Goal: Task Accomplishment & Management: Manage account settings

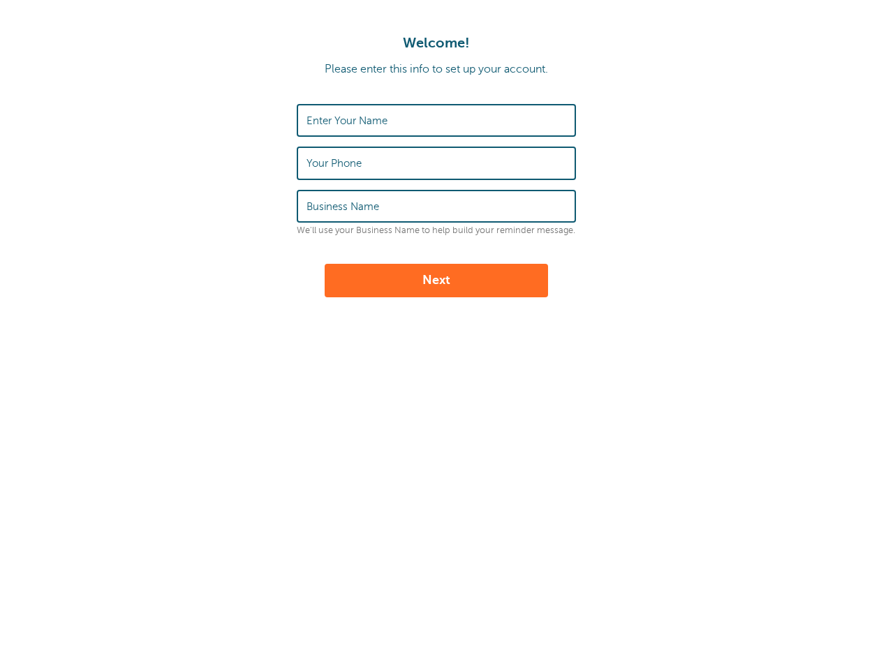
click at [388, 123] on input "Enter Your Name" at bounding box center [436, 120] width 260 height 30
type input "K"
type input "KAM Team"
click at [387, 168] on input "Your Phone" at bounding box center [436, 163] width 260 height 30
type input "8656751655"
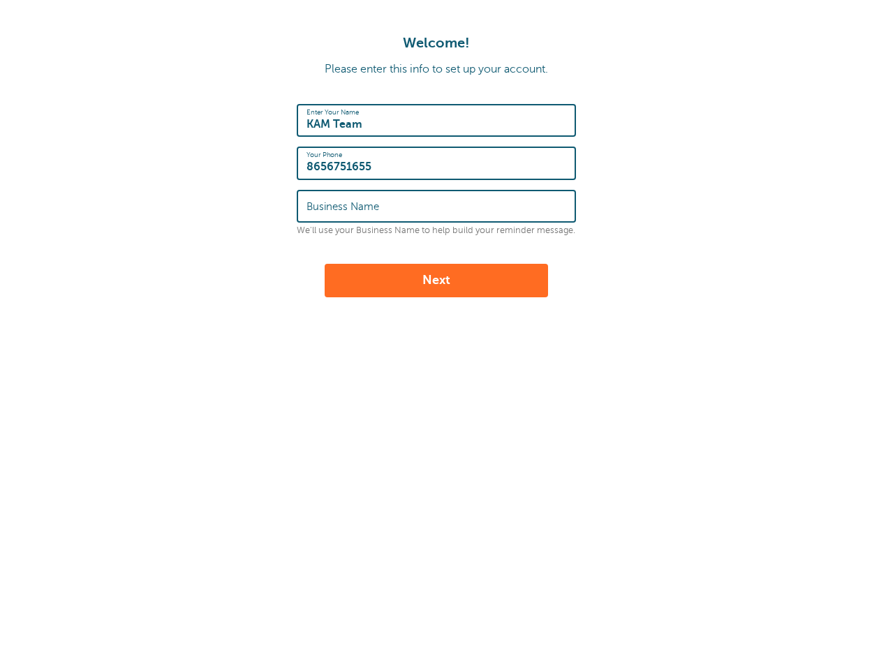
click at [378, 194] on input "Business Name" at bounding box center [436, 206] width 260 height 30
type input "K"
type input "KAM"
click at [417, 285] on button "Next" at bounding box center [436, 281] width 223 height 34
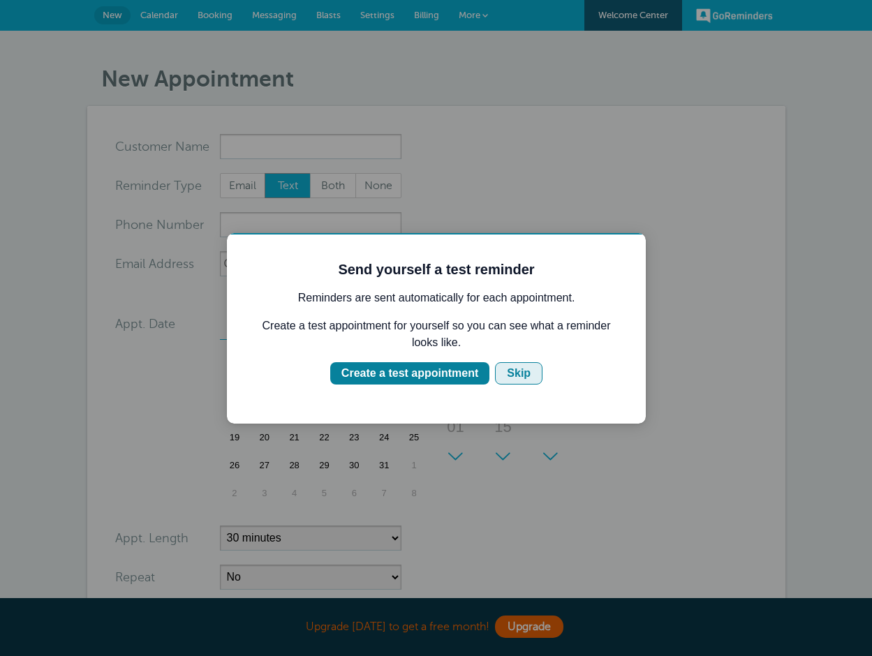
click at [515, 366] on div "Skip" at bounding box center [519, 373] width 24 height 17
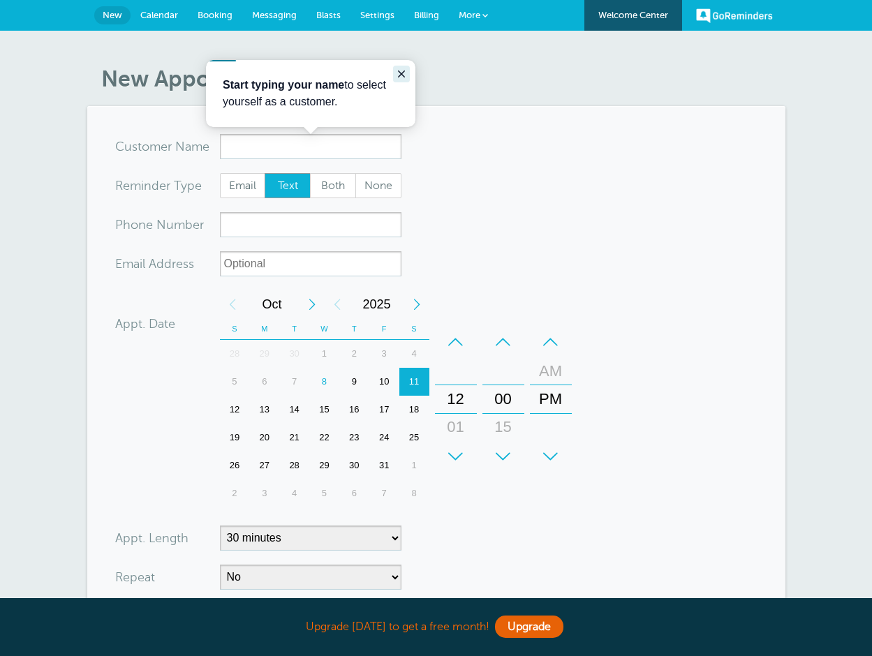
click at [405, 75] on icon "Close guide" at bounding box center [401, 73] width 11 height 11
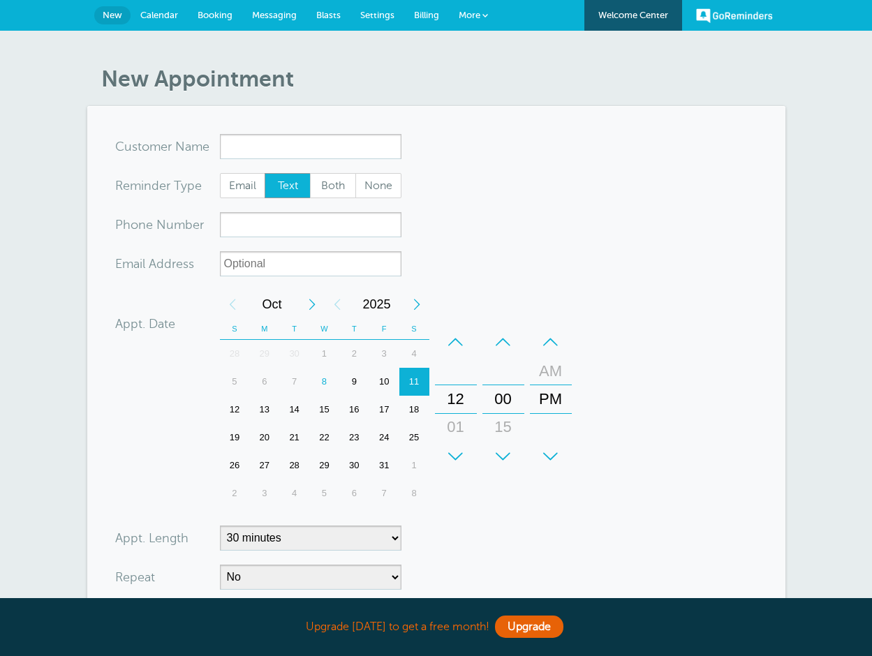
click at [161, 22] on link "Calendar" at bounding box center [159, 15] width 57 height 31
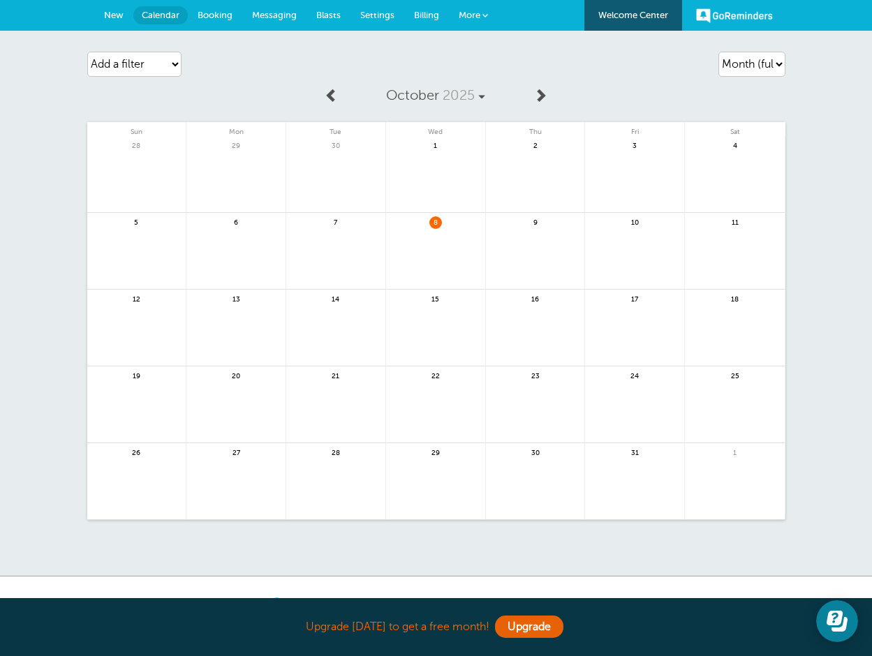
click at [218, 10] on span "Booking" at bounding box center [215, 15] width 35 height 10
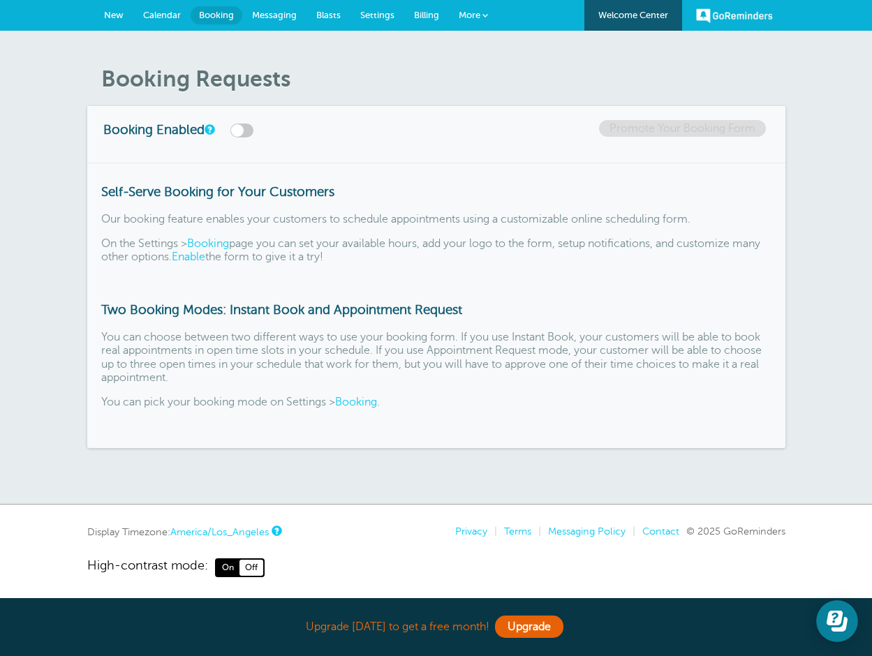
scroll to position [5, 0]
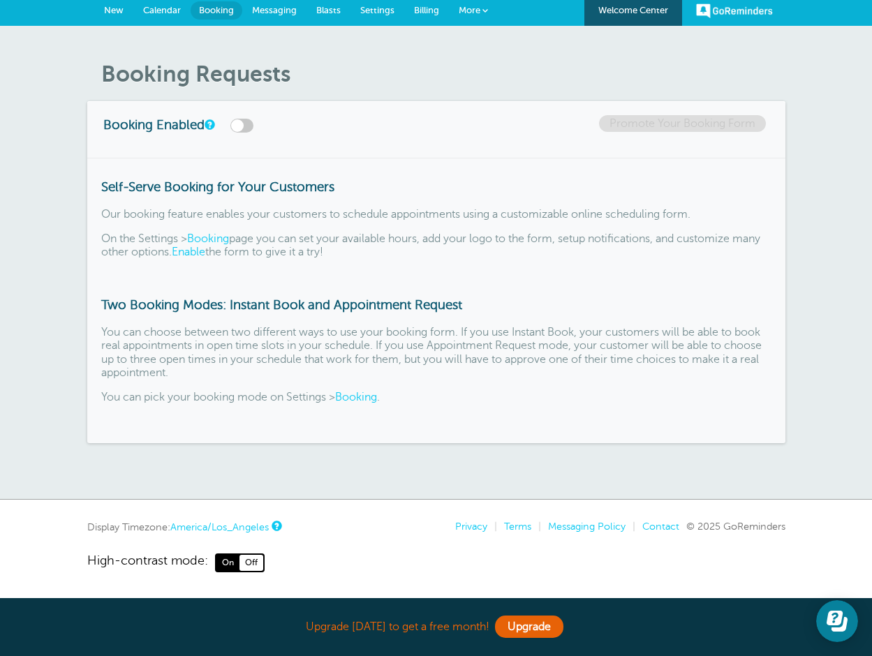
click at [261, 529] on link "America/Los_Angeles" at bounding box center [219, 527] width 98 height 11
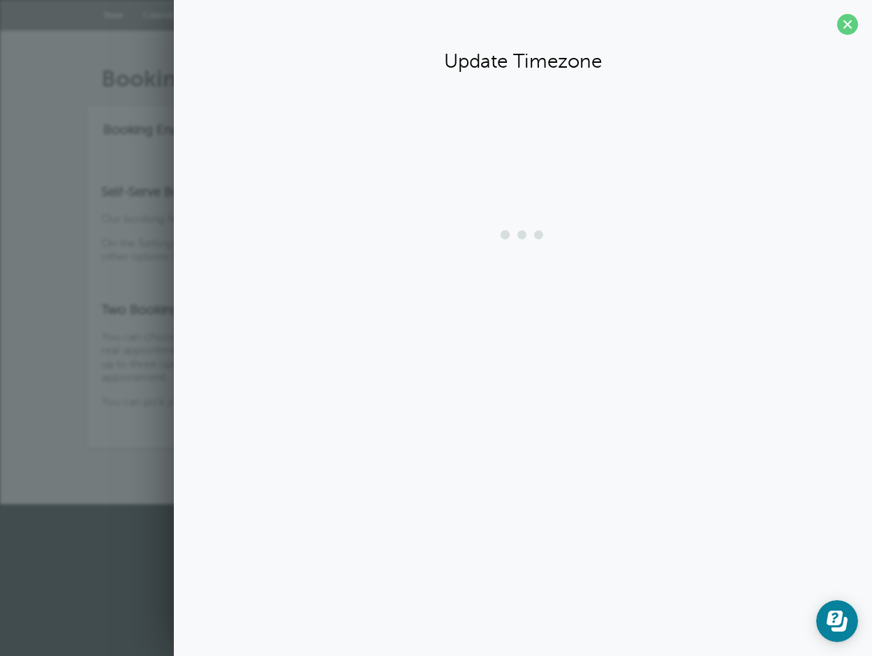
scroll to position [0, 0]
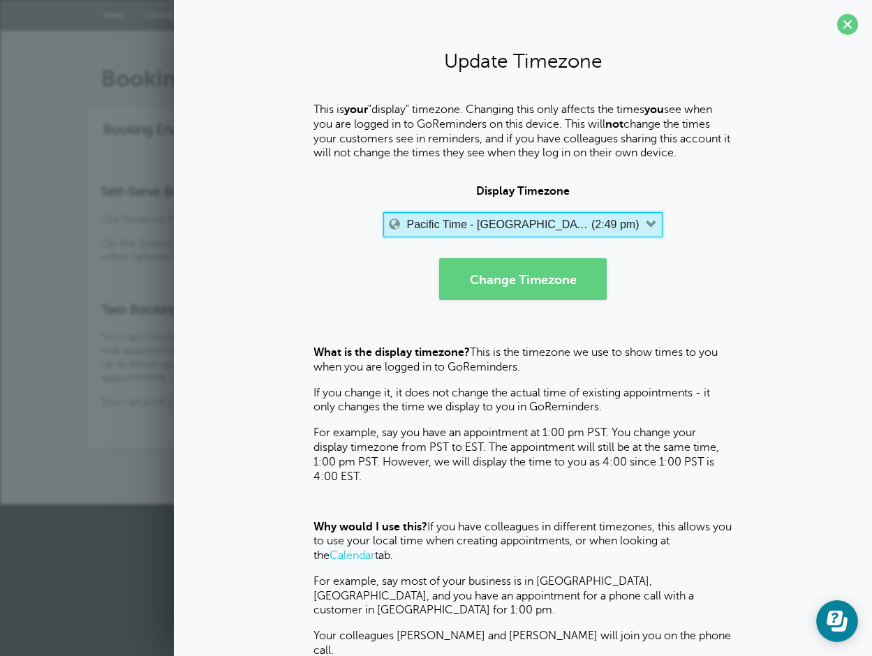
click at [613, 226] on label "(2:49 pm)" at bounding box center [614, 225] width 47 height 13
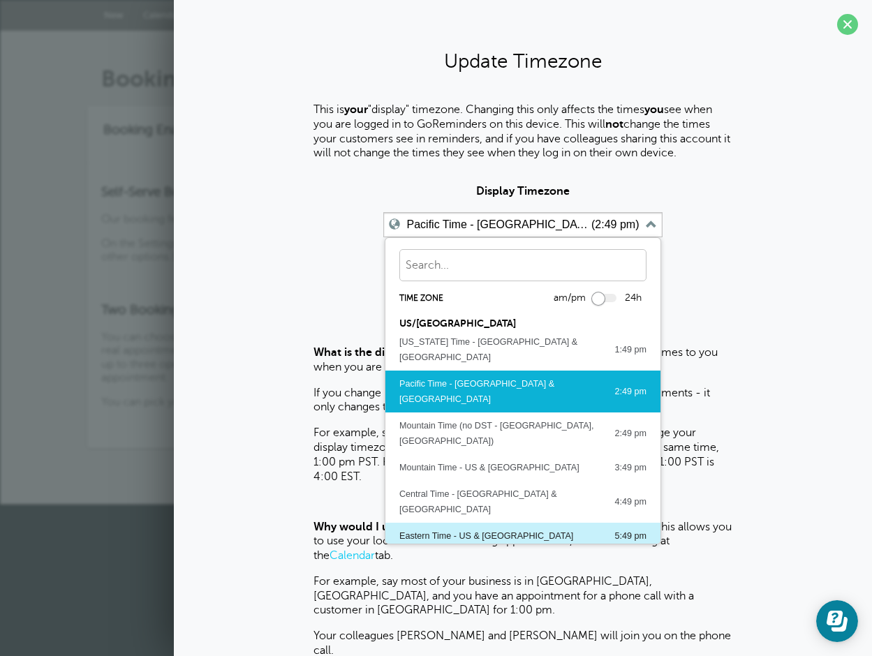
click at [459, 528] on div "Eastern Time - US & Canada" at bounding box center [486, 535] width 174 height 15
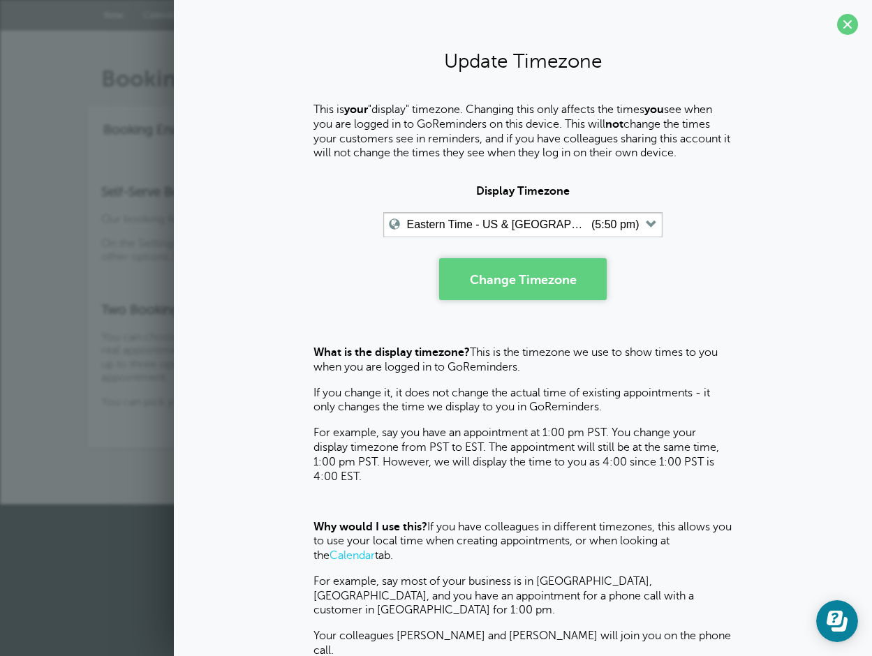
click at [534, 286] on button "Change Timezone" at bounding box center [523, 279] width 168 height 42
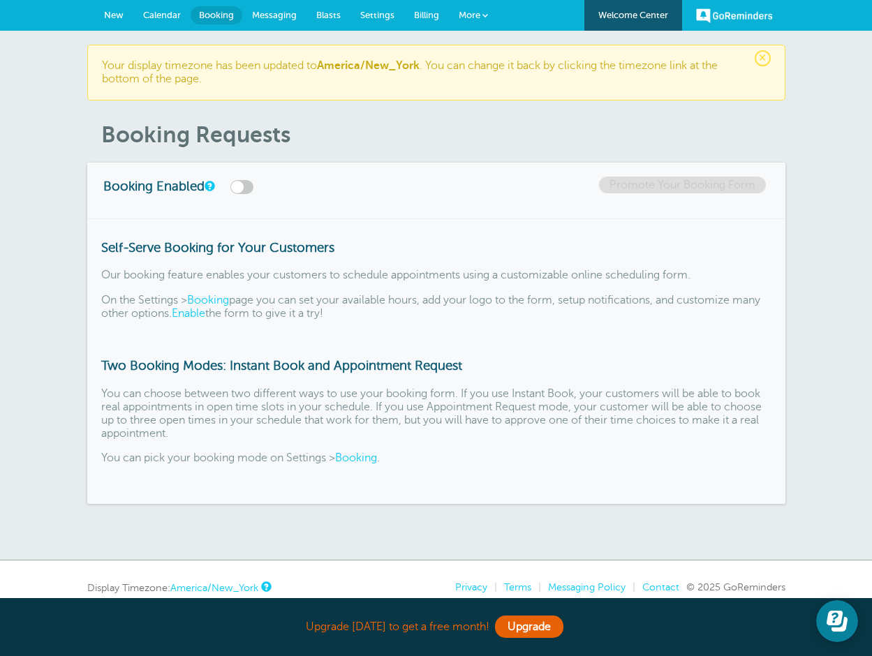
click at [767, 57] on span "×" at bounding box center [763, 58] width 16 height 16
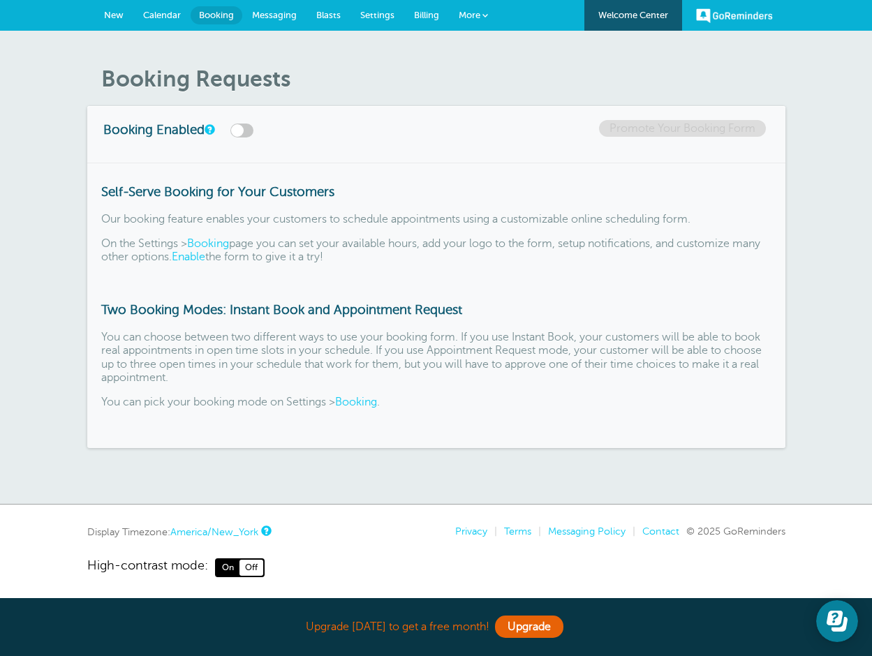
click at [475, 19] on span "More" at bounding box center [470, 15] width 22 height 10
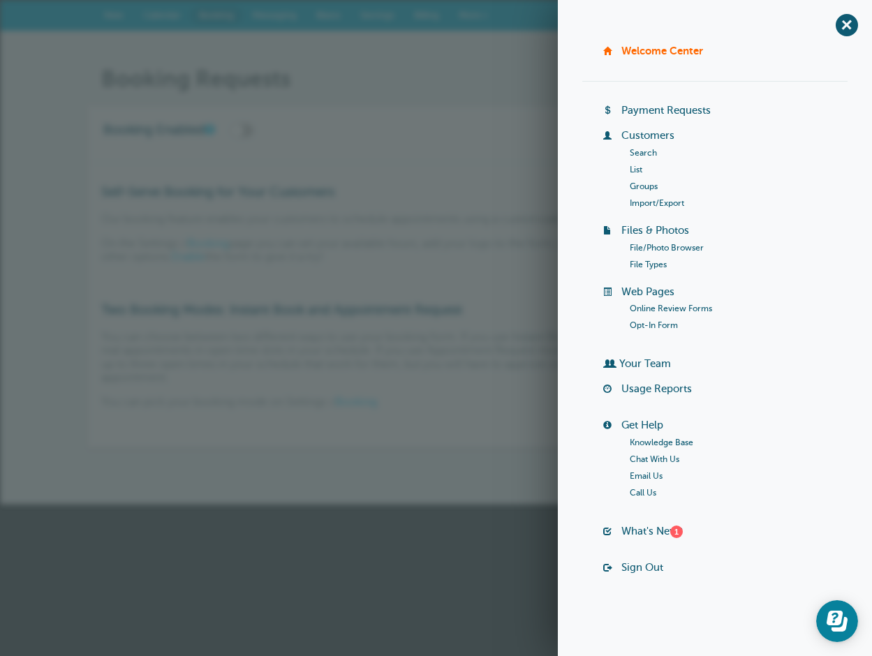
click at [650, 200] on link "Import/Export" at bounding box center [657, 203] width 54 height 10
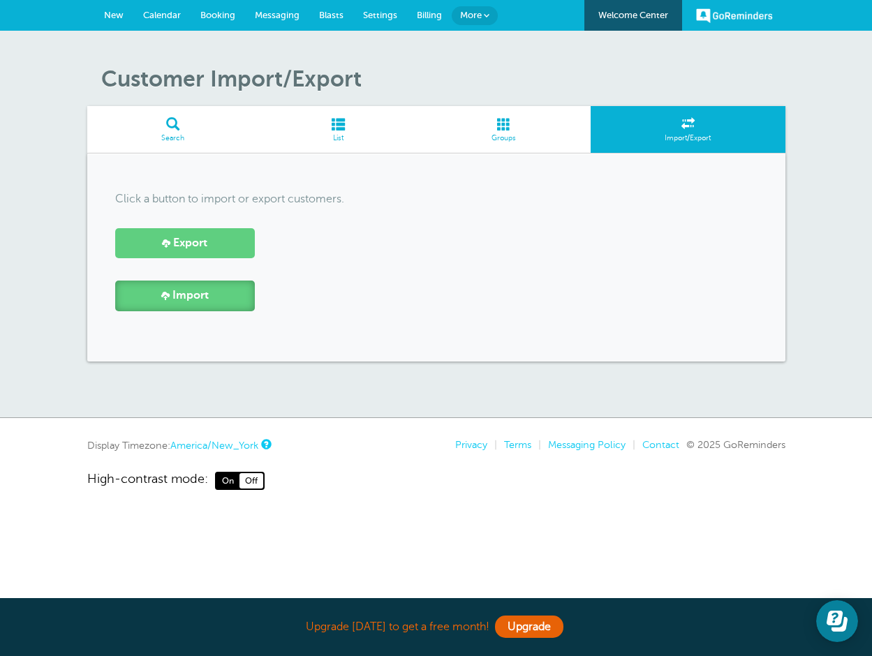
click at [182, 293] on span "Import" at bounding box center [190, 295] width 36 height 13
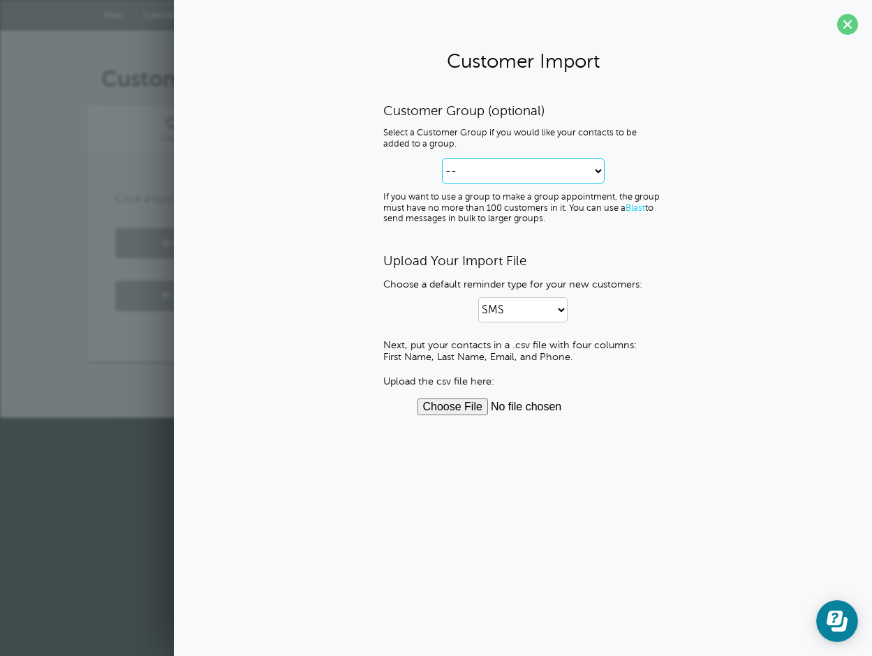
click at [591, 161] on select "-- Create new Customer Group" at bounding box center [523, 170] width 163 height 25
select select "--create-new-group--"
click at [442, 158] on select "-- Create new Customer Group" at bounding box center [523, 170] width 163 height 25
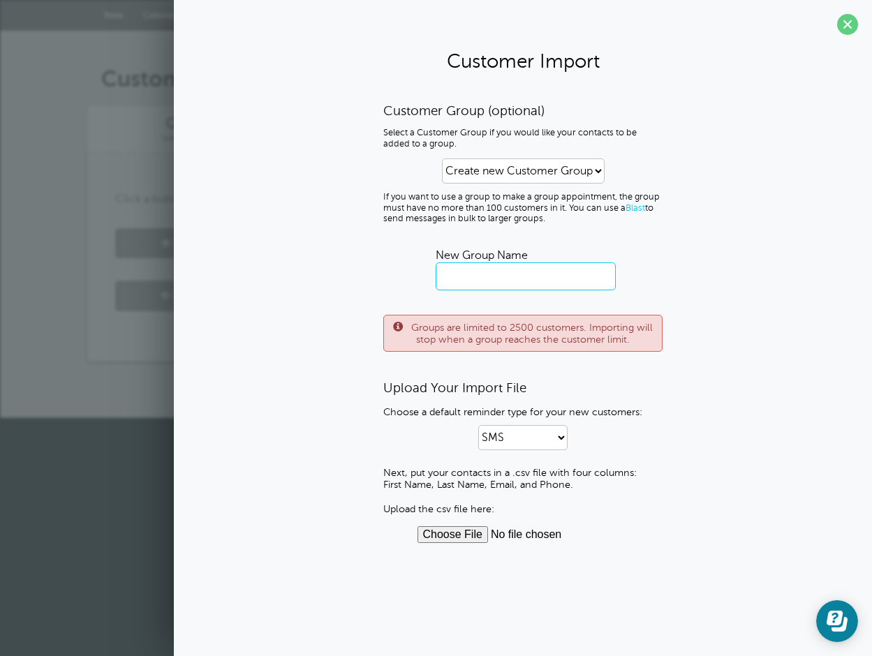
click at [500, 279] on input "text" at bounding box center [526, 277] width 180 height 28
type input "KAM Students"
click at [478, 535] on input "file" at bounding box center [523, 534] width 212 height 17
type input "C:\fakepath\Students_Current_Students_1759941195.csv"
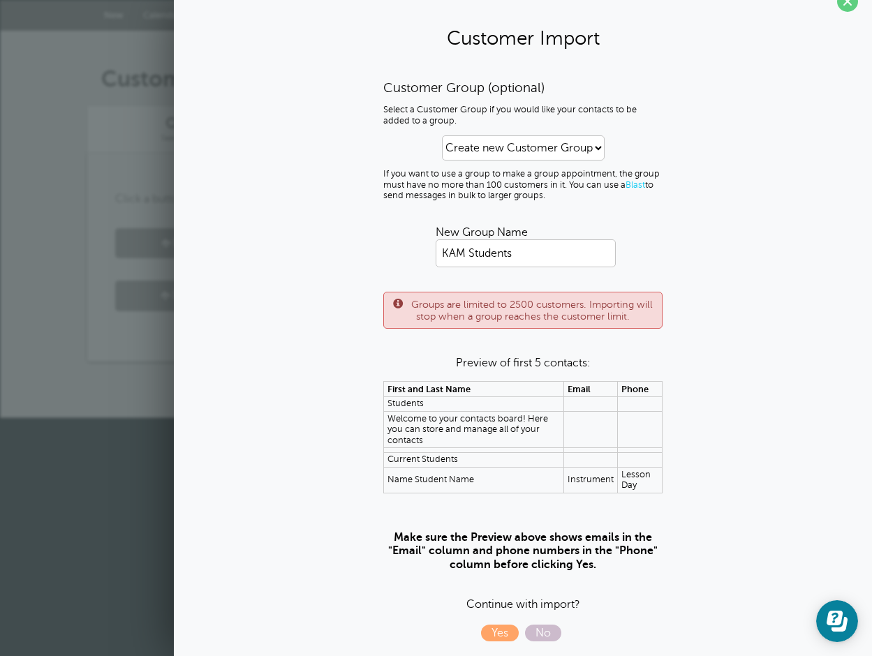
scroll to position [31, 0]
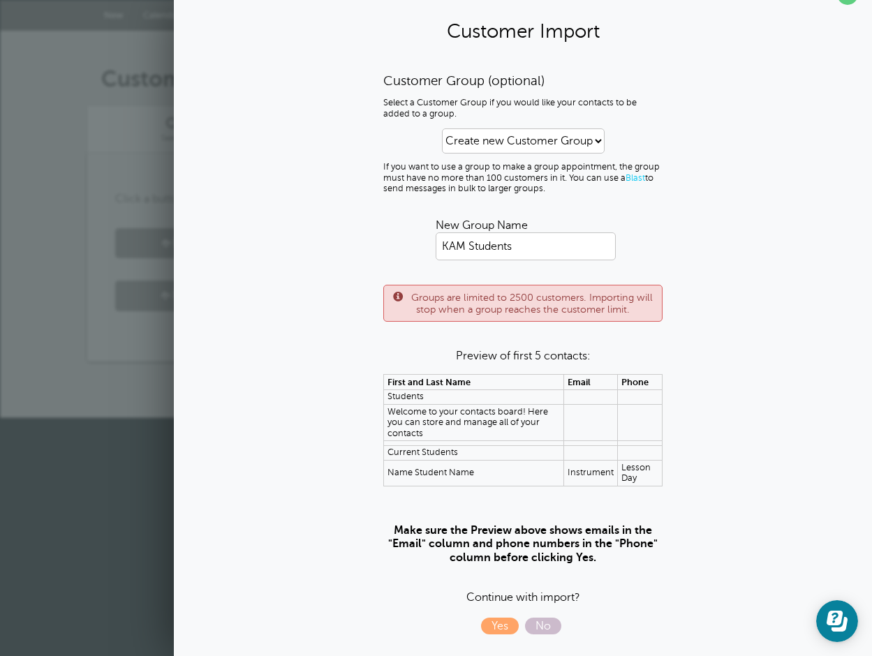
click at [596, 469] on td "Instrument" at bounding box center [590, 473] width 54 height 26
click at [544, 627] on span "No" at bounding box center [543, 626] width 36 height 17
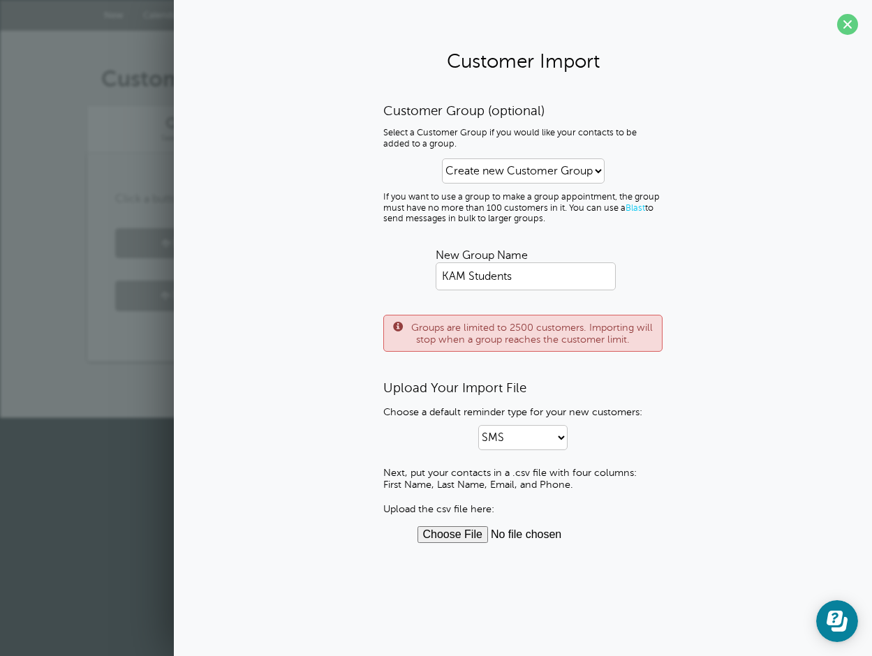
scroll to position [0, 0]
click at [851, 22] on span at bounding box center [847, 24] width 21 height 21
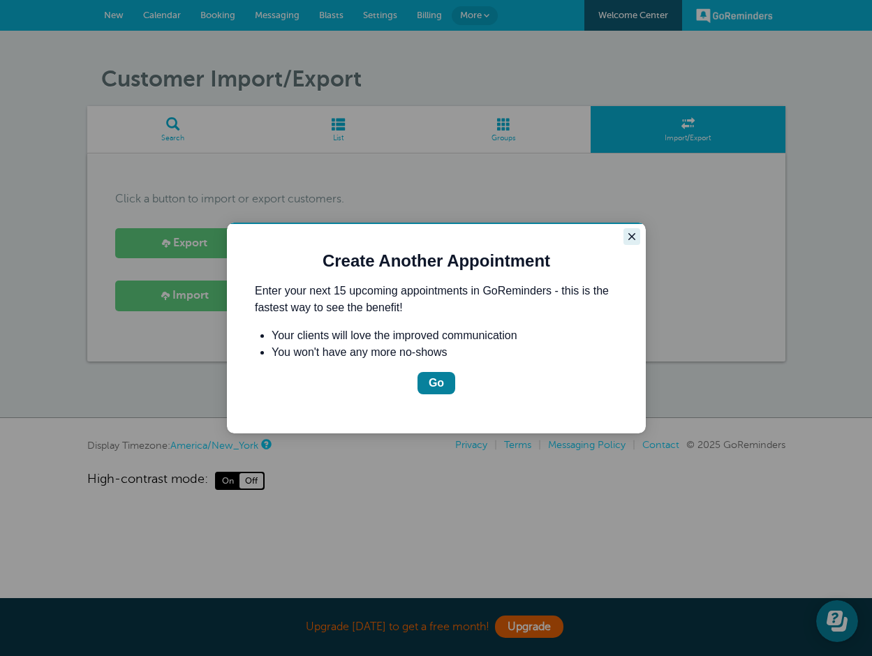
click at [630, 238] on icon "Close guide" at bounding box center [631, 236] width 7 height 7
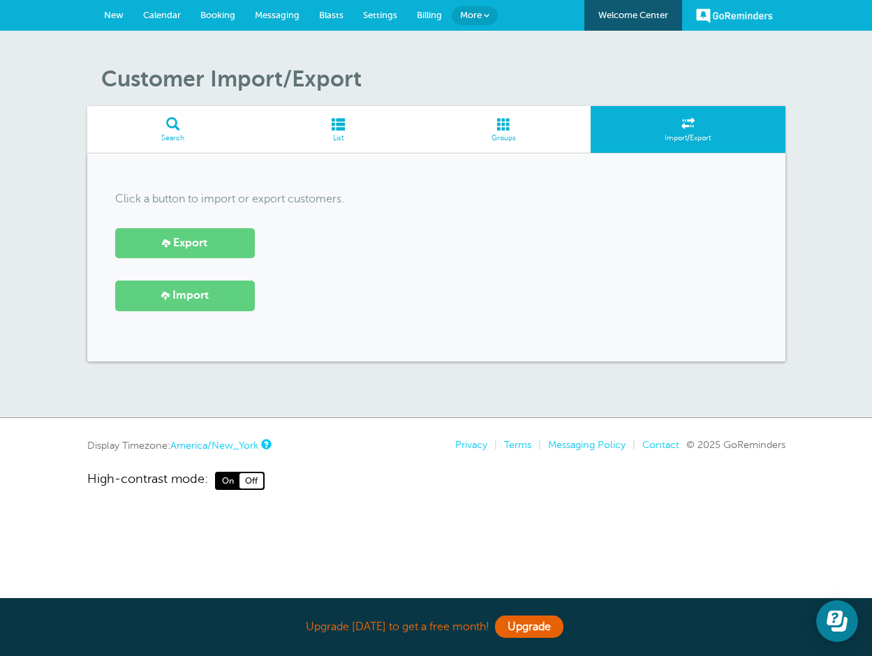
click at [491, 129] on span at bounding box center [503, 123] width 173 height 13
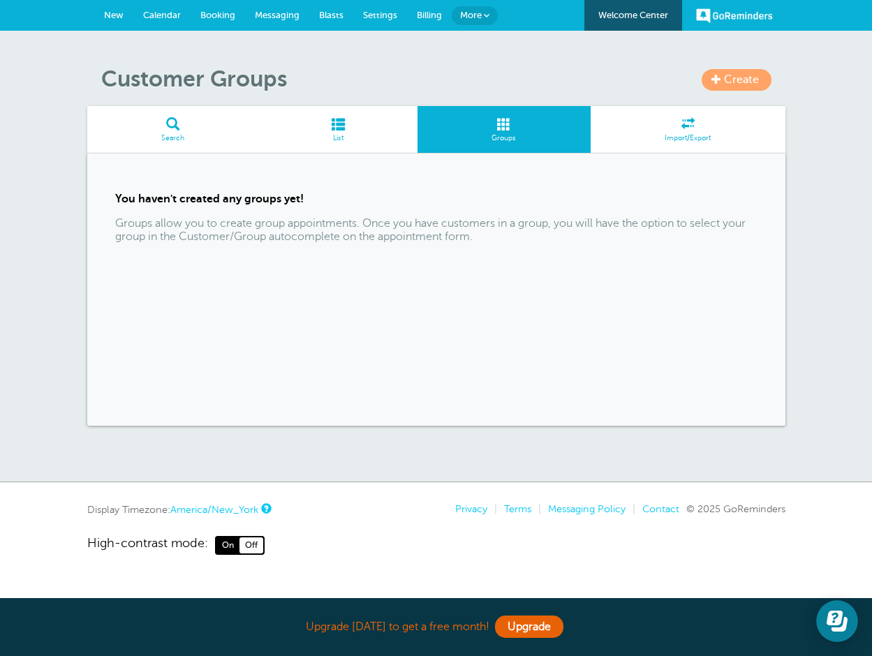
click at [674, 135] on span "Import/Export" at bounding box center [688, 138] width 181 height 8
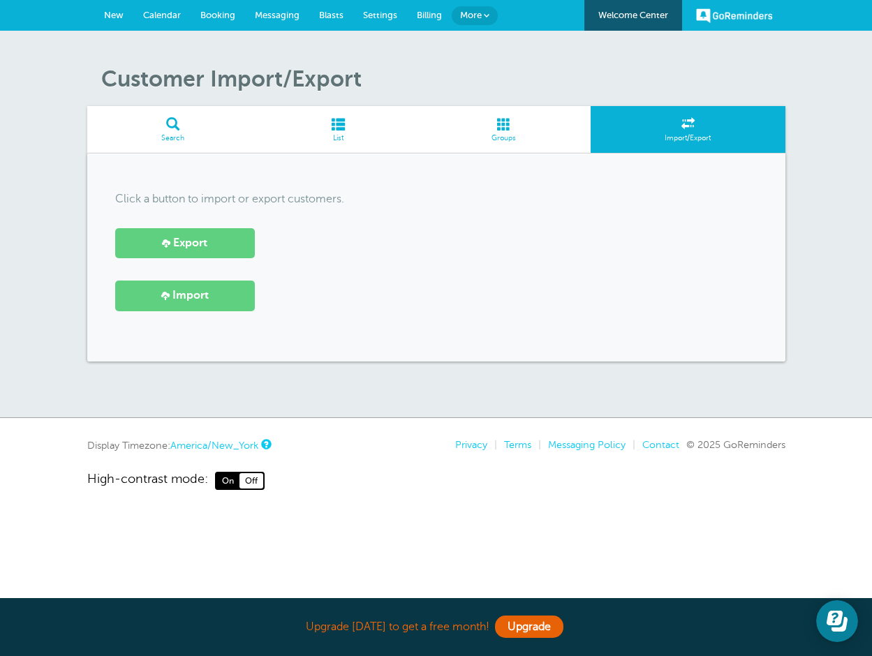
click at [352, 127] on span at bounding box center [337, 123] width 159 height 13
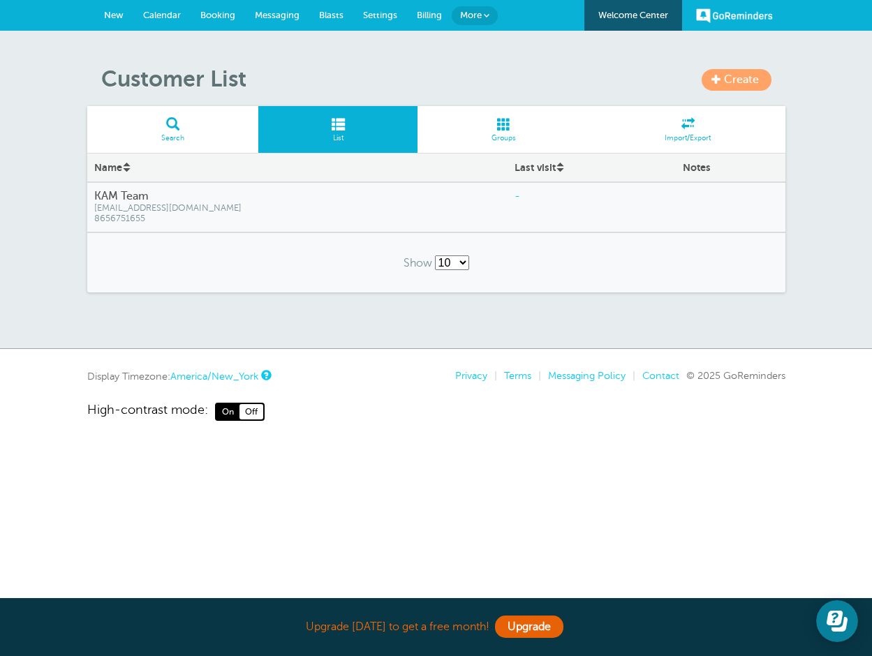
click at [733, 65] on div "Create Customer List Search List Groups Import/Export Name Last visit Notes KAM…" at bounding box center [436, 190] width 872 height 318
click at [733, 79] on span "Create" at bounding box center [741, 79] width 35 height 13
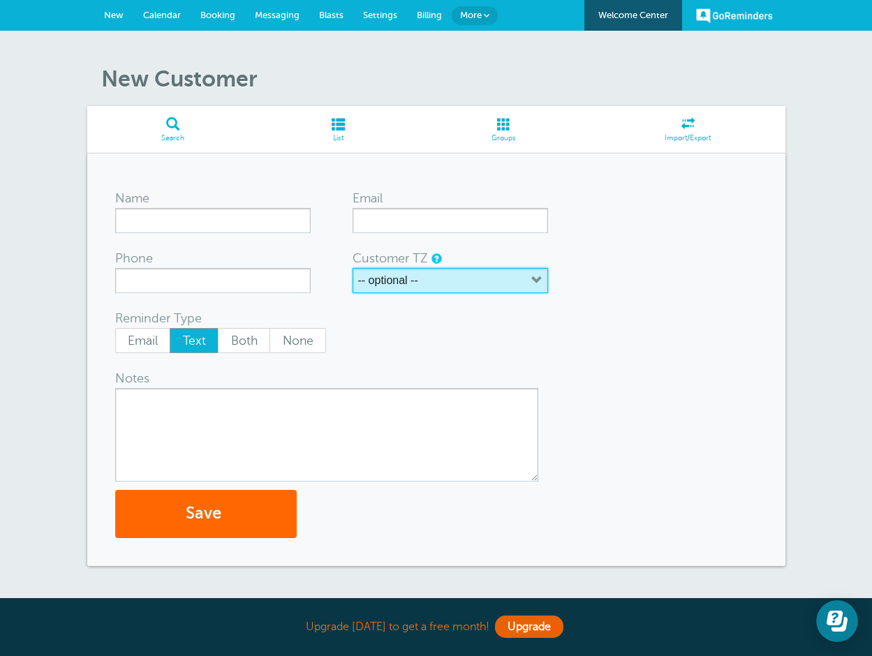
click at [542, 283] on button "-- optional --" at bounding box center [450, 280] width 195 height 25
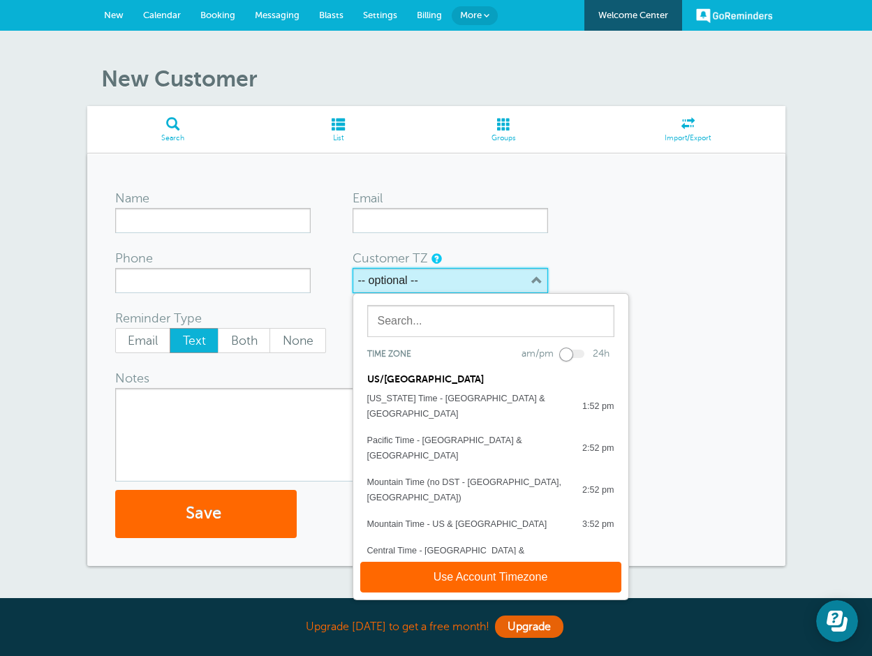
click at [541, 282] on icon "button" at bounding box center [536, 280] width 11 height 11
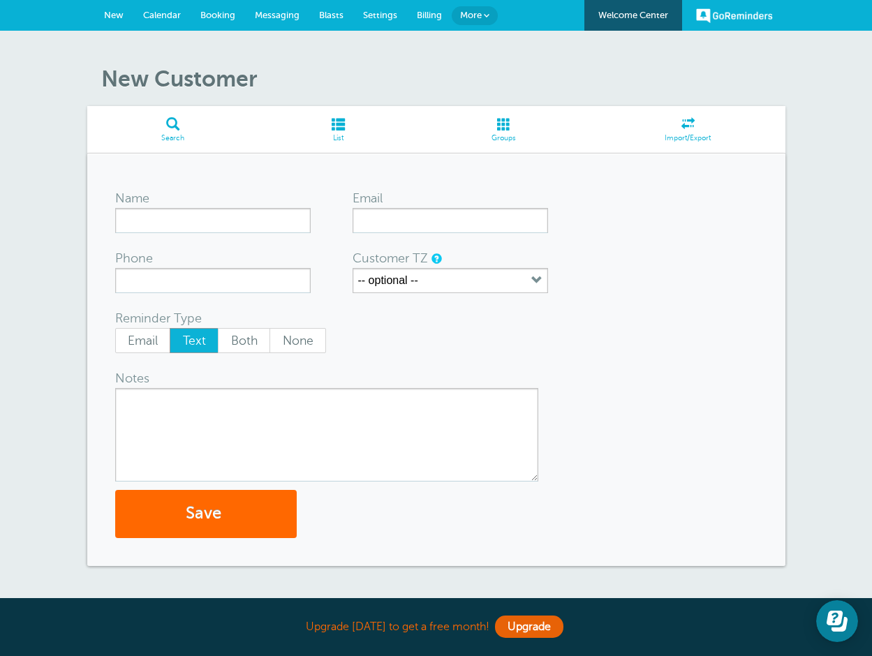
click at [686, 142] on span "Import/Export" at bounding box center [688, 138] width 181 height 8
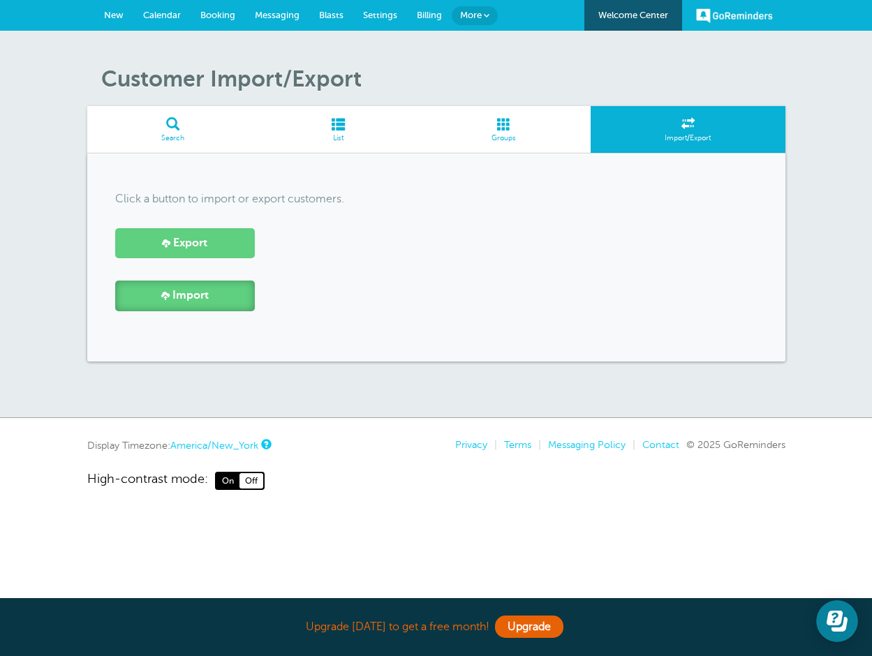
click at [182, 297] on span "Import" at bounding box center [190, 295] width 36 height 13
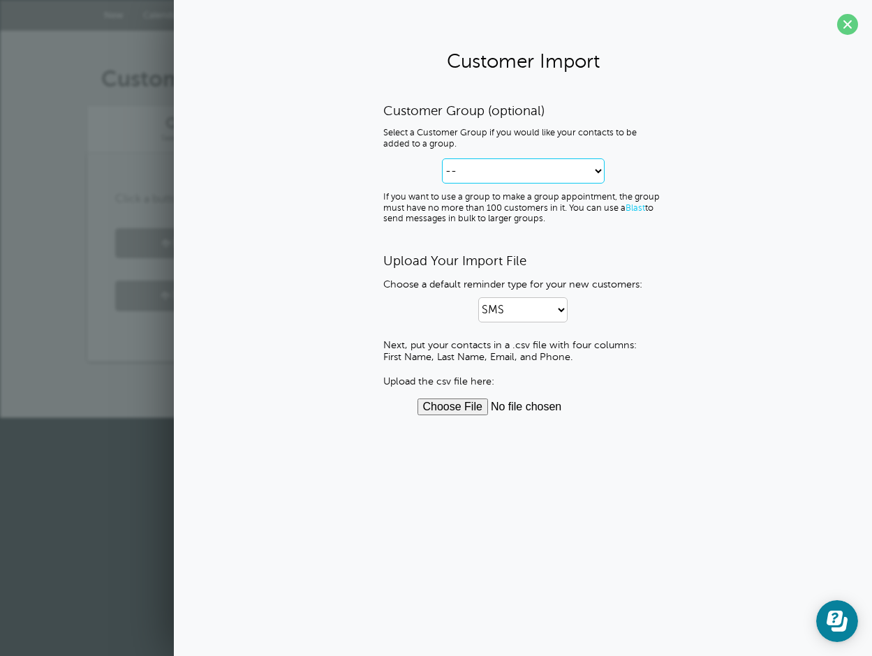
click at [602, 177] on select "-- Create new Customer Group" at bounding box center [523, 170] width 163 height 25
select select "--create-new-group--"
click at [442, 158] on select "-- Create new Customer Group" at bounding box center [523, 170] width 163 height 25
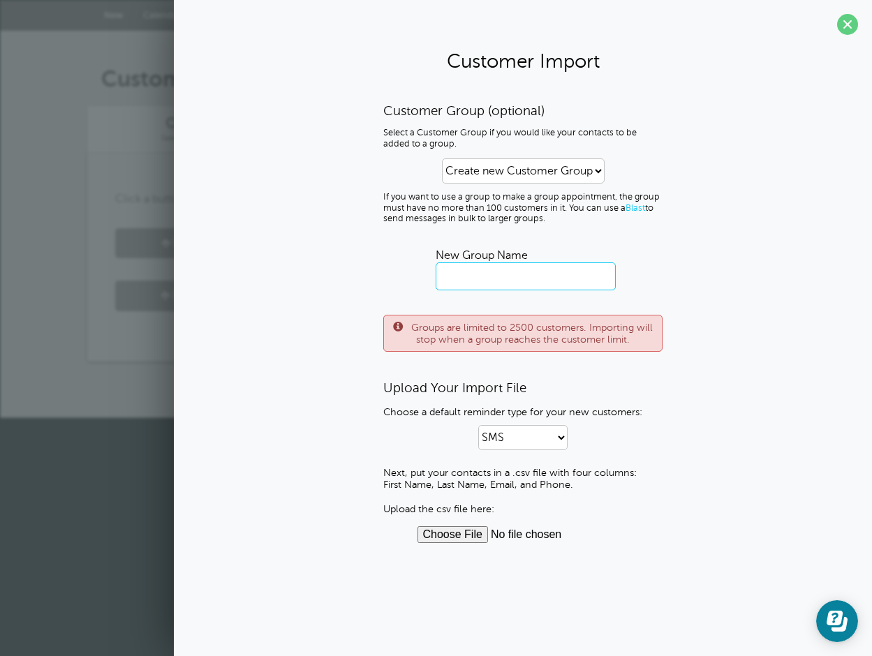
click at [528, 269] on input "text" at bounding box center [526, 277] width 180 height 28
type input "Students"
click at [452, 530] on input "file" at bounding box center [523, 534] width 212 height 17
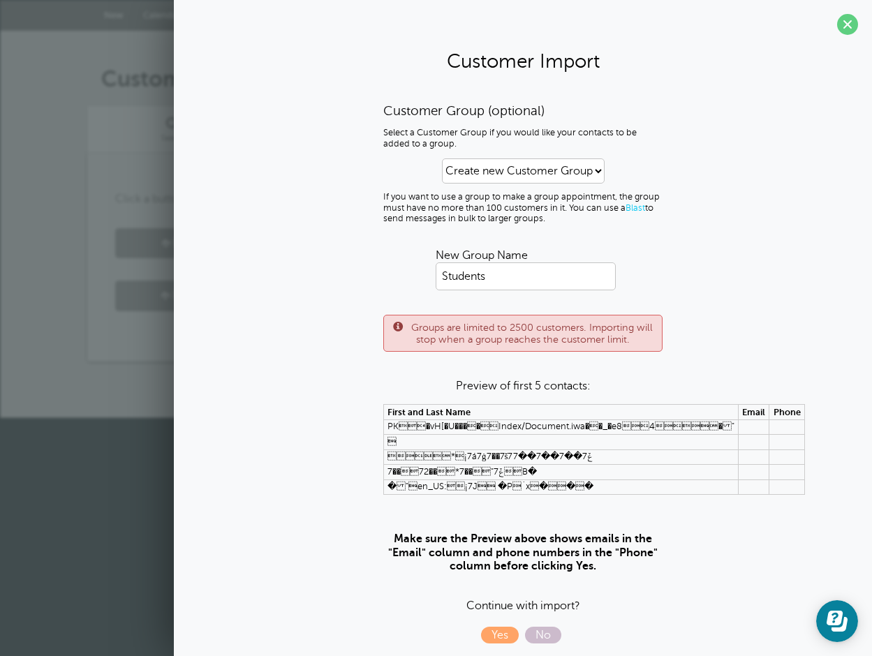
scroll to position [10, 0]
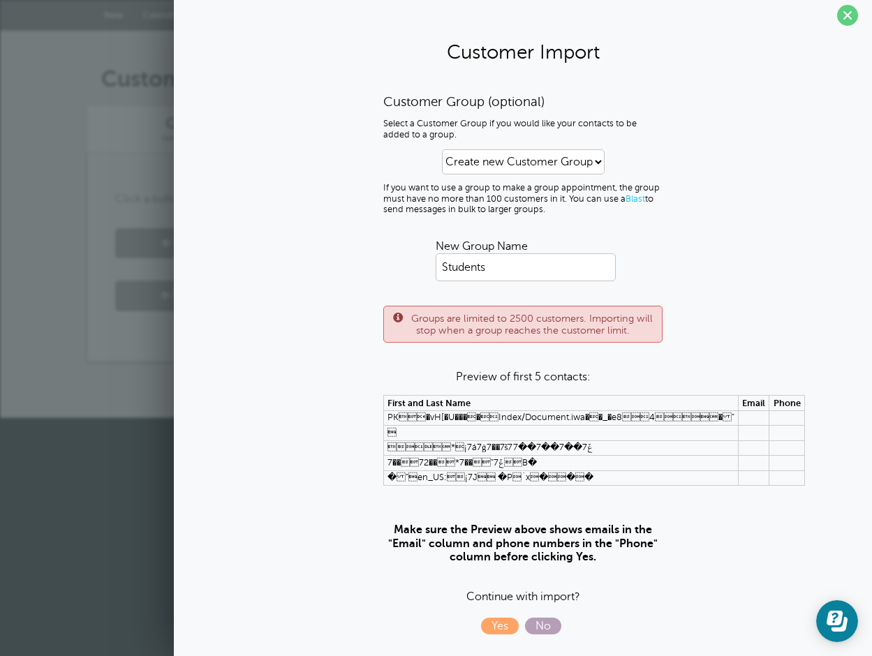
click at [546, 626] on span "No" at bounding box center [543, 626] width 36 height 17
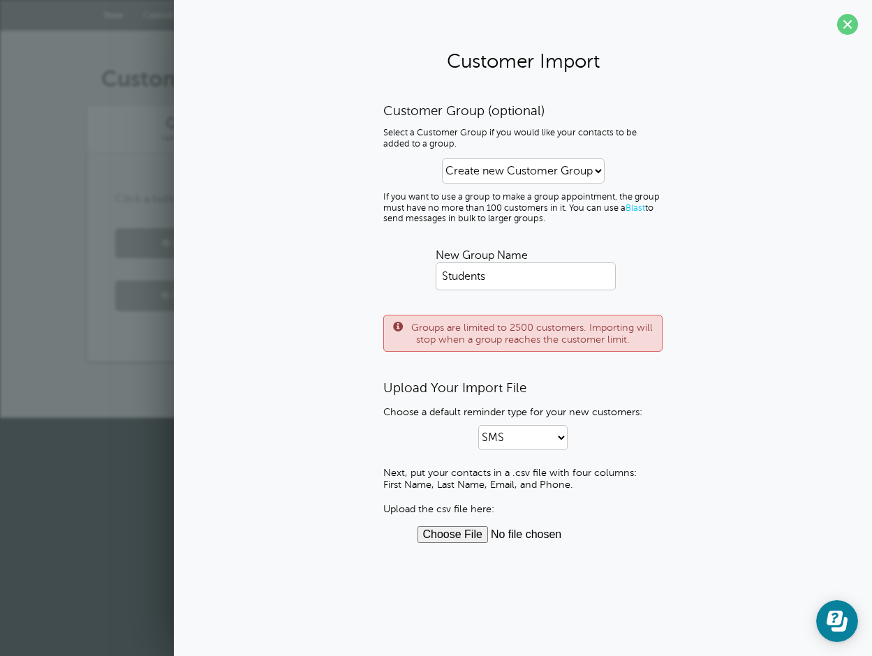
scroll to position [0, 0]
click at [464, 538] on input "file" at bounding box center [523, 534] width 212 height 17
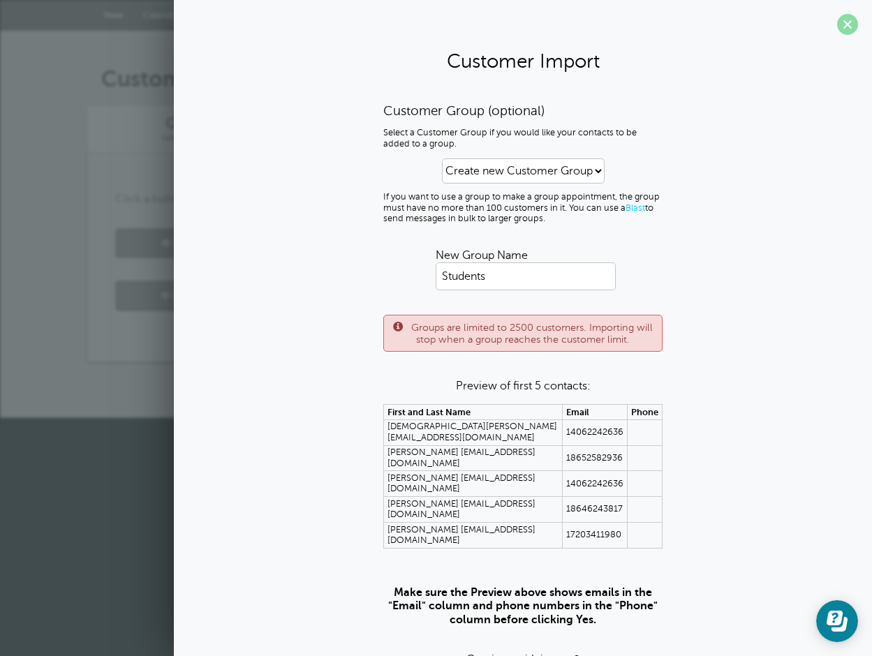
click at [846, 18] on span at bounding box center [847, 24] width 21 height 21
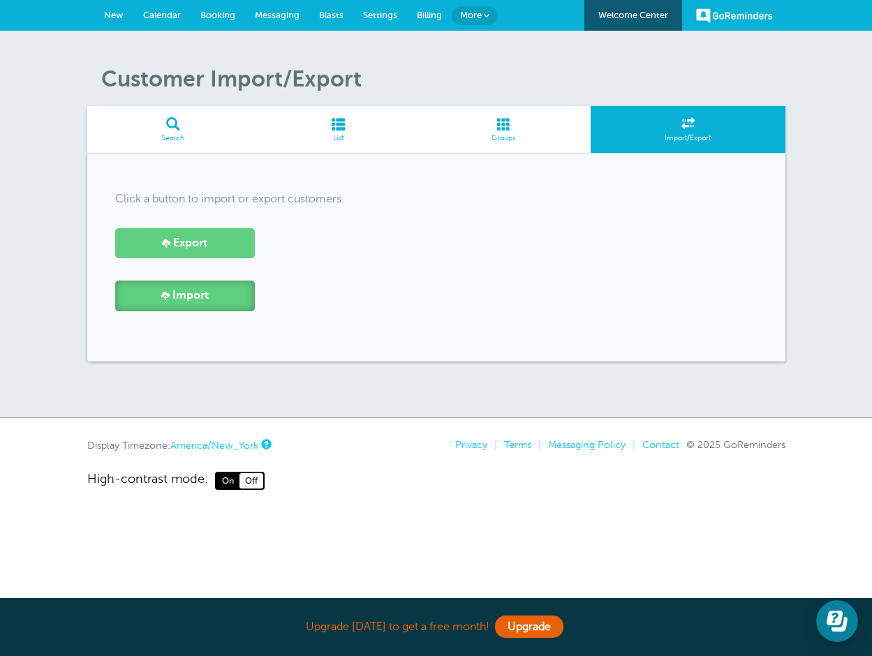
click at [169, 295] on span at bounding box center [165, 295] width 8 height 8
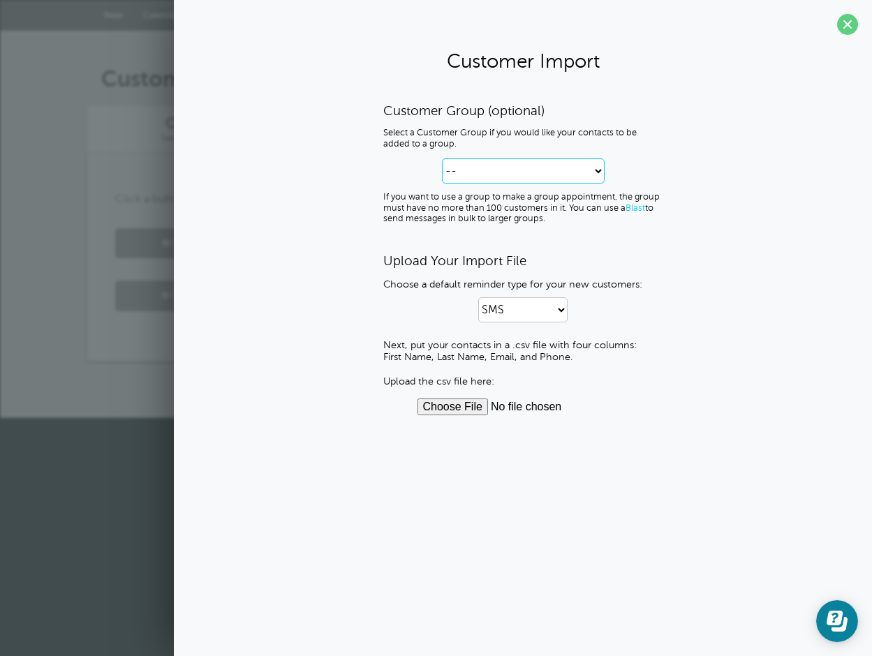
click at [485, 179] on select "-- Create new Customer Group" at bounding box center [523, 170] width 163 height 25
select select "--create-new-group--"
click at [442, 158] on select "-- Create new Customer Group" at bounding box center [523, 170] width 163 height 25
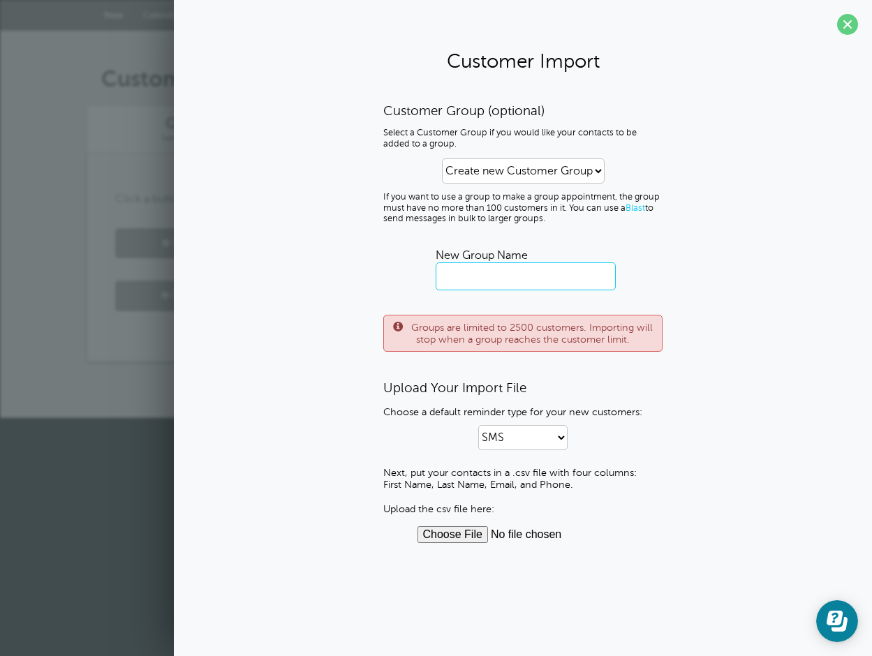
click at [485, 276] on input "text" at bounding box center [526, 277] width 180 height 28
type input "KAM Student Lesson Reminders"
click at [458, 535] on input "file" at bounding box center [523, 534] width 212 height 17
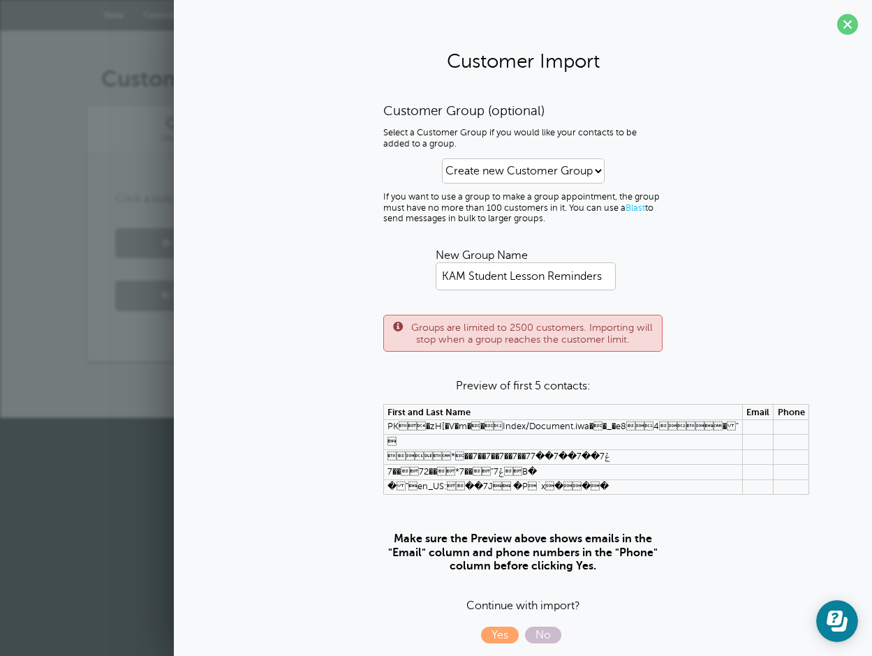
scroll to position [10, 0]
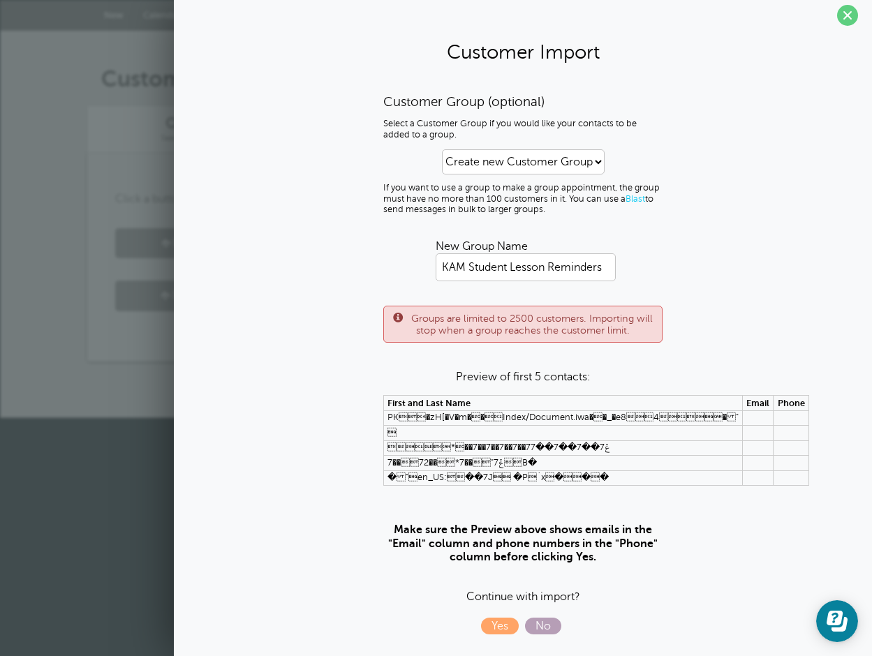
click at [551, 625] on span "No" at bounding box center [543, 626] width 36 height 17
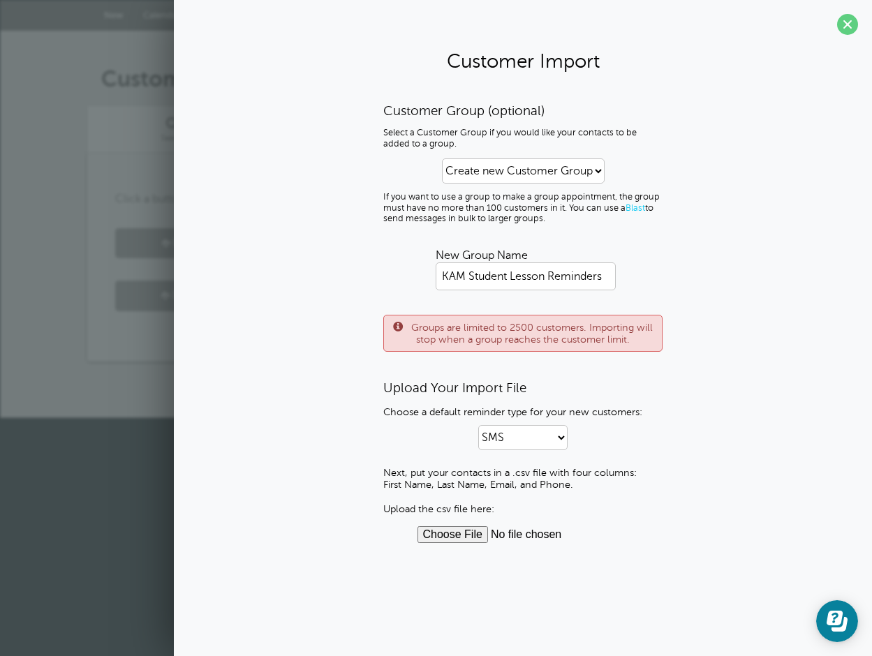
click at [469, 535] on input "file" at bounding box center [523, 534] width 212 height 17
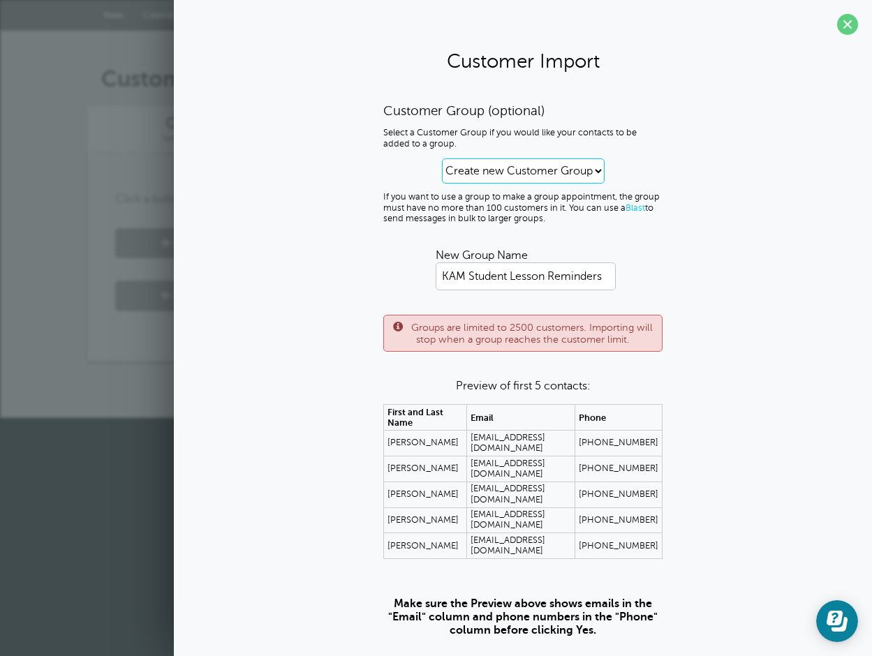
click at [545, 160] on select "-- Create new Customer Group" at bounding box center [523, 170] width 163 height 25
click at [442, 158] on select "-- Create new Customer Group" at bounding box center [523, 170] width 163 height 25
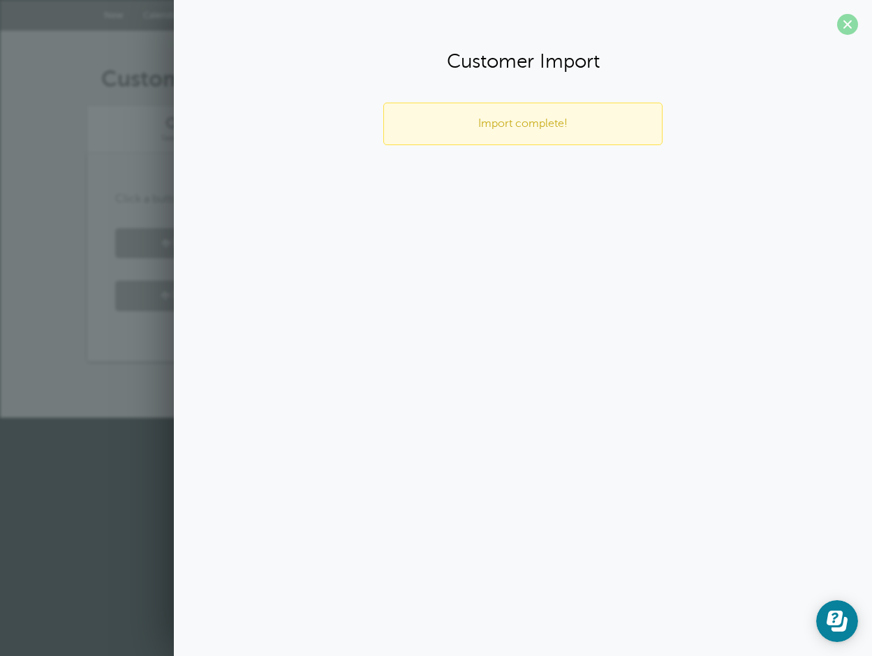
click at [848, 20] on span at bounding box center [847, 24] width 21 height 21
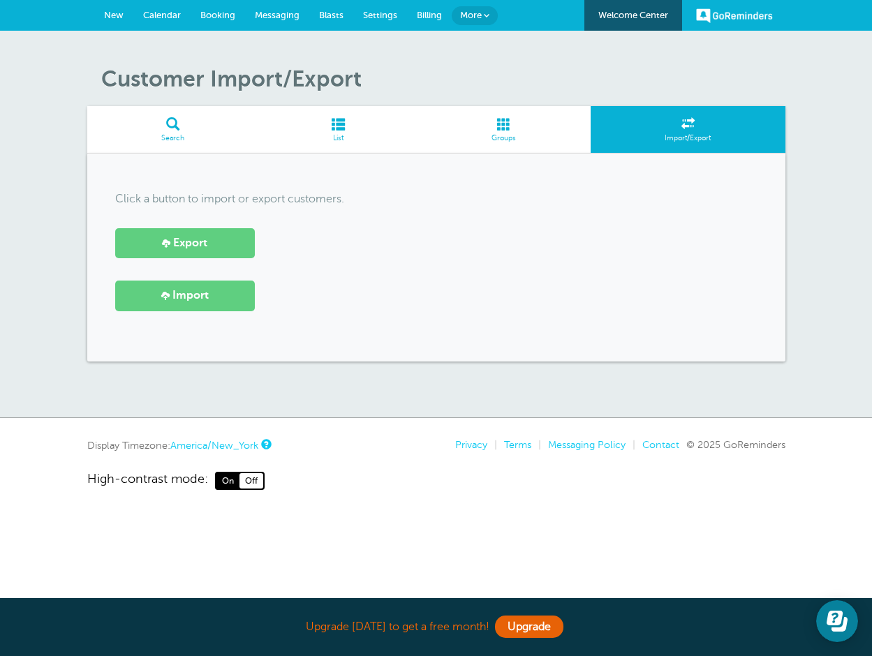
click at [119, 12] on span "New" at bounding box center [114, 15] width 20 height 10
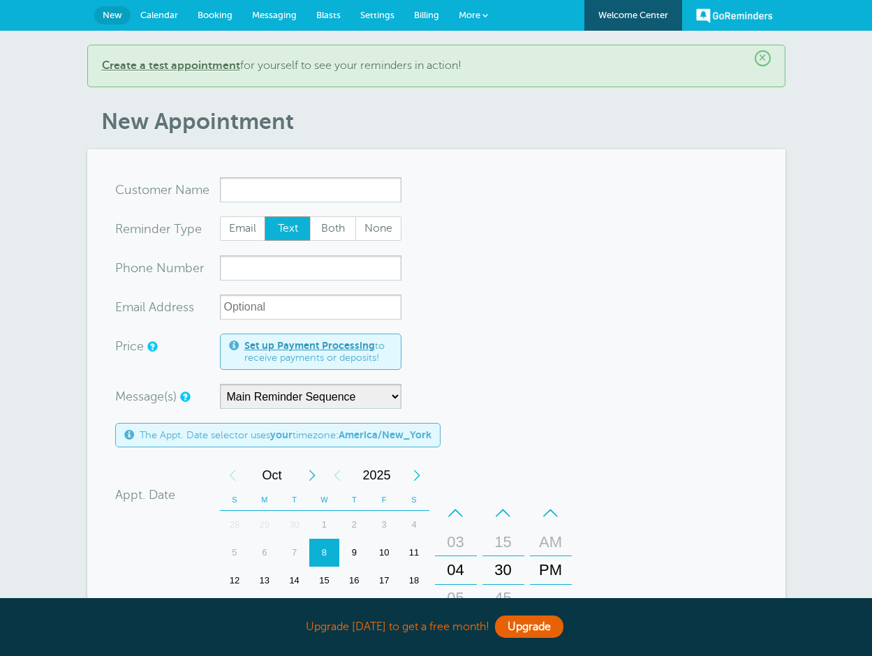
click at [466, 13] on span "More" at bounding box center [470, 15] width 22 height 10
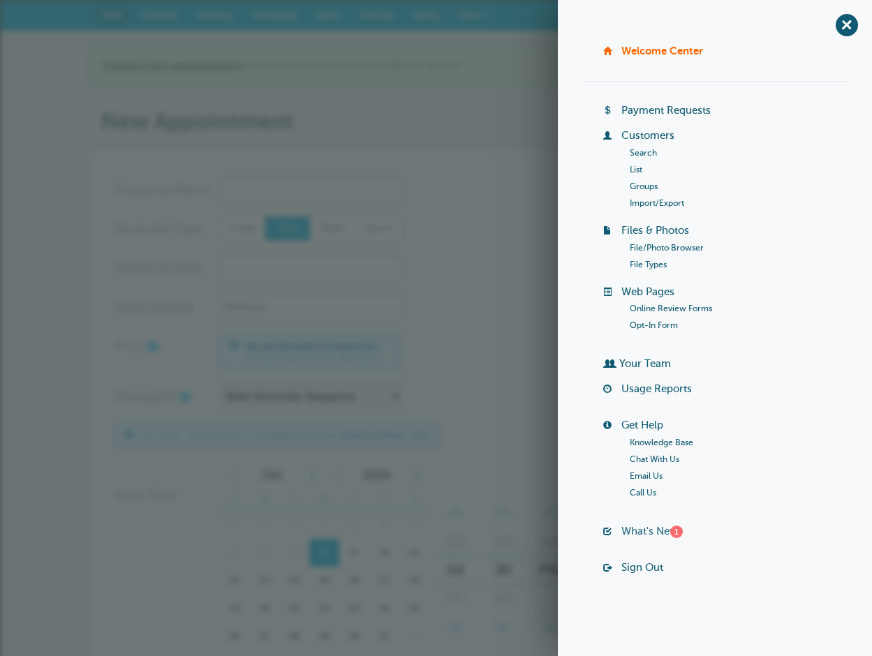
click at [633, 533] on link "What's New? 1" at bounding box center [651, 531] width 61 height 11
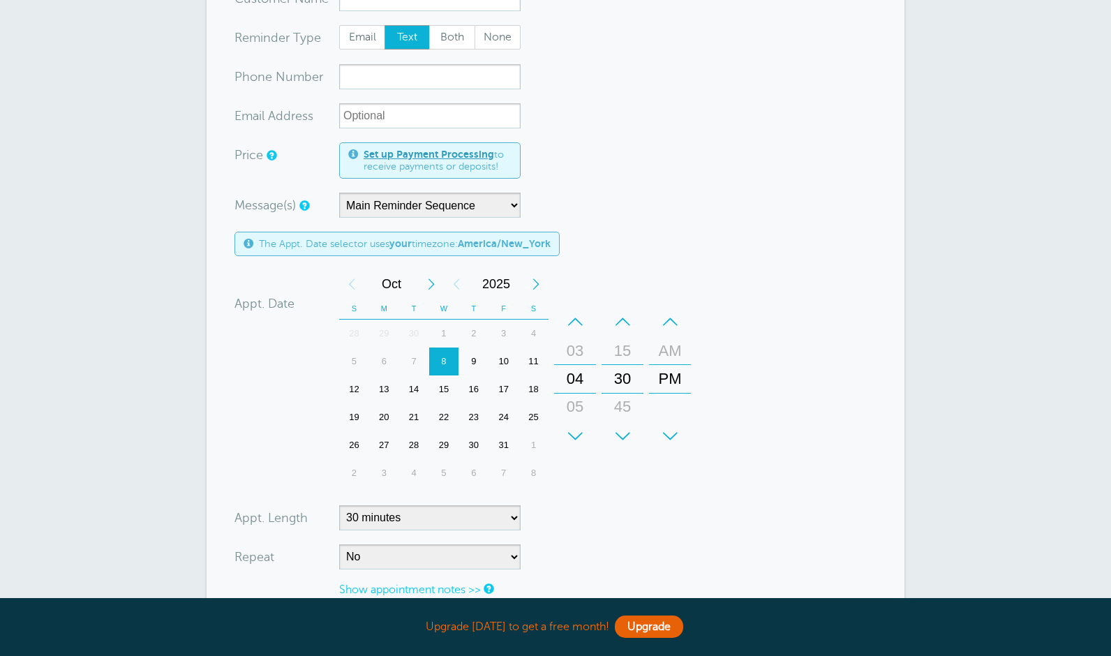
scroll to position [306, 0]
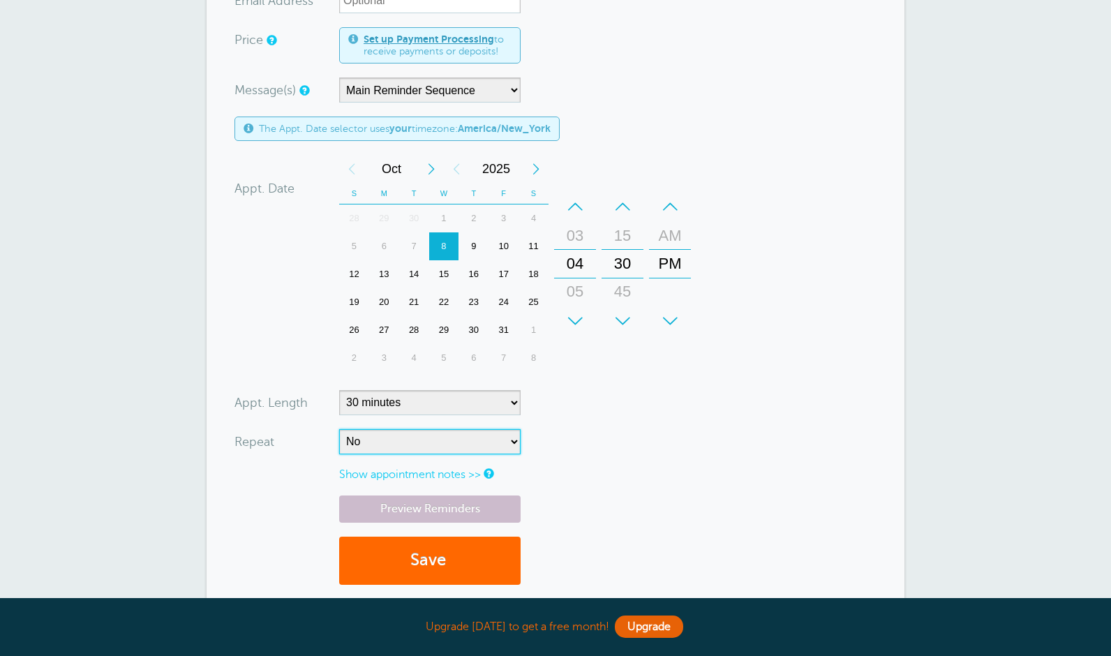
click at [509, 440] on select "No Daily Weekly Every 2 weeks Every 3 weeks Every 4 weeks Monthly Every 5 weeks…" at bounding box center [430, 441] width 182 height 25
select select "RRULE:FREQ=WEEKLY"
click at [339, 429] on select "No Daily Weekly Every 2 weeks Every 3 weeks Every 4 weeks Monthly Every 5 weeks…" at bounding box center [430, 441] width 182 height 25
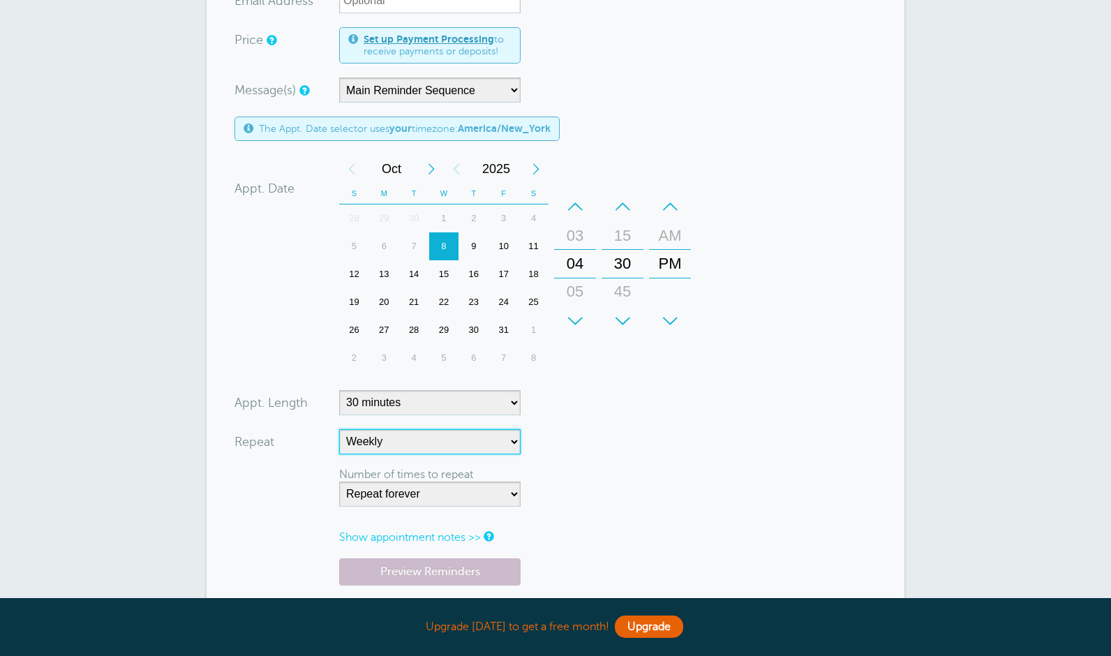
scroll to position [323, 0]
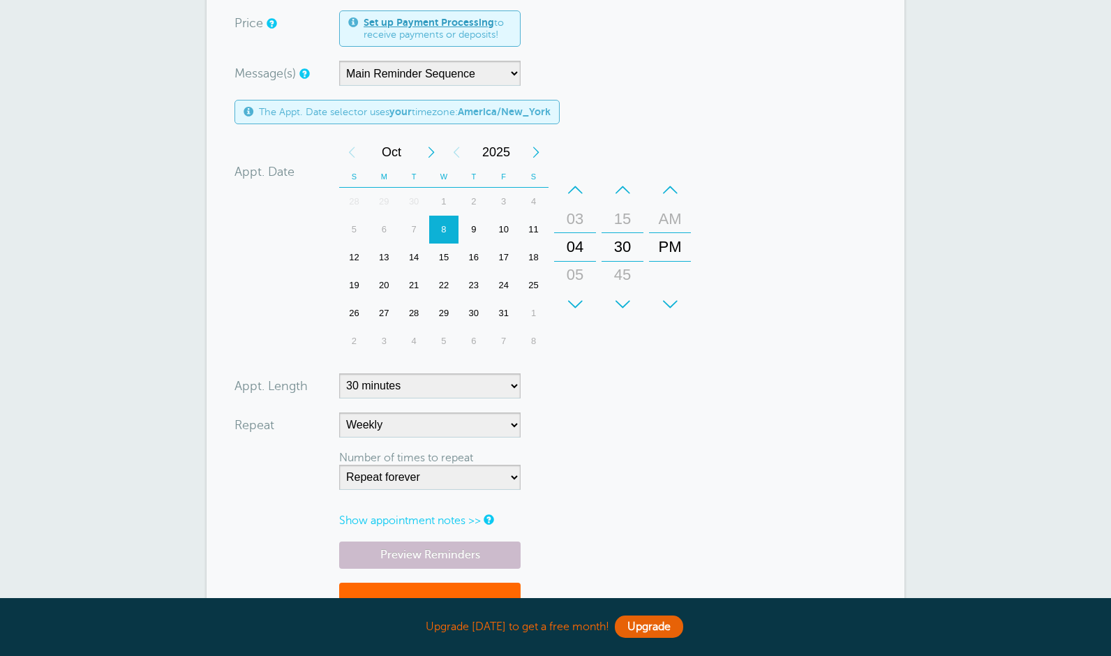
click at [452, 519] on link "Show appointment notes >>" at bounding box center [410, 521] width 142 height 13
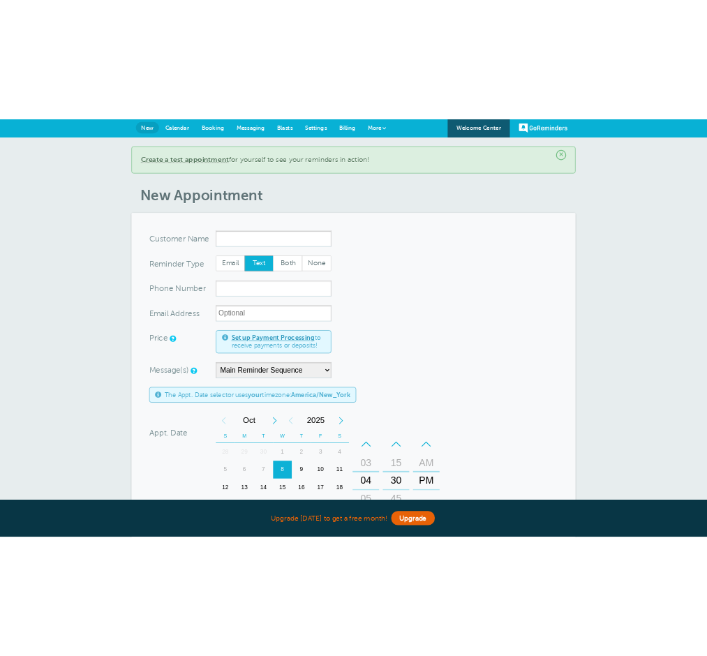
scroll to position [0, 0]
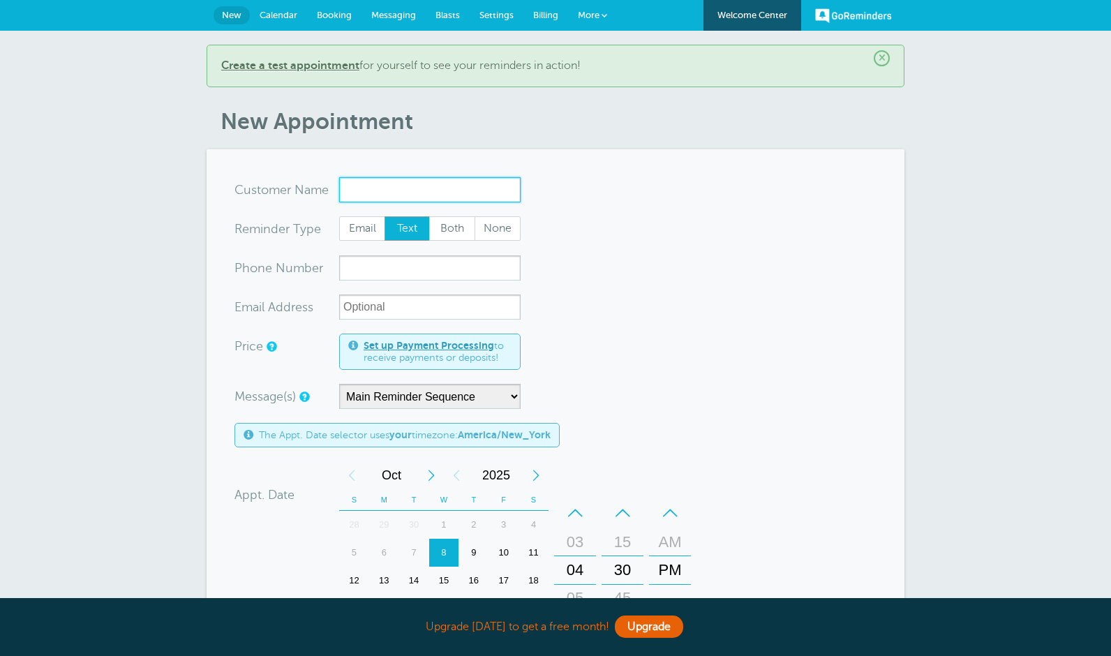
click at [459, 184] on input "x-no-autofill" at bounding box center [430, 189] width 182 height 25
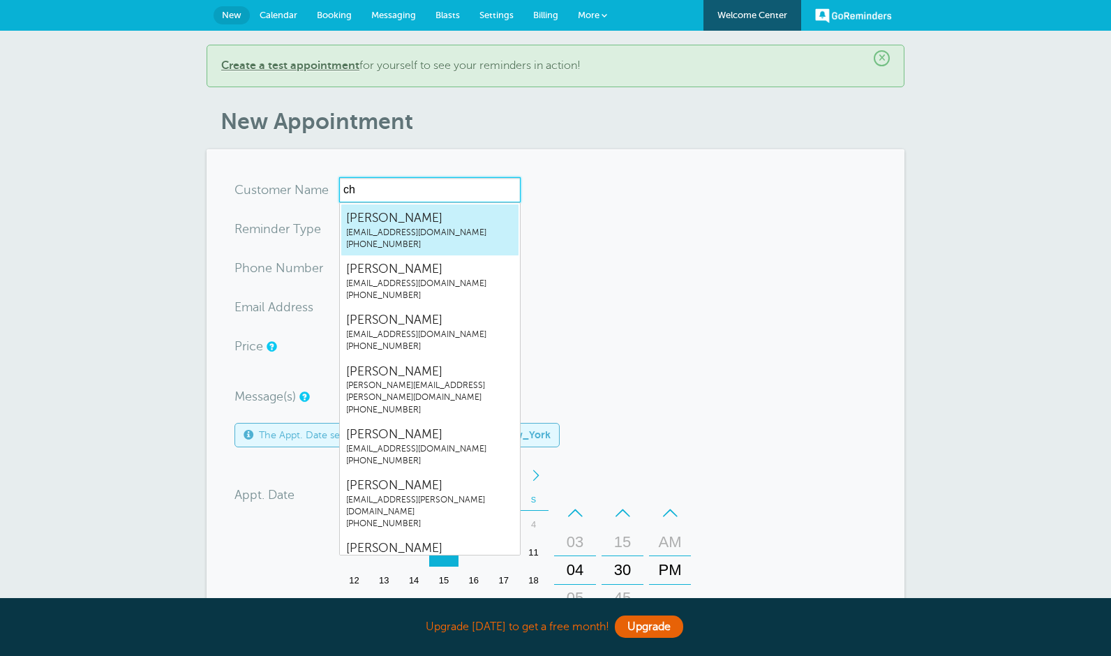
click at [462, 222] on span "Christian Abel" at bounding box center [430, 217] width 168 height 17
type input "ChristianAbelstaciabel1@mac.com4062242636"
type input "Christian Abel"
type input "(406) 224-2636"
type input "staciabel1@mac.com"
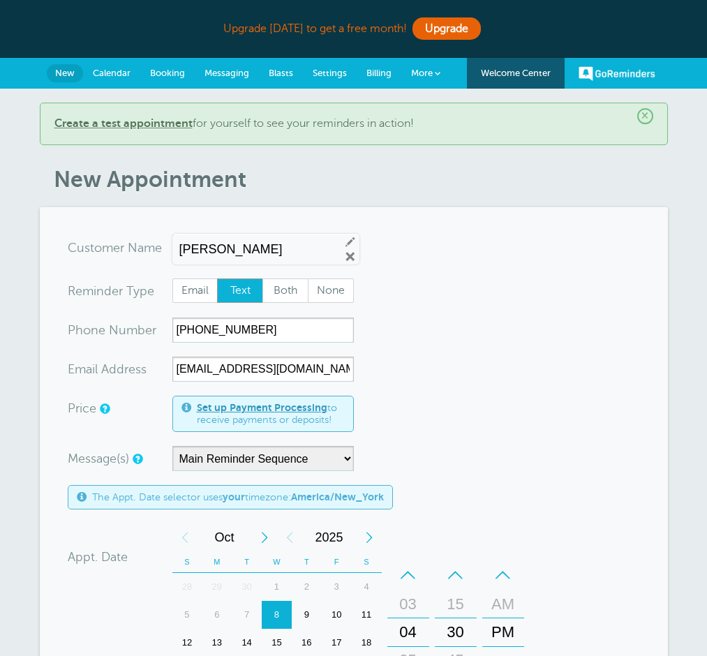
click at [225, 74] on span "Messaging" at bounding box center [227, 73] width 45 height 10
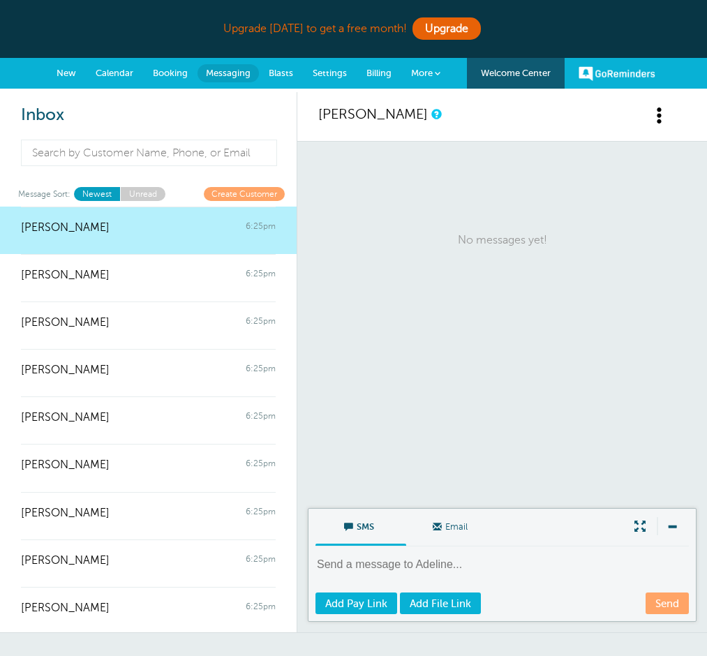
click at [333, 73] on span "Settings" at bounding box center [330, 73] width 34 height 10
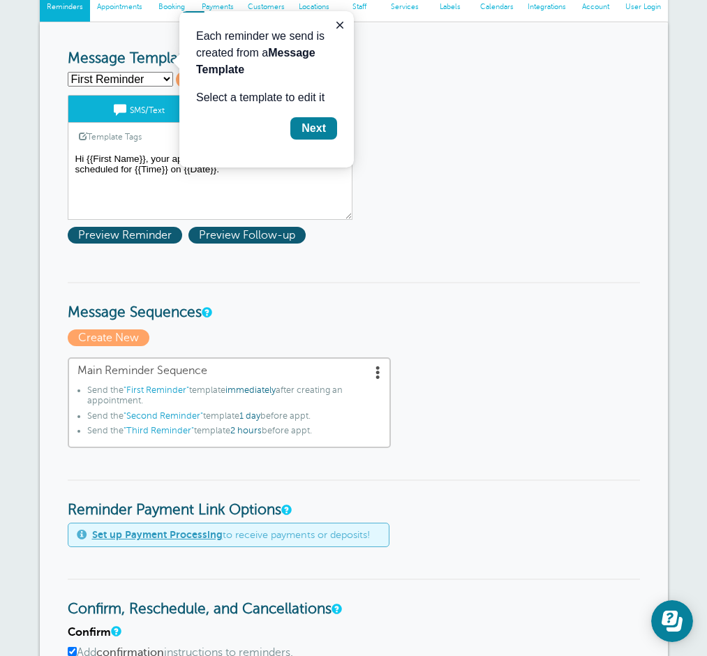
scroll to position [214, 0]
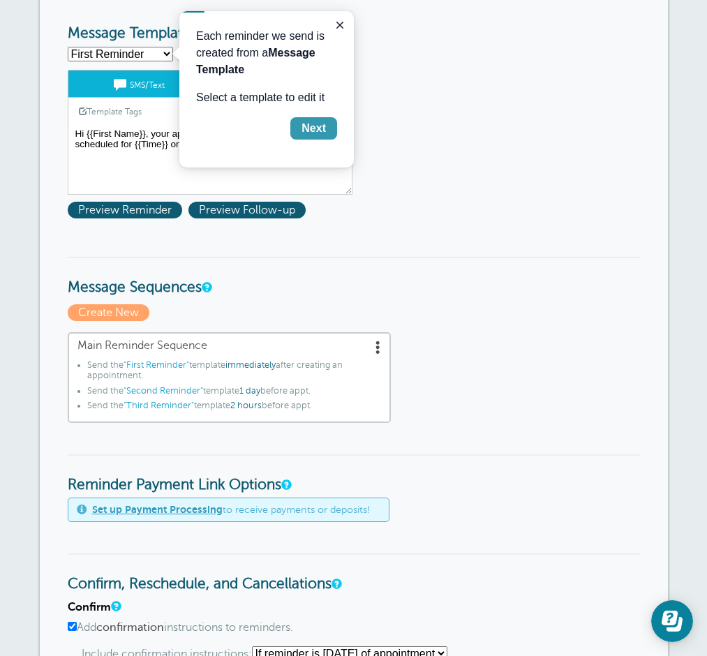
click at [303, 133] on div "Next" at bounding box center [314, 128] width 24 height 17
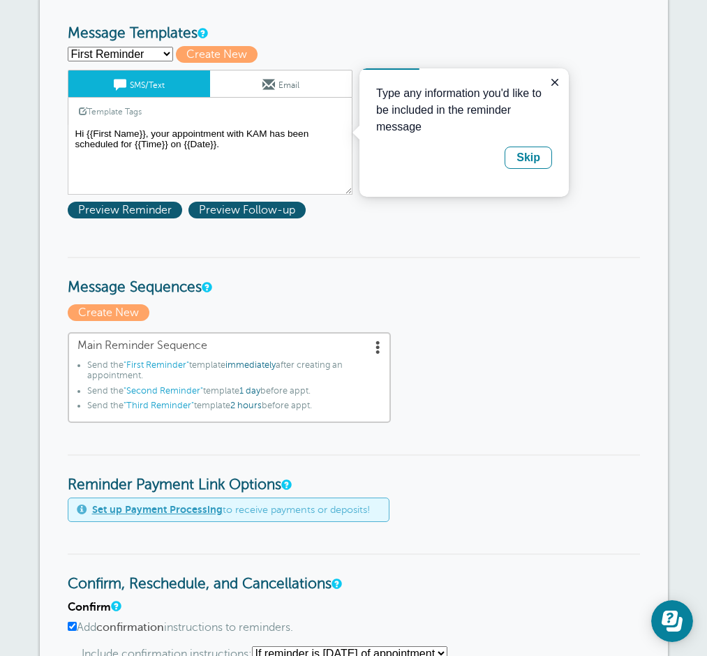
click at [313, 84] on link "Email" at bounding box center [281, 84] width 142 height 27
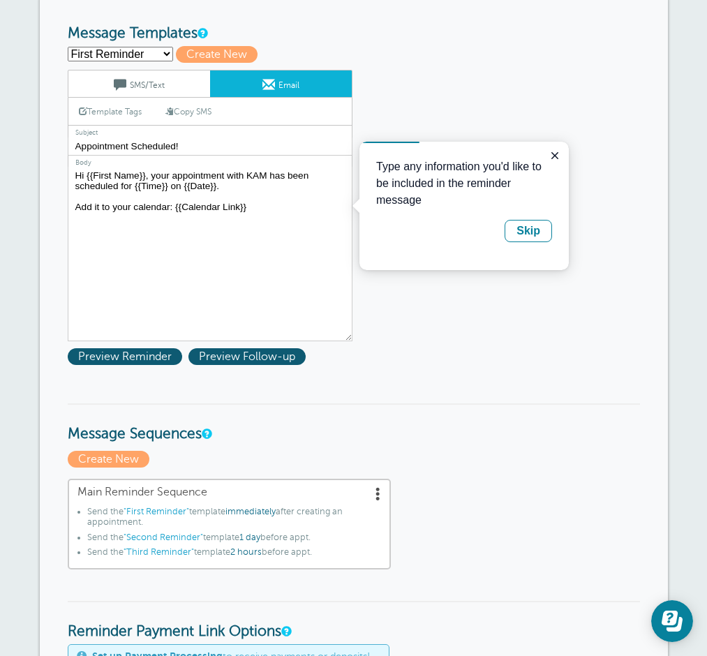
click at [464, 202] on p "Type any information you'd like to be included in the reminder message" at bounding box center [464, 183] width 176 height 50
click at [286, 214] on textarea "Hi {{First Name}}, your appointment with KAM has been scheduled for {{Time}} on…" at bounding box center [210, 254] width 285 height 175
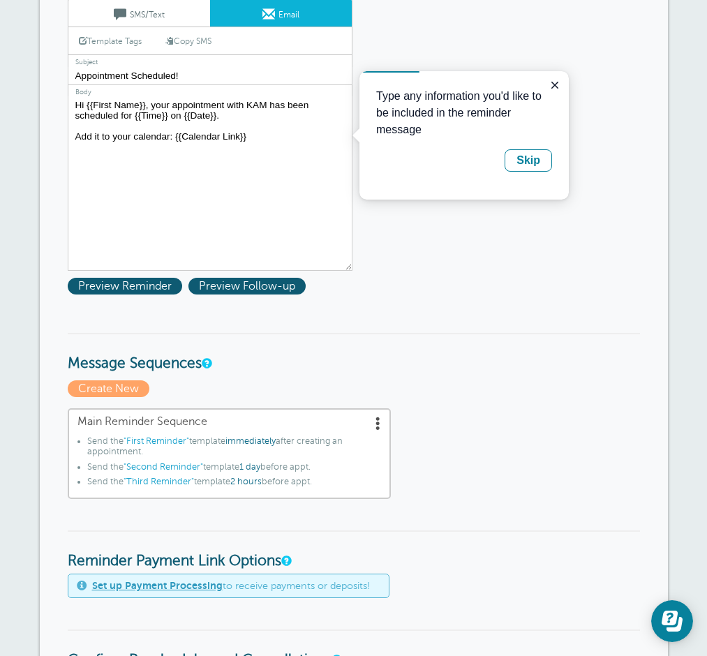
click at [330, 422] on span "Main Reminder Sequence" at bounding box center [229, 421] width 304 height 13
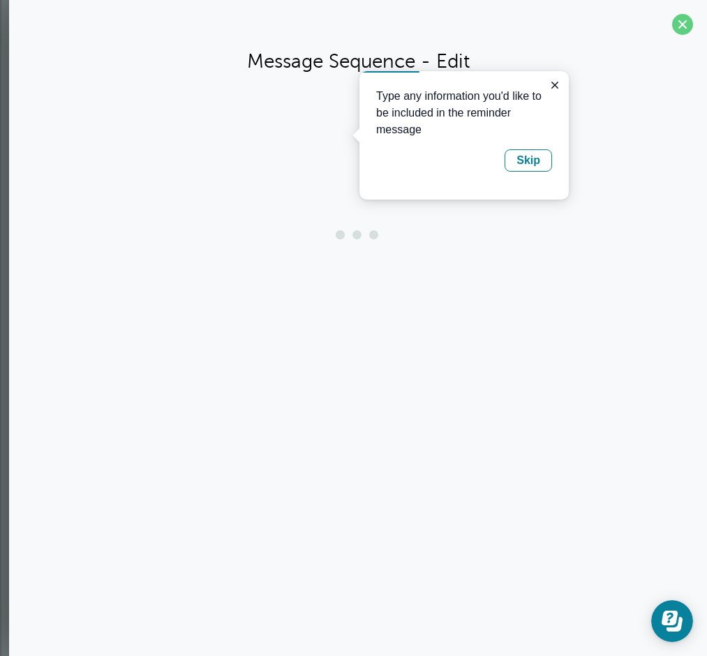
scroll to position [283, 0]
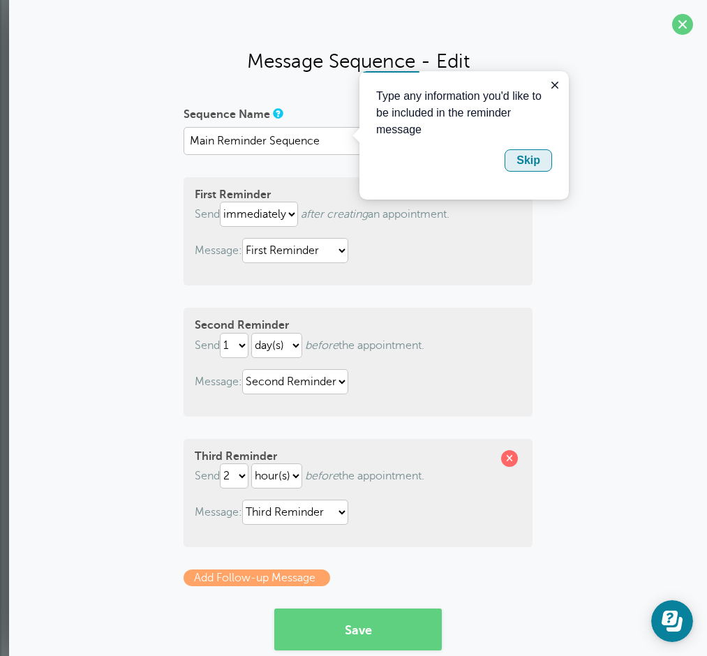
click at [519, 161] on div "Skip" at bounding box center [529, 160] width 24 height 17
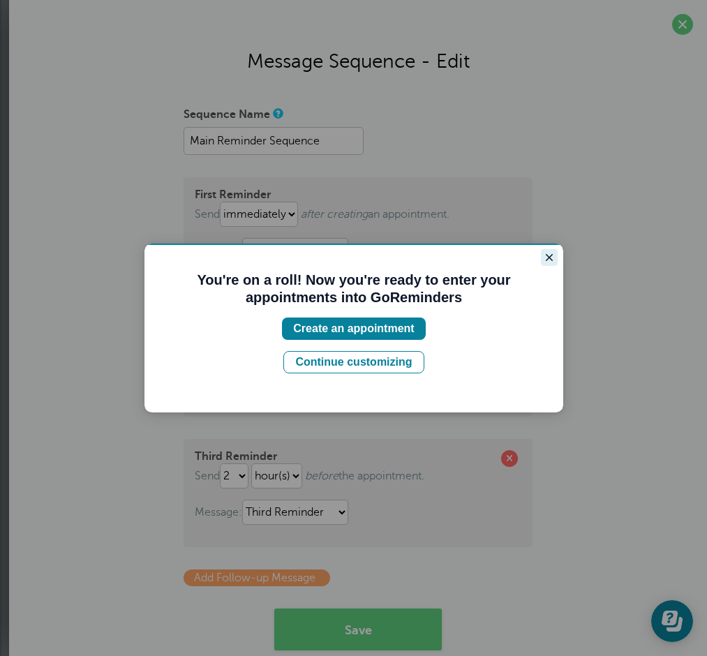
click at [550, 256] on icon "Close guide" at bounding box center [549, 257] width 11 height 11
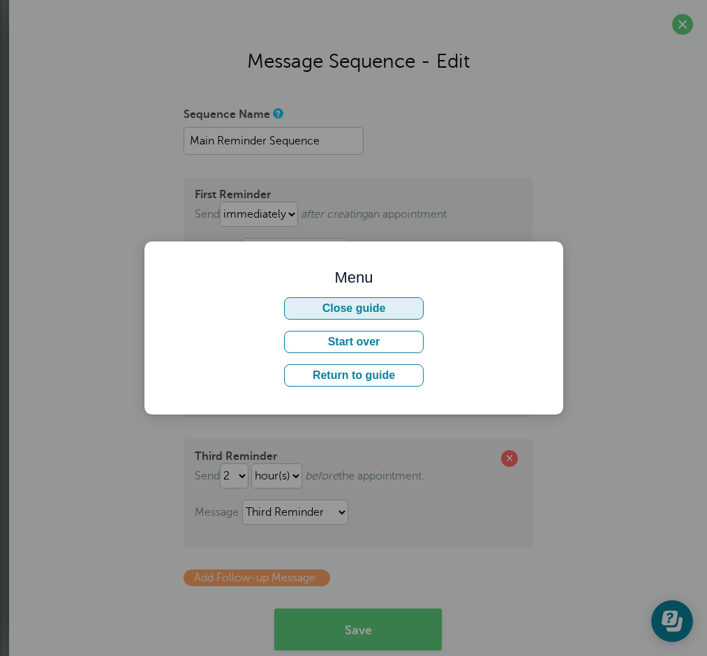
click at [402, 306] on button "Close guide" at bounding box center [354, 308] width 140 height 22
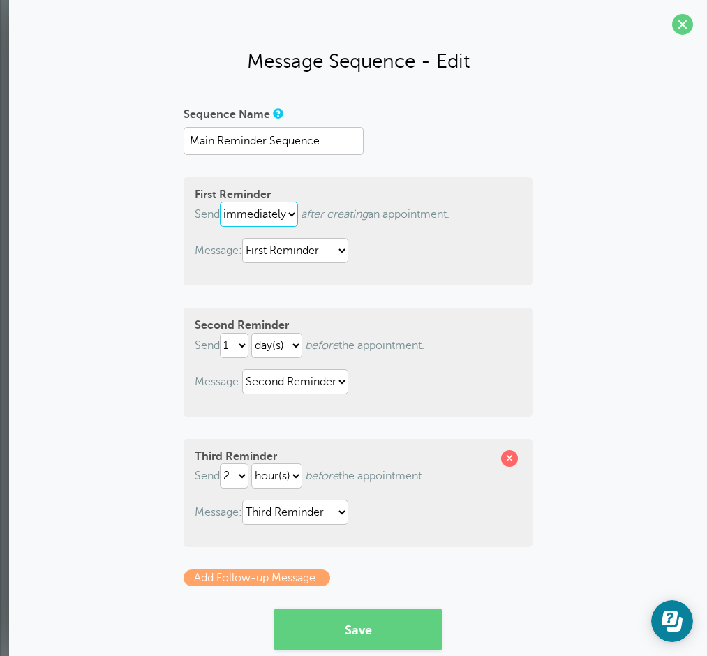
click at [290, 211] on select "immediately 1 2 3 4 5 6 7 8 9 10 11 12 13 14 15 16 17 18 19 20 21 22 23 24 25 2…" at bounding box center [259, 214] width 78 height 25
click at [223, 202] on select "immediately 1 2 3 4 5 6 7 8 9 10 11 12 13 14 15 16 17 18 19 20 21 22 23 24 25 2…" at bounding box center [259, 214] width 78 height 25
click at [343, 253] on select "First Reminder Second Reminder Third Reminder" at bounding box center [295, 250] width 106 height 25
click at [245, 238] on select "First Reminder Second Reminder Third Reminder" at bounding box center [295, 250] width 106 height 25
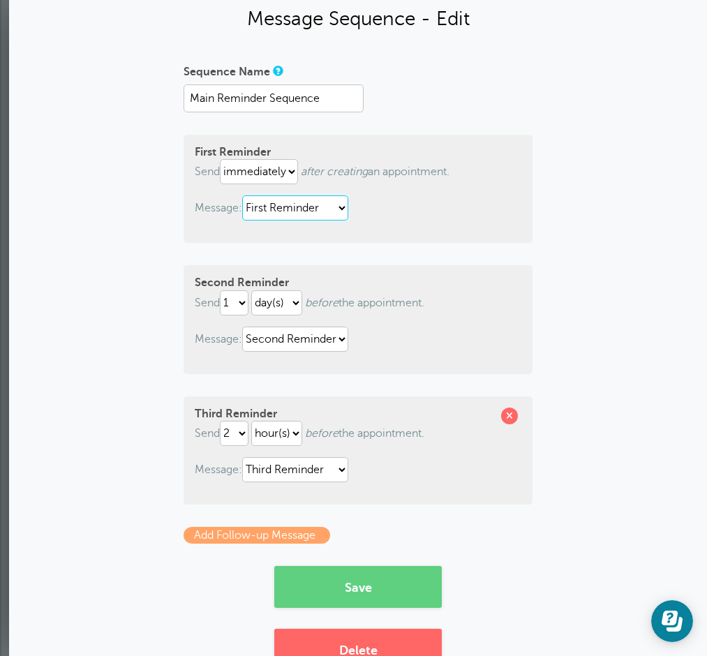
scroll to position [89, 0]
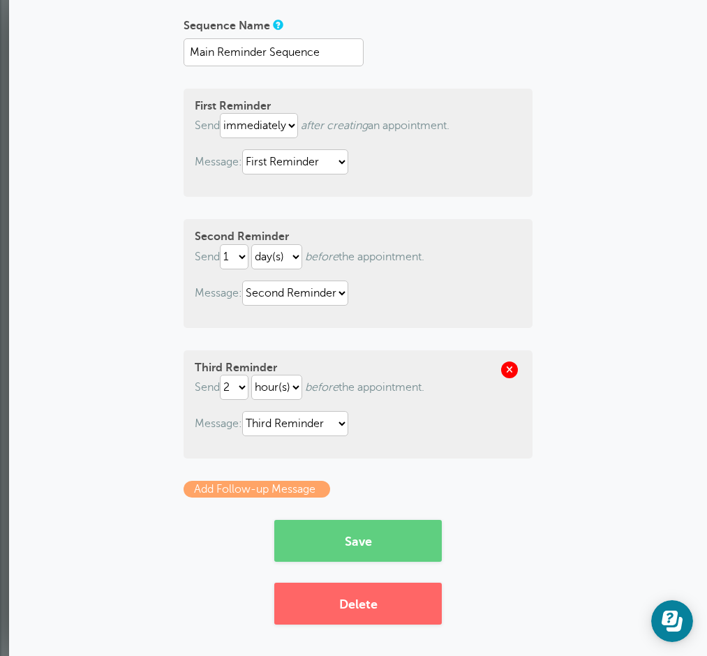
click at [508, 367] on span at bounding box center [509, 370] width 17 height 17
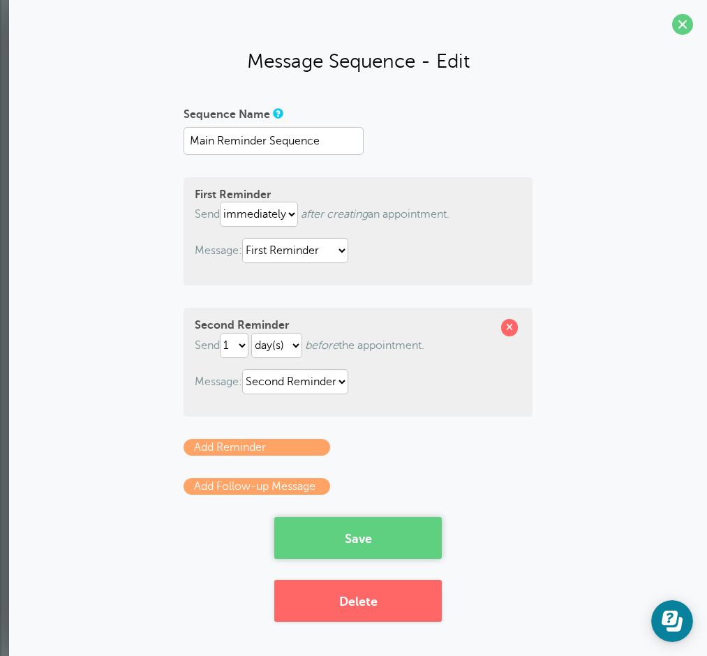
click at [378, 541] on button "Save" at bounding box center [358, 538] width 168 height 42
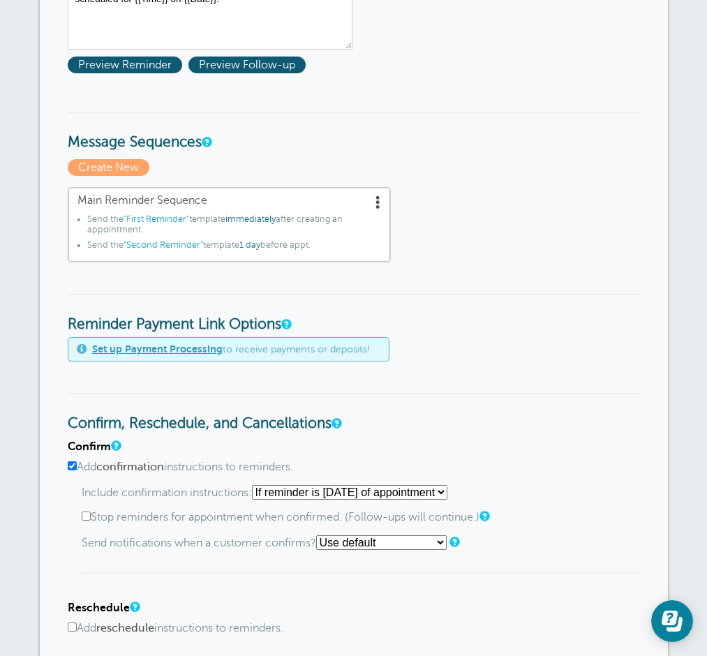
scroll to position [414, 0]
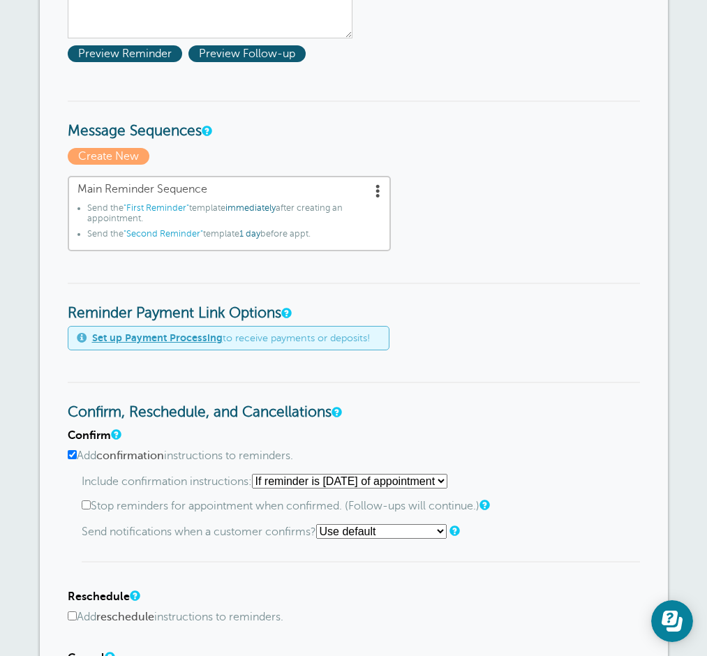
click at [376, 193] on span at bounding box center [378, 191] width 14 height 14
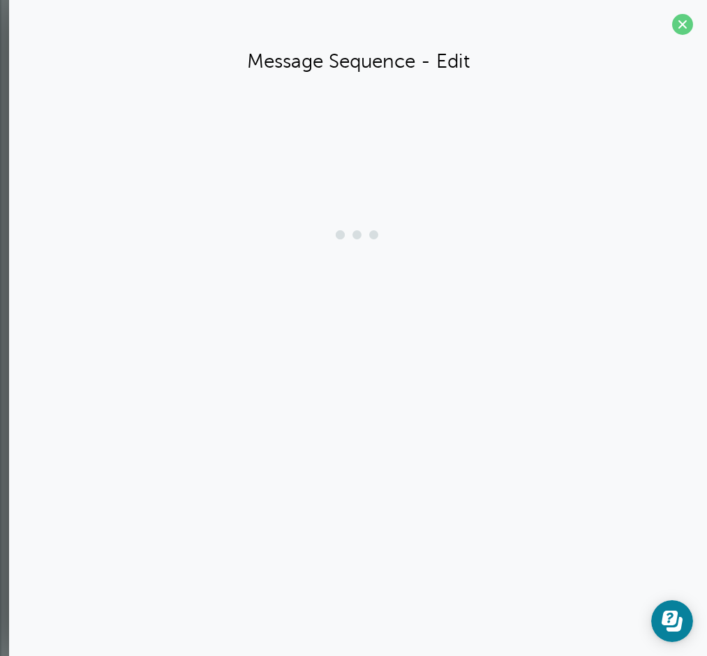
scroll to position [412, 0]
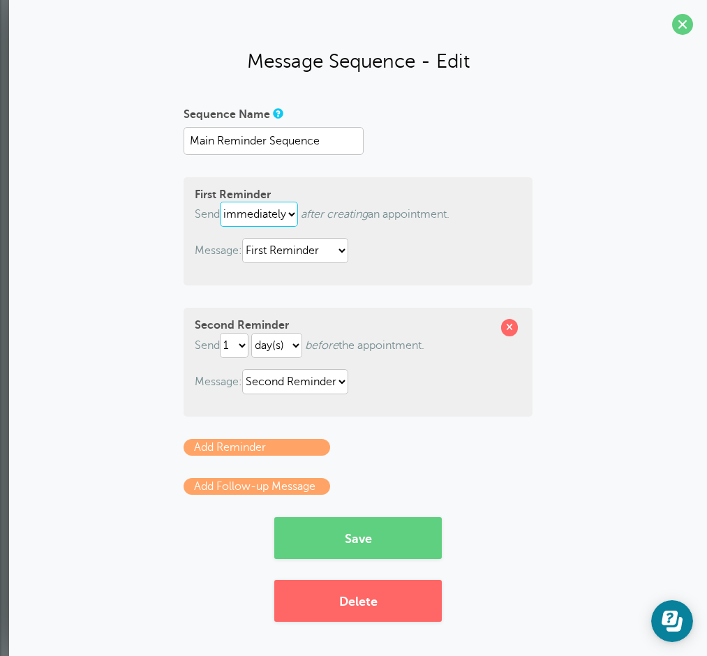
click at [293, 214] on select "immediately 1 2 3 4 5 6 7 8 9 10 11 12 13 14 15 16 17 18 19 20 21 22 23 24 25 2…" at bounding box center [259, 214] width 78 height 25
click at [223, 202] on select "immediately 1 2 3 4 5 6 7 8 9 10 11 12 13 14 15 16 17 18 19 20 21 22 23 24 25 2…" at bounding box center [259, 214] width 78 height 25
click at [336, 248] on select "First Reminder Second Reminder Third Reminder" at bounding box center [295, 250] width 106 height 25
click at [245, 238] on select "First Reminder Second Reminder Third Reminder" at bounding box center [295, 250] width 106 height 25
click at [511, 327] on span at bounding box center [509, 327] width 17 height 17
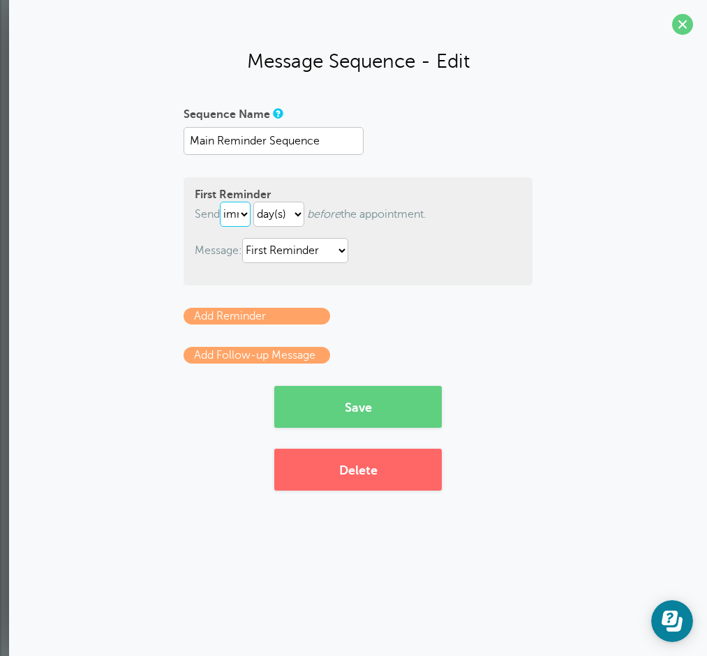
click at [246, 216] on select "immediately 1 2 3 4 5 6 7 8 9 10 11 12 13 14 15 16 17 18 19 20 21 22 23 24 25 2…" at bounding box center [235, 214] width 31 height 25
select select "1"
click at [223, 202] on select "immediately 1 2 3 4 5 6 7 8 9 10 11 12 13 14 15 16 17 18 19 20 21 22 23 24 25 2…" at bounding box center [235, 214] width 31 height 25
click at [397, 242] on p "Message: First Reminder Second Reminder Third Reminder" at bounding box center [358, 250] width 327 height 25
click at [360, 408] on button "Save" at bounding box center [358, 407] width 168 height 42
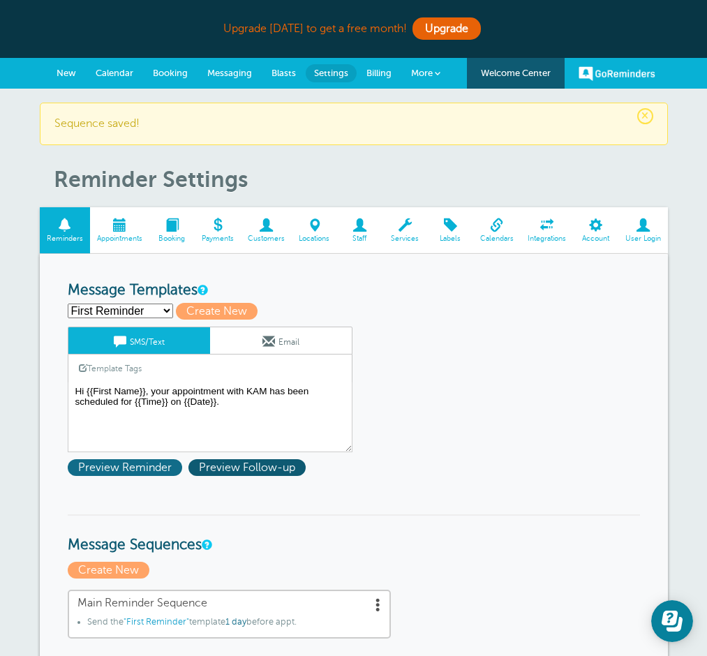
click at [165, 470] on span "Preview Reminder" at bounding box center [125, 467] width 114 height 17
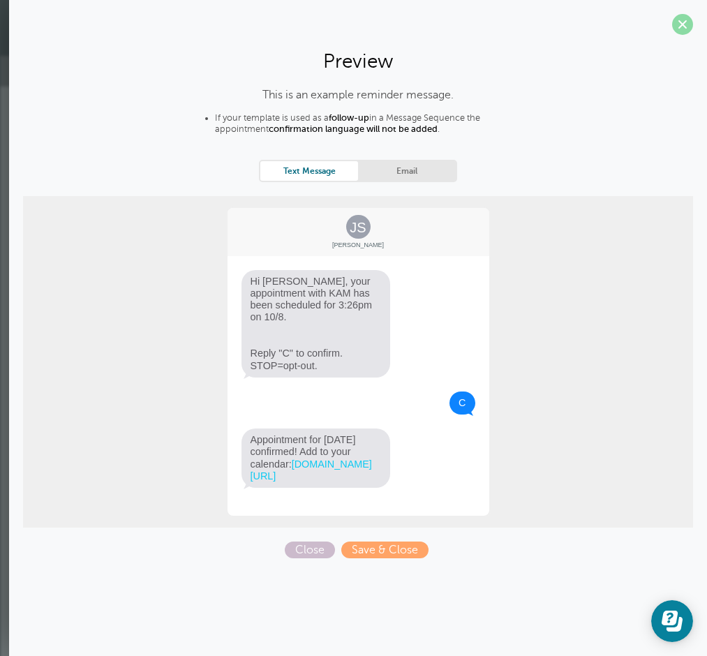
click at [688, 28] on span at bounding box center [682, 24] width 21 height 21
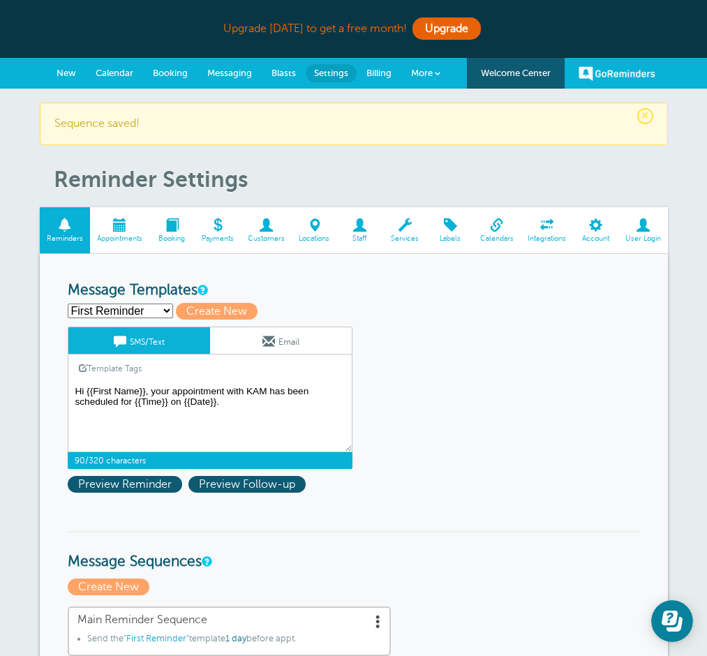
drag, startPoint x: 225, startPoint y: 392, endPoint x: 174, endPoint y: 392, distance: 51.0
click at [174, 392] on textarea "Hi {{First Name}}, your appointment with KAM has been scheduled for {{Time}} on…" at bounding box center [210, 418] width 285 height 70
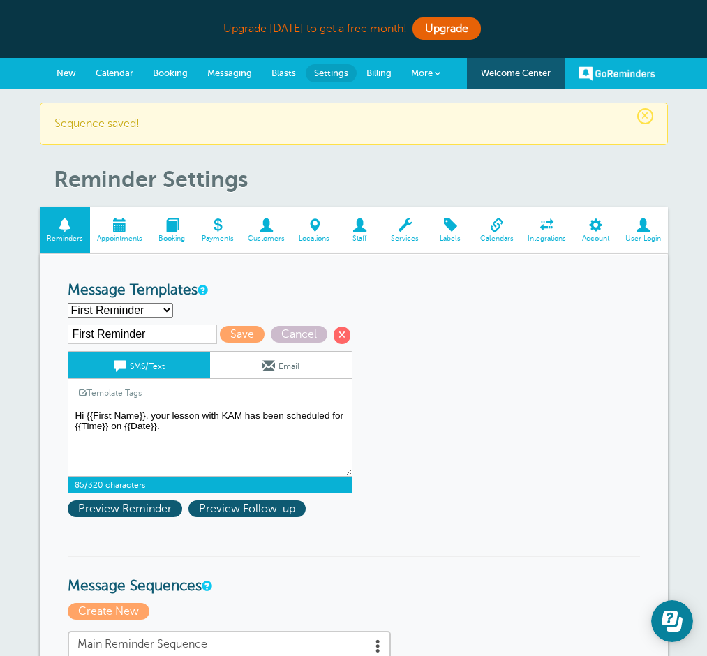
click at [191, 428] on textarea "Hi {{First Name}}, your appointment with KAM has been scheduled for {{Time}} on…" at bounding box center [210, 442] width 285 height 70
click at [124, 390] on link "Template Tags" at bounding box center [110, 392] width 84 height 27
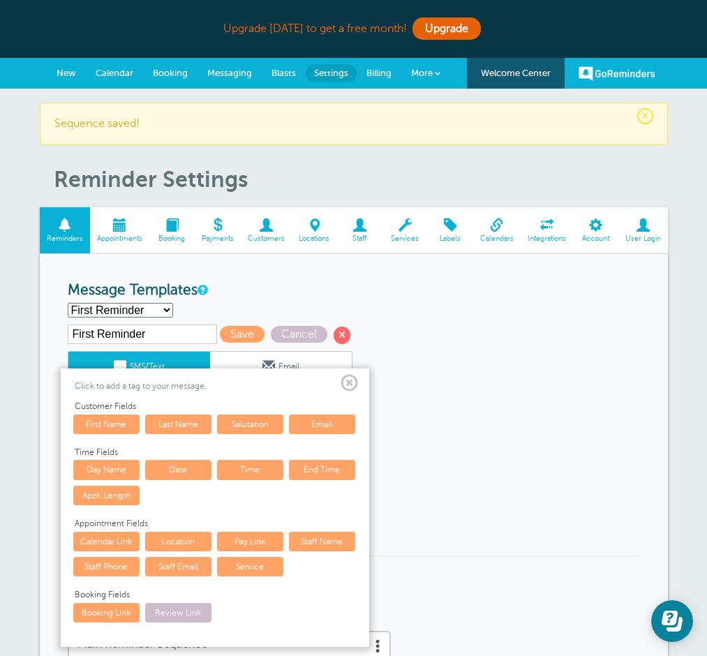
click at [122, 424] on link "First Name" at bounding box center [106, 425] width 66 height 20
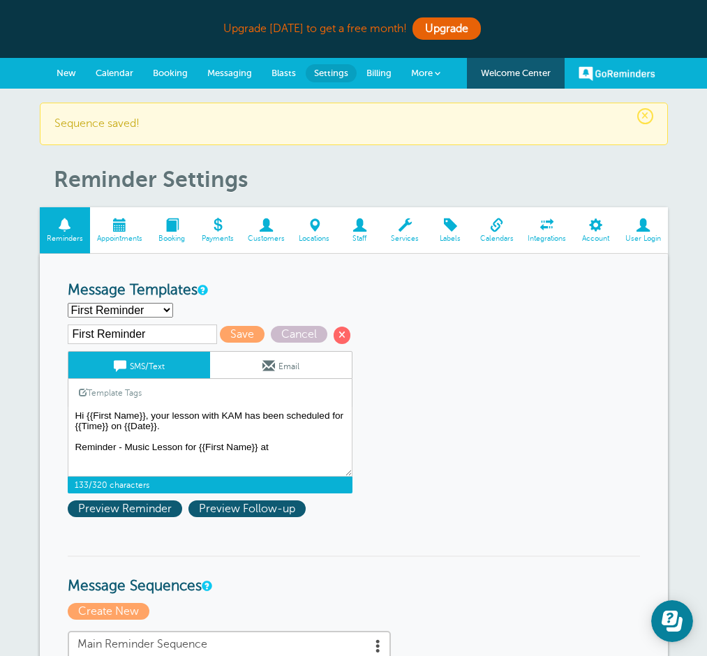
click at [121, 392] on link "Template Tags" at bounding box center [110, 392] width 84 height 27
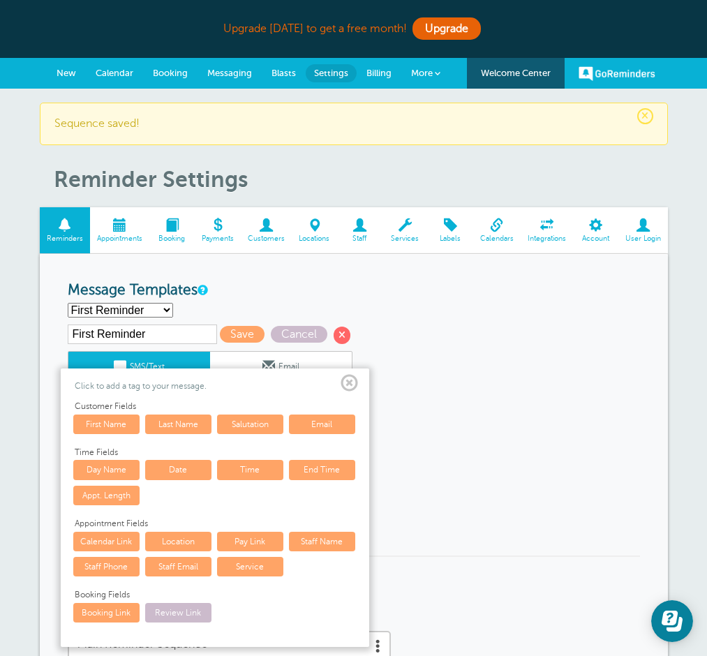
click at [350, 380] on span at bounding box center [349, 383] width 17 height 17
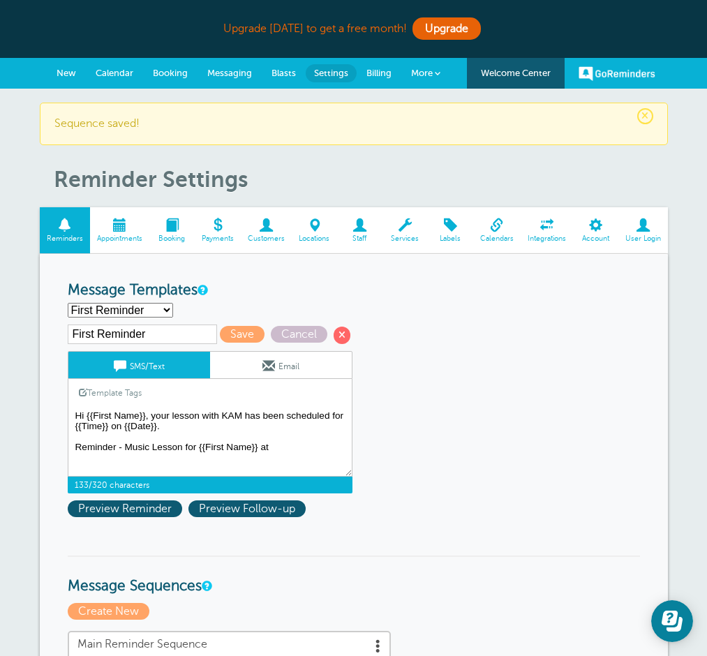
click at [276, 446] on textarea "Hi {{First Name}}, your appointment with KAM has been scheduled for {{Time}} on…" at bounding box center [210, 442] width 285 height 70
click at [116, 390] on link "Template Tags" at bounding box center [110, 392] width 84 height 27
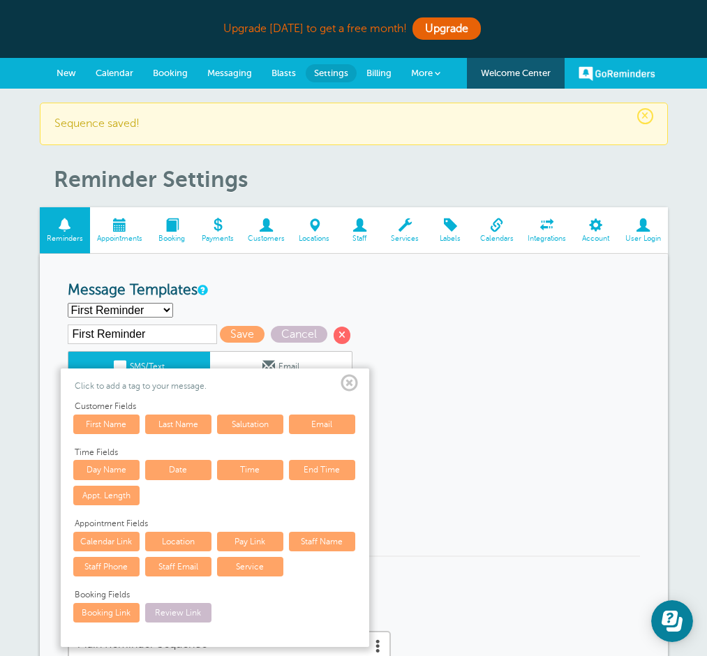
click at [175, 470] on link "Date" at bounding box center [178, 470] width 66 height 20
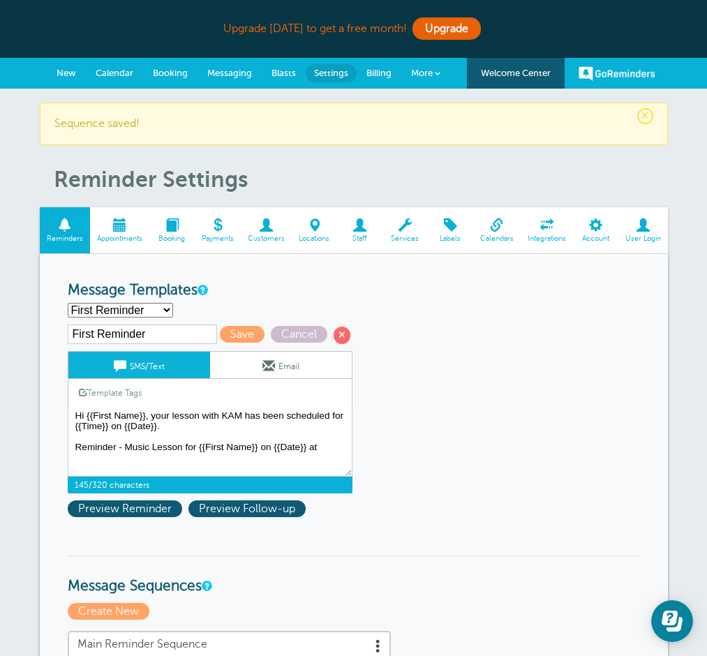
click at [129, 395] on link "Template Tags" at bounding box center [110, 392] width 84 height 27
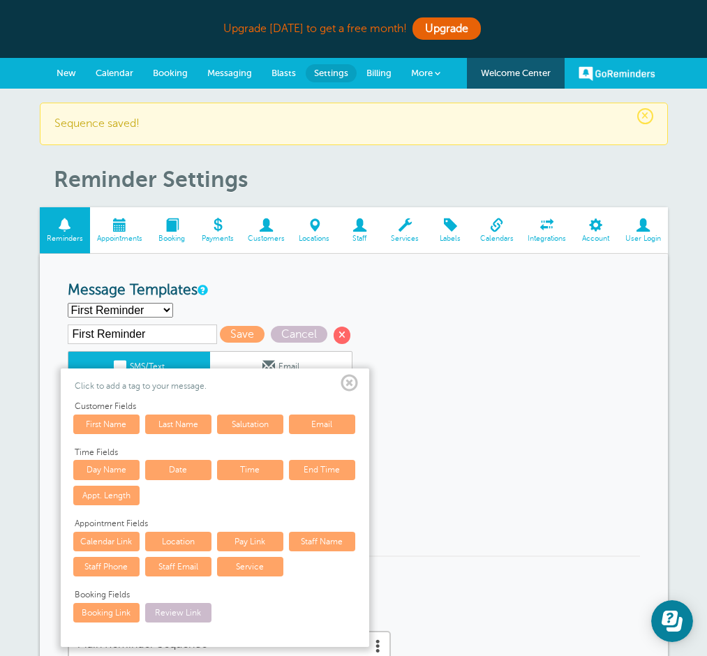
click at [265, 475] on link "Time" at bounding box center [250, 470] width 66 height 20
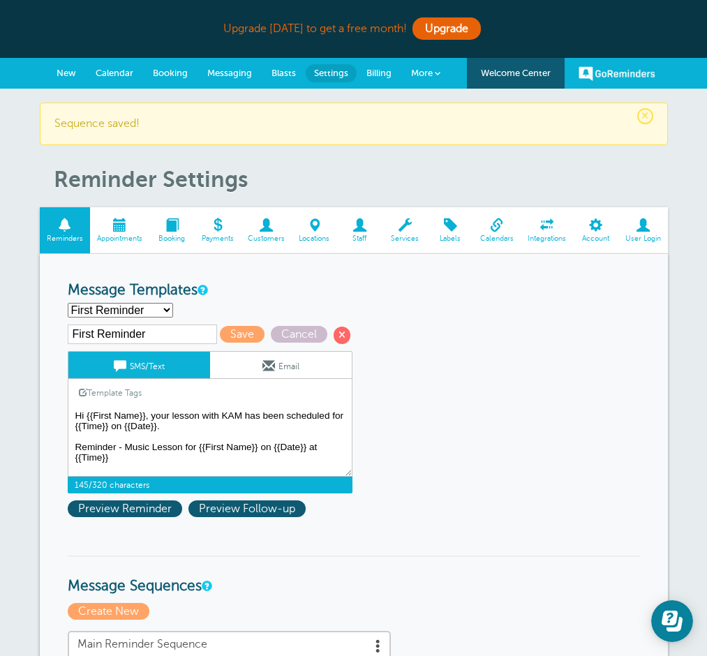
drag, startPoint x: 167, startPoint y: 432, endPoint x: 71, endPoint y: 411, distance: 98.1
click at [71, 411] on textarea "Hi {{First Name}}, your appointment with KAM has been scheduled for {{Time}} on…" at bounding box center [210, 442] width 285 height 70
click at [117, 443] on textarea "Hi {{First Name}}, your appointment with KAM has been scheduled for {{Time}} on…" at bounding box center [210, 442] width 285 height 70
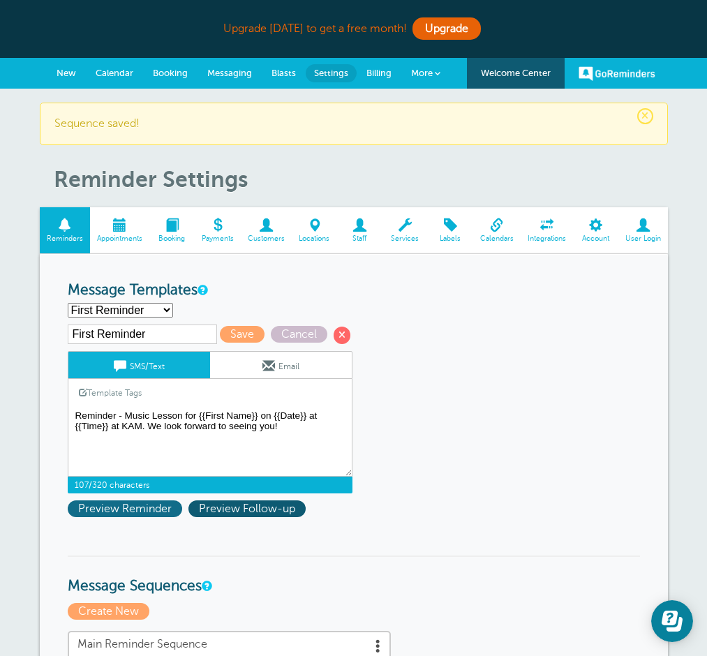
type textarea "Reminder - Music Lesson for {{First Name}} on {{Date}} at {{Time}} at KAM. We l…"
click at [124, 513] on span "Preview Reminder" at bounding box center [125, 509] width 114 height 17
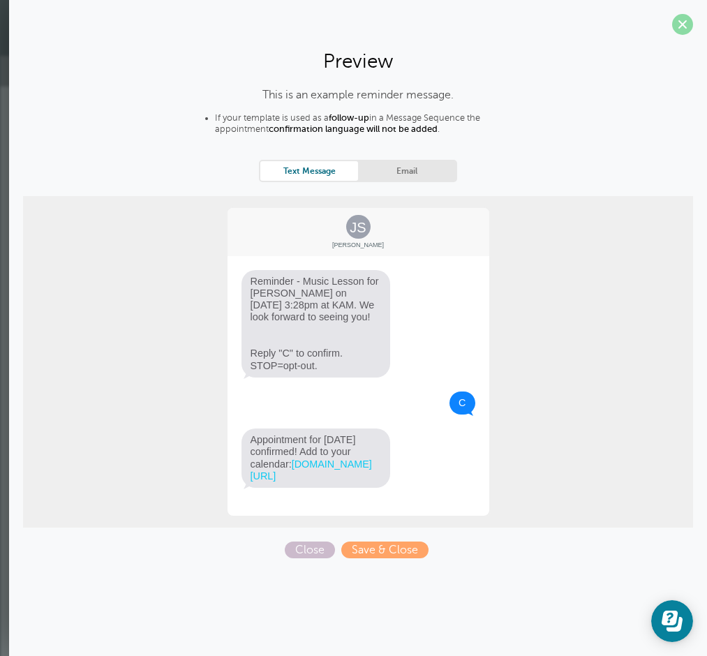
click at [686, 21] on span at bounding box center [682, 24] width 21 height 21
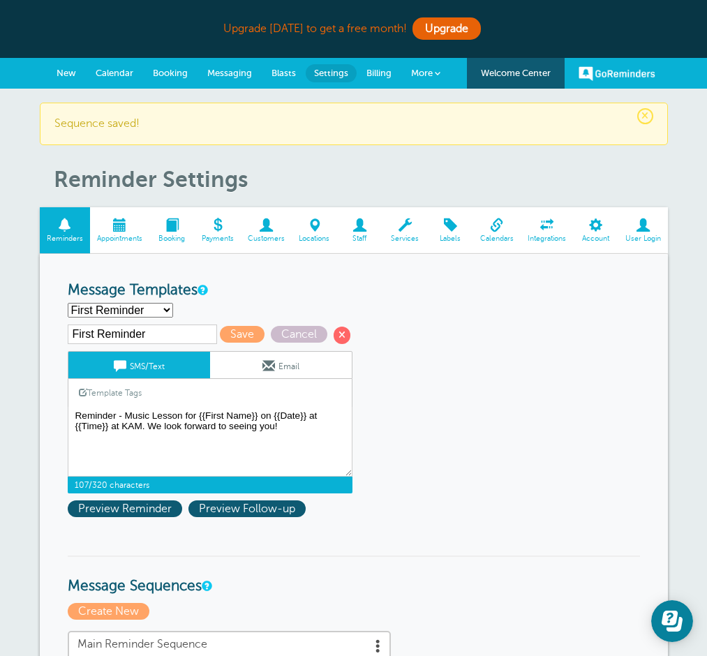
click at [331, 73] on span "Settings" at bounding box center [331, 73] width 34 height 10
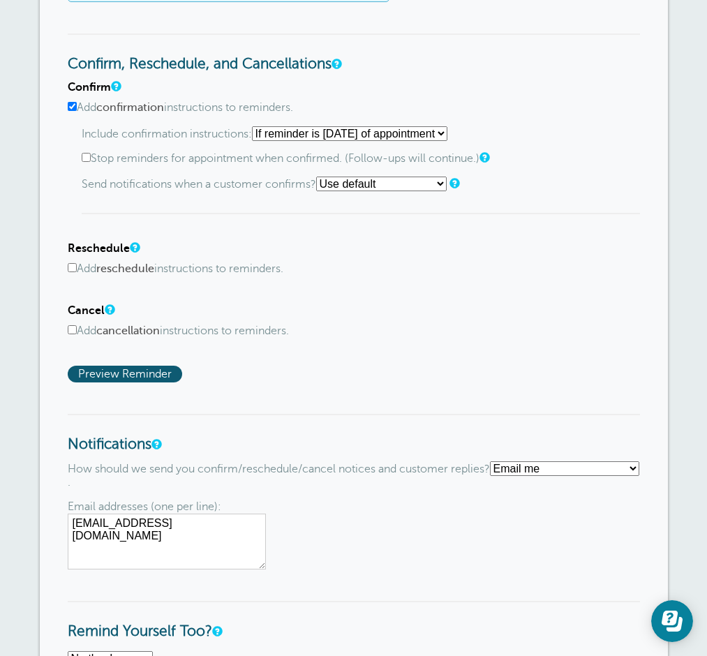
scroll to position [774, 0]
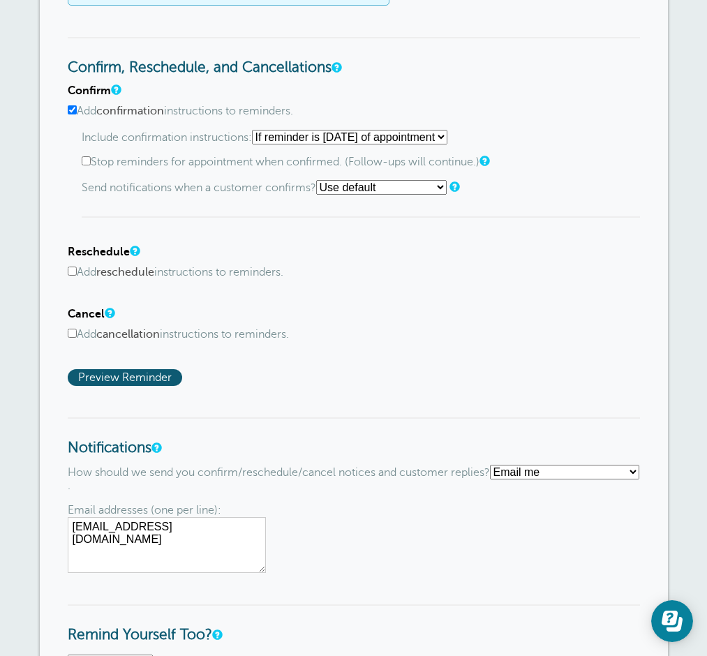
click at [73, 337] on input "Add cancellation instructions to reminders." at bounding box center [72, 333] width 9 height 9
checkbox input "true"
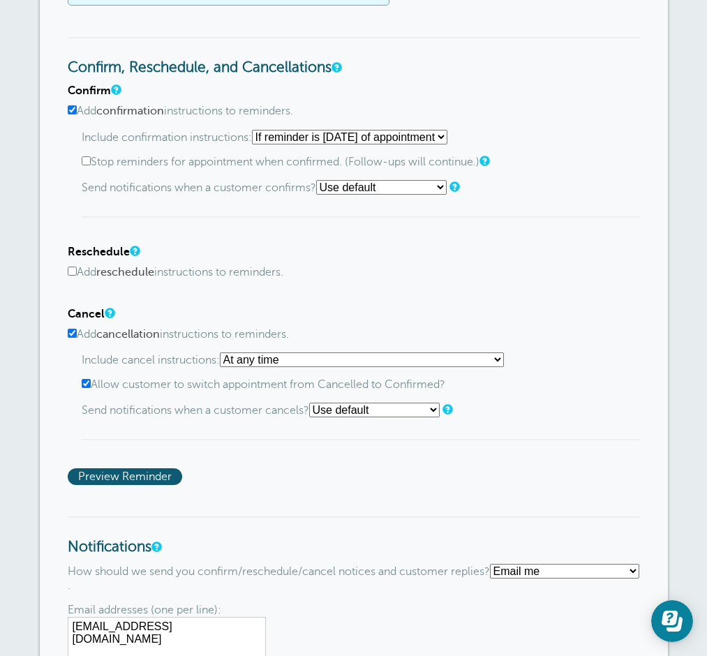
click at [422, 367] on select "At any time If reminder more than 1 day away from appointment If reminder more …" at bounding box center [362, 360] width 284 height 15
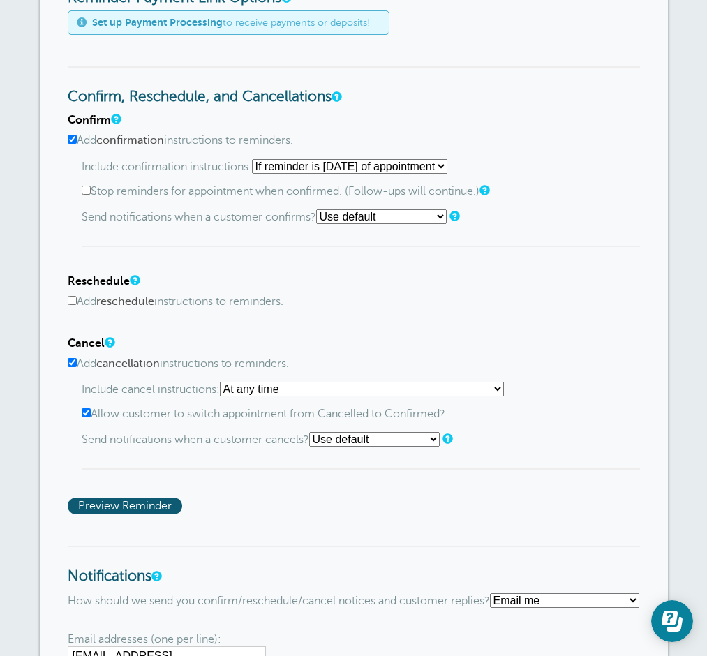
scroll to position [741, 0]
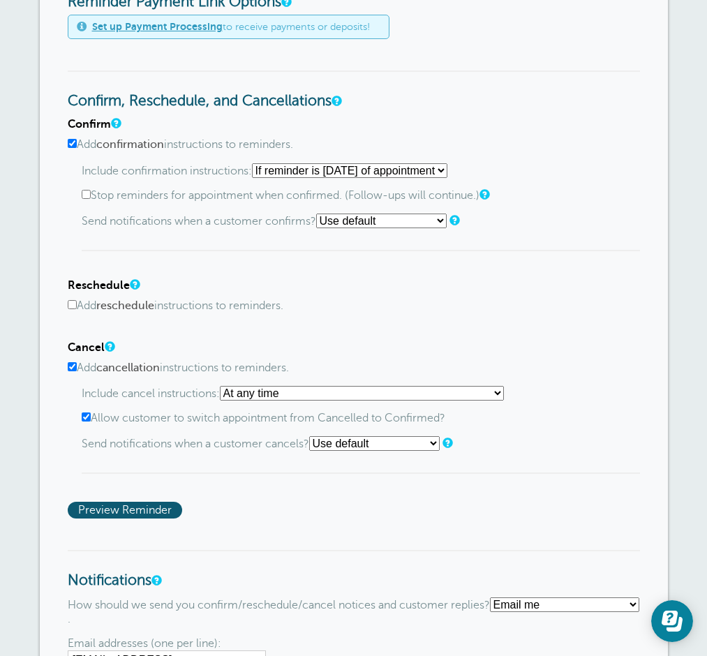
click at [87, 199] on input "Stop reminders for appointment when confirmed. (Follow-ups will continue.)" at bounding box center [86, 194] width 9 height 9
checkbox input "true"
click at [399, 451] on select "Use default Text me Email me Don't send notifications" at bounding box center [374, 443] width 131 height 15
click at [72, 371] on input "Add cancellation instructions to reminders." at bounding box center [72, 366] width 9 height 9
checkbox input "false"
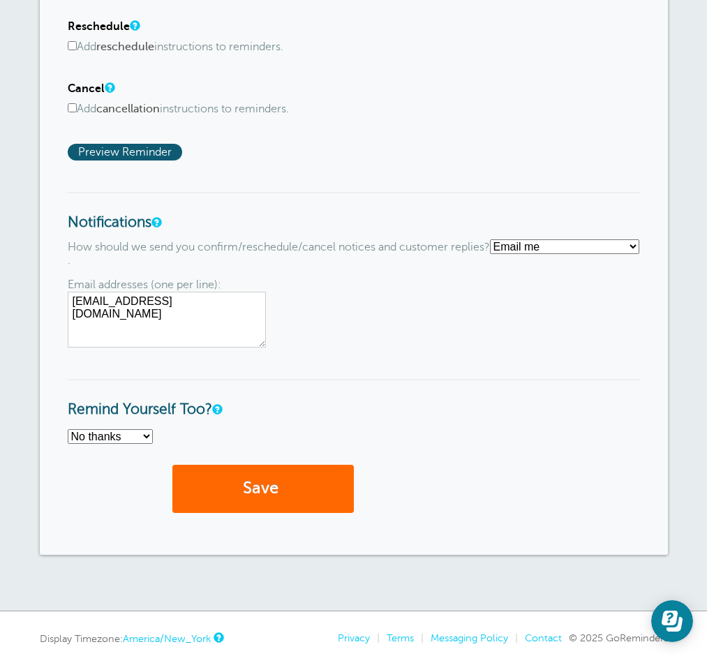
scroll to position [1071, 0]
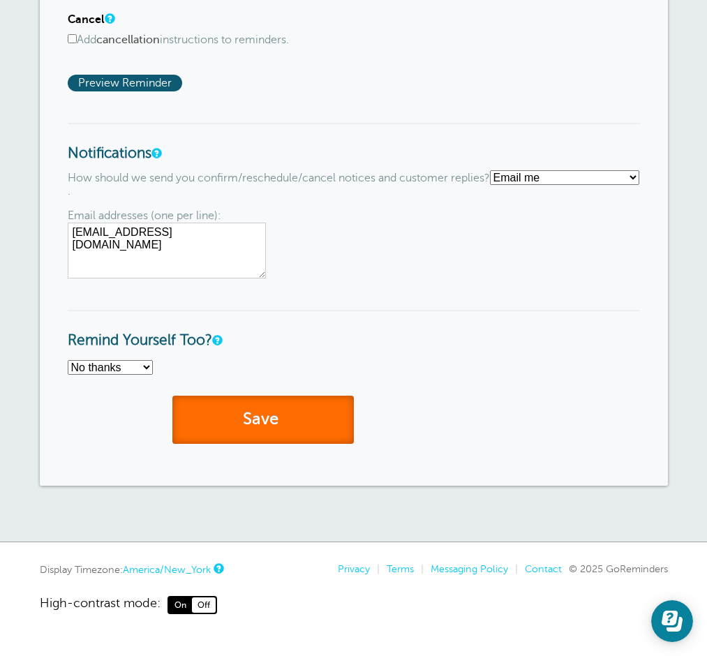
click at [303, 444] on button "Save" at bounding box center [263, 420] width 182 height 48
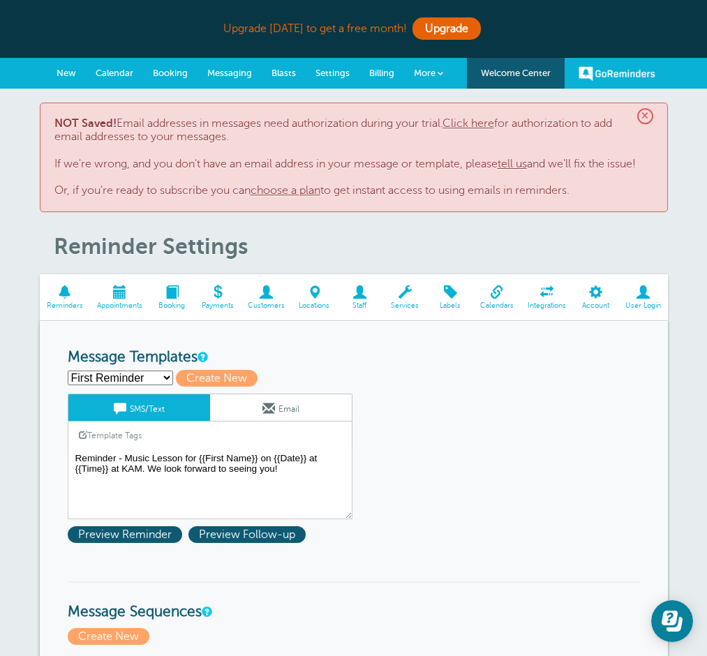
click at [328, 411] on link "Email" at bounding box center [281, 407] width 142 height 27
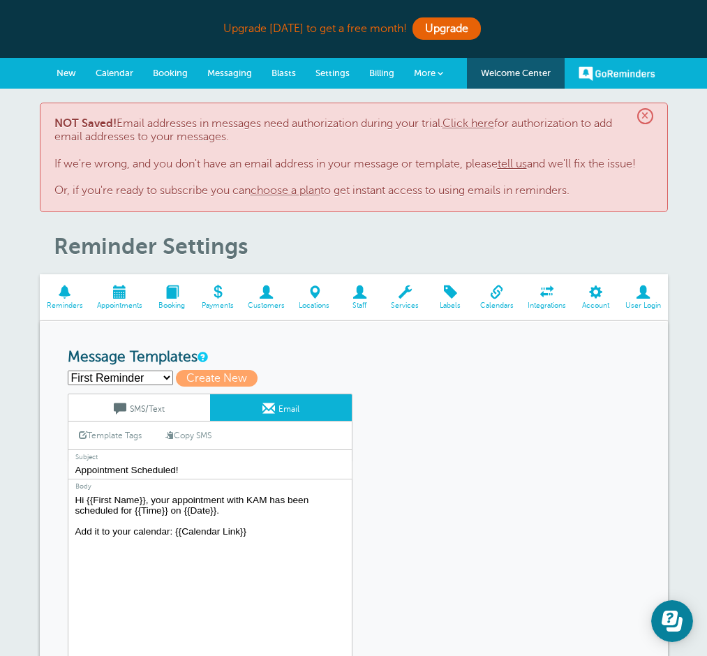
drag, startPoint x: 260, startPoint y: 540, endPoint x: 75, endPoint y: 486, distance: 192.9
click at [75, 486] on div "Subject Appointment Scheduled! Body Hi {{First Name}}, your appointment with KA…" at bounding box center [210, 558] width 285 height 216
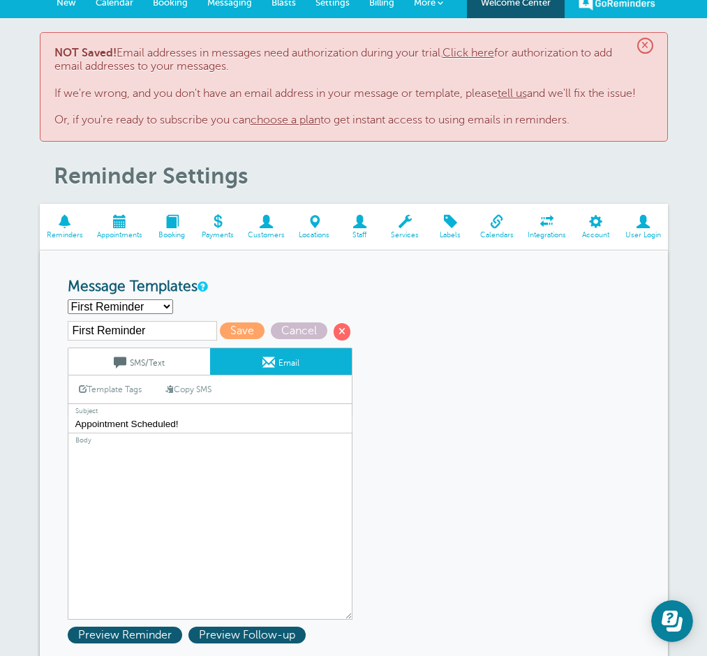
scroll to position [140, 0]
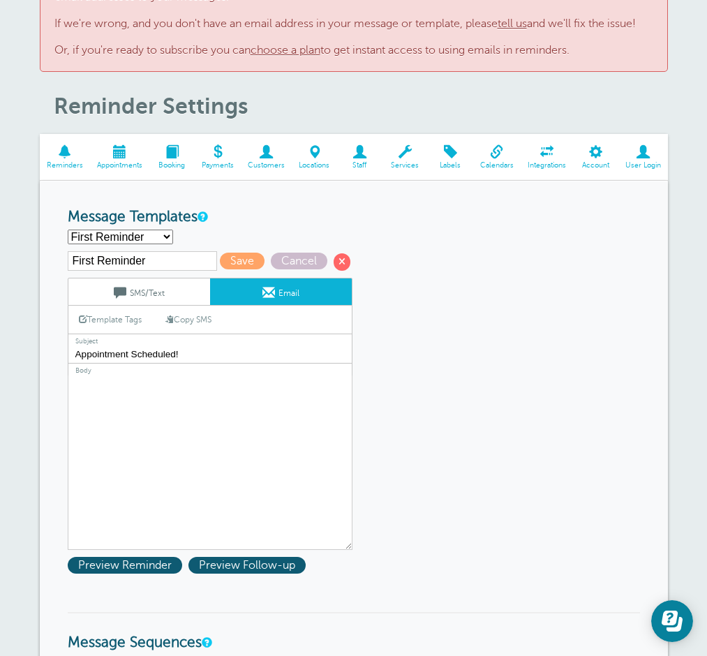
click at [244, 355] on input "Appointment Scheduled!" at bounding box center [210, 355] width 285 height 18
click at [171, 283] on link "SMS/Text" at bounding box center [139, 292] width 142 height 27
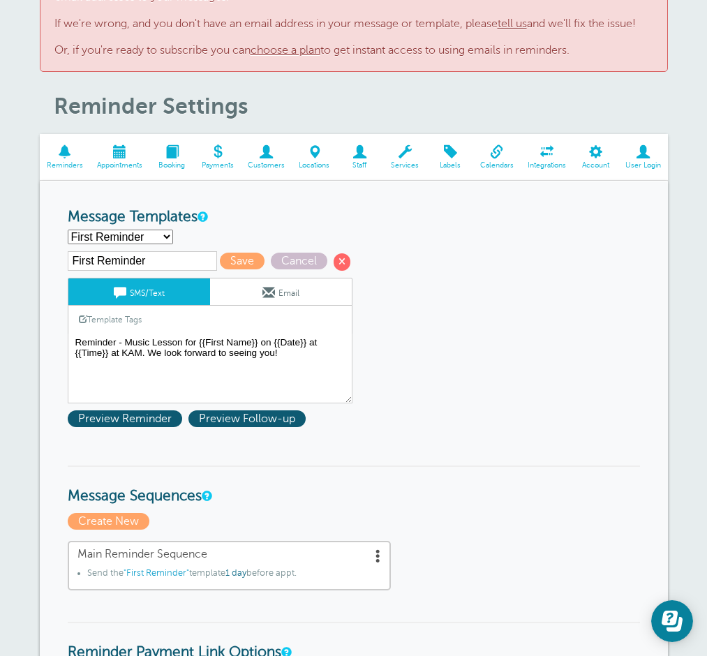
click at [519, 24] on link "tell us" at bounding box center [512, 23] width 29 height 13
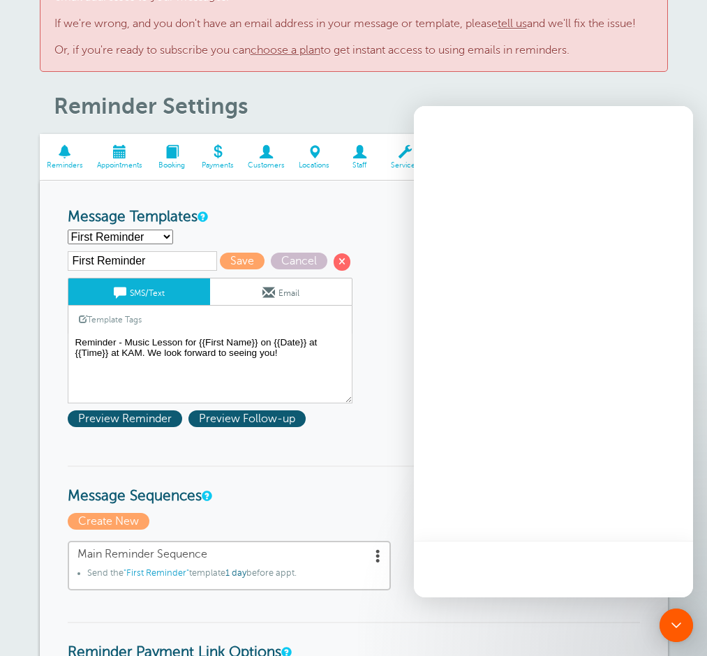
scroll to position [0, 0]
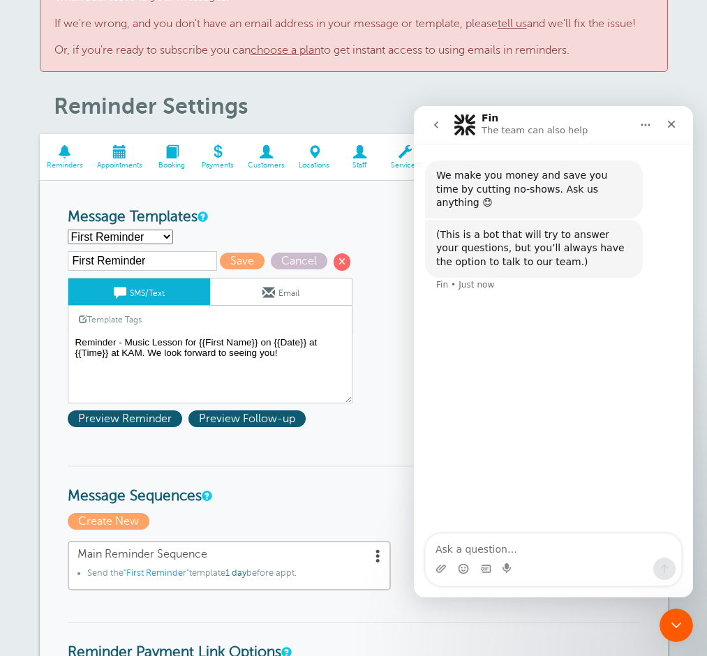
click at [311, 304] on link "Email" at bounding box center [281, 292] width 142 height 27
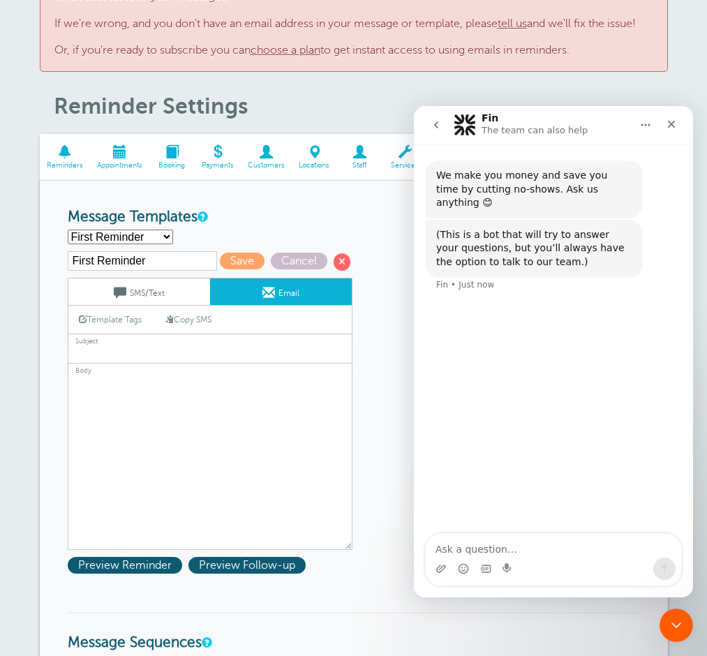
click at [172, 290] on link "SMS/Text" at bounding box center [139, 292] width 142 height 27
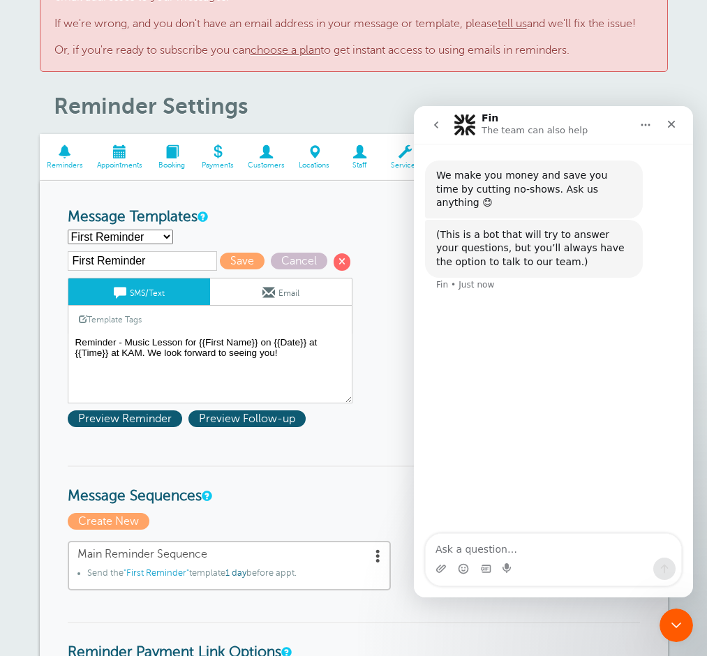
click at [327, 406] on div "First Reminder Save Cancel SMS/Text Email Template Tags Copy SMS Click to add a…" at bounding box center [228, 342] width 321 height 182
click at [356, 385] on div "First Reminder Save Cancel SMS/Text Email Template Tags Copy SMS Click to add a…" at bounding box center [228, 326] width 321 height 151
click at [681, 119] on div "Close" at bounding box center [671, 124] width 25 height 25
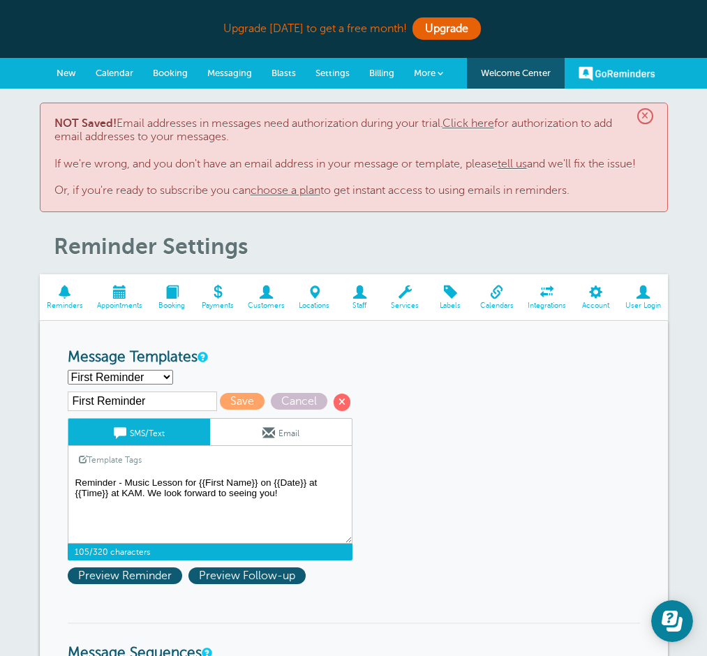
drag, startPoint x: 279, startPoint y: 498, endPoint x: 75, endPoint y: 483, distance: 205.1
click at [75, 483] on textarea "Reminder - Music Lesson for {{First Name}} on {{Date}} at {{Time}} at KAM. We l…" at bounding box center [210, 509] width 285 height 70
click at [256, 434] on link "Email" at bounding box center [281, 432] width 142 height 27
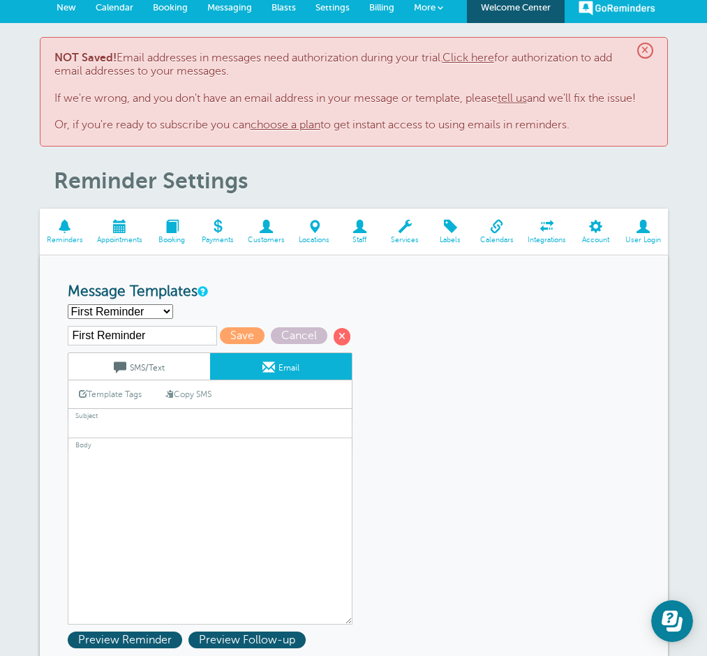
scroll to position [88, 0]
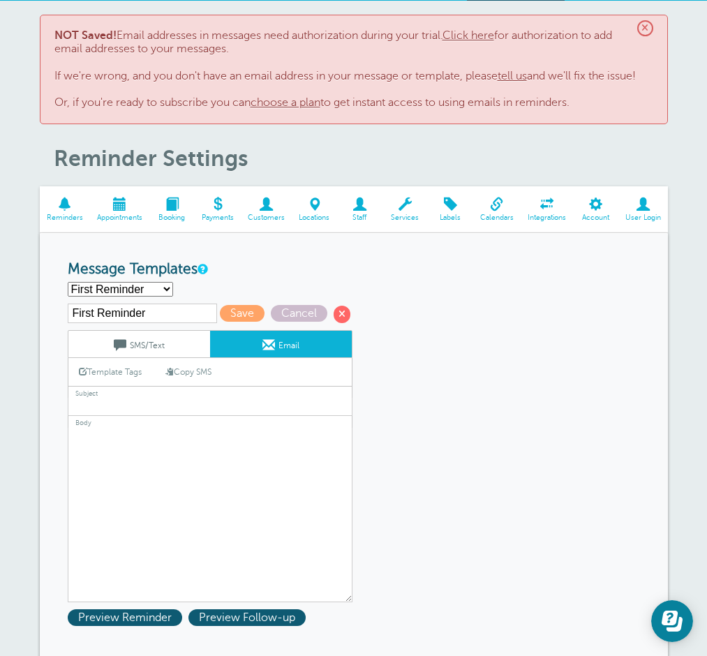
click at [199, 371] on link "Copy SMS" at bounding box center [188, 372] width 67 height 27
type textarea "Reminder - Music Lesson for {{First Name}} on {{Date}} at {{Time}} at KAM. We l…"
click at [199, 370] on link "Copy SMS" at bounding box center [188, 372] width 67 height 27
click at [132, 405] on input "text" at bounding box center [210, 407] width 285 height 18
type input "L"
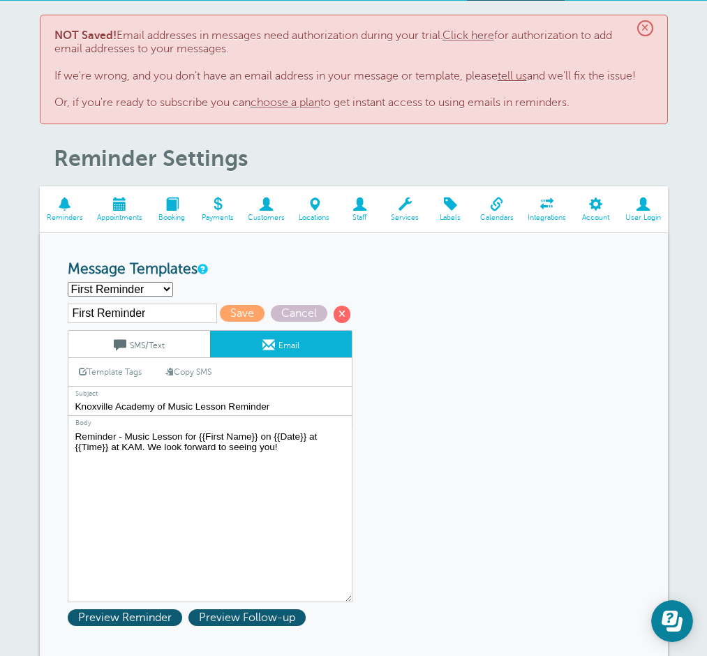
type input "Knoxville Academy of Music Lesson Reminder"
click at [476, 36] on link "Click here" at bounding box center [469, 35] width 52 height 13
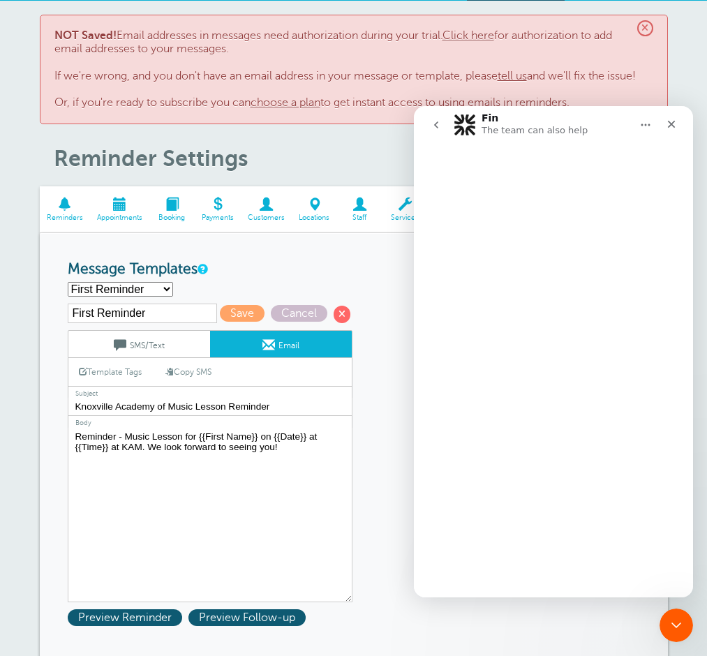
scroll to position [0, 0]
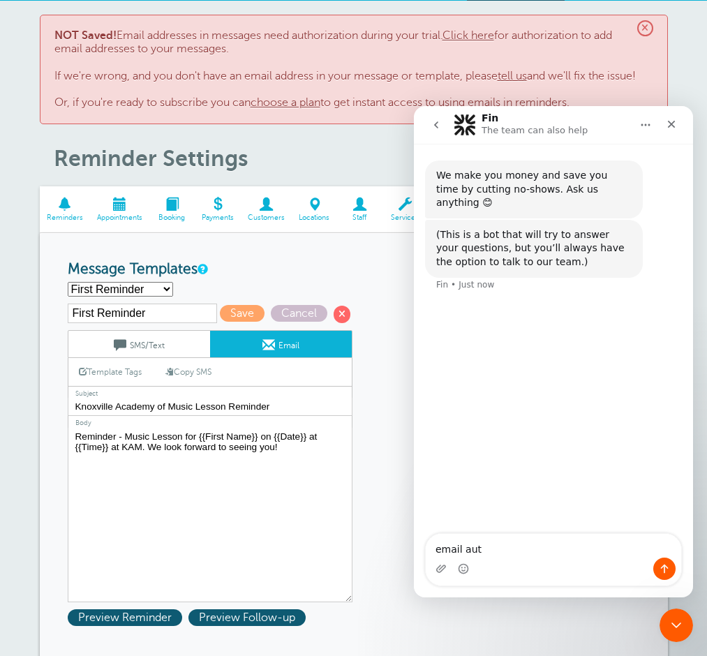
type textarea "email auth"
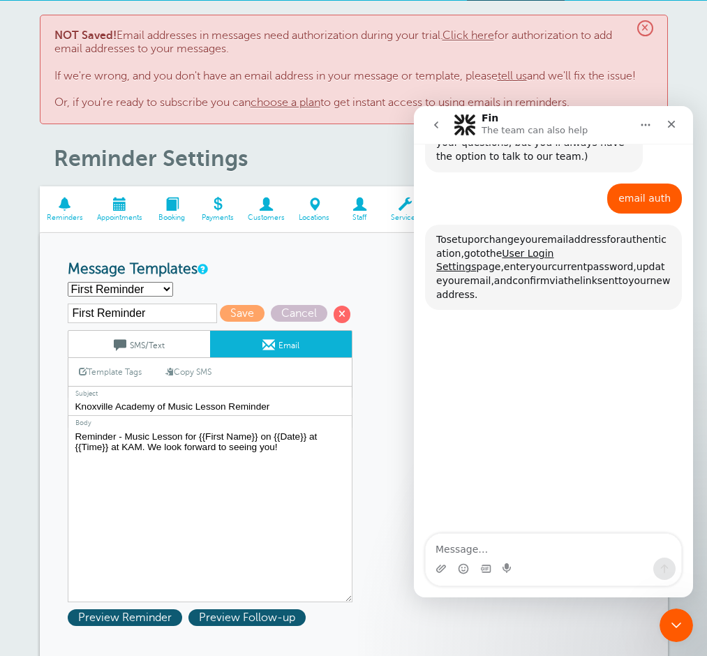
scroll to position [135, 0]
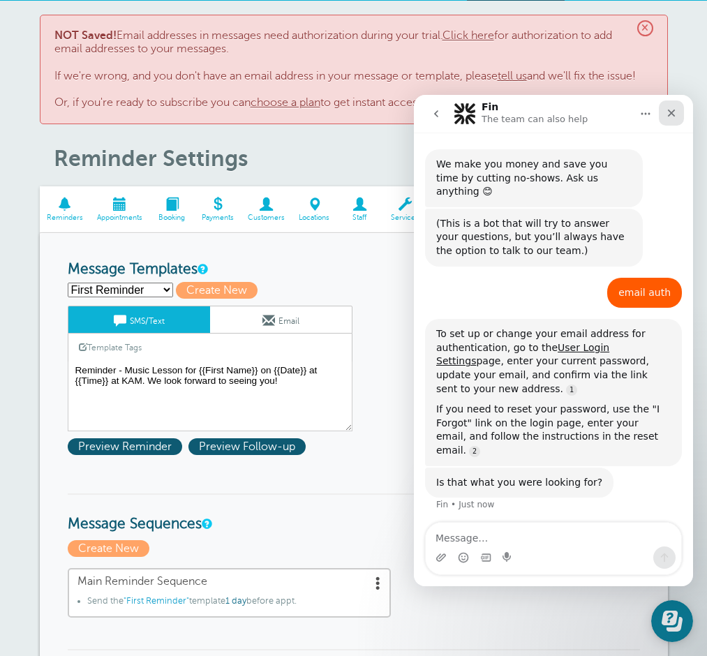
click at [673, 114] on icon "Close" at bounding box center [671, 113] width 11 height 11
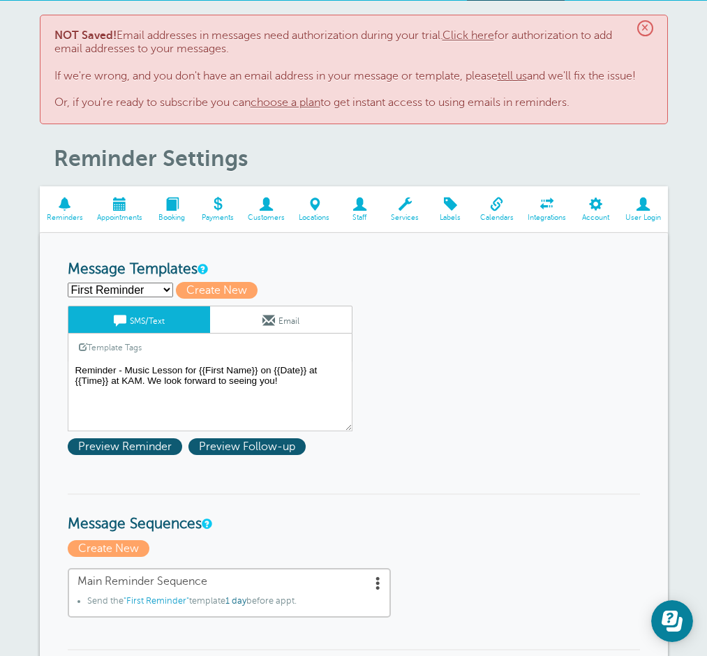
click at [644, 29] on span "×" at bounding box center [645, 28] width 16 height 16
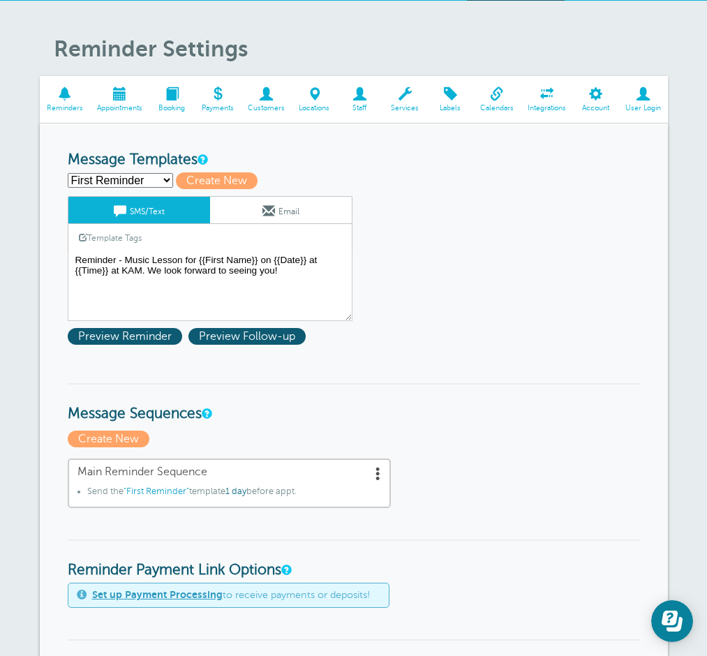
click at [290, 208] on link "Email" at bounding box center [281, 210] width 142 height 27
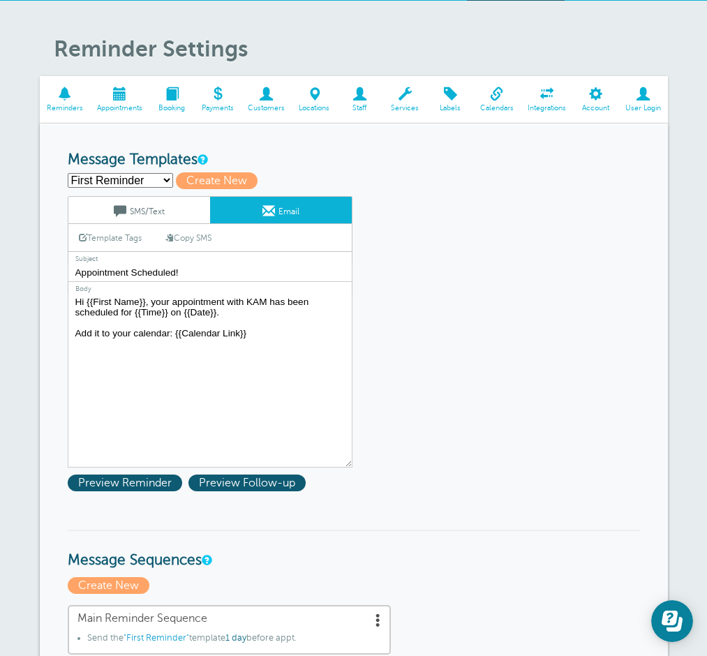
click at [193, 235] on link "Copy SMS" at bounding box center [188, 238] width 67 height 27
type textarea "Reminder - Music Lesson for {{First Name}} on {{Date}} at {{Time}} at KAM. We l…"
drag, startPoint x: 129, startPoint y: 274, endPoint x: 68, endPoint y: 273, distance: 60.7
click at [68, 273] on input "Appointment Scheduled!" at bounding box center [210, 273] width 285 height 18
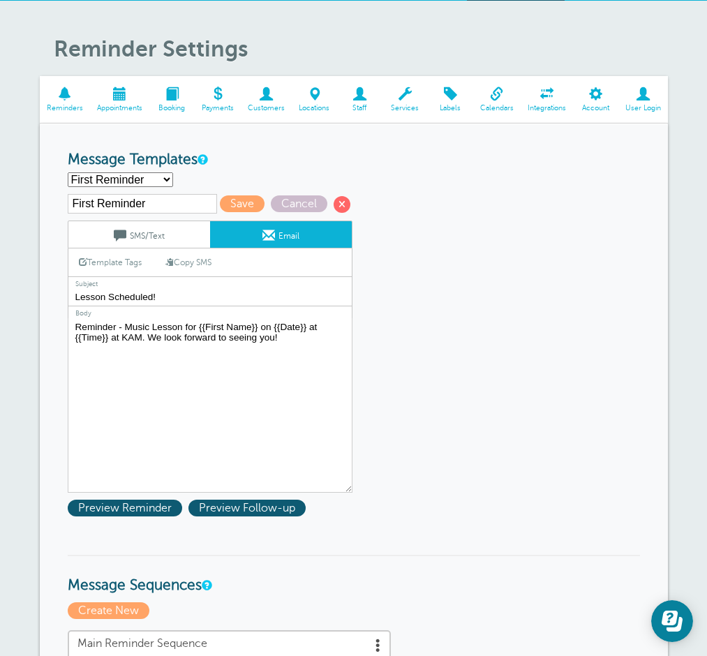
click at [101, 301] on input "Lesson Scheduled!" at bounding box center [210, 297] width 285 height 18
type input "Knoxville Academy of Music Lesson Reminder"
click at [118, 503] on span "Preview Reminder" at bounding box center [125, 508] width 114 height 17
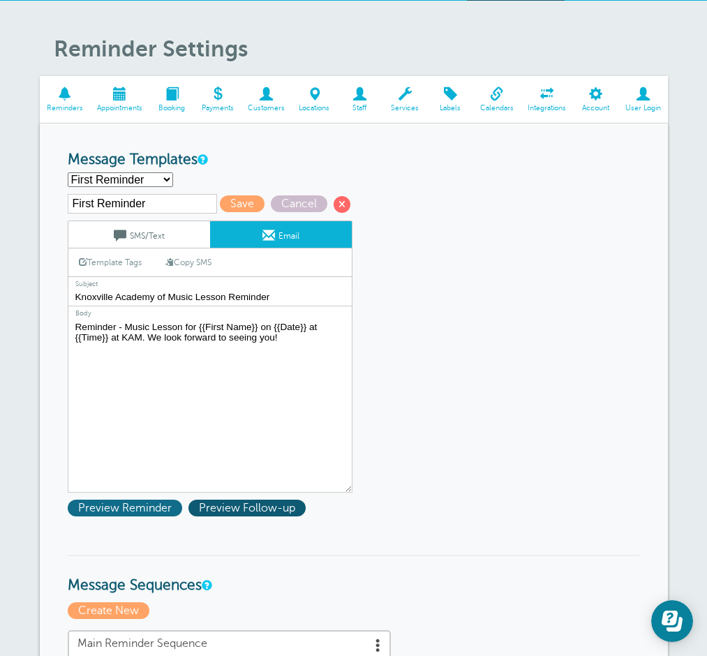
scroll to position [86, 0]
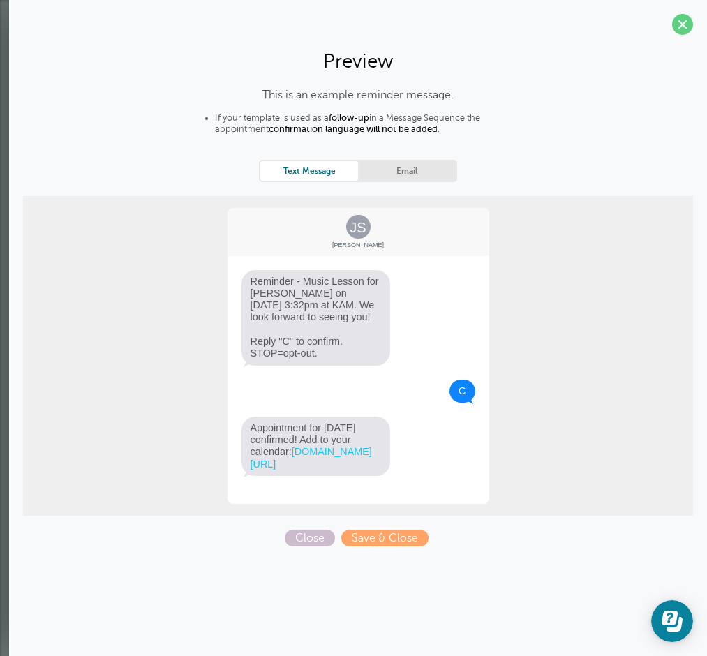
click at [398, 178] on link "Email" at bounding box center [407, 170] width 98 height 19
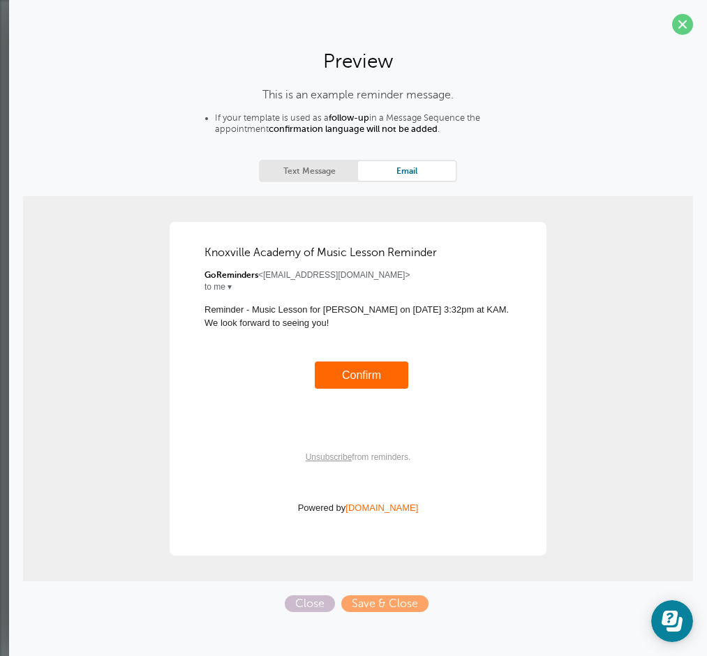
click at [367, 372] on link "Confirm" at bounding box center [361, 375] width 39 height 12
click at [393, 601] on span "Save & Close" at bounding box center [384, 604] width 87 height 17
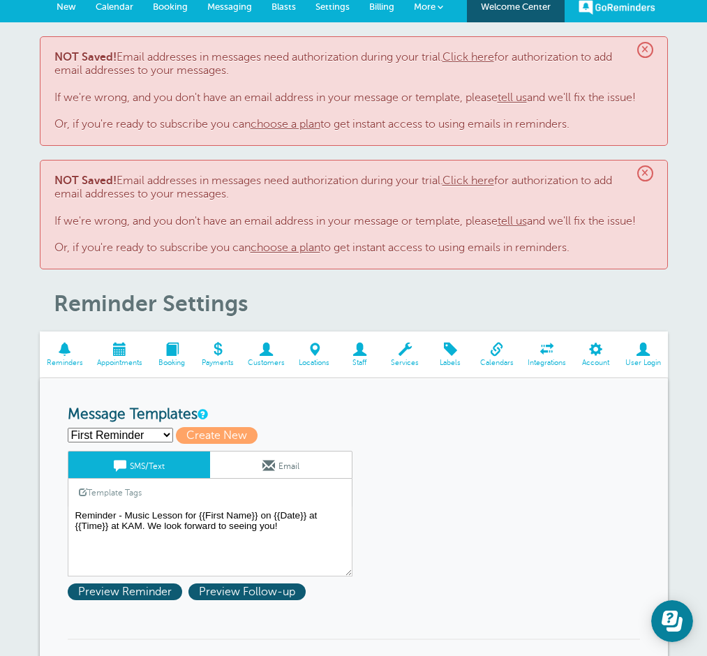
scroll to position [95, 0]
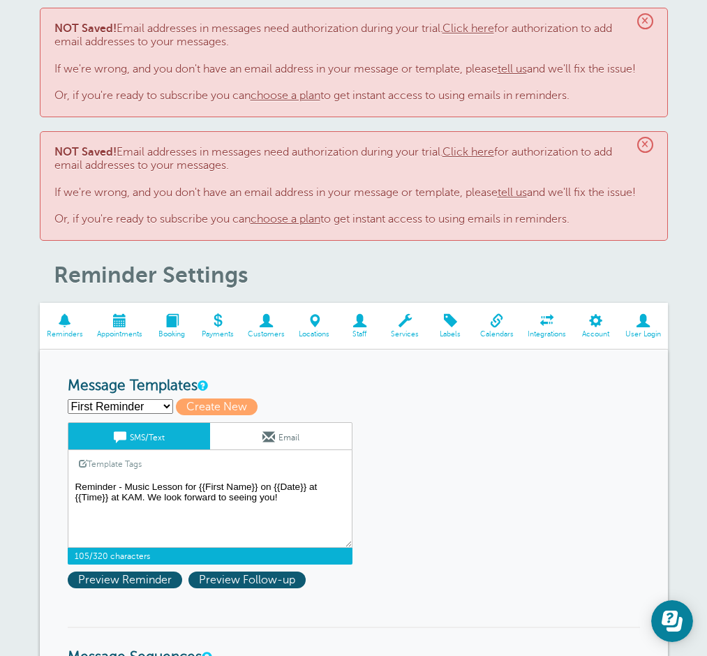
drag, startPoint x: 76, startPoint y: 484, endPoint x: 311, endPoint y: 501, distance: 235.9
click at [311, 501] on textarea "Reminder - Music Lesson for {{First Name}} on {{Date}} at {{Time}} at KAM. We l…" at bounding box center [210, 513] width 285 height 70
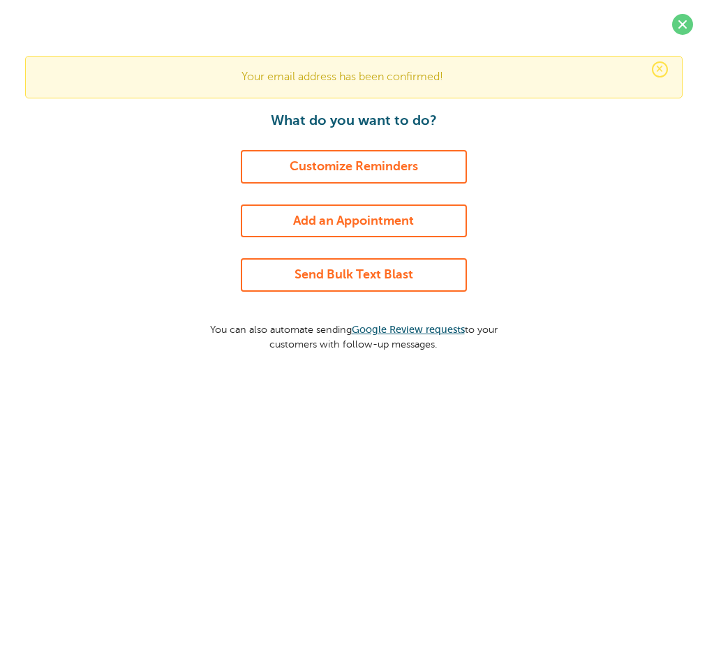
click at [386, 158] on link "Customize Reminders" at bounding box center [354, 167] width 226 height 34
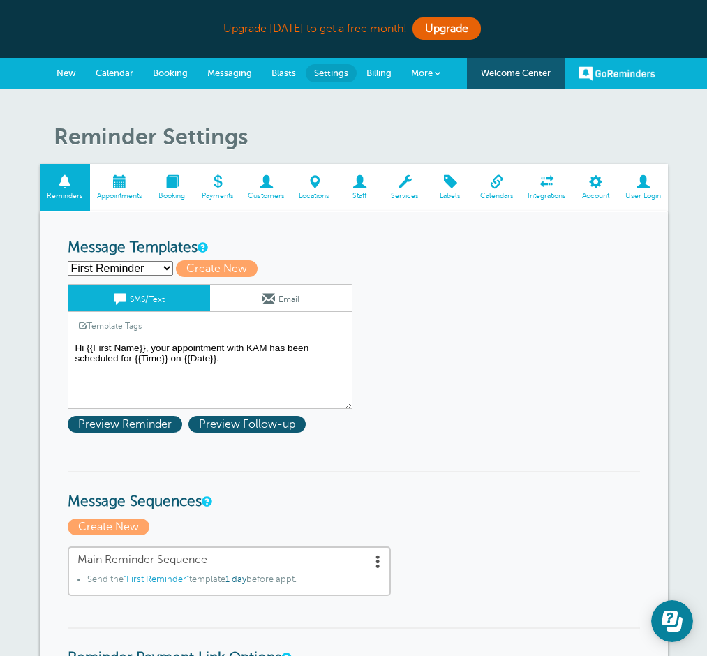
click at [146, 367] on textarea "Hi {{First Name}}, your appointment with KAM has been scheduled for {{Time}} on…" at bounding box center [210, 374] width 285 height 70
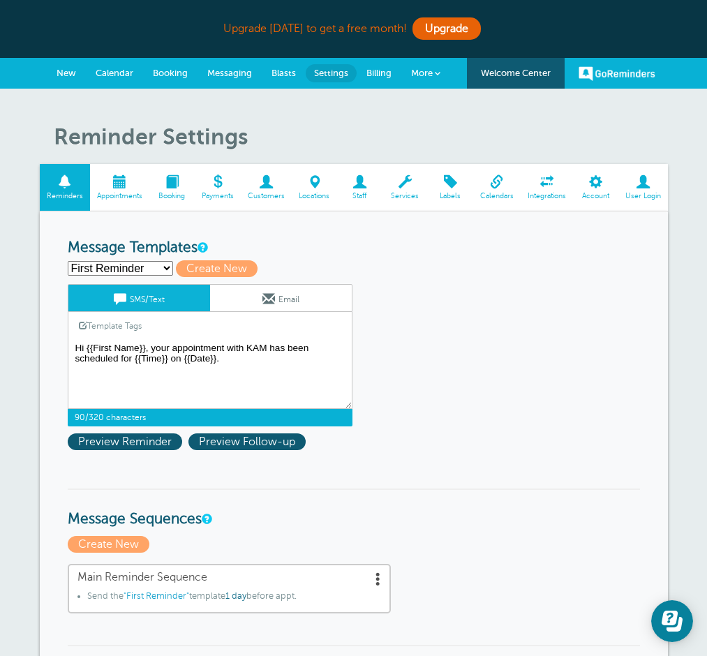
click at [146, 367] on textarea "Hi {{First Name}}, your appointment with KAM has been scheduled for {{Time}} on…" at bounding box center [210, 374] width 285 height 70
paste textarea "Reminder - Music Lesson for {{First Name}} on {{Date}} at {{Time}} at KAM. We l…"
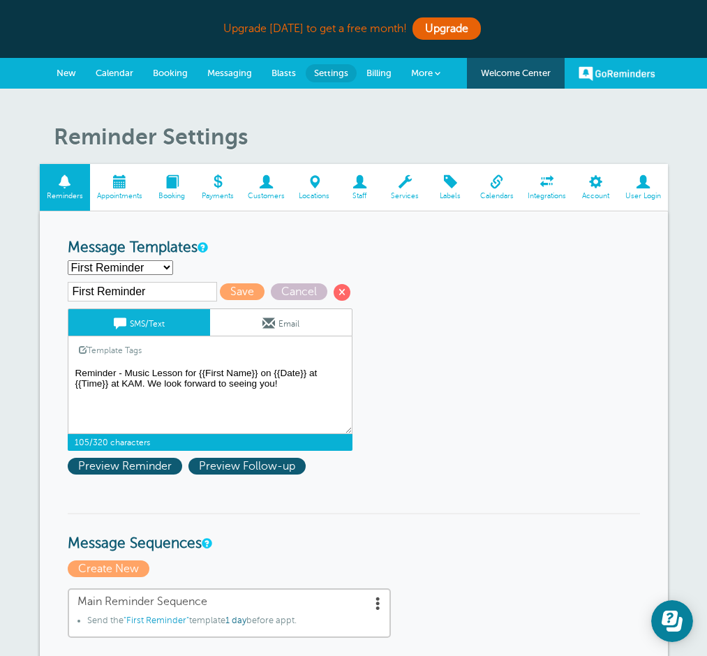
type textarea "Reminder - Music Lesson for {{First Name}} on {{Date}} at {{Time}} at KAM. We l…"
click at [256, 335] on link "Email" at bounding box center [281, 322] width 142 height 27
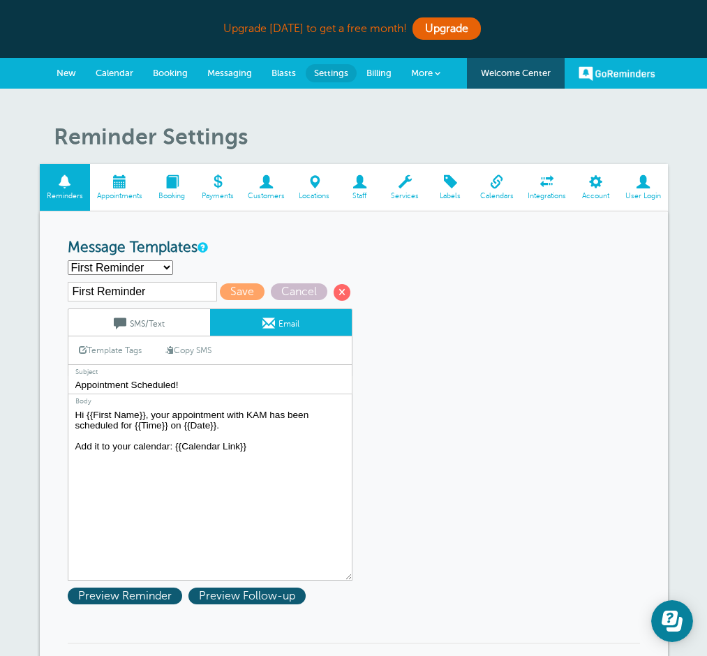
drag, startPoint x: 76, startPoint y: 413, endPoint x: 225, endPoint y: 427, distance: 149.4
click at [225, 427] on textarea "Hi {{First Name}}, your appointment with KAM has been scheduled for {{Time}} on…" at bounding box center [210, 493] width 285 height 175
paste textarea "Reminder - Music Lesson for {{First Name}} on {{Date}} at {{Time}} at KAM. We l…"
type textarea "Reminder - Music Lesson for {{First Name}} on {{Date}} at {{Time}} at KAM. We l…"
click at [188, 385] on input "Appointment Scheduled!" at bounding box center [210, 385] width 285 height 18
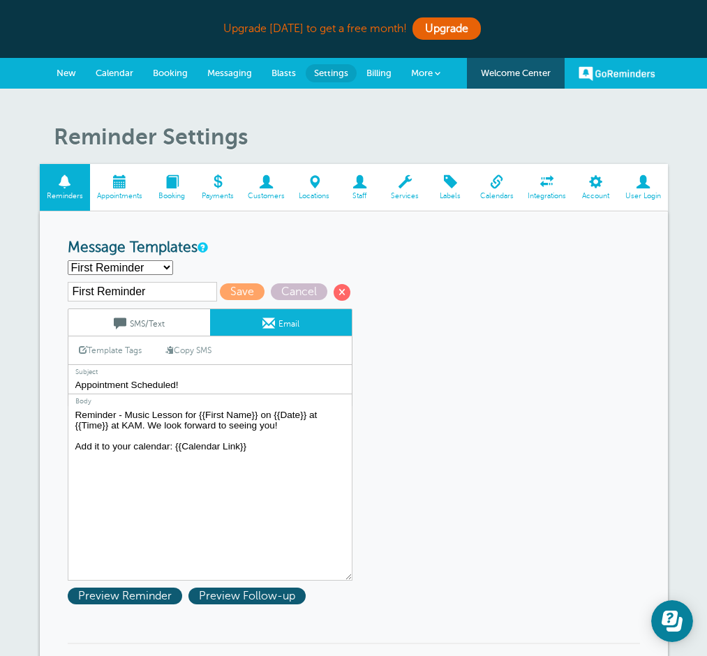
click at [188, 385] on input "Appointment Scheduled!" at bounding box center [210, 385] width 285 height 18
click at [163, 389] on input "Music Lesson Reminer - KAM" at bounding box center [210, 385] width 285 height 18
type input "Music Lesson Reminder - KAM"
click at [228, 293] on span "Save" at bounding box center [242, 291] width 45 height 17
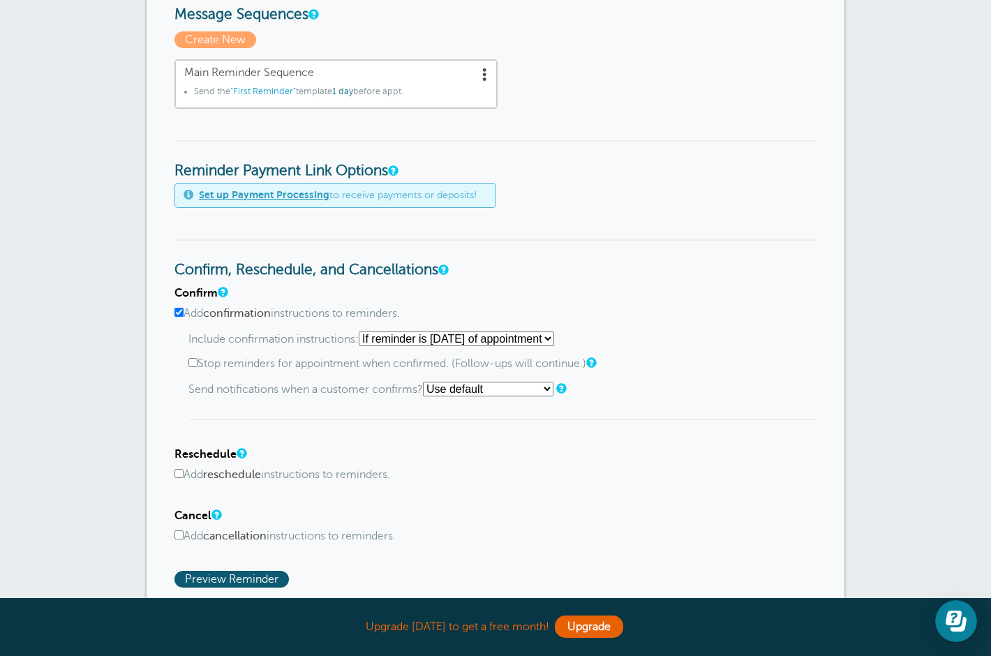
scroll to position [654, 0]
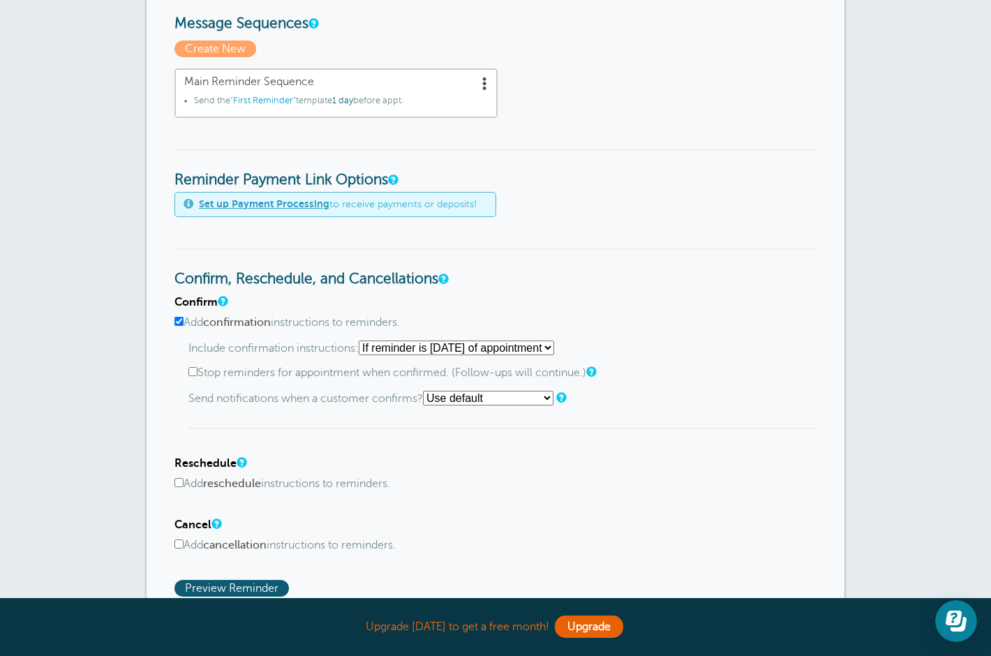
click at [554, 346] on select "Starting with first reminder If reminder is [DATE] of appointment If reminder i…" at bounding box center [456, 348] width 195 height 15
select select "1"
click at [364, 342] on select "Starting with first reminder If reminder is [DATE] of appointment If reminder i…" at bounding box center [456, 348] width 195 height 15
click at [193, 372] on input "Stop reminders for appointment when confirmed. (Follow-ups will continue.)" at bounding box center [192, 371] width 9 height 9
checkbox input "true"
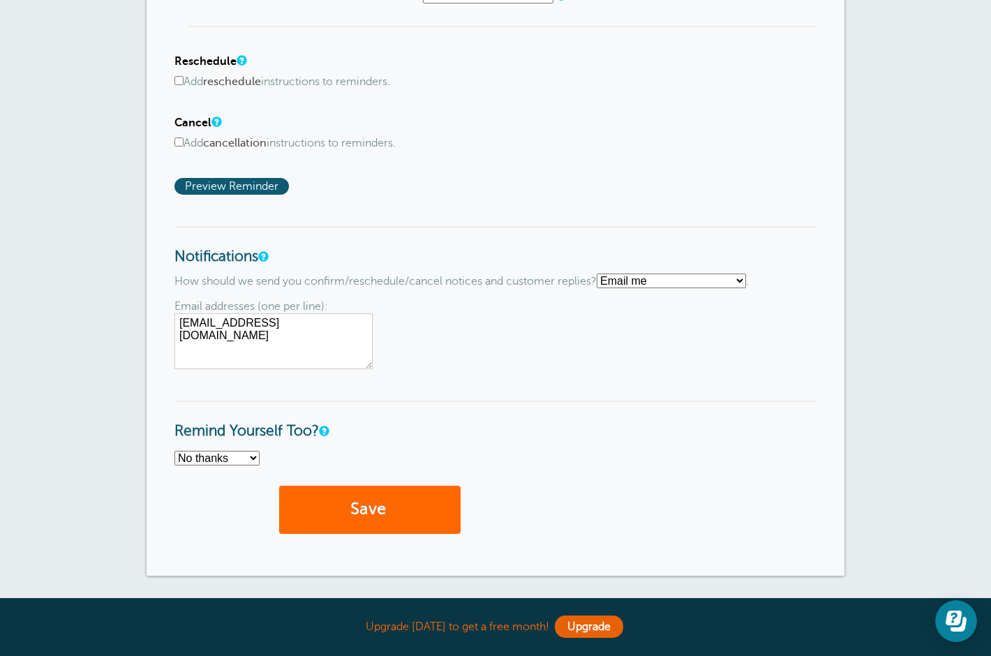
scroll to position [1195, 0]
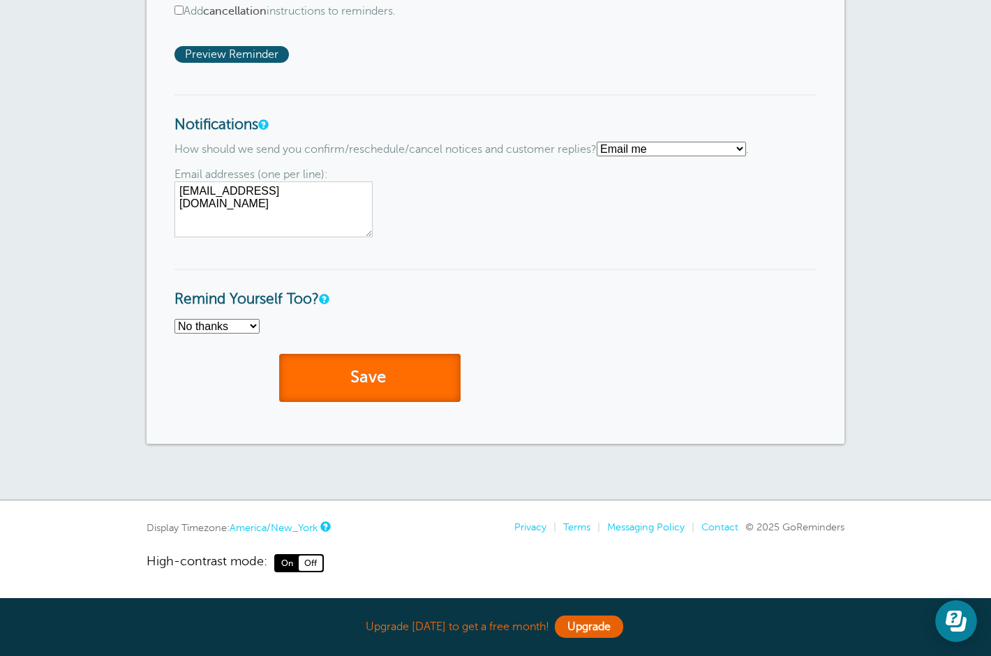
click at [406, 380] on button "Save" at bounding box center [370, 378] width 182 height 48
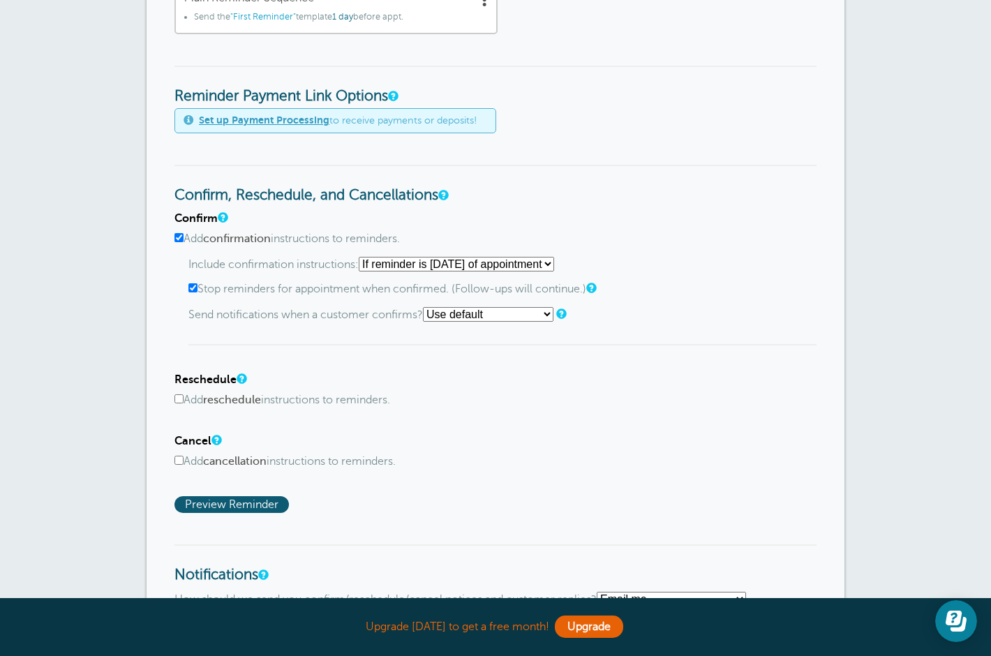
scroll to position [1195, 0]
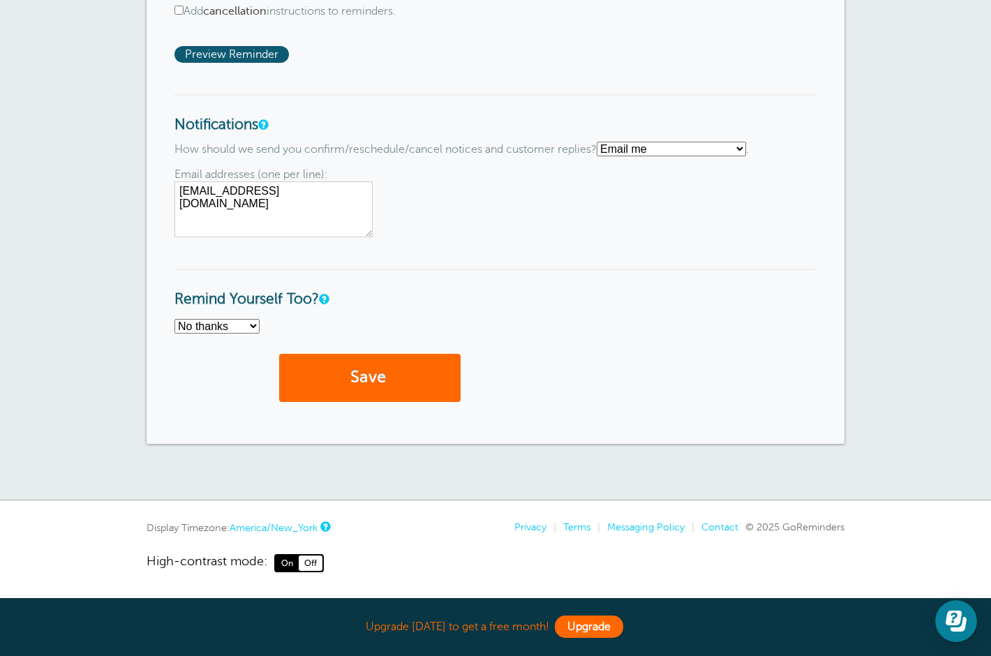
click at [607, 626] on link "Upgrade" at bounding box center [589, 627] width 68 height 22
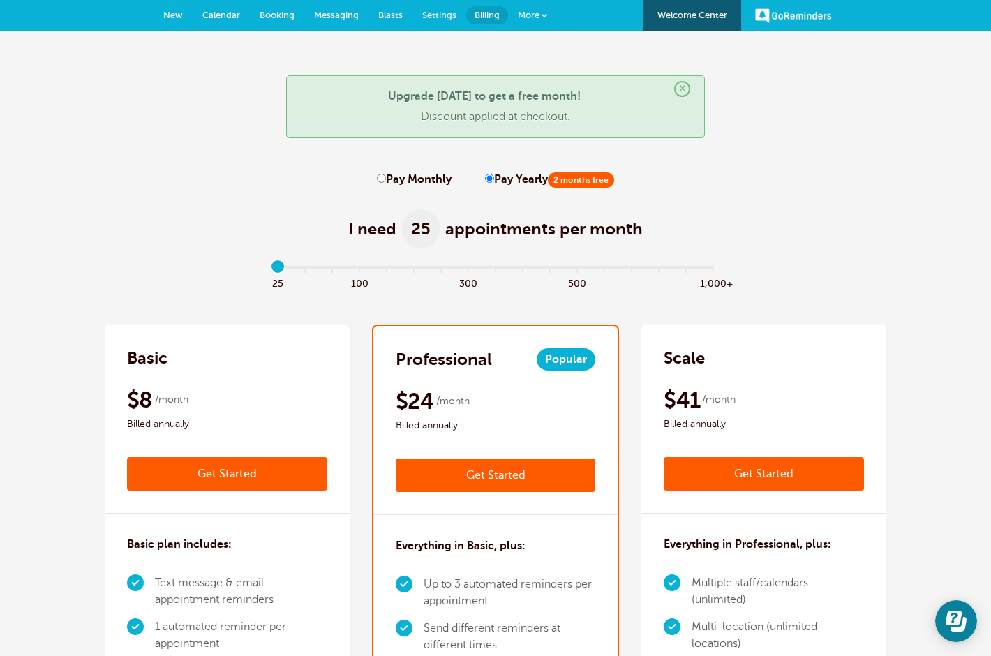
click at [712, 469] on link "Get Started" at bounding box center [764, 474] width 200 height 34
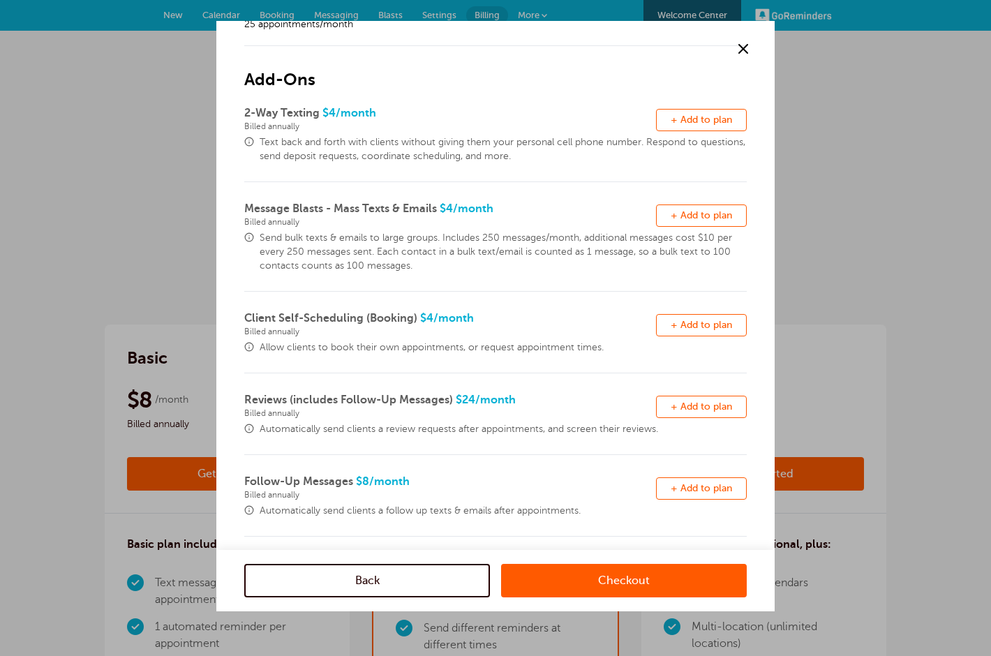
scroll to position [64, 0]
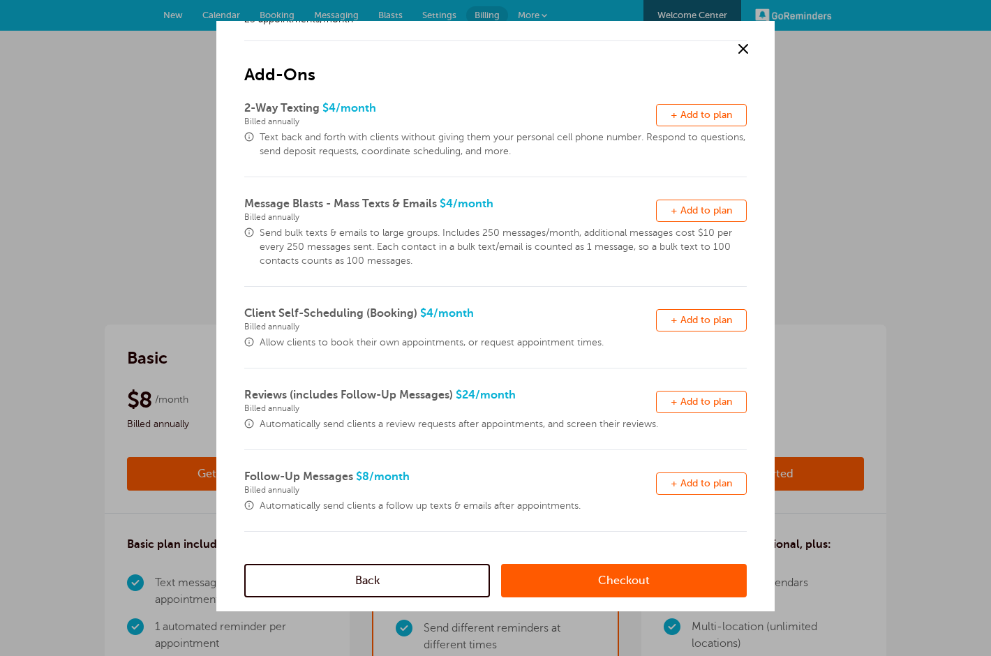
click at [718, 213] on span "+ Add to plan" at bounding box center [701, 210] width 61 height 10
click at [722, 401] on span "+ Add to plan" at bounding box center [701, 402] width 61 height 10
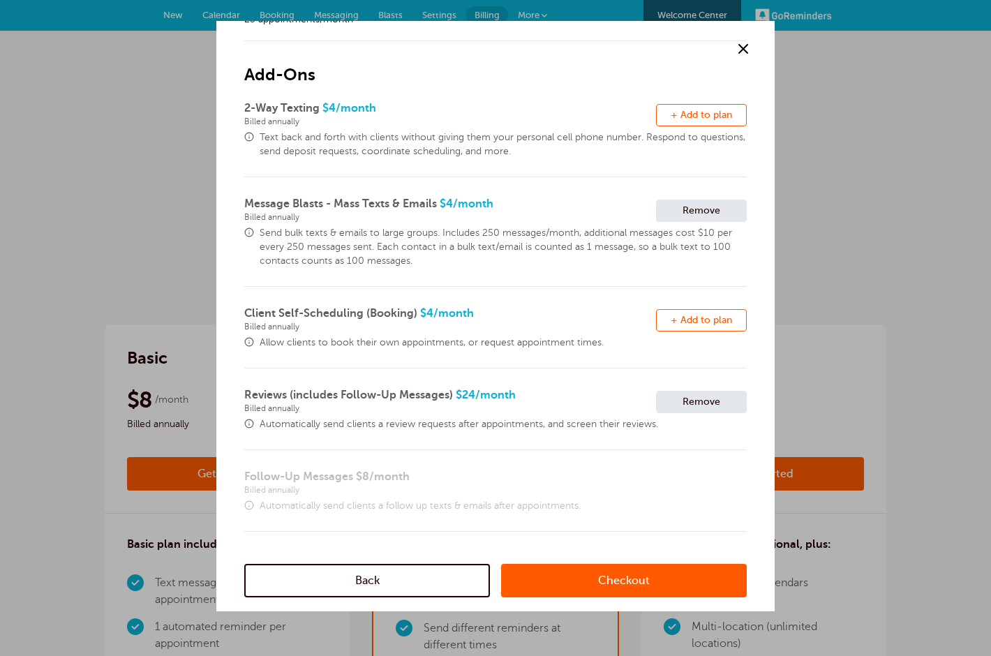
click at [687, 401] on span "Remove" at bounding box center [702, 402] width 38 height 10
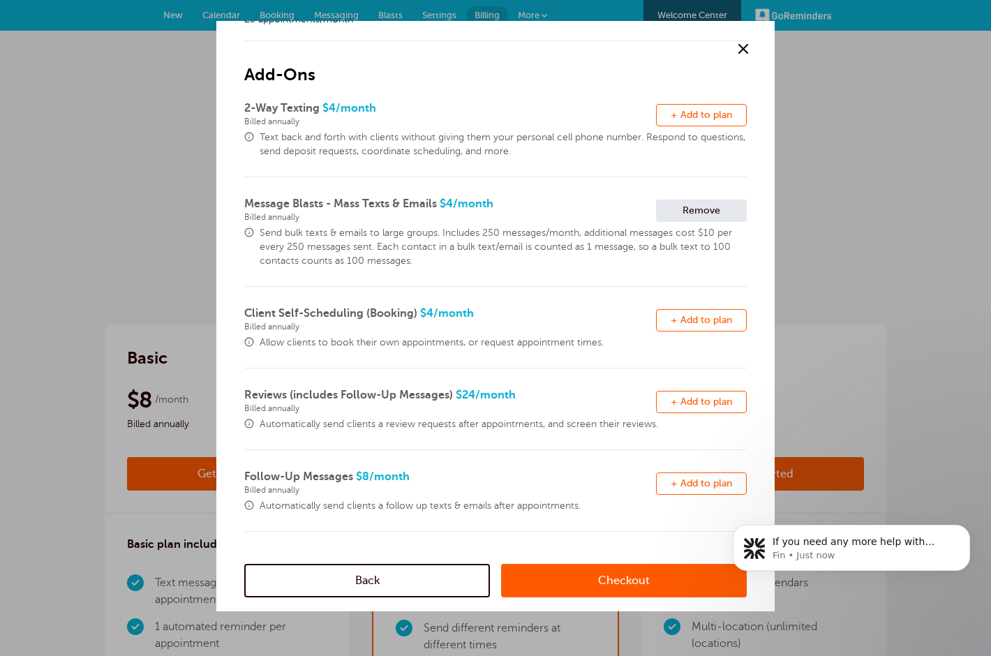
scroll to position [0, 0]
click at [688, 482] on span "+ Add to plan" at bounding box center [701, 483] width 61 height 10
click at [699, 316] on span "+ Add to plan" at bounding box center [701, 320] width 61 height 10
click at [590, 582] on link "Checkout" at bounding box center [624, 581] width 246 height 34
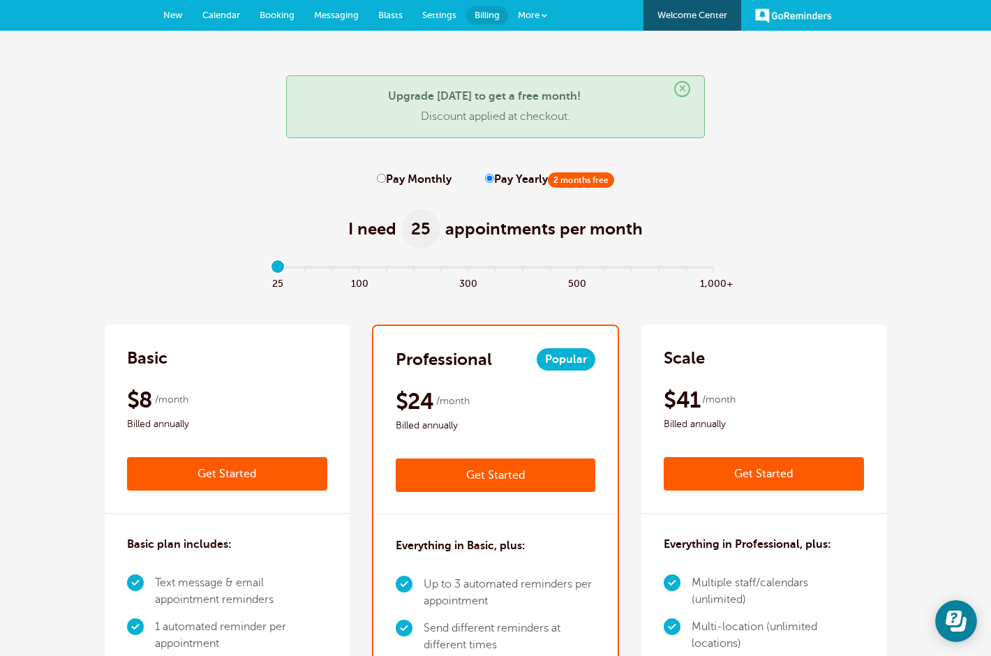
click at [447, 17] on span "Settings" at bounding box center [439, 15] width 34 height 10
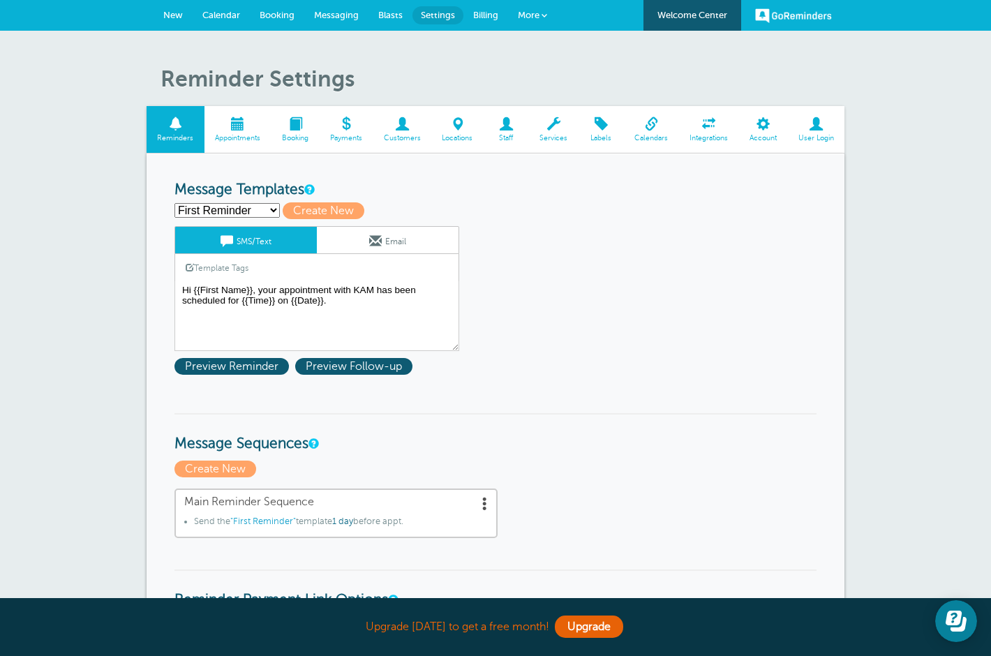
click at [232, 134] on span "Appointments" at bounding box center [238, 138] width 53 height 8
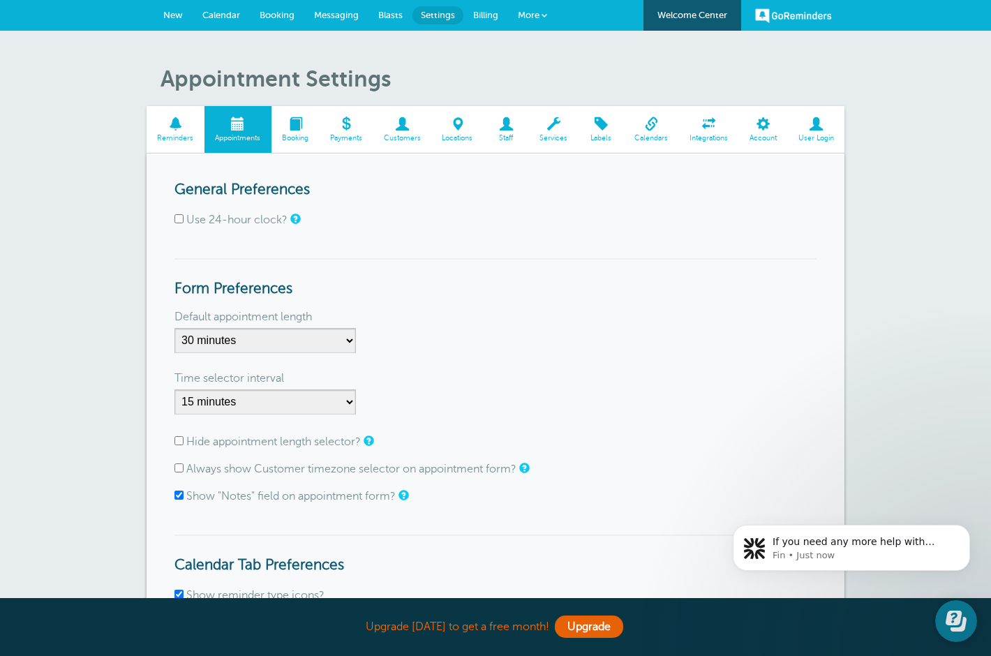
click at [287, 124] on span at bounding box center [296, 123] width 48 height 13
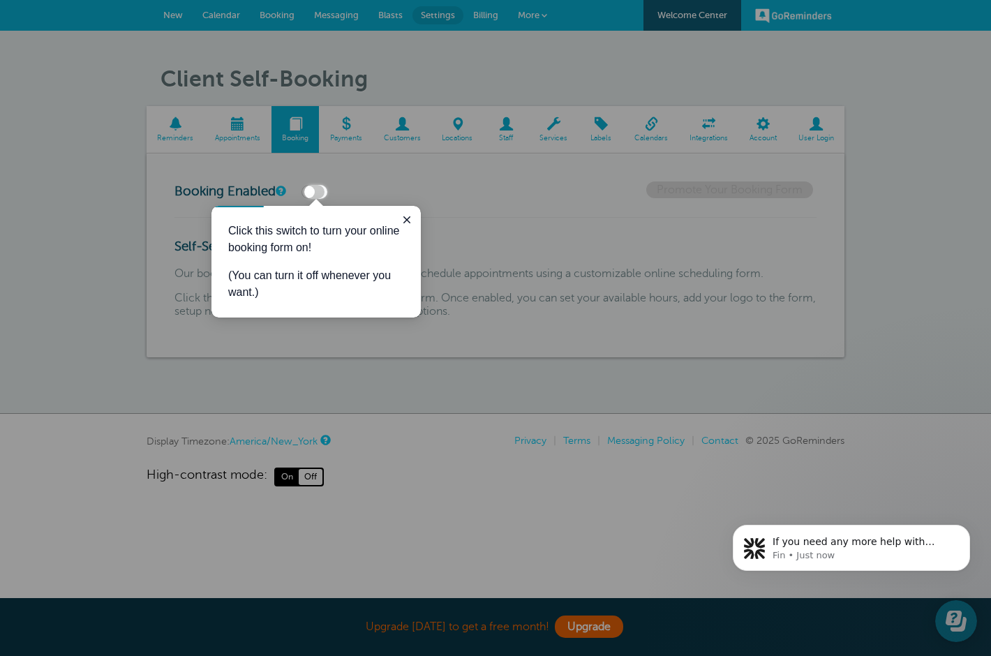
click at [318, 188] on label at bounding box center [313, 192] width 23 height 14
click at [0, 0] on input "checkbox" at bounding box center [0, 0] width 0 height 0
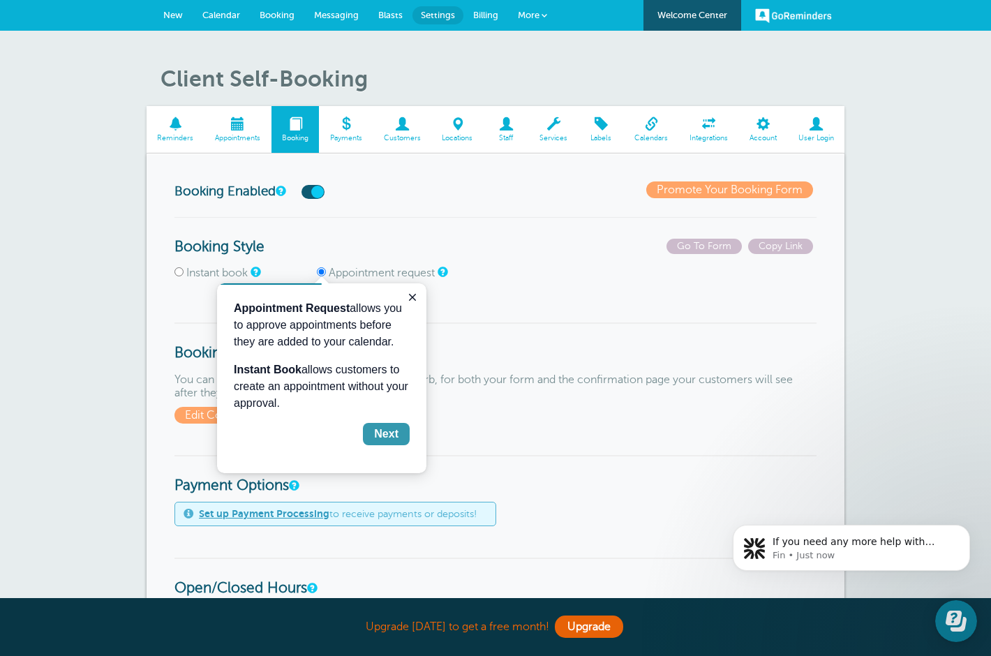
click at [380, 436] on div "Next" at bounding box center [386, 434] width 24 height 17
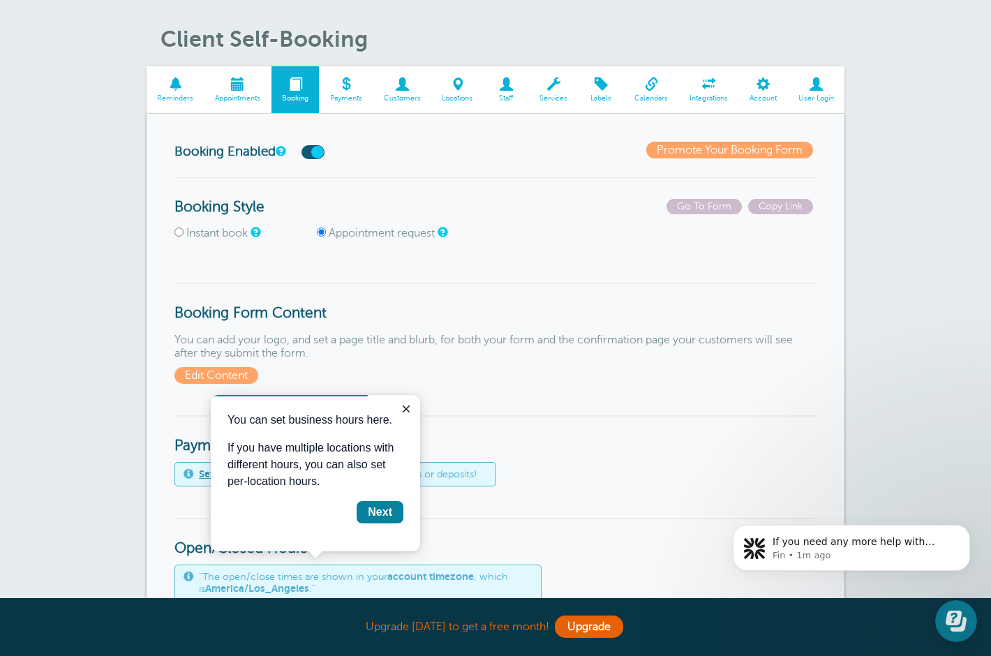
scroll to position [48, 0]
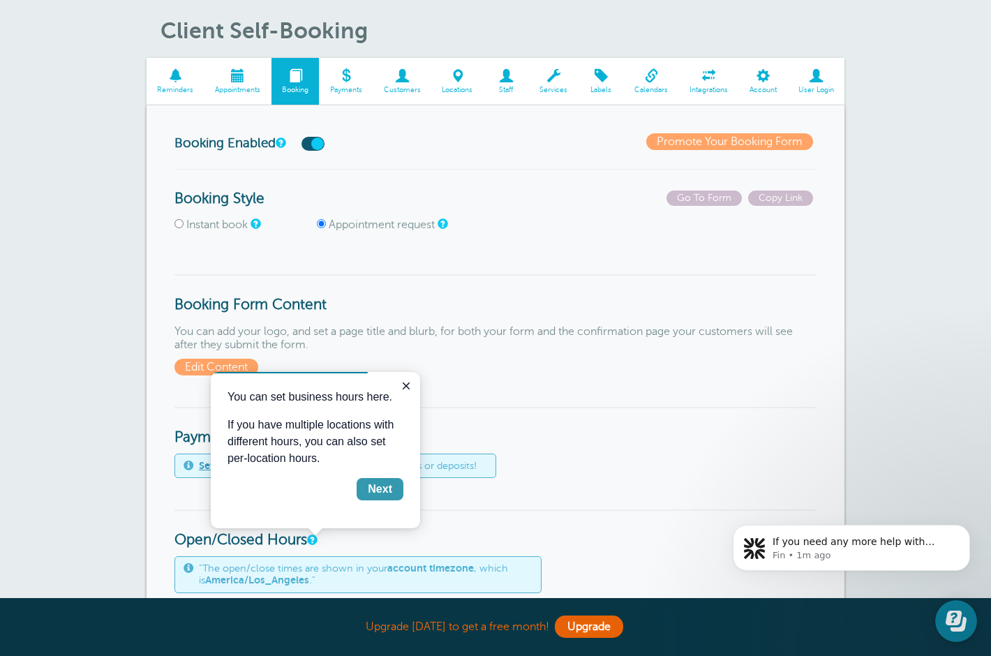
click at [380, 489] on div "Next" at bounding box center [380, 489] width 24 height 17
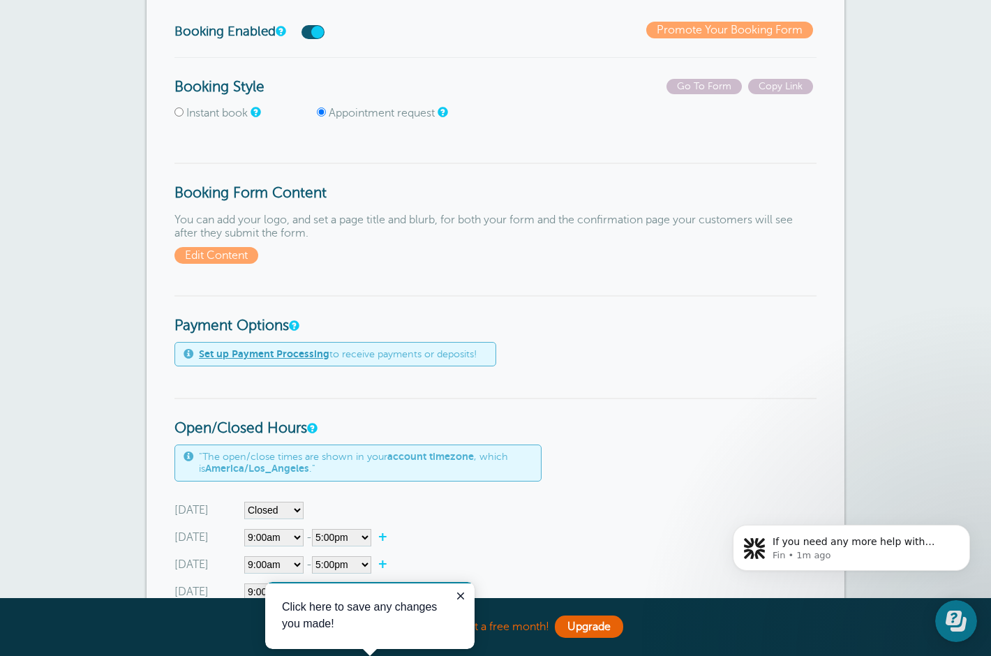
scroll to position [232, 0]
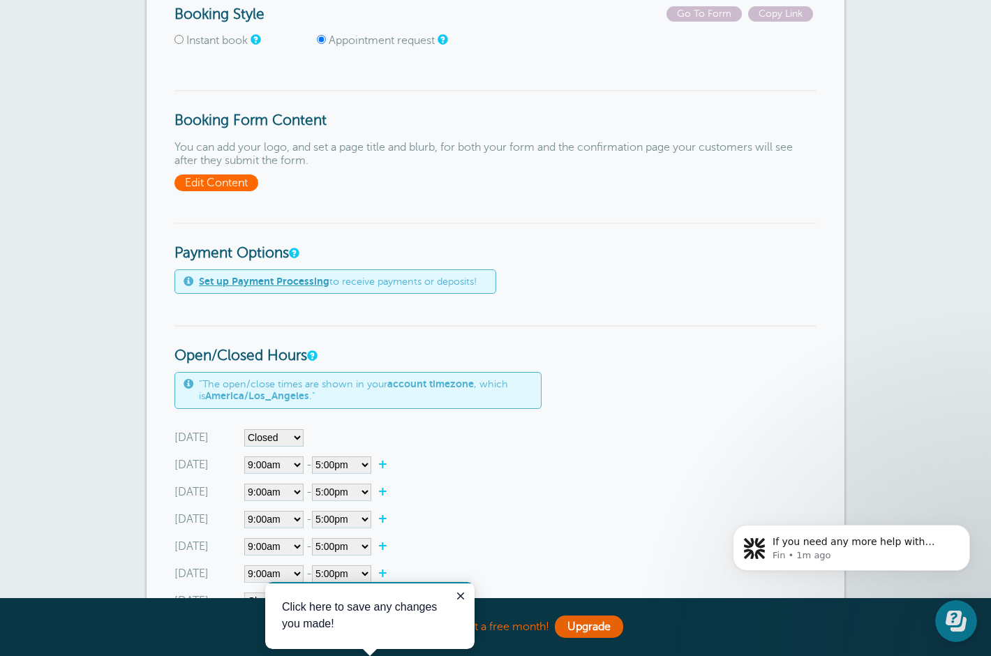
click at [242, 185] on span "Edit Content" at bounding box center [217, 183] width 84 height 17
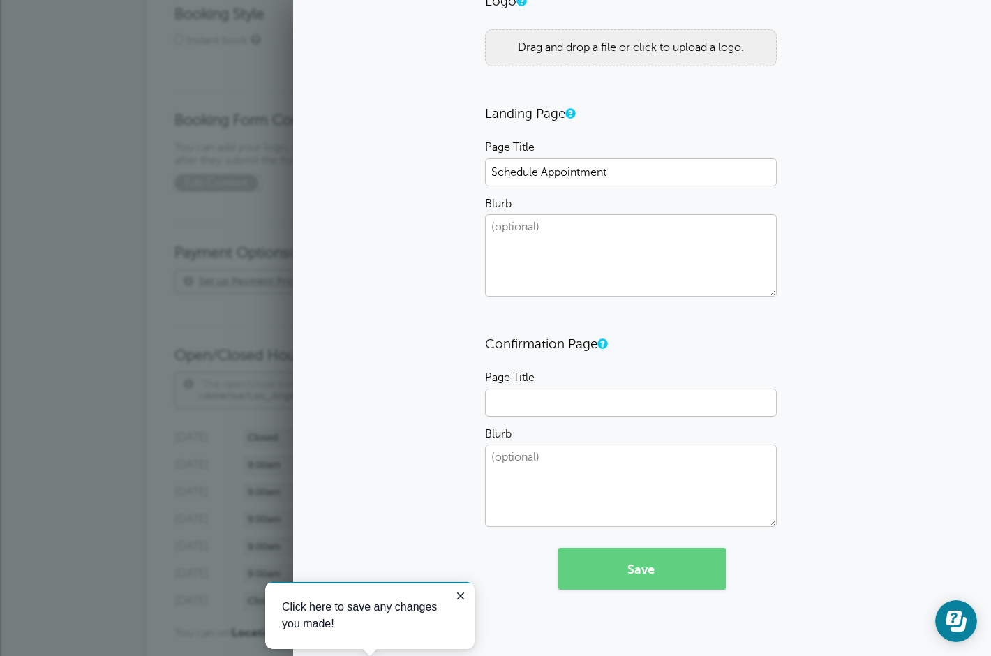
scroll to position [0, 0]
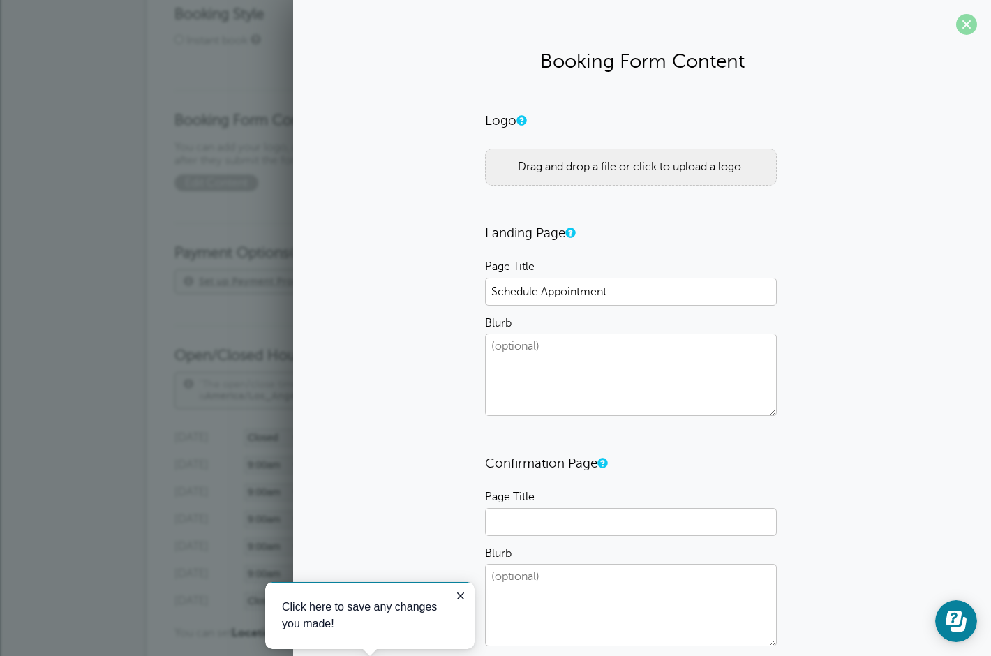
click at [964, 27] on span at bounding box center [966, 24] width 21 height 21
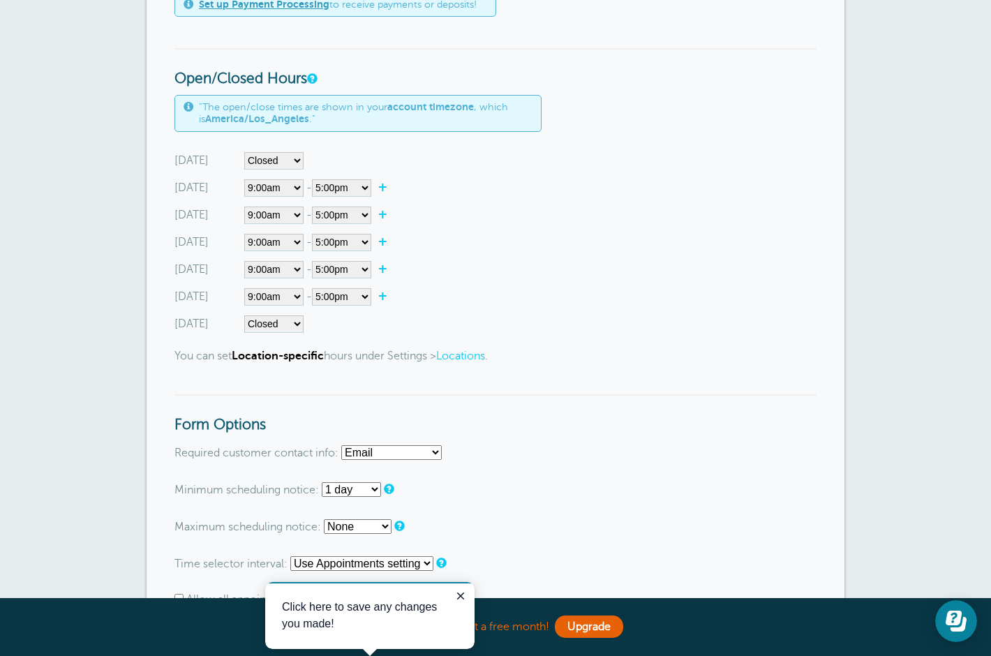
scroll to position [383, 0]
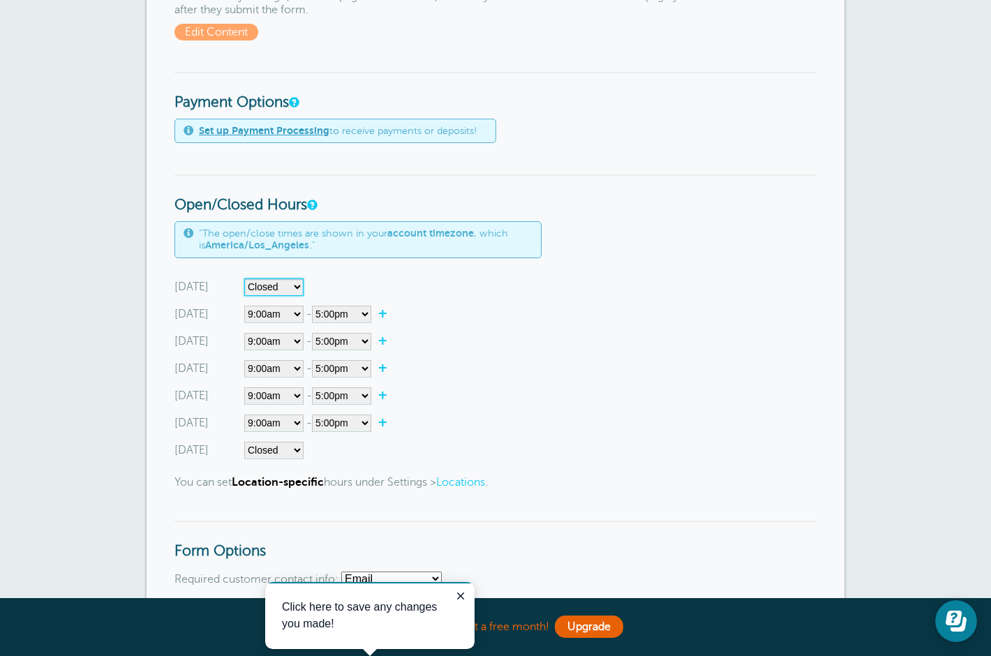
click at [290, 288] on select"] "Closed 12:00am 12:15am 12:30am 12:45am 1:00am 1:15am 1:30am 1:45am 2:00am 2:15a…" at bounding box center [273, 287] width 59 height 17
select select"] "9"
click at [244, 279] on select"] "Closed 12:00am 12:15am 12:30am 12:45am 1:00am 1:15am 1:30am 1:45am 2:00am 2:15a…" at bounding box center [273, 287] width 59 height 17
click at [367, 294] on select"] "12:00am 12:15am 12:30am 12:45am 1:00am 1:15am 1:30am 1:45am 2:00am 2:15am 2:30a…" at bounding box center [341, 287] width 59 height 17
select select"] "14"
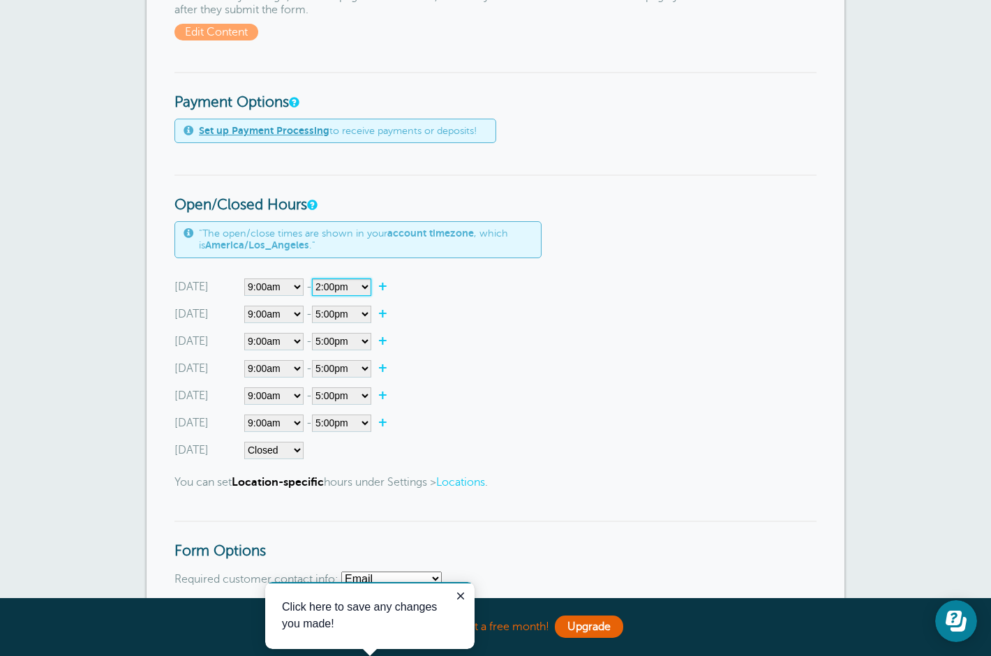
click at [315, 279] on select"] "12:00am 12:15am 12:30am 12:45am 1:00am 1:15am 1:30am 1:45am 2:00am 2:15am 2:30a…" at bounding box center [341, 287] width 59 height 17
click at [365, 320] on select"] "12:00am 12:15am 12:30am 12:45am 1:00am 1:15am 1:30am 1:45am 2:00am 2:15am 2:30a…" at bounding box center [341, 314] width 59 height 17
select select"] "21"
click at [315, 306] on select"] "12:00am 12:15am 12:30am 12:45am 1:00am 1:15am 1:30am 1:45am 2:00am 2:15am 2:30a…" at bounding box center [341, 314] width 59 height 17
click at [293, 312] on select"] "Closed 12:00am 12:15am 12:30am 12:45am 1:00am 1:15am 1:30am 1:45am 2:00am 2:15a…" at bounding box center [273, 314] width 59 height 17
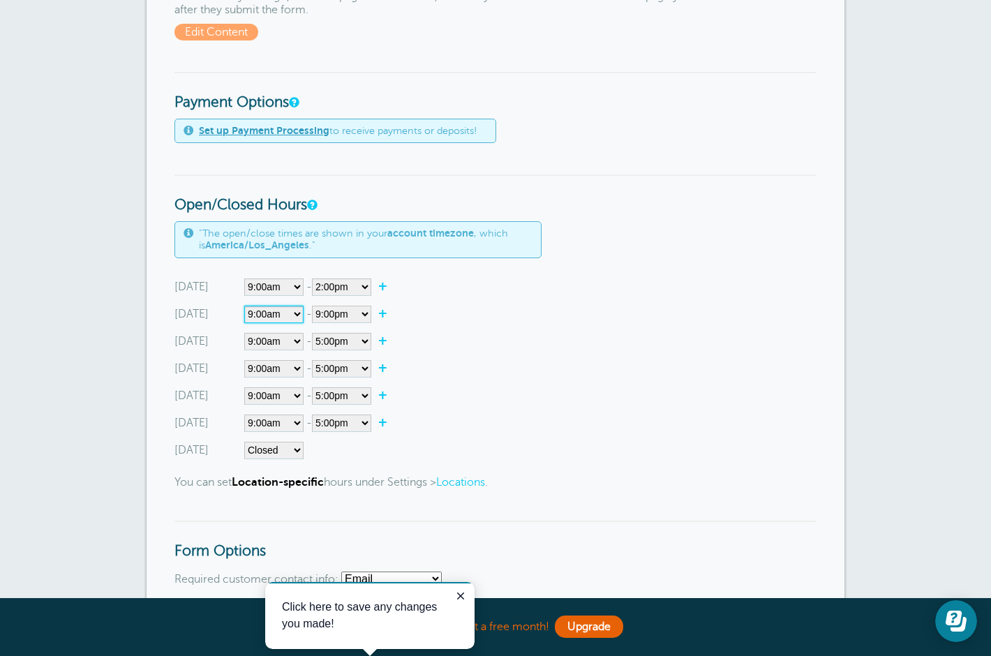
select select"] "10"
click at [244, 306] on select"] "Closed 12:00am 12:15am 12:30am 12:45am 1:00am 1:15am 1:30am 1:45am 2:00am 2:15a…" at bounding box center [273, 314] width 59 height 17
click at [292, 343] on select"] "Closed 12:00am 12:15am 12:30am 12:45am 1:00am 1:15am 1:30am 1:45am 2:00am 2:15a…" at bounding box center [273, 341] width 59 height 17
select select"] "10"
click at [244, 333] on select"] "Closed 12:00am 12:15am 12:30am 12:45am 1:00am 1:15am 1:30am 1:45am 2:00am 2:15a…" at bounding box center [273, 341] width 59 height 17
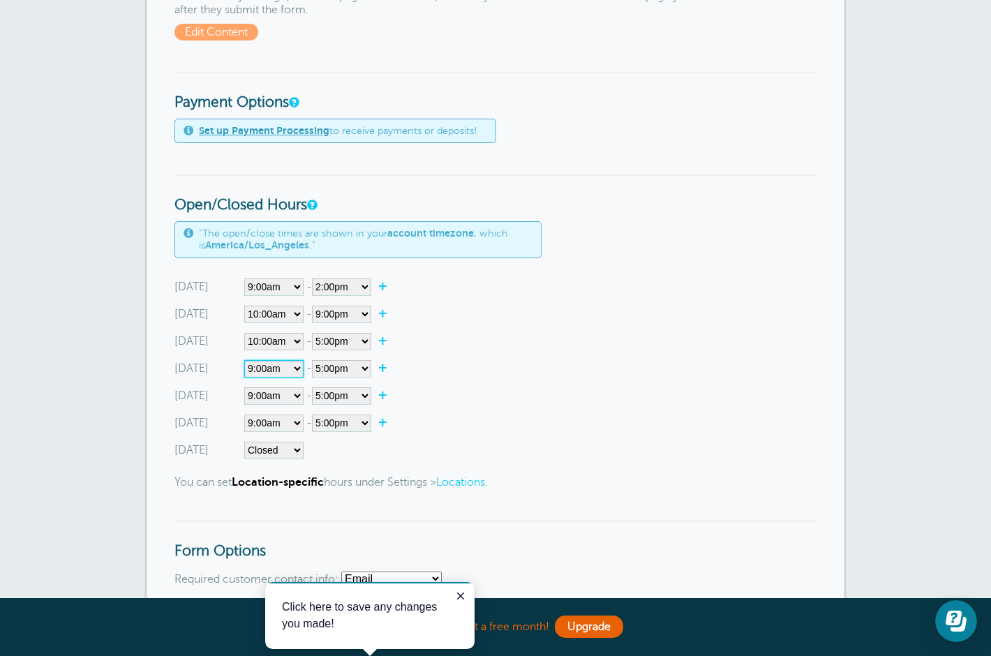
click at [283, 368] on select"] "Closed 12:00am 12:15am 12:30am 12:45am 1:00am 1:15am 1:30am 1:45am 2:00am 2:15a…" at bounding box center [273, 368] width 59 height 17
select select"] "10"
click at [244, 360] on select"] "Closed 12:00am 12:15am 12:30am 12:45am 1:00am 1:15am 1:30am 1:45am 2:00am 2:15a…" at bounding box center [273, 368] width 59 height 17
click at [288, 397] on select"] "Closed 12:00am 12:15am 12:30am 12:45am 1:00am 1:15am 1:30am 1:45am 2:00am 2:15a…" at bounding box center [273, 395] width 59 height 17
select select"] "10"
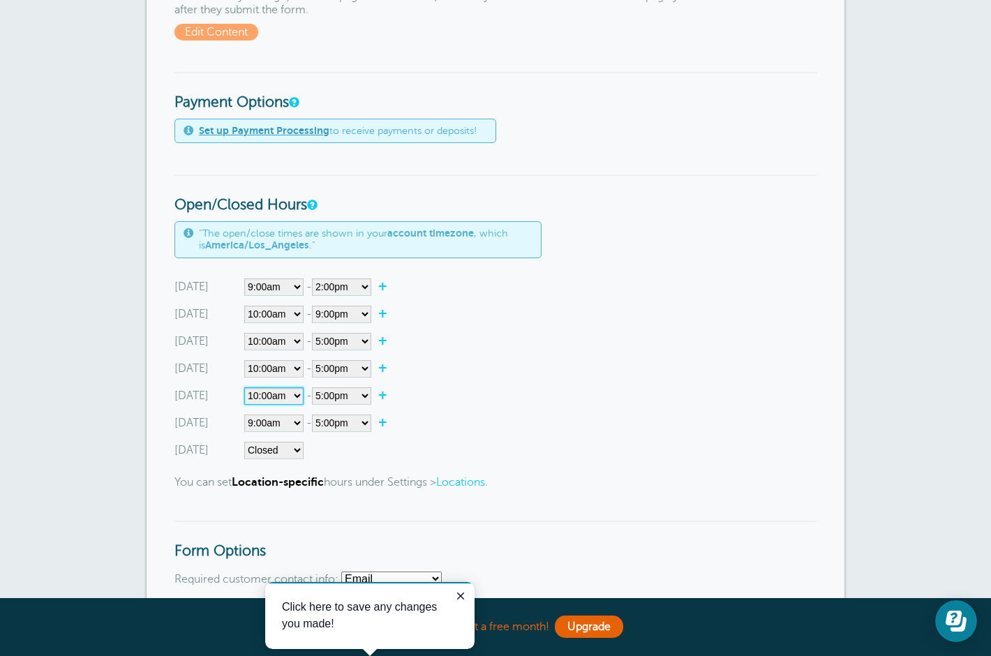
click at [244, 387] on select"] "Closed 12:00am 12:15am 12:30am 12:45am 1:00am 1:15am 1:30am 1:45am 2:00am 2:15a…" at bounding box center [273, 395] width 59 height 17
click at [284, 429] on select"] "Closed 12:00am 12:15am 12:30am 12:45am 1:00am 1:15am 1:30am 1:45am 2:00am 2:15a…" at bounding box center [273, 423] width 59 height 17
select select"] "10"
click at [244, 415] on select"] "Closed 12:00am 12:15am 12:30am 12:45am 1:00am 1:15am 1:30am 1:45am 2:00am 2:15a…" at bounding box center [273, 423] width 59 height 17
click at [290, 451] on select"] "Closed 12:00am 12:15am 12:30am 12:45am 1:00am 1:15am 1:30am 1:45am 2:00am 2:15a…" at bounding box center [273, 450] width 59 height 17
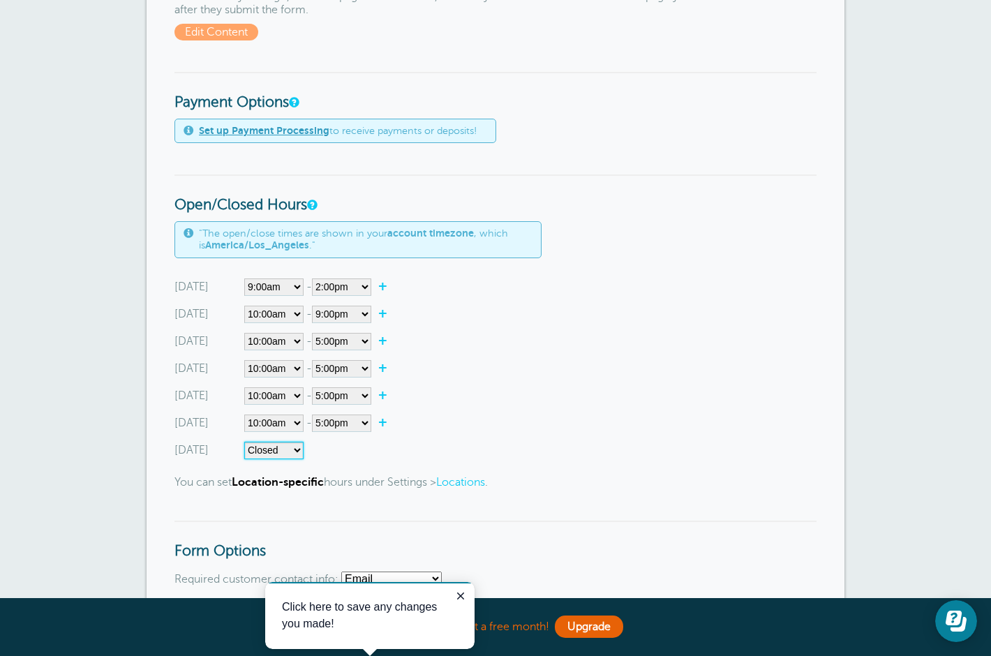
select select"] "13"
click at [244, 442] on select"] "Closed 12:00am 12:15am 12:30am 12:45am 1:00am 1:15am 1:30am 1:45am 2:00am 2:15a…" at bounding box center [273, 450] width 59 height 17
click at [366, 341] on select"] "12:00am 12:15am 12:30am 12:45am 1:00am 1:15am 1:30am 1:45am 2:00am 2:15am 2:30a…" at bounding box center [341, 341] width 59 height 17
select select"] "21"
click at [315, 333] on select"] "12:00am 12:15am 12:30am 12:45am 1:00am 1:15am 1:30am 1:45am 2:00am 2:15am 2:30a…" at bounding box center [341, 341] width 59 height 17
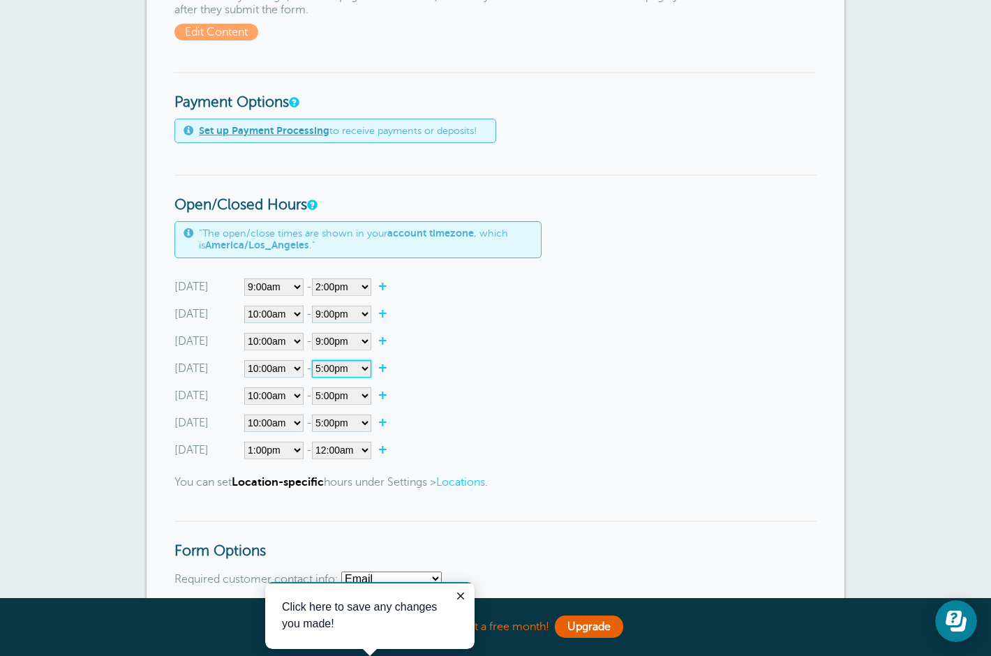
click at [348, 364] on select"] "12:00am 12:15am 12:30am 12:45am 1:00am 1:15am 1:30am 1:45am 2:00am 2:15am 2:30a…" at bounding box center [341, 368] width 59 height 17
select select"] "21"
click at [315, 360] on select"] "12:00am 12:15am 12:30am 12:45am 1:00am 1:15am 1:30am 1:45am 2:00am 2:15am 2:30a…" at bounding box center [341, 368] width 59 height 17
click at [353, 401] on select"] "12:00am 12:15am 12:30am 12:45am 1:00am 1:15am 1:30am 1:45am 2:00am 2:15am 2:30a…" at bounding box center [341, 395] width 59 height 17
select select"] "21"
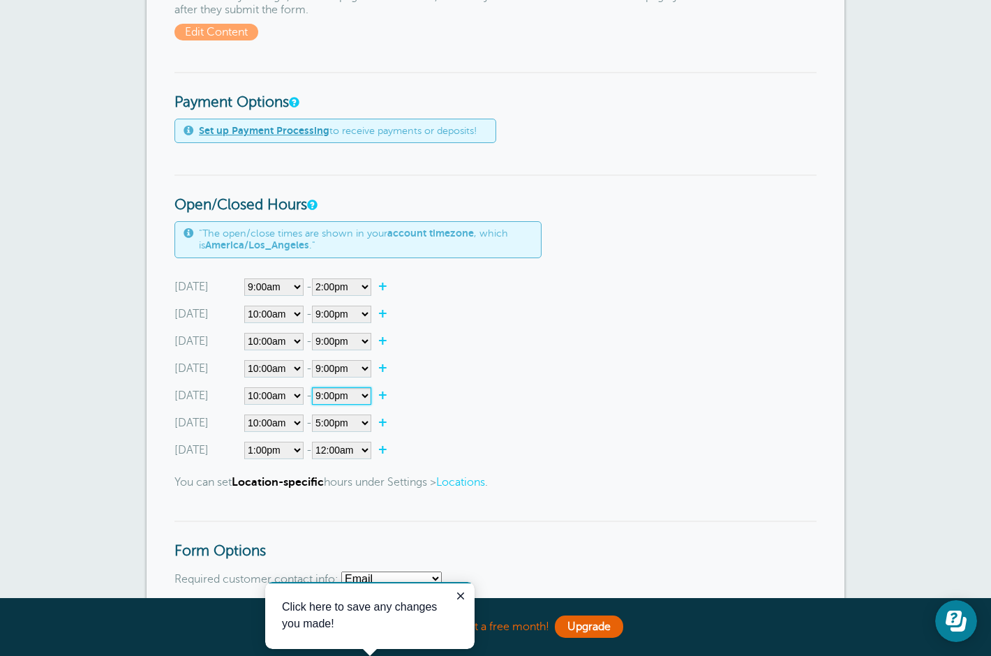
click at [315, 387] on select"] "12:00am 12:15am 12:30am 12:45am 1:00am 1:15am 1:30am 1:45am 2:00am 2:15am 2:30a…" at bounding box center [341, 395] width 59 height 17
click at [334, 422] on select"] "12:00am 12:15am 12:30am 12:45am 1:00am 1:15am 1:30am 1:45am 2:00am 2:15am 2:30a…" at bounding box center [341, 423] width 59 height 17
select select"] "20"
click at [315, 415] on select"] "12:00am 12:15am 12:30am 12:45am 1:00am 1:15am 1:30am 1:45am 2:00am 2:15am 2:30a…" at bounding box center [341, 423] width 59 height 17
click at [362, 450] on select"] "12:00am 12:15am 12:30am 12:45am 1:00am 1:15am 1:30am 1:45am 2:00am 2:15am 2:30a…" at bounding box center [341, 450] width 59 height 17
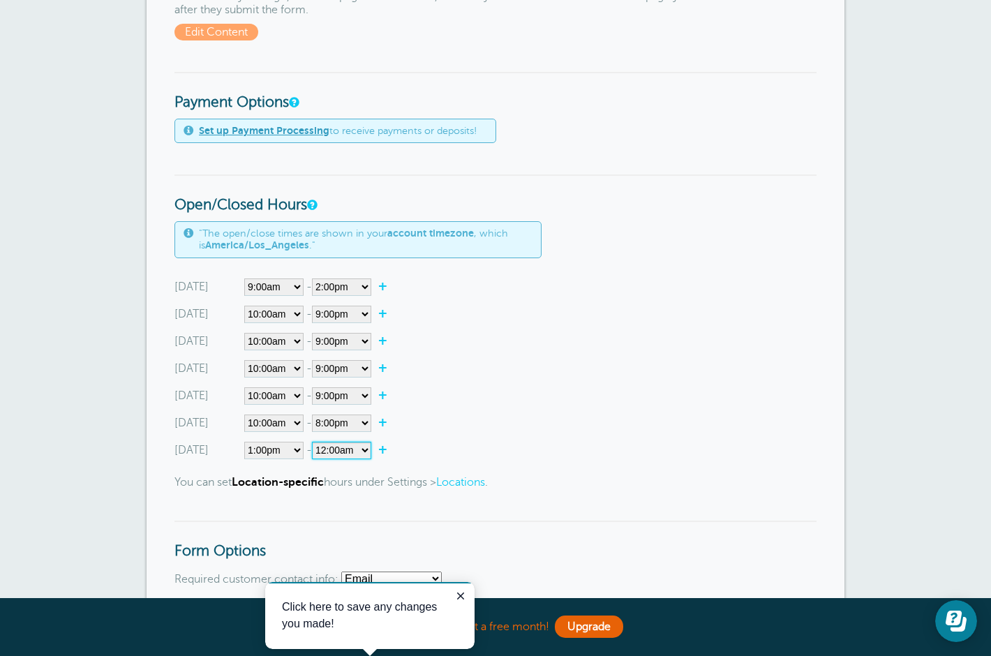
select select"] "18"
click at [315, 442] on select"] "12:00am 12:15am 12:30am 12:45am 1:00am 1:15am 1:30am 1:45am 2:00am 2:15am 2:30a…" at bounding box center [341, 450] width 59 height 17
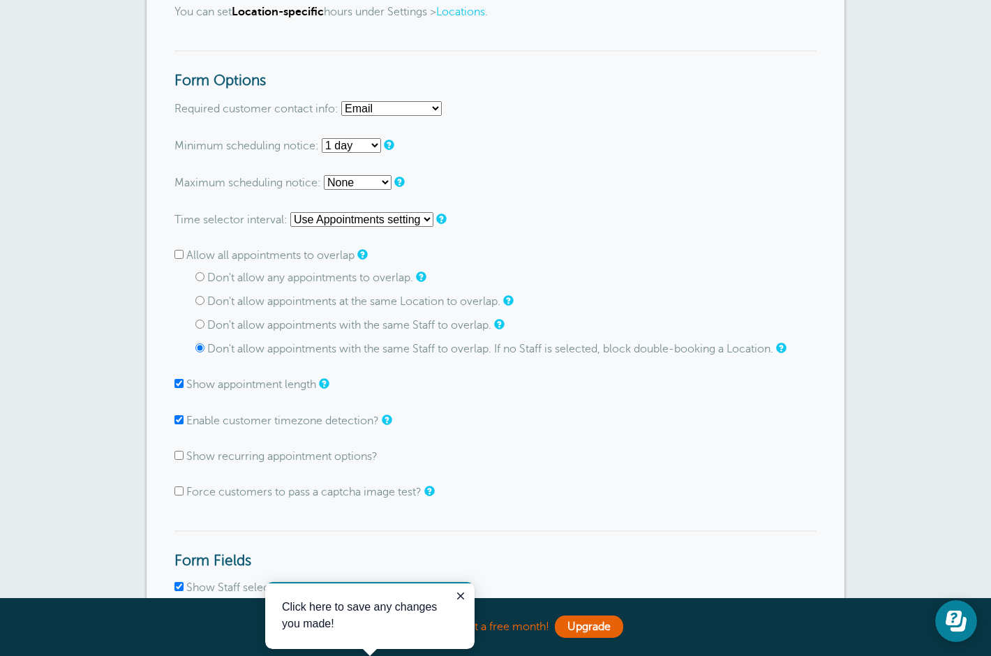
scroll to position [851, 0]
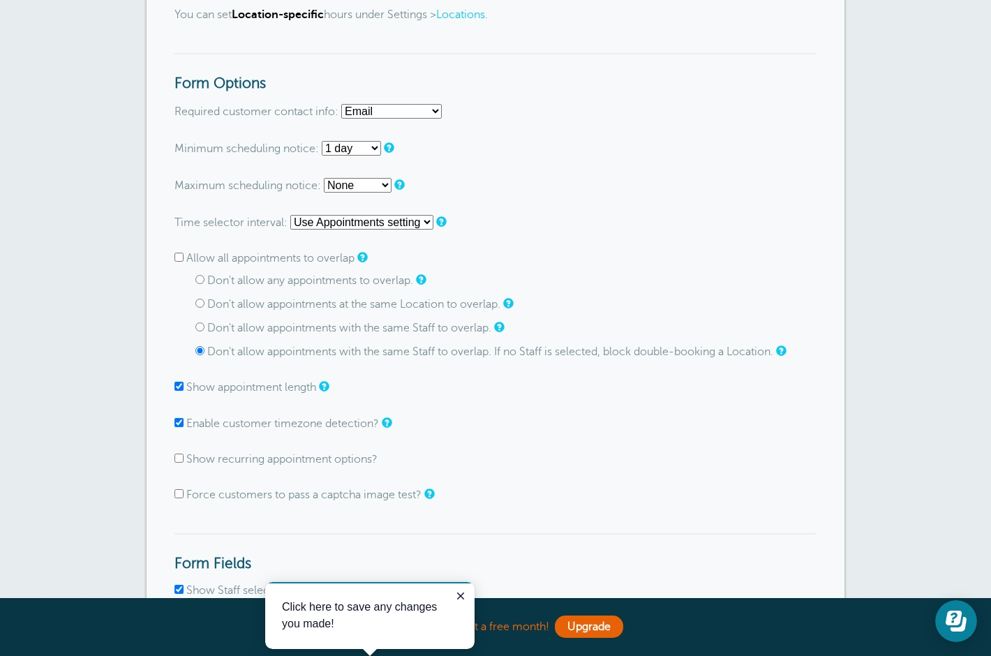
click at [375, 151] on select "None 1 hour 2 hours 3 hours 4 hours 5 hours 6 hours 7 hours 8 hours 9 hours 10 …" at bounding box center [351, 148] width 59 height 15
select select "2 days"
click at [323, 142] on select "None 1 hour 2 hours 3 hours 4 hours 5 hours 6 hours 7 hours 8 hours 9 hours 10 …" at bounding box center [351, 148] width 59 height 15
click at [383, 191] on select "None 1 day 2 days 3 days 4 days 5 days 6 days 1 week 2 weeks 3 weeks 4 weeks 5 …" at bounding box center [358, 185] width 68 height 15
select select "2 weeks"
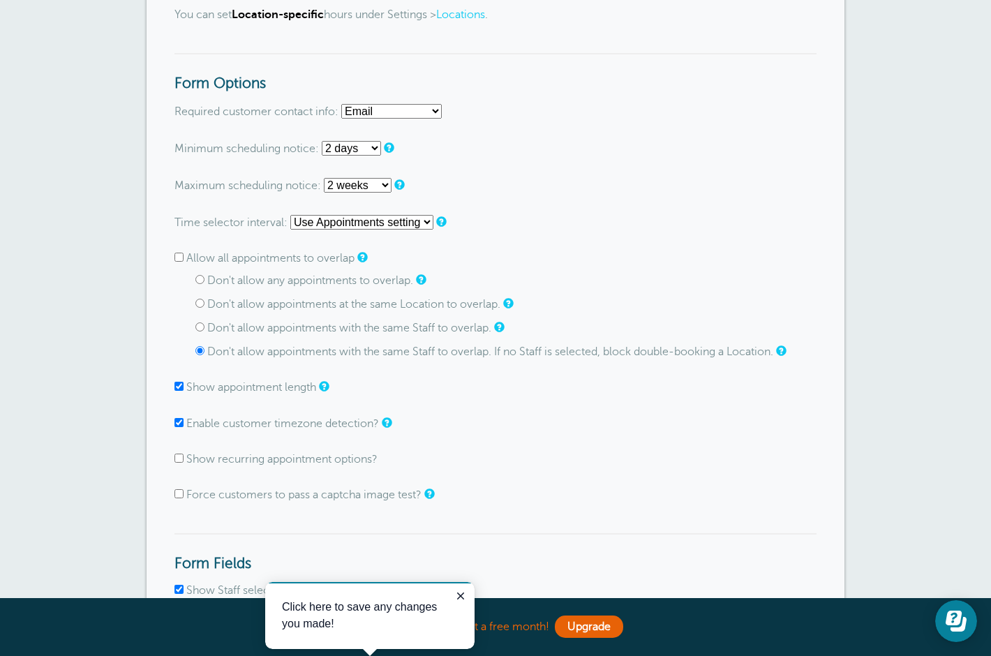
click at [325, 179] on select "None 1 day 2 days 3 days 4 days 5 days 6 days 1 week 2 weeks 3 weeks 4 weeks 5 …" at bounding box center [358, 185] width 68 height 15
click at [417, 228] on select "Use Appointments setting 1 minute 5 minutes 10 minutes 15 minutes 20 minutes 30…" at bounding box center [361, 222] width 143 height 15
click at [290, 218] on select "Use Appointments setting 1 minute 5 minutes 10 minutes 15 minutes 20 minutes 30…" at bounding box center [361, 222] width 143 height 15
click at [420, 228] on select "Use Appointments setting 1 minute 5 minutes 10 minutes 15 minutes 20 minutes 30…" at bounding box center [361, 222] width 143 height 15
click at [179, 463] on input "Show recurring appointment options?" at bounding box center [179, 458] width 9 height 9
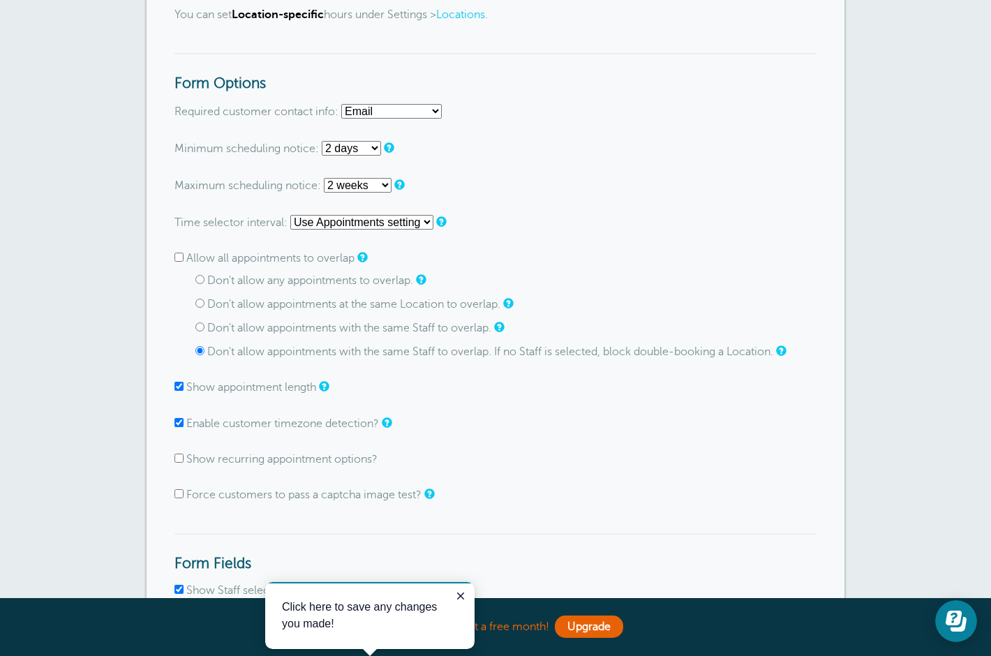
checkbox input "true"
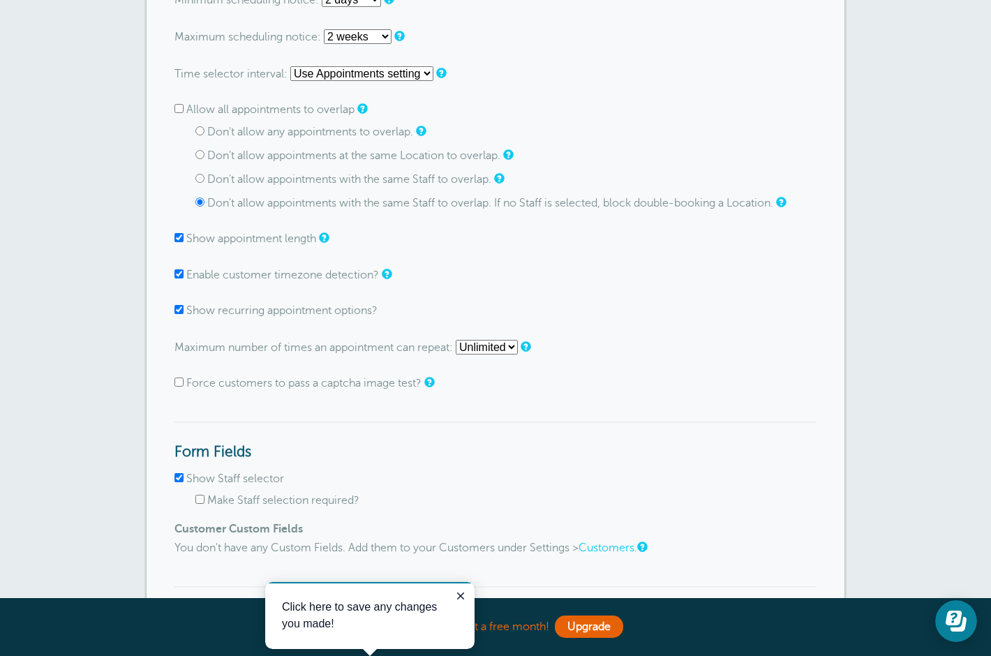
scroll to position [1021, 0]
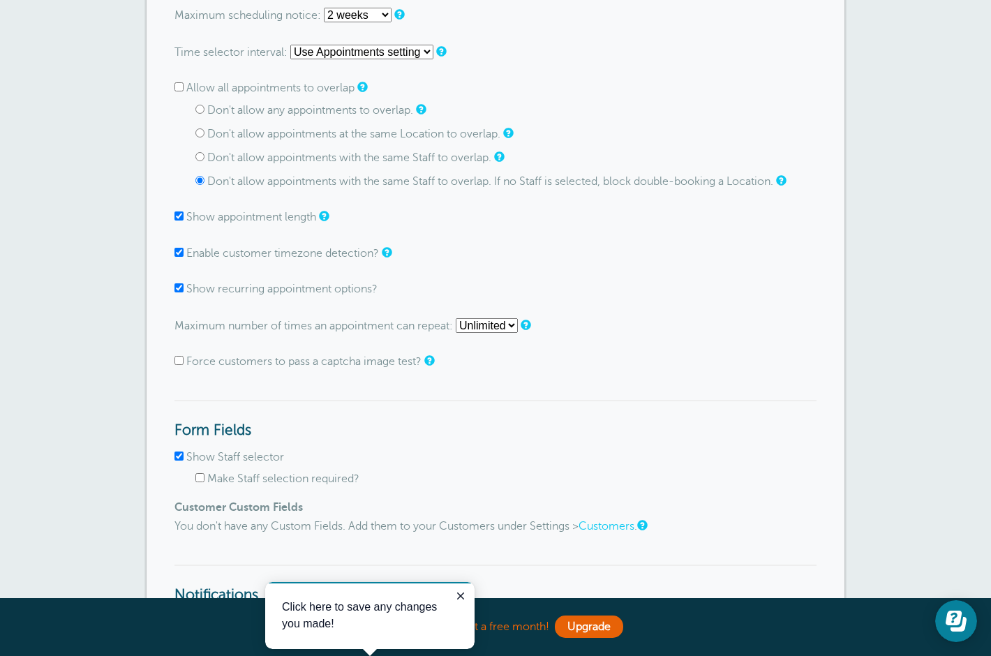
click at [181, 365] on input "Force customers to pass a captcha image test?" at bounding box center [179, 360] width 9 height 9
checkbox input "true"
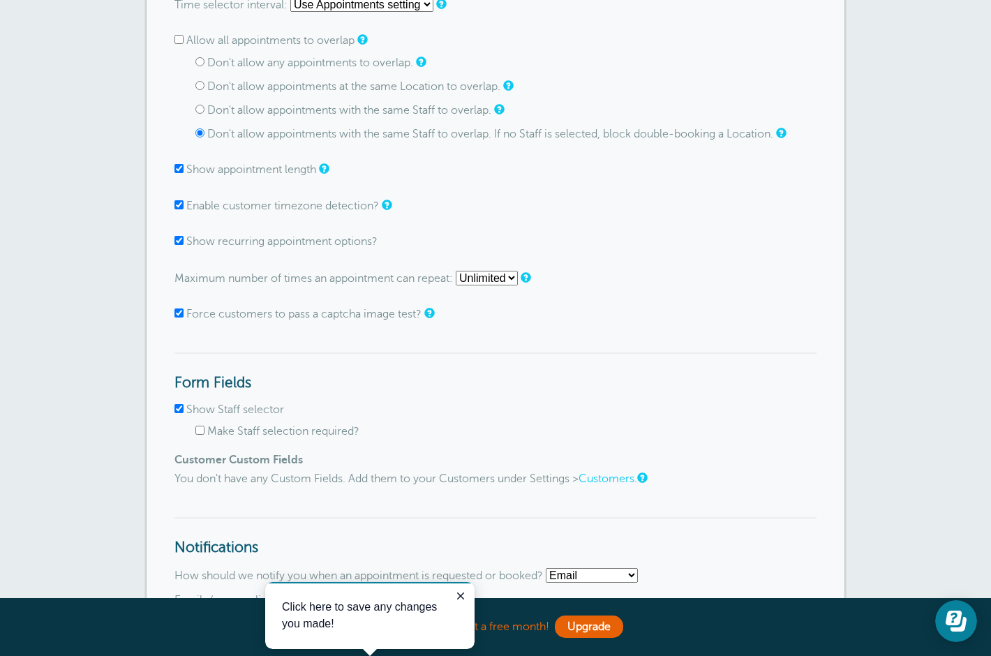
scroll to position [1072, 0]
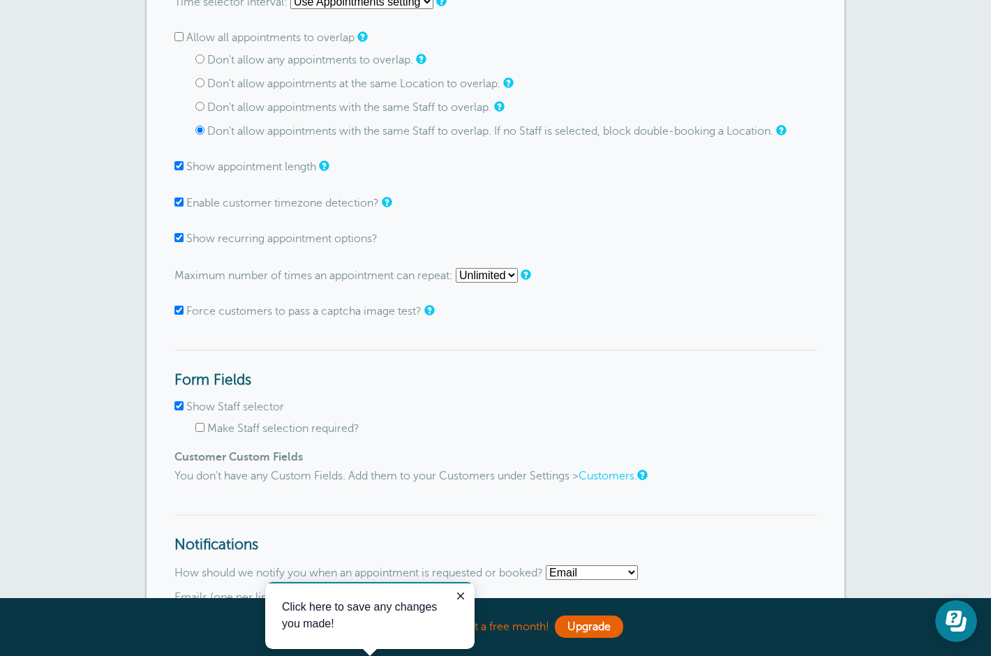
click at [179, 242] on input "Show recurring appointment options?" at bounding box center [179, 237] width 9 height 9
checkbox input "false"
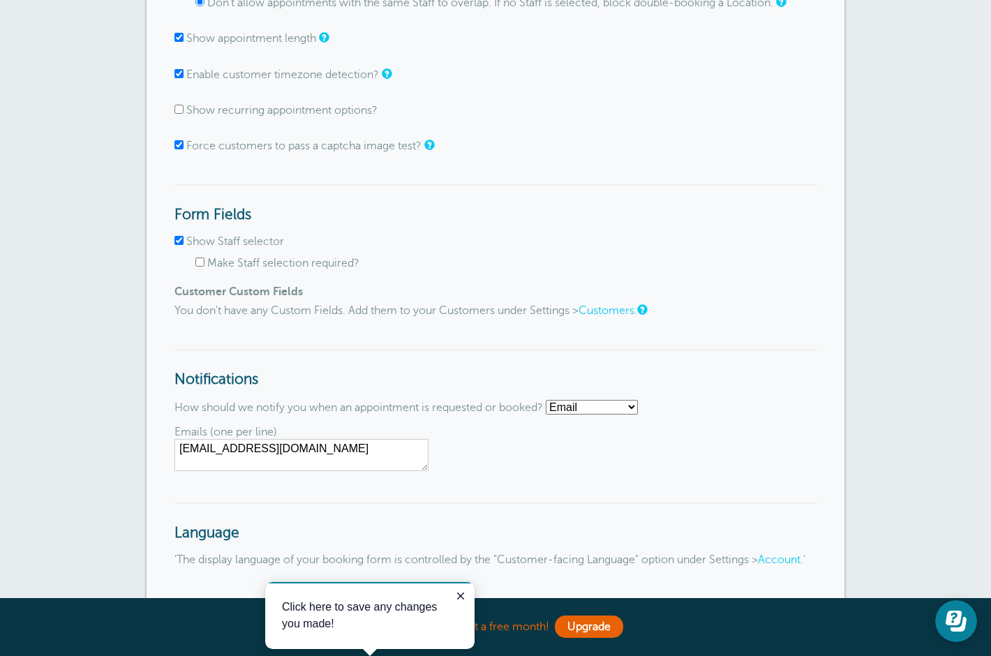
scroll to position [1201, 0]
click at [201, 265] on input "Make Staff selection required?" at bounding box center [199, 261] width 9 height 9
checkbox input "true"
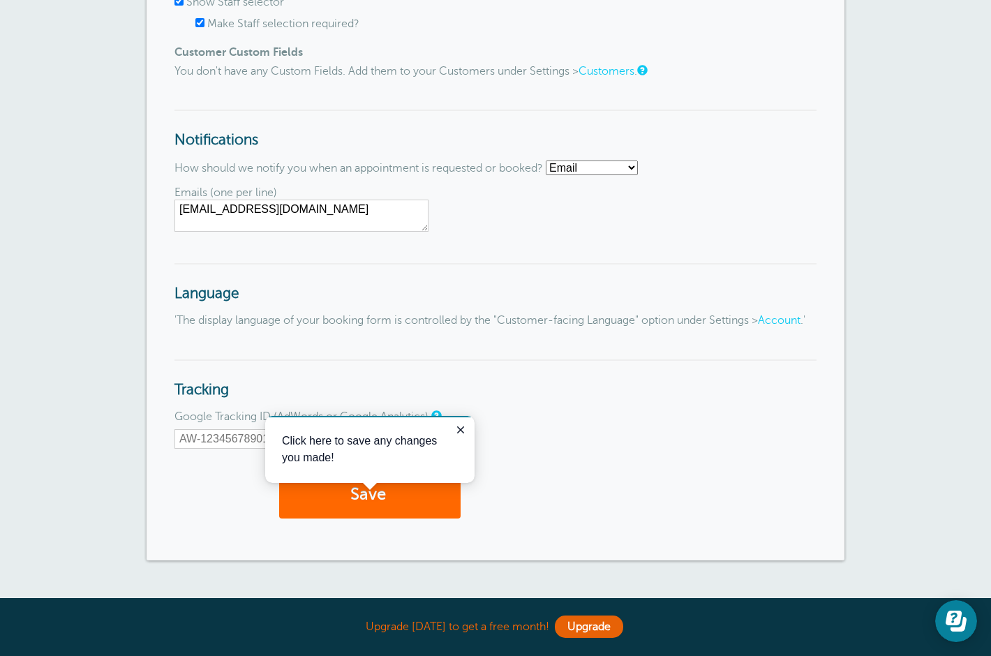
scroll to position [1438, 0]
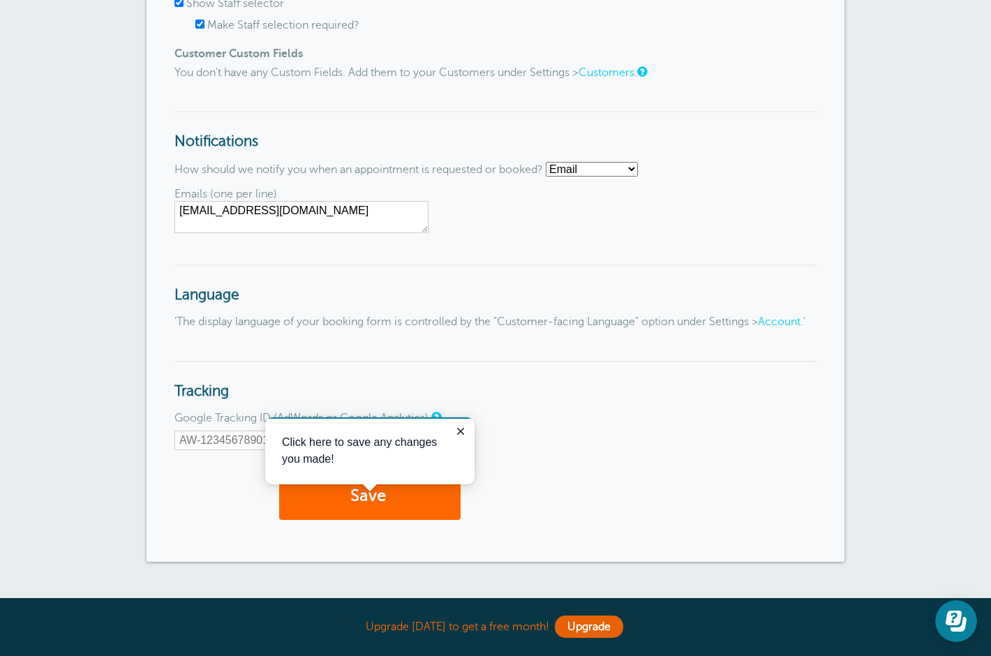
click at [621, 170] on select "Email SMS No notifications" at bounding box center [592, 169] width 92 height 15
click at [552, 165] on select "Email SMS No notifications" at bounding box center [592, 169] width 92 height 15
click at [415, 517] on button "Save" at bounding box center [370, 497] width 182 height 48
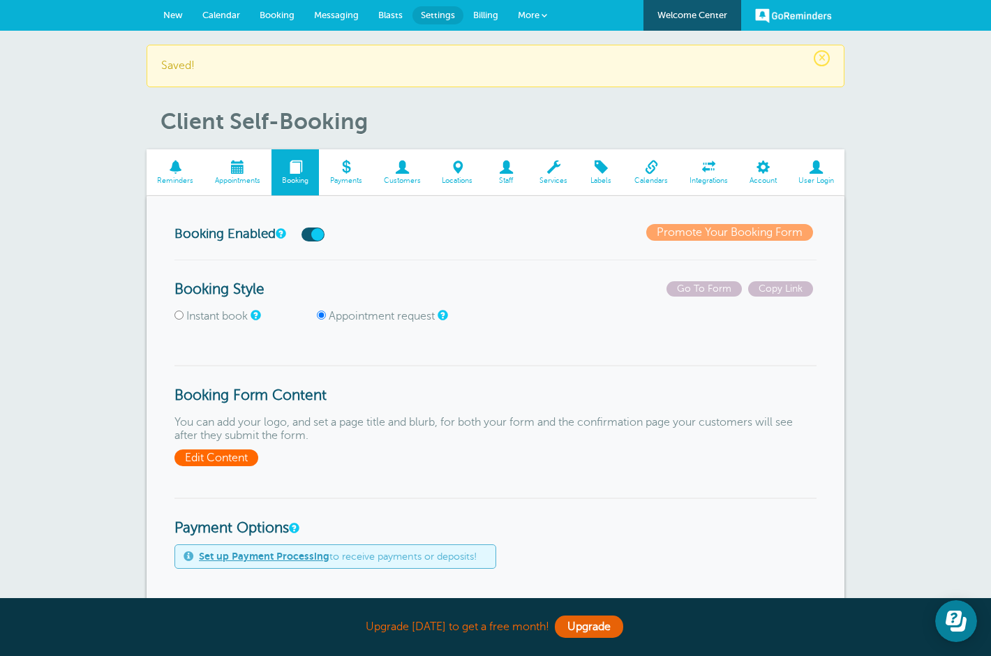
click at [229, 462] on span "Edit Content" at bounding box center [217, 458] width 84 height 17
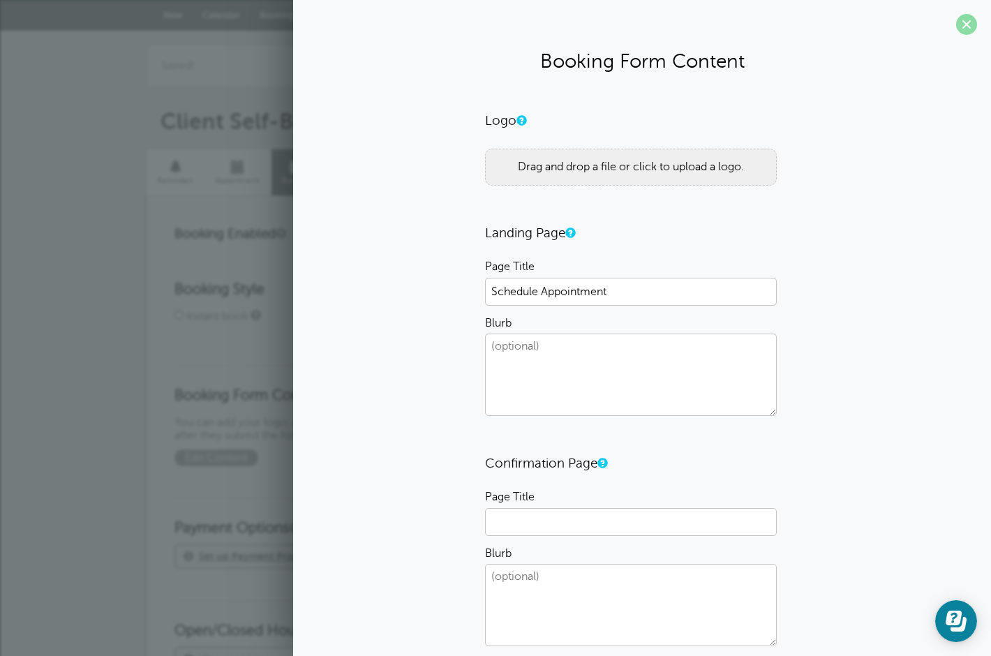
click at [967, 24] on span at bounding box center [966, 24] width 21 height 21
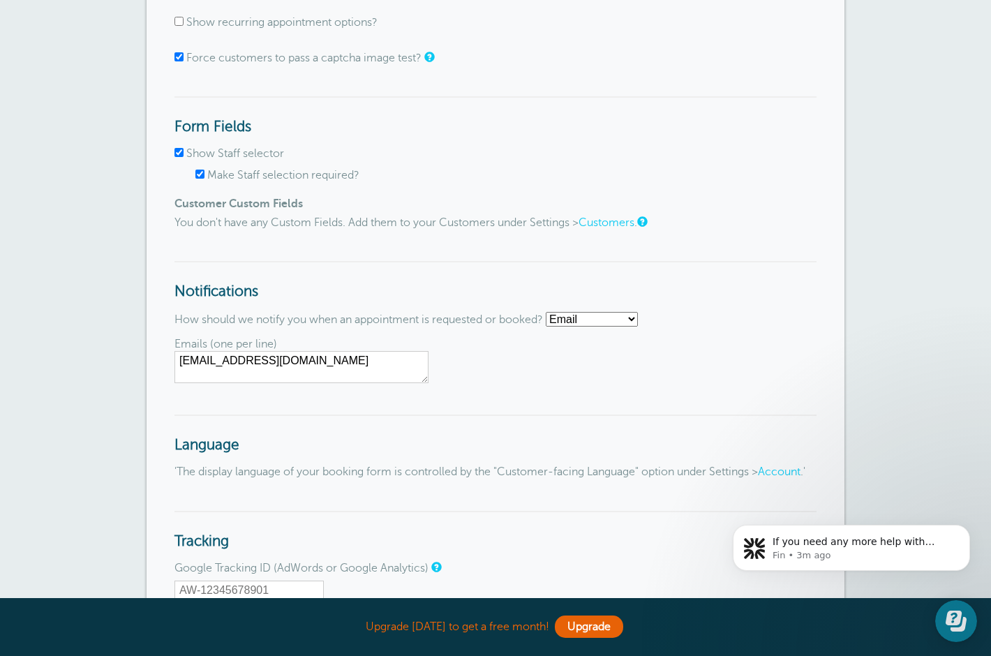
scroll to position [1199, 0]
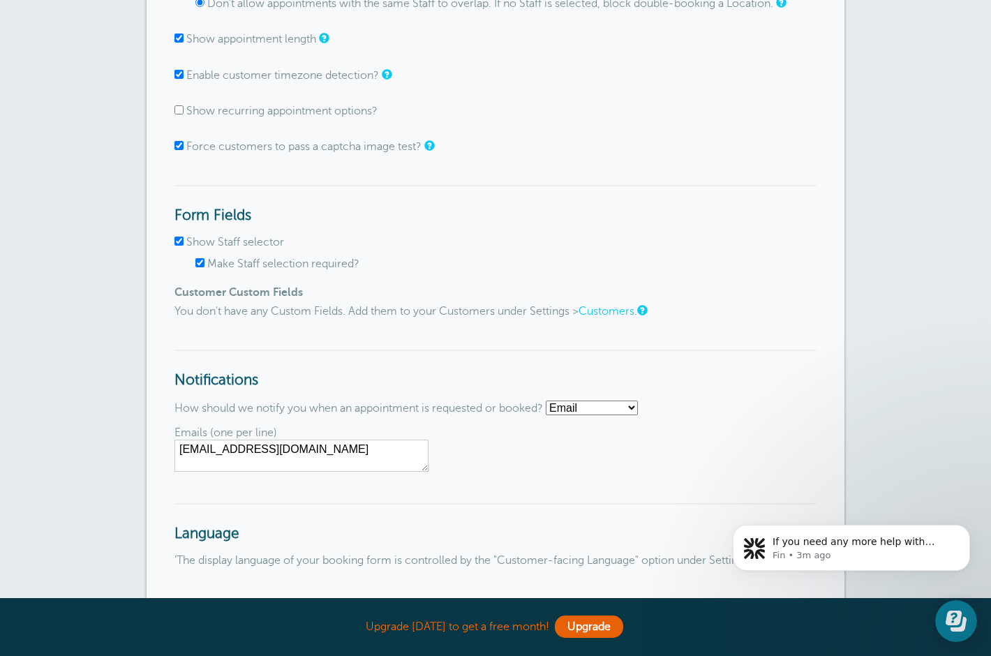
click at [607, 313] on link "Customers" at bounding box center [607, 311] width 56 height 13
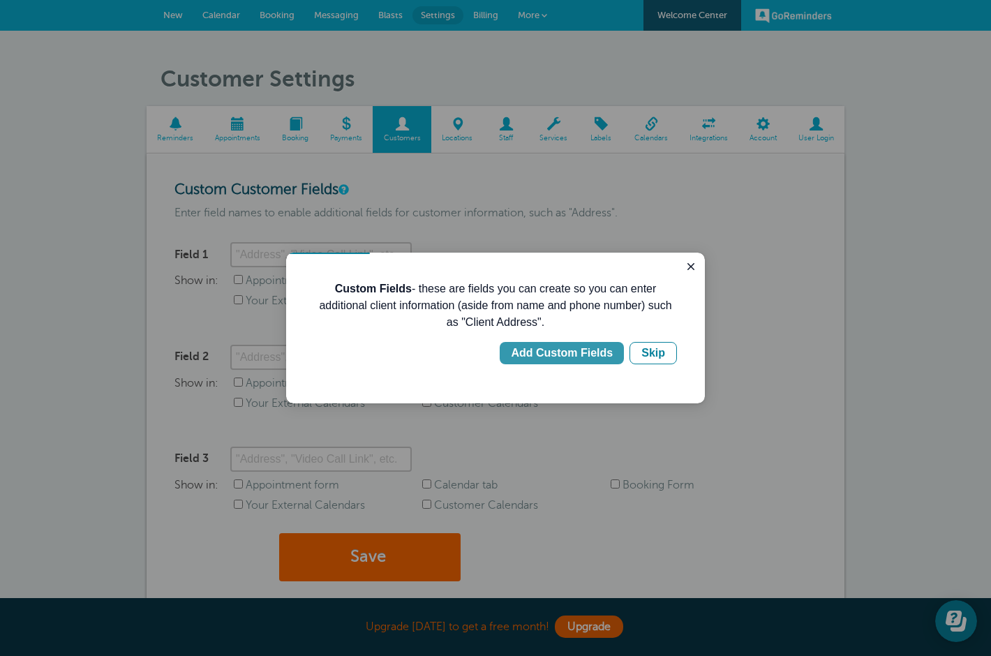
click at [565, 350] on div "Add Custom Fields" at bounding box center [562, 353] width 102 height 17
type input "Client Address"
checkbox input "true"
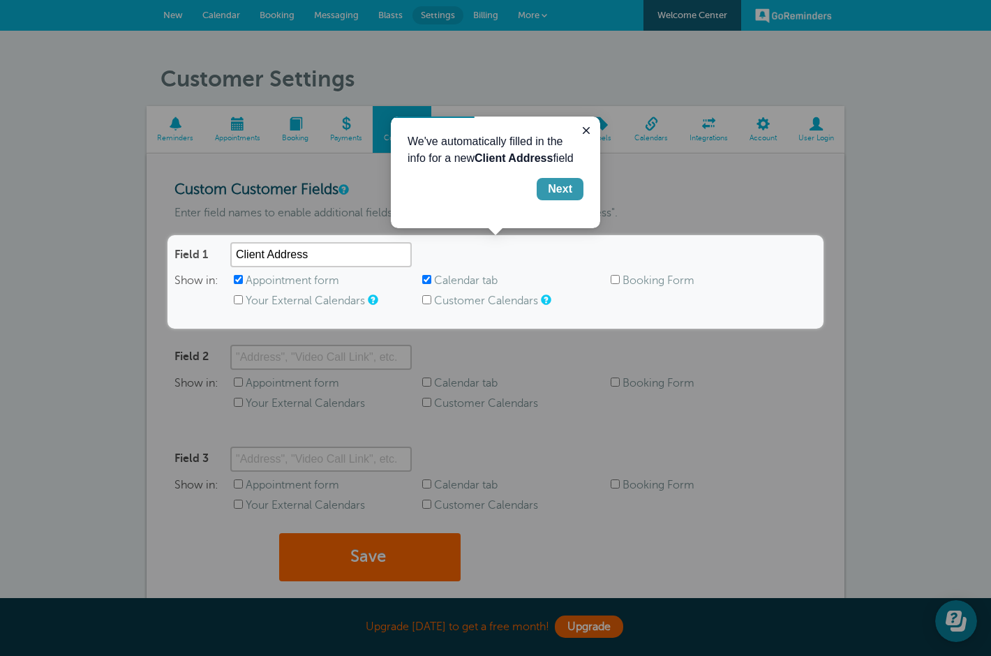
click at [558, 191] on div "Next" at bounding box center [560, 189] width 24 height 17
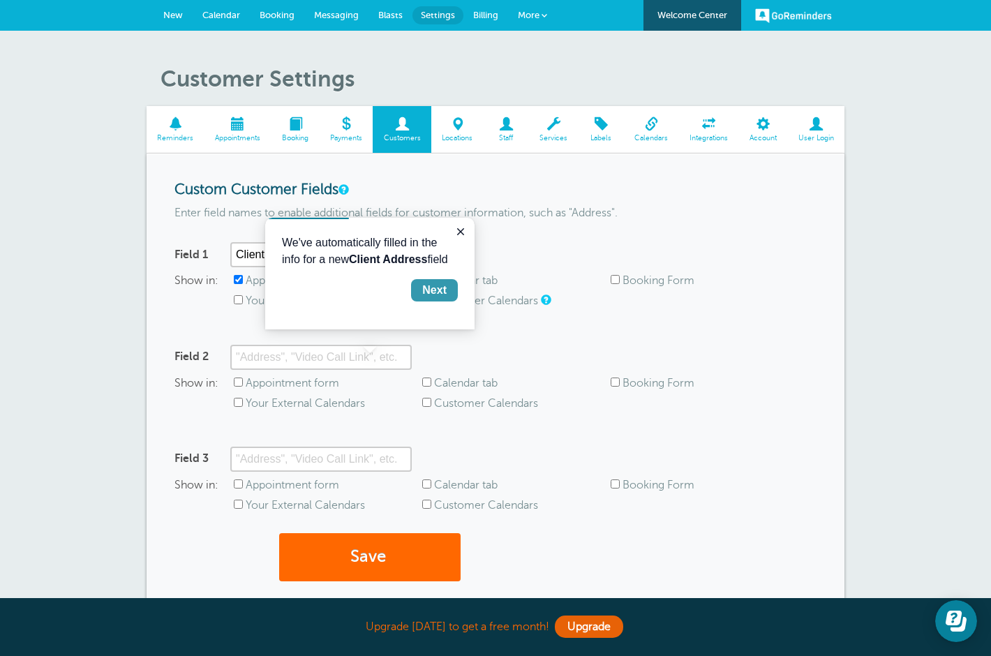
scroll to position [179, 0]
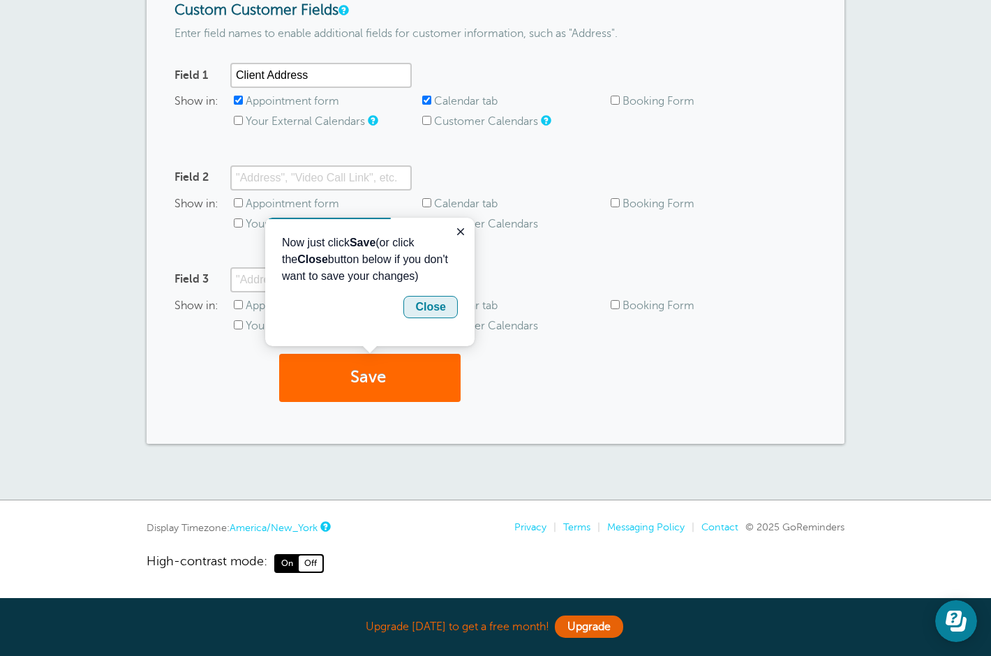
click at [456, 309] on button "Close" at bounding box center [431, 307] width 54 height 22
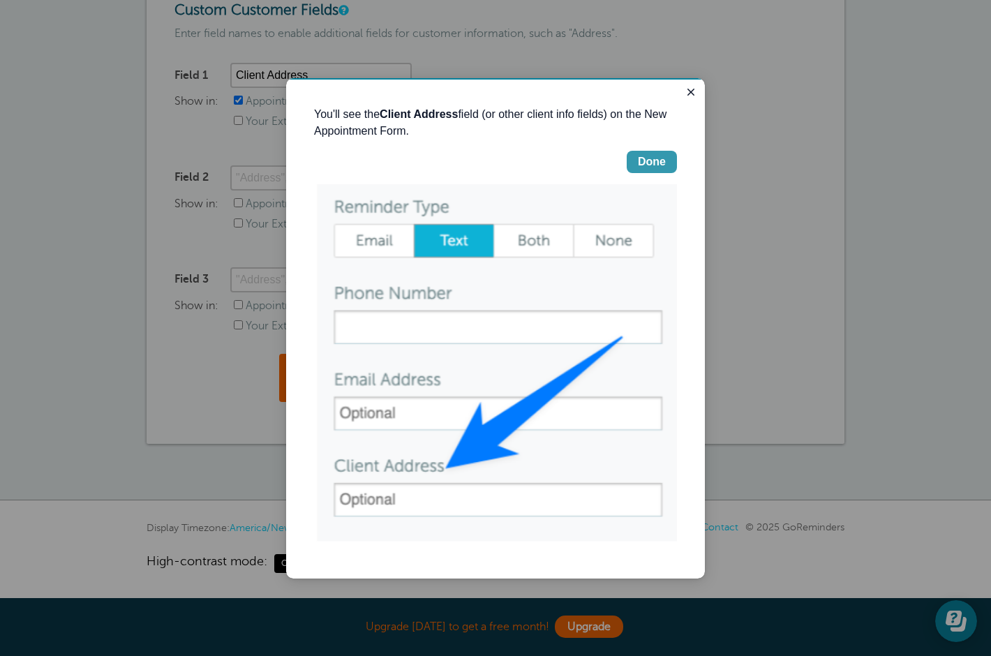
click at [659, 156] on div "Done" at bounding box center [652, 162] width 28 height 17
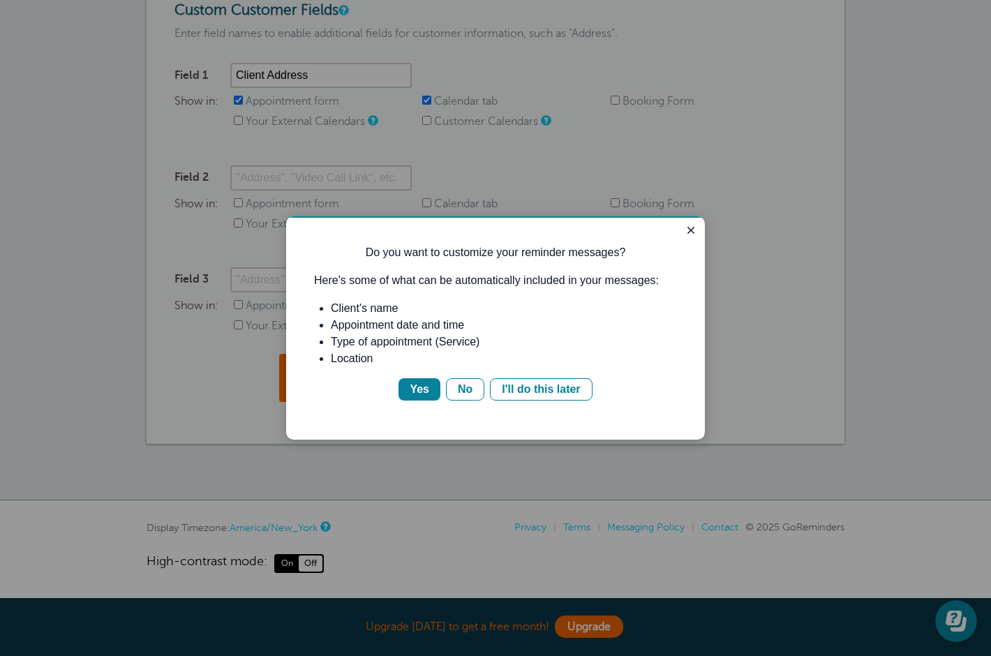
scroll to position [0, 0]
click at [420, 387] on div "Yes" at bounding box center [420, 389] width 20 height 17
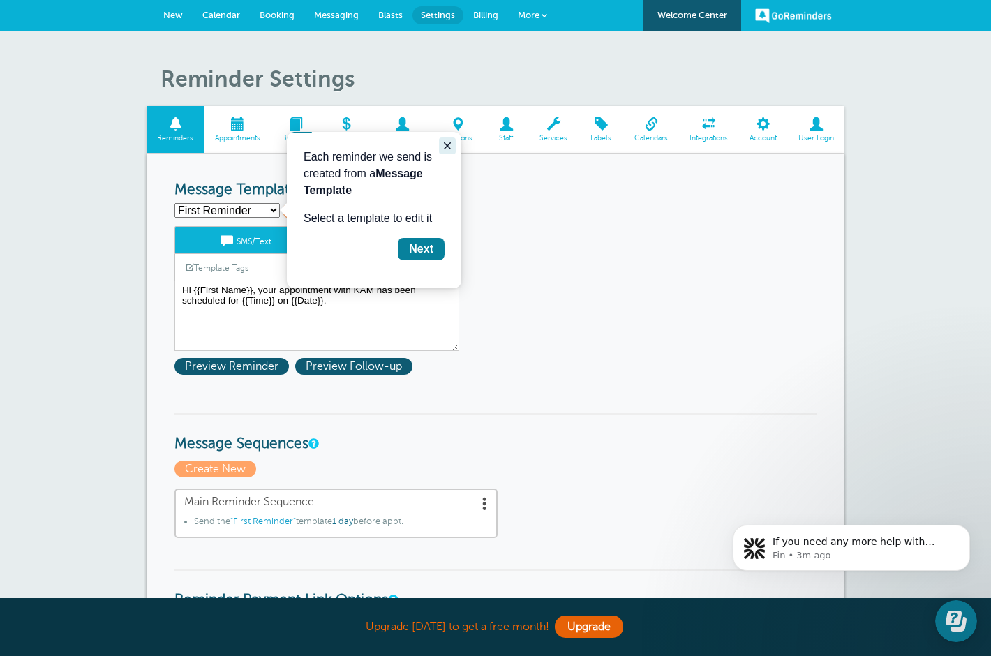
click at [444, 147] on icon "Close guide" at bounding box center [447, 145] width 11 height 11
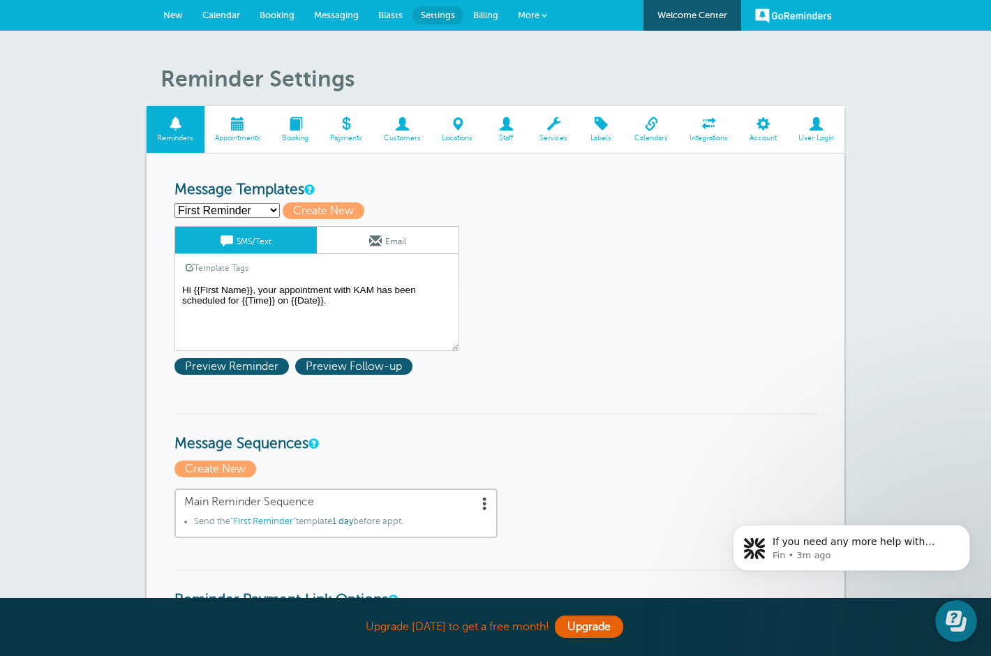
click at [292, 126] on span at bounding box center [296, 123] width 48 height 13
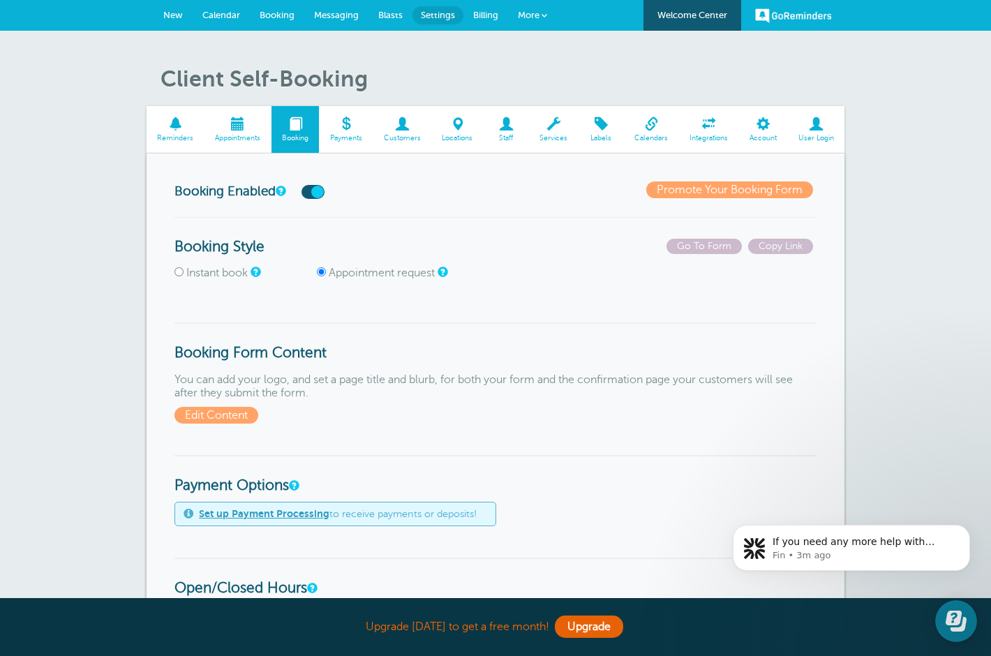
click at [397, 128] on span at bounding box center [402, 123] width 59 height 13
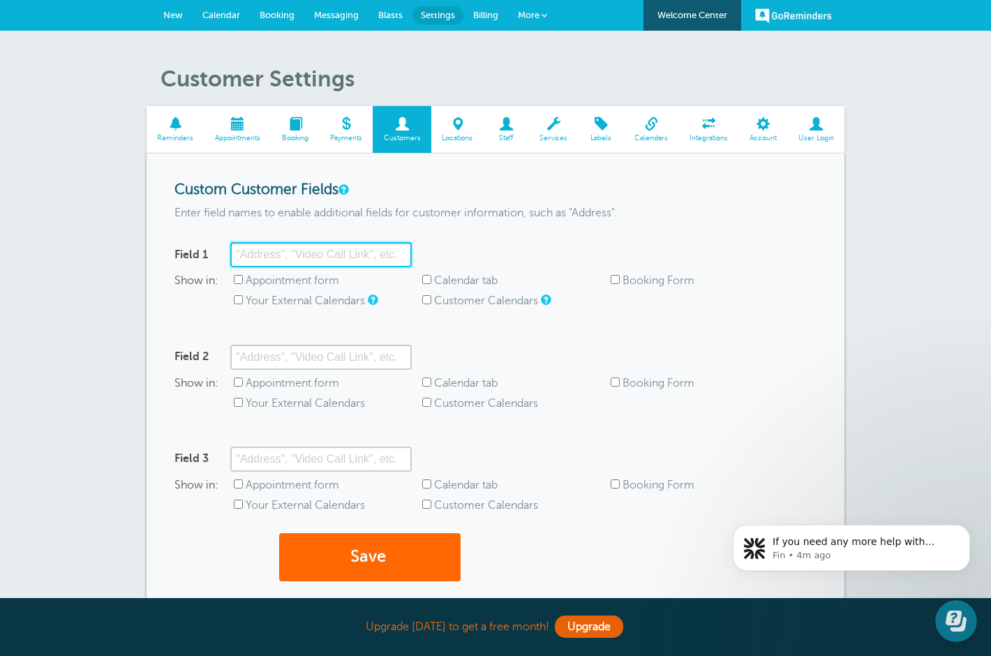
click at [332, 249] on input "Field 1" at bounding box center [321, 254] width 182 height 25
type input "Instructor"
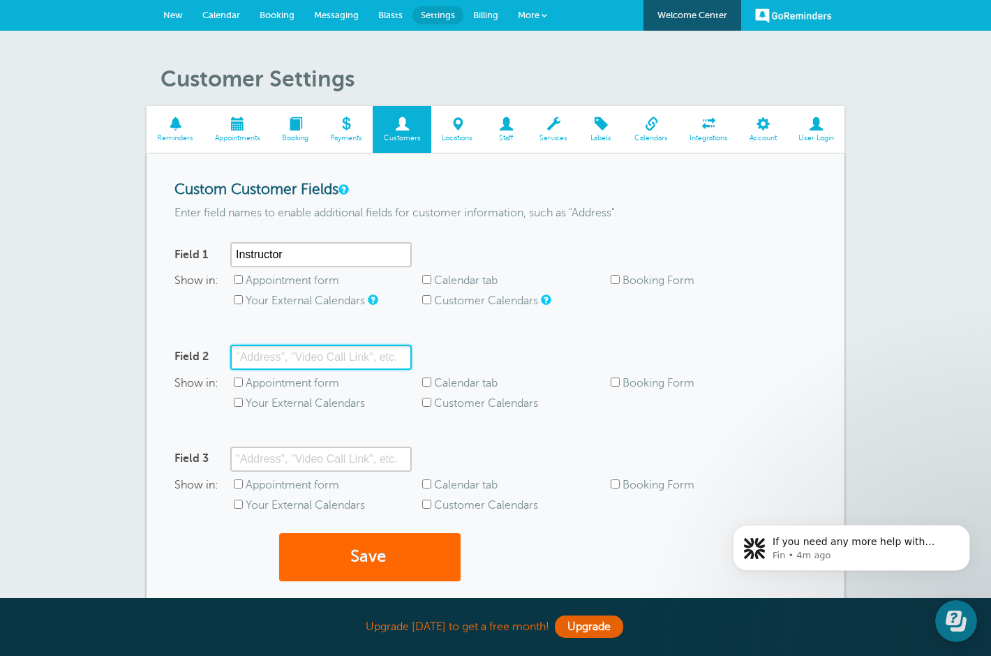
click at [302, 364] on input "Field 2" at bounding box center [321, 357] width 182 height 25
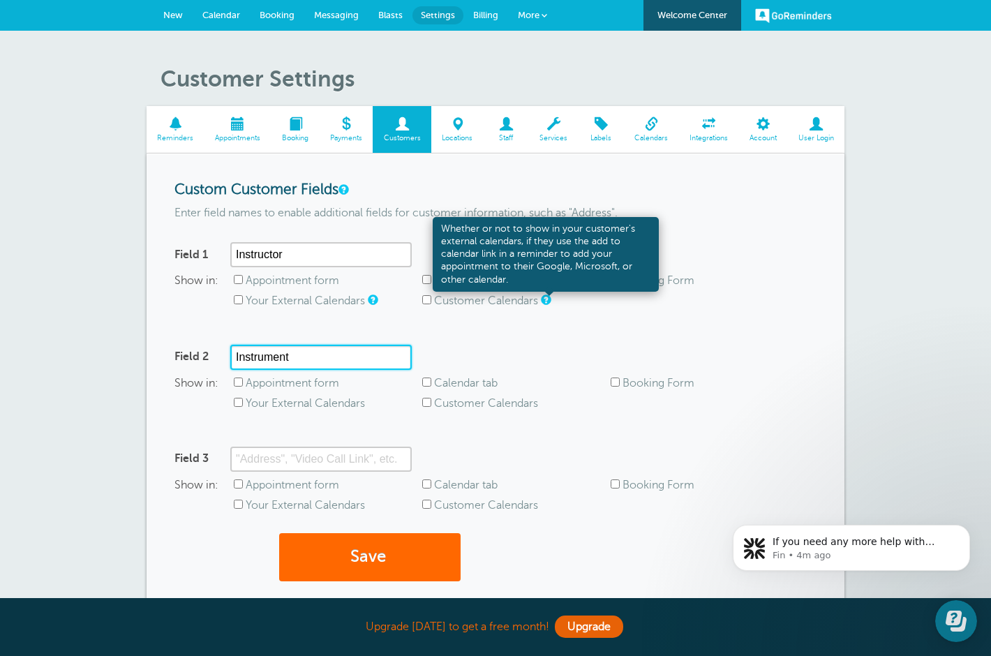
type input "Instrument"
click at [544, 300] on link at bounding box center [545, 299] width 8 height 9
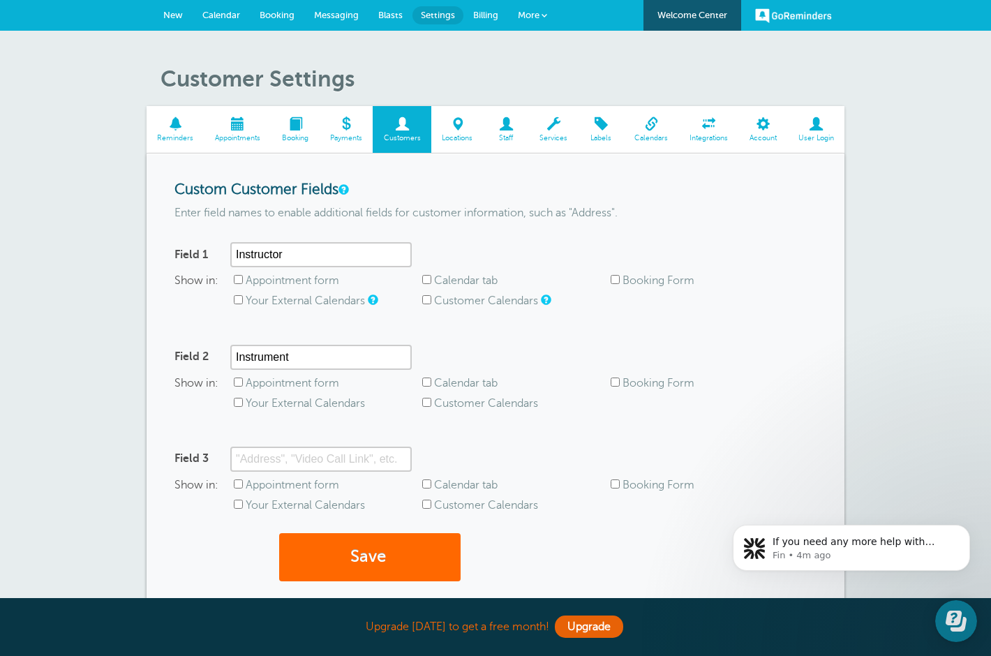
click at [523, 332] on form "Custom Customer Fields Enter field names to enable additional fields for custom…" at bounding box center [496, 389] width 642 height 414
click at [426, 279] on input "Calendar tab" at bounding box center [426, 279] width 9 height 9
checkbox input "true"
click at [424, 384] on input "Calendar tab" at bounding box center [426, 382] width 9 height 9
checkbox input "true"
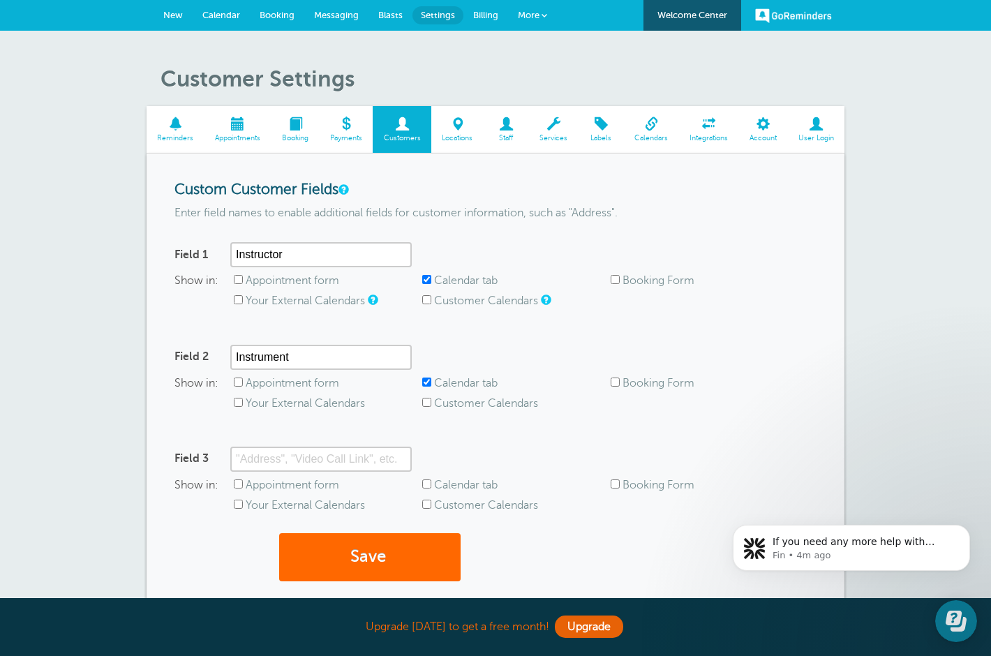
click at [427, 485] on input "Calendar tab" at bounding box center [426, 484] width 9 height 9
checkbox input "false"
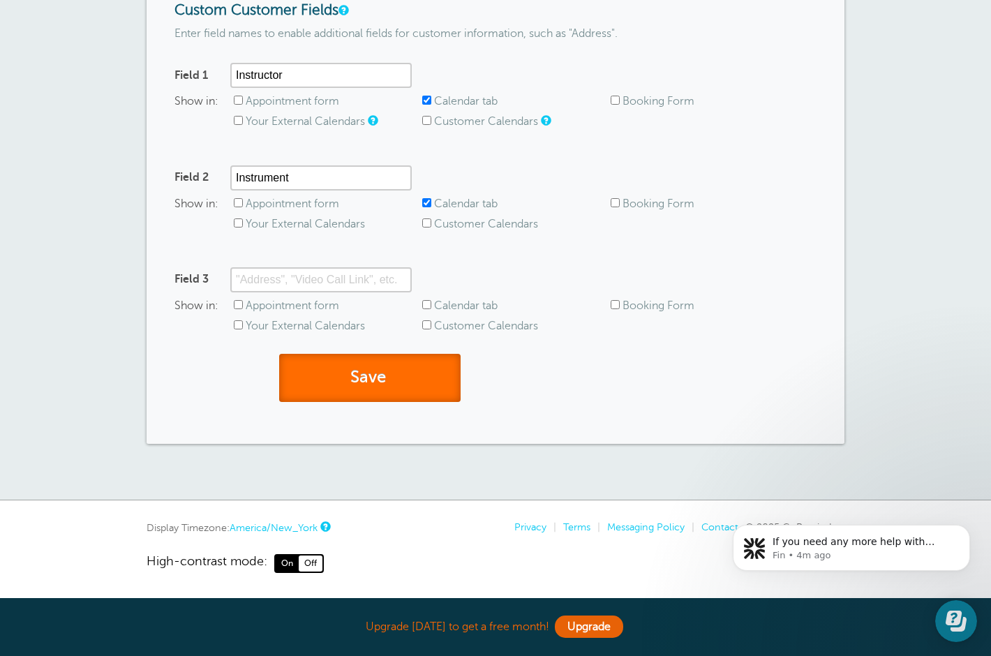
click at [449, 360] on button "Save" at bounding box center [370, 378] width 182 height 48
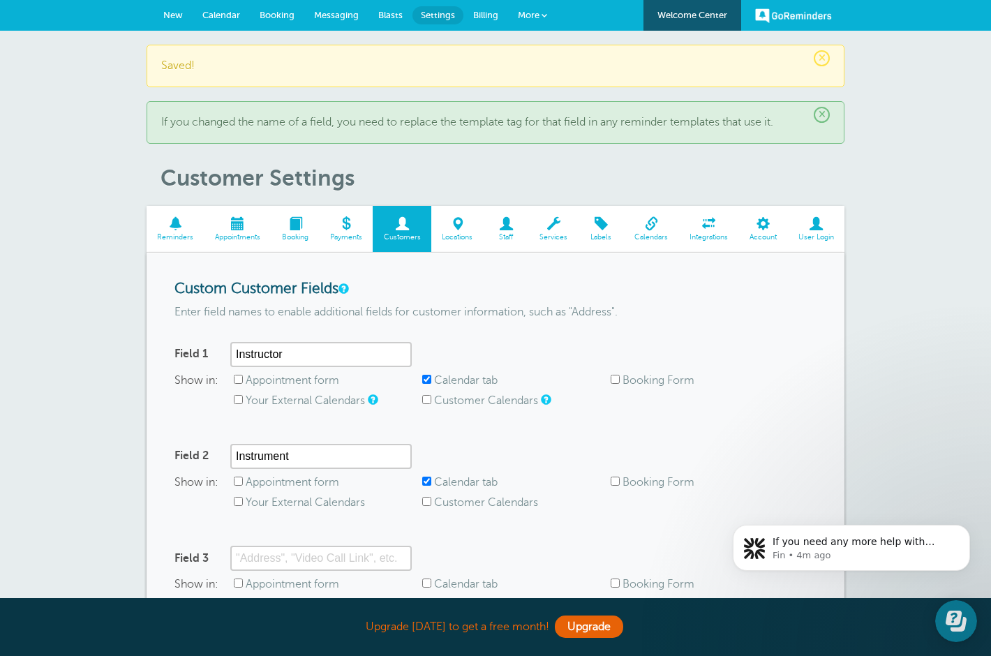
click at [459, 219] on span at bounding box center [457, 223] width 52 height 13
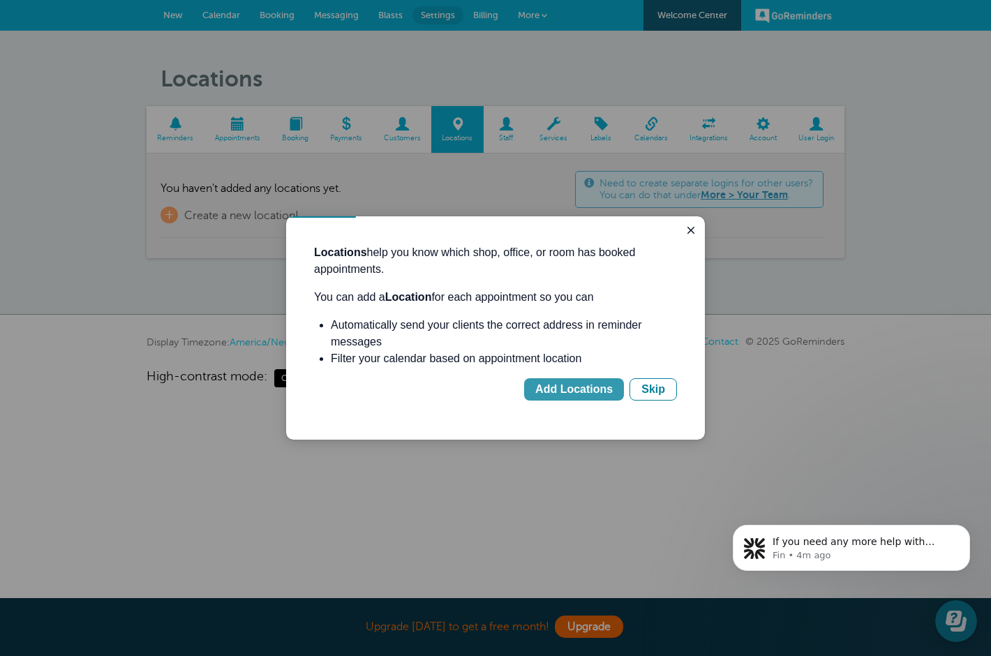
click at [547, 390] on div "Add Locations" at bounding box center [573, 389] width 77 height 17
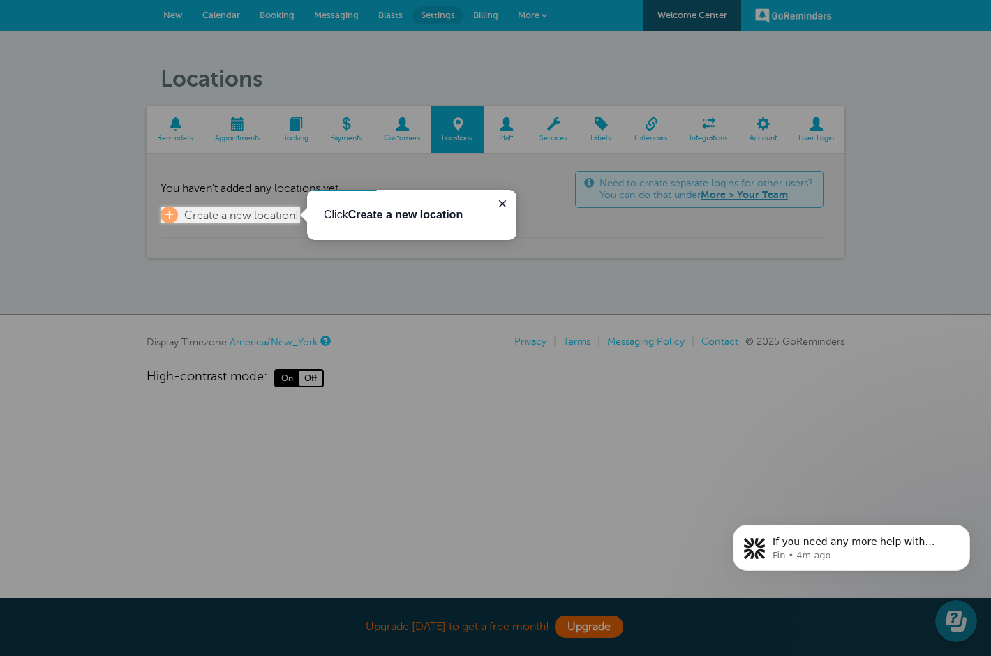
click at [441, 214] on b "Create a new location" at bounding box center [405, 215] width 115 height 12
click at [244, 217] on span "Create a new location!" at bounding box center [241, 215] width 114 height 13
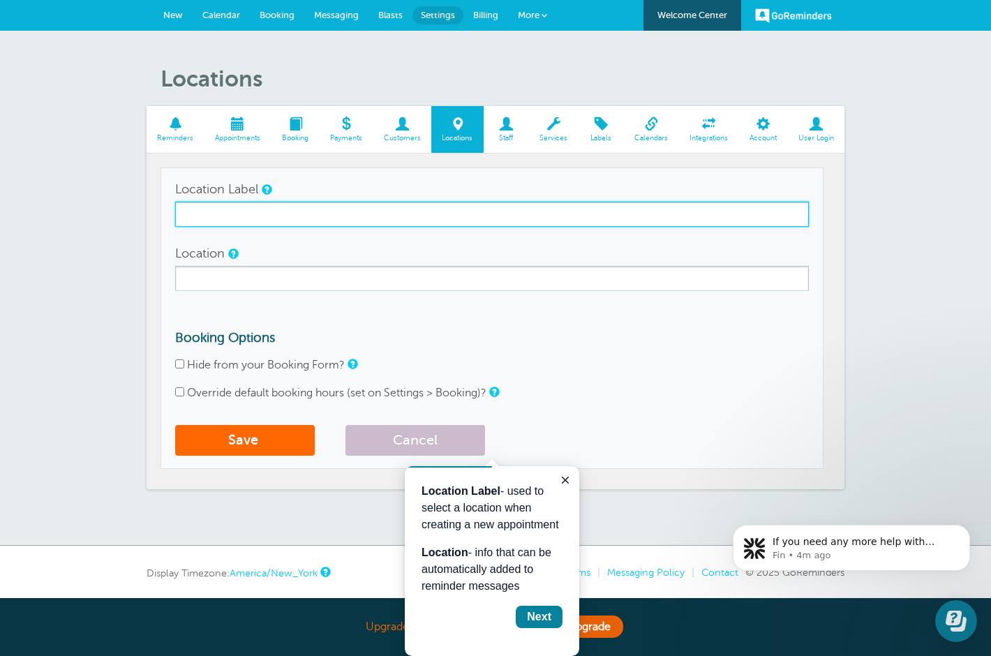
click at [244, 217] on input "Location Label" at bounding box center [492, 214] width 634 height 25
click at [264, 213] on input "Location Label" at bounding box center [492, 214] width 634 height 25
type input "KAM"
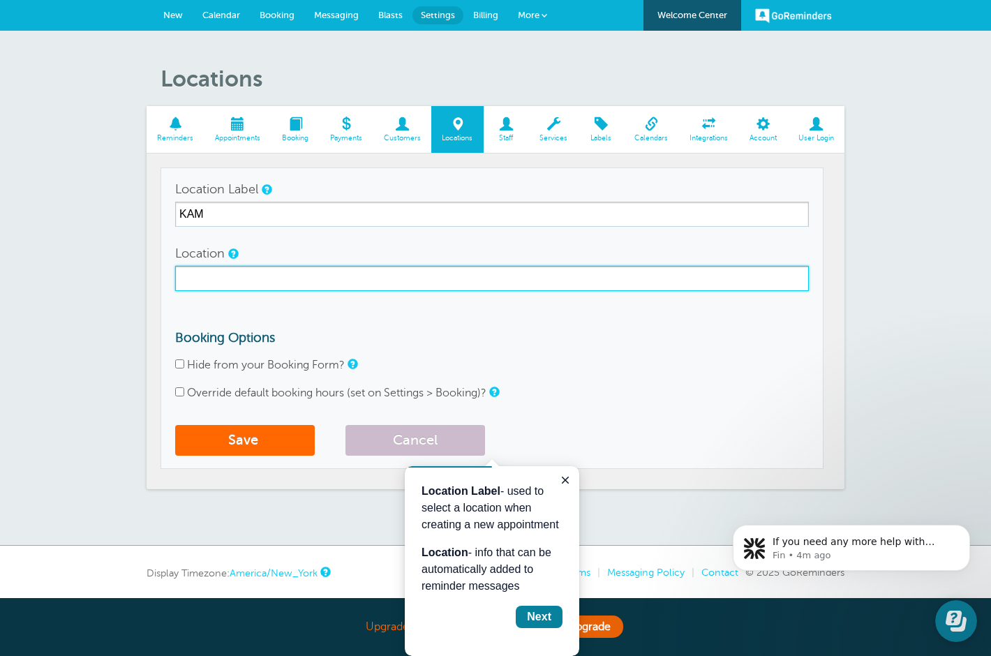
click at [234, 278] on input "Location" at bounding box center [492, 278] width 634 height 25
type input "[STREET_ADDRESS] [GEOGRAPHIC_DATA], [GEOGRAPHIC_DATA] 37934"
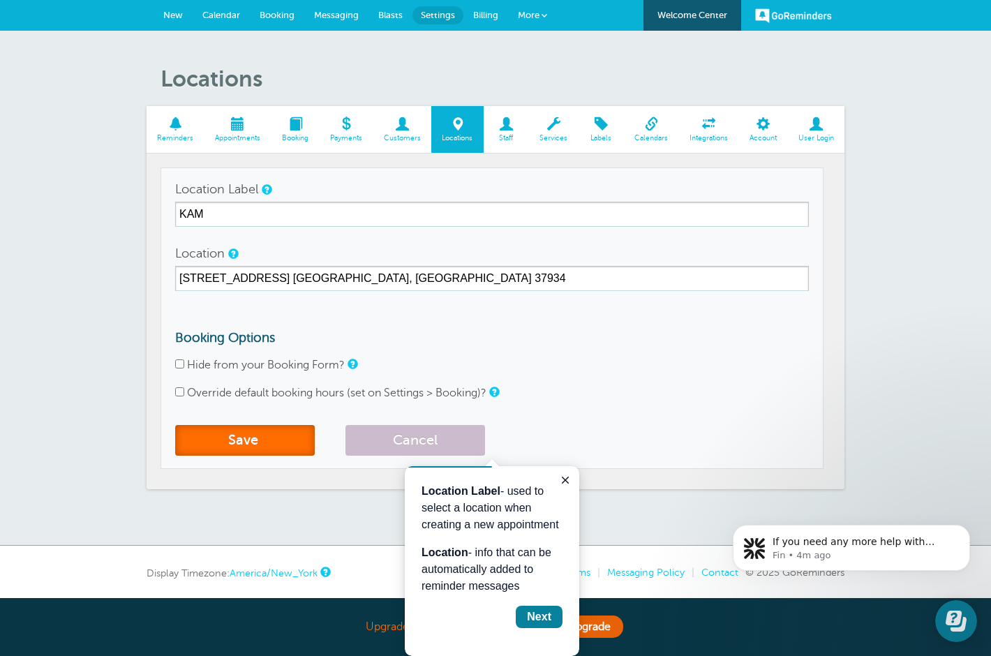
click at [247, 441] on button "Save" at bounding box center [245, 440] width 140 height 31
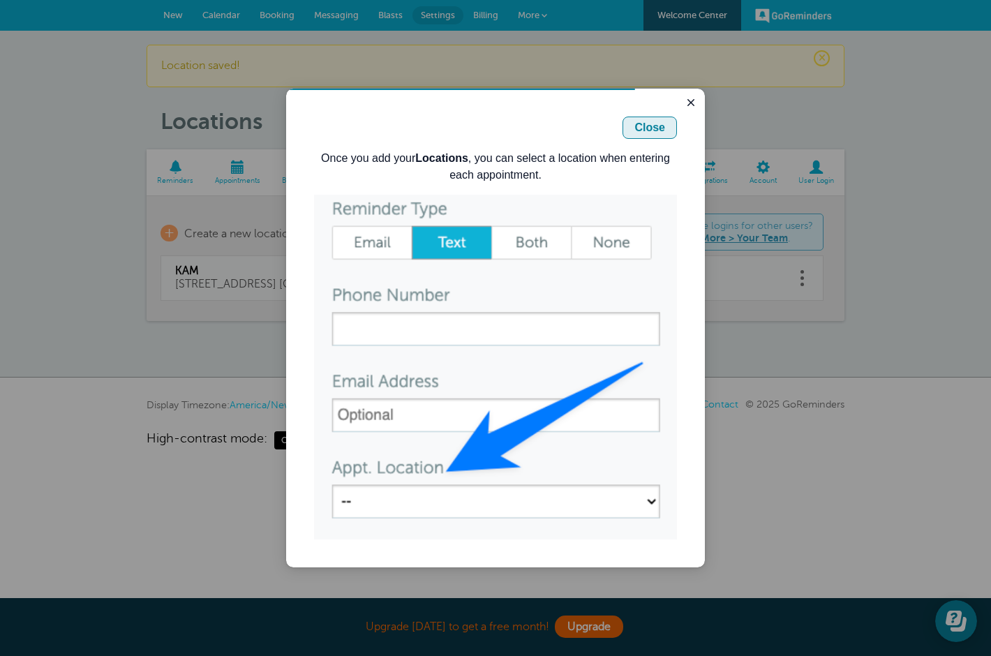
click at [644, 132] on div "Close" at bounding box center [650, 127] width 31 height 17
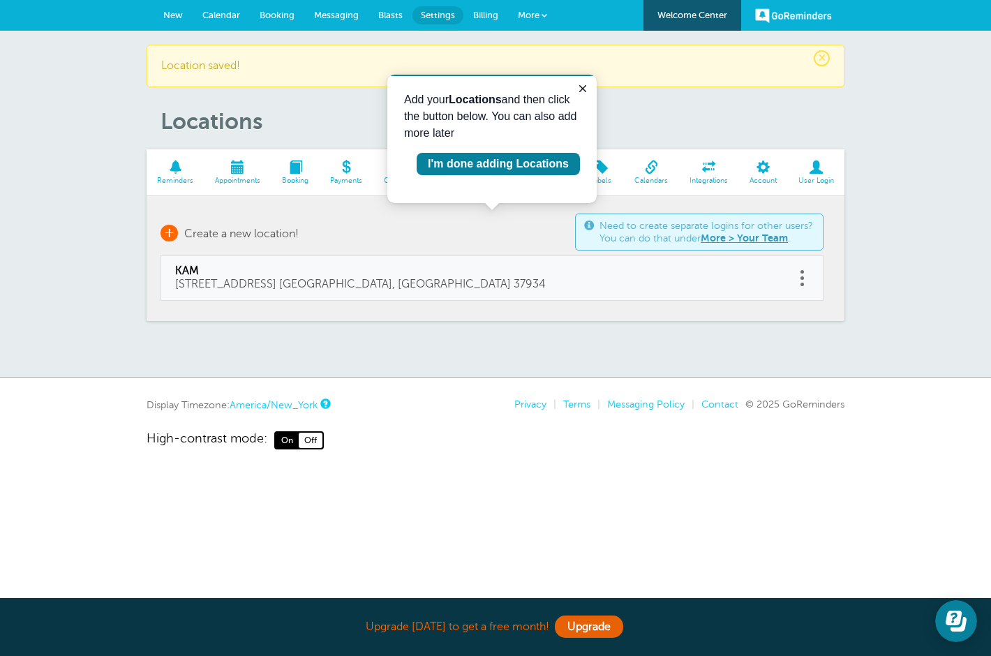
click at [287, 232] on span "Create a new location!" at bounding box center [241, 234] width 114 height 13
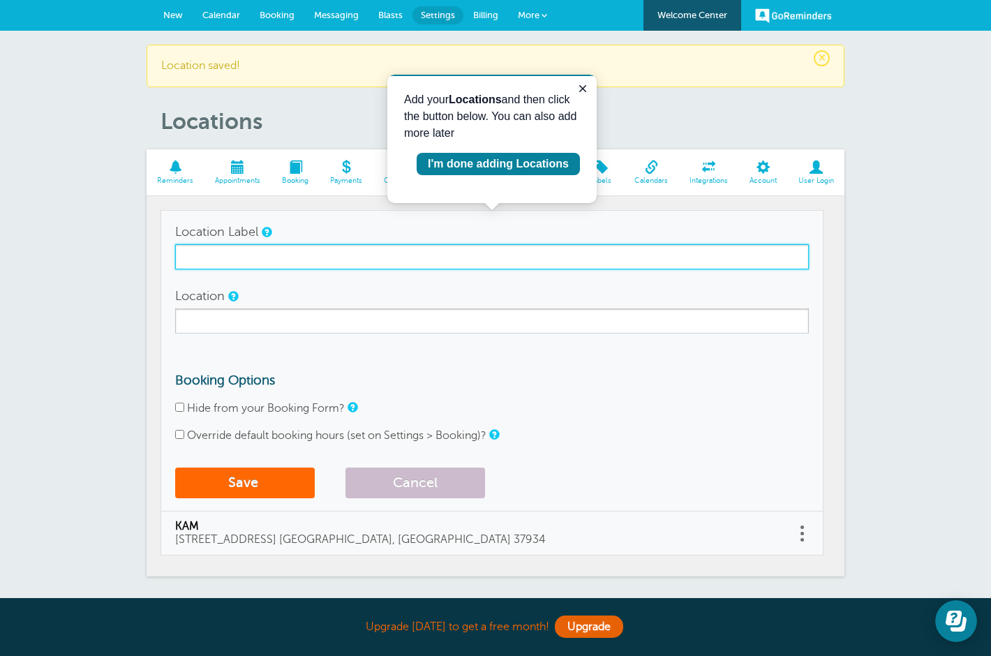
click at [263, 256] on input "Location Label" at bounding box center [492, 256] width 634 height 25
type input "M"
type input "KAM Virtual"
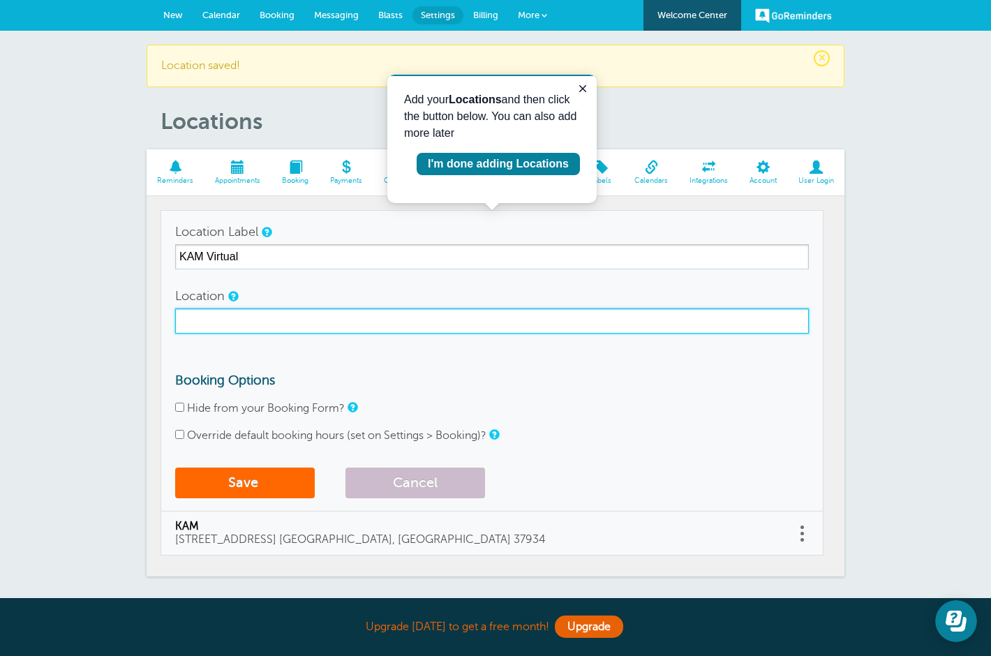
click at [295, 315] on input "Location" at bounding box center [492, 321] width 634 height 25
paste input "https://bit.ly/KAMVirtualMusicStudios"
type input "https://bit.ly/KAMVirtualMusicStudios"
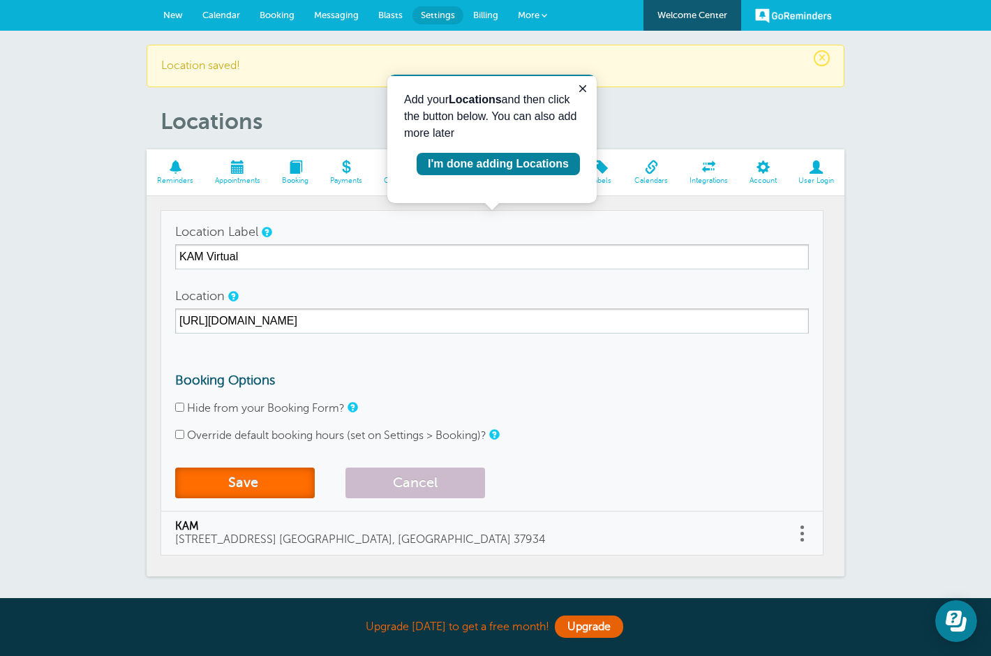
click at [268, 475] on button "Save" at bounding box center [245, 483] width 140 height 31
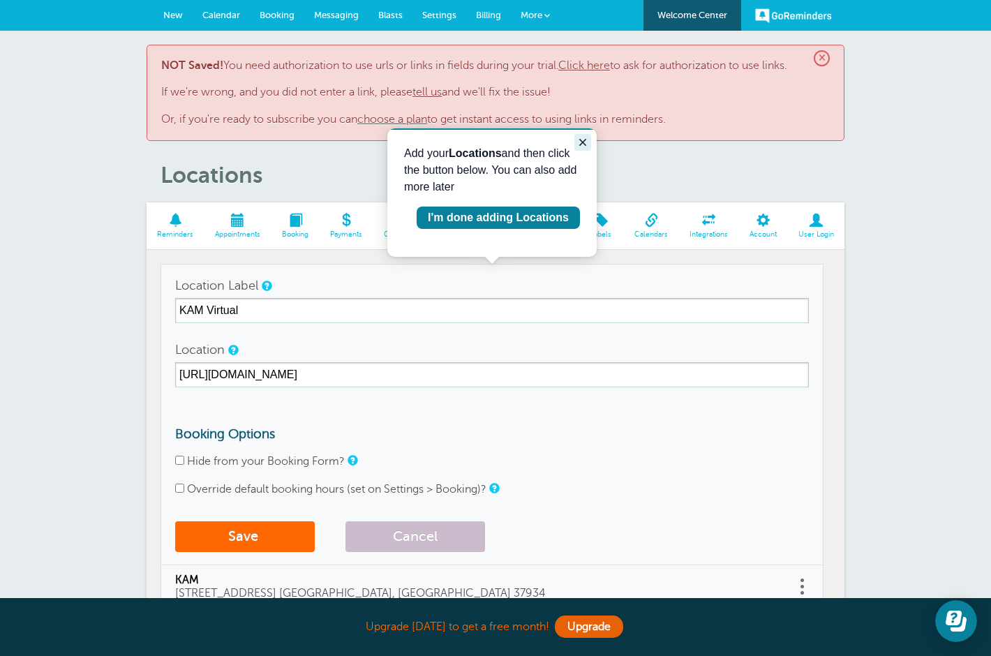
click at [586, 146] on icon "Close guide" at bounding box center [582, 142] width 11 height 11
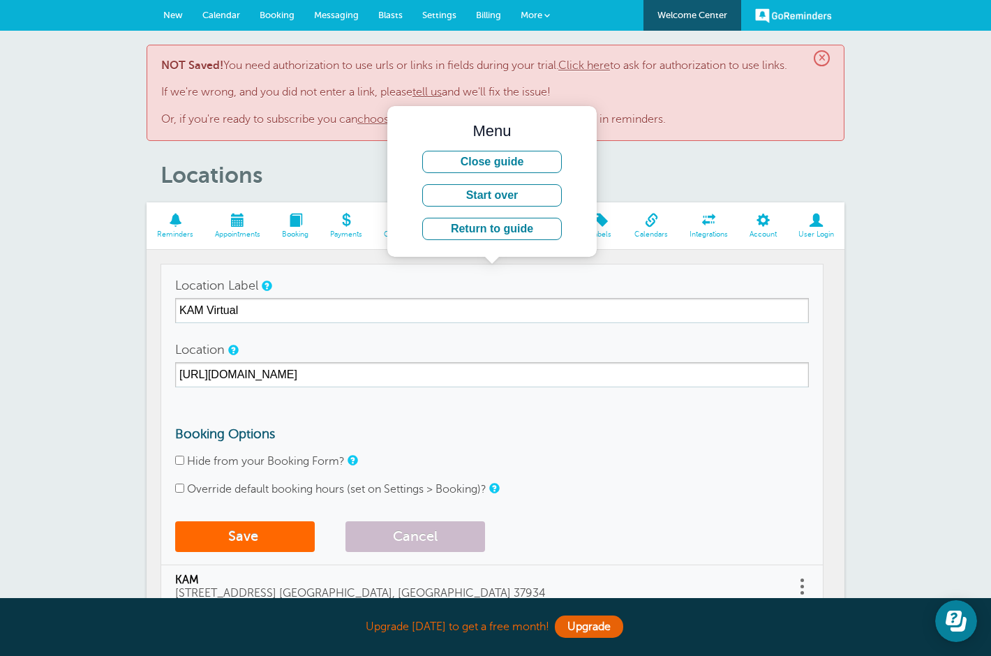
click at [390, 532] on button "Cancel" at bounding box center [416, 537] width 140 height 31
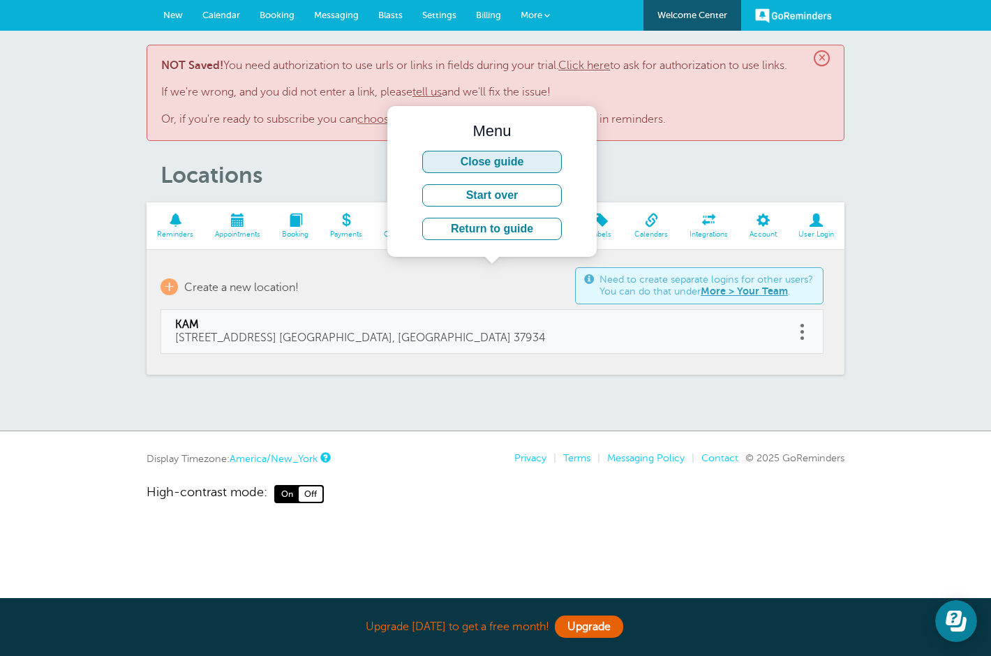
click at [450, 159] on button "Close guide" at bounding box center [492, 162] width 140 height 22
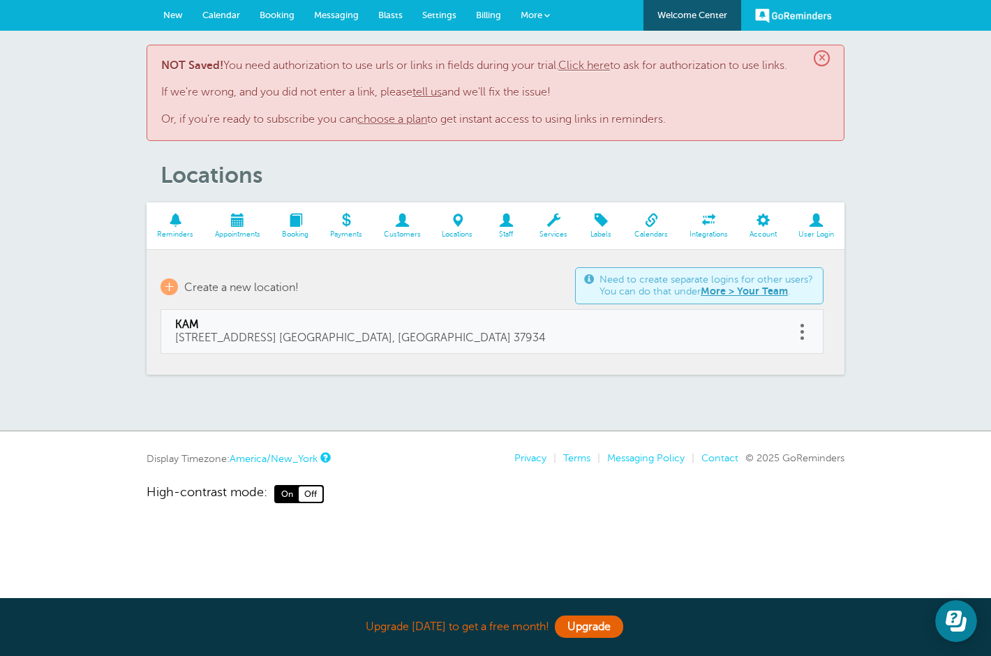
click at [825, 57] on span "×" at bounding box center [822, 58] width 16 height 16
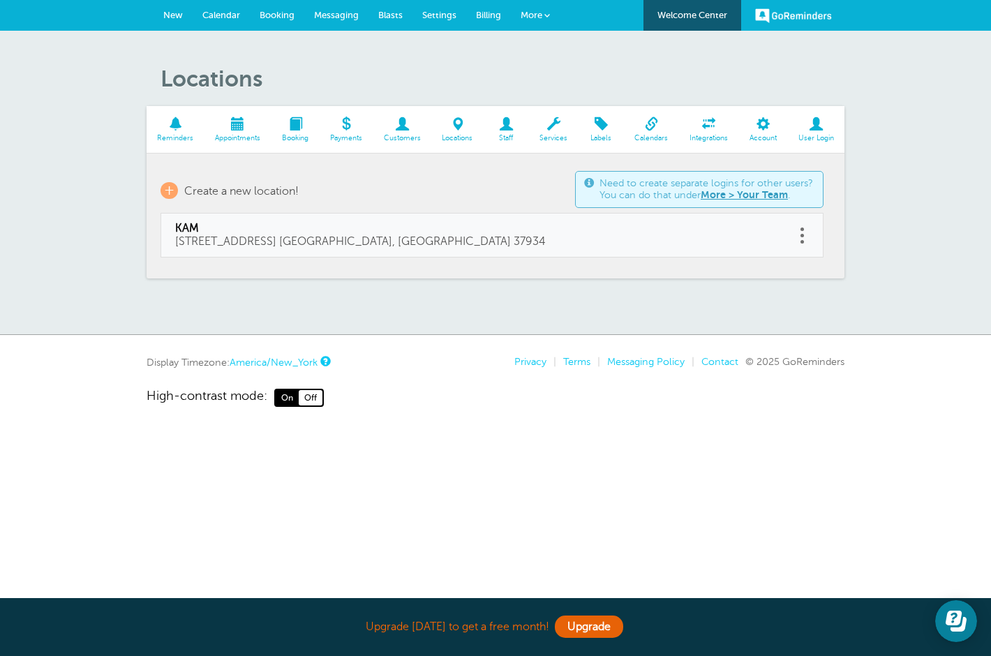
click at [511, 127] on span at bounding box center [506, 123] width 45 height 13
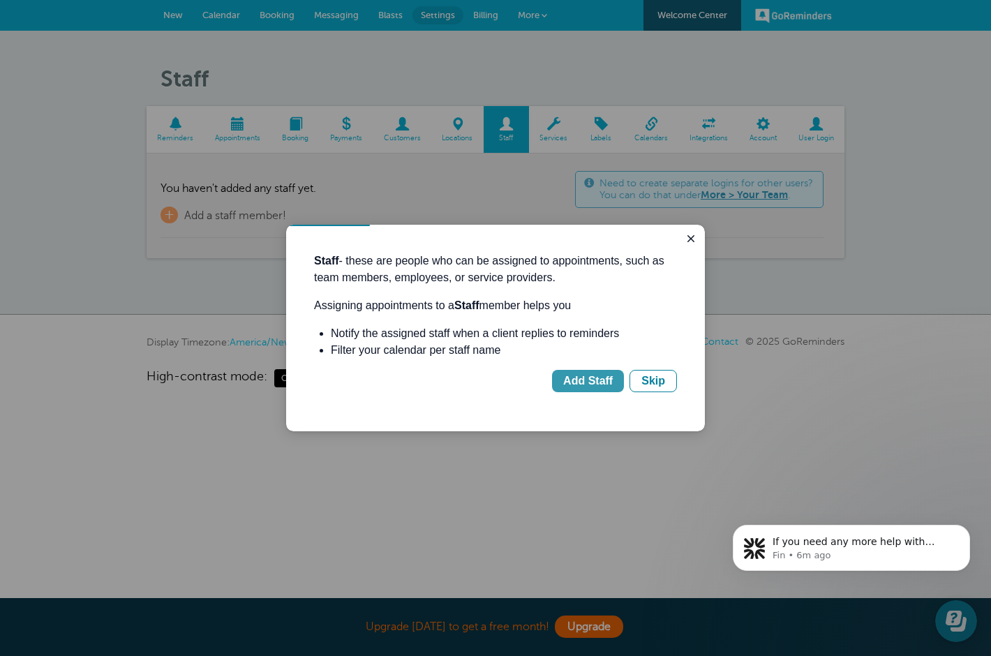
click at [597, 388] on div "Add Staff" at bounding box center [588, 381] width 50 height 17
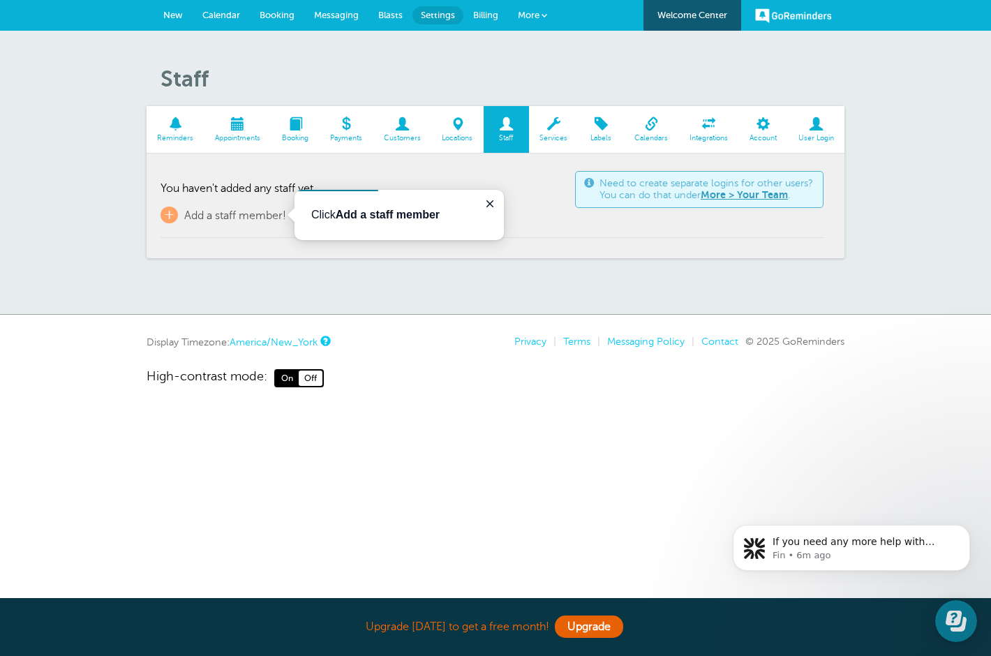
click at [270, 225] on td "Need to create separate logins for other users? You can do that under More > Yo…" at bounding box center [492, 203] width 663 height 71
click at [259, 216] on span "Add a staff member!" at bounding box center [235, 215] width 102 height 13
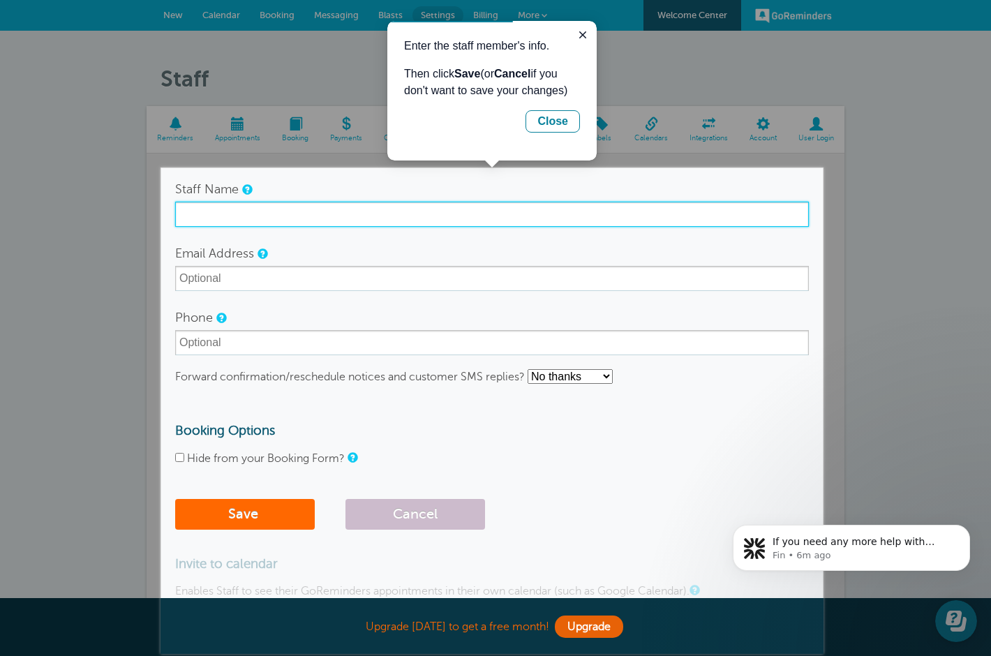
click at [259, 216] on input "Staff Name" at bounding box center [492, 214] width 634 height 25
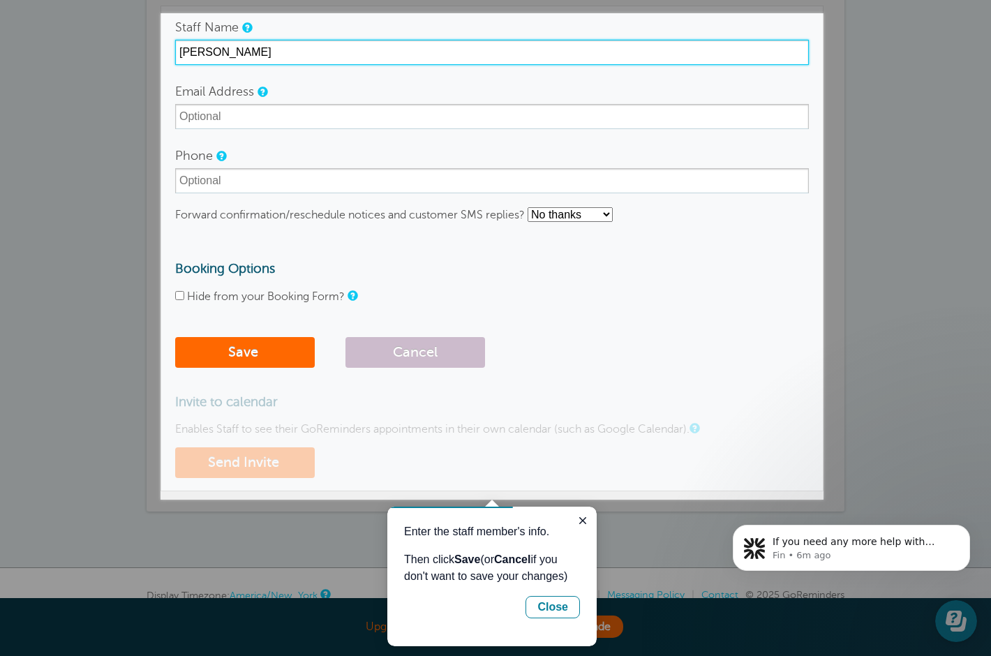
scroll to position [165, 0]
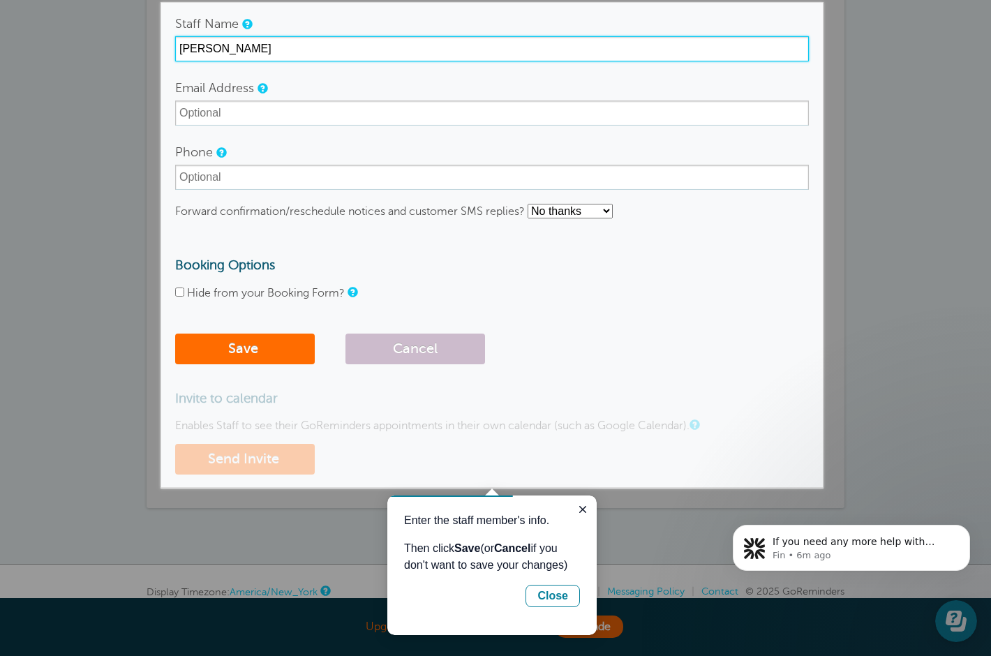
type input "[PERSON_NAME]"
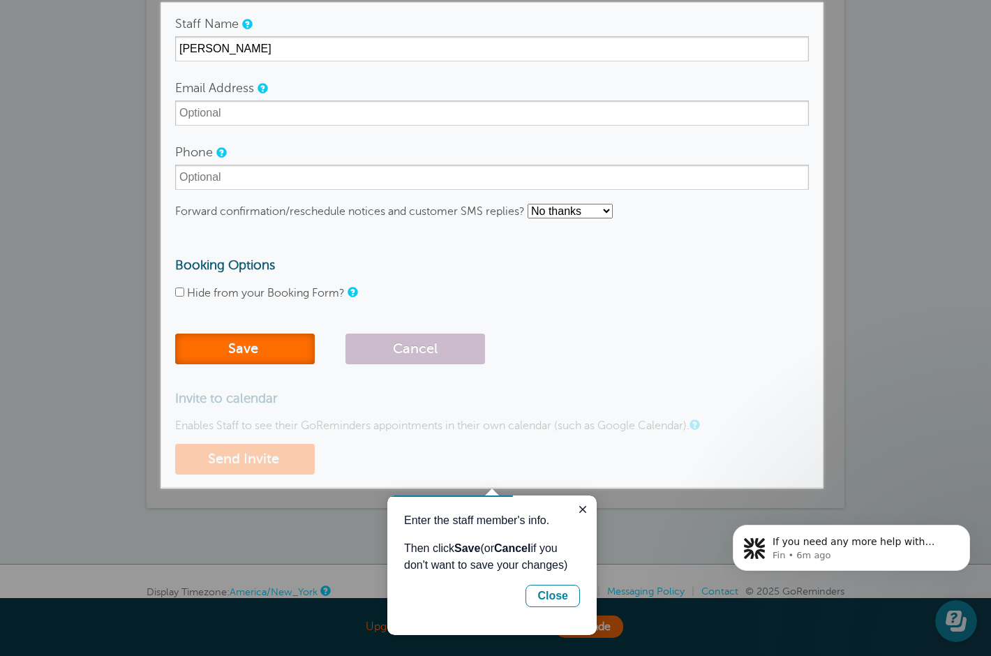
click at [273, 343] on button "Save" at bounding box center [245, 349] width 140 height 31
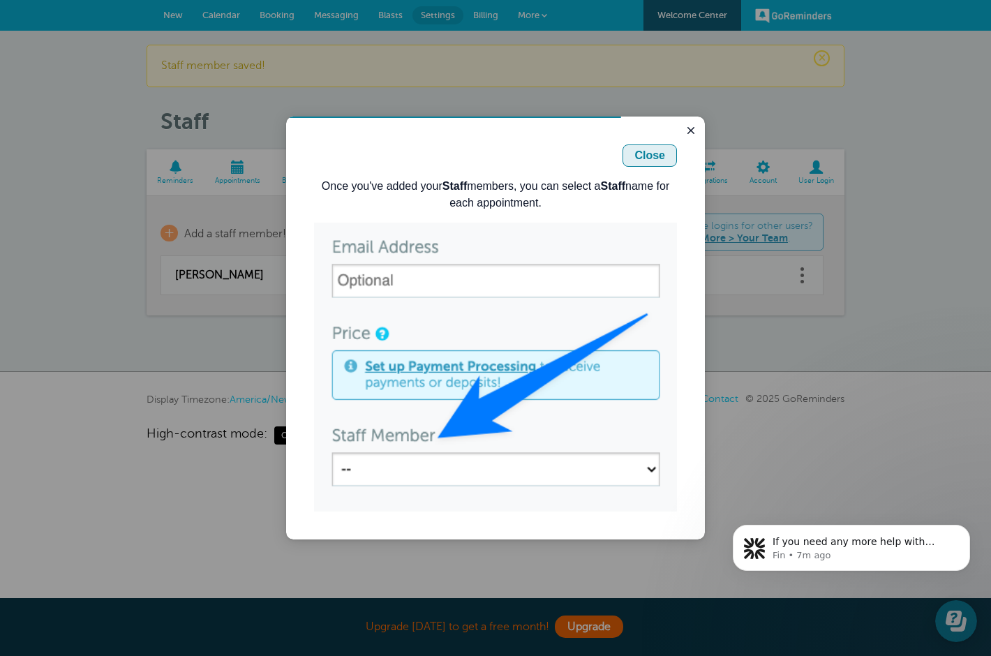
click at [639, 158] on div "Close" at bounding box center [650, 155] width 31 height 17
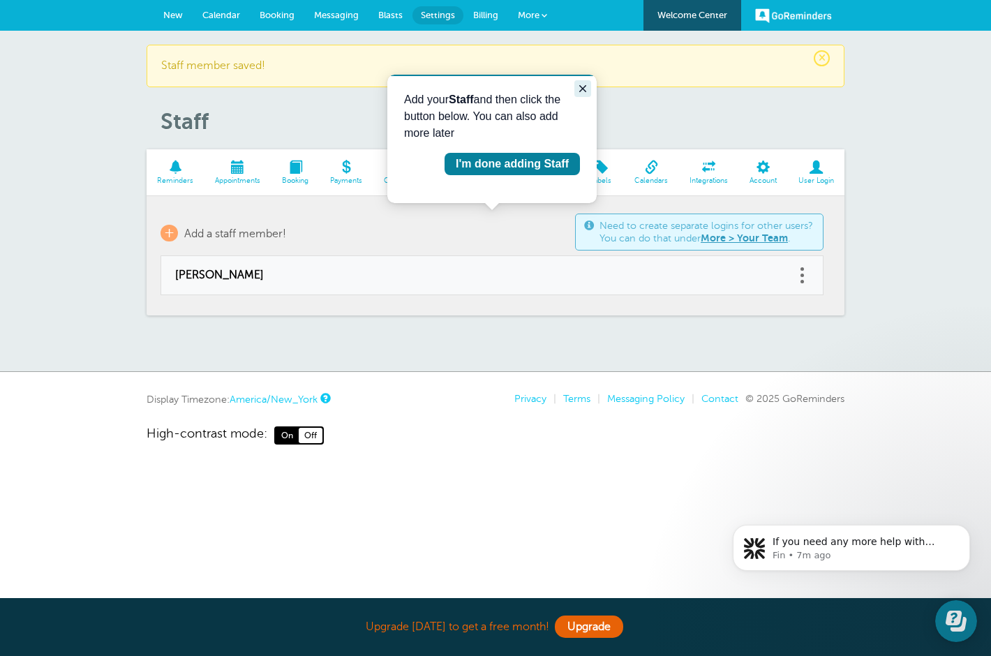
click at [583, 83] on icon "Close guide" at bounding box center [582, 88] width 11 height 11
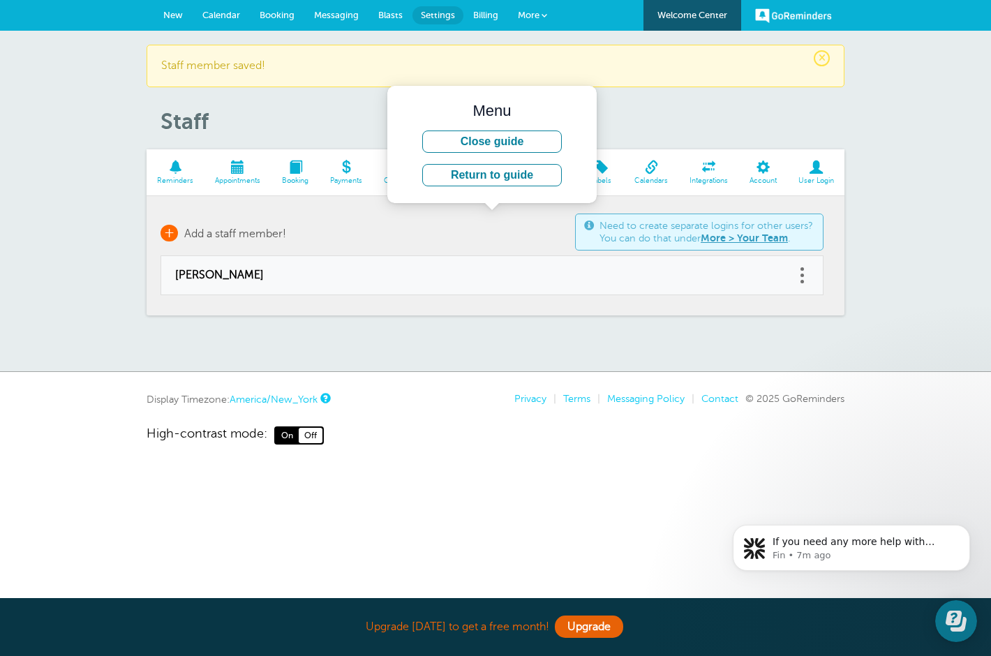
click at [209, 235] on span "Add a staff member!" at bounding box center [235, 234] width 102 height 13
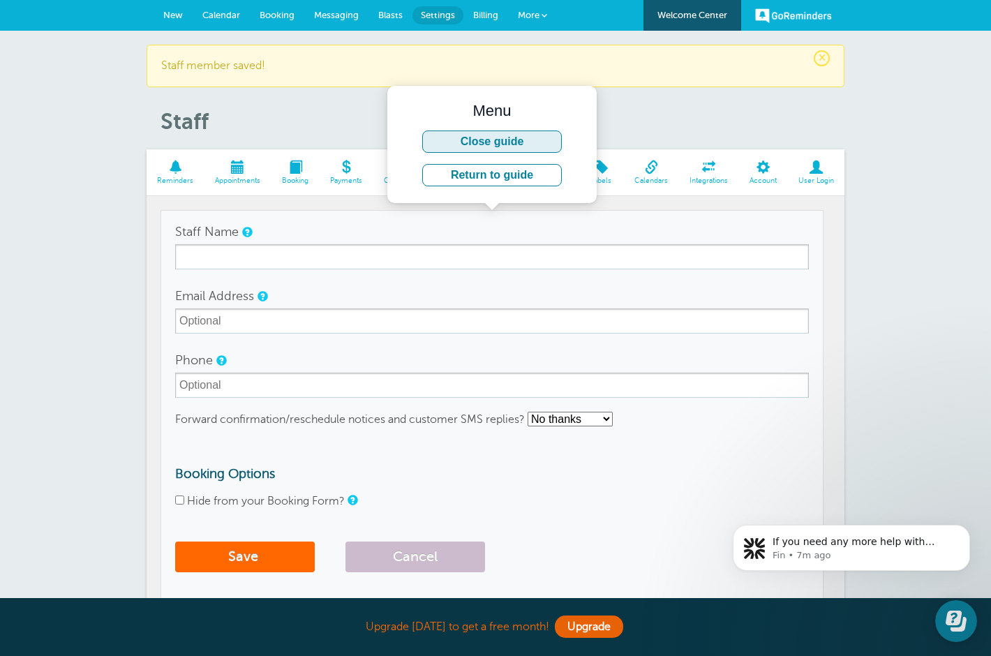
click at [471, 140] on button "Close guide" at bounding box center [492, 142] width 140 height 22
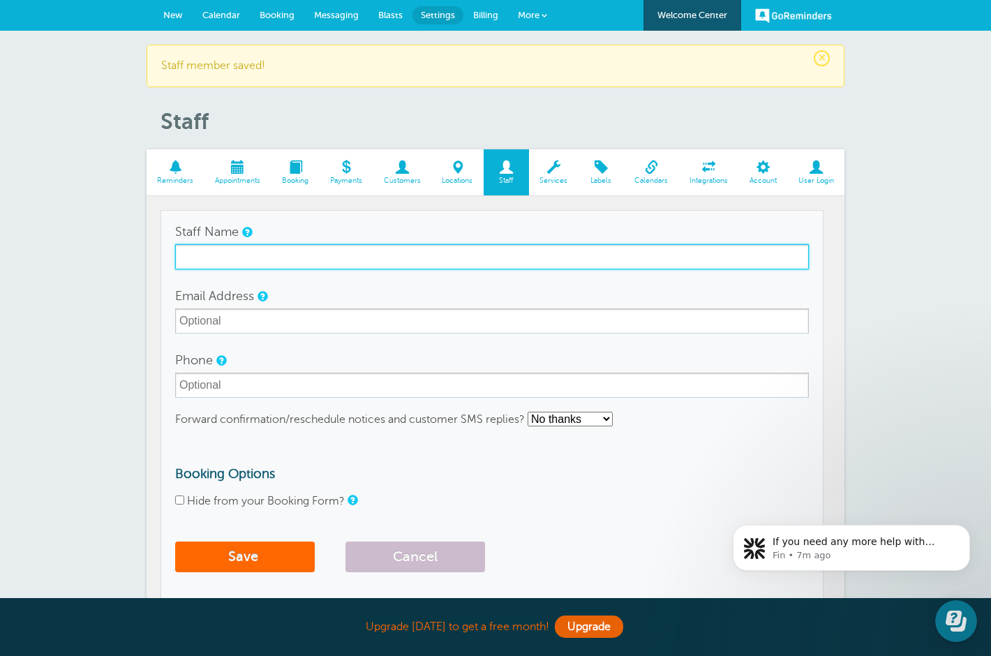
click at [219, 265] on input "Staff Name" at bounding box center [492, 256] width 634 height 25
type input "[PERSON_NAME]"
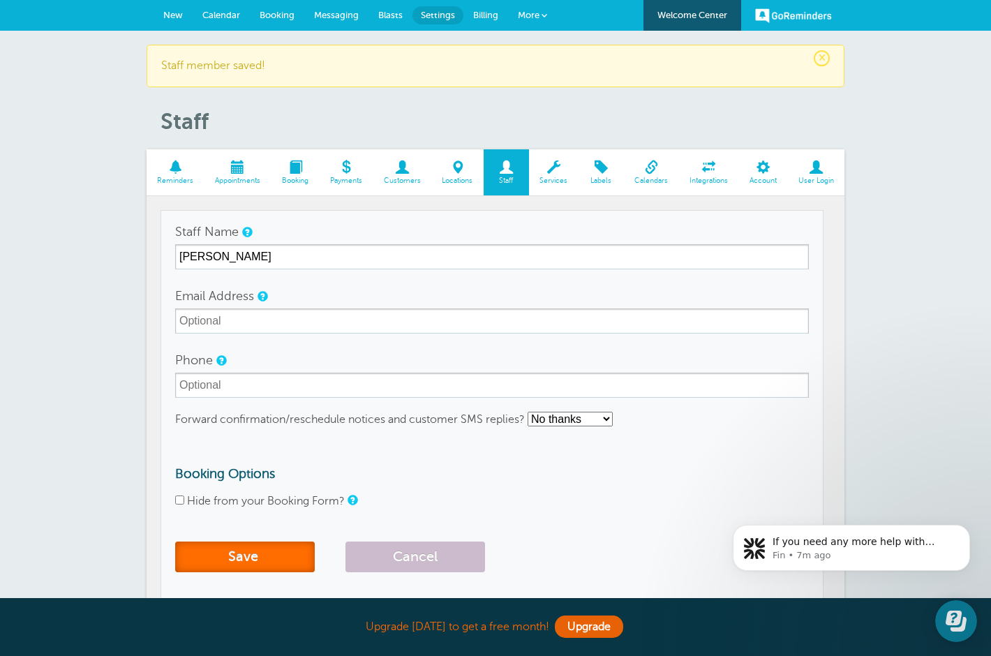
click at [257, 568] on button "Save" at bounding box center [245, 557] width 140 height 31
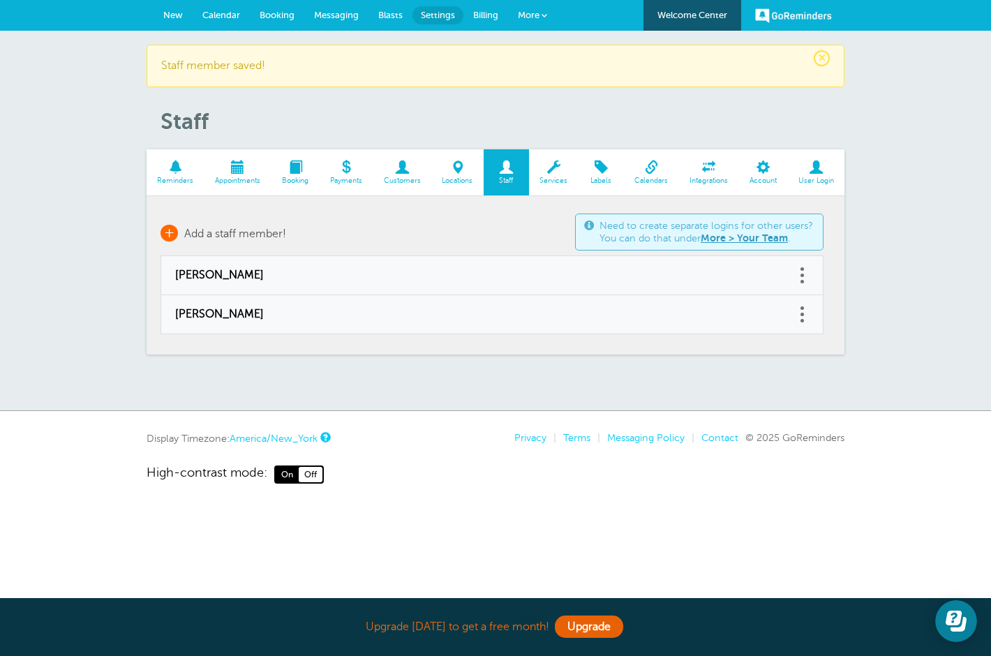
click at [268, 233] on span "Add a staff member!" at bounding box center [235, 234] width 102 height 13
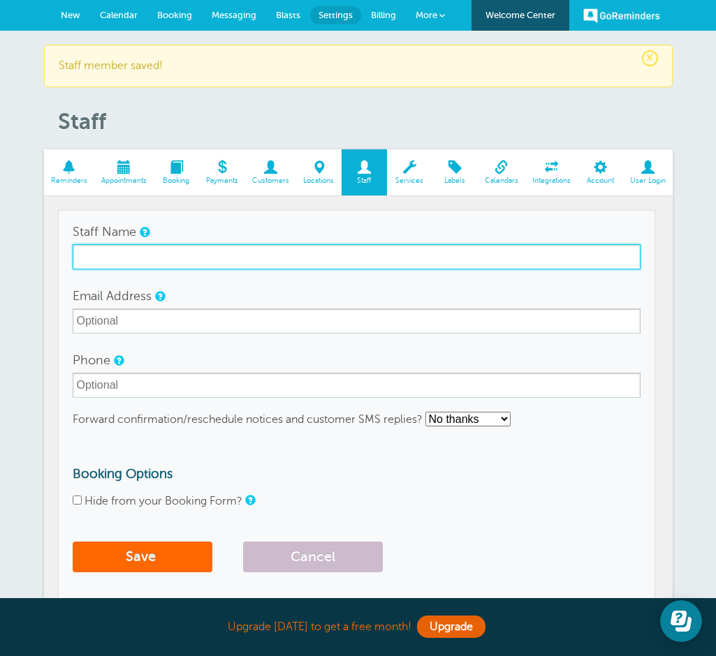
click at [281, 263] on input "Staff Name" at bounding box center [357, 256] width 568 height 25
type input "[PERSON_NAME]"
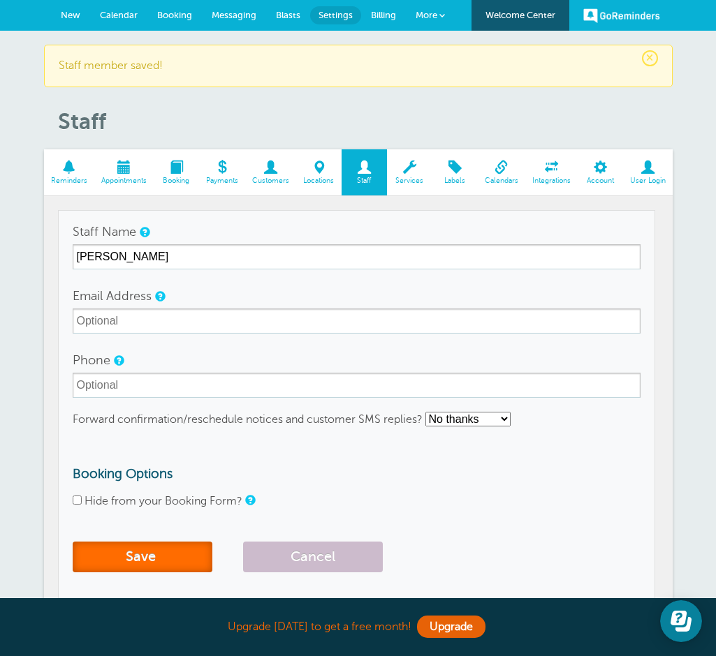
click at [105, 560] on button "Save" at bounding box center [143, 557] width 140 height 31
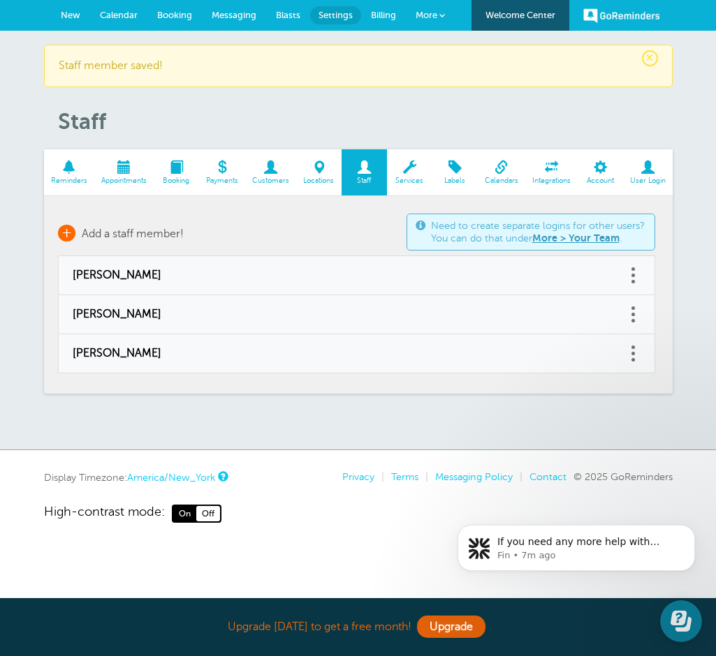
click at [150, 234] on span "Add a staff member!" at bounding box center [133, 234] width 102 height 13
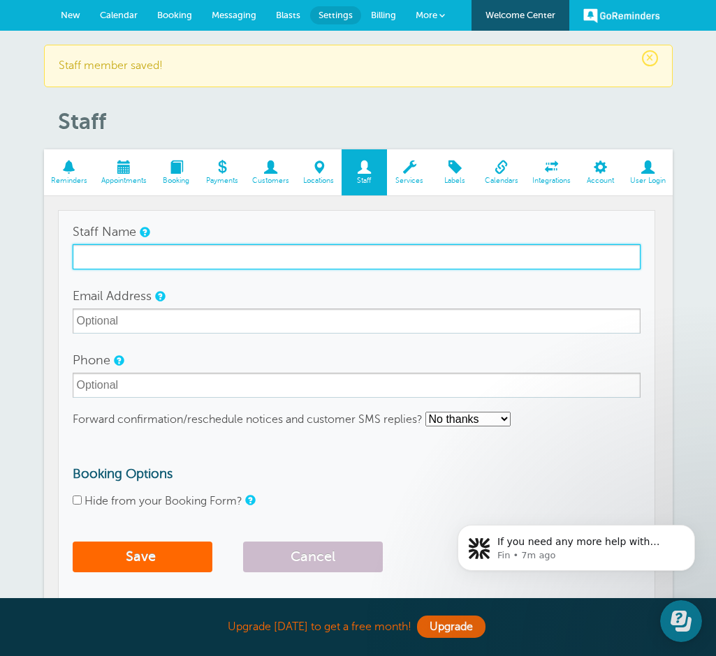
click at [145, 256] on input "Staff Name" at bounding box center [357, 256] width 568 height 25
type input "[PERSON_NAME]"
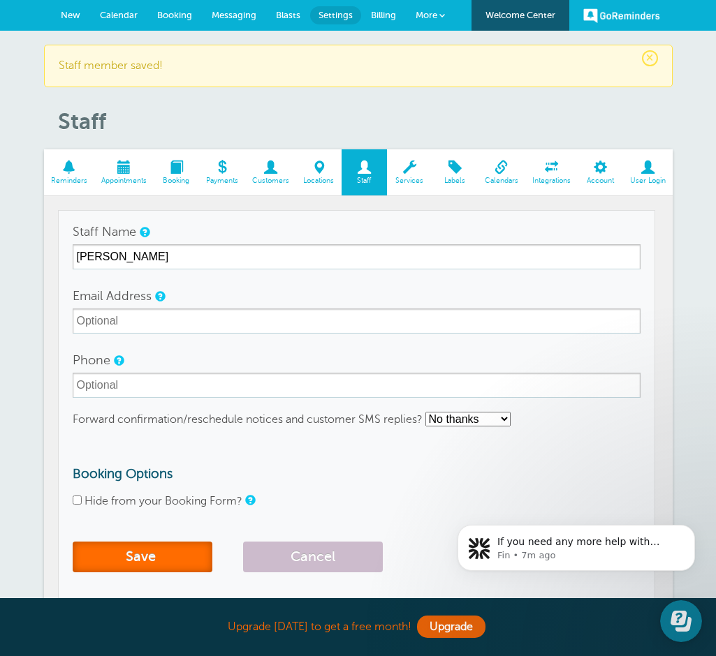
click at [129, 563] on button "Save" at bounding box center [143, 557] width 140 height 31
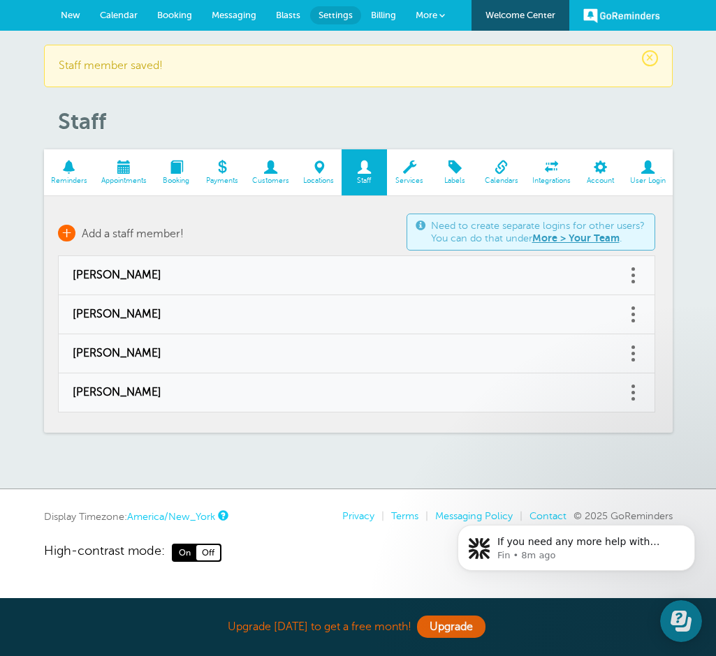
click at [155, 229] on span "Add a staff member!" at bounding box center [133, 234] width 102 height 13
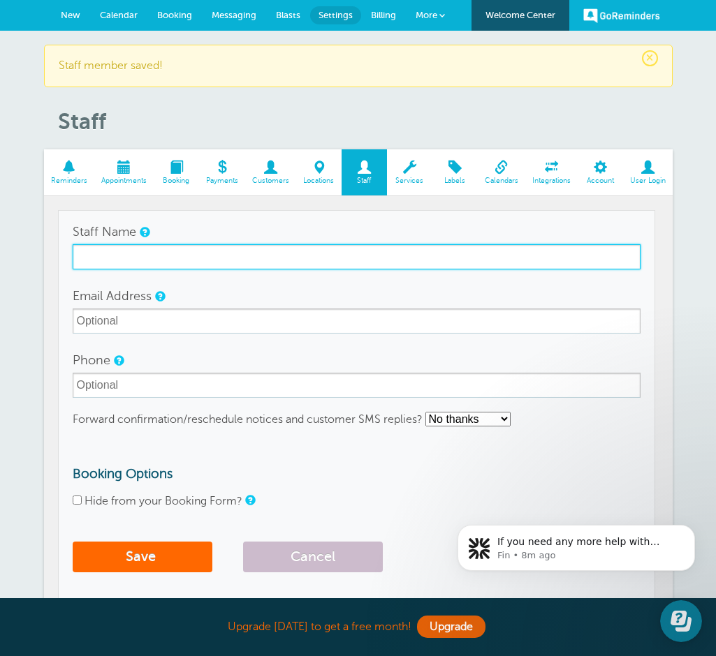
click at [171, 256] on input "Staff Name" at bounding box center [357, 256] width 568 height 25
type input "[PERSON_NAME]"
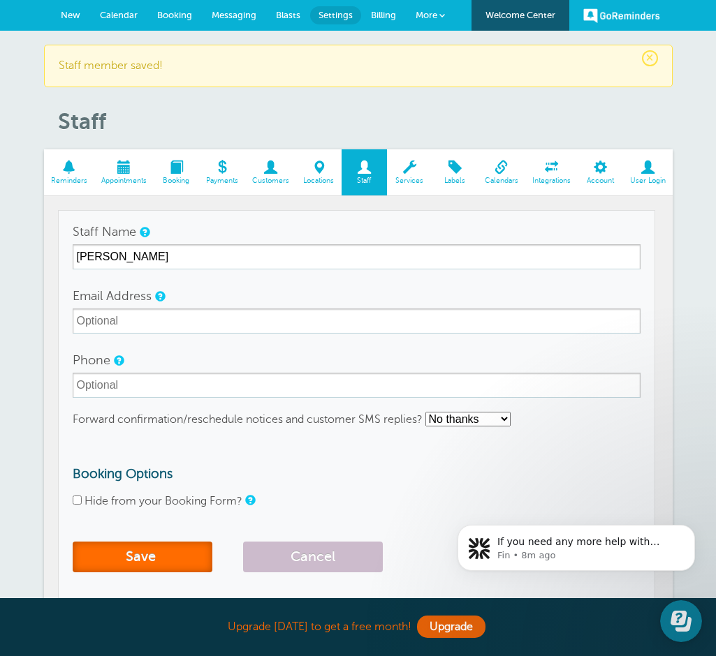
click at [154, 562] on button "Save" at bounding box center [143, 557] width 140 height 31
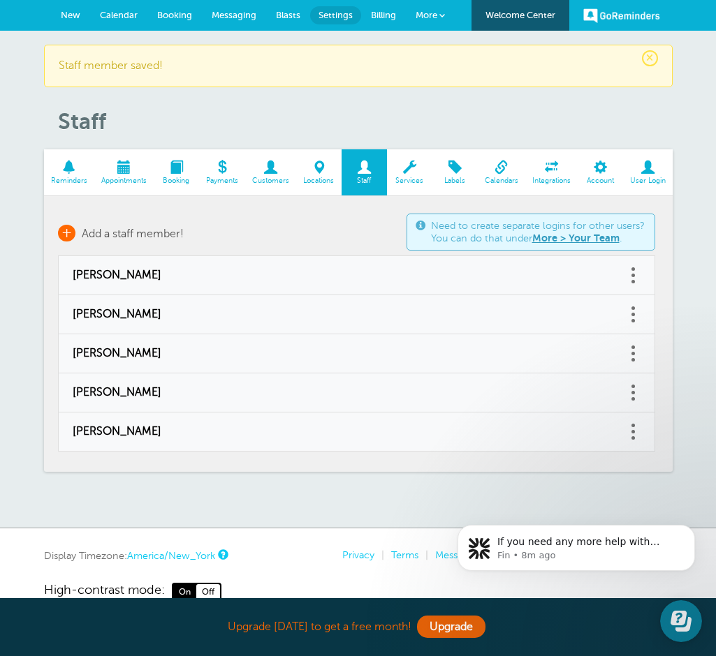
click at [161, 233] on span "Add a staff member!" at bounding box center [133, 234] width 102 height 13
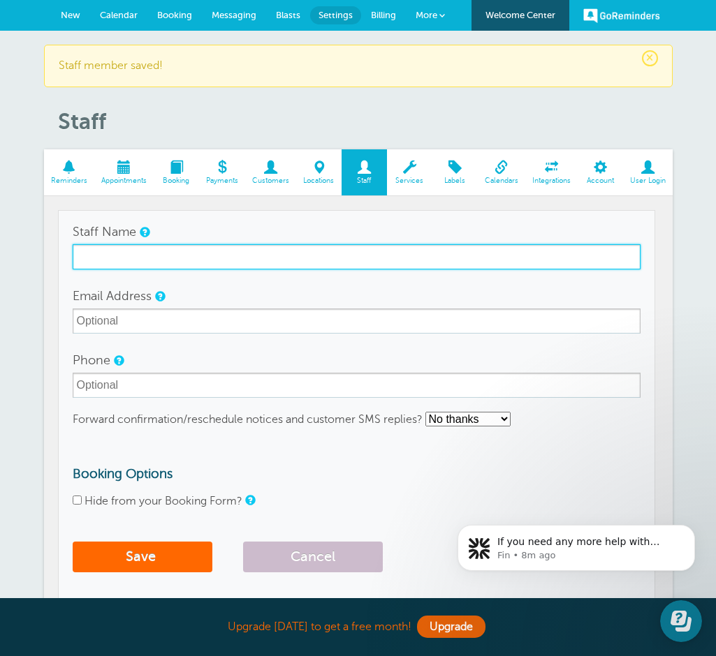
click at [157, 268] on input "Staff Name" at bounding box center [357, 256] width 568 height 25
type input "[PERSON_NAME]"
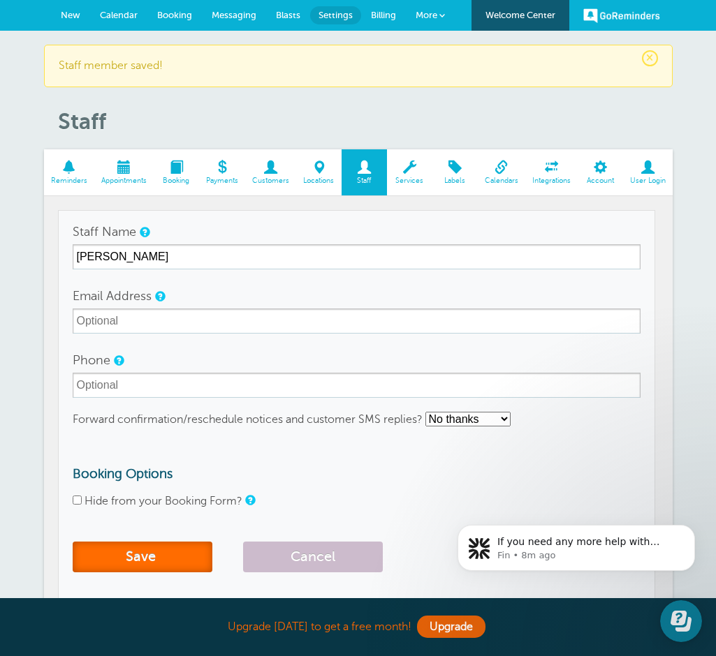
click at [148, 560] on button "Save" at bounding box center [143, 557] width 140 height 31
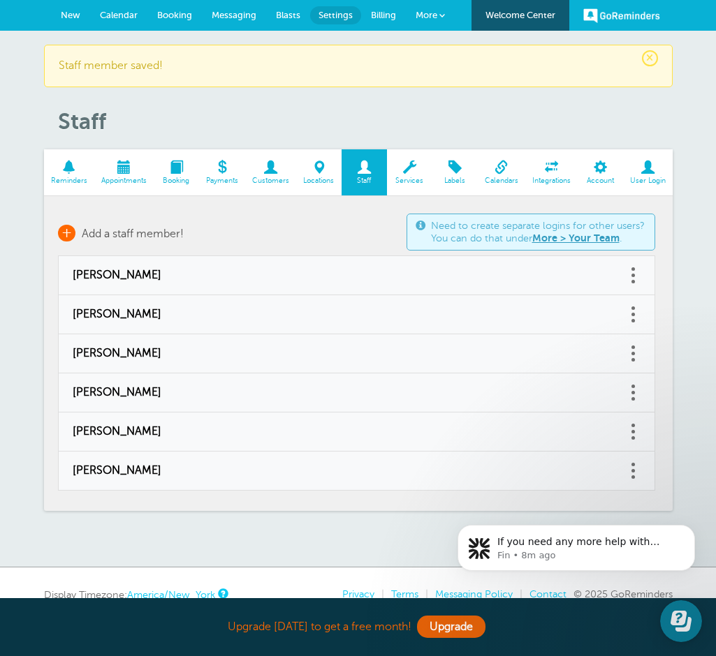
click at [156, 228] on span "Add a staff member!" at bounding box center [133, 234] width 102 height 13
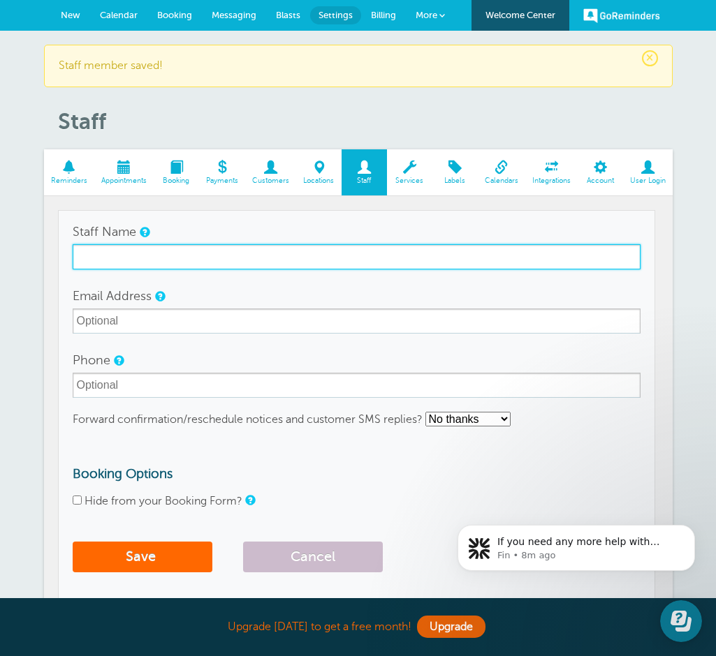
click at [154, 258] on input "Staff Name" at bounding box center [357, 256] width 568 height 25
type input "[PERSON_NAME]"
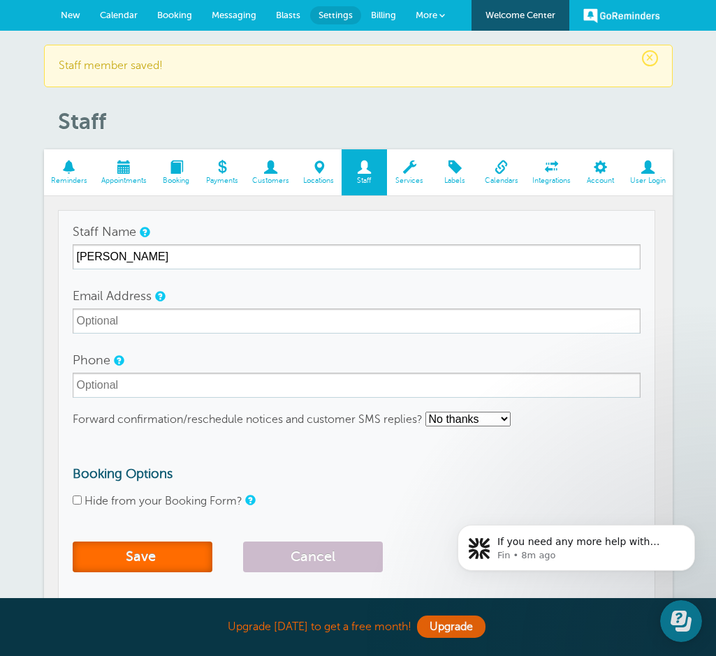
click at [135, 559] on button "Save" at bounding box center [143, 557] width 140 height 31
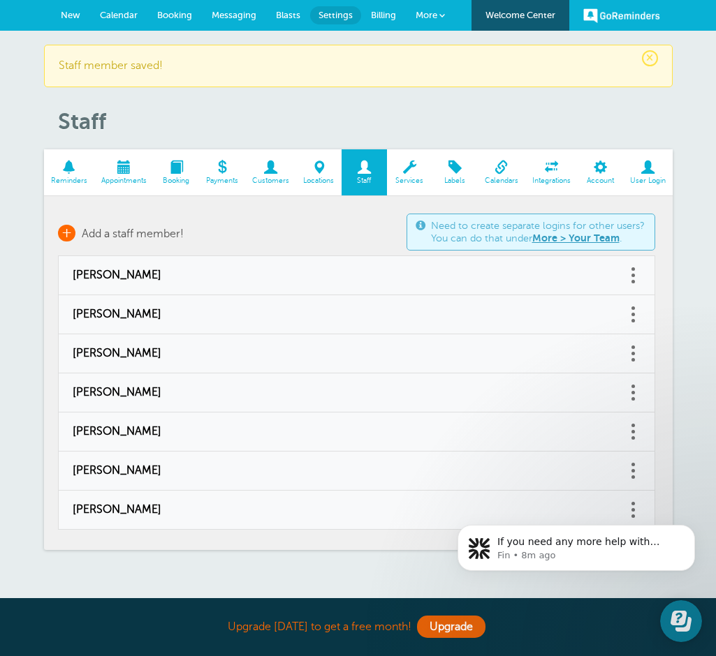
click at [121, 237] on span "Add a staff member!" at bounding box center [133, 234] width 102 height 13
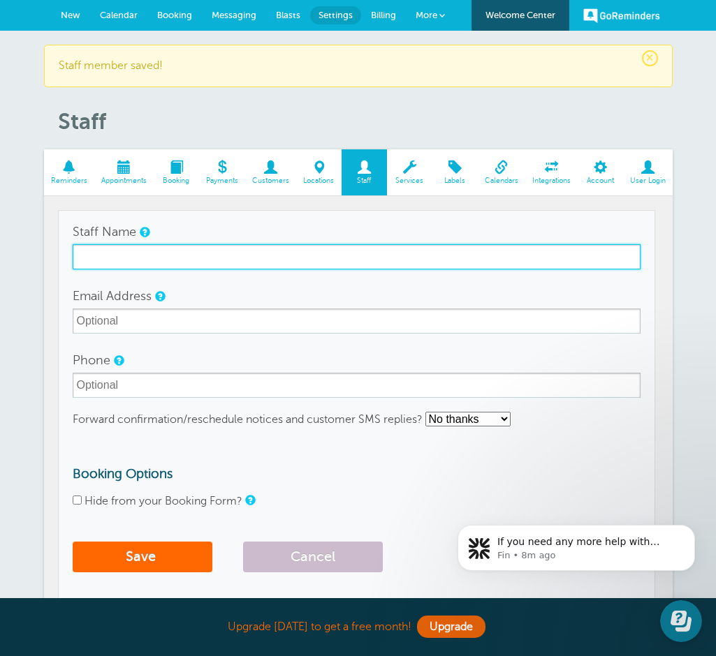
click at [117, 261] on input "Staff Name" at bounding box center [357, 256] width 568 height 25
type input "[PERSON_NAME]"
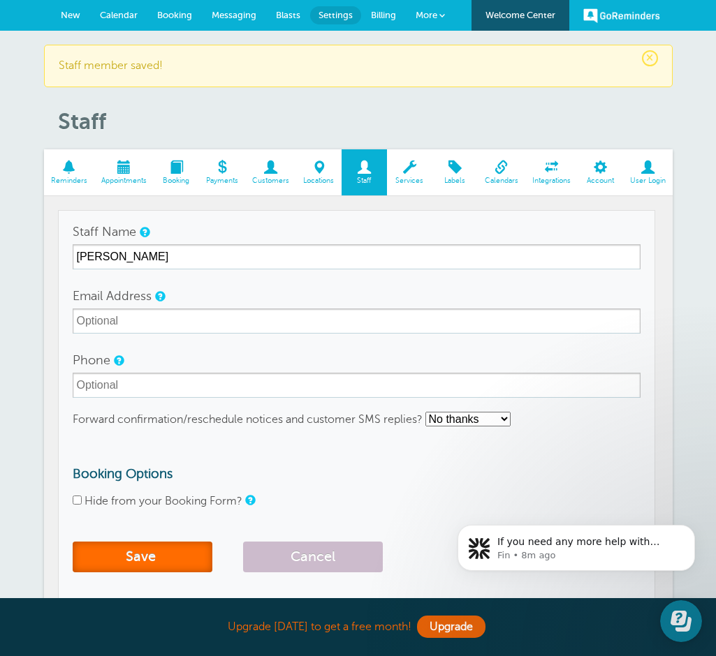
click at [126, 554] on button "Save" at bounding box center [143, 557] width 140 height 31
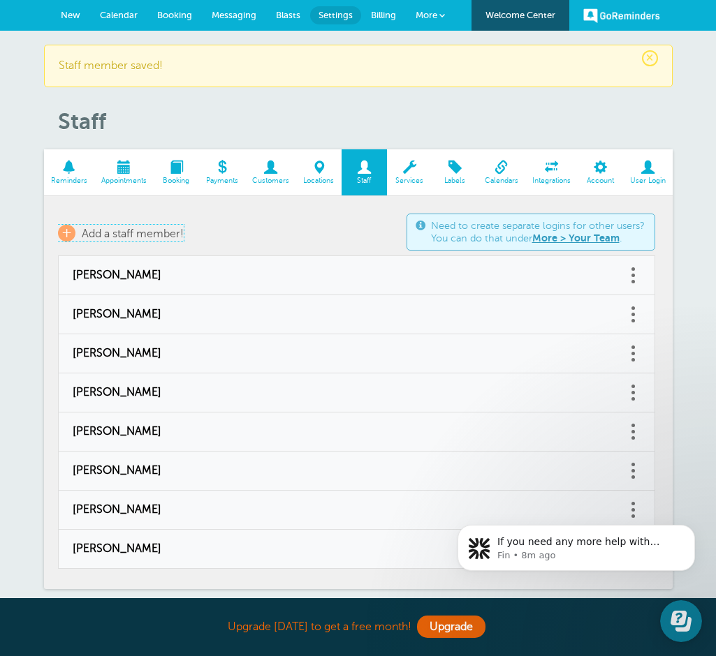
click at [151, 233] on span "Add a staff member!" at bounding box center [133, 234] width 102 height 13
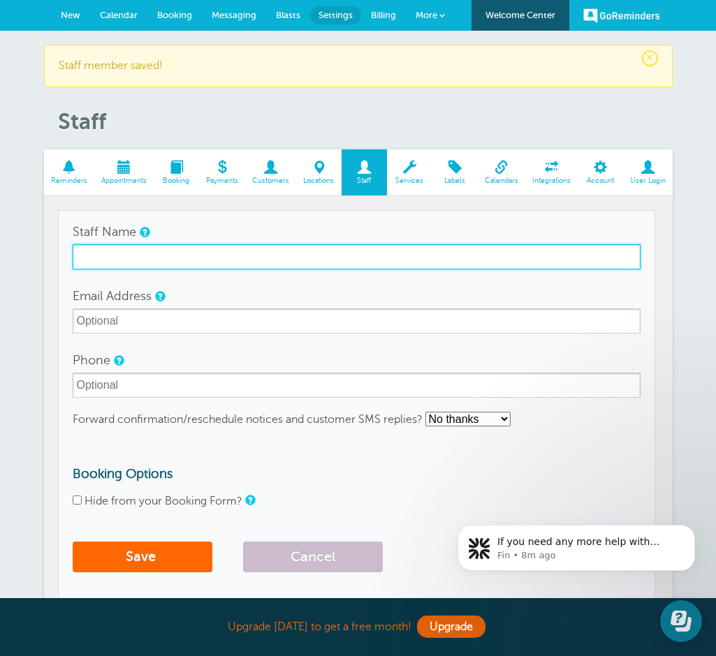
click at [147, 264] on input "Staff Name" at bounding box center [357, 256] width 568 height 25
type input "[PERSON_NAME] Court"
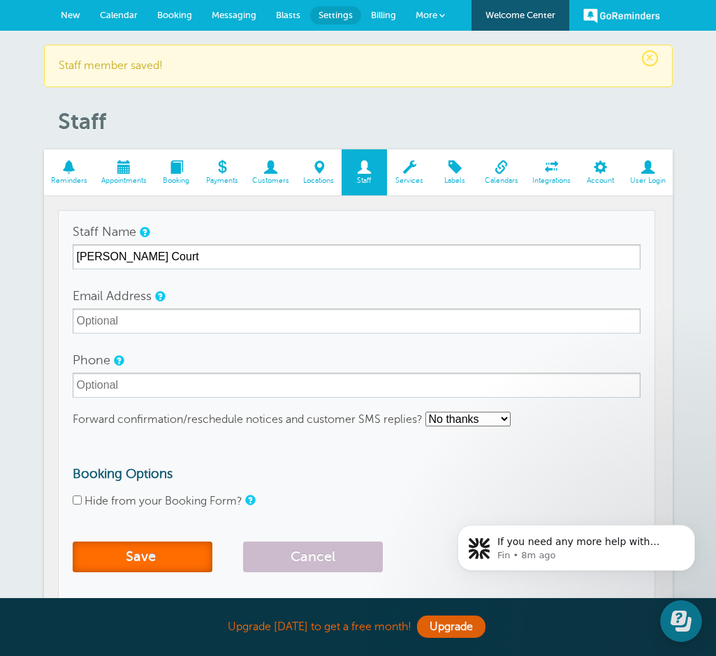
click at [135, 567] on button "Save" at bounding box center [143, 557] width 140 height 31
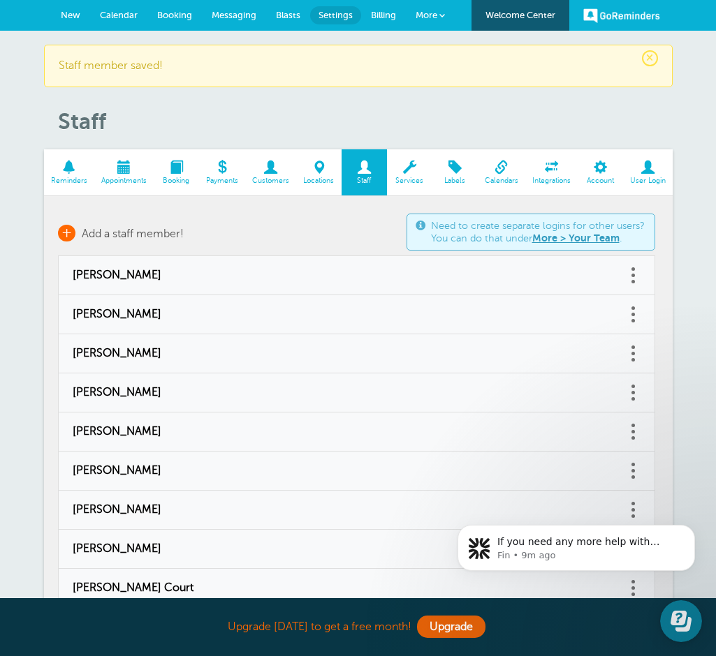
click at [151, 230] on span "Add a staff member!" at bounding box center [133, 234] width 102 height 13
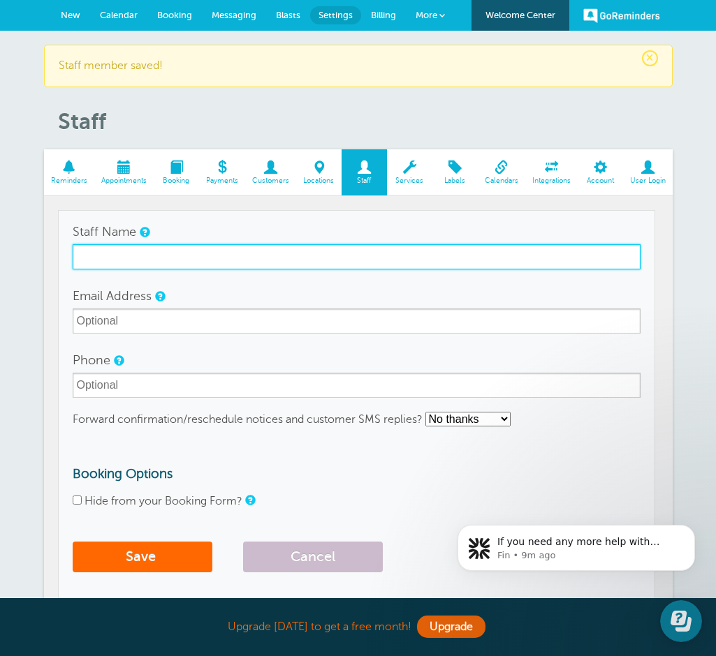
click at [145, 255] on input "Staff Name" at bounding box center [357, 256] width 568 height 25
type input "[PERSON_NAME]"
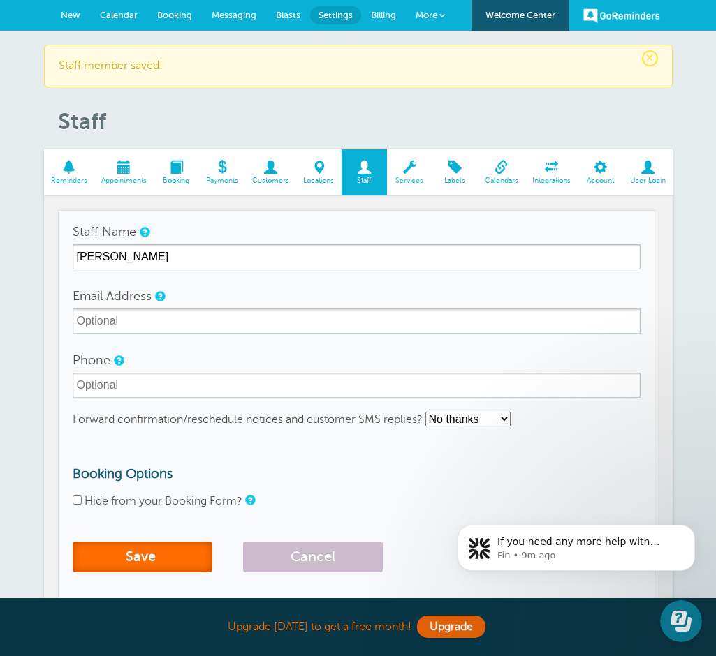
click at [141, 556] on button "Save" at bounding box center [143, 557] width 140 height 31
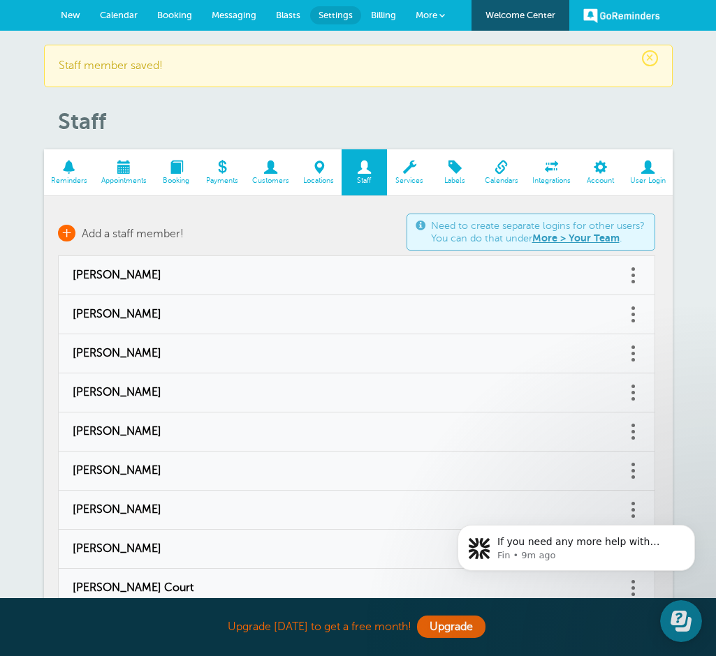
click at [122, 232] on span "Add a staff member!" at bounding box center [133, 234] width 102 height 13
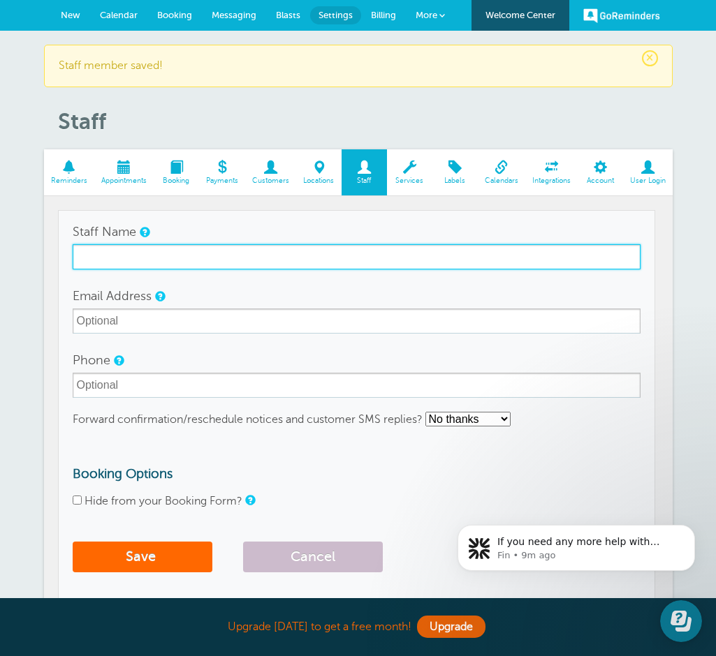
click at [125, 258] on input "Staff Name" at bounding box center [357, 256] width 568 height 25
type input "[PERSON_NAME]"
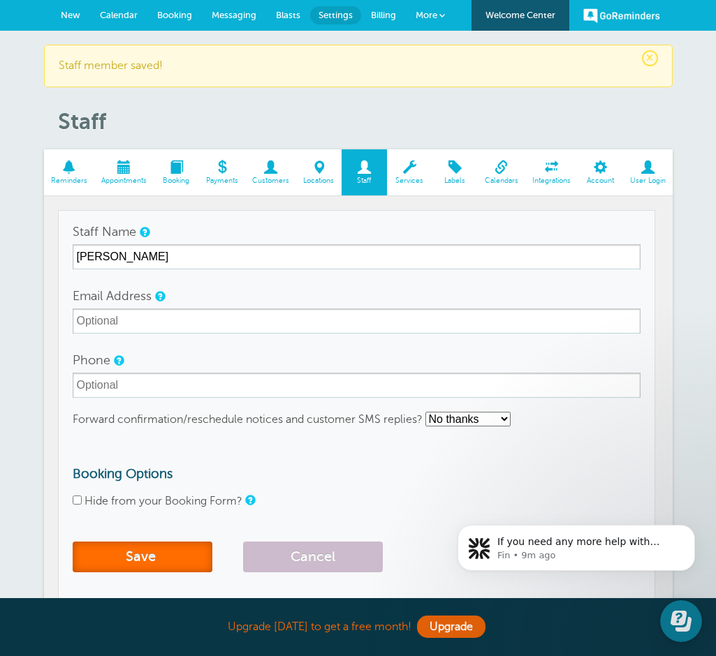
click at [105, 564] on button "Save" at bounding box center [143, 557] width 140 height 31
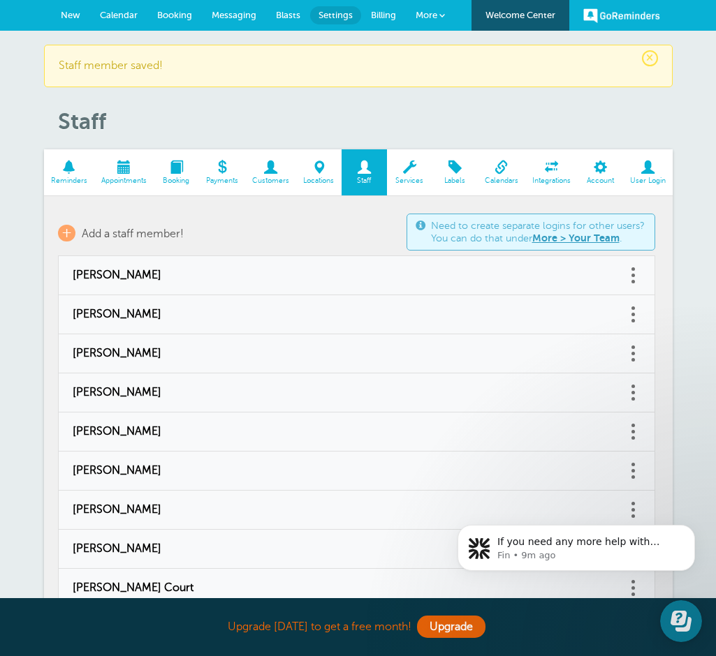
click at [408, 173] on span at bounding box center [409, 167] width 45 height 13
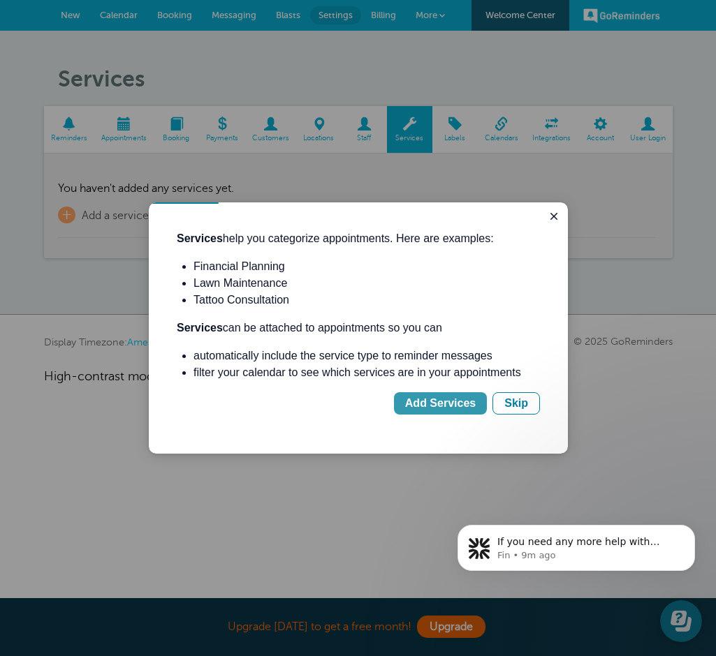
click at [420, 406] on div "Add Services" at bounding box center [440, 403] width 71 height 17
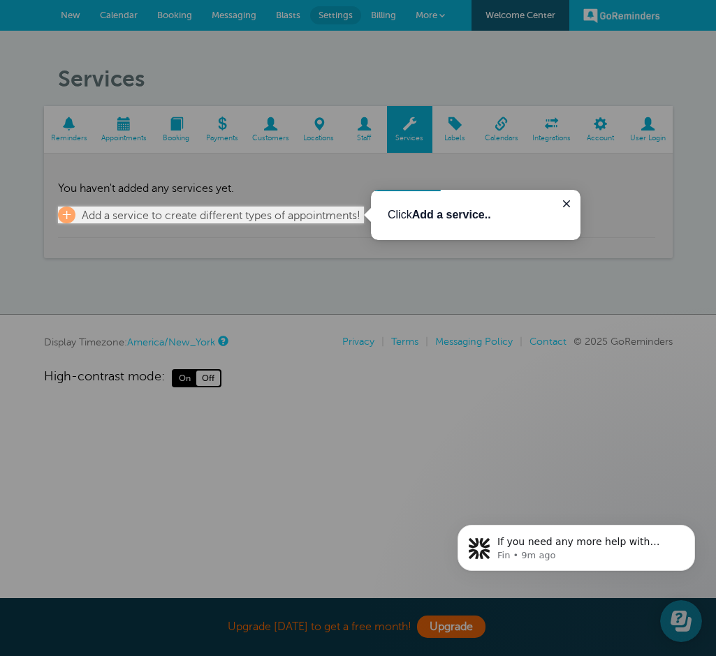
click at [413, 219] on b "Add a service.." at bounding box center [451, 215] width 79 height 12
click at [329, 216] on span "Add a service to create different types of appointments!" at bounding box center [221, 215] width 279 height 13
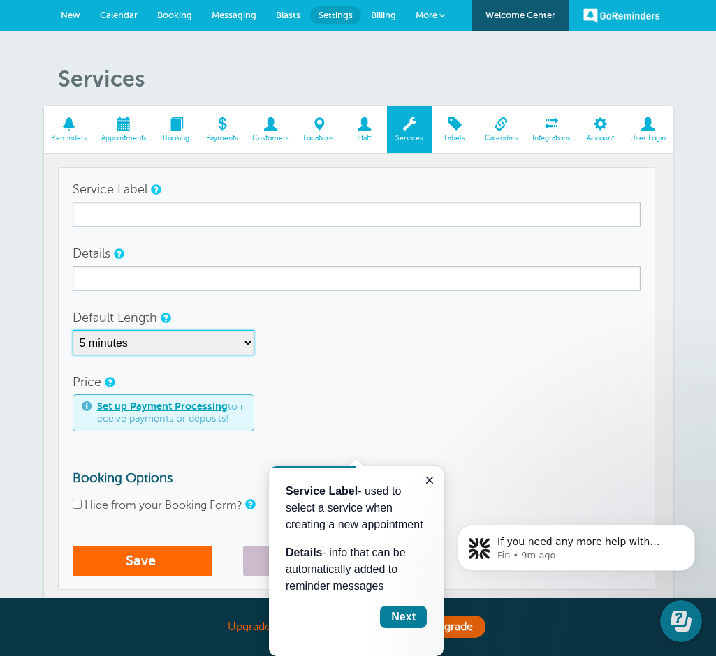
click at [232, 345] on select "5 minutes 10 minutes 15 minutes 20 minutes 25 minutes 30 minutes 35 minutes 40 …" at bounding box center [164, 342] width 182 height 25
select select "30"
click at [73, 330] on select "5 minutes 10 minutes 15 minutes 20 minutes 25 minutes 30 minutes 35 minutes 40 …" at bounding box center [164, 342] width 182 height 25
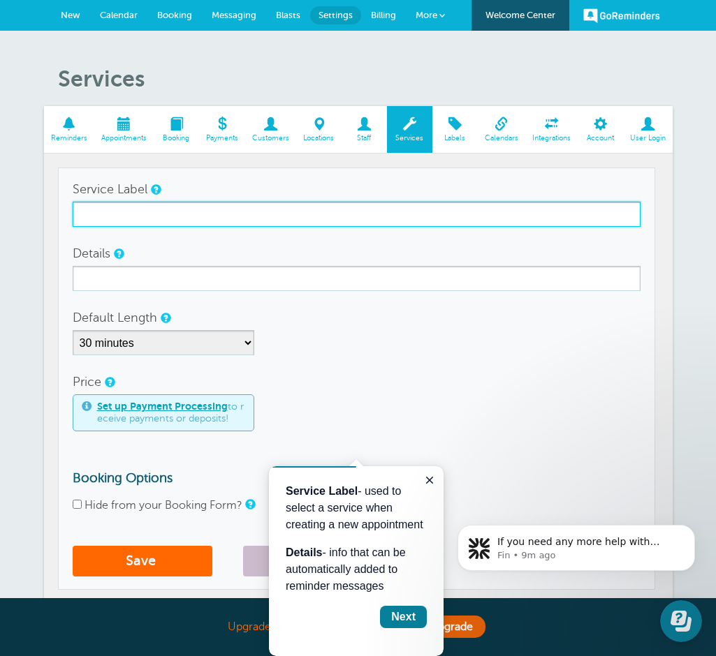
click at [297, 212] on input "Service Label" at bounding box center [357, 214] width 568 height 25
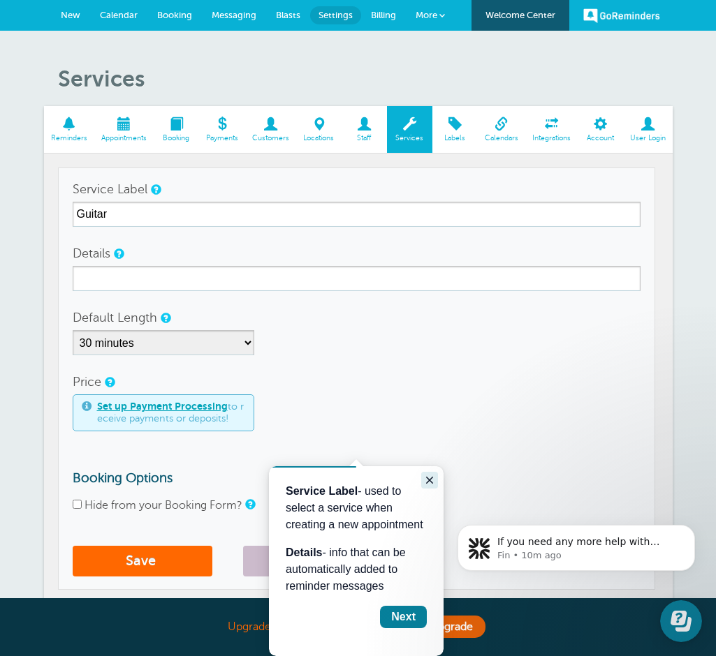
click at [431, 480] on icon "Close guide" at bounding box center [429, 480] width 11 height 11
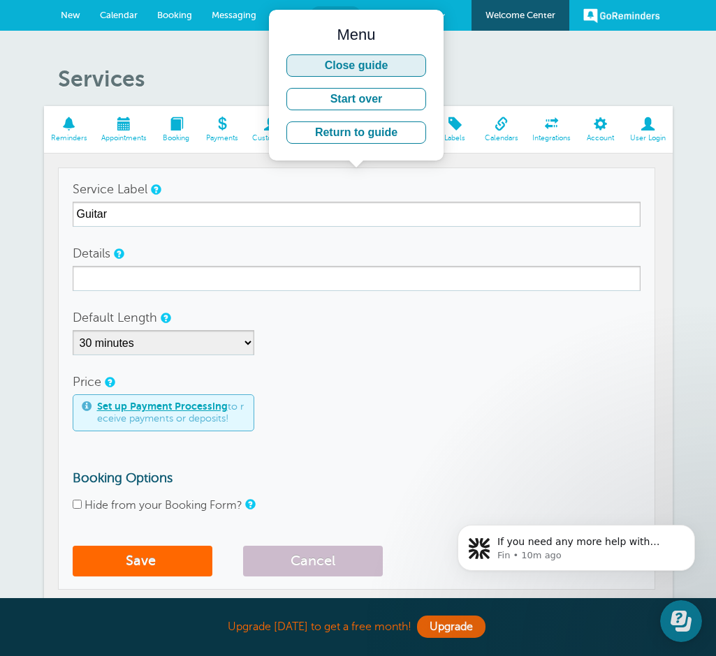
click at [402, 67] on button "Close guide" at bounding box center [356, 65] width 140 height 22
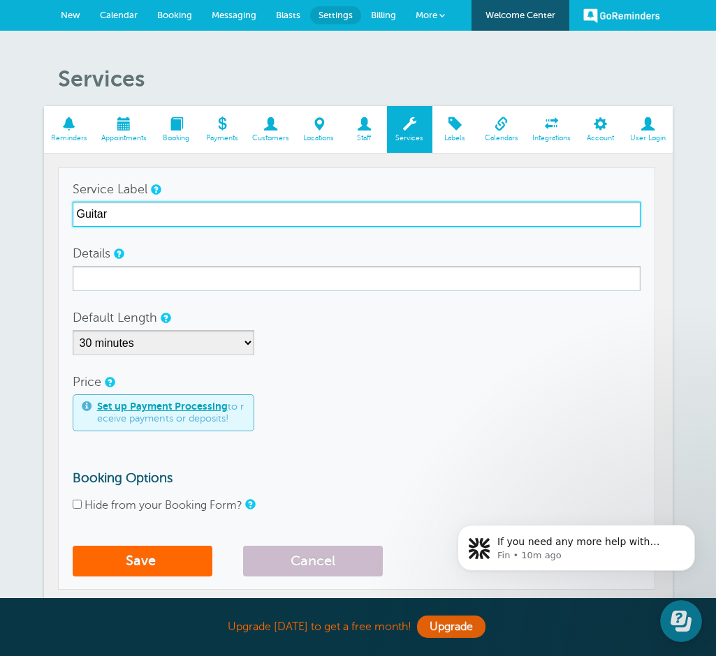
click at [179, 223] on input "Guitar" at bounding box center [357, 214] width 568 height 25
type input "Guitar Lesson"
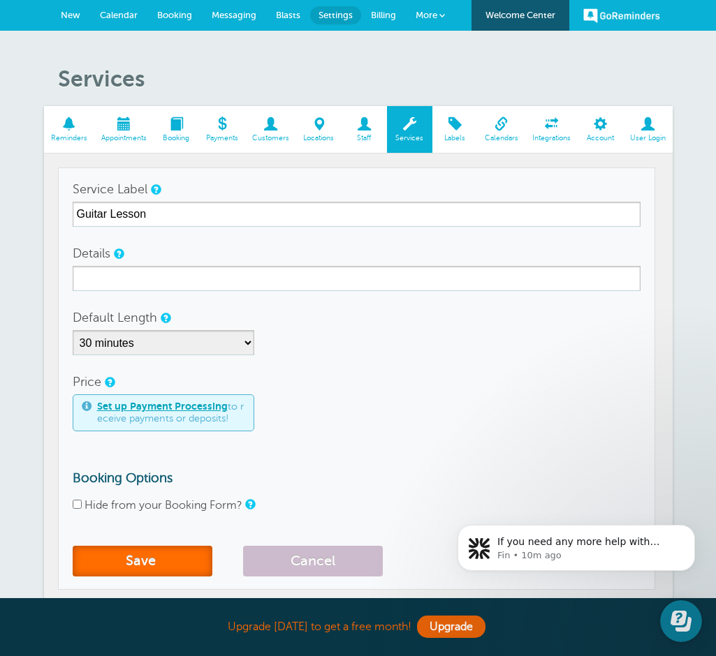
click at [147, 560] on button "Save" at bounding box center [143, 561] width 140 height 31
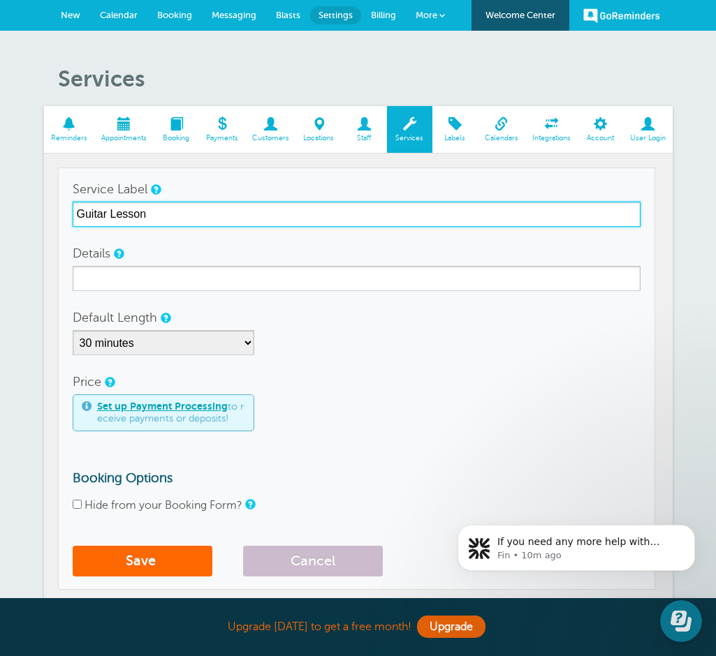
click at [151, 215] on input "Guitar Lesson" at bounding box center [357, 214] width 568 height 25
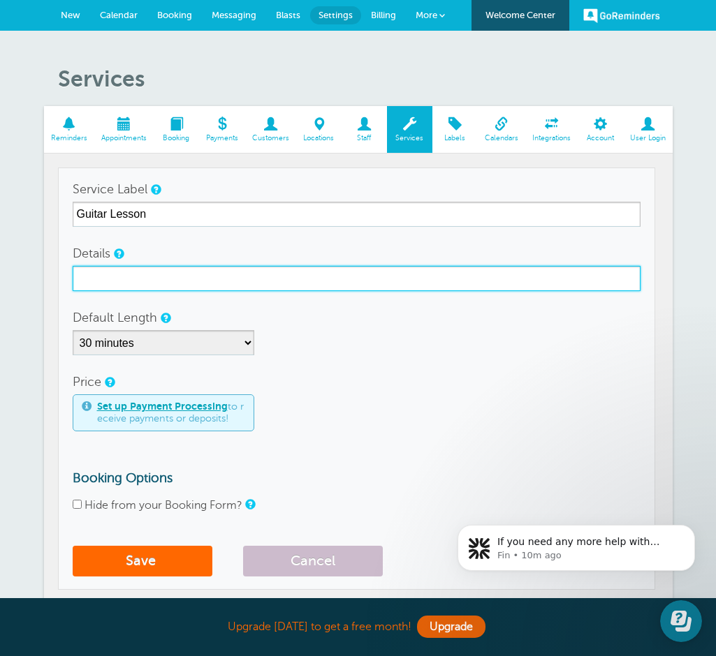
click at [130, 280] on input "Details" at bounding box center [357, 278] width 568 height 25
paste input "Guitar Lesson"
type input "Guitar Lesson"
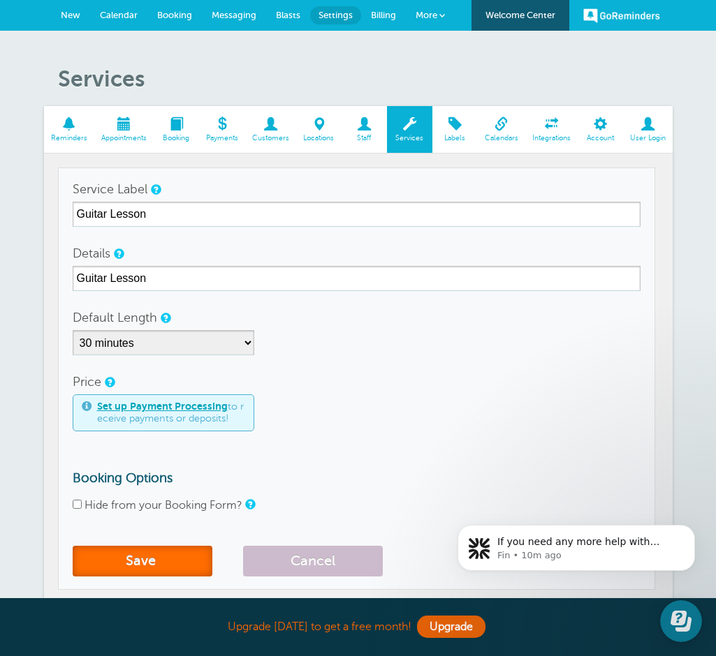
click at [142, 569] on button "Save" at bounding box center [143, 561] width 140 height 31
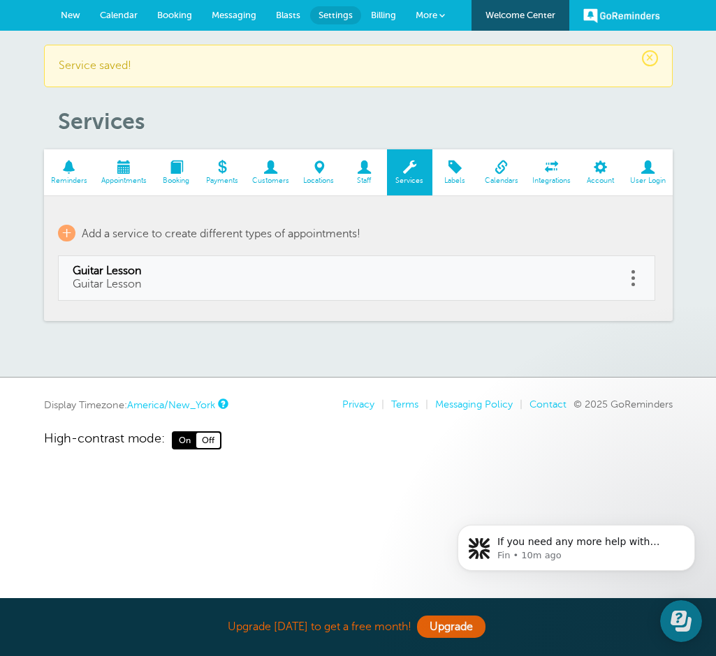
click at [635, 279] on link at bounding box center [633, 278] width 14 height 22
click at [583, 246] on button "Delete" at bounding box center [571, 242] width 42 height 25
click at [634, 283] on span at bounding box center [632, 284] width 3 height 3
click at [635, 276] on link at bounding box center [633, 278] width 14 height 22
click at [628, 248] on link "Edit" at bounding box center [618, 243] width 42 height 26
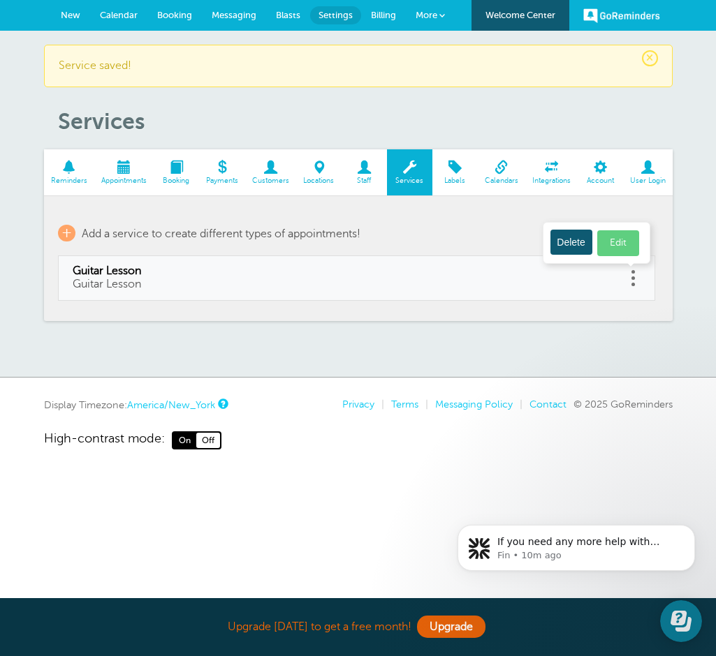
type input "Guitar Lesson"
select select "30"
checkbox input "false"
select select "30"
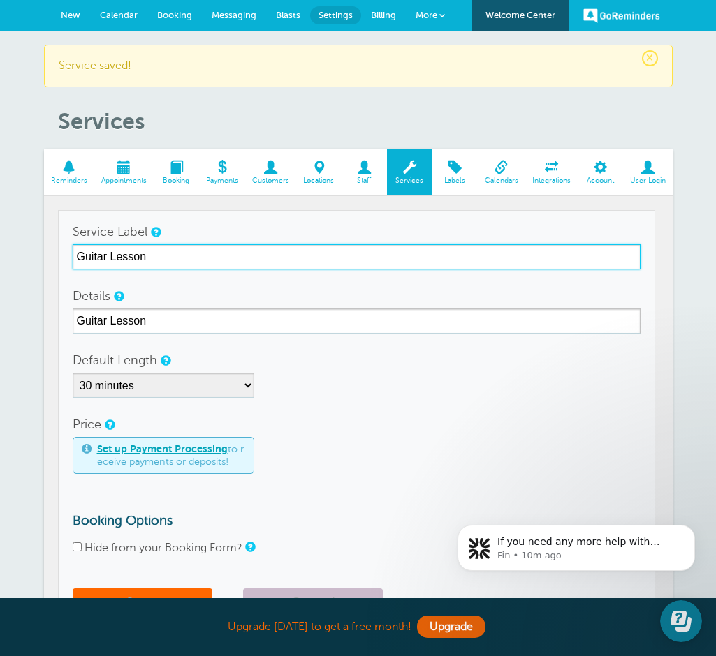
click at [152, 260] on input "Guitar Lesson" at bounding box center [357, 256] width 568 height 25
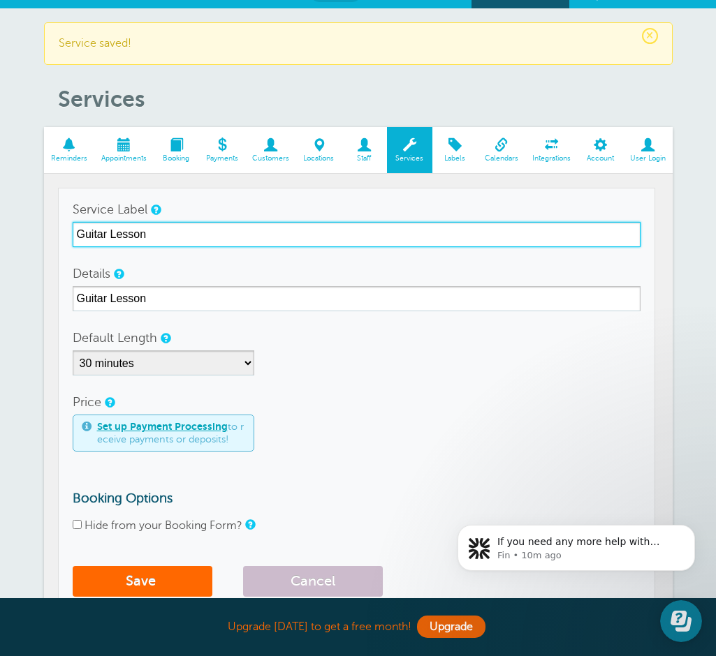
scroll to position [31, 0]
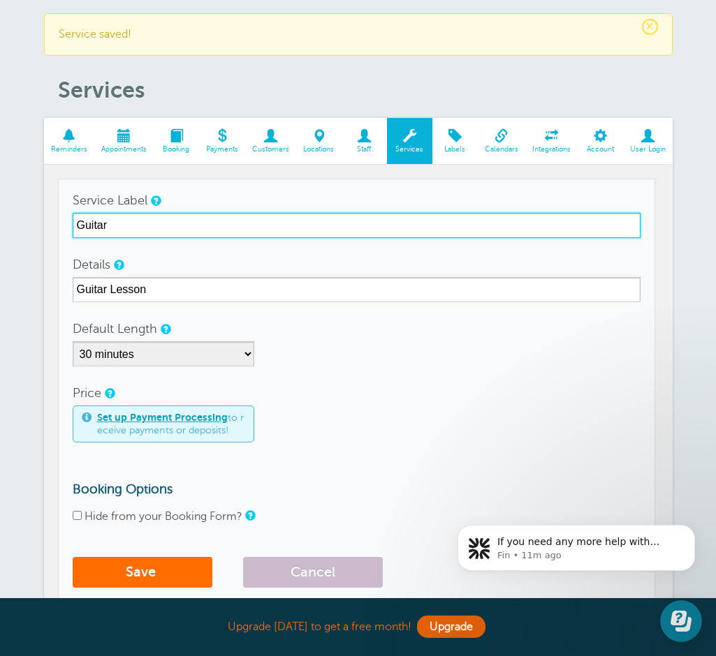
type input "Guitar"
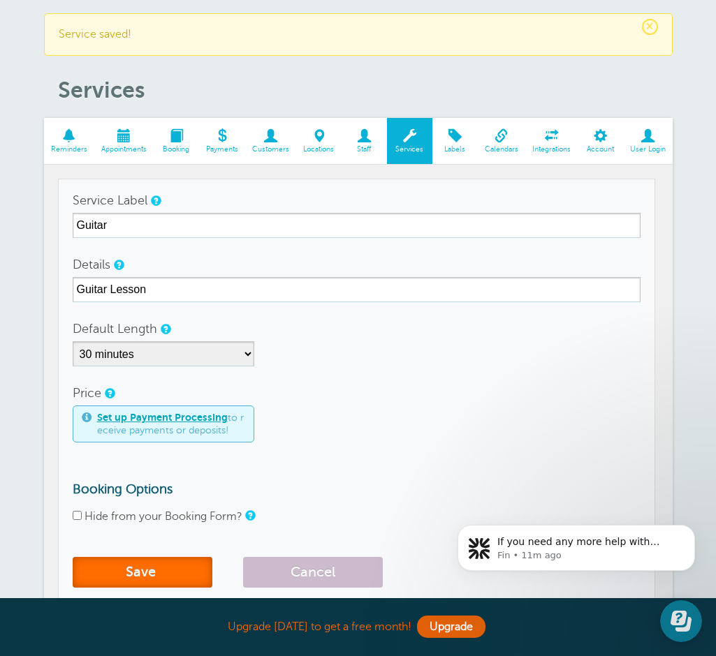
click at [123, 577] on button "Save" at bounding box center [143, 572] width 140 height 31
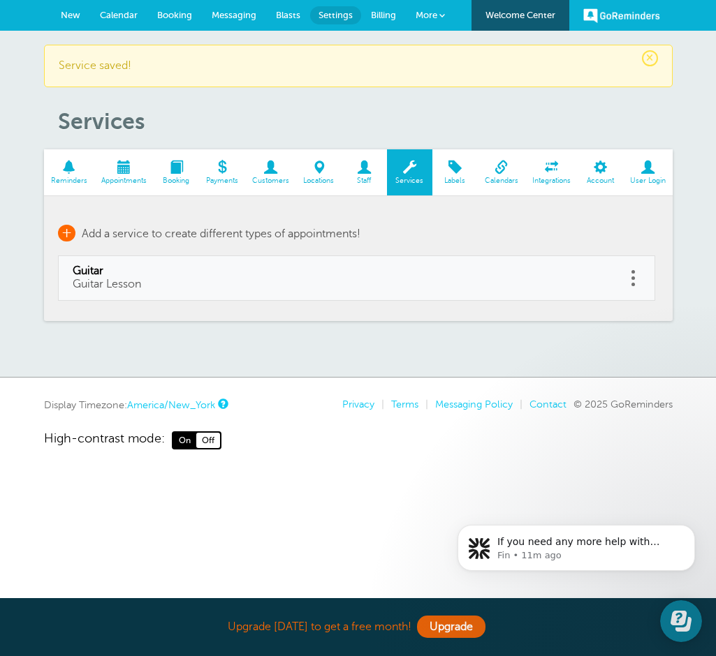
click at [73, 230] on span "+" at bounding box center [66, 233] width 17 height 17
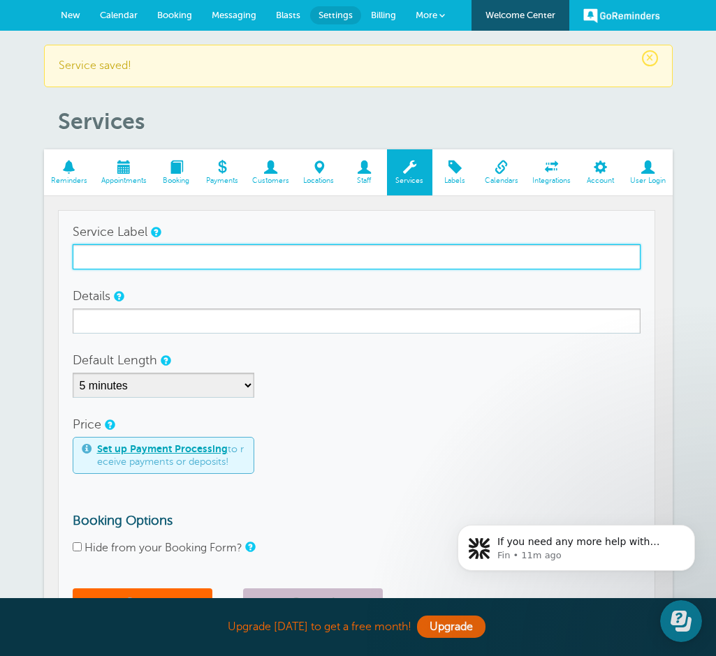
click at [113, 265] on input "Service Label" at bounding box center [357, 256] width 568 height 25
type input "Piano"
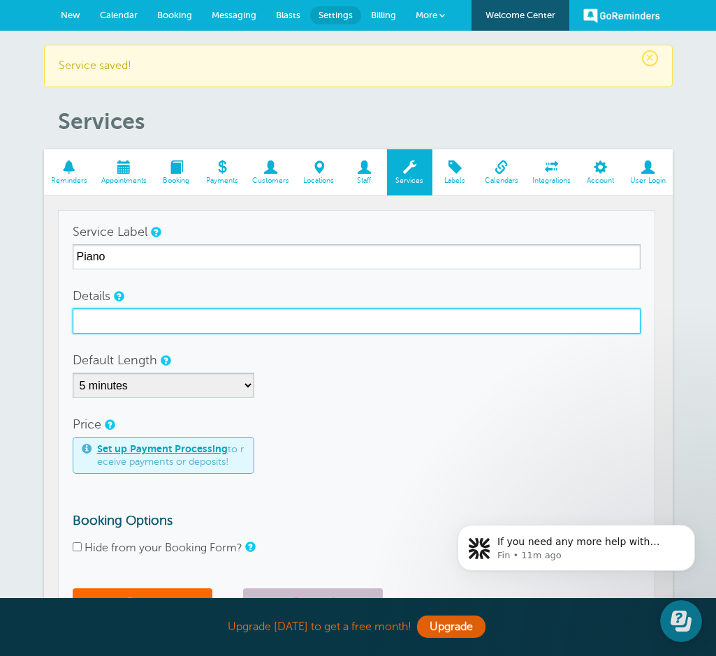
click at [107, 329] on input "Details" at bounding box center [357, 321] width 568 height 25
type input "Piano Lesson"
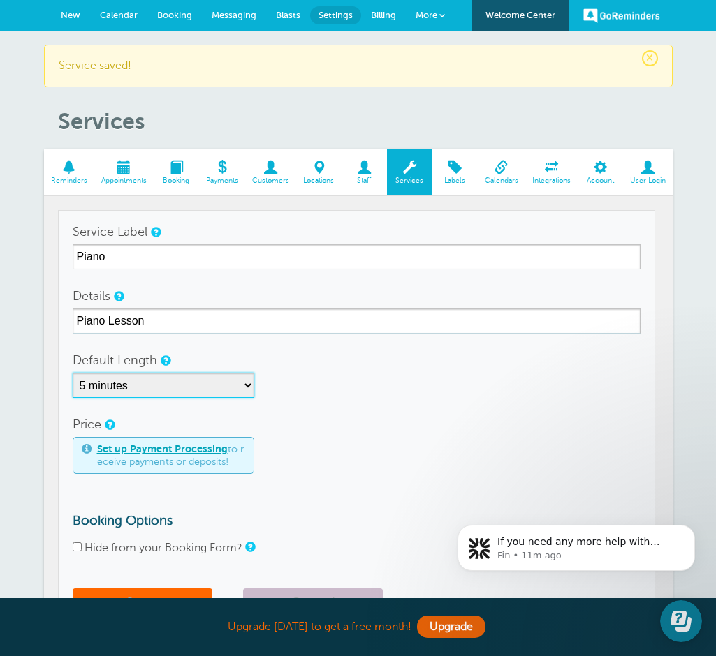
click at [130, 382] on select "5 minutes 10 minutes 15 minutes 20 minutes 25 minutes 30 minutes 35 minutes 40 …" at bounding box center [164, 385] width 182 height 25
select select "30"
click at [73, 373] on select "5 minutes 10 minutes 15 minutes 20 minutes 25 minutes 30 minutes 35 minutes 40 …" at bounding box center [164, 385] width 182 height 25
click at [151, 587] on form "Service Label Piano Details Piano Lesson Default Length 5 minutes 10 minutes 15…" at bounding box center [357, 422] width 568 height 407
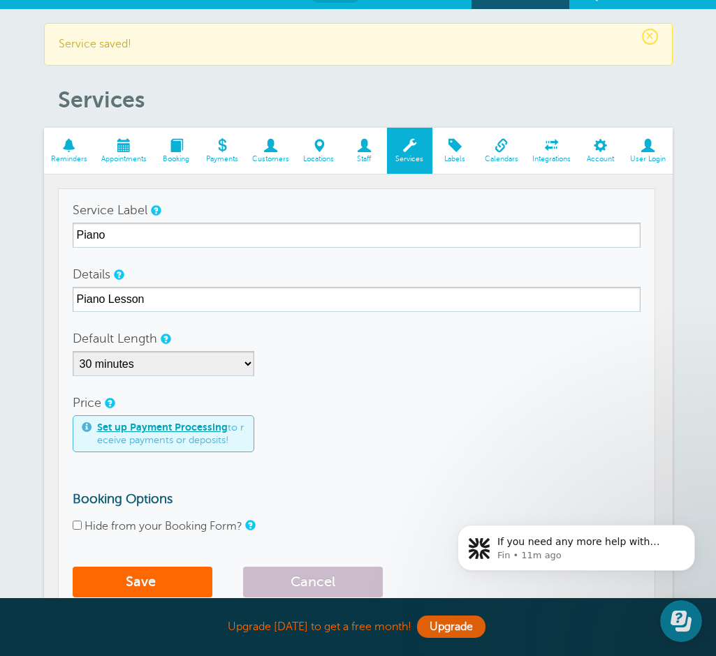
scroll to position [25, 0]
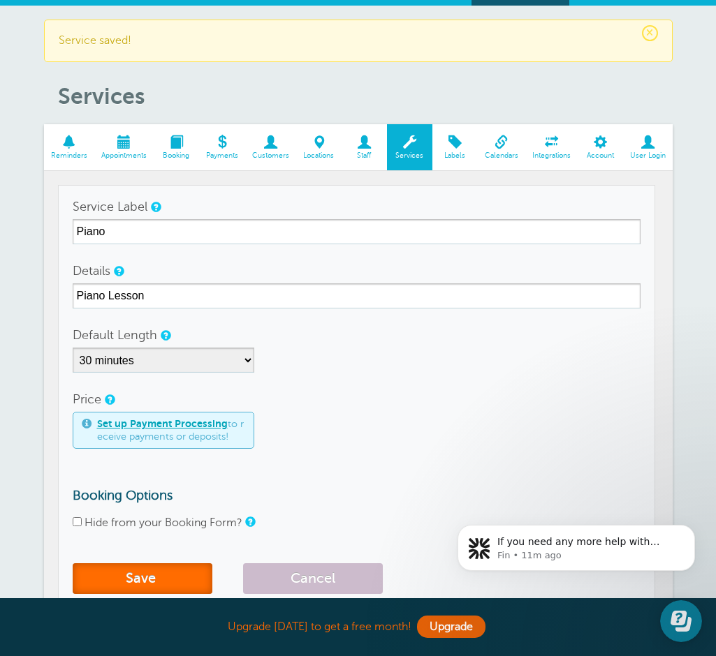
click at [154, 578] on button "Save" at bounding box center [143, 578] width 140 height 31
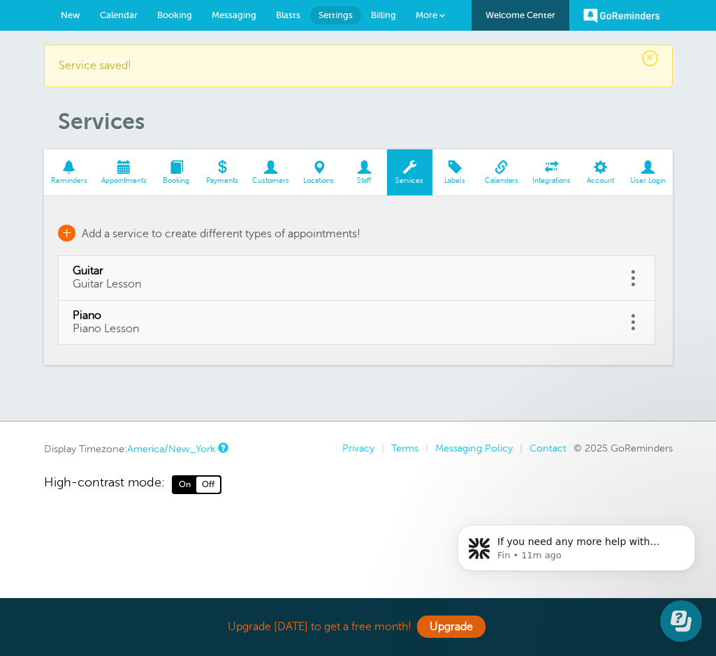
click at [64, 232] on span "+" at bounding box center [66, 233] width 17 height 17
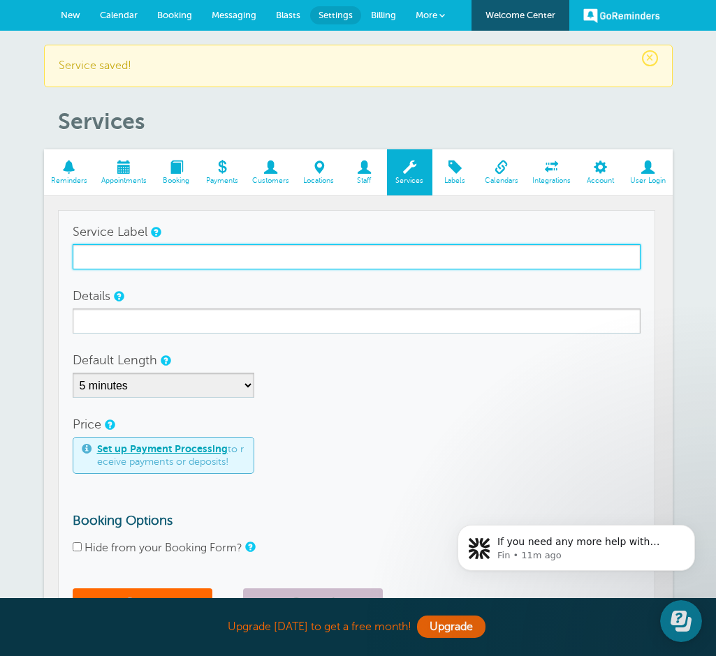
click at [110, 265] on input "Service Label" at bounding box center [357, 256] width 568 height 25
type input "Drum"
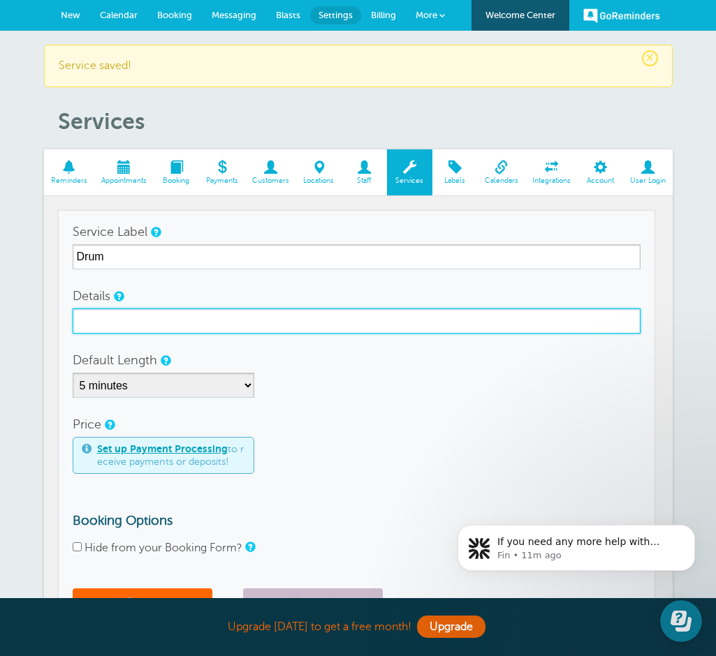
click at [111, 322] on input "Details" at bounding box center [357, 321] width 568 height 25
type input "Drum Lesson"
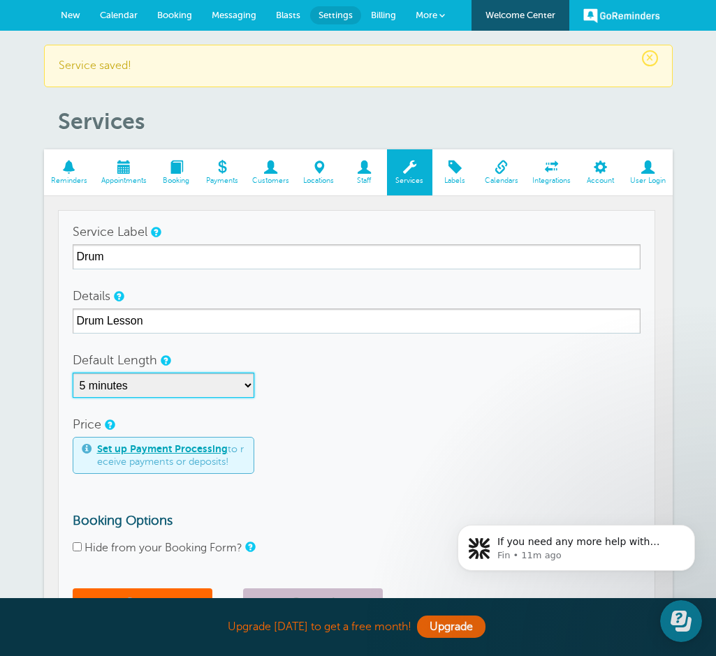
click at [214, 376] on select "5 minutes 10 minutes 15 minutes 20 minutes 25 minutes 30 minutes 35 minutes 40 …" at bounding box center [164, 385] width 182 height 25
select select "30"
click at [73, 373] on select "5 minutes 10 minutes 15 minutes 20 minutes 25 minutes 30 minutes 35 minutes 40 …" at bounding box center [164, 385] width 182 height 25
click at [179, 591] on button "Save" at bounding box center [143, 604] width 140 height 31
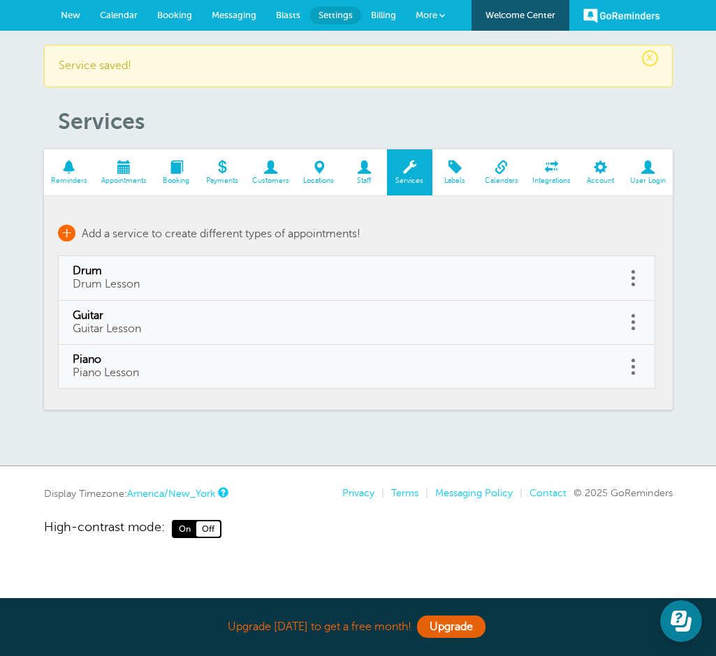
click at [68, 237] on span "+" at bounding box center [66, 233] width 17 height 17
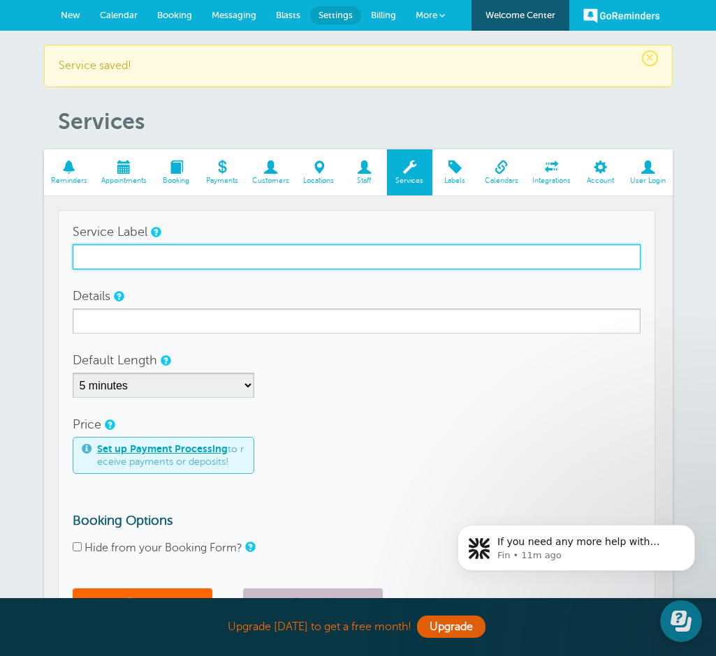
click at [89, 261] on input "Service Label" at bounding box center [357, 256] width 568 height 25
type input "Voice"
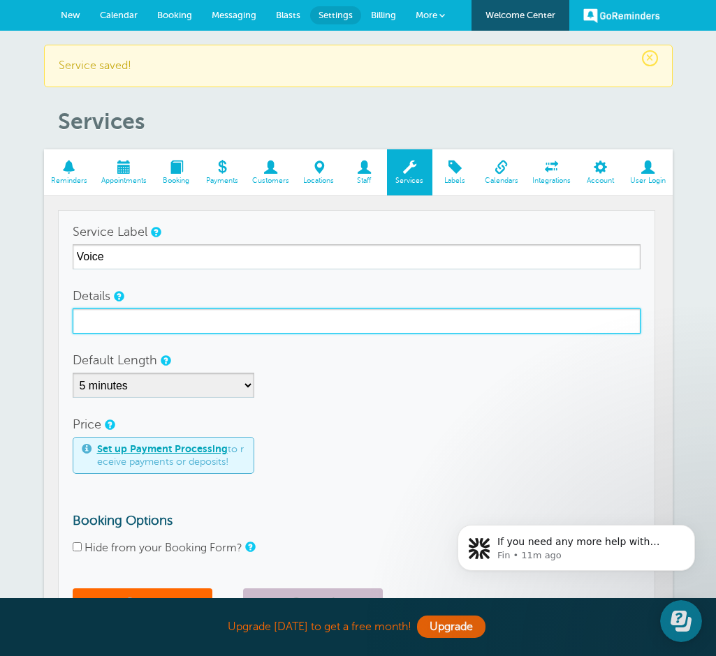
click at [90, 316] on input "Details" at bounding box center [357, 321] width 568 height 25
click at [108, 326] on input "Voice lesson" at bounding box center [357, 321] width 568 height 25
type input "Voice Lesson"
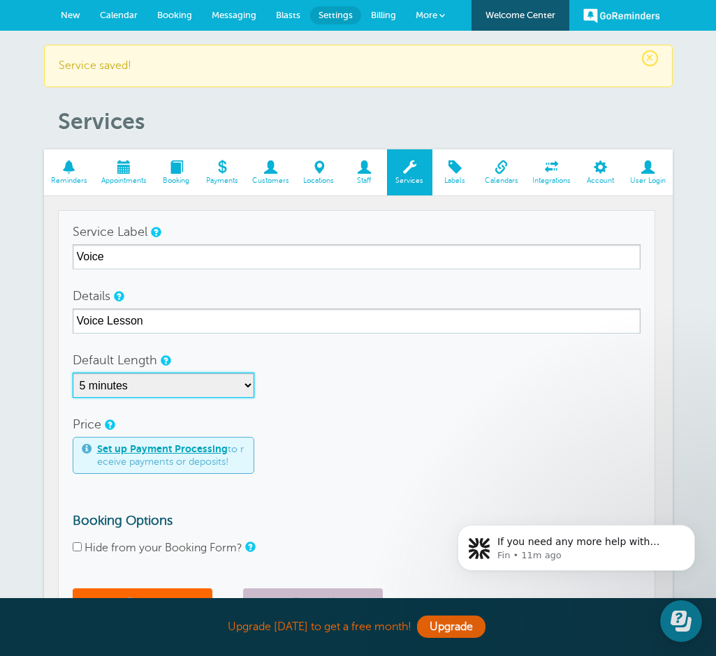
click at [186, 378] on select "5 minutes 10 minutes 15 minutes 20 minutes 25 minutes 30 minutes 35 minutes 40 …" at bounding box center [164, 385] width 182 height 25
select select "30"
click at [73, 373] on select "5 minutes 10 minutes 15 minutes 20 minutes 25 minutes 30 minutes 35 minutes 40 …" at bounding box center [164, 385] width 182 height 25
click at [152, 591] on button "Save" at bounding box center [143, 604] width 140 height 31
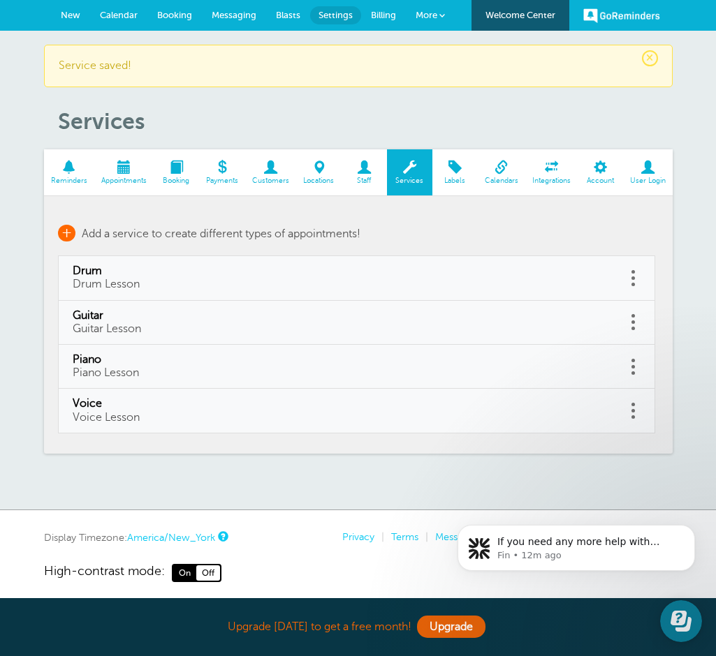
click at [119, 235] on span "Add a service to create different types of appointments!" at bounding box center [221, 234] width 279 height 13
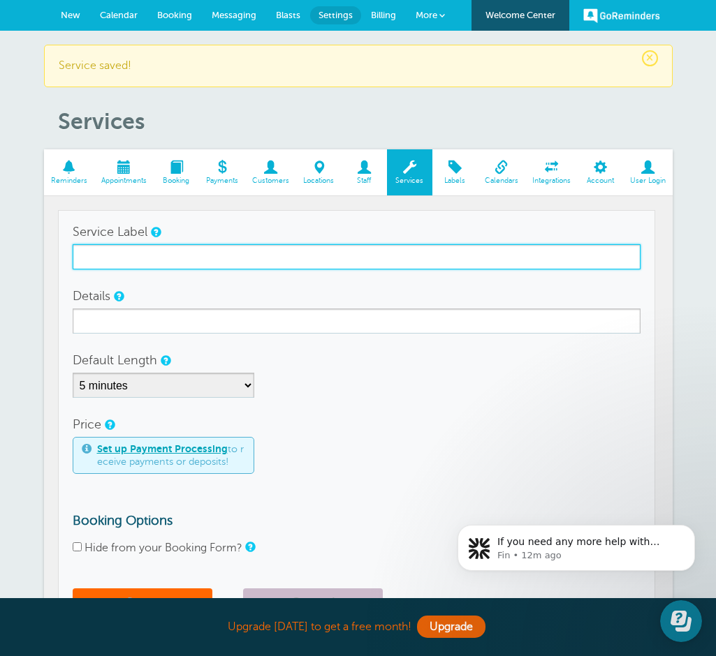
click at [119, 252] on input "Service Label" at bounding box center [357, 256] width 568 height 25
type input "Violin"
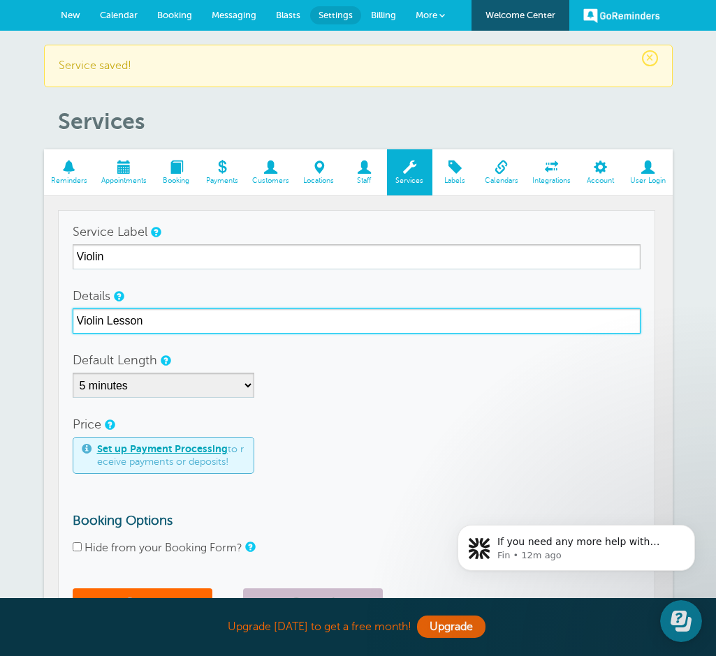
type input "Violin Lesson"
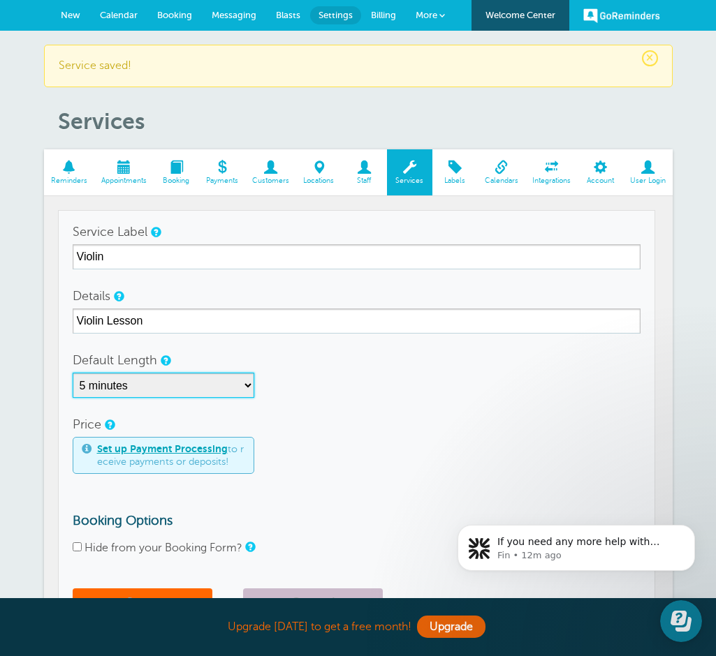
click at [148, 379] on select "5 minutes 10 minutes 15 minutes 20 minutes 25 minutes 30 minutes 35 minutes 40 …" at bounding box center [164, 385] width 182 height 25
select select "30"
click at [73, 373] on select "5 minutes 10 minutes 15 minutes 20 minutes 25 minutes 30 minutes 35 minutes 40 …" at bounding box center [164, 385] width 182 height 25
click at [159, 593] on button "Save" at bounding box center [143, 604] width 140 height 31
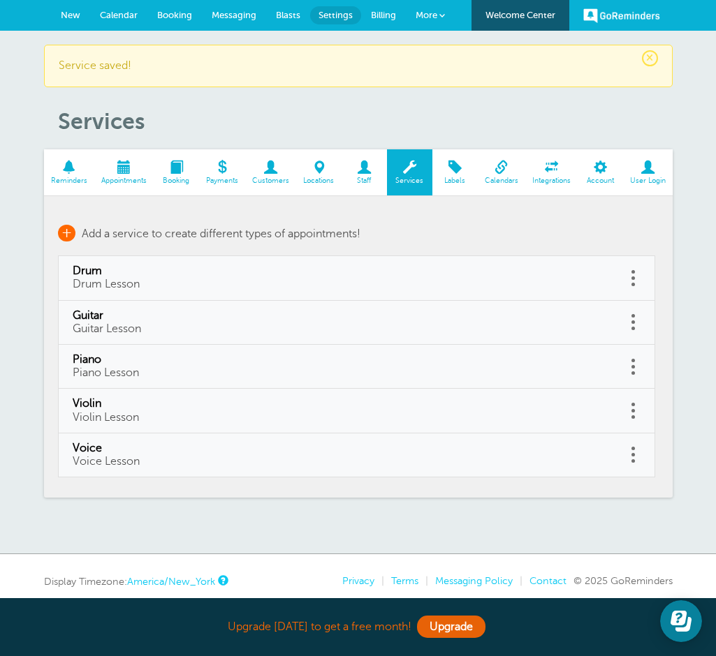
click at [133, 224] on td "+ Add a service to create different types of appointments!" at bounding box center [356, 233] width 597 height 46
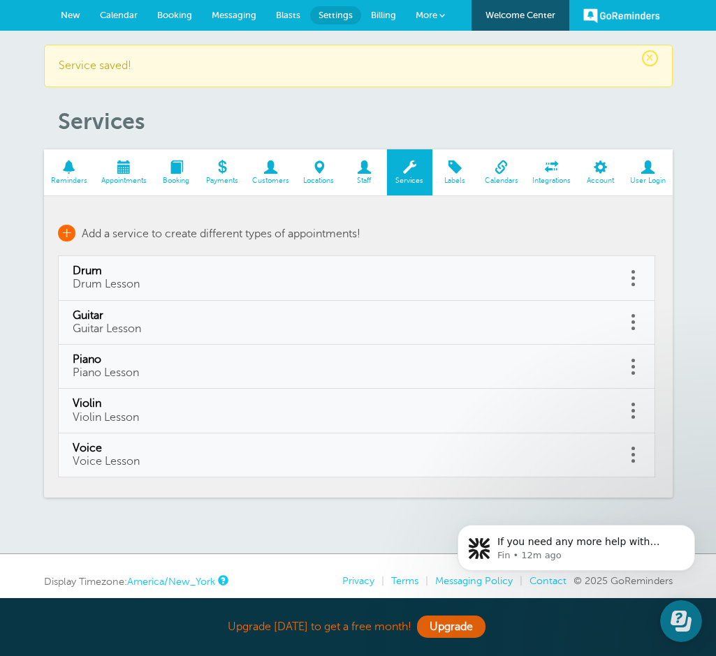
click at [73, 232] on span "+" at bounding box center [66, 233] width 17 height 17
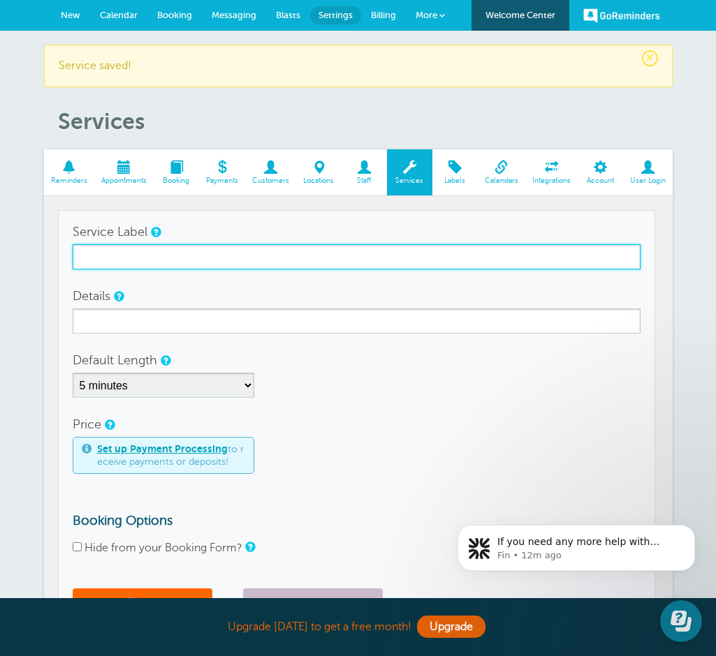
click at [135, 258] on input "Service Label" at bounding box center [357, 256] width 568 height 25
click at [81, 263] on input "[PERSON_NAME]" at bounding box center [357, 256] width 568 height 25
type input "[PERSON_NAME]"
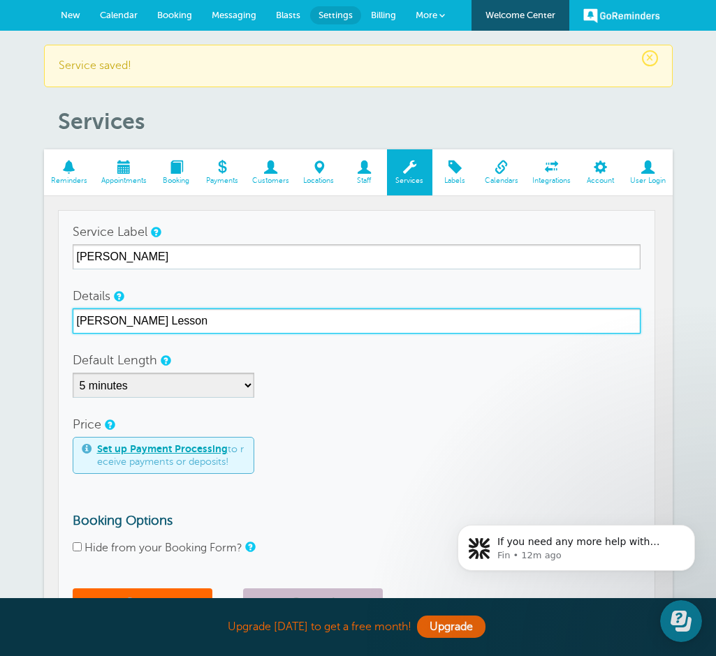
type input "[PERSON_NAME] Lesson"
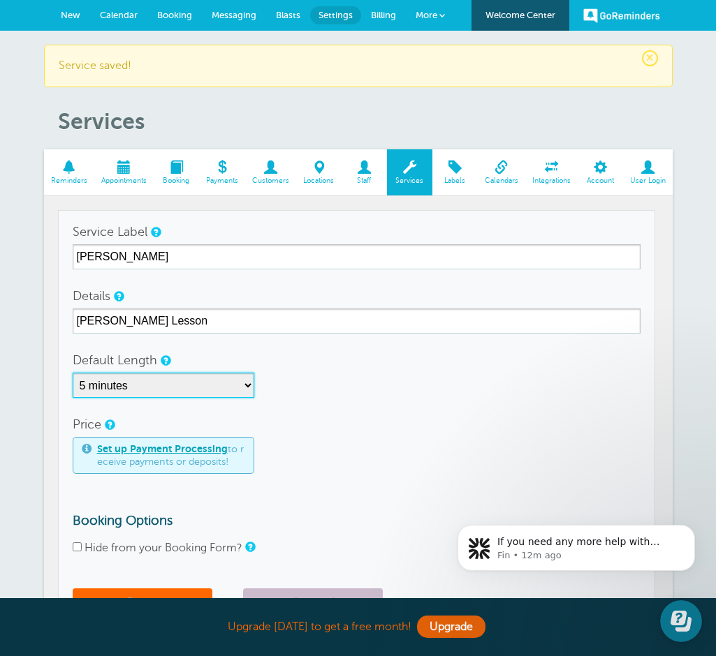
click at [103, 388] on select "5 minutes 10 minutes 15 minutes 20 minutes 25 minutes 30 minutes 35 minutes 40 …" at bounding box center [164, 385] width 182 height 25
select select "30"
click at [73, 373] on select "5 minutes 10 minutes 15 minutes 20 minutes 25 minutes 30 minutes 35 minutes 40 …" at bounding box center [164, 385] width 182 height 25
click at [134, 588] on form "Service Label Viola Details Viola Lesson Default Length 5 minutes 10 minutes 15…" at bounding box center [357, 422] width 568 height 407
click at [137, 592] on button "Save" at bounding box center [143, 604] width 140 height 31
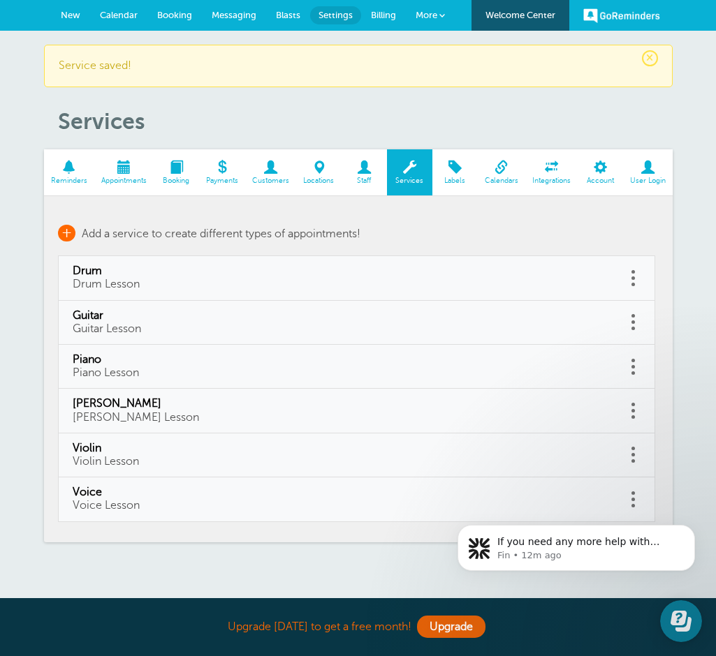
click at [82, 237] on span "Add a service to create different types of appointments!" at bounding box center [221, 234] width 279 height 13
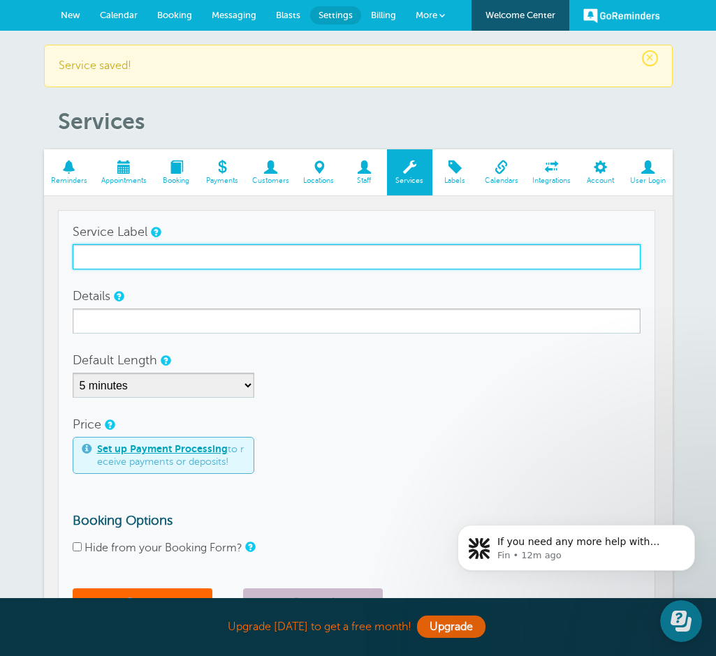
click at [87, 256] on input "Service Label" at bounding box center [357, 256] width 568 height 25
type input "Bass"
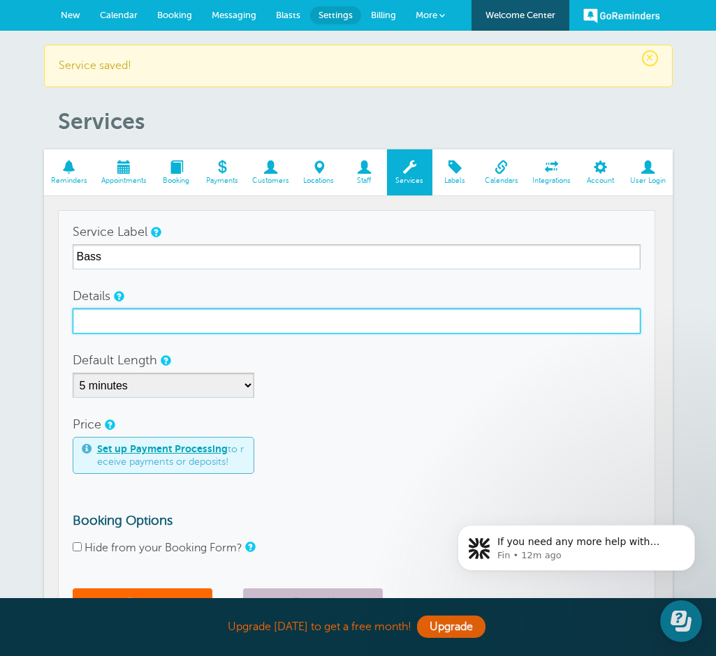
click at [90, 316] on input "Details" at bounding box center [357, 321] width 568 height 25
type input "Bass Lesson"
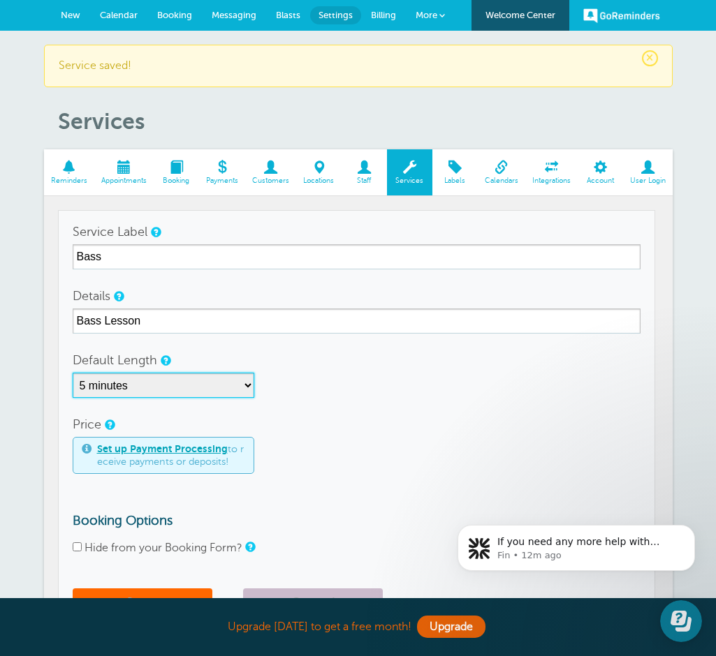
click at [117, 385] on select "5 minutes 10 minutes 15 minutes 20 minutes 25 minutes 30 minutes 35 minutes 40 …" at bounding box center [164, 385] width 182 height 25
select select "30"
click at [73, 373] on select "5 minutes 10 minutes 15 minutes 20 minutes 25 minutes 30 minutes 35 minutes 40 …" at bounding box center [164, 385] width 182 height 25
click at [148, 591] on button "Save" at bounding box center [143, 604] width 140 height 31
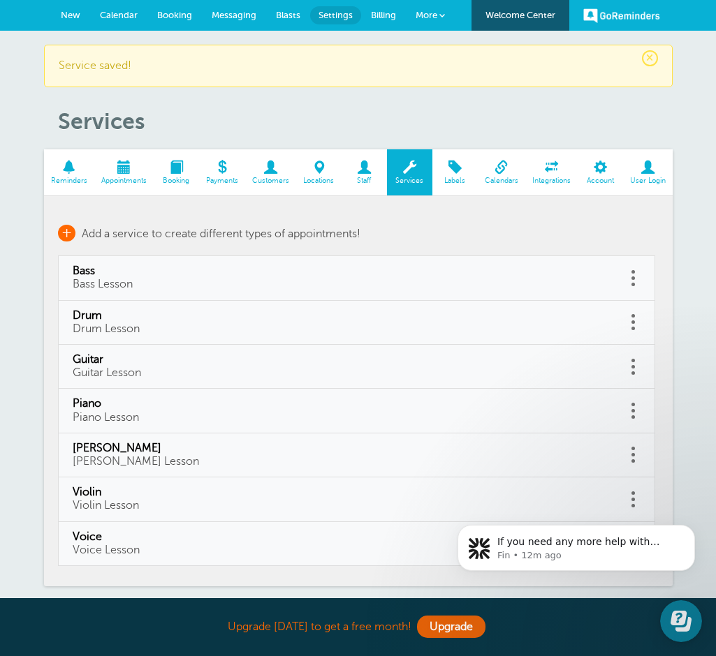
click at [131, 235] on span "Add a service to create different types of appointments!" at bounding box center [221, 234] width 279 height 13
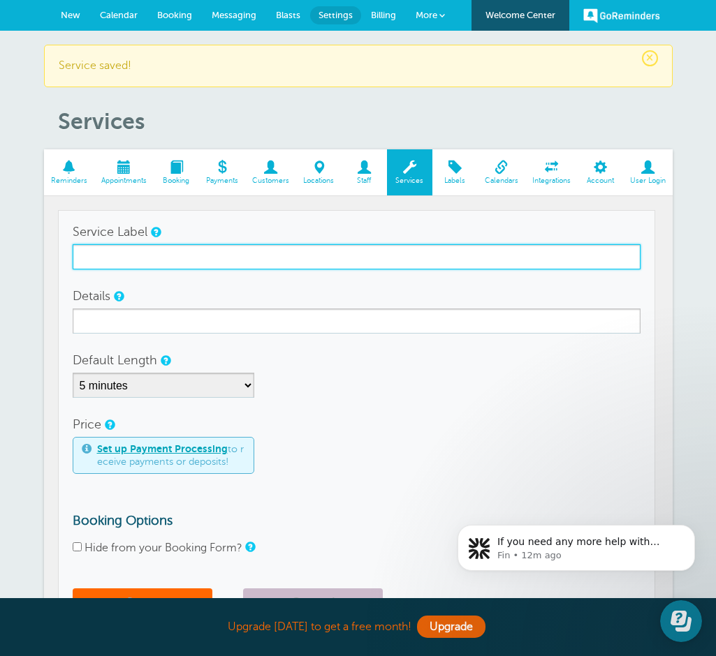
click at [128, 253] on input "Service Label" at bounding box center [357, 256] width 568 height 25
type input "m"
click at [176, 262] on input "Music Appreciation lesson" at bounding box center [357, 256] width 568 height 25
click at [168, 244] on input "Music Appreciation Lesson" at bounding box center [357, 256] width 568 height 25
click at [168, 263] on input "Music Appreciation Lesson" at bounding box center [357, 256] width 568 height 25
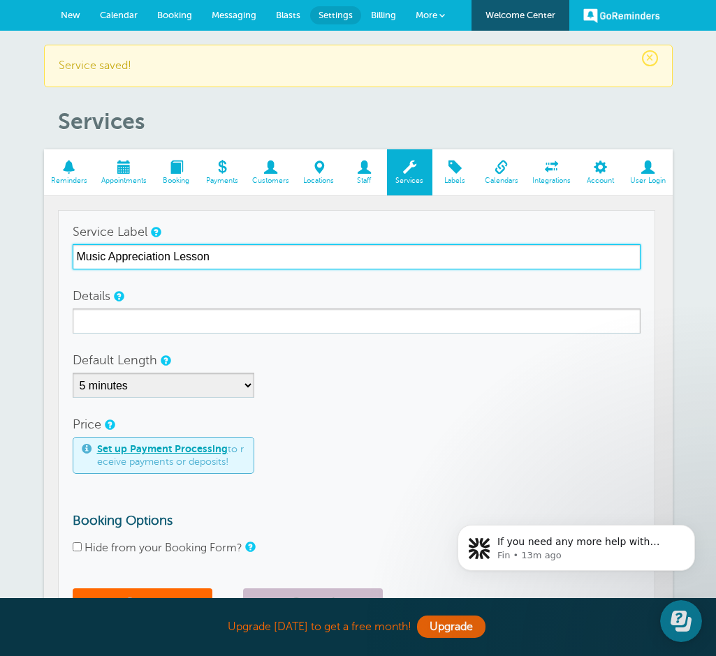
click at [168, 263] on input "Music Appreciation Lesson" at bounding box center [357, 256] width 568 height 25
drag, startPoint x: 216, startPoint y: 258, endPoint x: 172, endPoint y: 256, distance: 43.3
click at [172, 256] on input "Music Appreciation Lesson" at bounding box center [357, 256] width 568 height 25
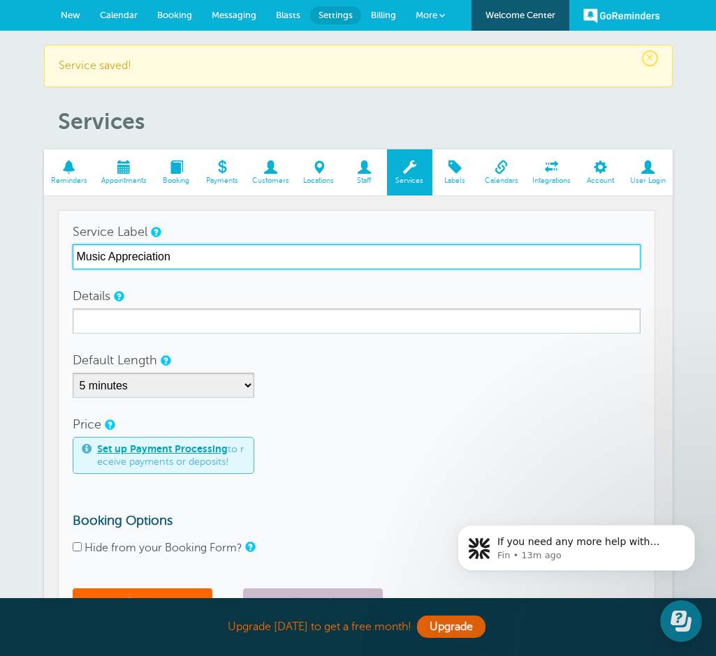
type input "Music Appreciation"
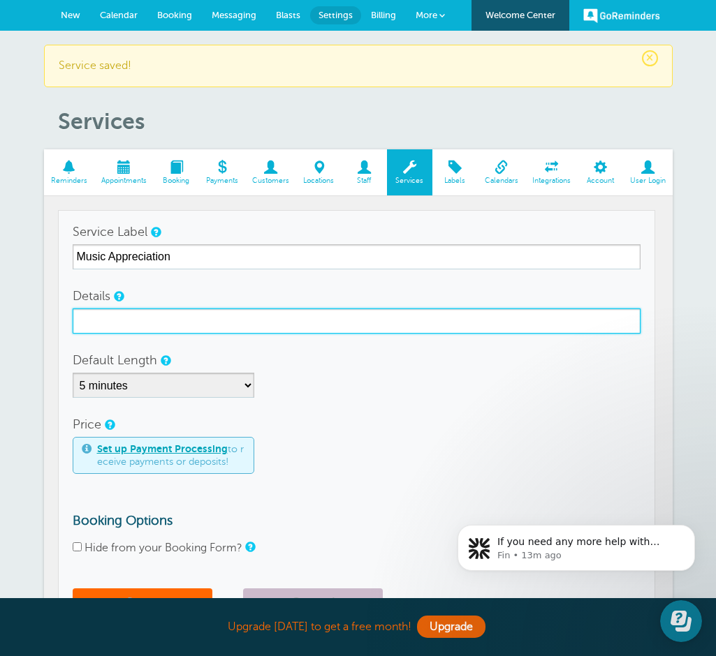
click at [163, 317] on input "Details" at bounding box center [357, 321] width 568 height 25
paste input "Music Appreciation Lesson"
type input "Music Appreciation Lesson"
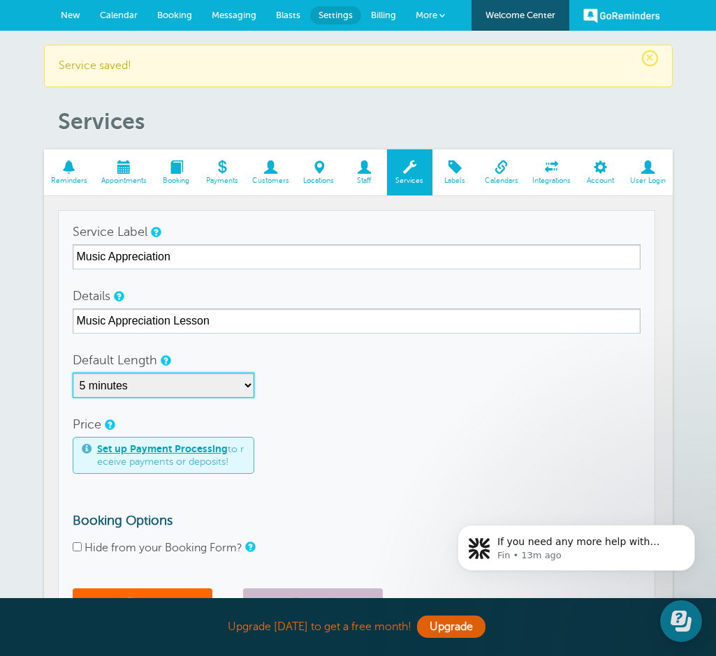
click at [168, 385] on select "5 minutes 10 minutes 15 minutes 20 minutes 25 minutes 30 minutes 35 minutes 40 …" at bounding box center [164, 385] width 182 height 25
select select "30"
click at [73, 373] on select "5 minutes 10 minutes 15 minutes 20 minutes 25 minutes 30 minutes 35 minutes 40 …" at bounding box center [164, 385] width 182 height 25
click at [156, 593] on button "Save" at bounding box center [143, 604] width 140 height 31
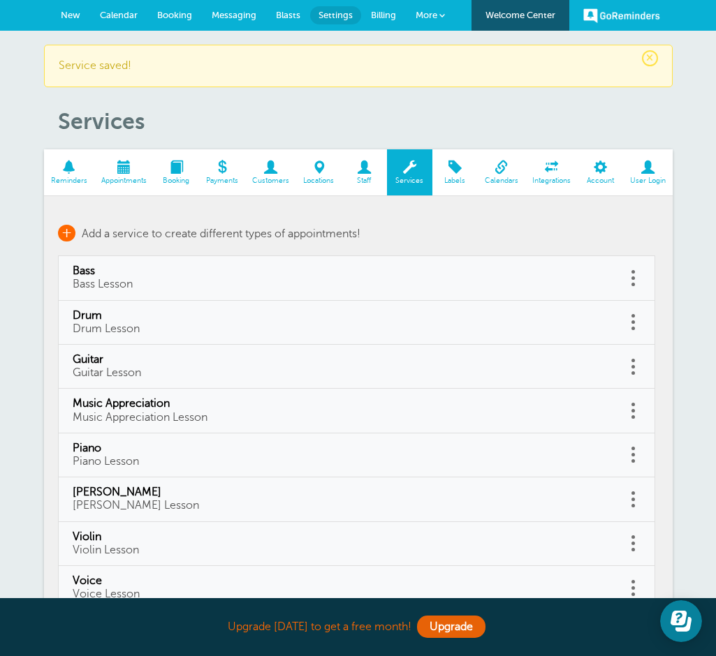
click at [147, 234] on span "Add a service to create different types of appointments!" at bounding box center [221, 234] width 279 height 13
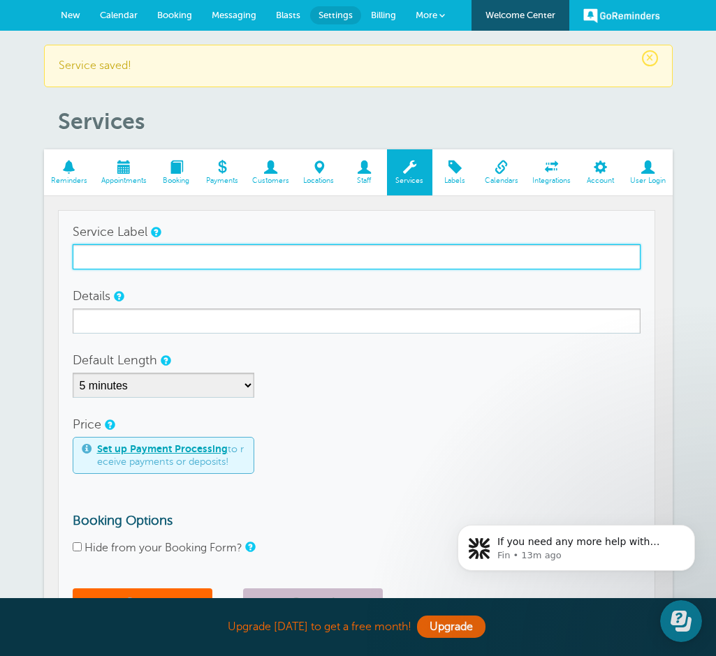
click at [151, 260] on input "Service Label" at bounding box center [357, 256] width 568 height 25
type input "Songwriting"
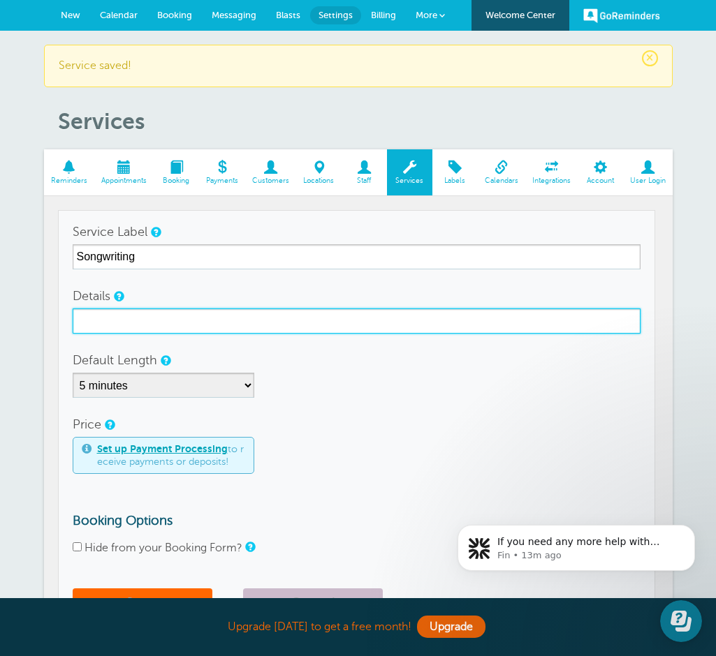
click at [151, 320] on input "Details" at bounding box center [357, 321] width 568 height 25
type input "Songwriting Lesson"
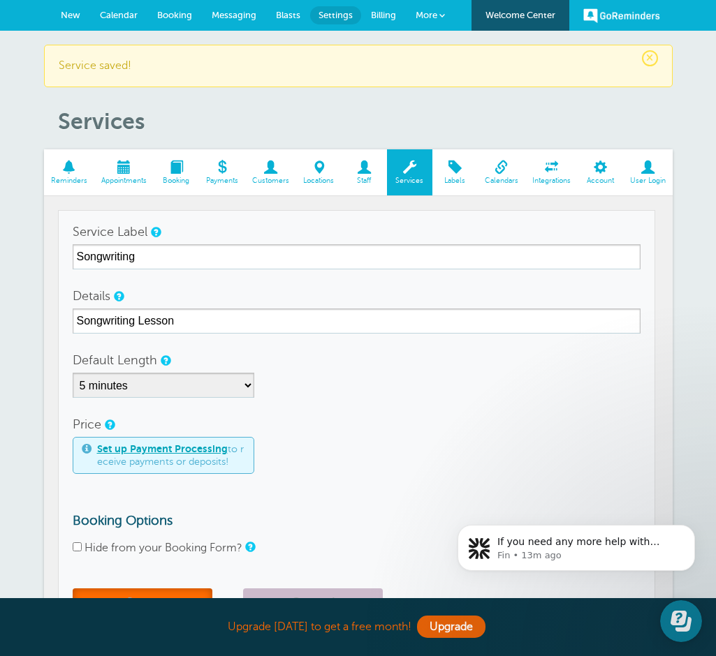
click at [157, 593] on button "Save" at bounding box center [143, 604] width 140 height 31
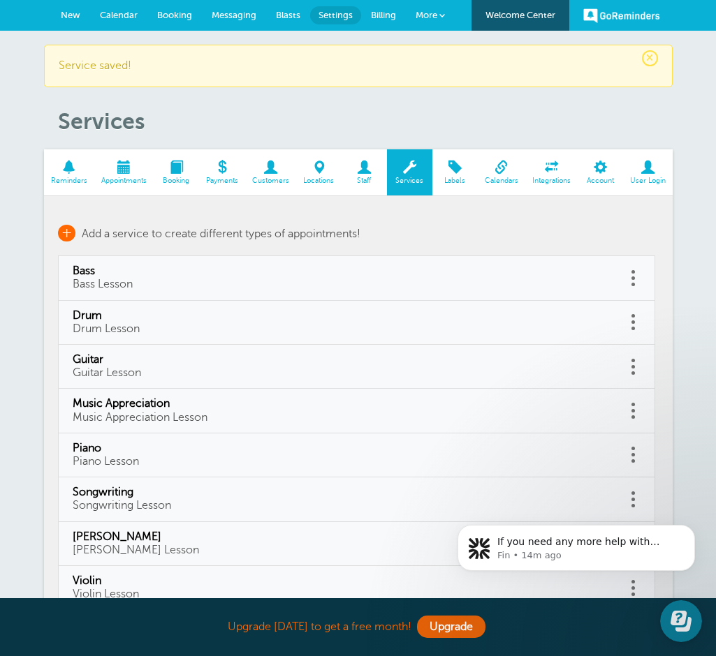
click at [126, 237] on span "Add a service to create different types of appointments!" at bounding box center [221, 234] width 279 height 13
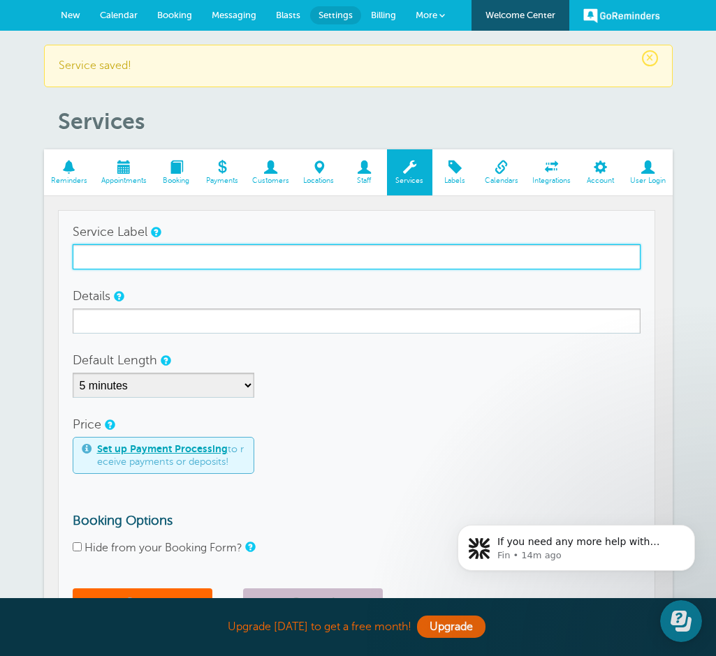
click at [126, 259] on input "Service Label" at bounding box center [357, 256] width 568 height 25
type input "Cello"
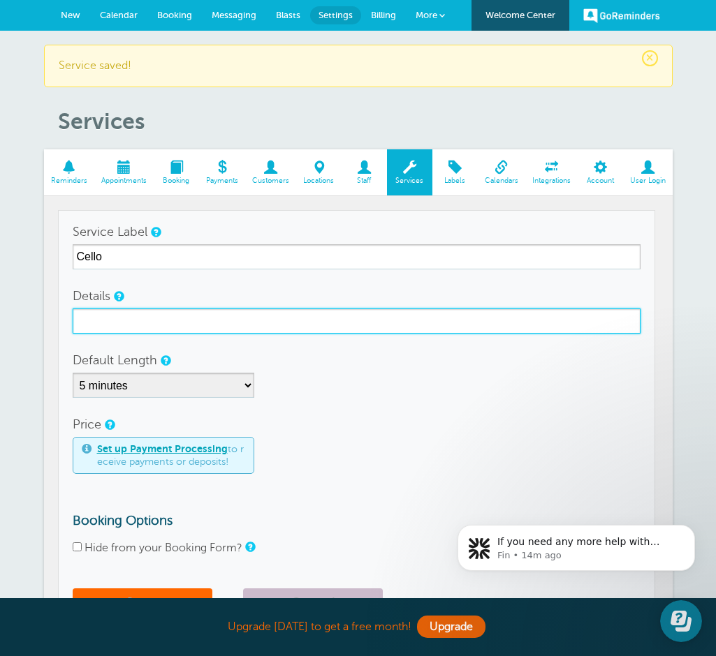
click at [123, 325] on input "Details" at bounding box center [357, 321] width 568 height 25
type input "Cello Lesson"
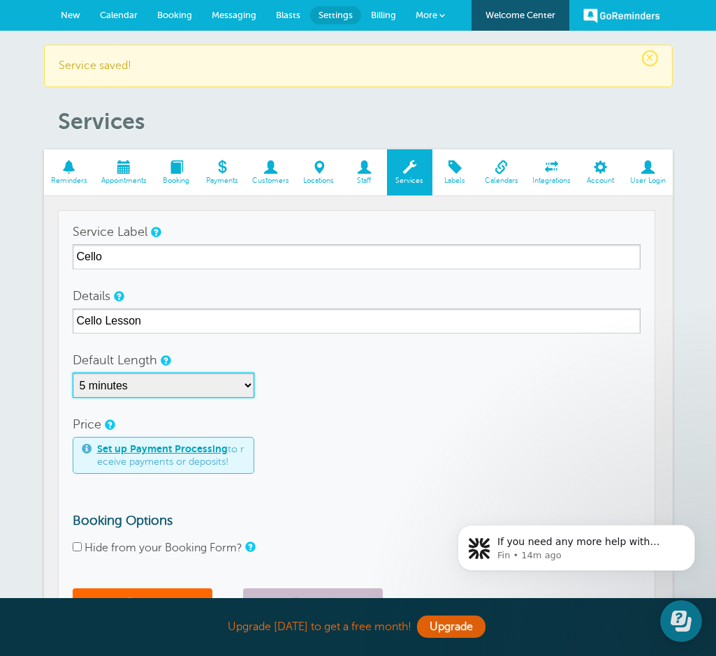
click at [135, 389] on select "5 minutes 10 minutes 15 minutes 20 minutes 25 minutes 30 minutes 35 minutes 40 …" at bounding box center [164, 385] width 182 height 25
select select "30"
click at [73, 373] on select "5 minutes 10 minutes 15 minutes 20 minutes 25 minutes 30 minutes 35 minutes 40 …" at bounding box center [164, 385] width 182 height 25
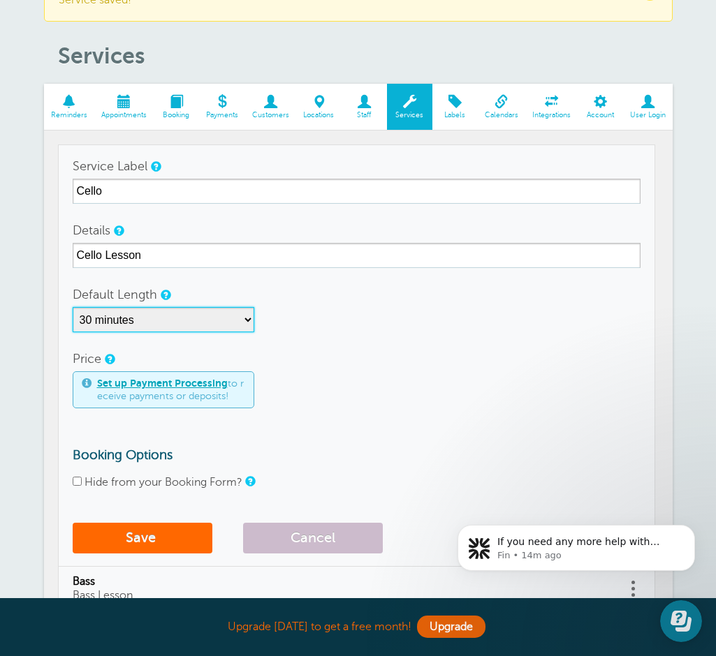
scroll to position [100, 0]
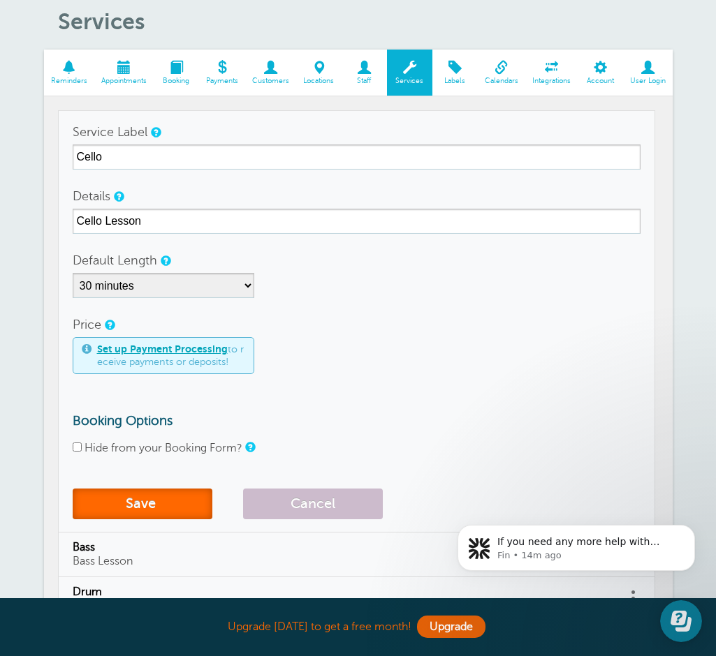
click at [126, 507] on button "Save" at bounding box center [143, 504] width 140 height 31
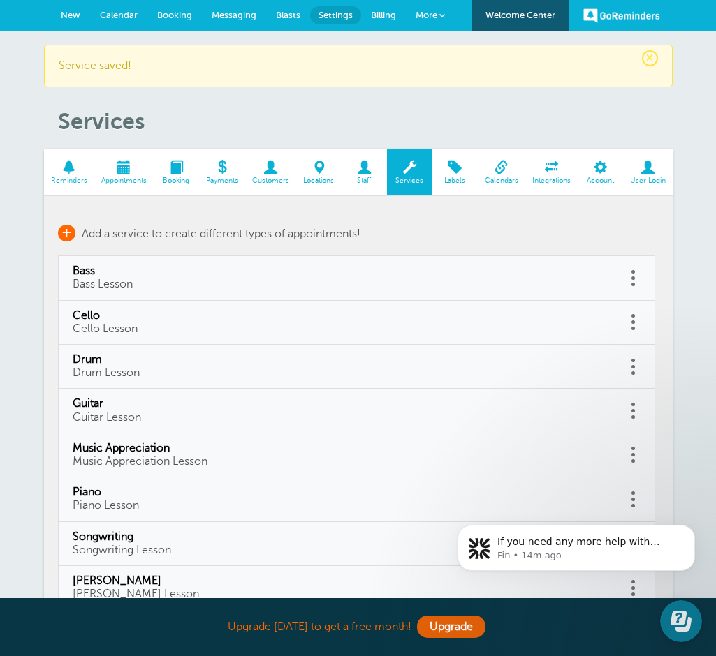
click at [119, 231] on span "Add a service to create different types of appointments!" at bounding box center [221, 234] width 279 height 13
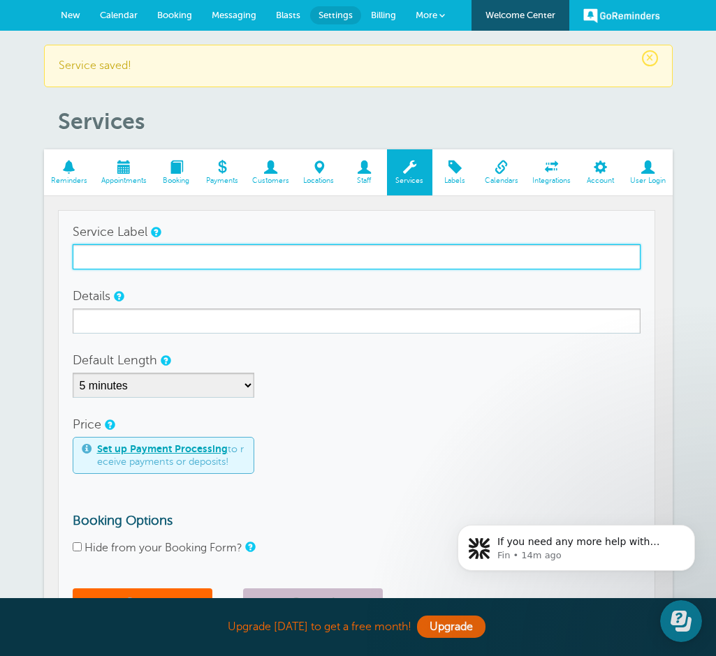
click at [123, 260] on input "Service Label" at bounding box center [357, 256] width 568 height 25
type input "Ukulele"
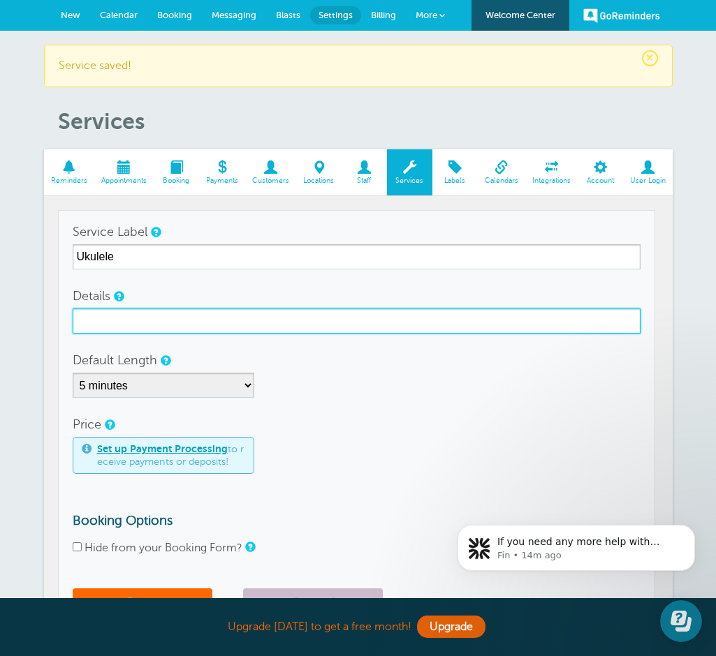
click at [123, 323] on input "Details" at bounding box center [357, 321] width 568 height 25
type input "Ukulele Lesson"
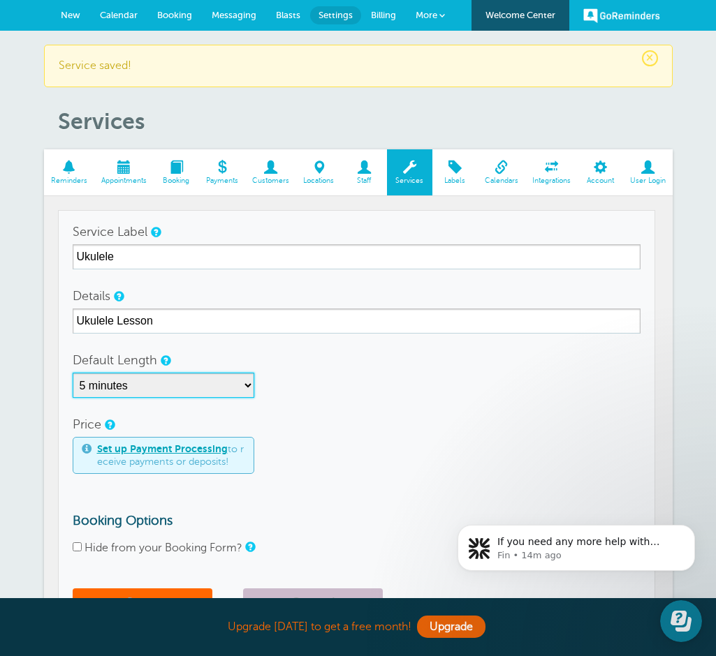
click at [161, 383] on select "5 minutes 10 minutes 15 minutes 20 minutes 25 minutes 30 minutes 35 minutes 40 …" at bounding box center [164, 385] width 182 height 25
select select "30"
click at [73, 373] on select "5 minutes 10 minutes 15 minutes 20 minutes 25 minutes 30 minutes 35 minutes 40 …" at bounding box center [164, 385] width 182 height 25
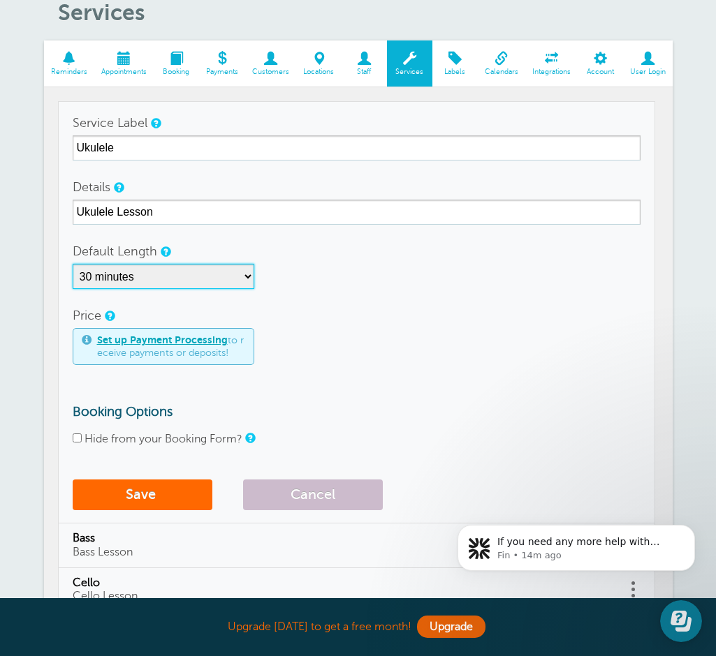
scroll to position [121, 0]
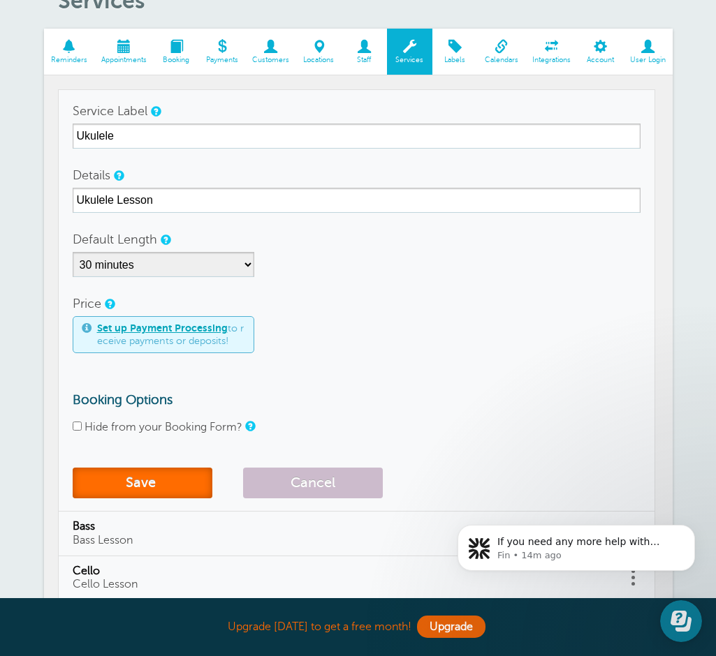
click at [163, 493] on button "Save" at bounding box center [143, 483] width 140 height 31
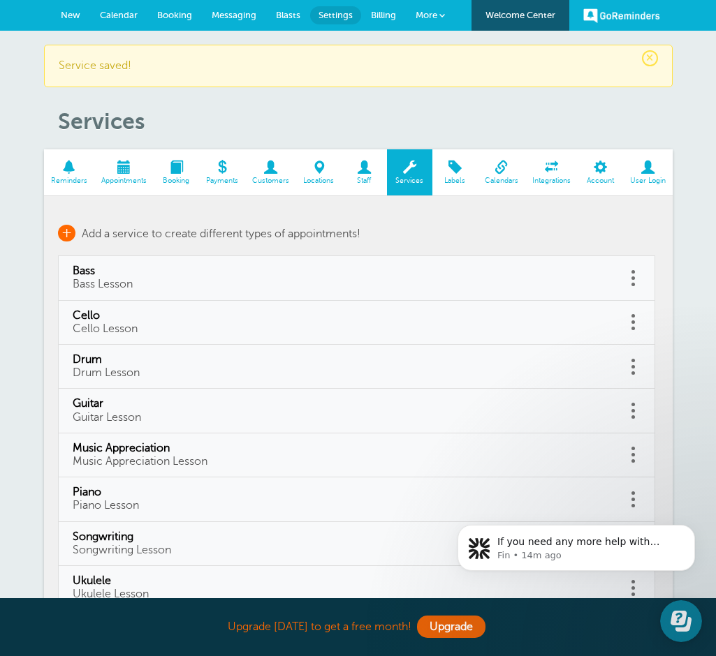
click at [66, 233] on span "+" at bounding box center [66, 233] width 17 height 17
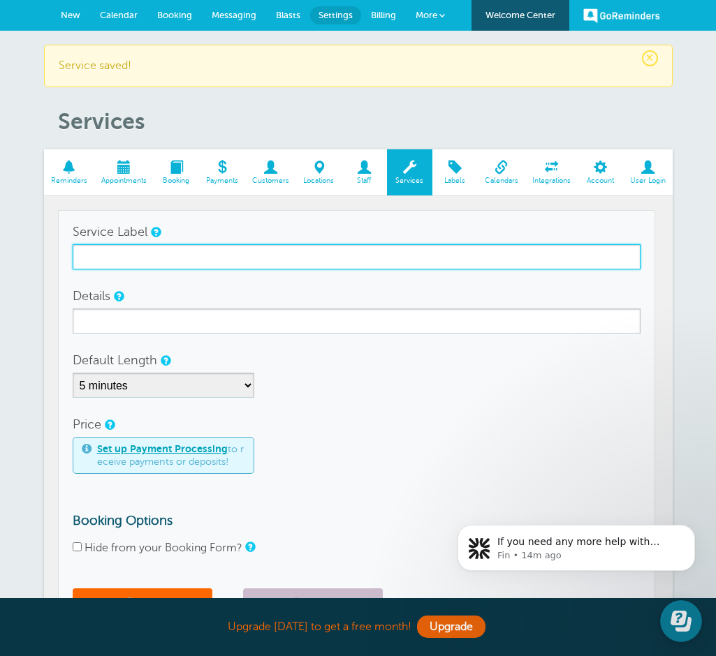
click at [102, 261] on input "Service Label" at bounding box center [357, 256] width 568 height 25
click at [115, 260] on input "Kidz ROck" at bounding box center [357, 256] width 568 height 25
type input "Kidz Rock"
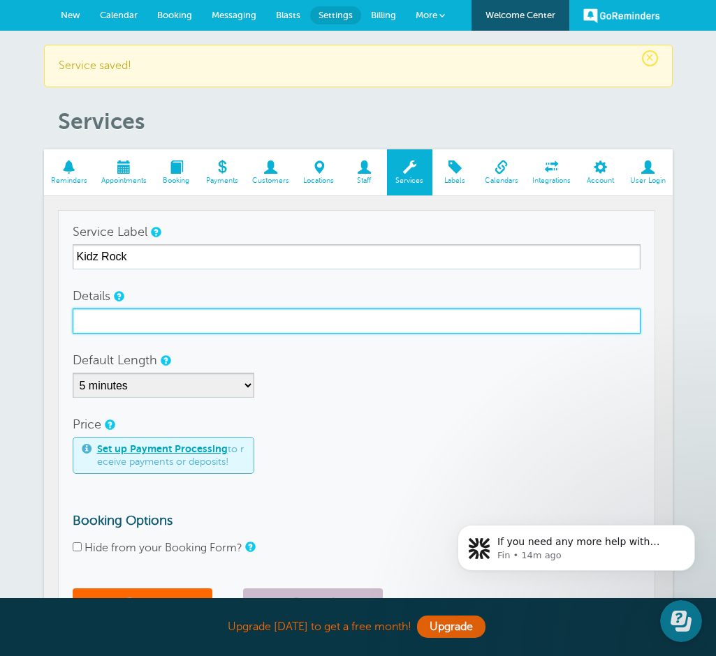
click at [125, 322] on input "Details" at bounding box center [357, 321] width 568 height 25
click at [114, 327] on input "Kidz ROck Class" at bounding box center [357, 321] width 568 height 25
click at [117, 318] on input "Kidz ROck Class" at bounding box center [357, 321] width 568 height 25
type input "Kidz Rock Class"
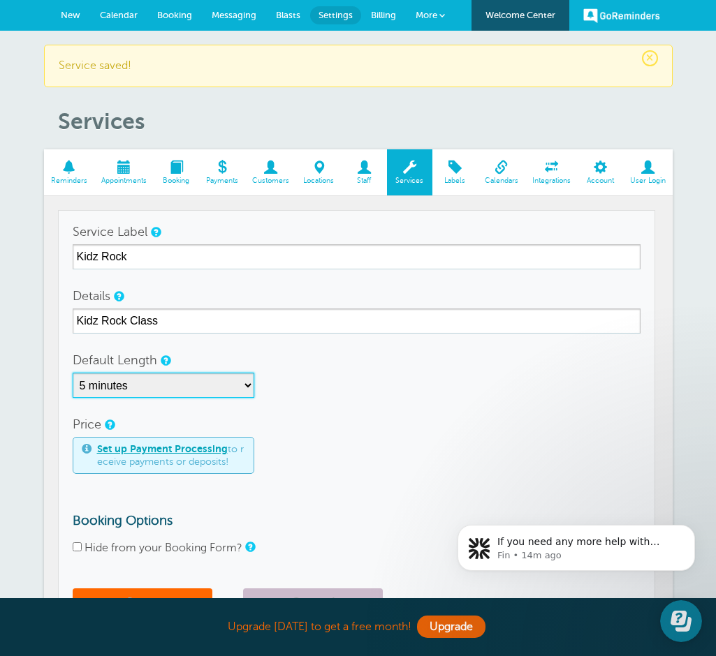
click at [133, 390] on select "5 minutes 10 minutes 15 minutes 20 minutes 25 minutes 30 minutes 35 minutes 40 …" at bounding box center [164, 385] width 182 height 25
select select "45"
click at [73, 373] on select "5 minutes 10 minutes 15 minutes 20 minutes 25 minutes 30 minutes 35 minutes 40 …" at bounding box center [164, 385] width 182 height 25
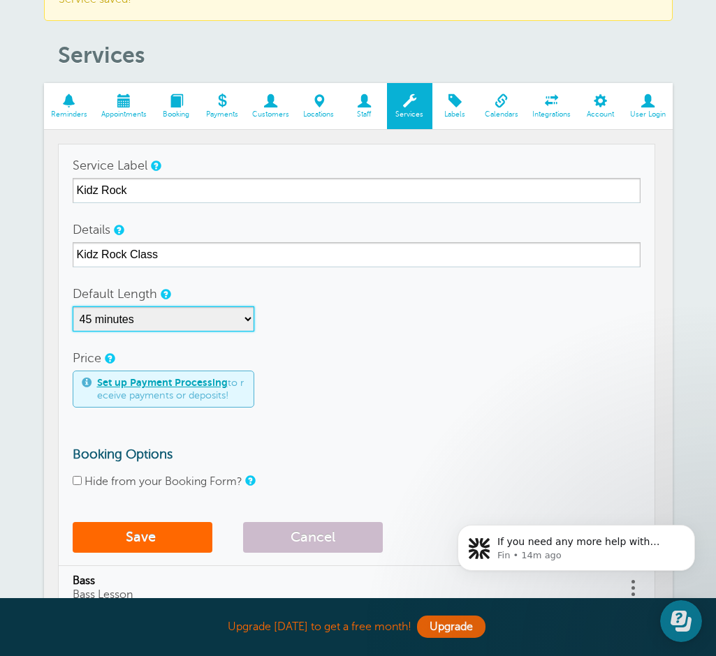
scroll to position [89, 0]
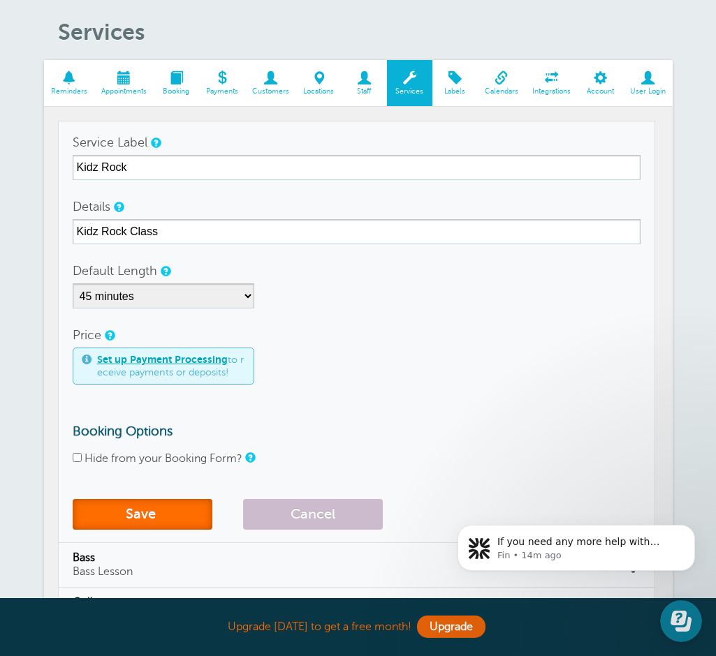
click at [137, 516] on button "Save" at bounding box center [143, 514] width 140 height 31
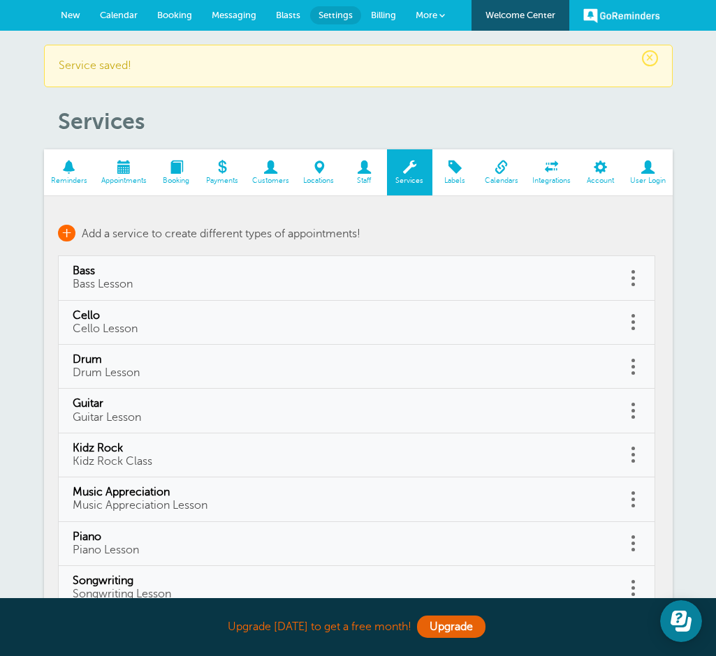
click at [73, 229] on span "+" at bounding box center [66, 233] width 17 height 17
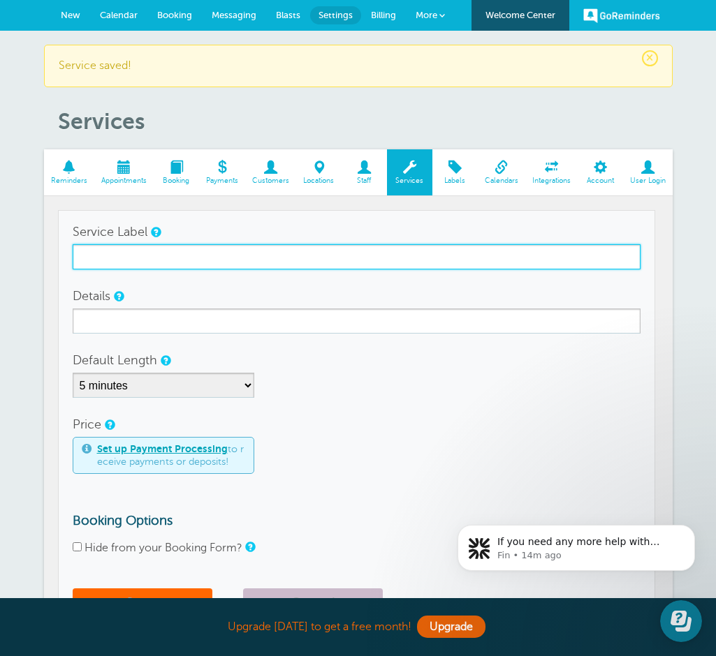
click at [99, 255] on input "Service Label" at bounding box center [357, 256] width 568 height 25
type input "Group"
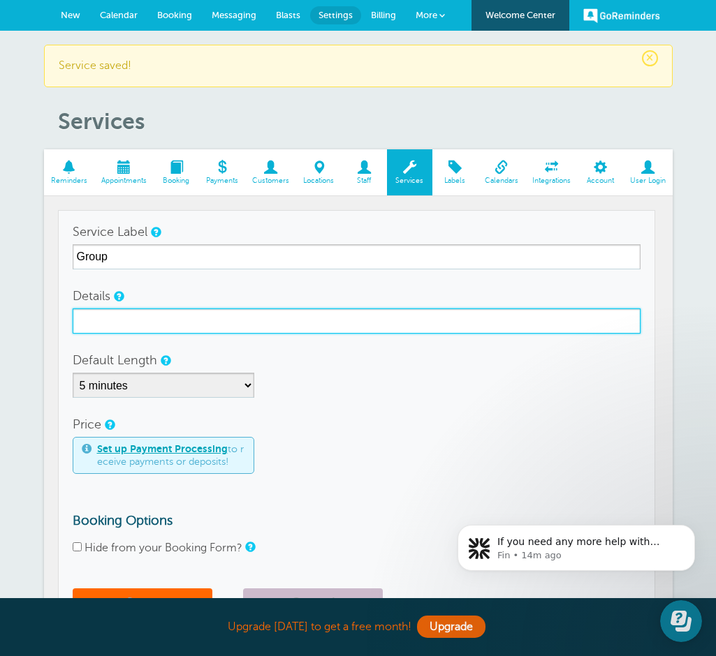
click at [104, 322] on input "Details" at bounding box center [357, 321] width 568 height 25
type input "Group Practice"
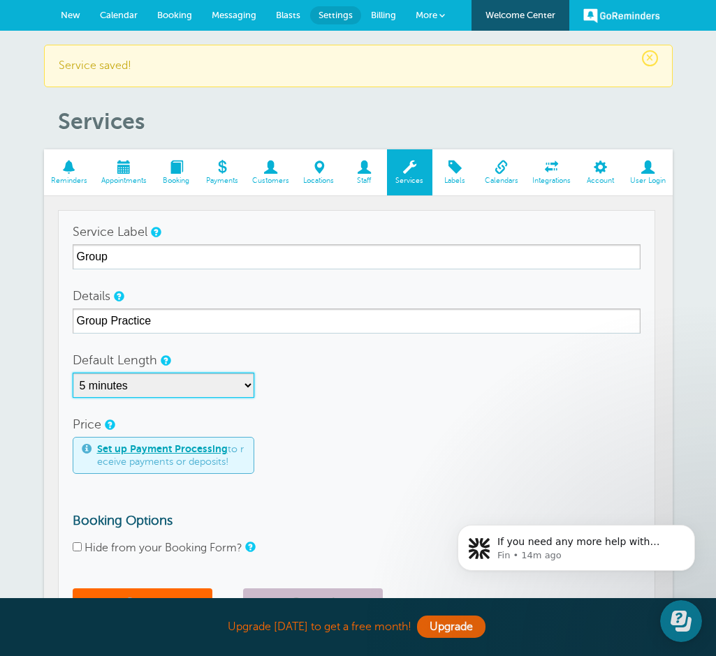
click at [152, 386] on select "5 minutes 10 minutes 15 minutes 20 minutes 25 minutes 30 minutes 35 minutes 40 …" at bounding box center [164, 385] width 182 height 25
select select "60"
click at [73, 373] on select "5 minutes 10 minutes 15 minutes 20 minutes 25 minutes 30 minutes 35 minutes 40 …" at bounding box center [164, 385] width 182 height 25
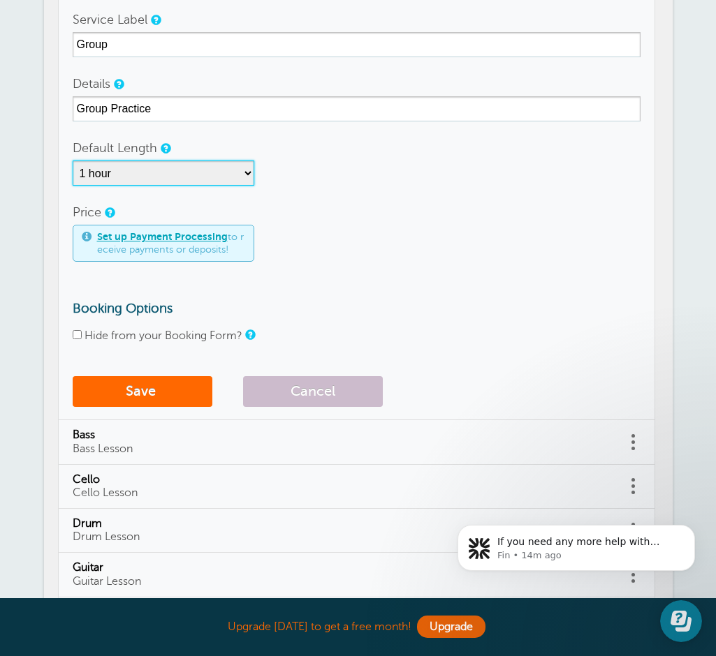
scroll to position [277, 0]
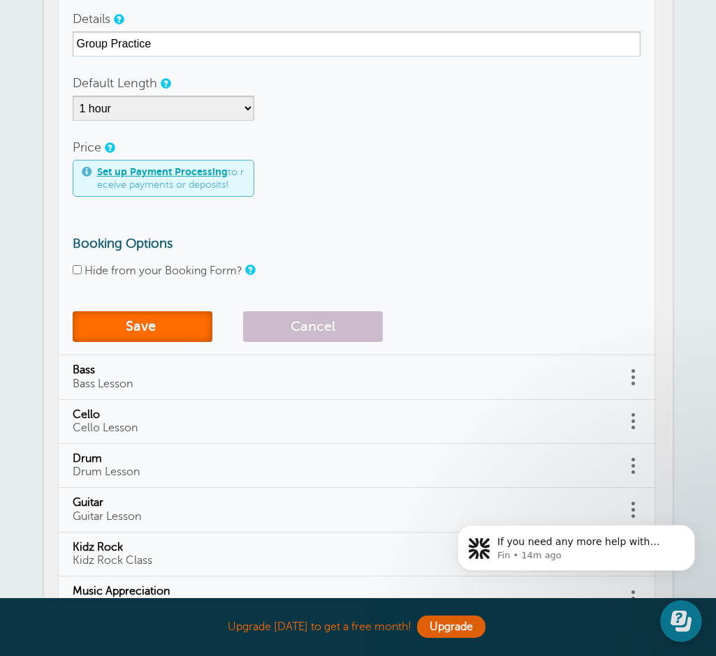
click at [169, 316] on button "Save" at bounding box center [143, 326] width 140 height 31
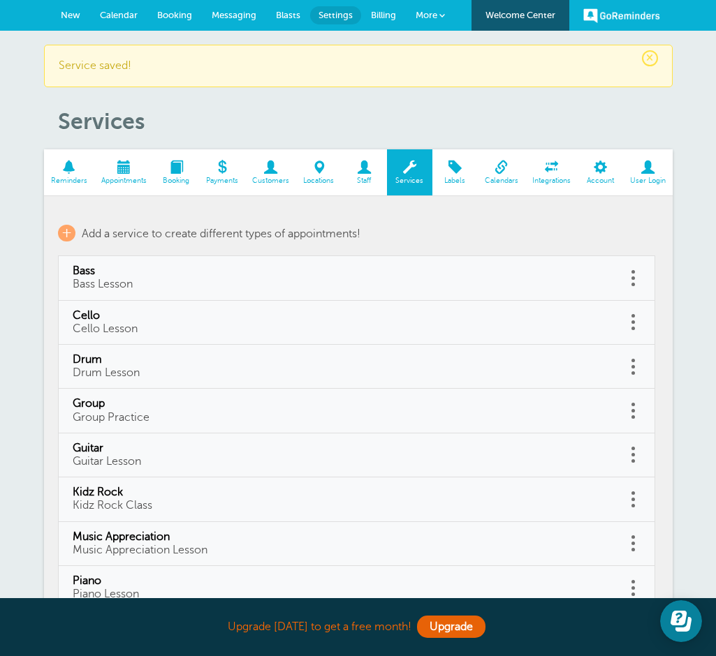
click at [449, 168] on span at bounding box center [454, 167] width 45 height 13
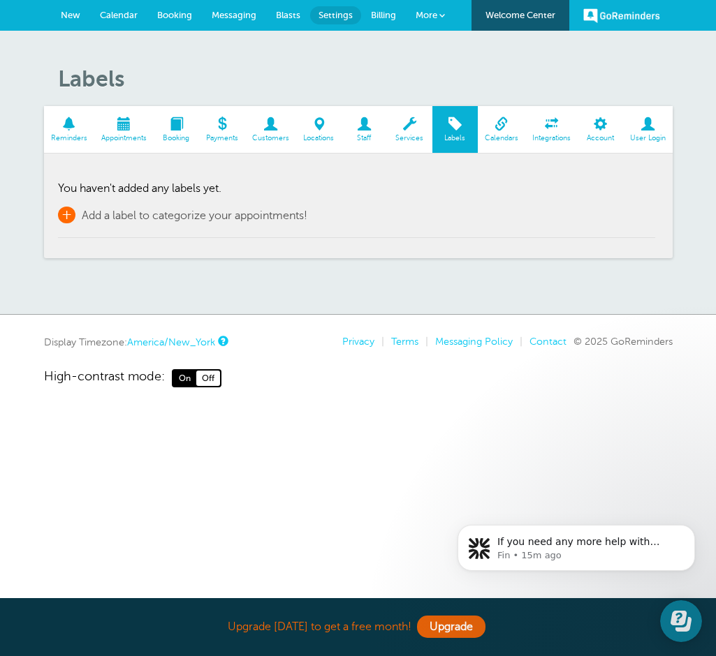
click at [176, 215] on span "Add a label to categorize your appointments!" at bounding box center [195, 215] width 226 height 13
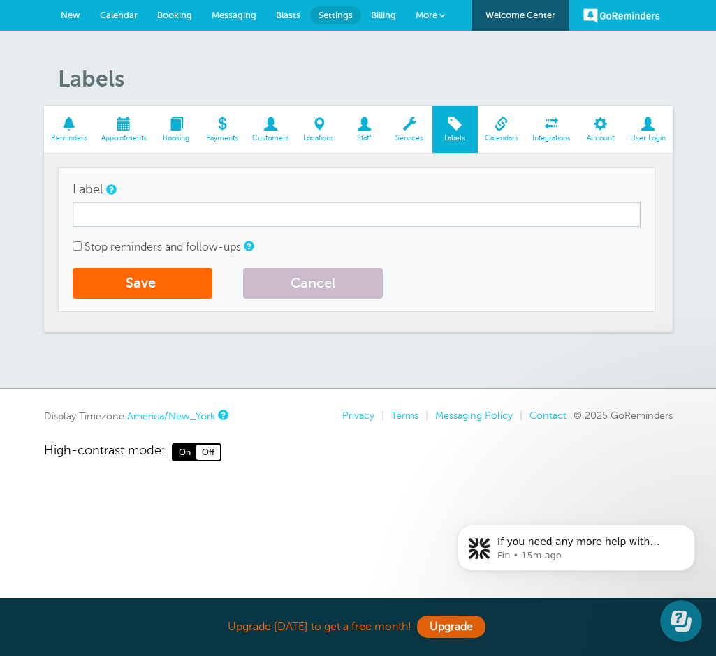
click at [503, 124] on span at bounding box center [501, 123] width 47 height 13
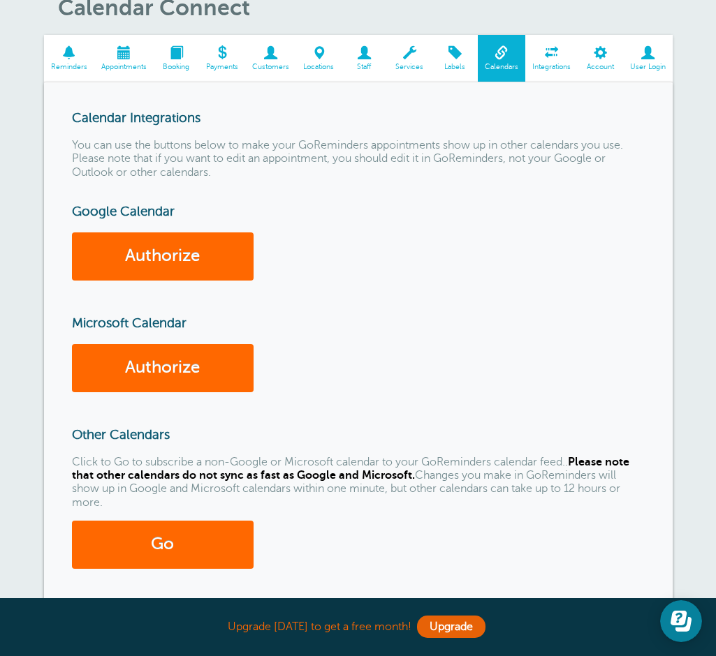
scroll to position [93, 0]
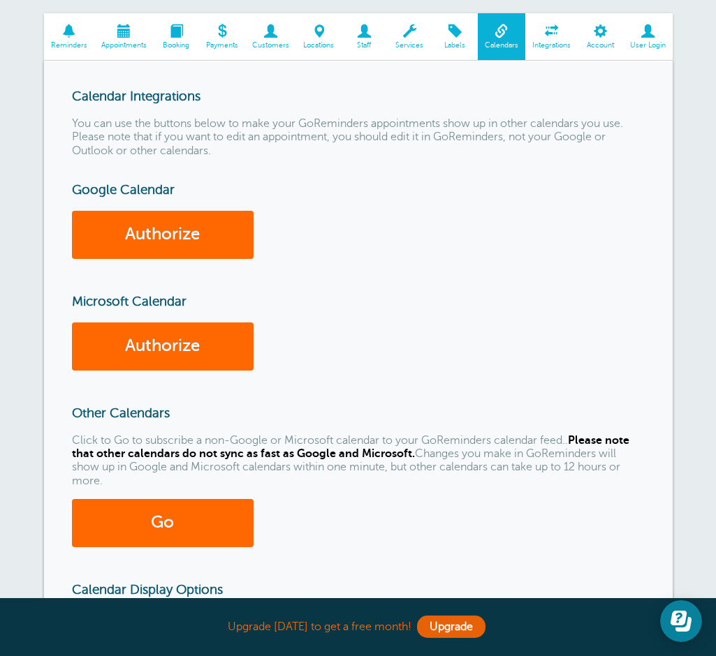
click at [547, 29] on span at bounding box center [551, 30] width 52 height 13
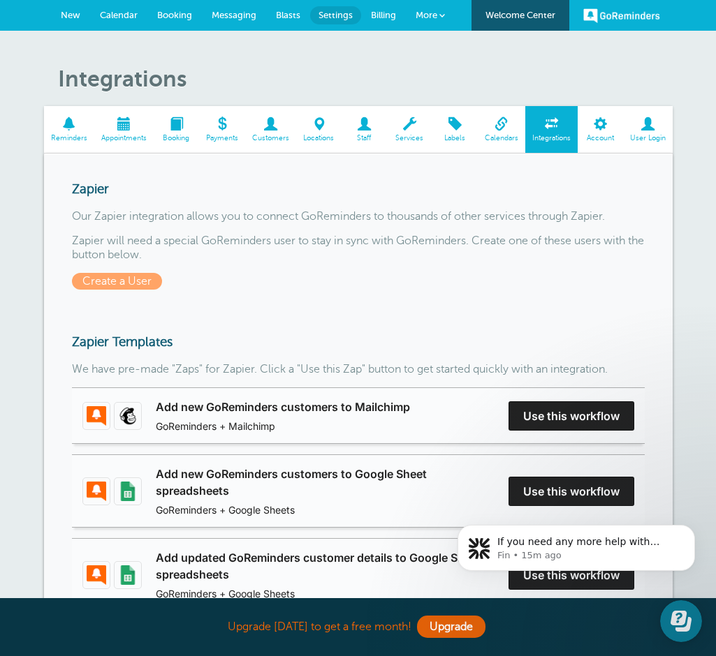
click at [610, 123] on span at bounding box center [599, 123] width 45 height 13
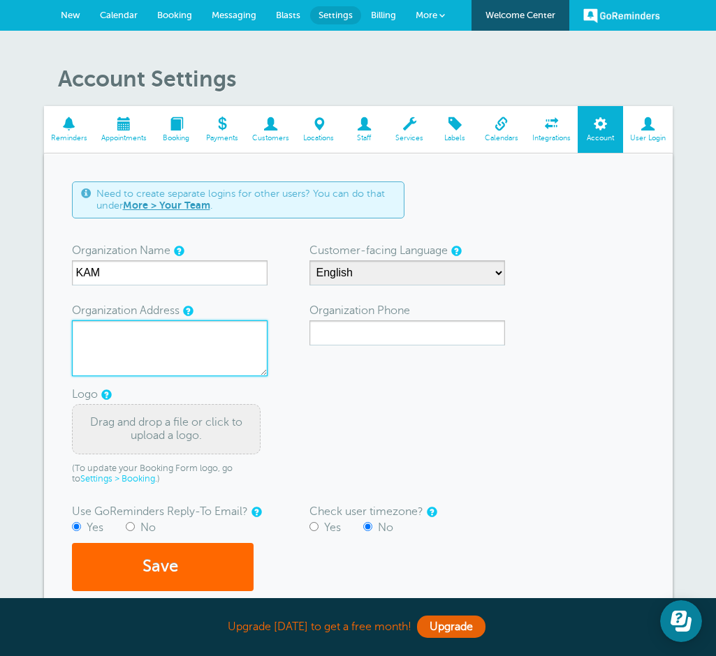
click at [168, 344] on textarea "Organization Address" at bounding box center [169, 348] width 195 height 56
type textarea "[STREET_ADDRESS] [GEOGRAPHIC_DATA], [GEOGRAPHIC_DATA] 37934"
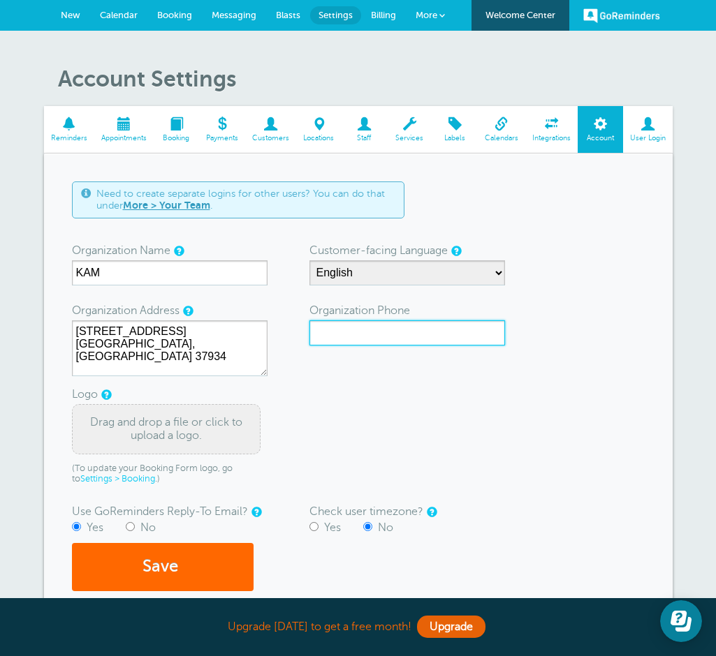
click at [362, 323] on input "Organization Phone" at bounding box center [406, 332] width 195 height 25
type input "865-675-1655"
click at [114, 435] on div "Drag and drop a file or click to upload a logo." at bounding box center [166, 429] width 188 height 50
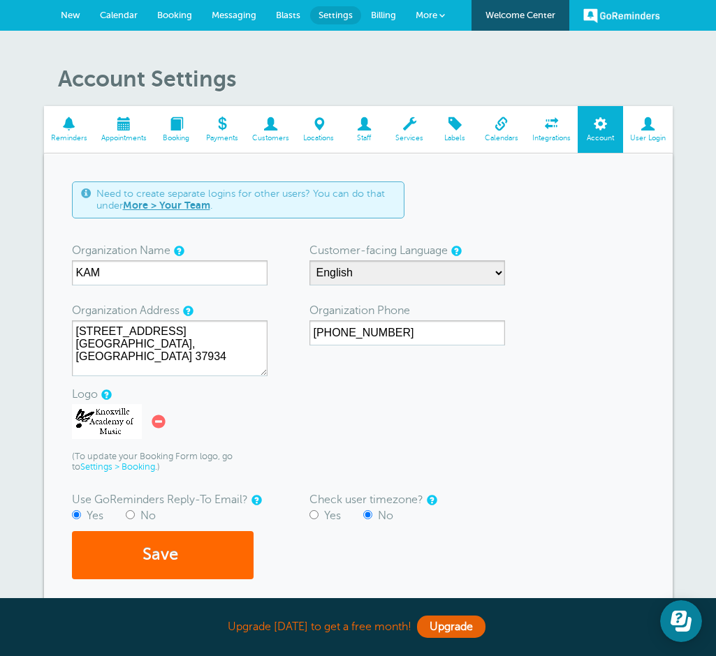
scroll to position [7, 0]
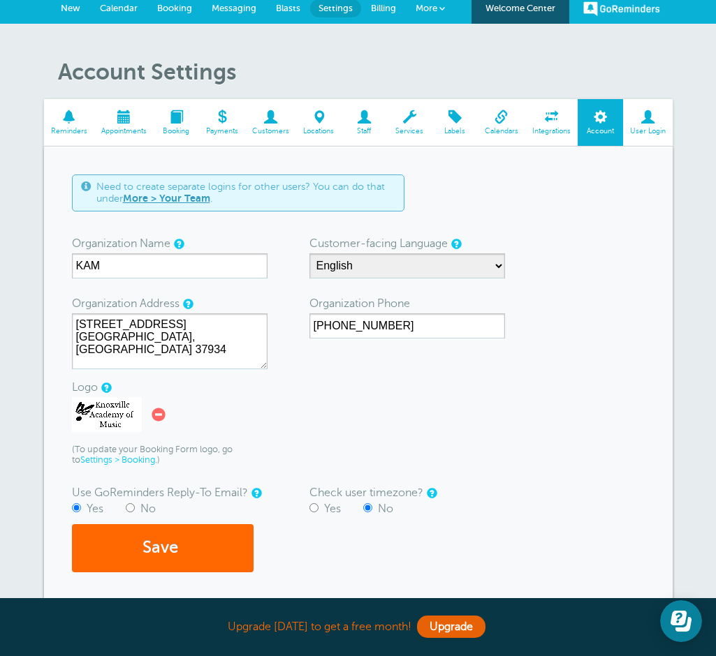
click at [127, 507] on input "No" at bounding box center [130, 507] width 9 height 9
radio input "true"
click at [311, 509] on input "Yes" at bounding box center [313, 507] width 9 height 9
radio input "true"
click at [226, 559] on button "Save" at bounding box center [163, 548] width 182 height 48
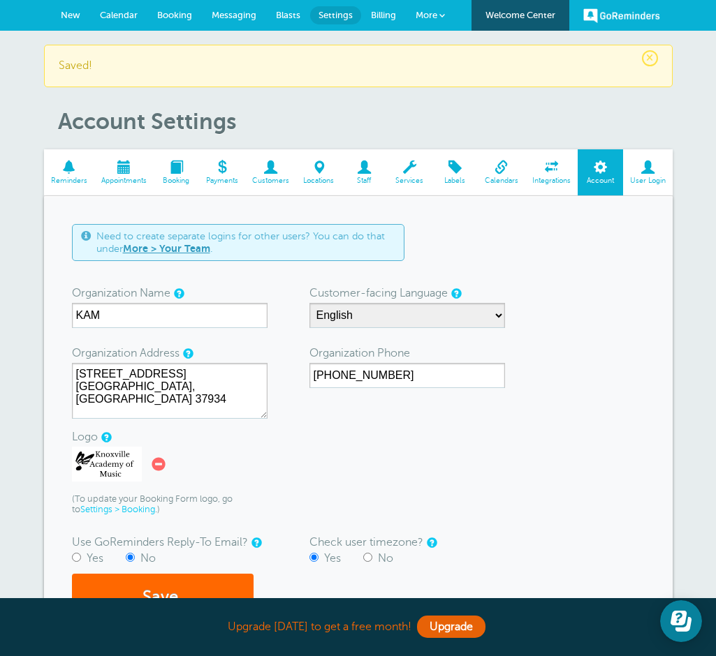
click at [77, 17] on span "New" at bounding box center [71, 15] width 20 height 10
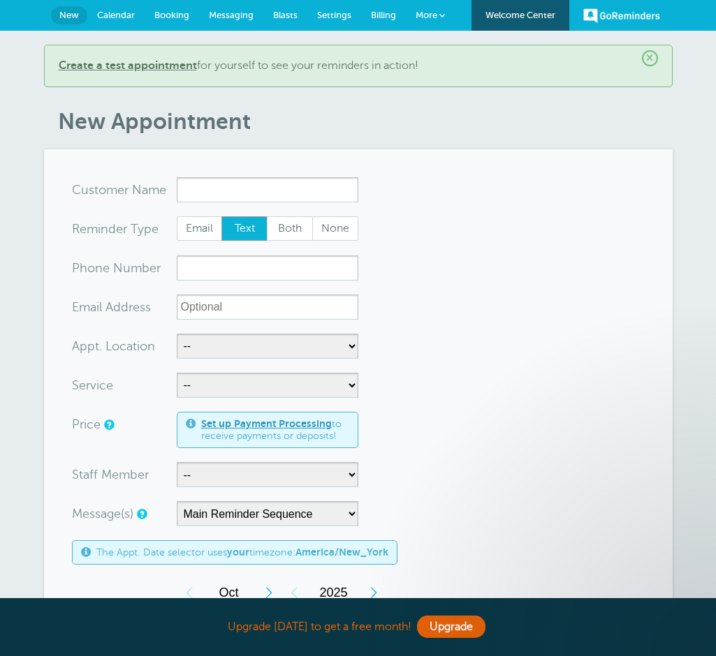
click at [100, 66] on b "Create a test appointment" at bounding box center [128, 65] width 138 height 13
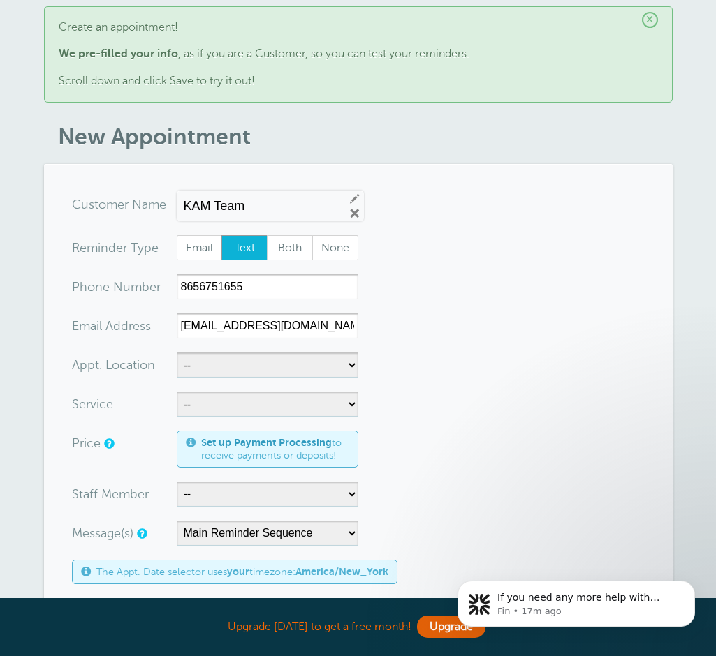
scroll to position [121, 0]
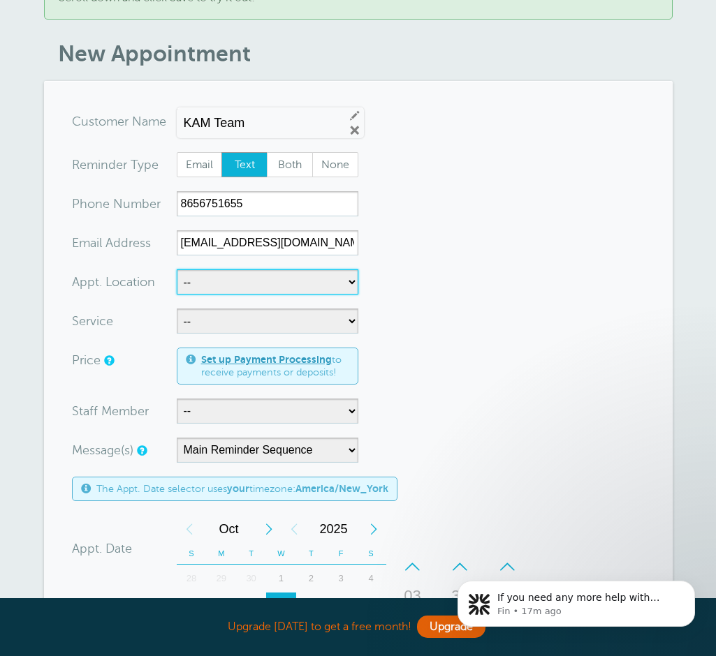
click at [348, 276] on select "-- KAM" at bounding box center [268, 281] width 182 height 25
select select "25492"
click at [177, 269] on select "-- KAM" at bounding box center [268, 281] width 182 height 25
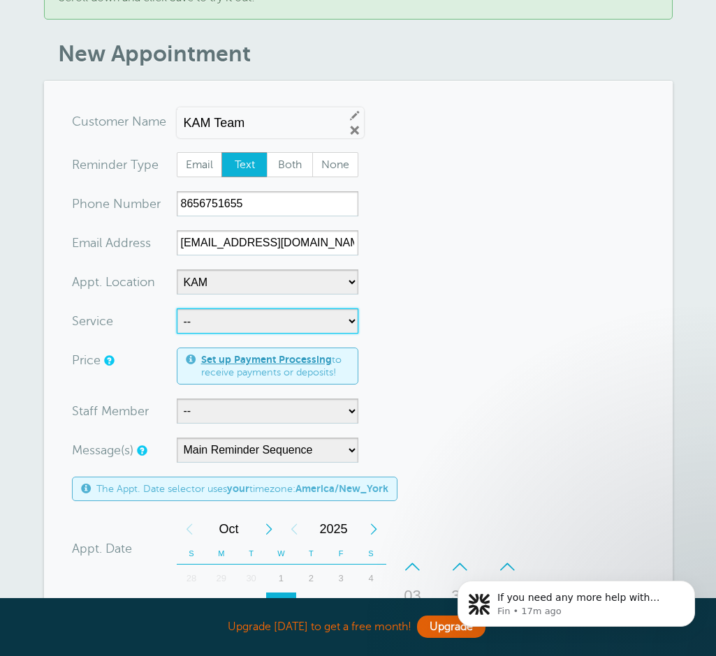
click at [325, 317] on select "-- Bass Cello Drum Group Guitar Kidz Rock Music Appreciation Piano Songwriting …" at bounding box center [268, 321] width 182 height 25
select select "28456"
click at [177, 309] on select "-- Bass Cello Drum Group Guitar Kidz Rock Music Appreciation Piano Songwriting …" at bounding box center [268, 321] width 182 height 25
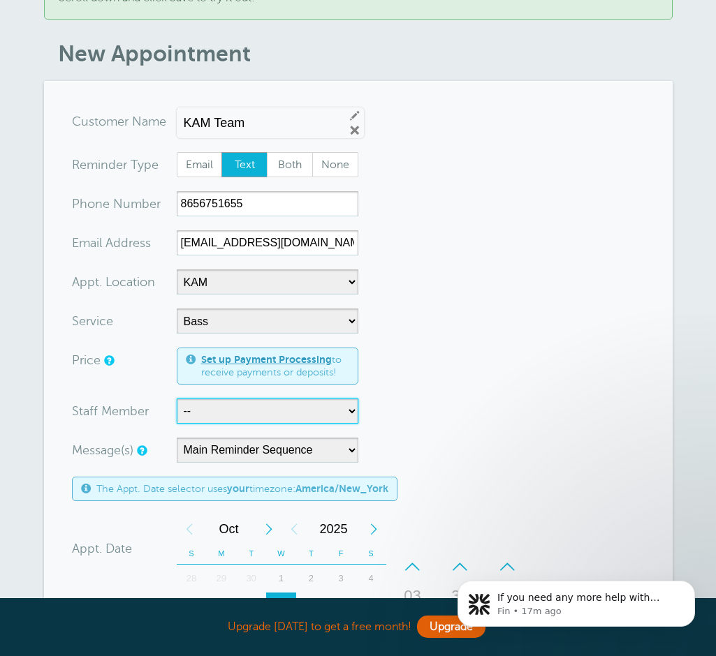
click at [306, 406] on select "-- Adam Millsaps Clay Cantrell Daniel Willsey Francesca Reggio Kaylie King Lesl…" at bounding box center [268, 411] width 182 height 25
select select "21751"
click at [177, 399] on select "-- Adam Millsaps Clay Cantrell Daniel Willsey Francesca Reggio Kaylie King Lesl…" at bounding box center [268, 411] width 182 height 25
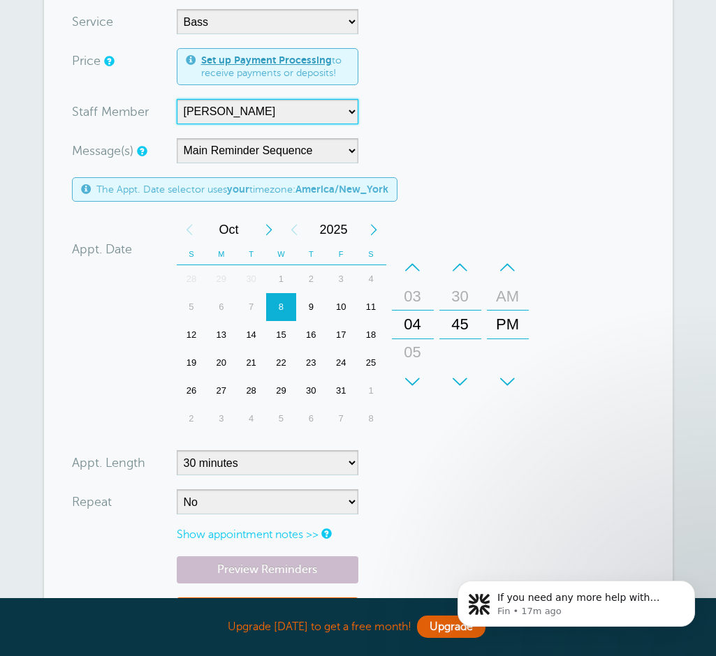
scroll to position [422, 0]
click at [419, 324] on div "04" at bounding box center [413, 324] width 34 height 28
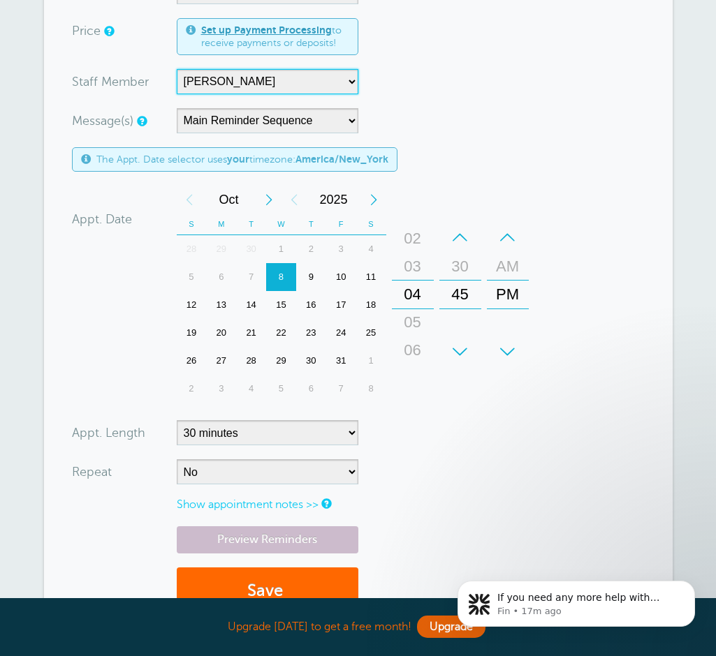
scroll to position [449, 0]
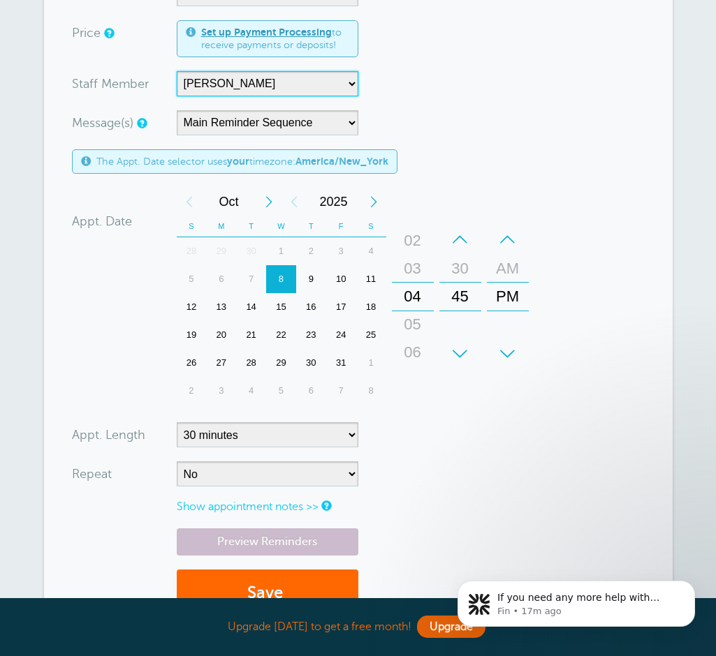
click at [415, 347] on div "+" at bounding box center [413, 354] width 42 height 28
click at [285, 285] on div "8" at bounding box center [281, 279] width 30 height 28
click at [408, 267] on div "03" at bounding box center [413, 269] width 34 height 28
click at [411, 324] on div "04" at bounding box center [413, 325] width 34 height 28
click at [411, 326] on div "05" at bounding box center [413, 325] width 34 height 28
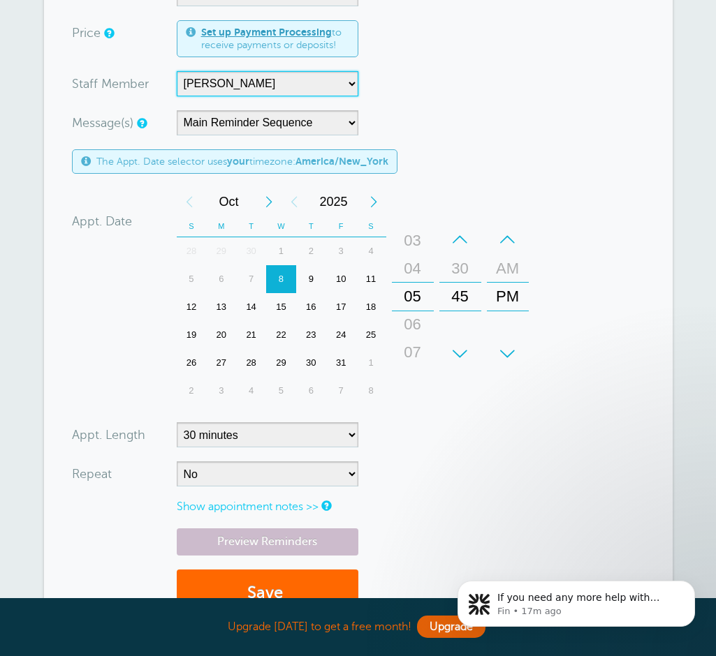
click at [411, 326] on div "06" at bounding box center [413, 325] width 34 height 28
click at [411, 326] on div "07" at bounding box center [413, 325] width 34 height 28
click at [457, 272] on div "30" at bounding box center [460, 269] width 34 height 28
click at [457, 272] on div "15" at bounding box center [460, 269] width 34 height 28
click at [457, 272] on div "00" at bounding box center [460, 269] width 34 height 28
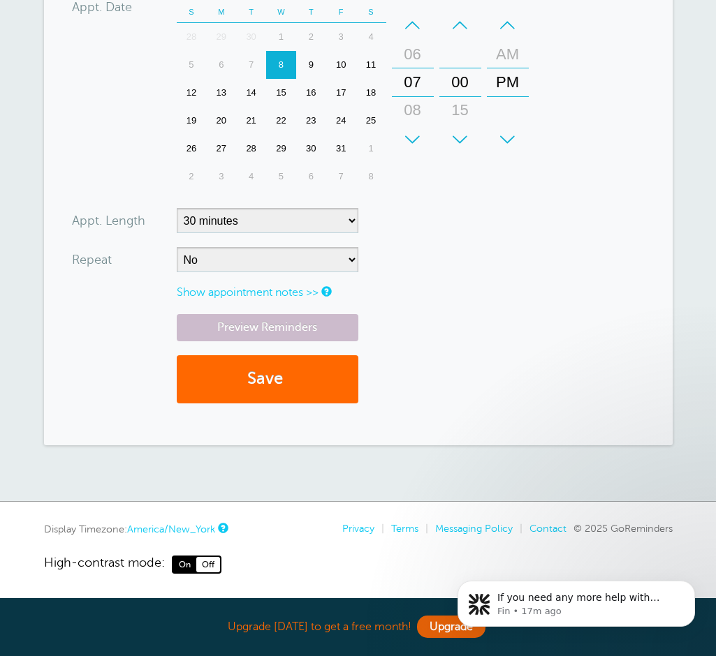
scroll to position [665, 0]
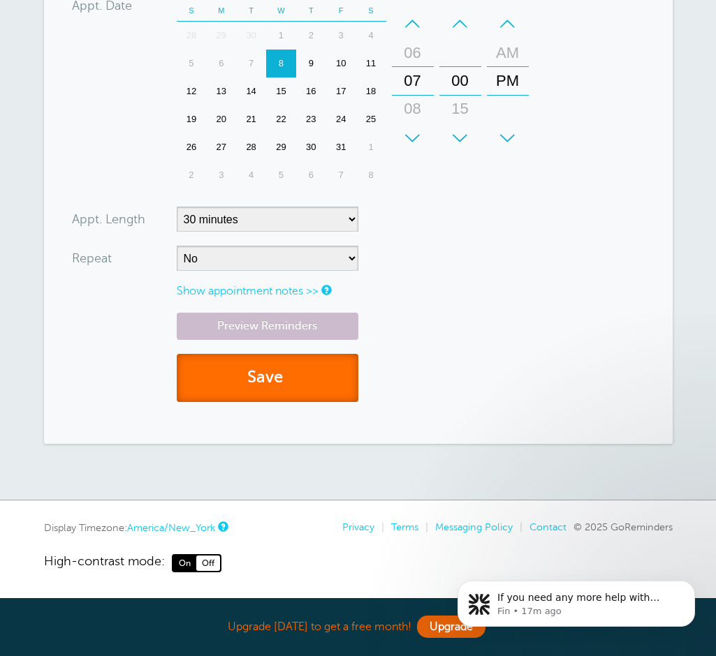
click at [306, 378] on button "Save" at bounding box center [268, 378] width 182 height 48
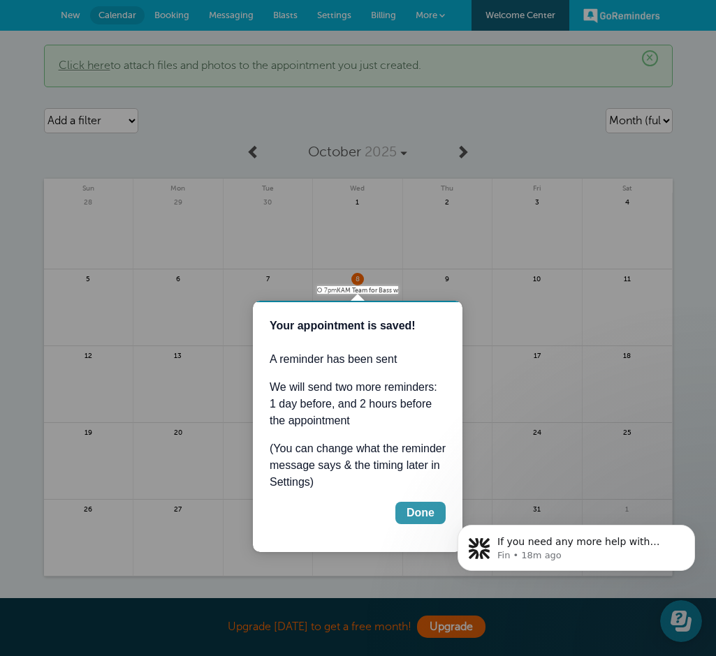
click at [422, 519] on div "Done" at bounding box center [420, 513] width 28 height 17
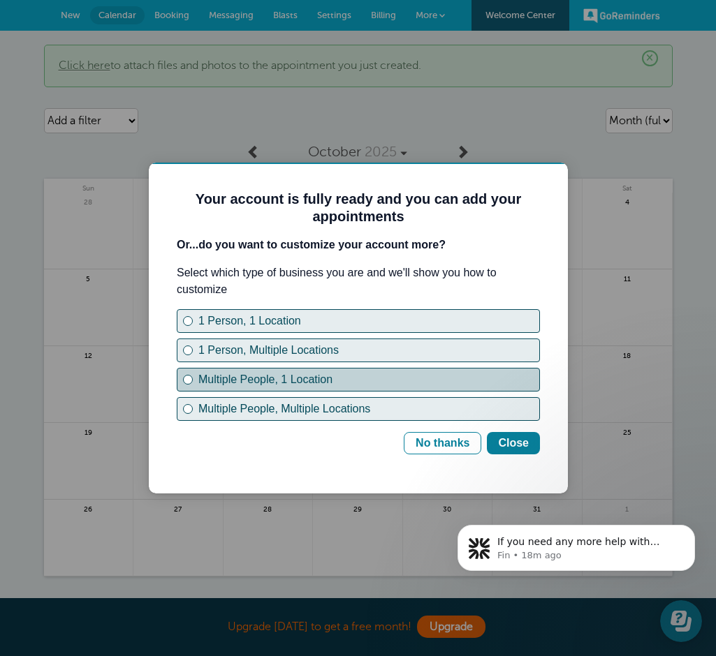
click at [367, 383] on div "Multiple People, 1 Location" at bounding box center [368, 379] width 341 height 17
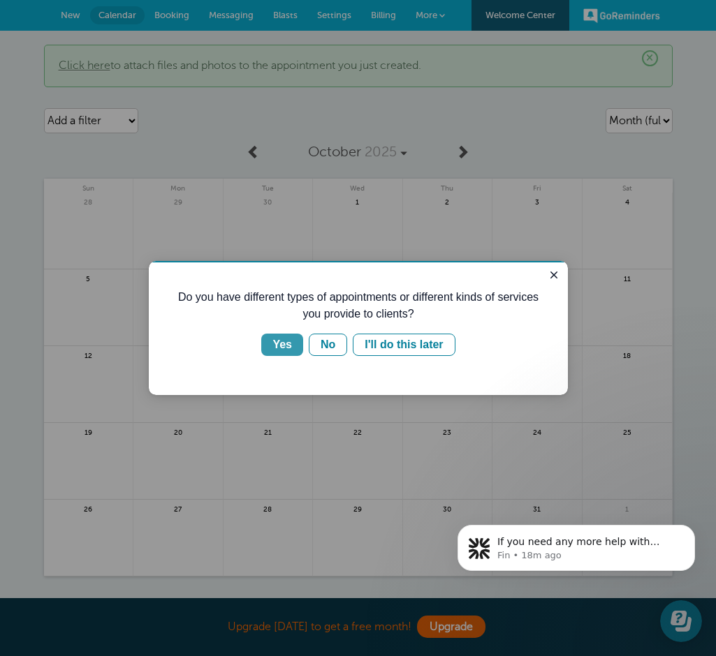
click at [283, 346] on div "Yes" at bounding box center [282, 345] width 20 height 17
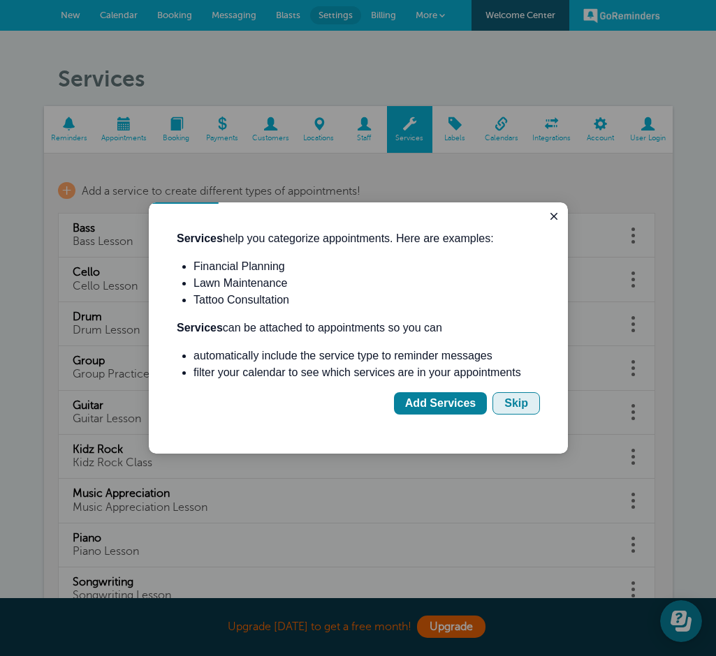
click at [505, 402] on div "Skip" at bounding box center [516, 403] width 24 height 17
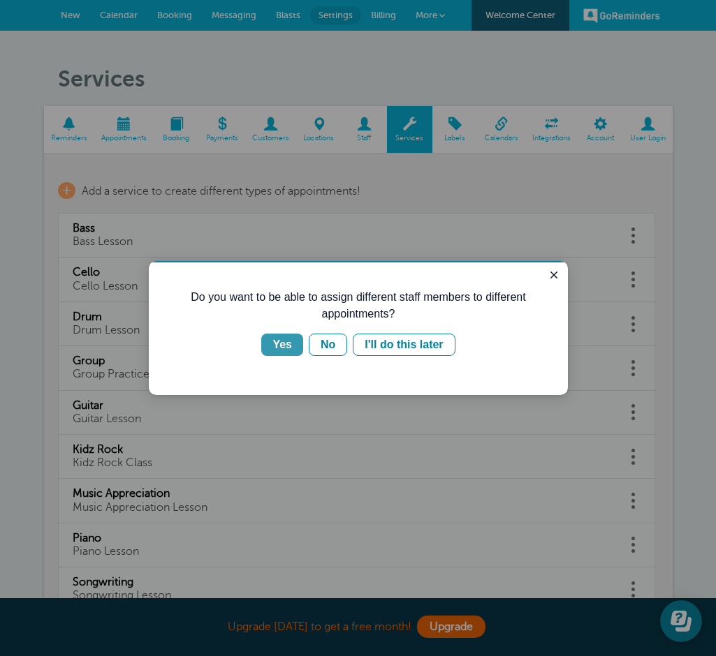
click at [281, 339] on div "Yes" at bounding box center [282, 345] width 20 height 17
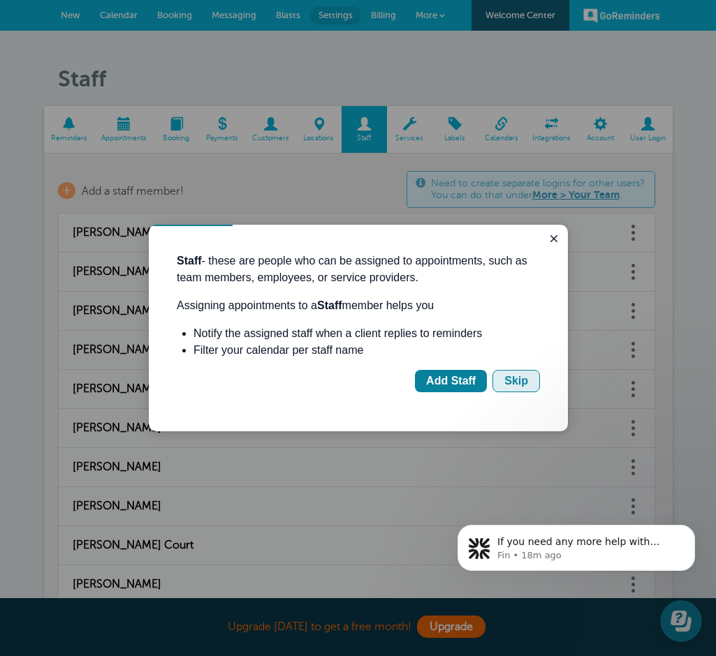
click at [520, 379] on div "Skip" at bounding box center [516, 381] width 24 height 17
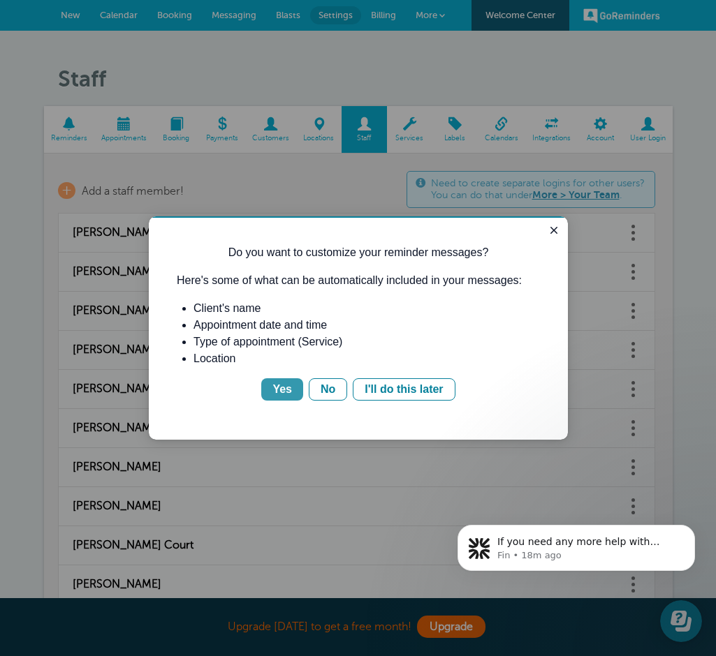
click at [269, 389] on button "Yes" at bounding box center [282, 389] width 42 height 22
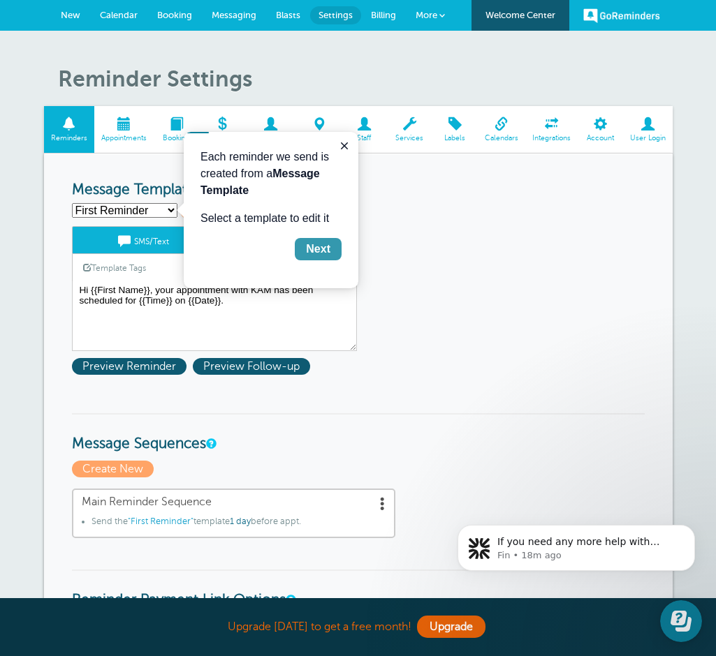
click at [325, 253] on div "Next" at bounding box center [318, 249] width 24 height 17
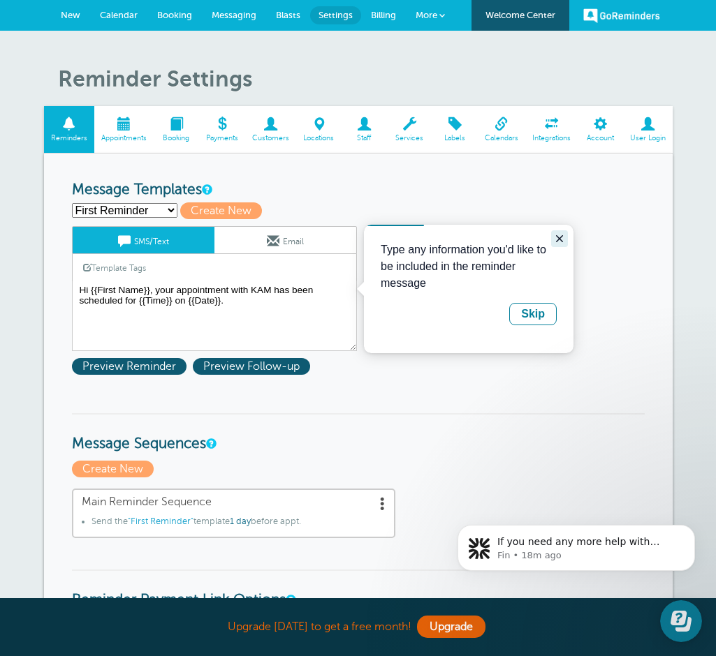
click at [564, 238] on icon "Close guide" at bounding box center [559, 238] width 11 height 11
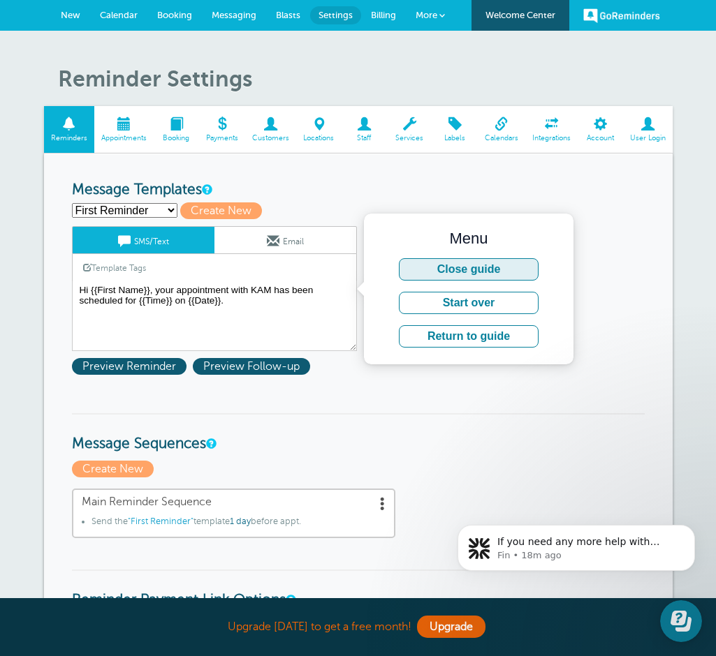
click at [519, 269] on button "Close guide" at bounding box center [469, 269] width 140 height 22
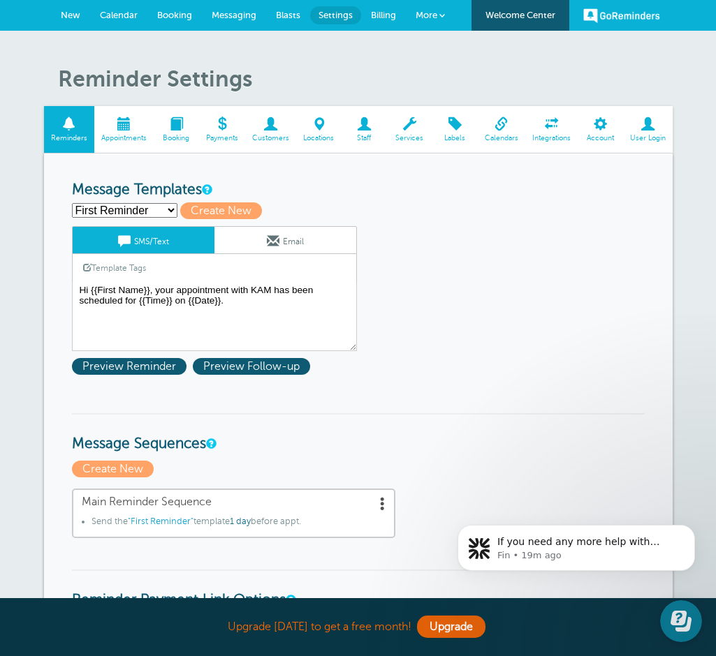
click at [353, 135] on span "Staff" at bounding box center [363, 138] width 31 height 8
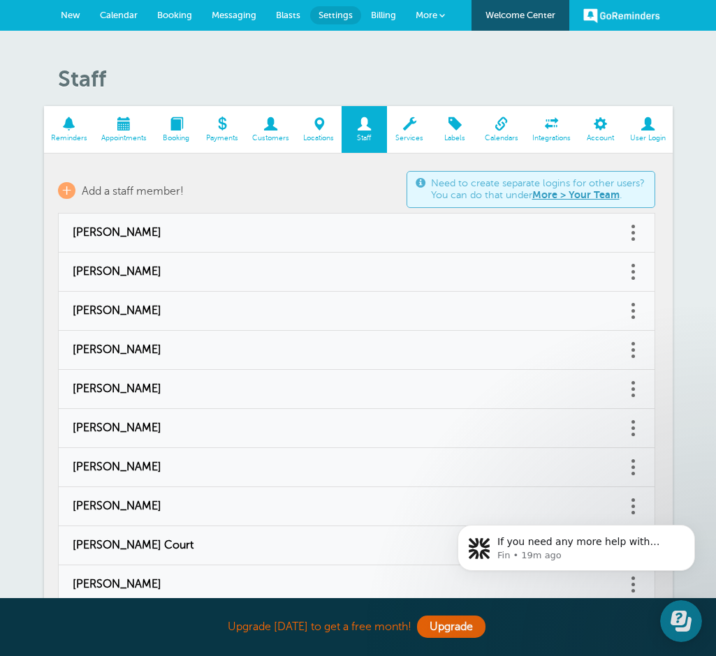
click at [634, 230] on link at bounding box center [633, 233] width 14 height 22
click at [623, 206] on link "Edit" at bounding box center [618, 198] width 42 height 26
type input "[PERSON_NAME]"
checkbox input "false"
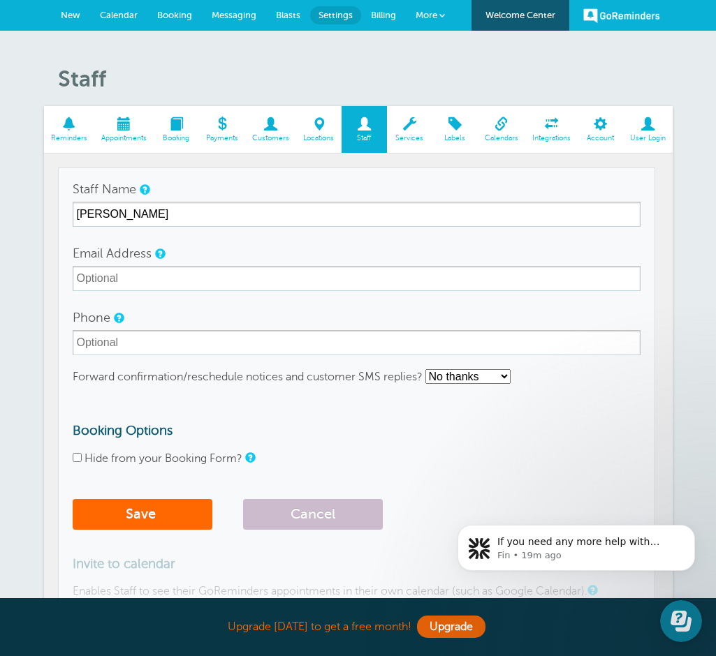
click at [405, 133] on link "Services" at bounding box center [409, 129] width 45 height 47
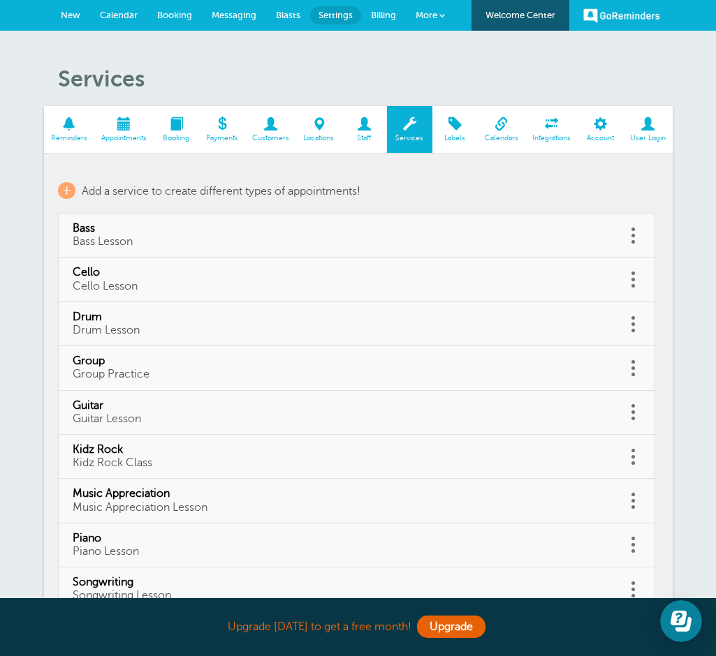
click at [441, 10] on link "More" at bounding box center [430, 15] width 49 height 31
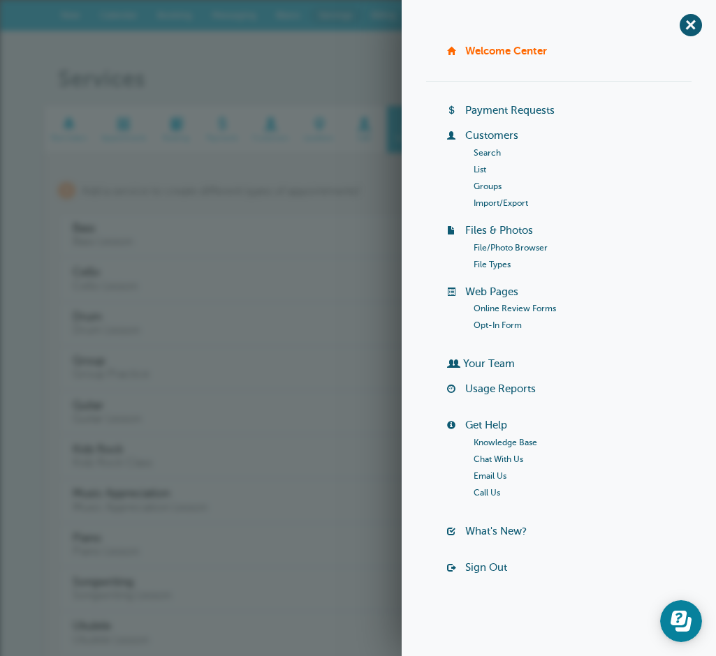
click at [686, 14] on div "+ [GEOGRAPHIC_DATA] Billing Payment Requests Customers Search List Groups Impor…" at bounding box center [558, 328] width 314 height 656
click at [691, 27] on span "+" at bounding box center [689, 24] width 31 height 31
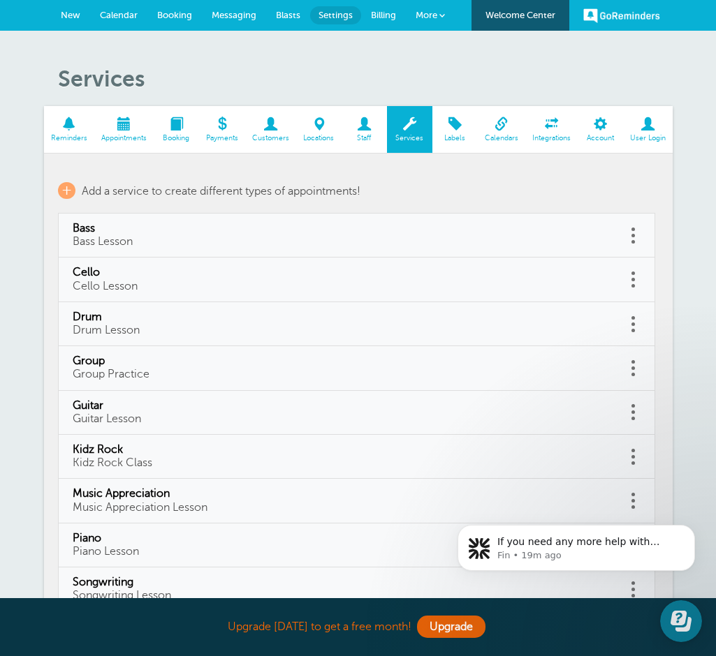
click at [70, 21] on link "New" at bounding box center [70, 15] width 39 height 31
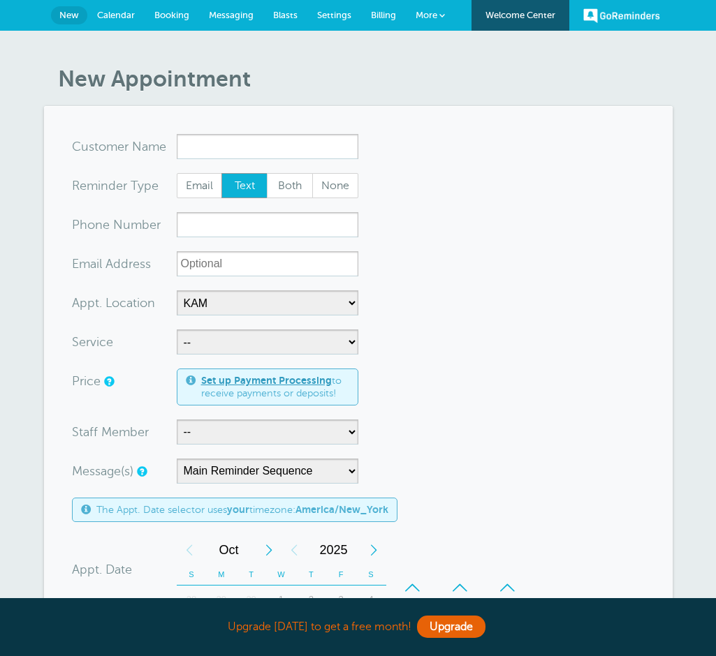
select select "25492"
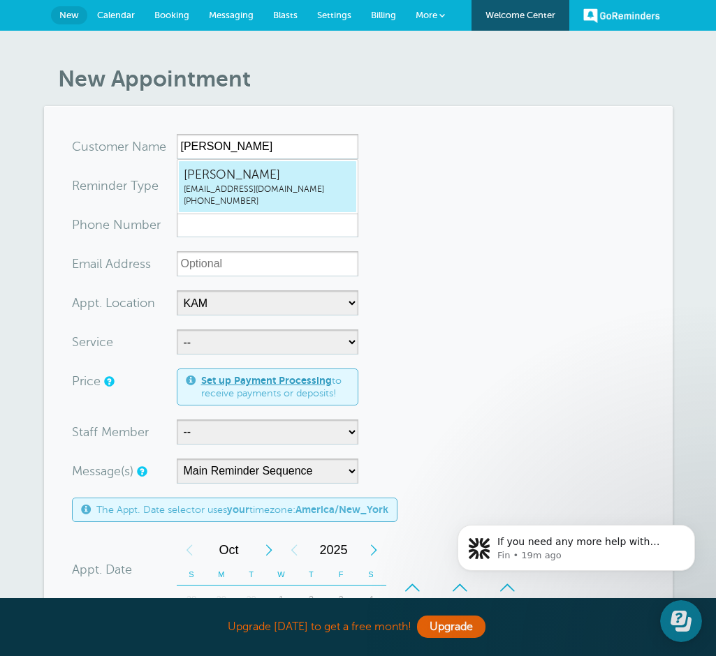
click at [230, 163] on link "Marek Rosinski audiounity@gmail.com (865) 437-7511" at bounding box center [267, 187] width 179 height 52
type input "MarekRosinskiaudiounity@gmail.com8654377511"
type input "Marek Rosinski"
type input "(865) 437-7511"
type input "audiounity@gmail.com"
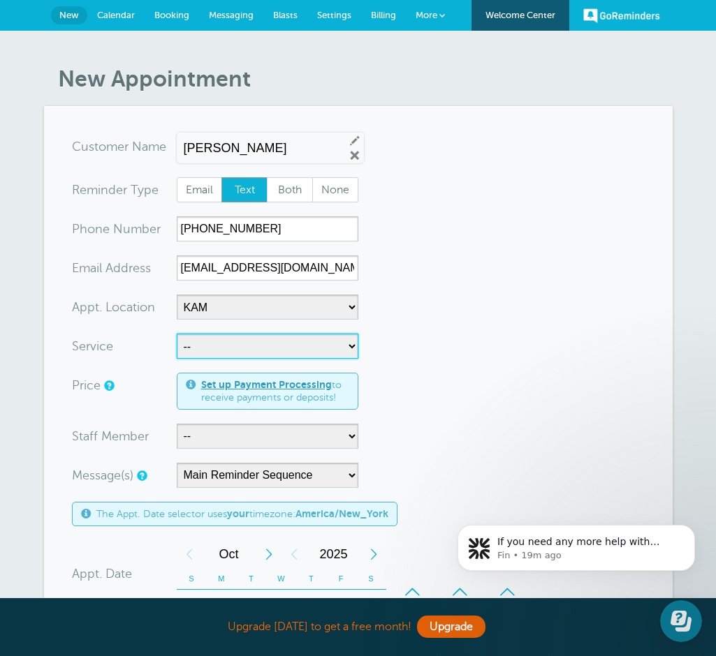
click at [231, 356] on select "-- Bass Cello Drum Group Guitar Kidz Rock Music Appreciation Piano Songwriting …" at bounding box center [268, 346] width 182 height 25
select select "28453"
click at [177, 334] on select "-- Bass Cello Drum Group Guitar Kidz Rock Music Appreciation Piano Songwriting …" at bounding box center [268, 346] width 182 height 25
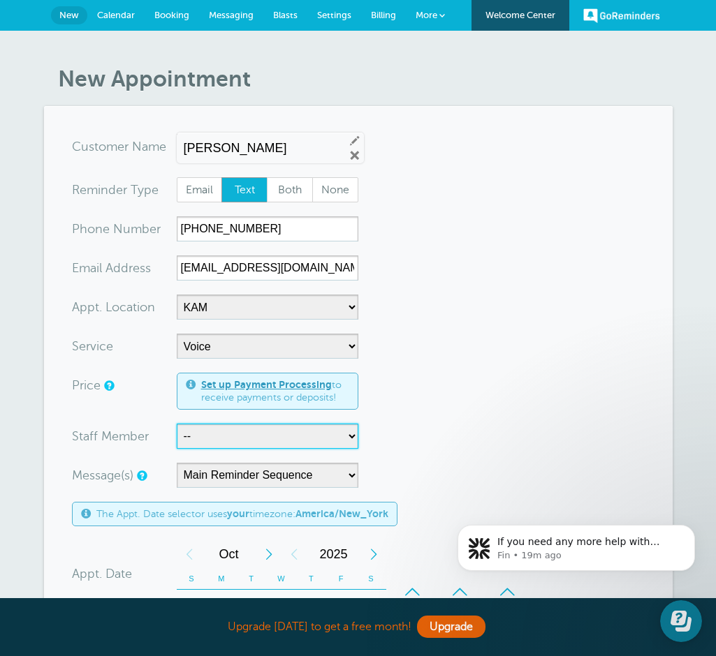
click at [291, 440] on select "-- Adam Millsaps Clay Cantrell Daniel Willsey Francesca Reggio Kaylie King Lesl…" at bounding box center [268, 436] width 182 height 25
click at [177, 424] on select "-- Adam Millsaps Clay Cantrell Daniel Willsey Francesca Reggio Kaylie King Lesl…" at bounding box center [268, 436] width 182 height 25
click at [274, 439] on select "-- Adam Millsaps Clay Cantrell Daniel Willsey Francesca Reggio Kaylie King Lesl…" at bounding box center [268, 436] width 182 height 25
select select "21748"
click at [177, 424] on select "-- Adam Millsaps Clay Cantrell Daniel Willsey Francesca Reggio Kaylie King Lesl…" at bounding box center [268, 436] width 182 height 25
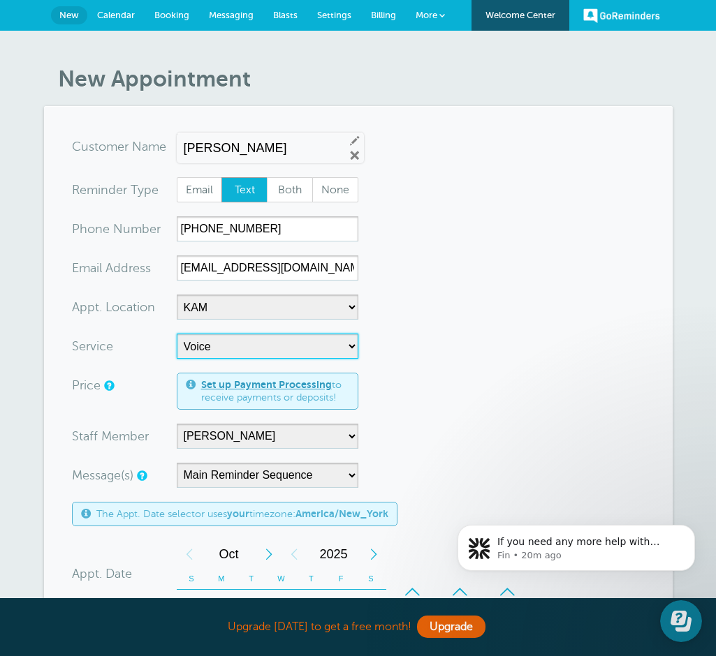
click at [278, 338] on select "-- Bass Cello Drum Group Guitar Kidz Rock Music Appreciation Piano Songwriting …" at bounding box center [268, 346] width 182 height 25
select select "28450"
click at [177, 334] on select "-- Bass Cello Drum Group Guitar Kidz Rock Music Appreciation Piano Songwriting …" at bounding box center [268, 346] width 182 height 25
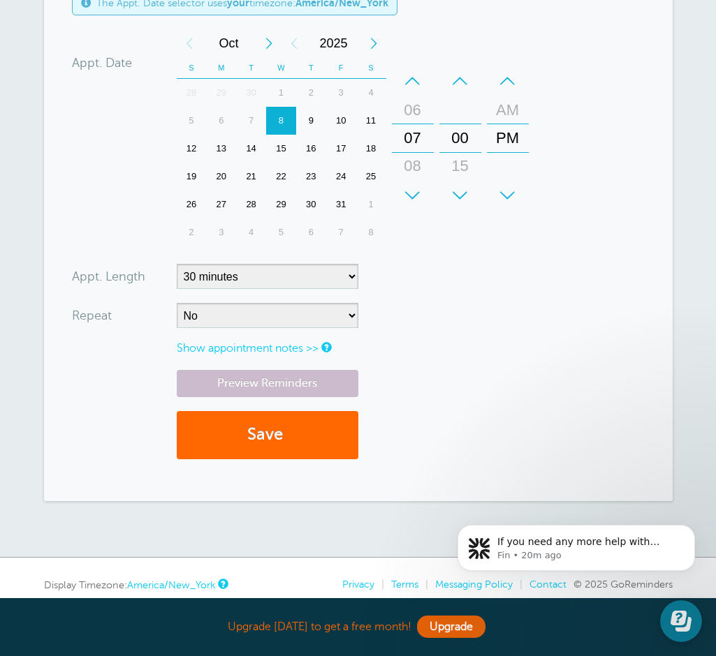
scroll to position [530, 0]
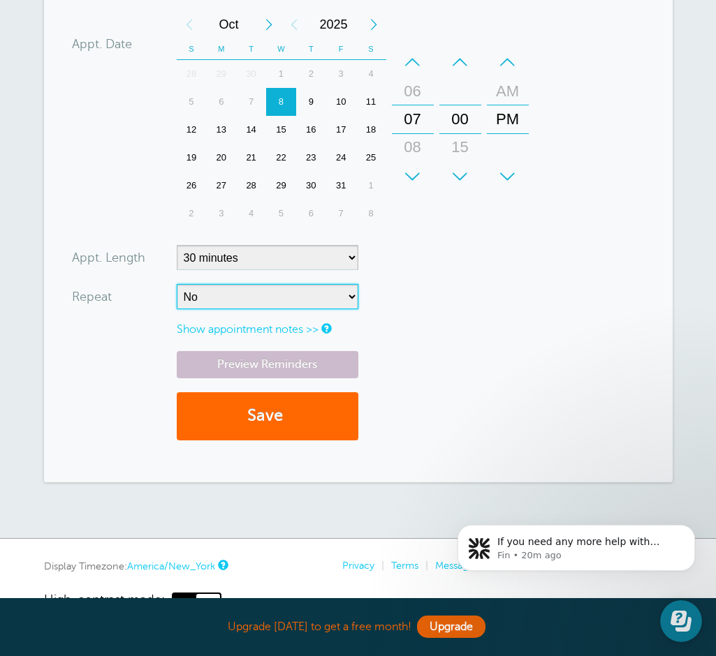
click at [346, 302] on select "No Daily Weekly Every 2 weeks Every 3 weeks Every 4 weeks Monthly Every 5 weeks…" at bounding box center [268, 296] width 182 height 25
select select "RRULE:FREQ=WEEKLY"
click at [177, 284] on select "No Daily Weekly Every 2 weeks Every 3 weeks Every 4 weeks Monthly Every 5 weeks…" at bounding box center [268, 296] width 182 height 25
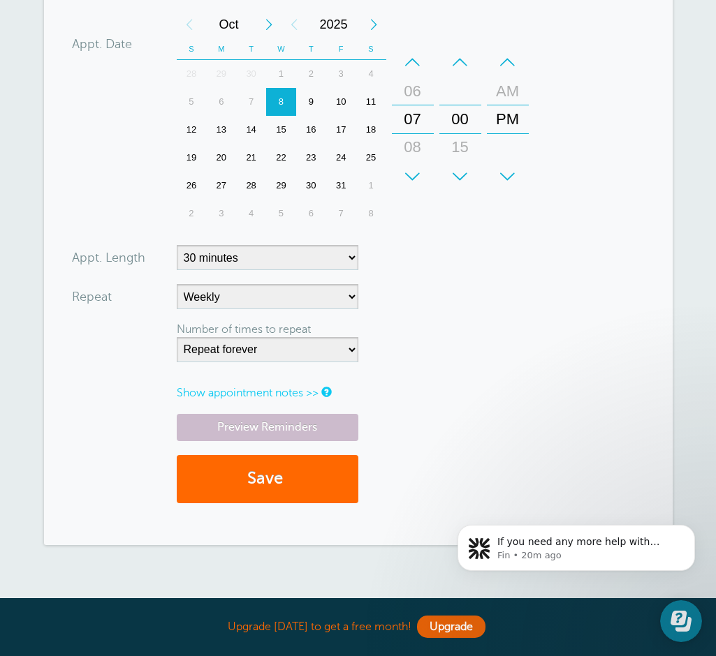
click at [297, 394] on link "Show appointment notes >>" at bounding box center [248, 393] width 142 height 13
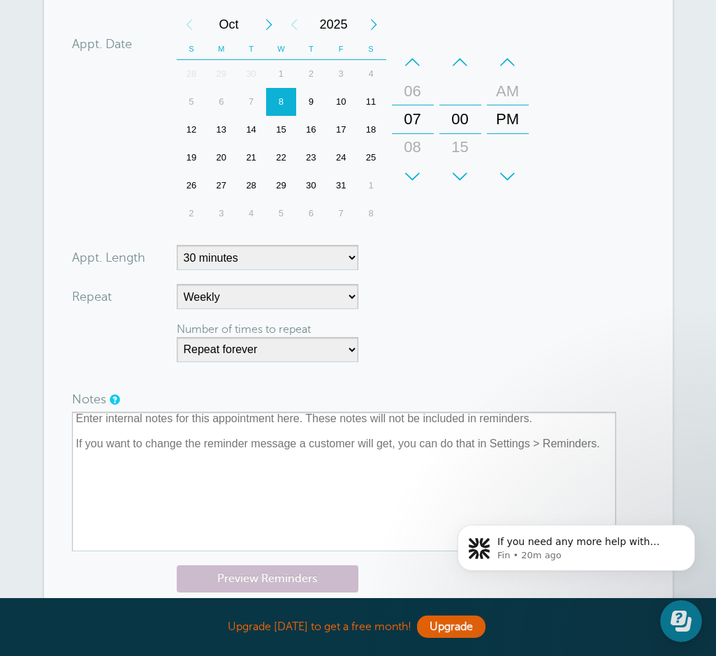
click at [390, 369] on form "You are creating a new customer. To use an existing customer select one from th…" at bounding box center [358, 136] width 572 height 1064
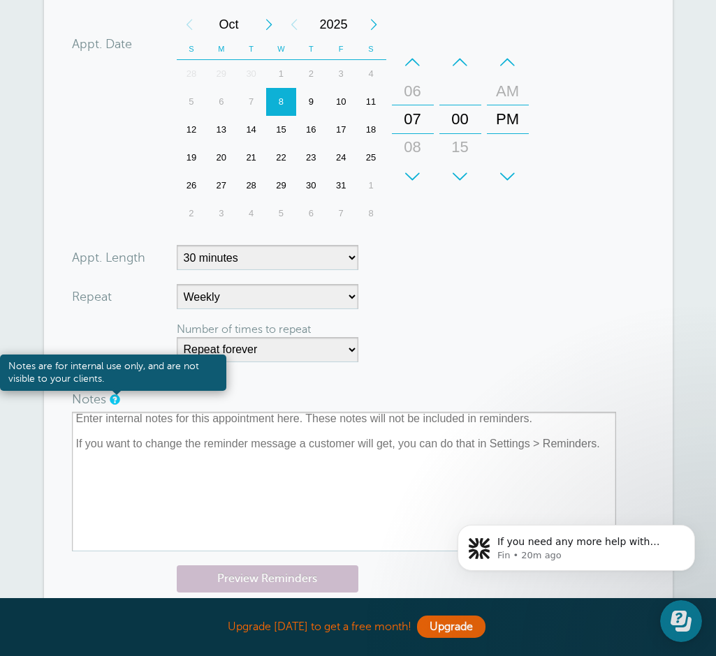
click at [115, 394] on span at bounding box center [117, 390] width 10 height 10
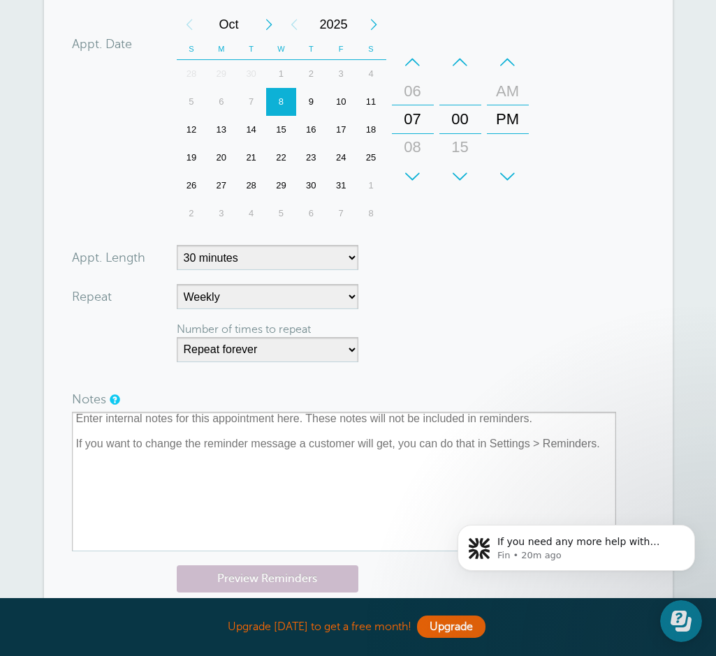
click at [431, 327] on form "You are creating a new customer. To use an existing customer select one from th…" at bounding box center [358, 136] width 572 height 1064
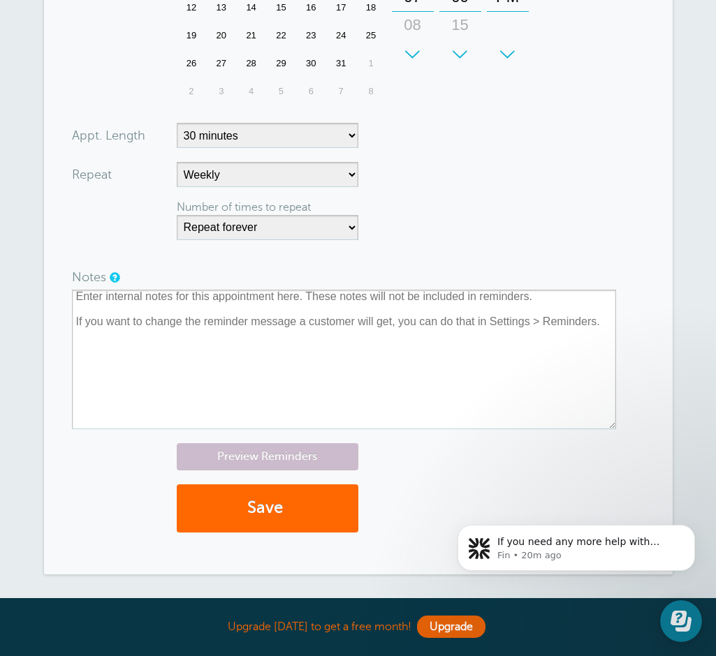
scroll to position [718, 0]
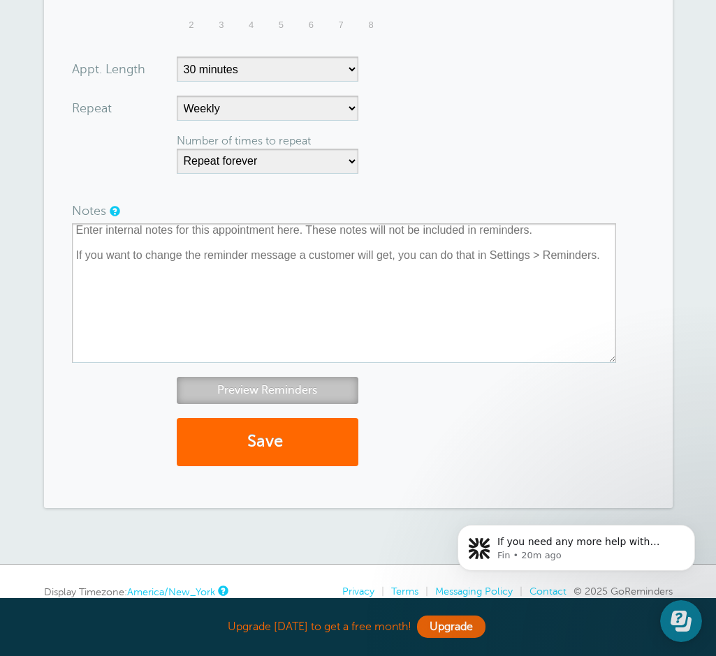
click at [312, 383] on link "Preview Reminders" at bounding box center [268, 390] width 182 height 27
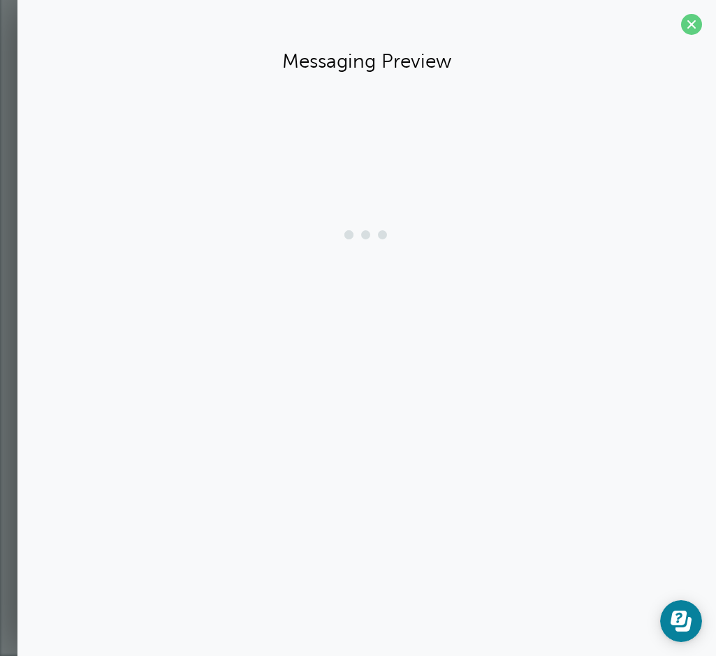
scroll to position [626, 0]
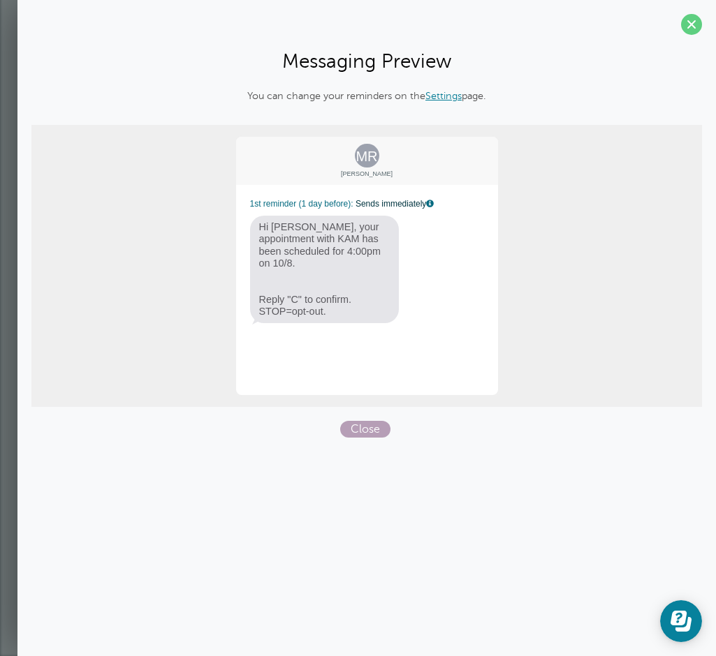
click at [359, 432] on span "Close" at bounding box center [365, 429] width 50 height 17
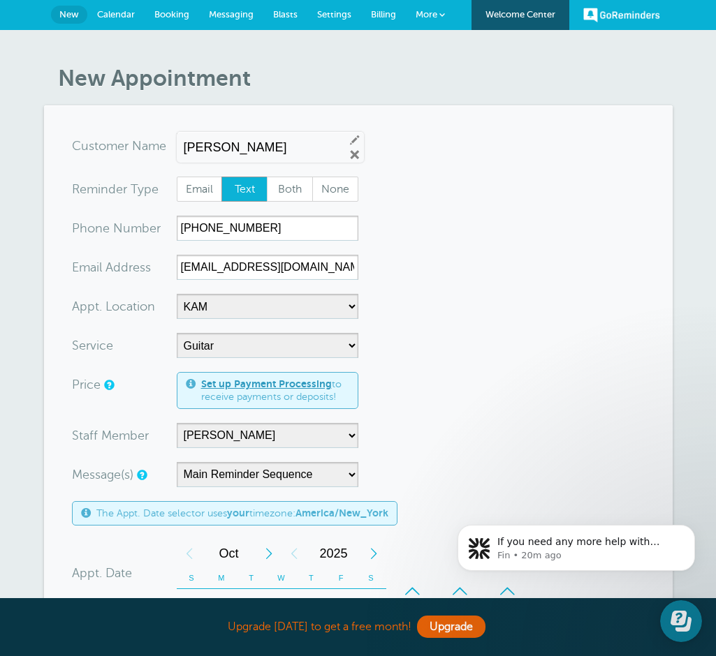
scroll to position [0, 0]
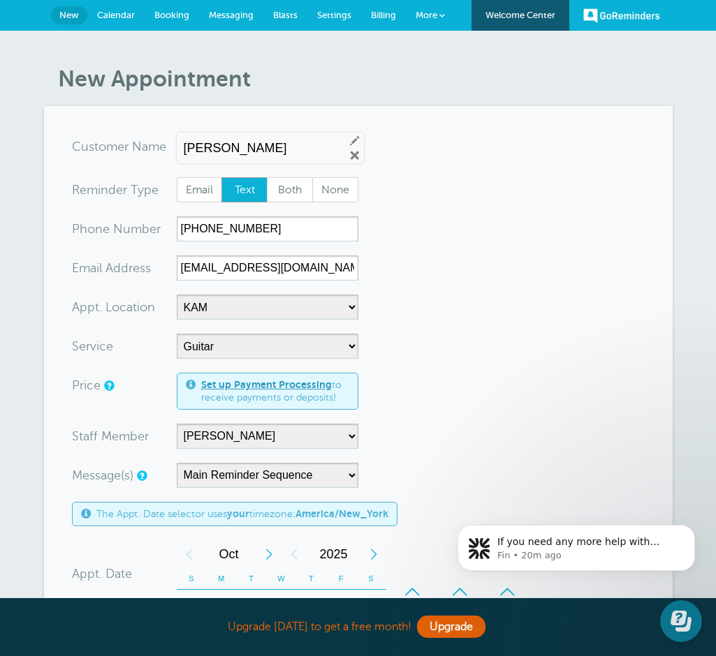
click at [343, 17] on span "Settings" at bounding box center [334, 15] width 34 height 10
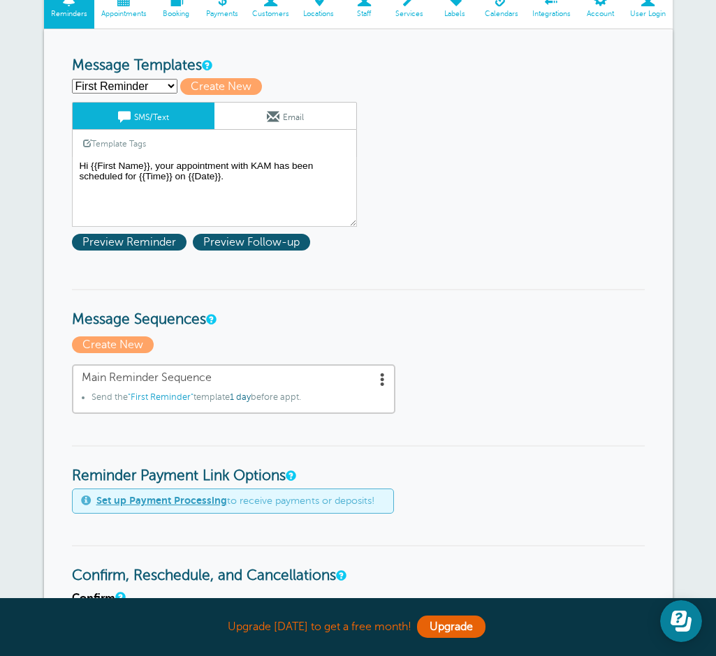
scroll to position [122, 0]
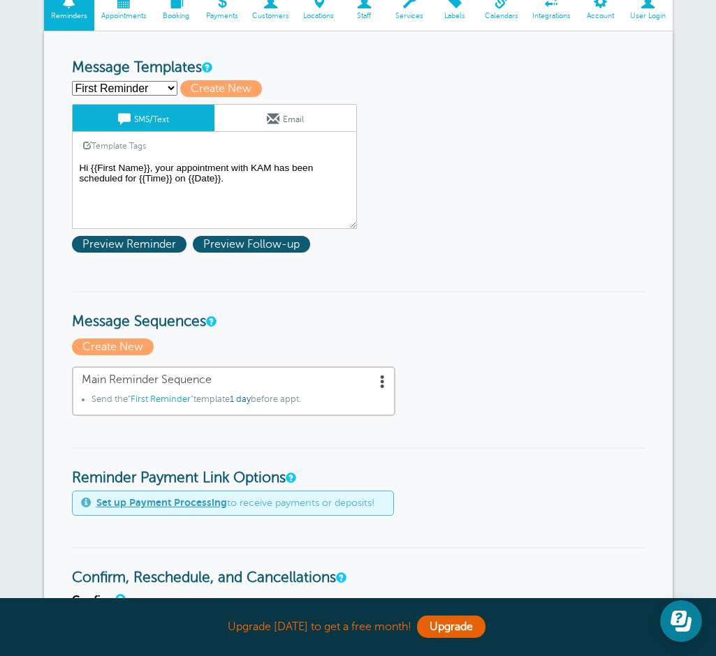
click at [198, 168] on textarea "Hi {{First Name}}, your appointment with KAM has been scheduled for {{Time}} on…" at bounding box center [214, 194] width 285 height 70
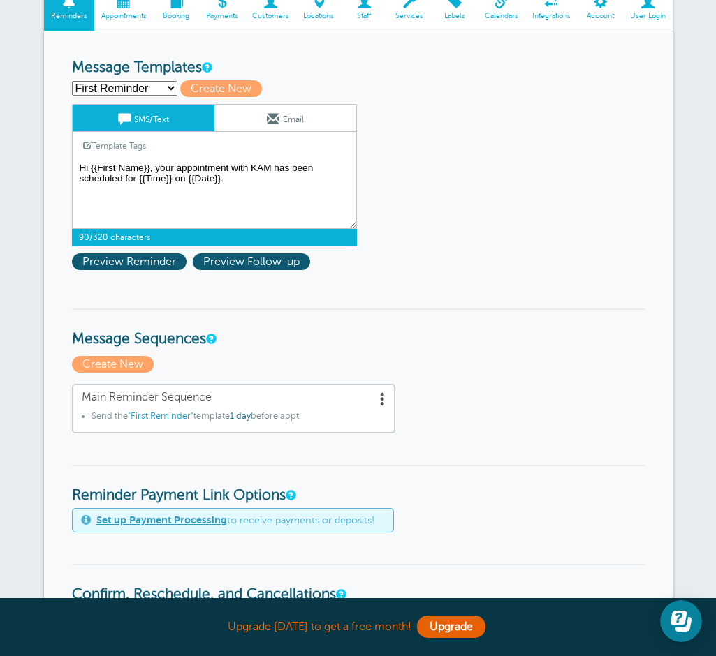
drag, startPoint x: 230, startPoint y: 172, endPoint x: 177, endPoint y: 171, distance: 52.4
click at [177, 171] on textarea "Hi {{First Name}}, your appointment with KAM has been scheduled for {{Time}} on…" at bounding box center [214, 194] width 285 height 70
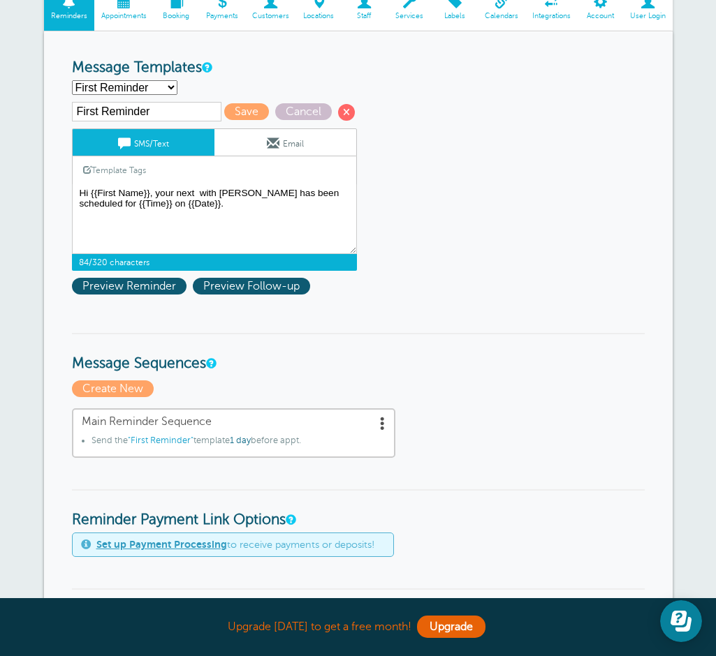
click at [110, 177] on link "Template Tags" at bounding box center [115, 169] width 84 height 27
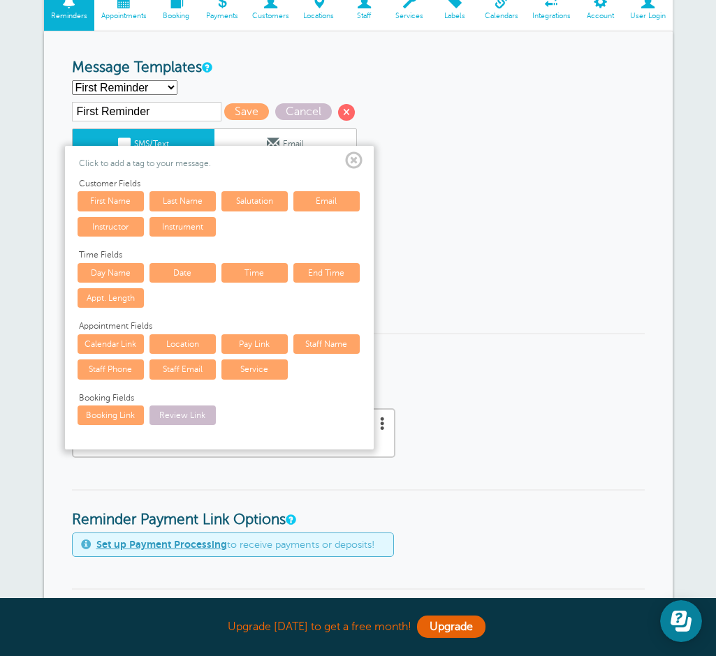
click at [255, 371] on link "Service" at bounding box center [254, 370] width 66 height 20
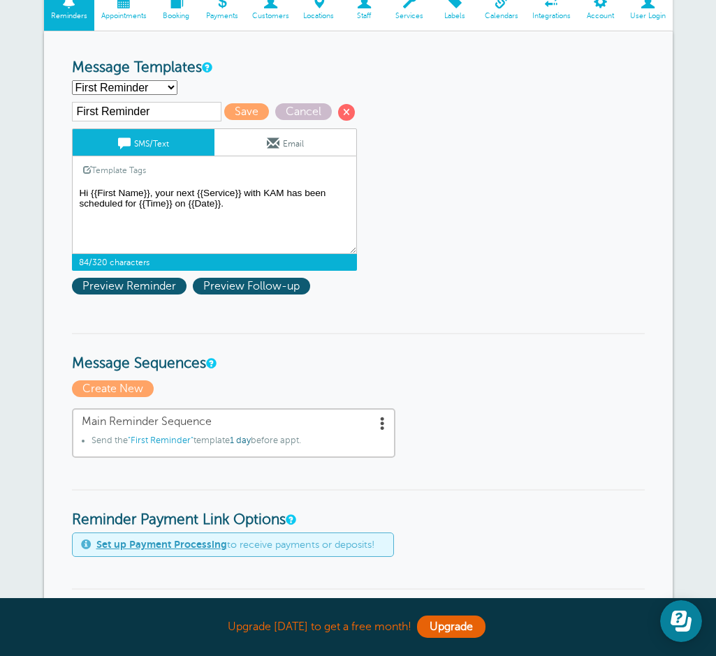
drag, startPoint x: 262, startPoint y: 200, endPoint x: 248, endPoint y: 196, distance: 14.4
click at [248, 196] on textarea "Hi {{First Name}}, your appointment with KAM has been scheduled for {{Time}} on…" at bounding box center [214, 219] width 285 height 70
drag, startPoint x: 246, startPoint y: 195, endPoint x: 137, endPoint y: 203, distance: 109.9
click at [137, 203] on textarea "Hi {{First Name}}, your appointment with KAM has been scheduled for {{Time}} on…" at bounding box center [214, 219] width 285 height 70
click at [349, 195] on textarea "Hi {{First Name}}, your appointment with KAM has been scheduled for {{Time}} on…" at bounding box center [214, 219] width 285 height 70
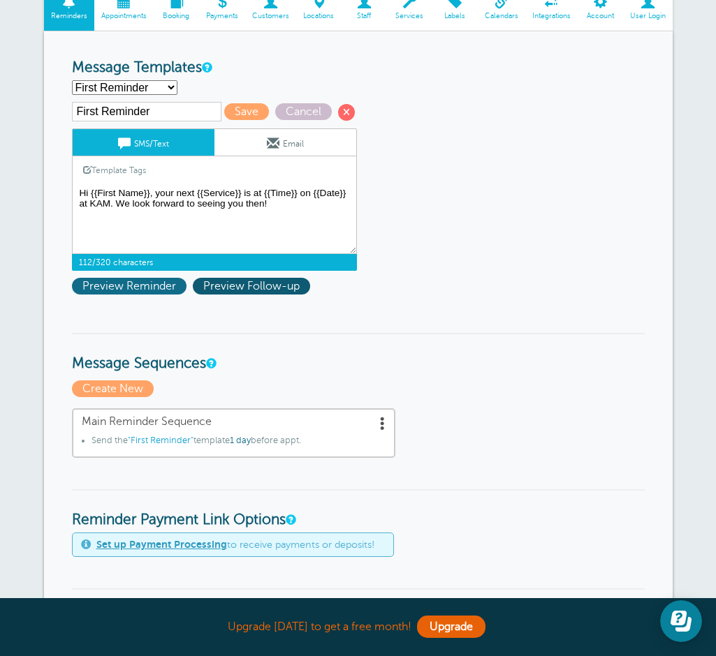
type textarea "Hi {{First Name}}, your next {{Service}} is at {{Time}} on {{Date}} at KAM. We …"
click at [154, 288] on span "Preview Reminder" at bounding box center [129, 286] width 114 height 17
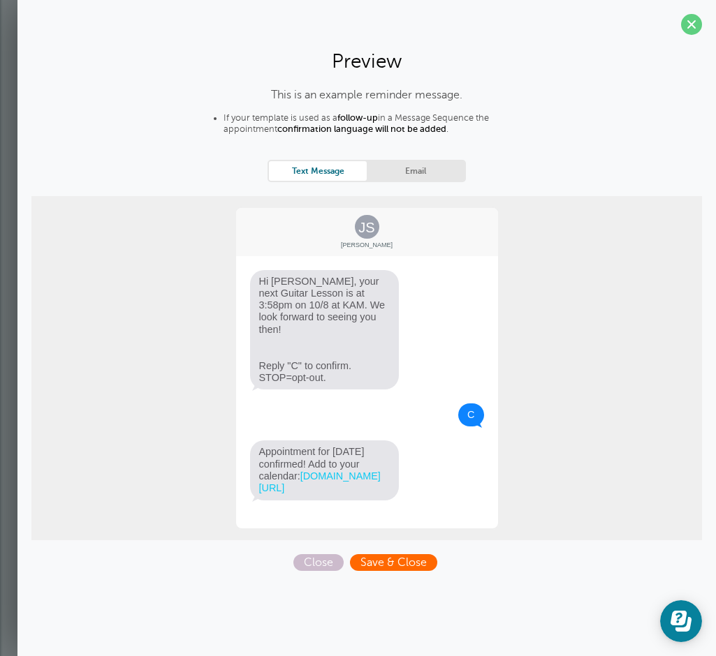
click at [361, 564] on span "Save & Close" at bounding box center [393, 562] width 87 height 17
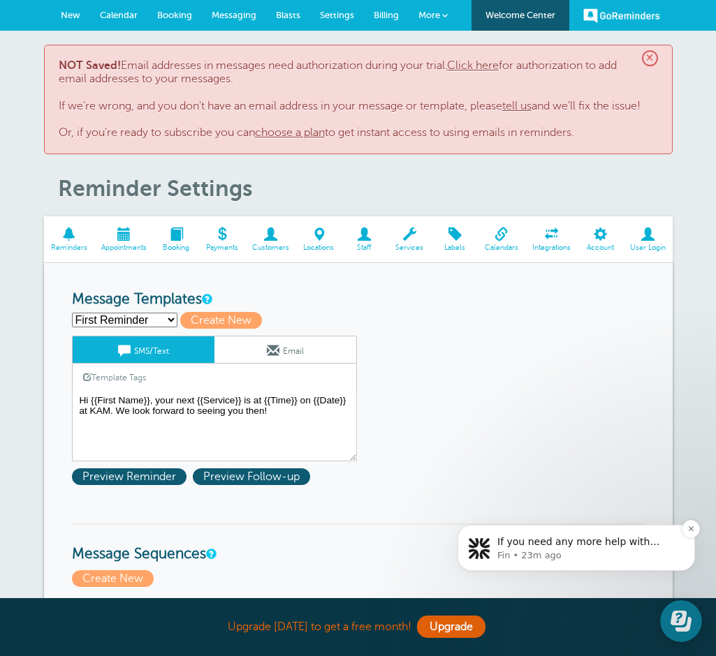
click at [598, 539] on span "If you need any more help with setting up or changing your email authentication…" at bounding box center [584, 576] width 174 height 80
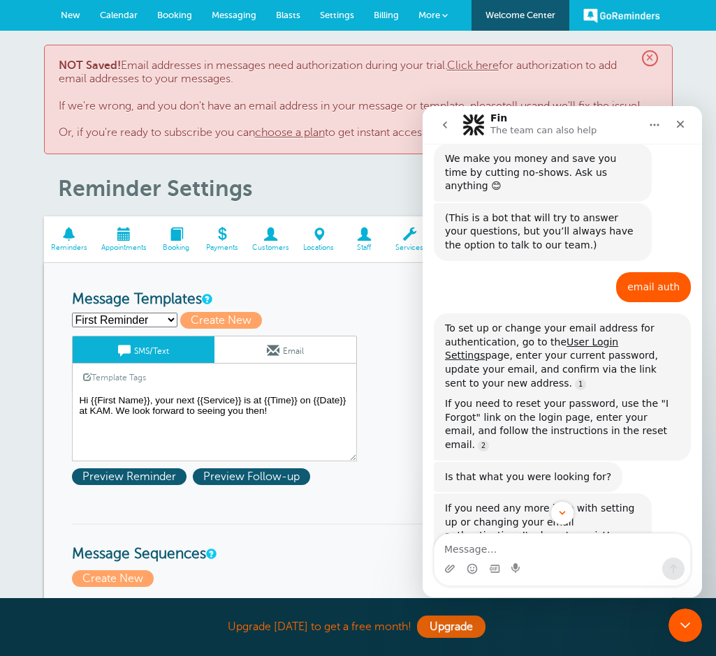
scroll to position [58, 0]
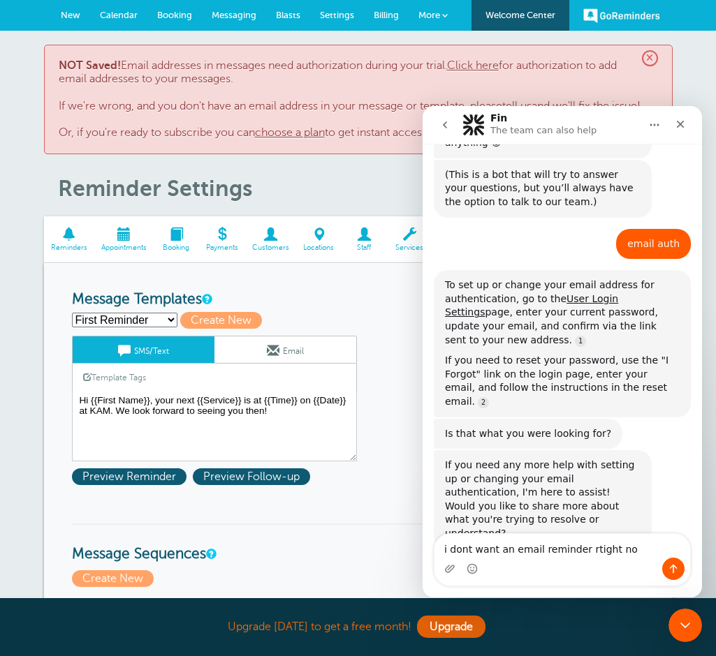
type textarea "i dont want an email reminder rtight now"
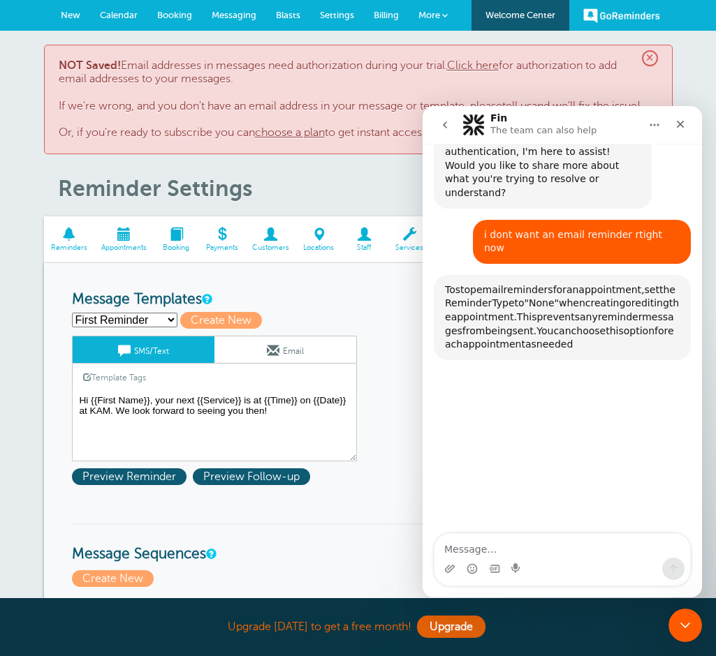
scroll to position [434, 0]
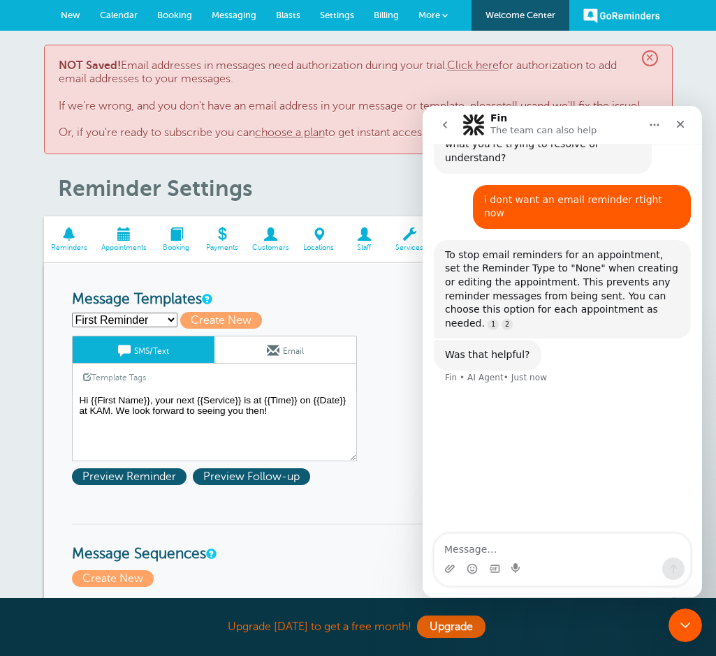
click at [166, 317] on select "First Reminder Second Reminder Third Reminder Create new..." at bounding box center [124, 320] width 105 height 15
click at [72, 313] on select "First Reminder Second Reminder Third Reminder Create new..." at bounding box center [124, 320] width 105 height 15
click at [499, 548] on textarea "Message…" at bounding box center [562, 546] width 256 height 24
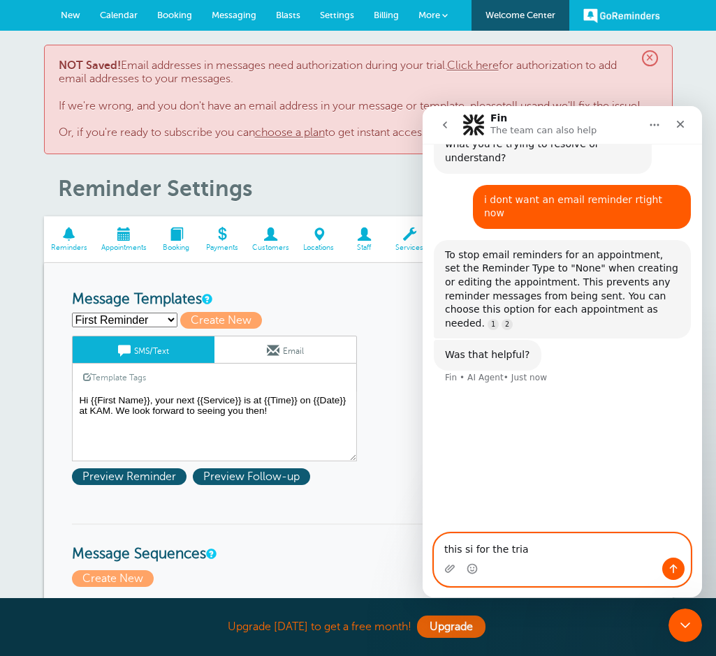
type textarea "this si for the trial"
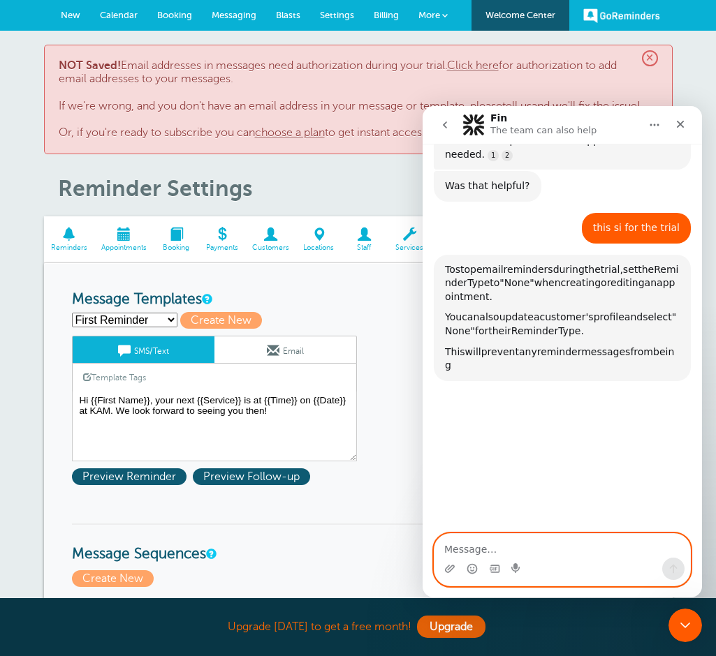
scroll to position [603, 0]
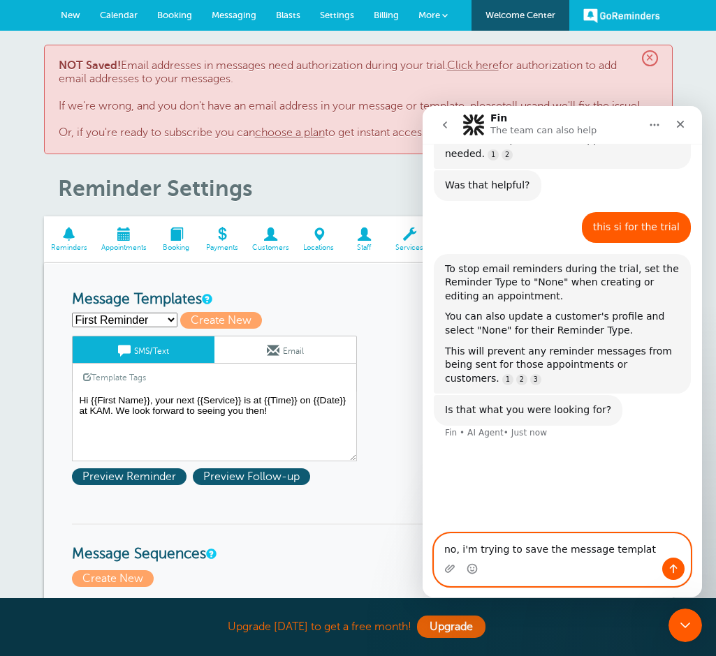
type textarea "no, i'm trying to save the message template"
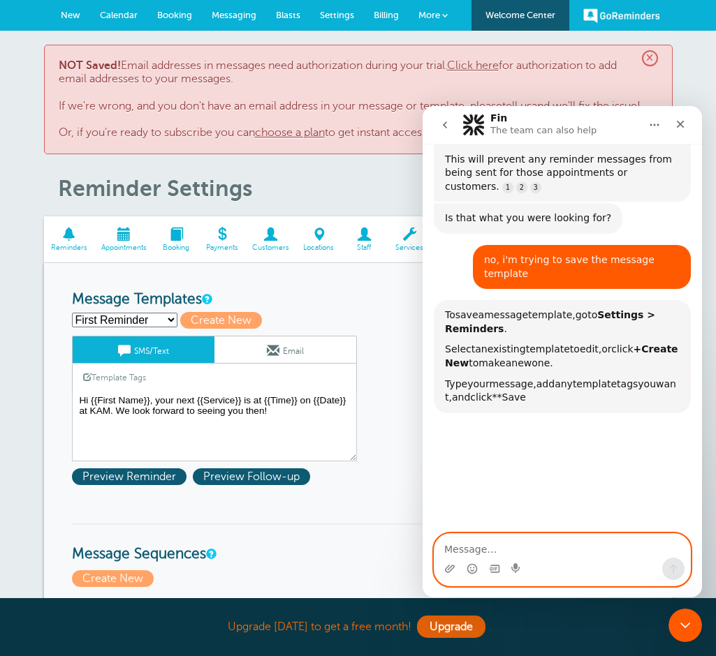
scroll to position [815, 0]
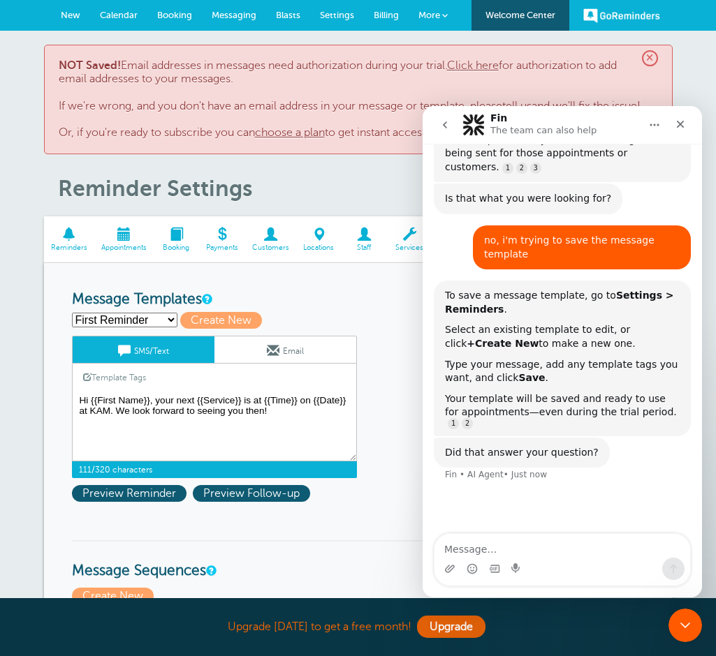
drag, startPoint x: 276, startPoint y: 411, endPoint x: 84, endPoint y: 396, distance: 192.6
click at [84, 396] on textarea "Hi {{First Name}}, your next {{Service}} is at {{Time}} on {{Date}} at KAM. We …" at bounding box center [214, 427] width 285 height 70
drag, startPoint x: 77, startPoint y: 398, endPoint x: 296, endPoint y: 424, distance: 220.7
click at [296, 424] on textarea "Hi {{First Name}}, your next {{Service}} is at {{Time}} on {{Date}} at KAM. We …" at bounding box center [214, 427] width 285 height 70
click at [161, 319] on select "First Reminder Second Reminder Third Reminder Create new..." at bounding box center [124, 320] width 105 height 15
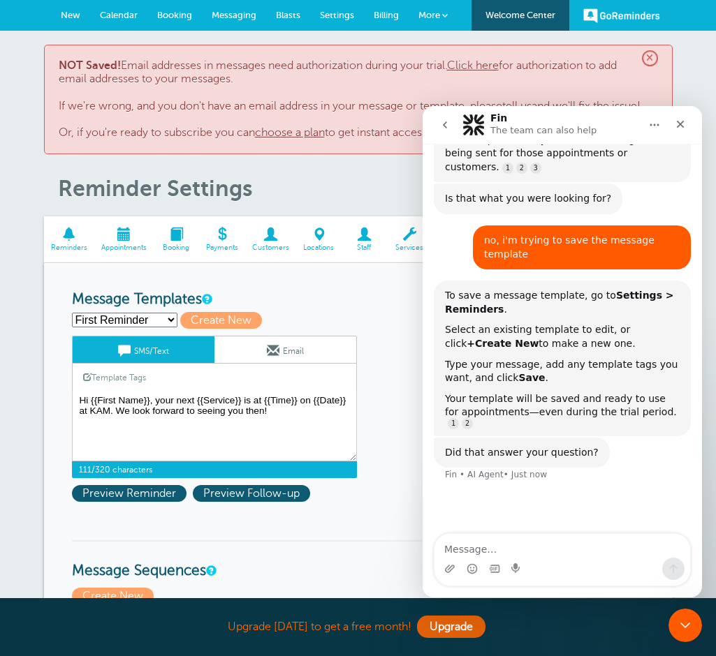
select select
click at [72, 313] on select "First Reminder Second Reminder Third Reminder Create new..." at bounding box center [124, 320] width 105 height 15
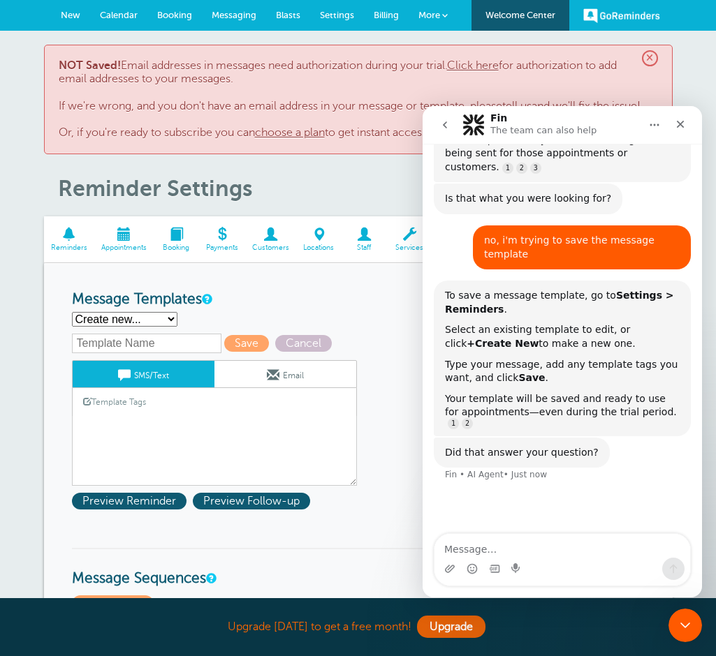
click at [154, 346] on input "text" at bounding box center [146, 344] width 149 height 20
click at [131, 346] on input "Lesson REminder" at bounding box center [146, 344] width 149 height 20
type input "Lesson Reminder"
click at [123, 408] on link "Template Tags" at bounding box center [115, 401] width 84 height 27
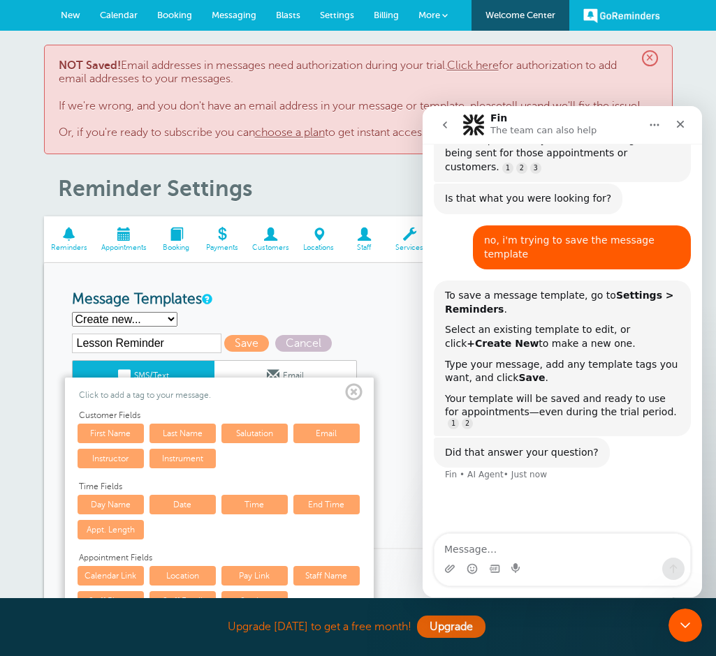
click at [252, 320] on div "First Reminder Second Reminder Third Reminder Create new... Create New" at bounding box center [358, 319] width 572 height 15
click at [352, 396] on span at bounding box center [353, 392] width 17 height 17
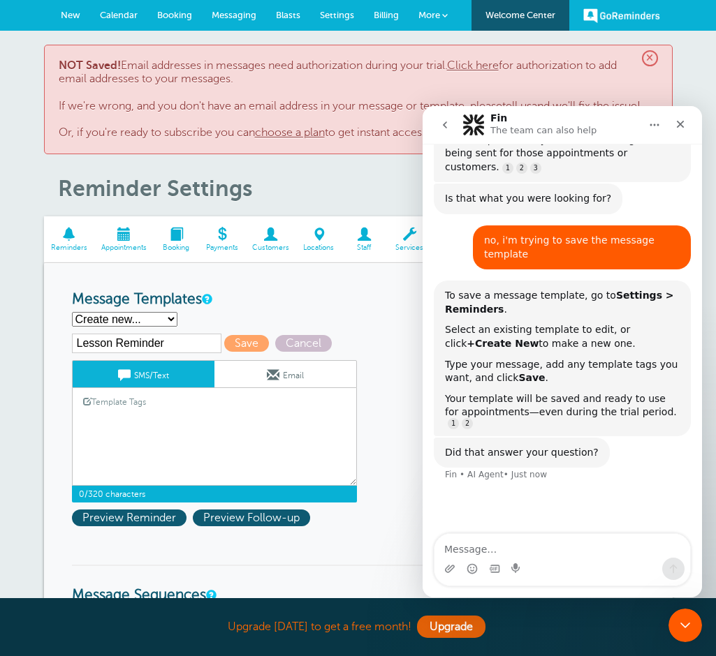
click at [237, 434] on textarea "Hi {{First Name}}, your next {{Service}} is at {{Time}} on {{Date}} at KAM. We …" at bounding box center [214, 451] width 285 height 70
paste textarea "Hi {{First Name}}, your next {{Service}} is at {{Time}} on {{Date}} at KAM. We …"
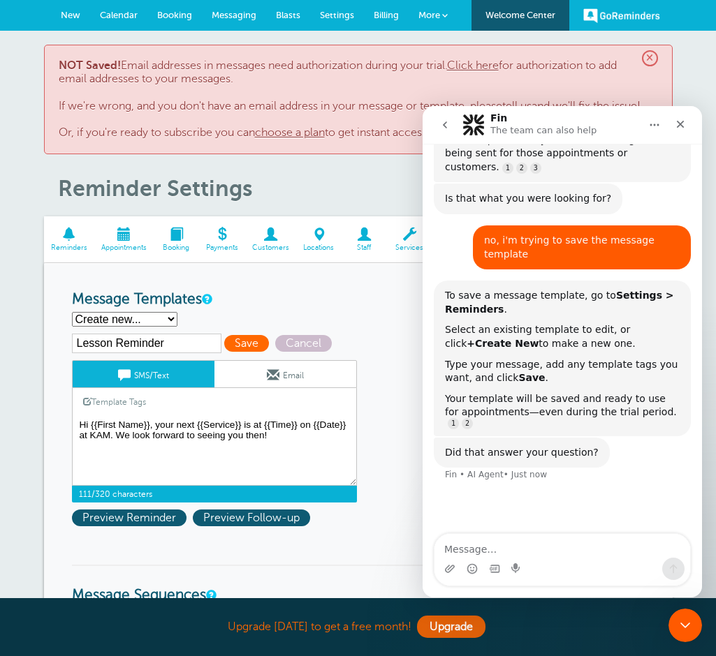
type textarea "Hi {{First Name}}, your next {{Service}} is at {{Time}} on {{Date}} at KAM. We …"
click at [235, 346] on span "Save" at bounding box center [246, 343] width 45 height 17
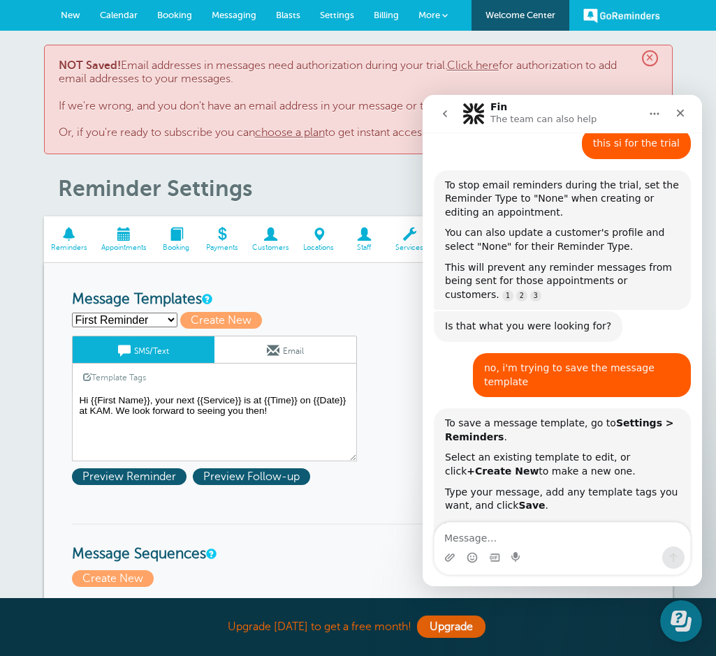
scroll to position [684, 0]
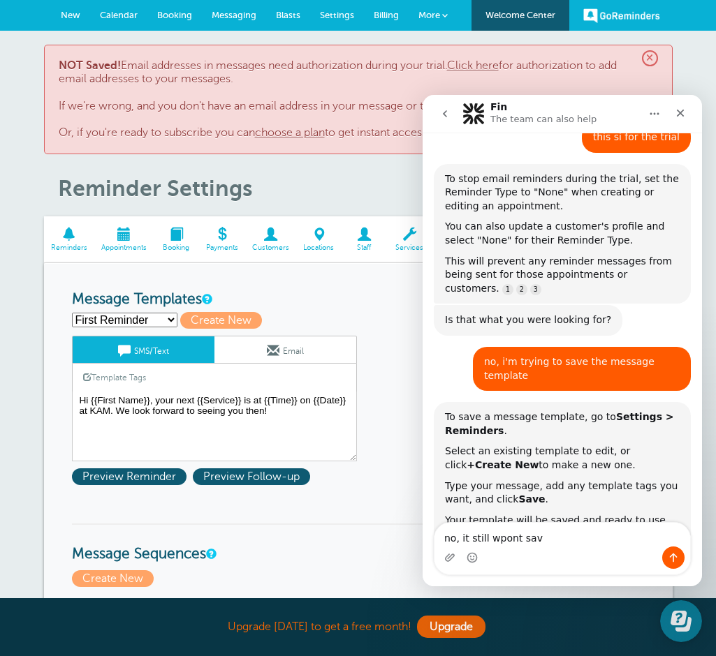
type textarea "no, it still wpont save"
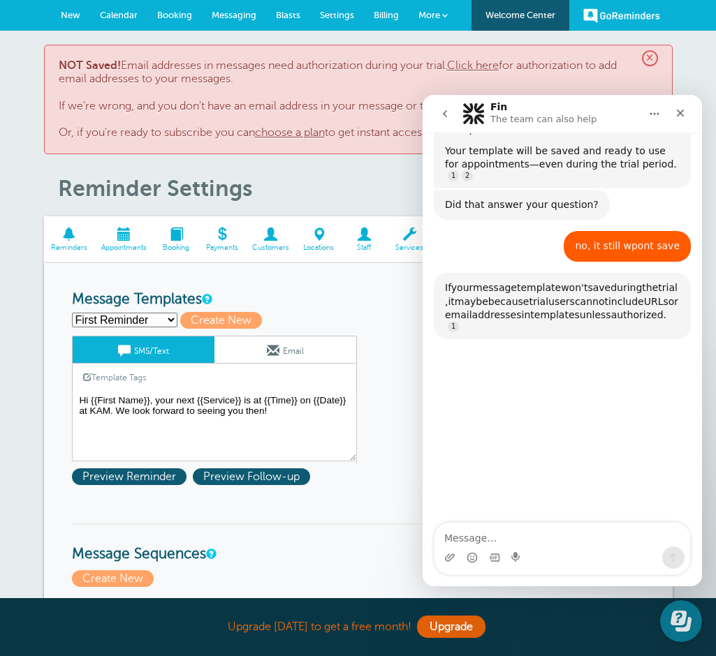
scroll to position [1060, 0]
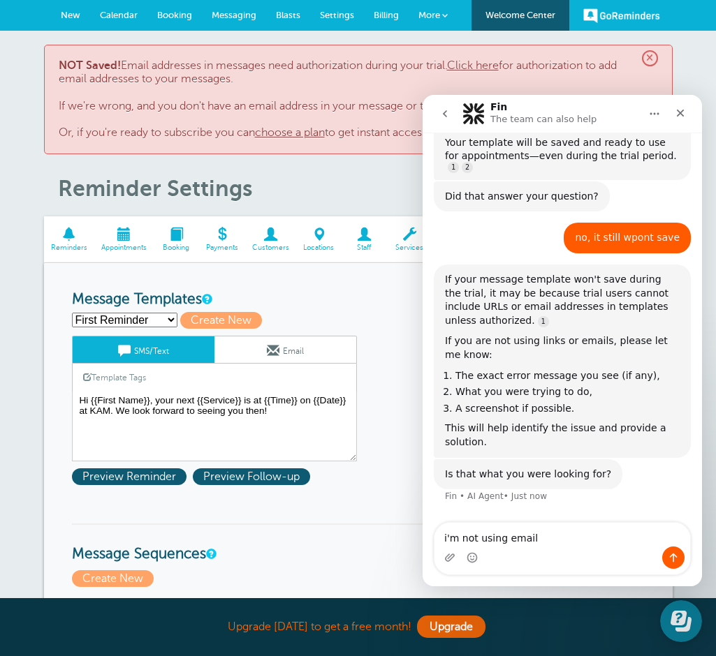
type textarea "i'm not using emails"
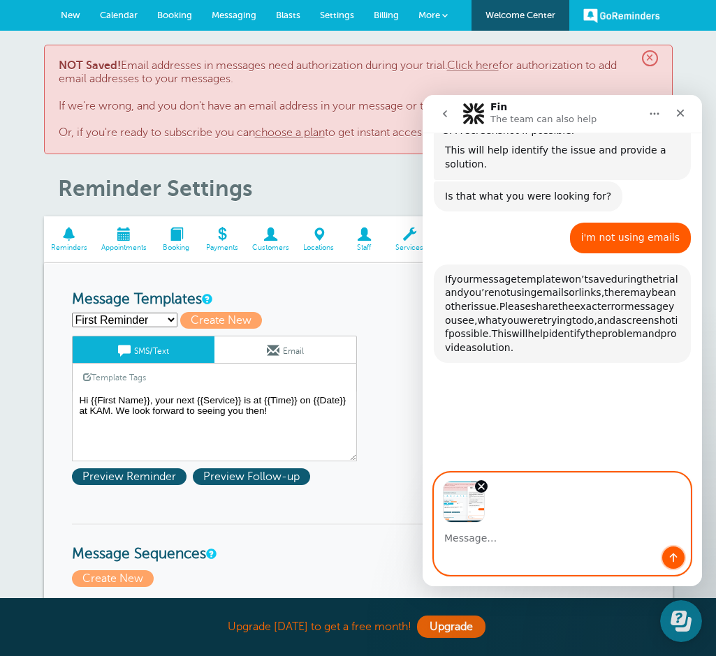
click at [672, 559] on icon "Send a message…" at bounding box center [674, 558] width 8 height 9
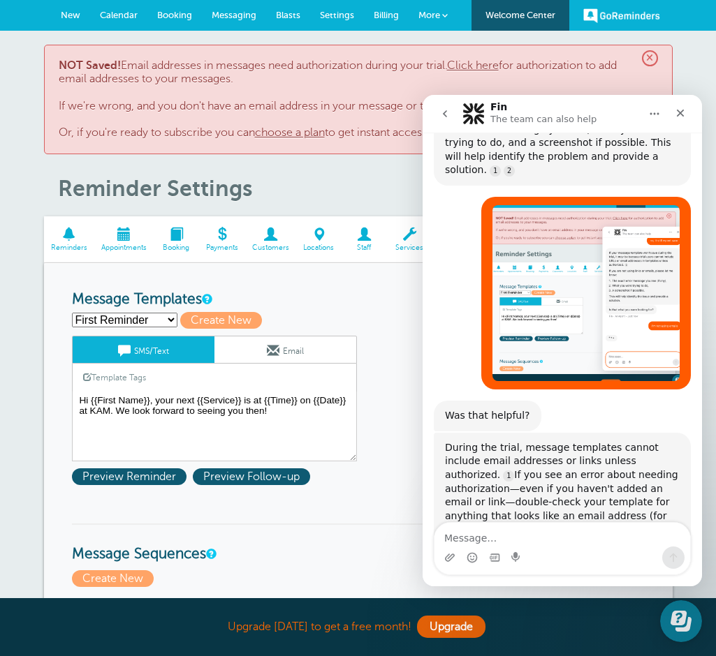
scroll to position [1532, 0]
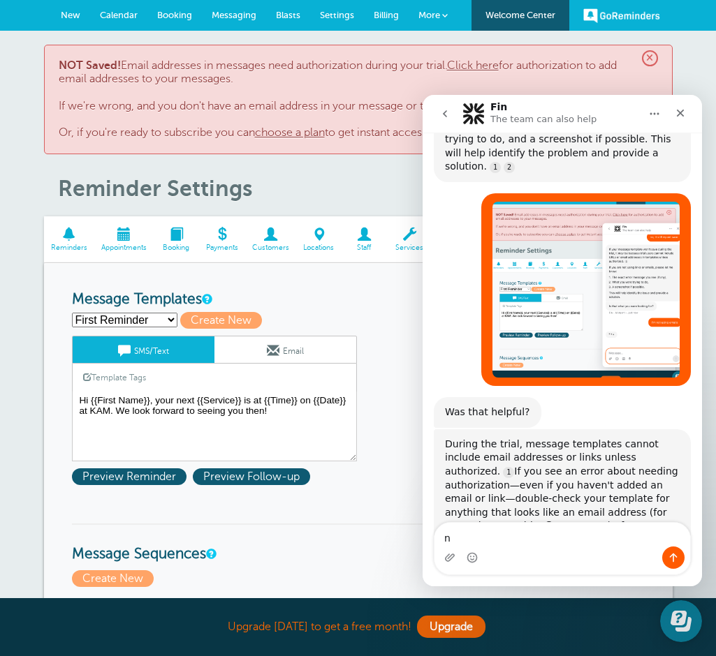
type textarea "no"
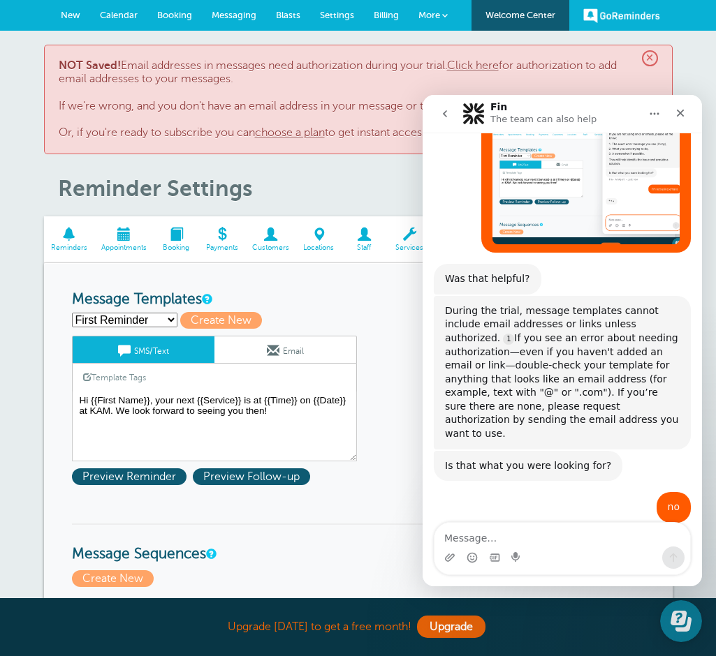
scroll to position [1670, 0]
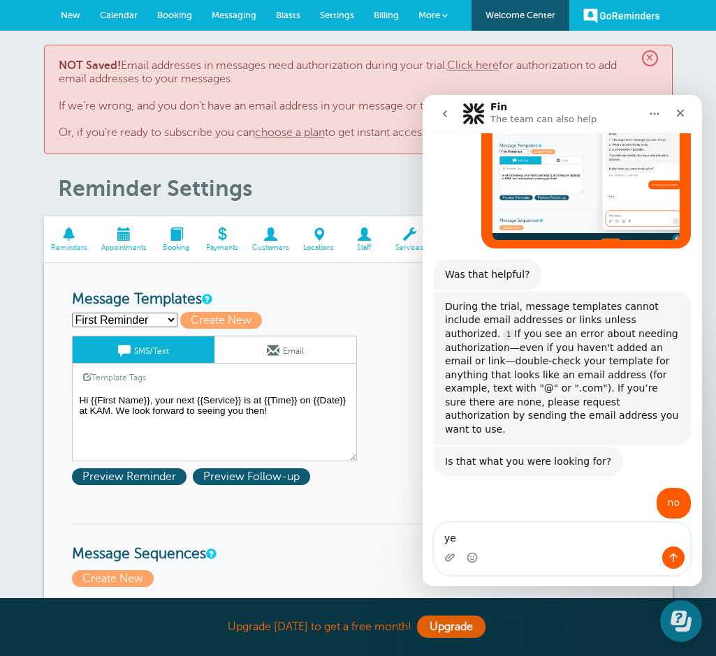
type textarea "yes"
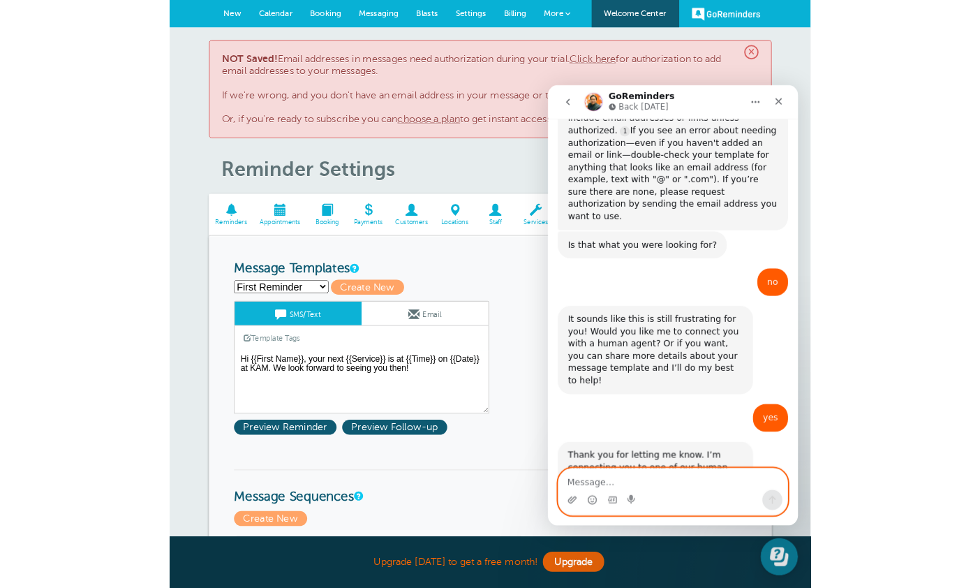
scroll to position [1865, 0]
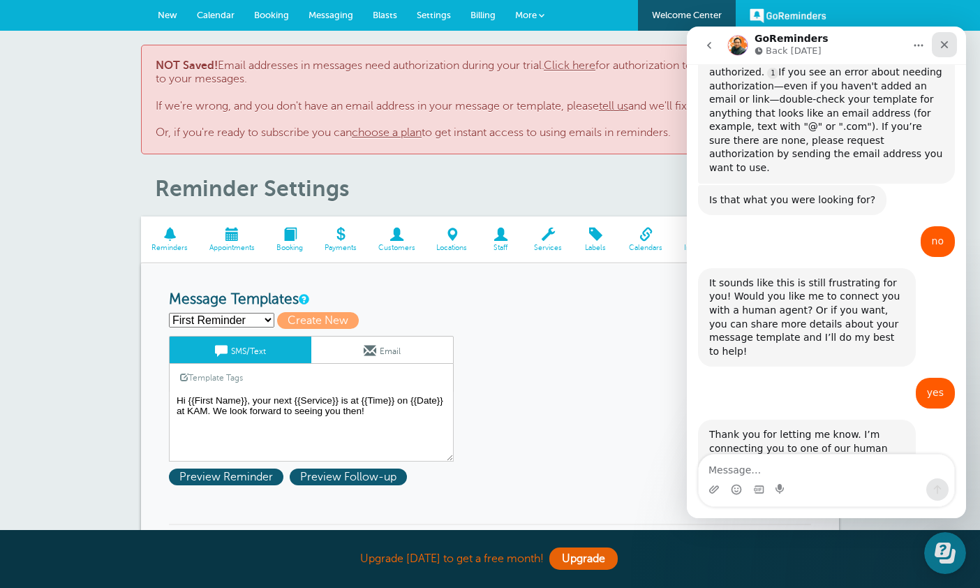
click at [715, 47] on icon "Close" at bounding box center [944, 44] width 11 height 11
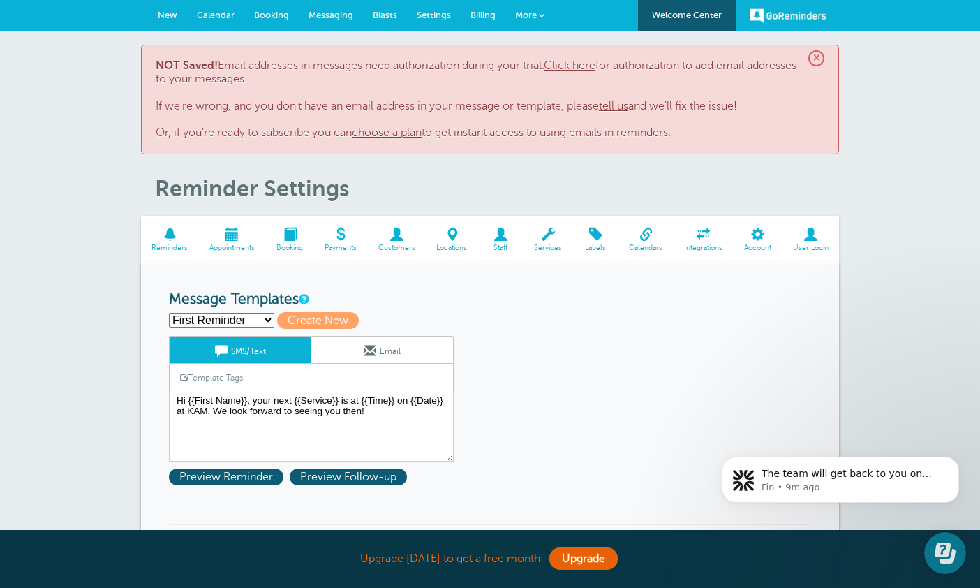
scroll to position [1888, 0]
click at [715, 18] on link "GoReminders" at bounding box center [788, 15] width 77 height 31
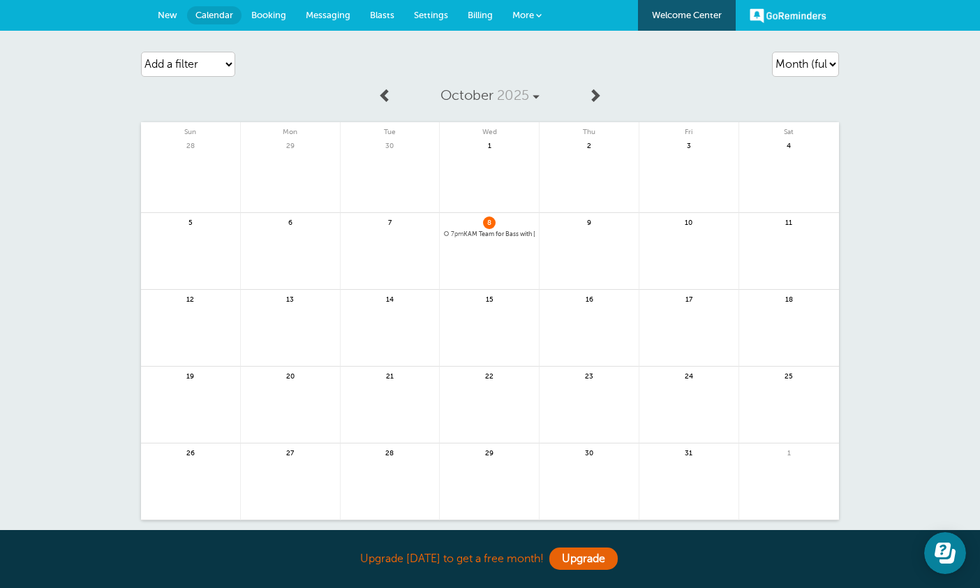
click at [497, 234] on span "7pm KAM Team for Bass with [PERSON_NAME] @[PERSON_NAME]" at bounding box center [489, 234] width 91 height 8
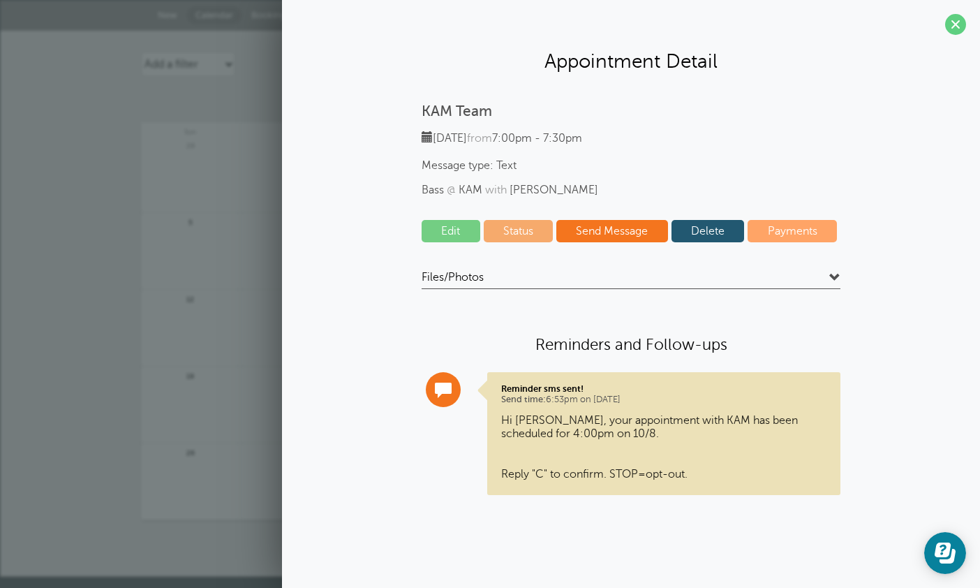
click at [498, 272] on h4 "Files/Photos" at bounding box center [631, 279] width 419 height 19
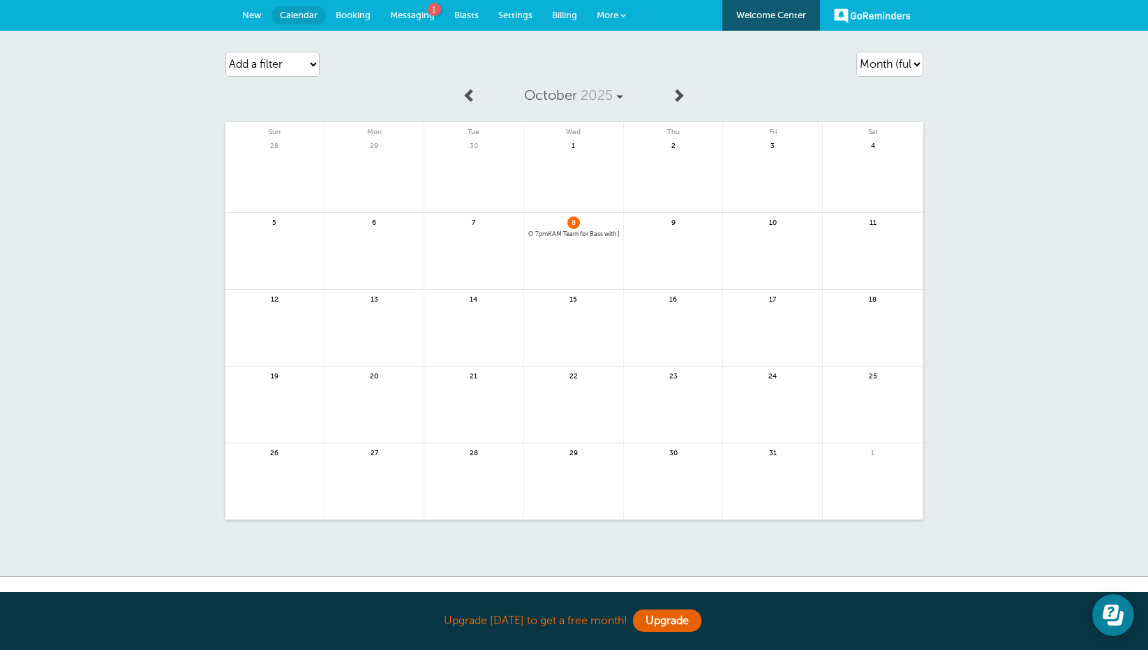
click at [415, 17] on span "Messaging" at bounding box center [412, 15] width 45 height 10
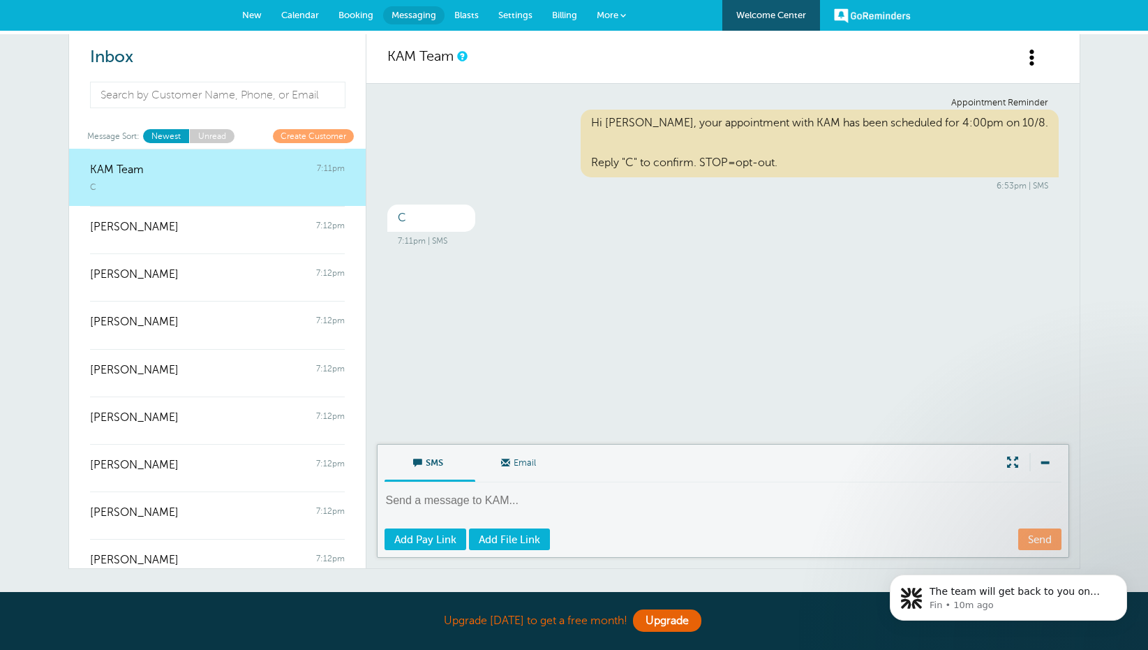
click at [510, 12] on span "Settings" at bounding box center [515, 15] width 34 height 10
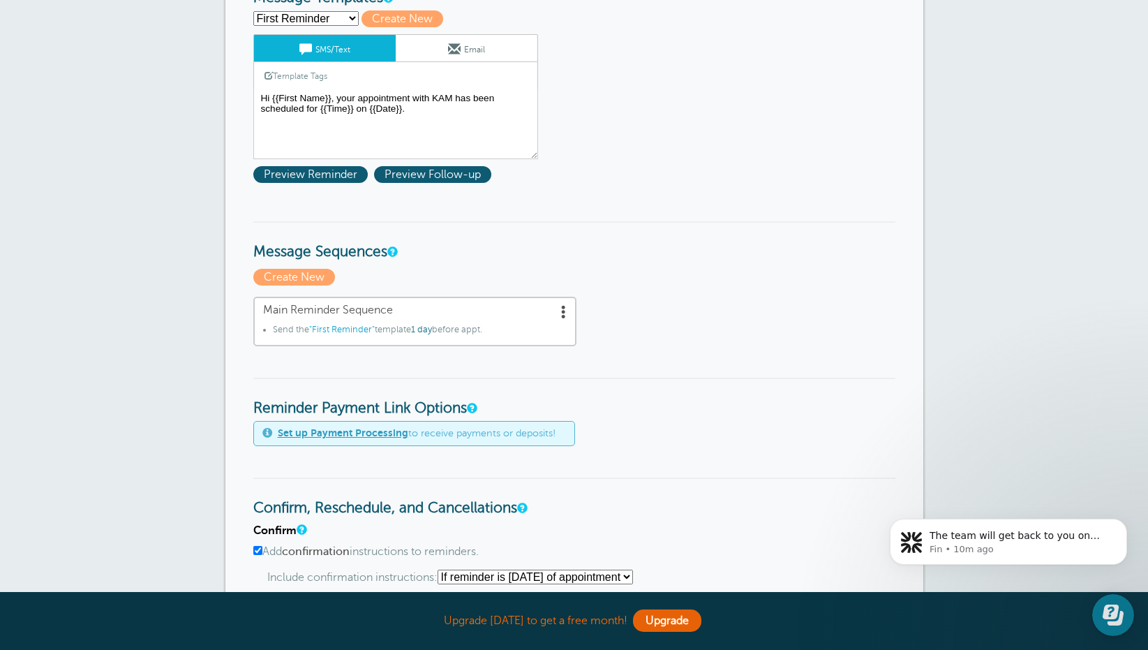
scroll to position [334, 0]
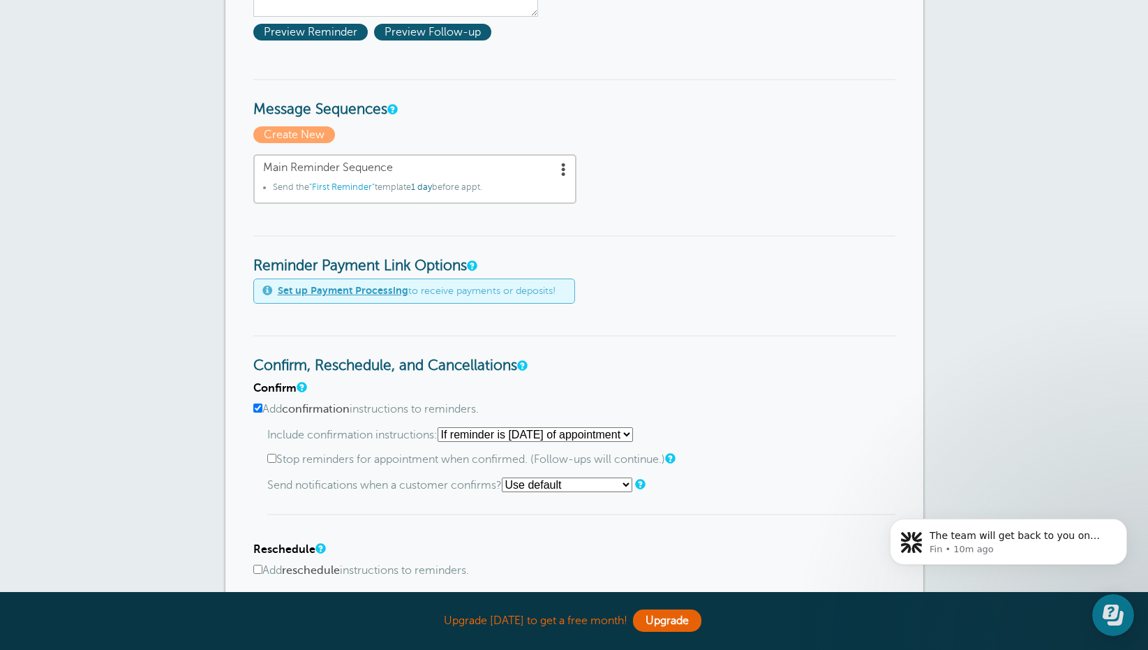
click at [583, 492] on select "Use default Text me Email me Don't send notifications" at bounding box center [567, 485] width 131 height 15
click at [506, 479] on select "Use default Text me Email me Don't send notifications" at bounding box center [567, 485] width 131 height 15
click at [633, 436] on select "Starting with first reminder If reminder is within 1 day of appointment If remi…" at bounding box center [535, 434] width 195 height 15
select select "0"
click at [442, 427] on select "Starting with first reminder If reminder is within 1 day of appointment If remi…" at bounding box center [535, 434] width 195 height 15
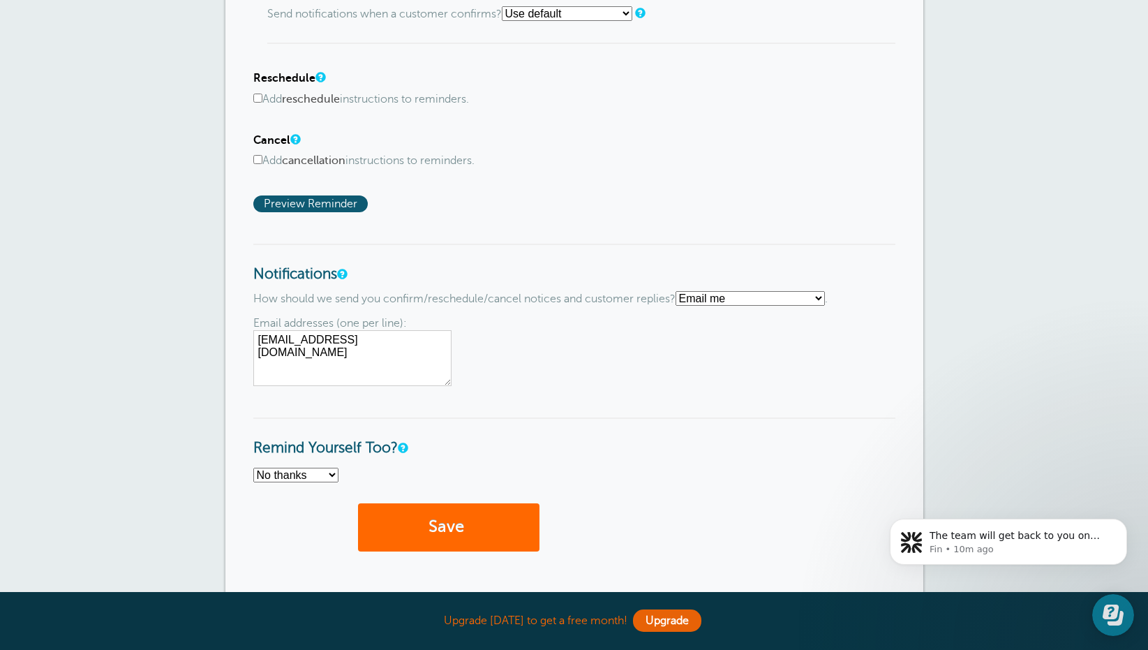
scroll to position [967, 0]
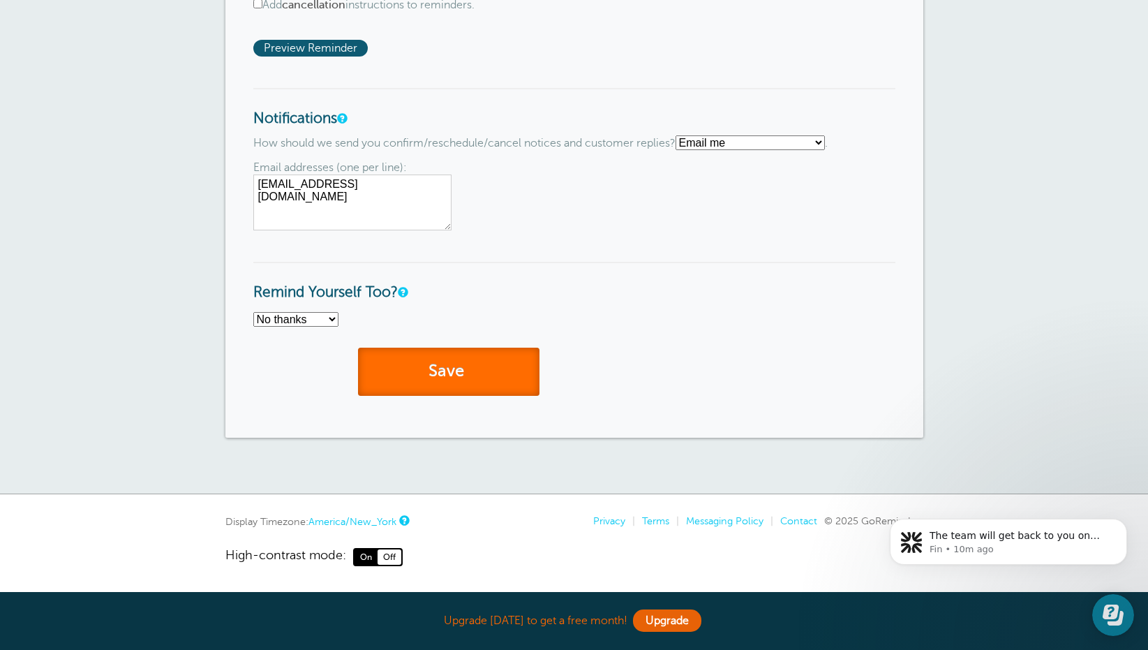
click at [484, 370] on button "Save" at bounding box center [449, 372] width 182 height 48
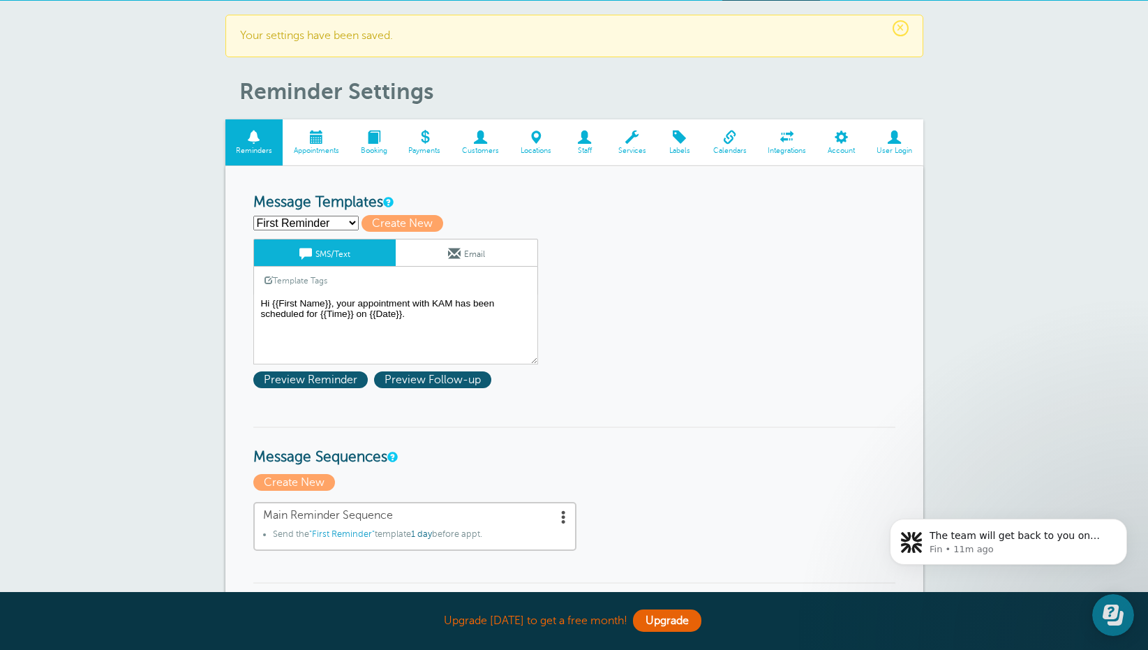
scroll to position [43, 0]
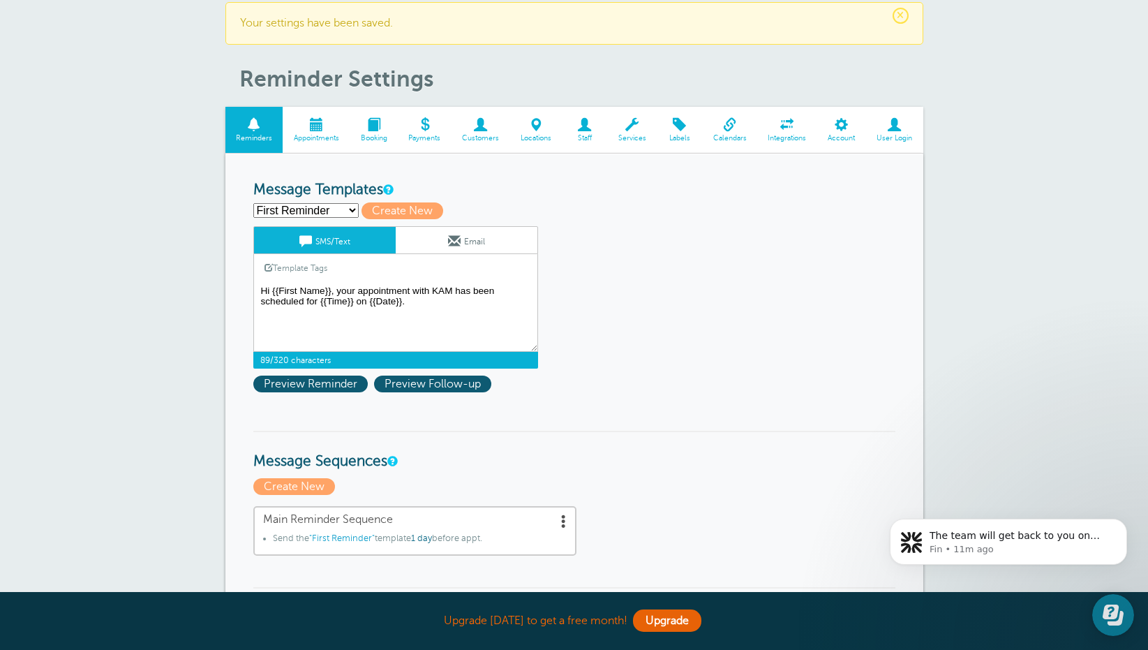
drag, startPoint x: 269, startPoint y: 290, endPoint x: 262, endPoint y: 290, distance: 7.7
click at [262, 290] on textarea "Hi {{First Name}}, your appointment with KAM has been scheduled for {{Time}} on…" at bounding box center [395, 317] width 285 height 70
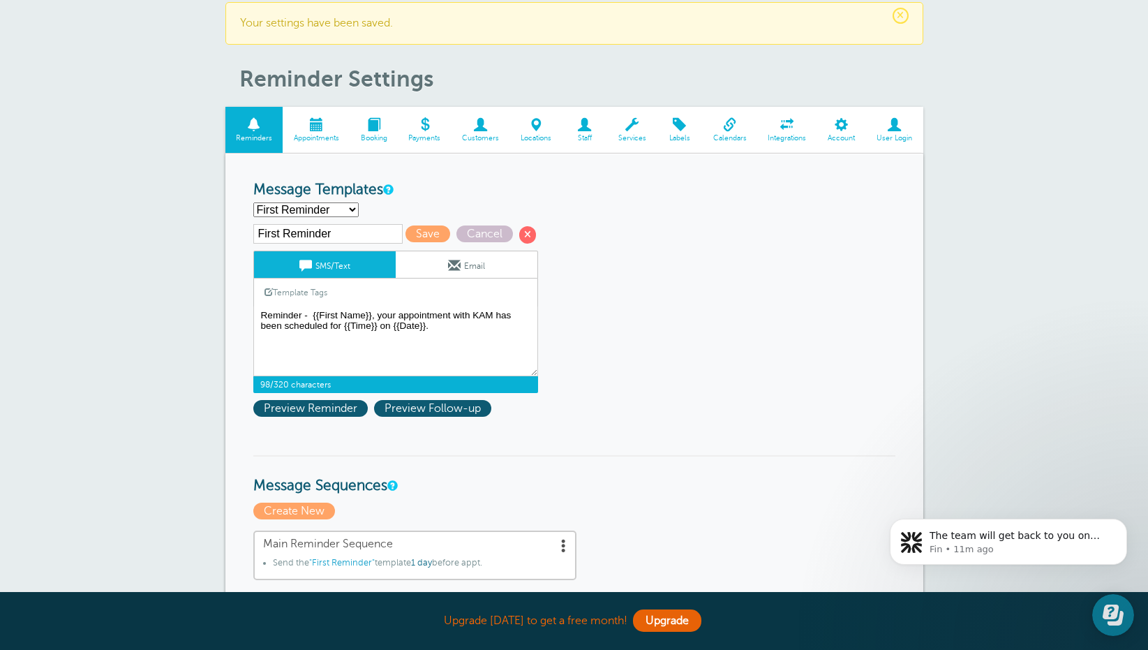
click at [269, 290] on span at bounding box center [269, 292] width 8 height 8
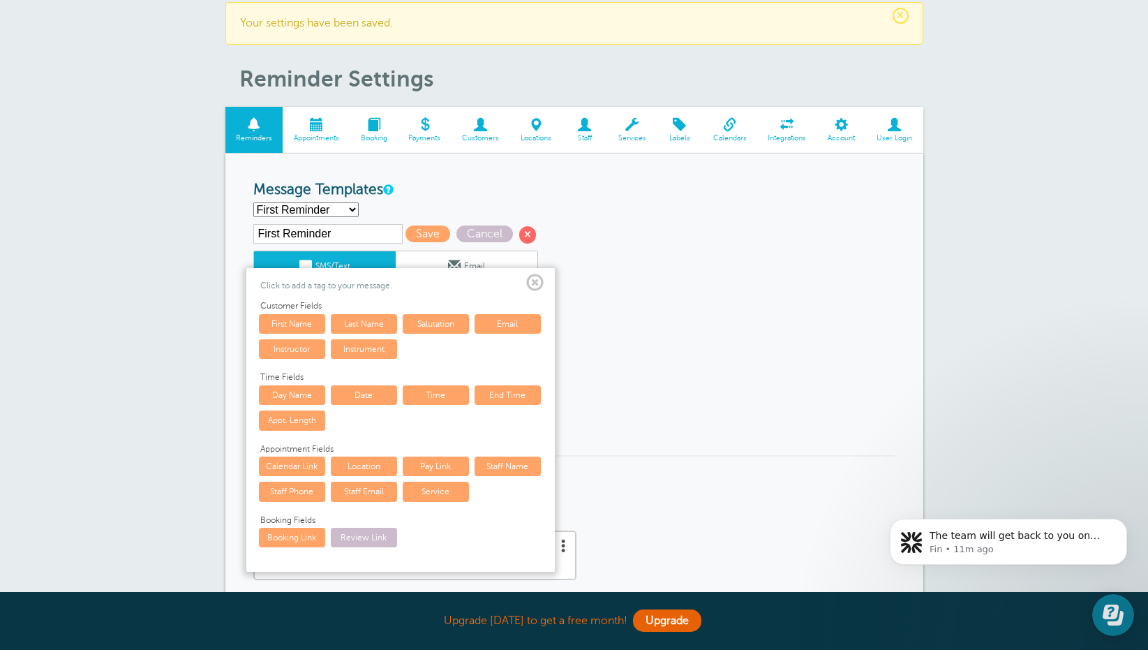
click at [417, 487] on link "Service" at bounding box center [436, 492] width 66 height 20
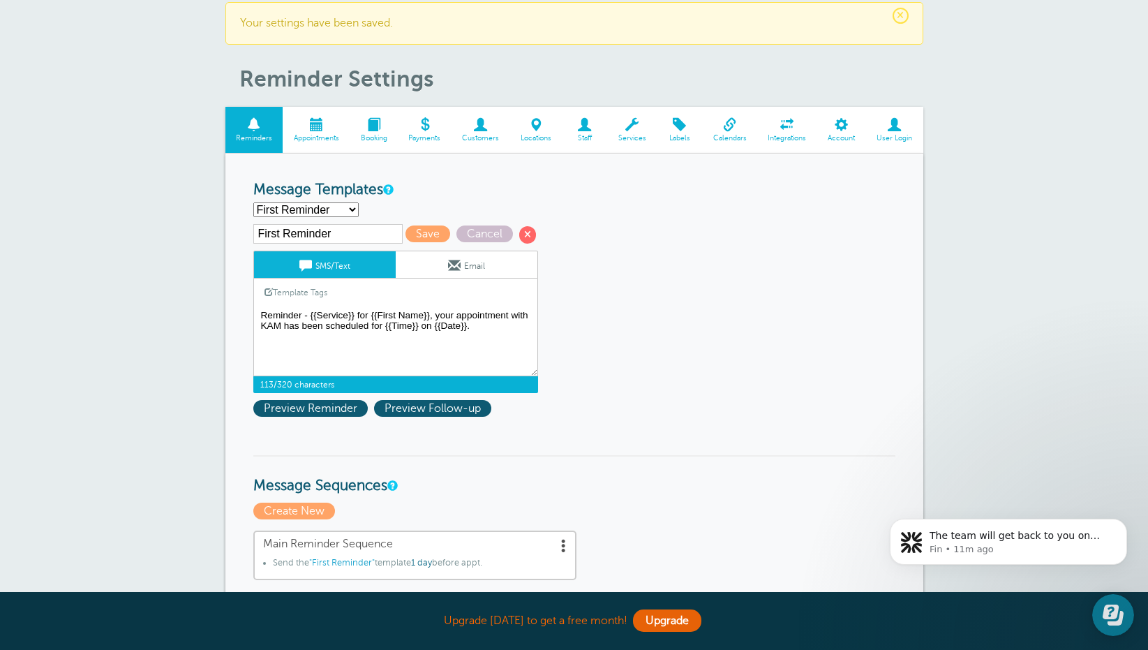
drag, startPoint x: 430, startPoint y: 319, endPoint x: 385, endPoint y: 331, distance: 46.9
click at [385, 331] on textarea "Hi {{First Name}}, your appointment with KAM has been scheduled for {{Time}} on…" at bounding box center [395, 341] width 285 height 70
click at [531, 322] on textarea "Hi {{First Name}}, your appointment with KAM has been scheduled for {{Time}} on…" at bounding box center [395, 341] width 285 height 70
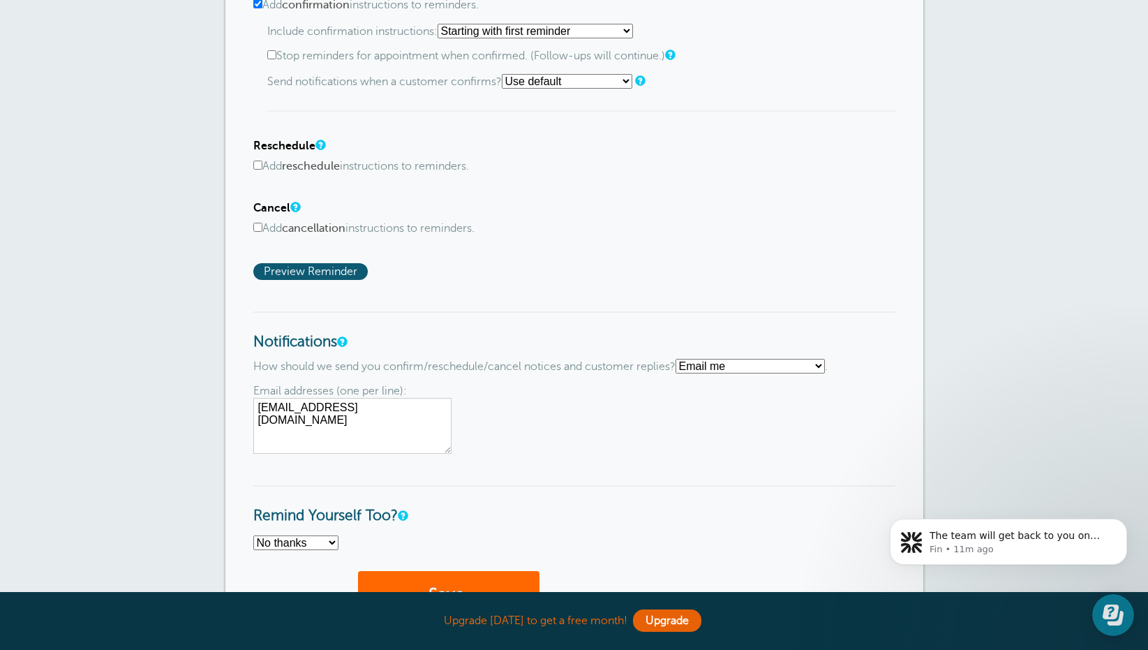
scroll to position [922, 0]
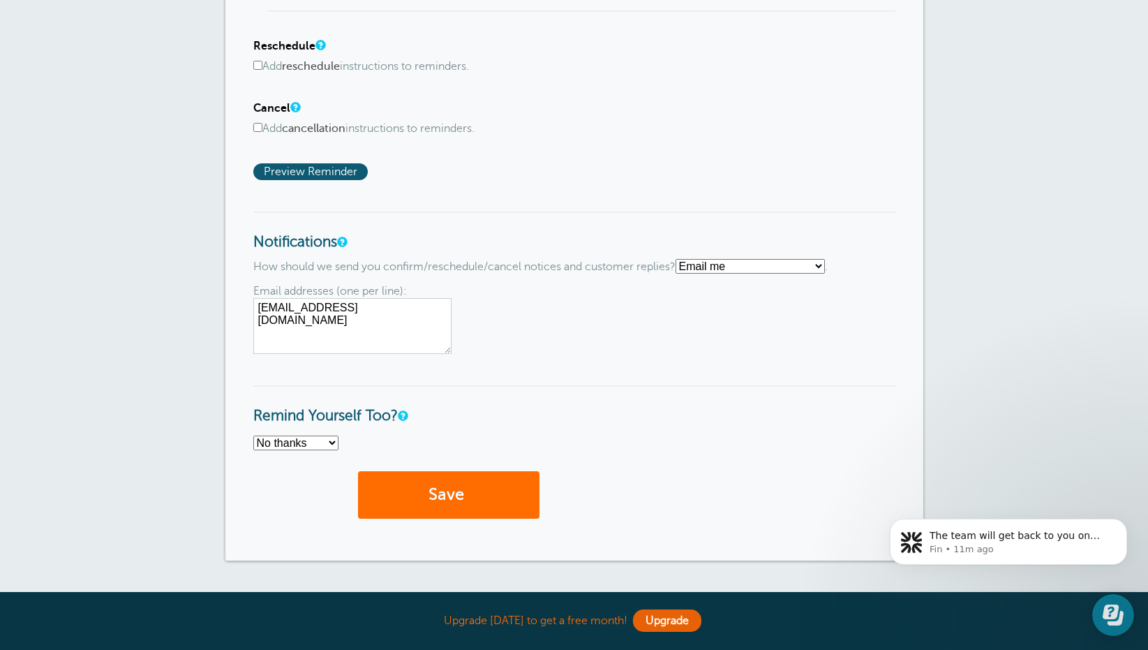
type textarea "Reminder - {{Service}} for {{First Name}} at {{Time}} on {{Date}}. See you then…"
click at [423, 509] on button "Save" at bounding box center [449, 495] width 182 height 48
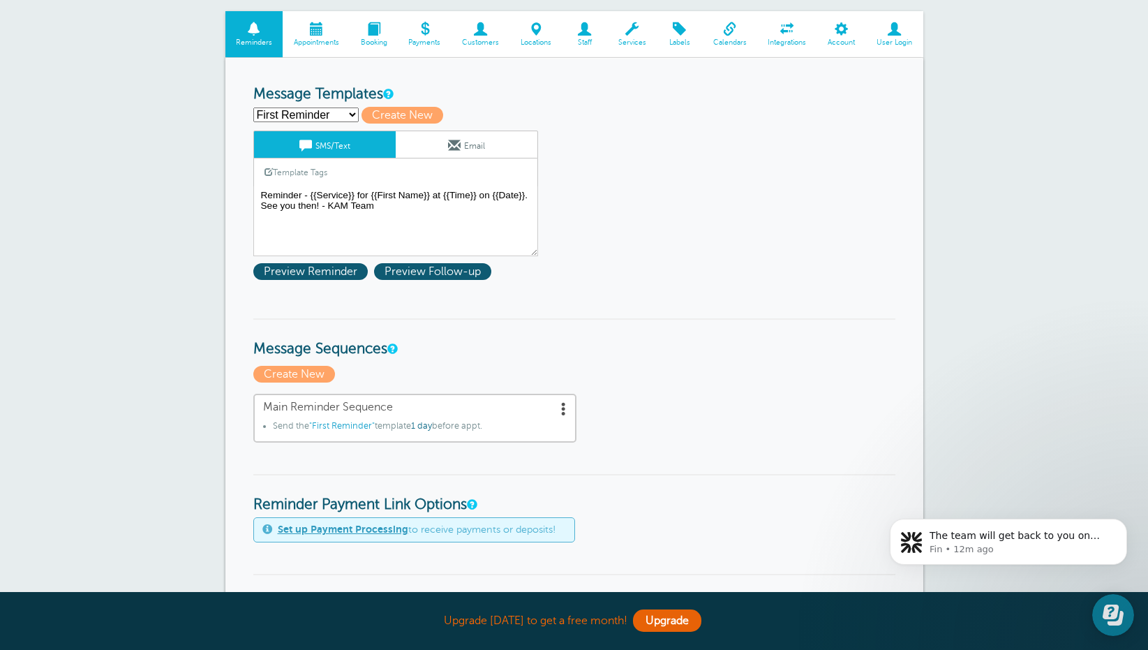
scroll to position [191, 0]
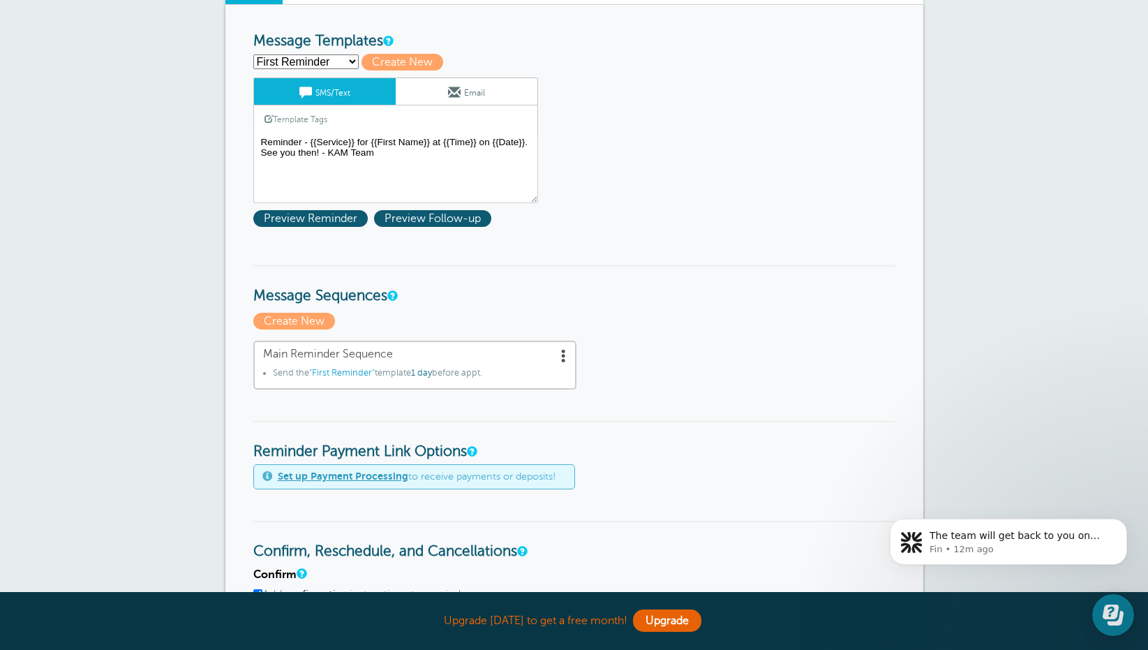
click at [563, 357] on span at bounding box center [564, 355] width 14 height 14
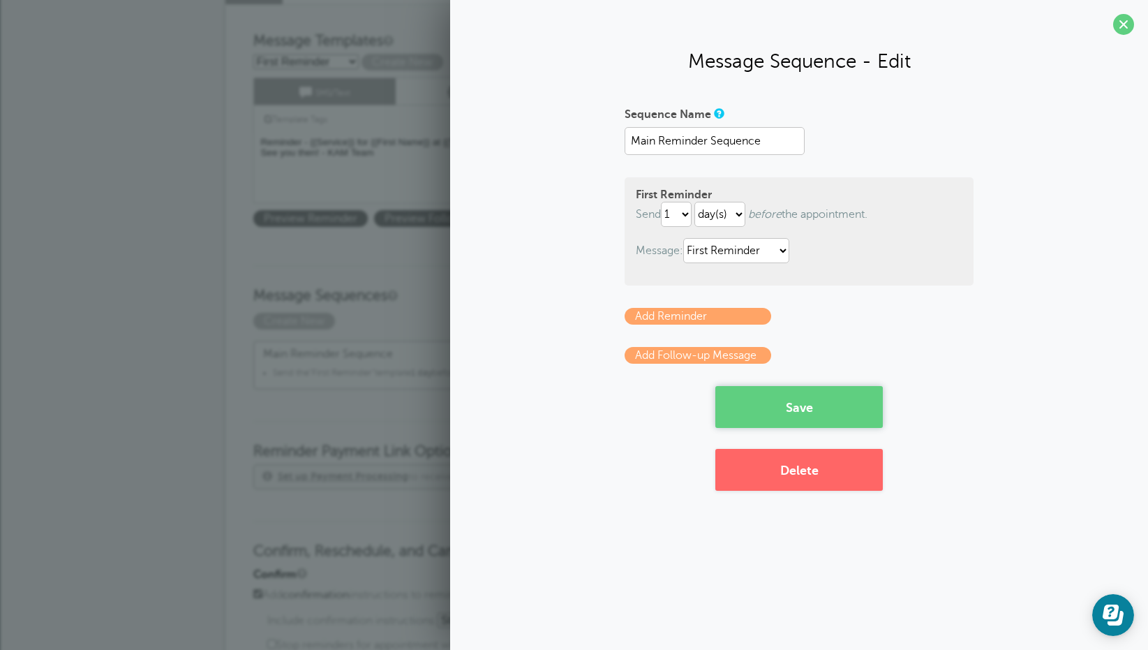
click at [800, 407] on button "Save" at bounding box center [800, 407] width 168 height 42
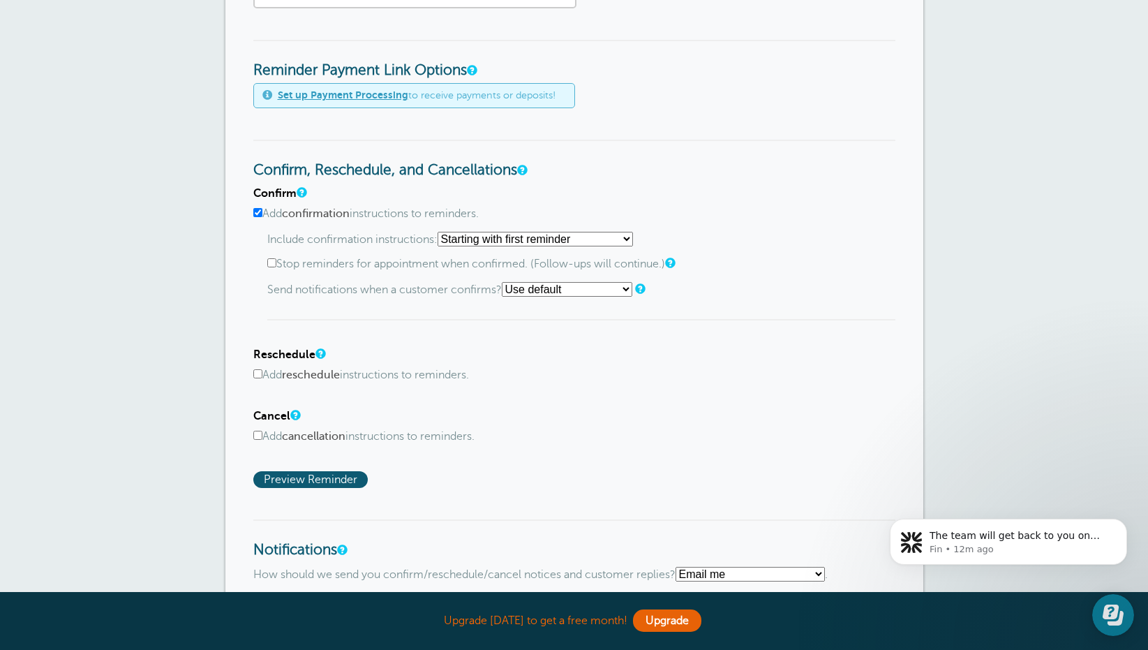
scroll to position [579, 0]
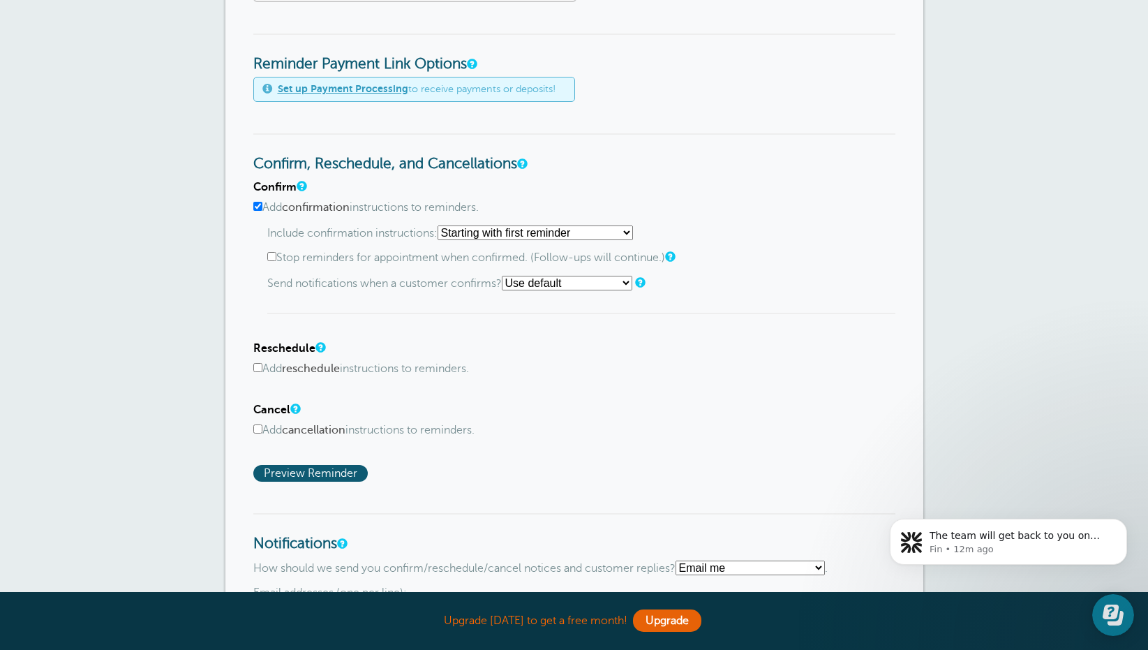
click at [257, 434] on input "Add cancellation instructions to reminders." at bounding box center [257, 428] width 9 height 9
checkbox input "true"
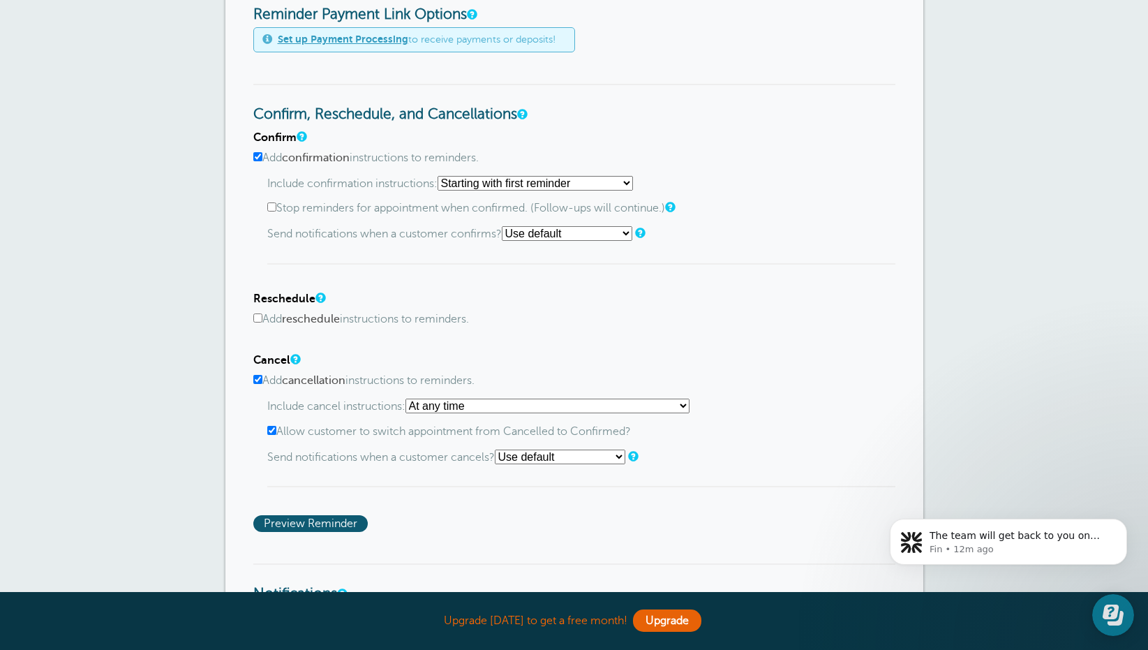
scroll to position [647, 0]
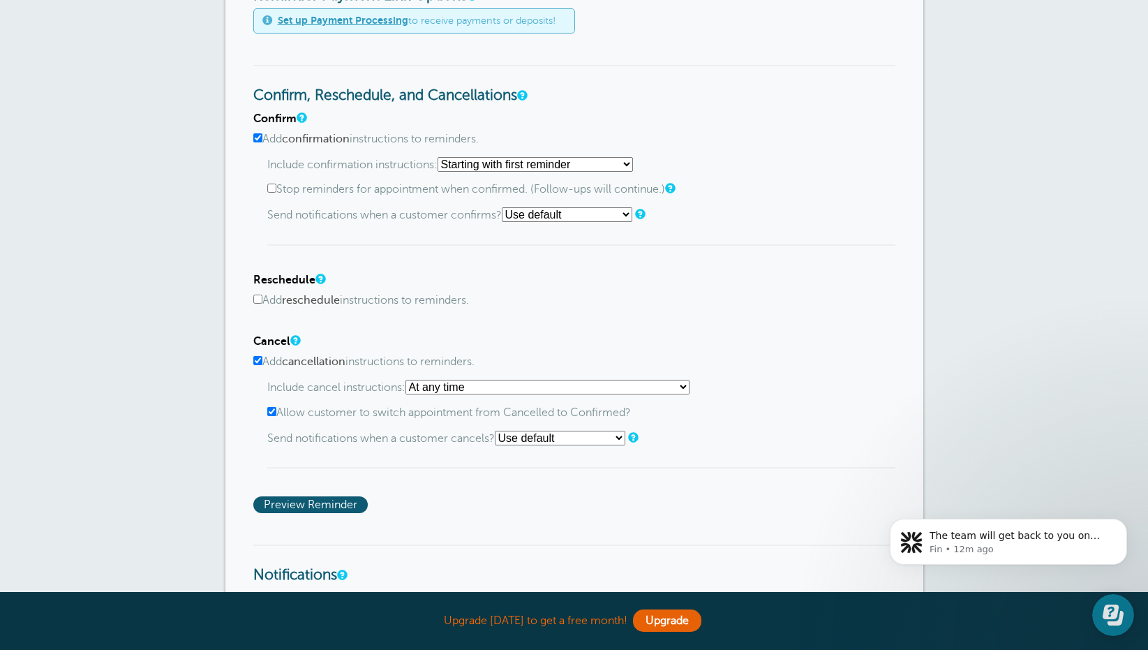
click at [468, 384] on select "At any time If reminder more than 1 day away from appointment If reminder more …" at bounding box center [548, 387] width 284 height 15
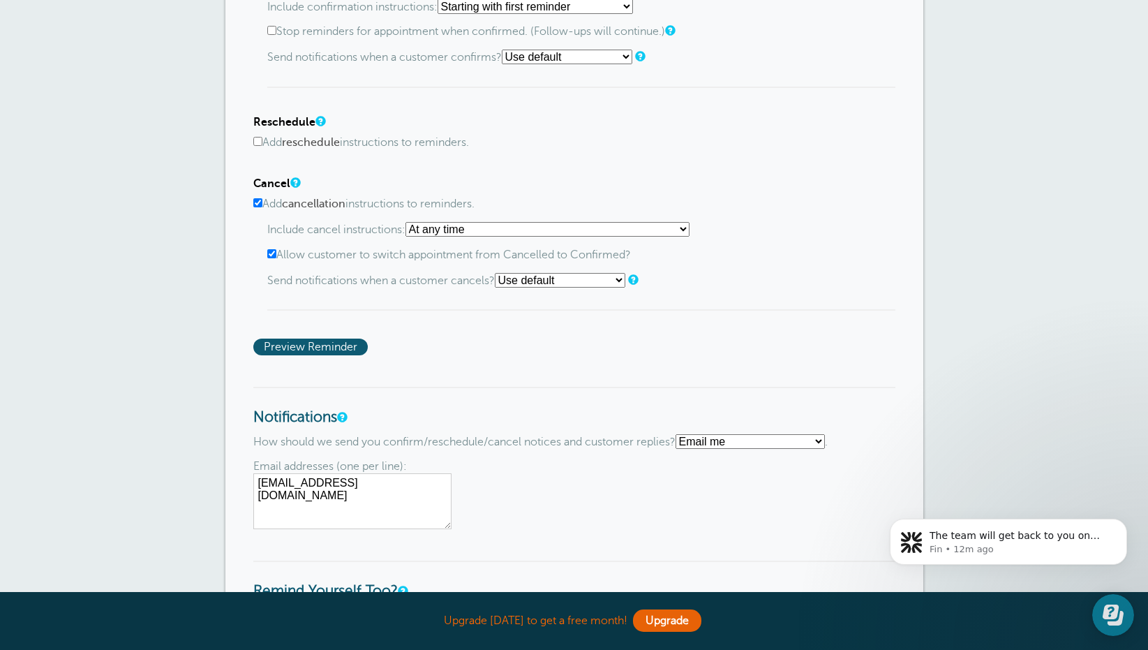
scroll to position [808, 0]
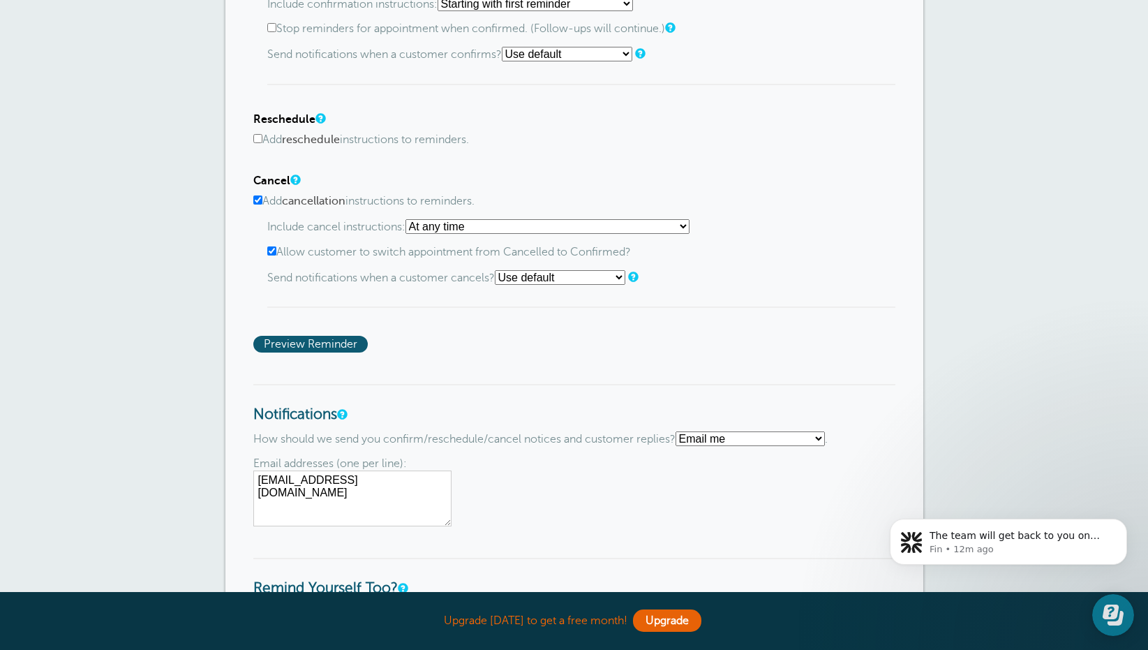
click at [274, 256] on input "Allow customer to switch appointment from Cancelled to Confirmed?" at bounding box center [271, 250] width 9 height 9
checkbox input "false"
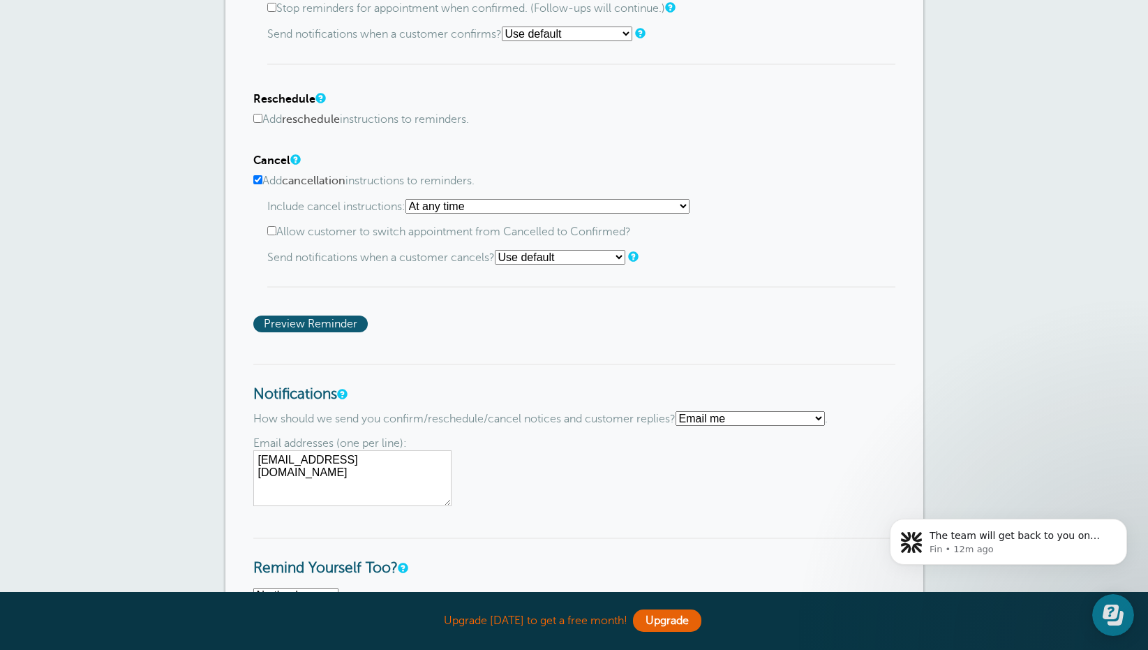
scroll to position [836, 0]
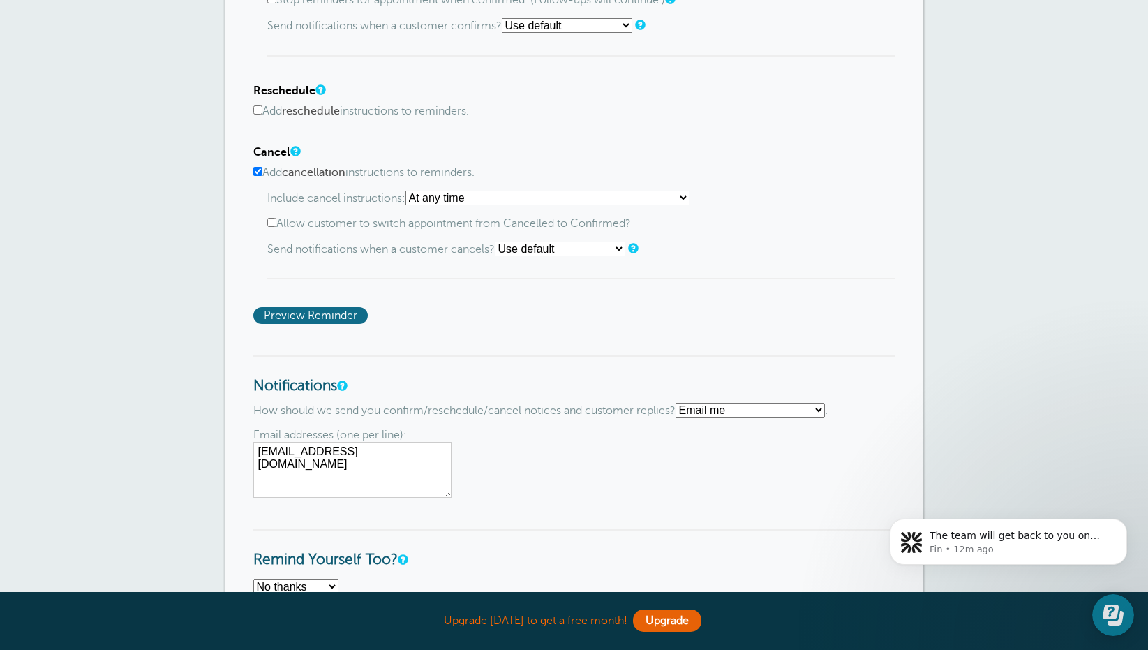
click at [341, 318] on span "Preview Reminder" at bounding box center [310, 315] width 114 height 17
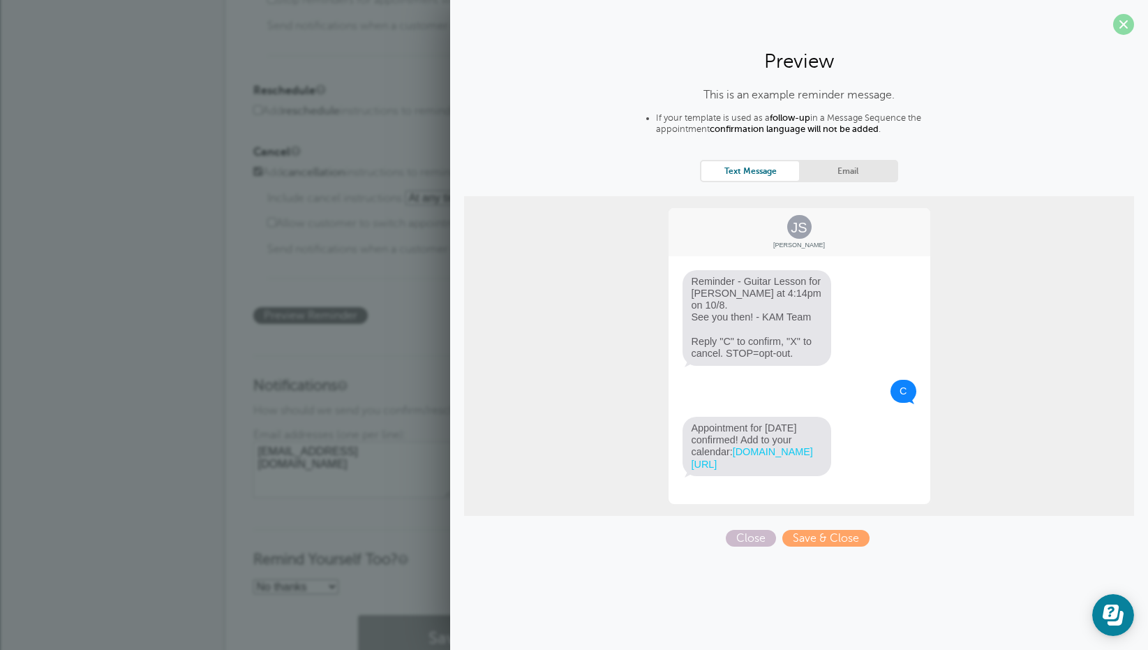
click at [1129, 27] on span at bounding box center [1124, 24] width 21 height 21
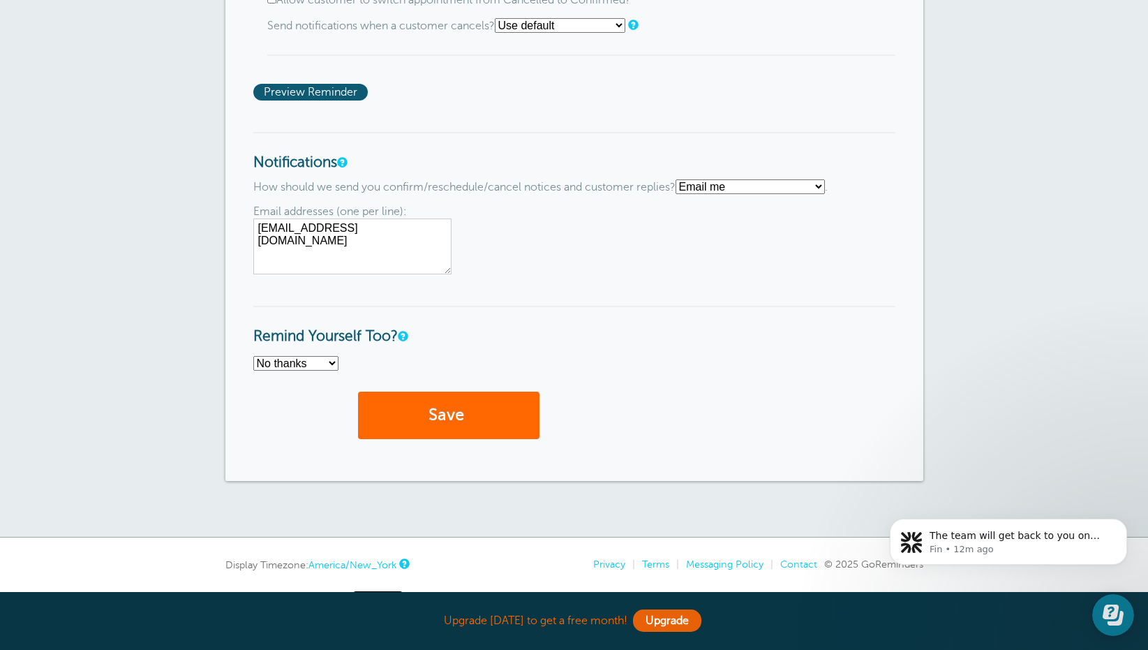
scroll to position [1111, 0]
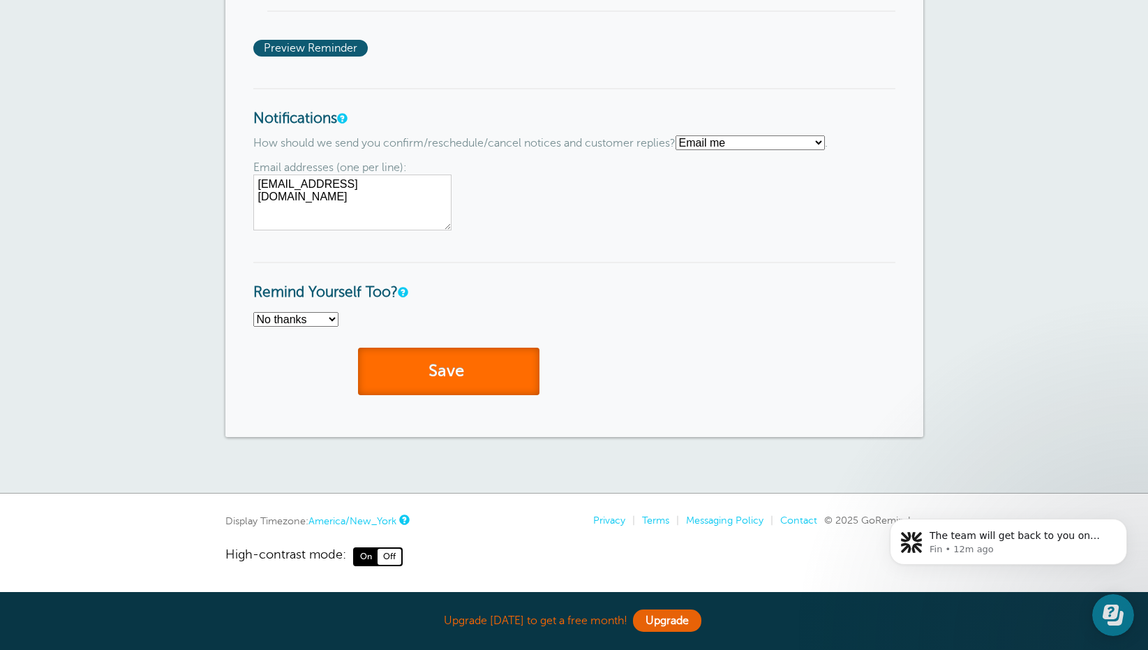
click at [490, 355] on button "Save" at bounding box center [449, 372] width 182 height 48
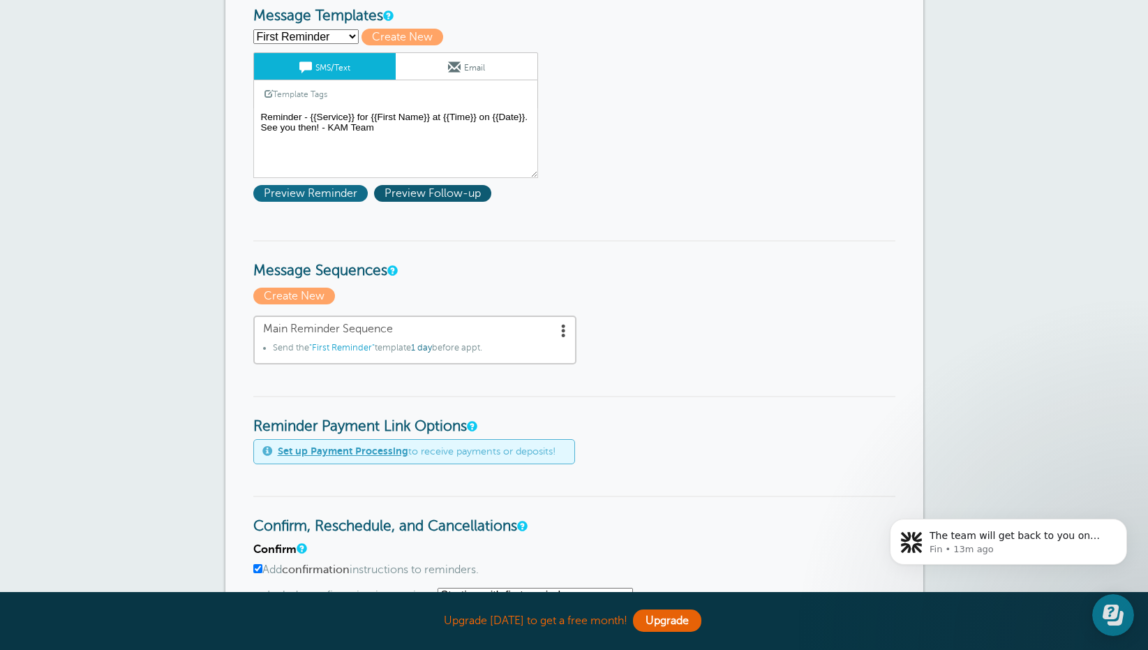
click at [327, 199] on span "Preview Reminder" at bounding box center [310, 193] width 114 height 17
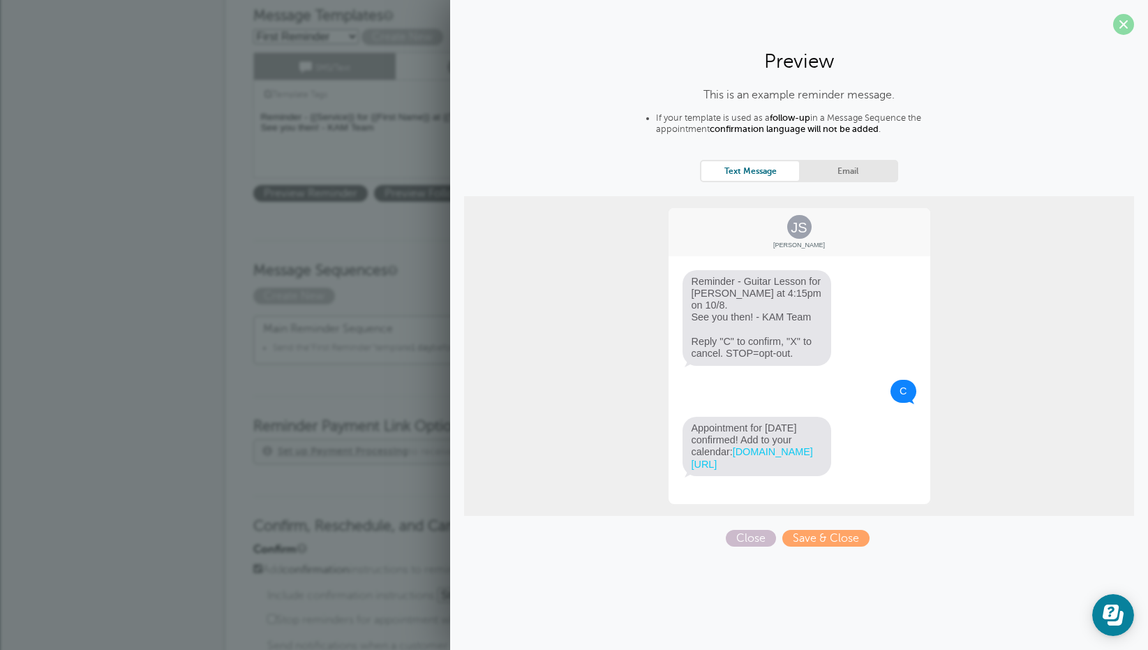
click at [1127, 22] on span at bounding box center [1124, 24] width 21 height 21
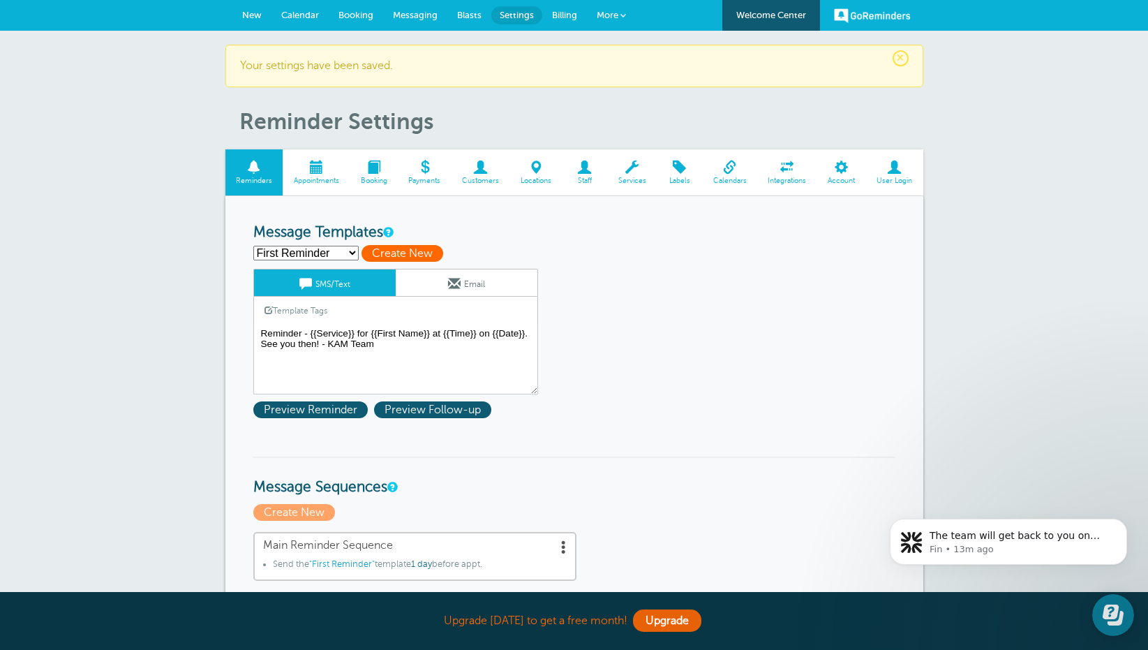
click at [404, 253] on span "Create New" at bounding box center [403, 253] width 82 height 17
select select
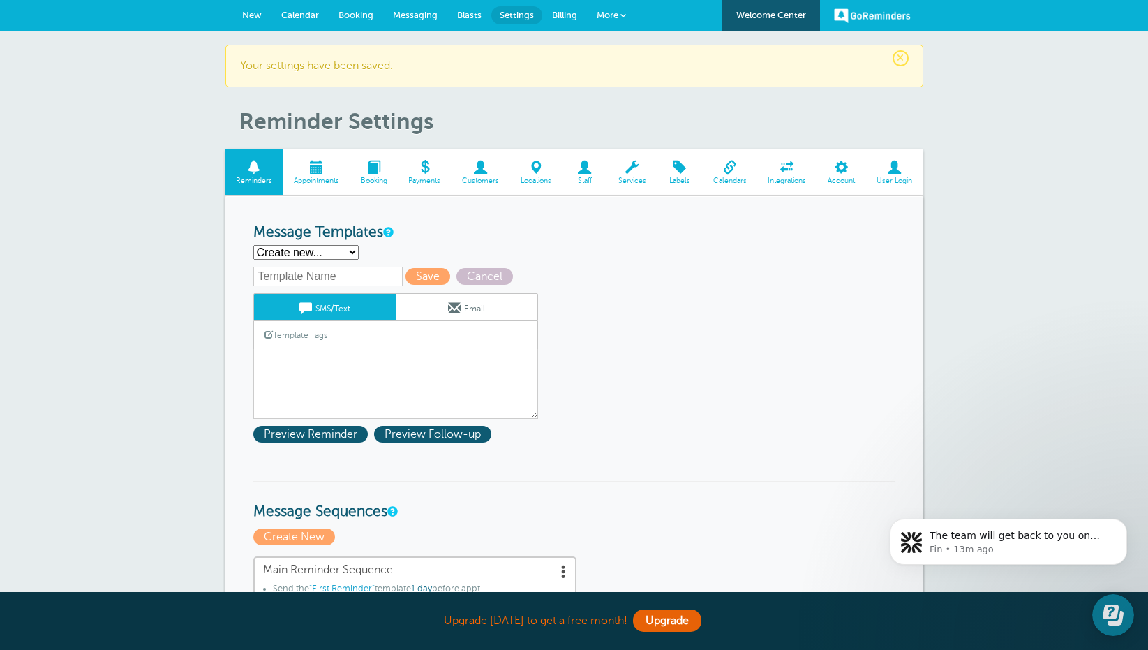
click at [337, 278] on input "text" at bounding box center [327, 277] width 149 height 20
type input "Canceled Lesson"
click at [327, 334] on link "Template Tags" at bounding box center [296, 334] width 84 height 27
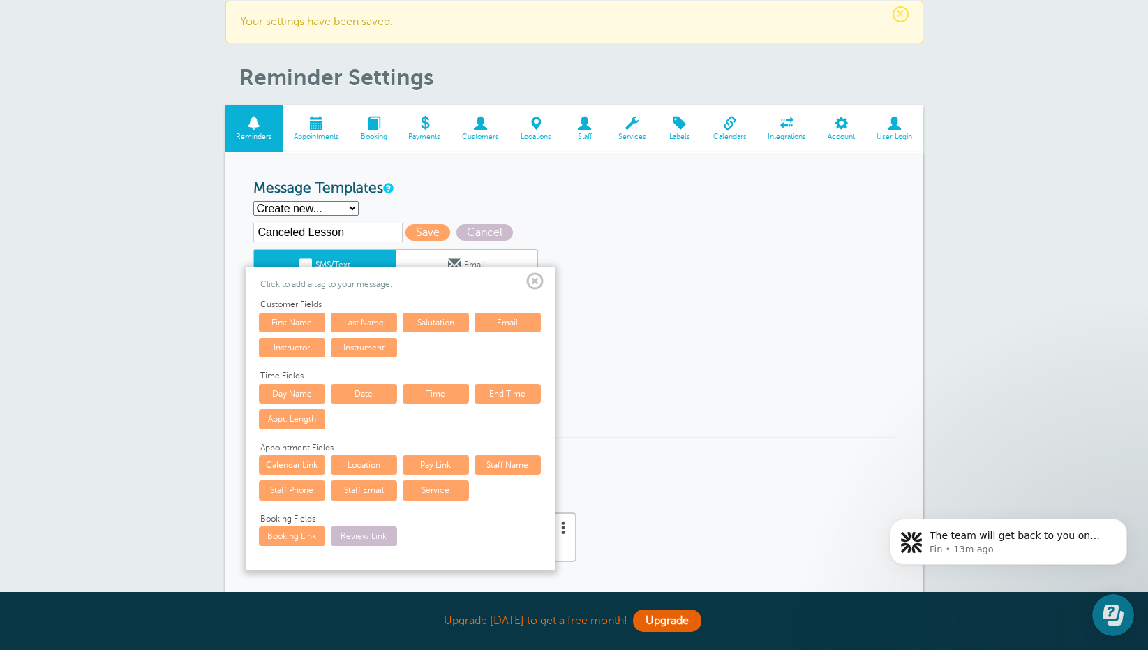
scroll to position [47, 0]
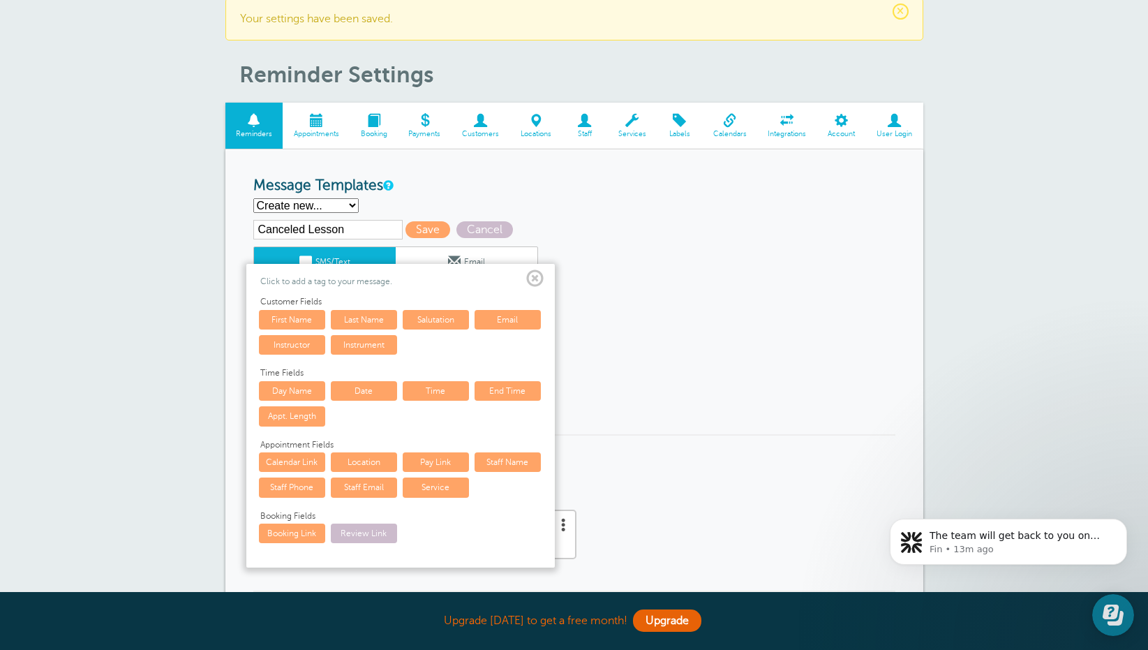
click at [534, 281] on span at bounding box center [534, 278] width 17 height 17
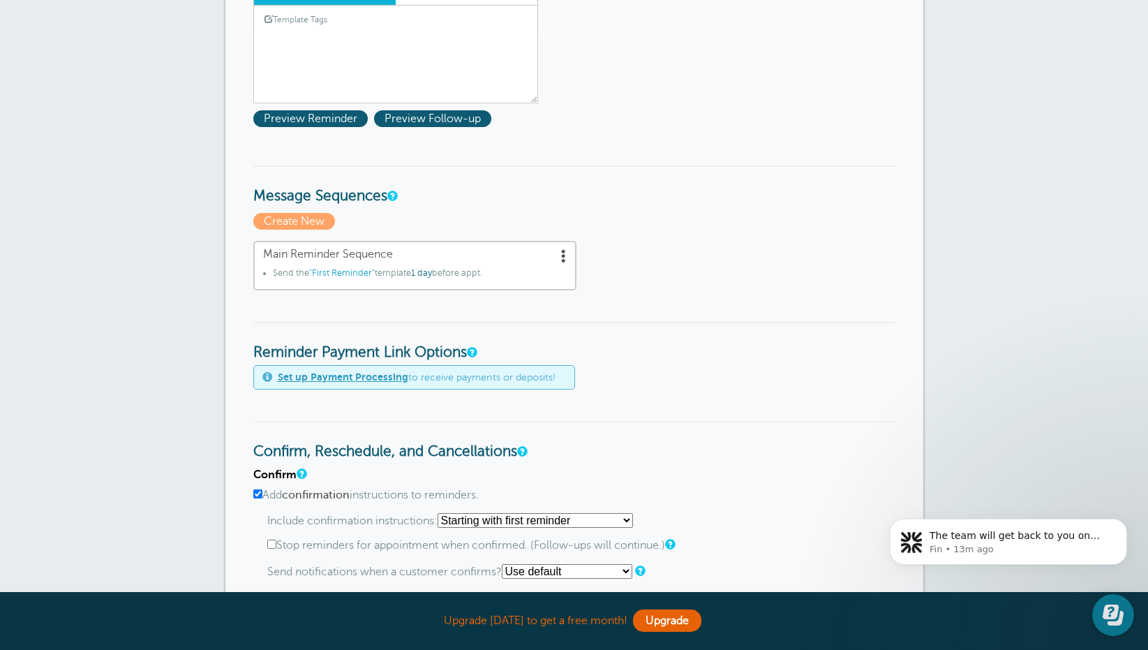
scroll to position [358, 0]
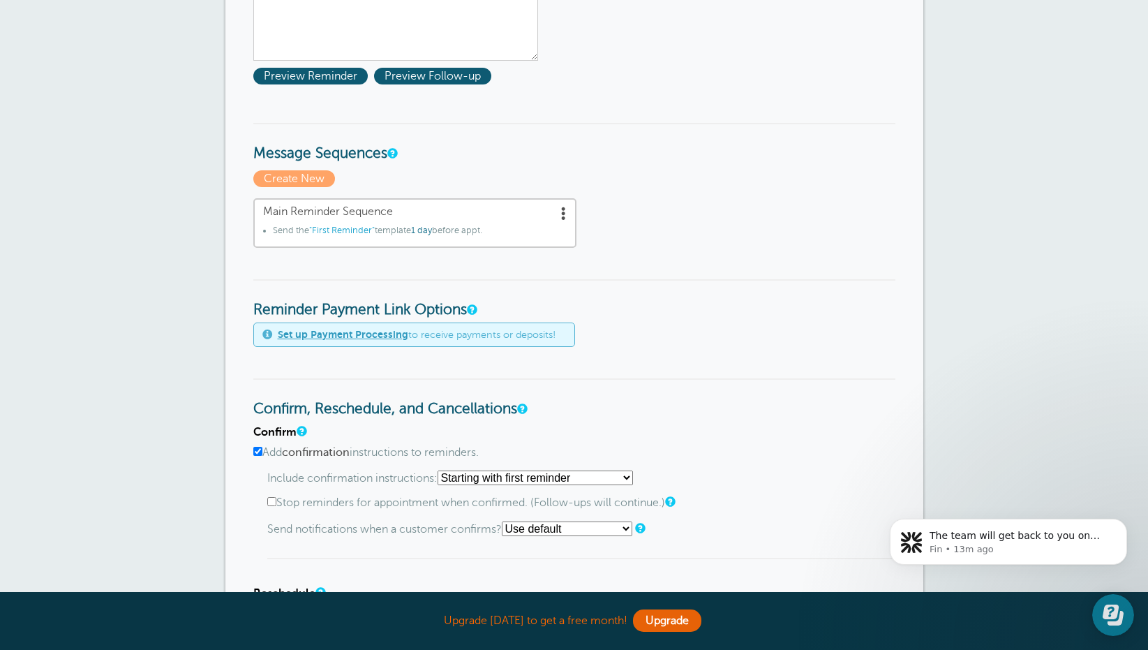
click at [565, 213] on span at bounding box center [564, 213] width 14 height 14
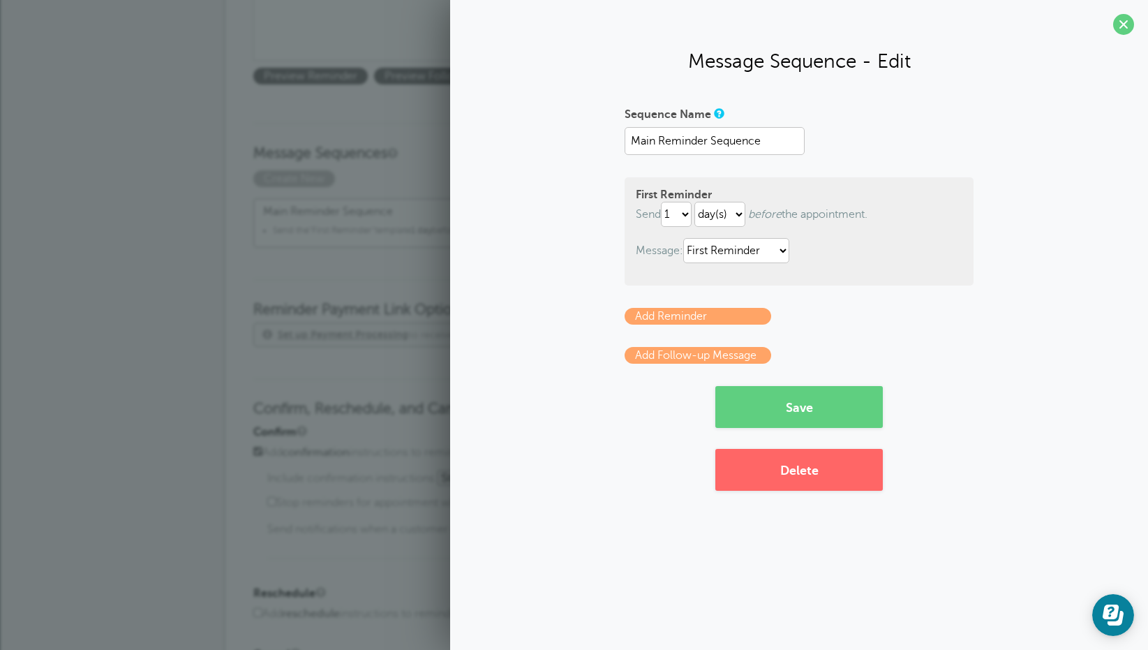
click at [702, 353] on link "Add Follow-up Message" at bounding box center [698, 355] width 147 height 17
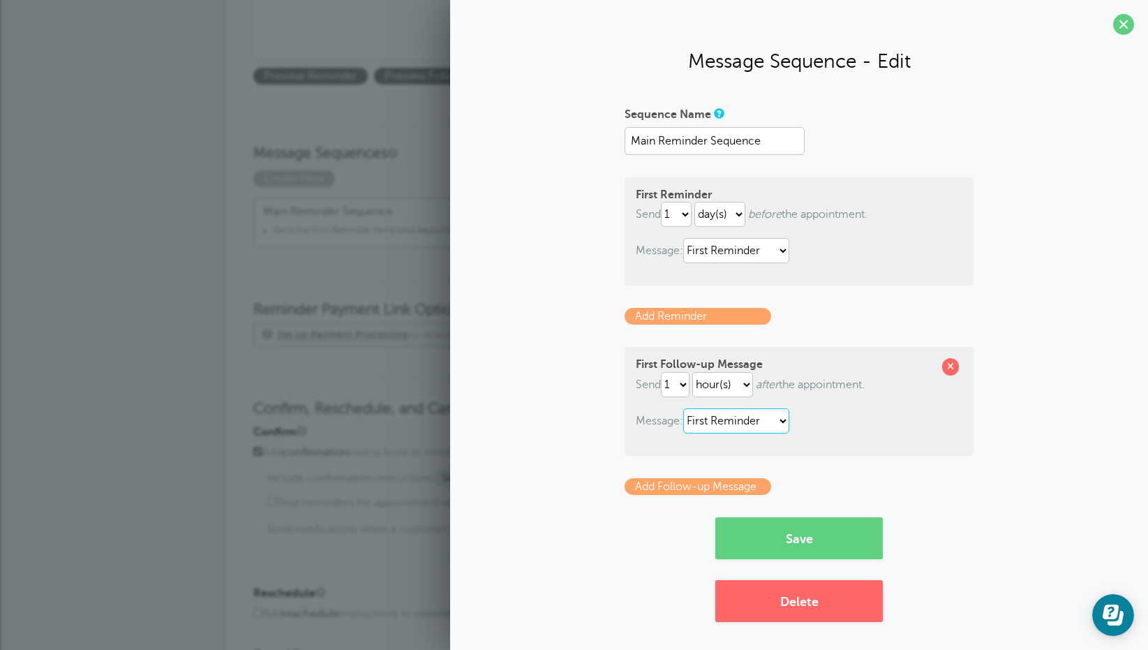
click at [771, 417] on select "First Reminder Second Reminder Third Reminder" at bounding box center [736, 420] width 106 height 25
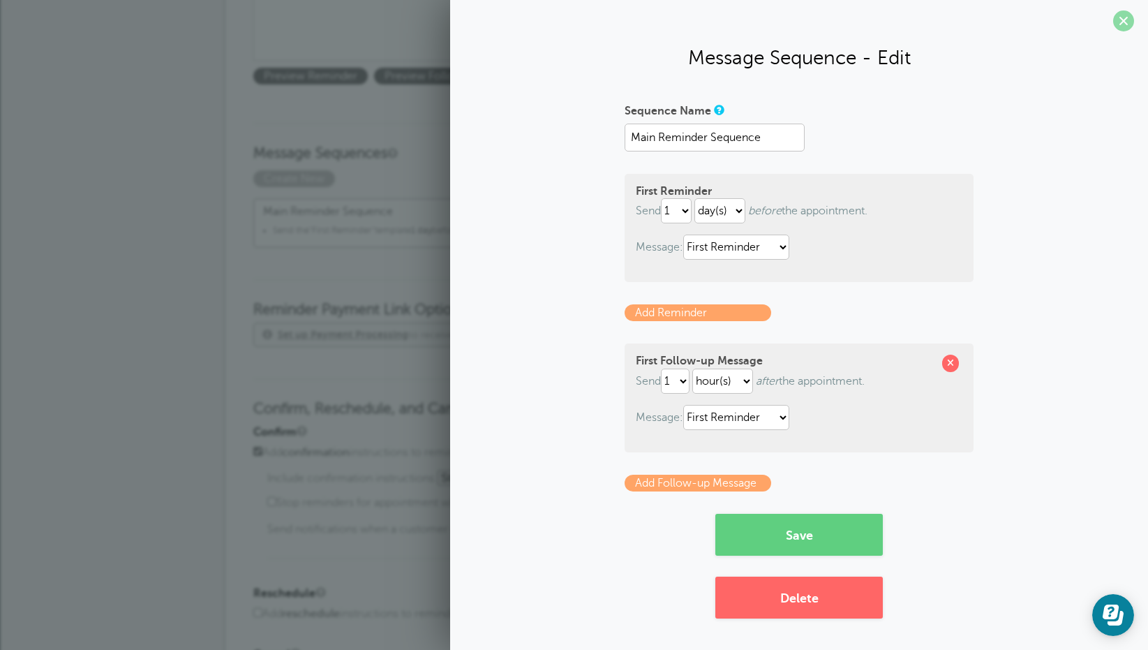
click at [1121, 18] on span at bounding box center [1124, 20] width 21 height 21
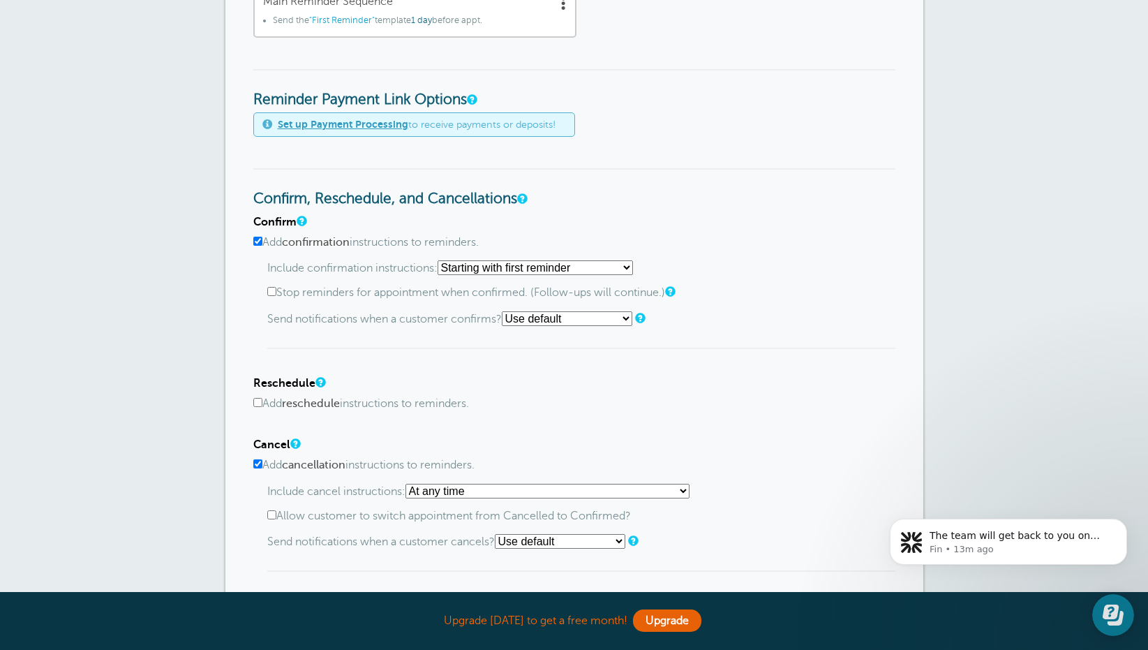
scroll to position [0, 0]
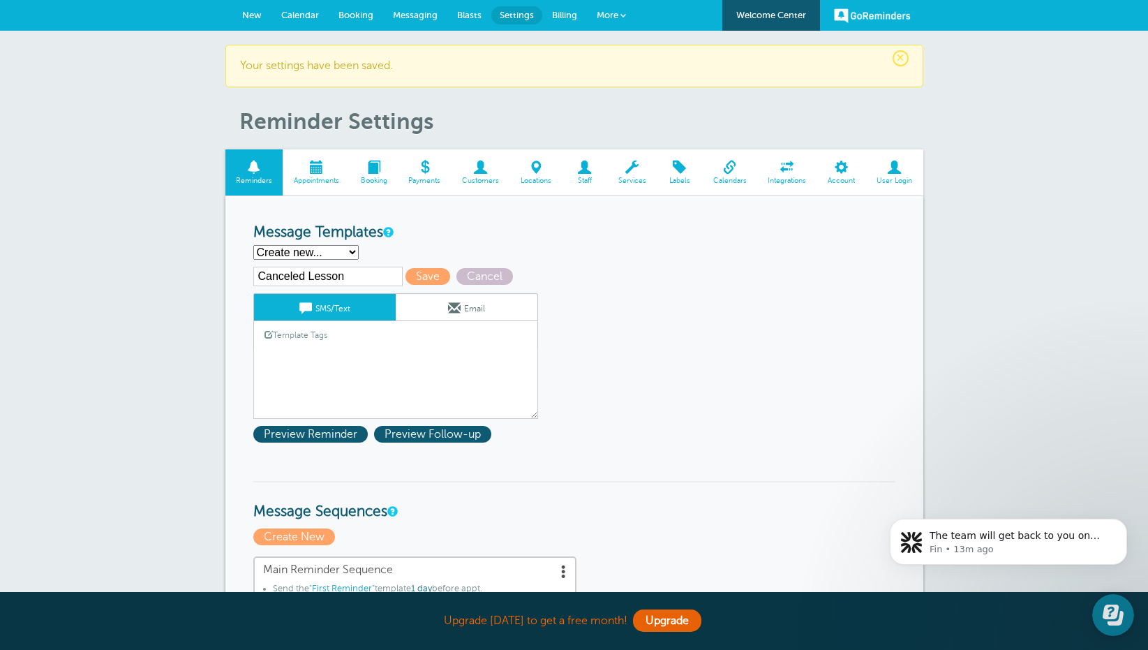
click at [399, 10] on span "Messaging" at bounding box center [415, 15] width 45 height 10
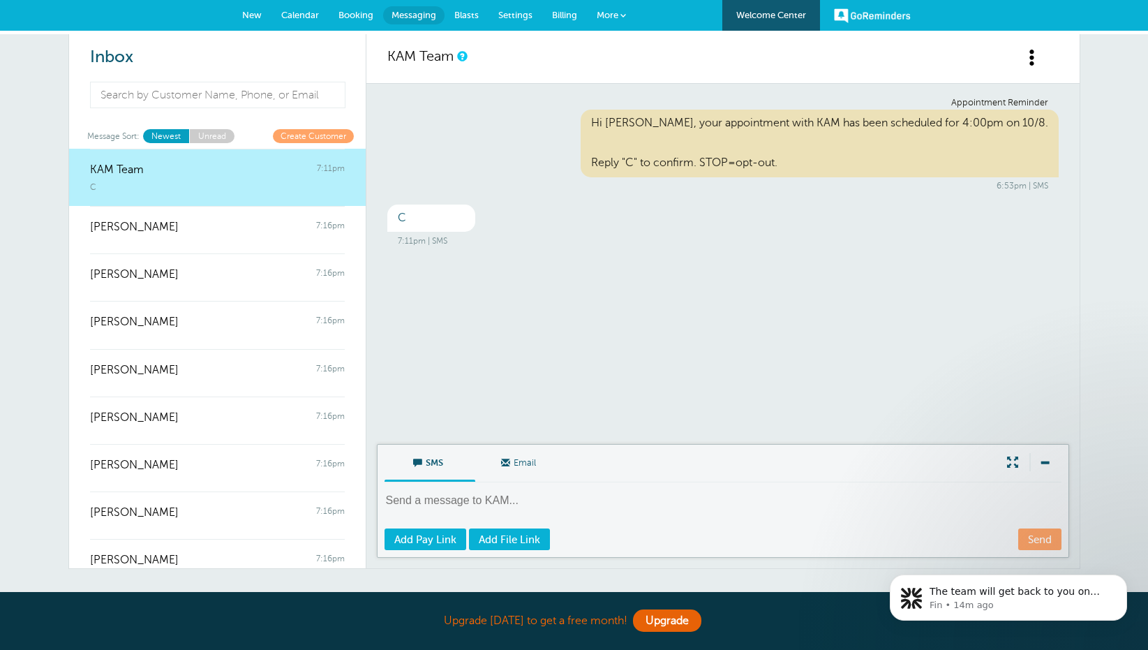
click at [616, 18] on span "More" at bounding box center [608, 15] width 22 height 10
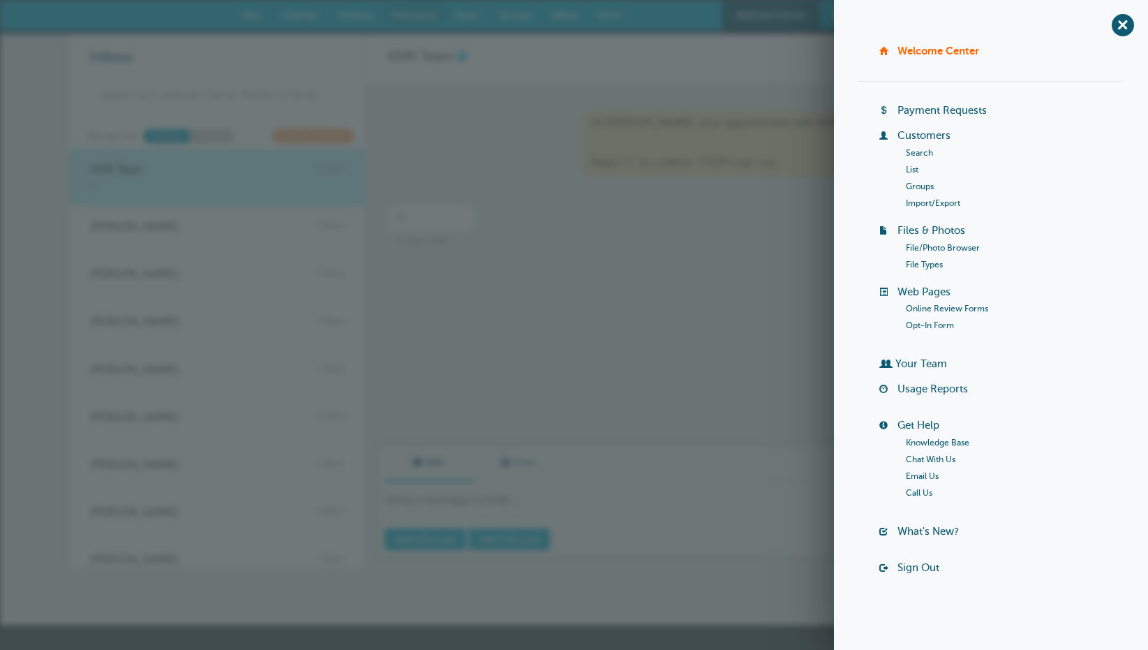
click at [962, 440] on link "Knowledge Base" at bounding box center [938, 443] width 64 height 10
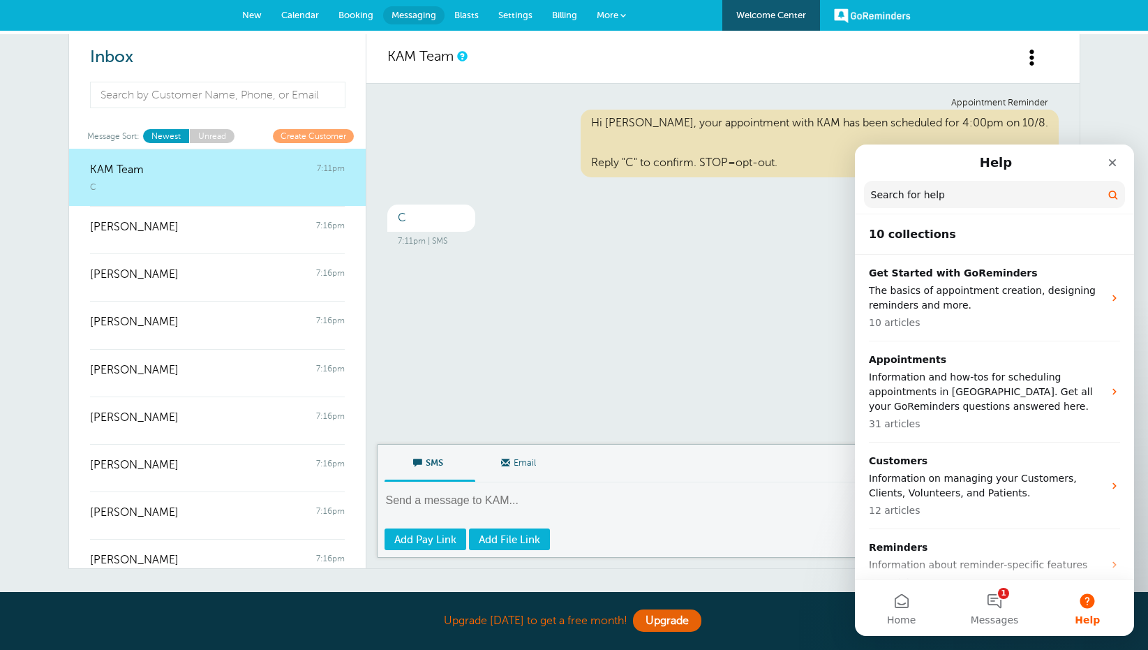
click at [951, 191] on input "Search for help" at bounding box center [994, 194] width 261 height 27
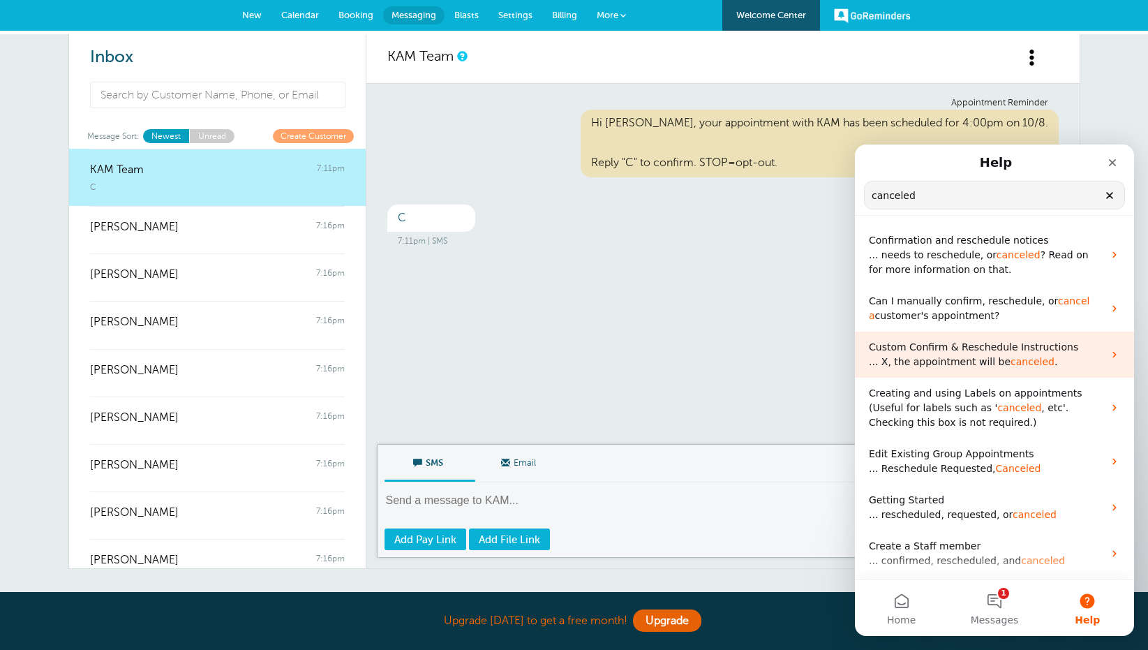
type input "canceled"
click at [949, 353] on p "Custom Confirm & Reschedule Instructions" at bounding box center [986, 347] width 235 height 15
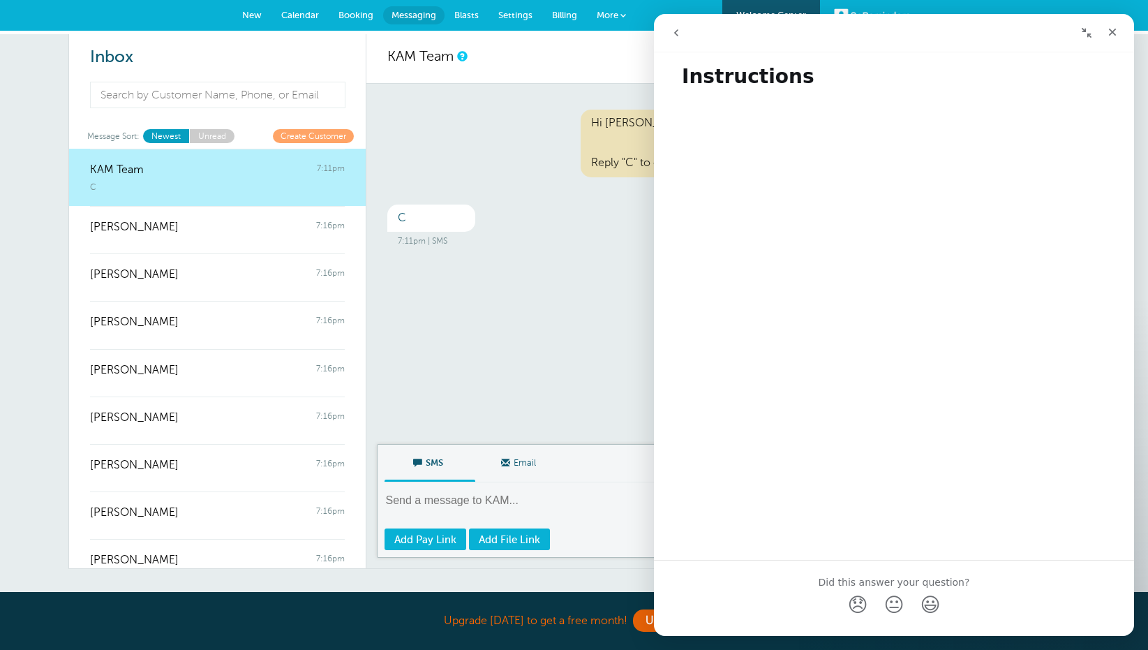
scroll to position [35, 0]
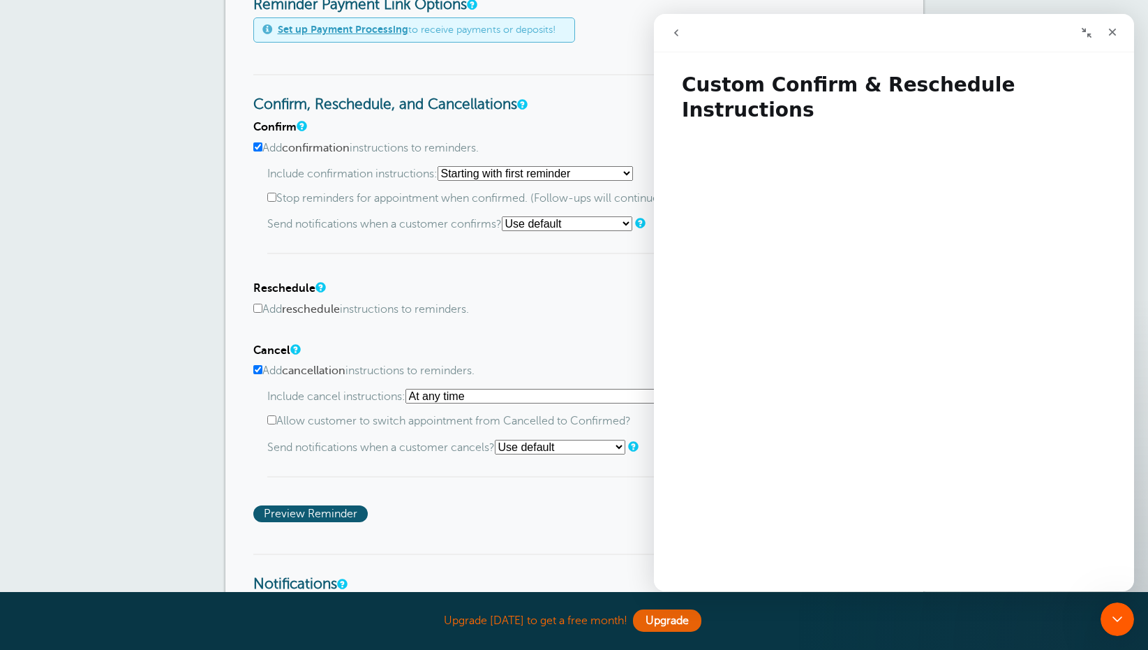
scroll to position [603, 0]
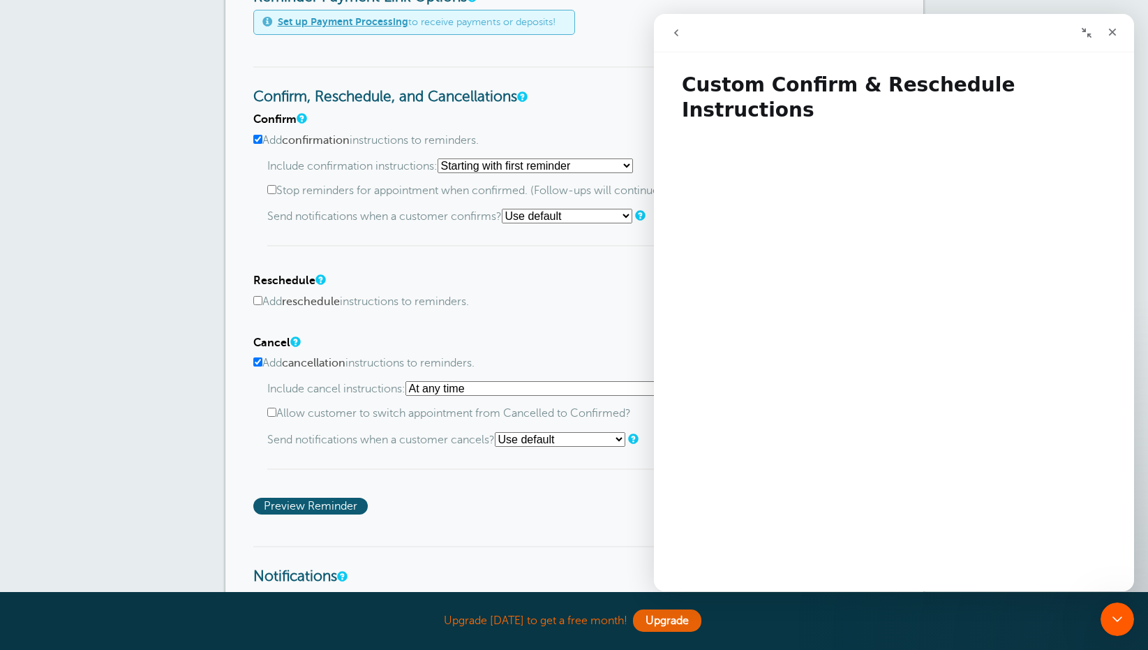
click at [524, 440] on select "Use default Text me Email me Don't send notifications" at bounding box center [560, 439] width 131 height 15
click at [500, 436] on select "Use default Text me Email me Don't send notifications" at bounding box center [560, 439] width 131 height 15
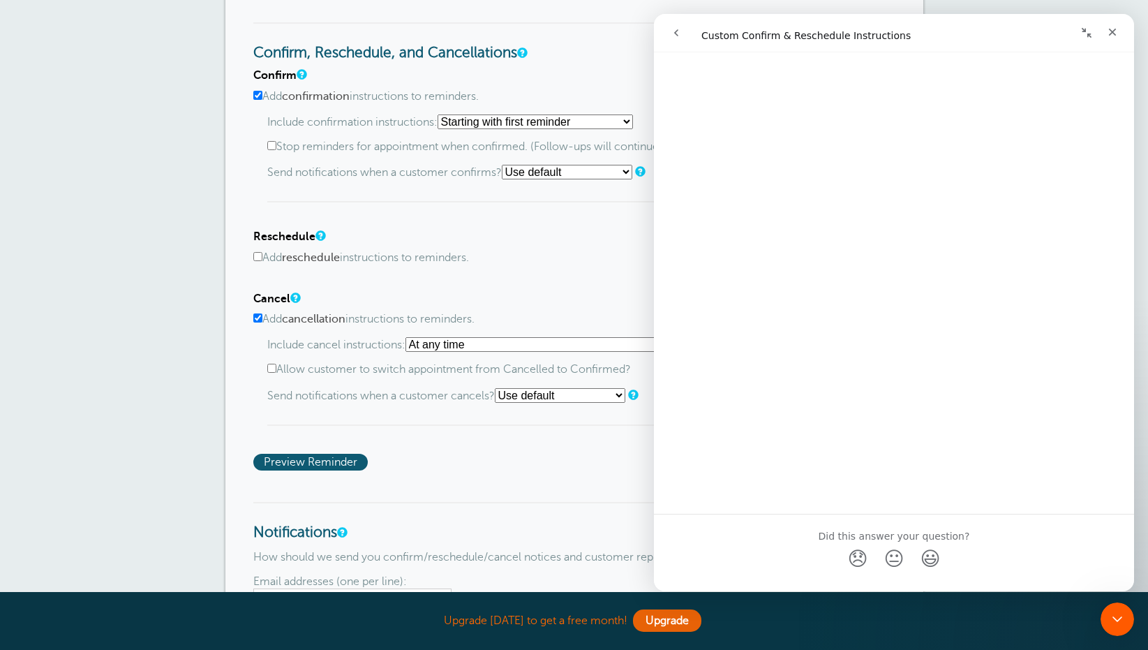
scroll to position [591, 0]
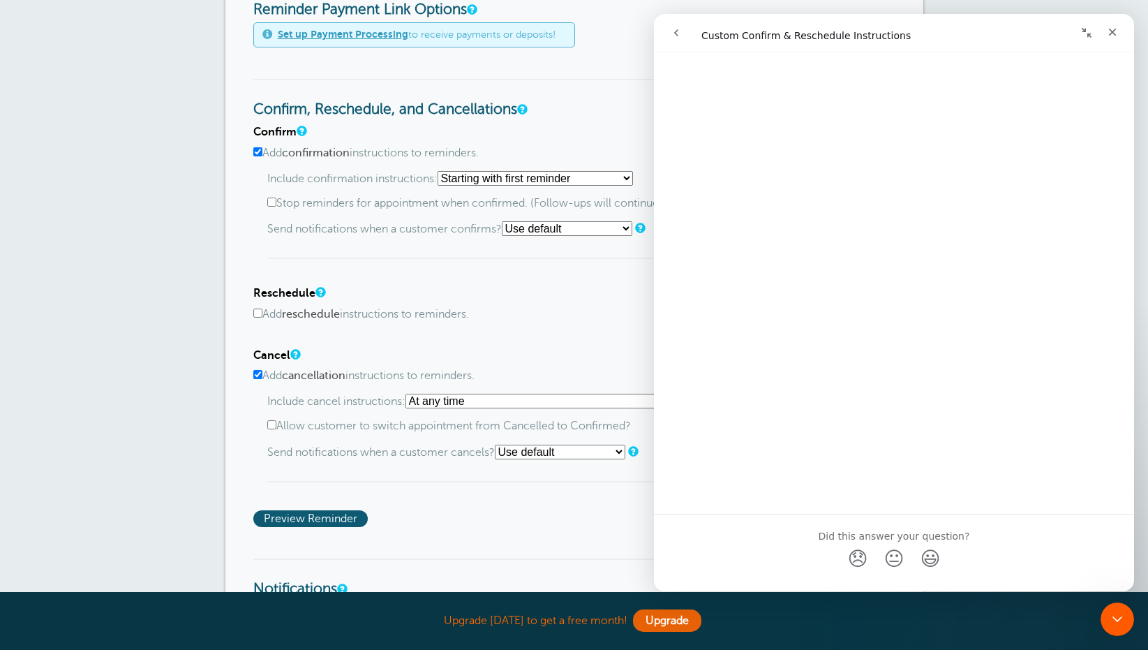
click at [257, 379] on input "Add cancellation instructions to reminders." at bounding box center [257, 374] width 9 height 9
checkbox input "false"
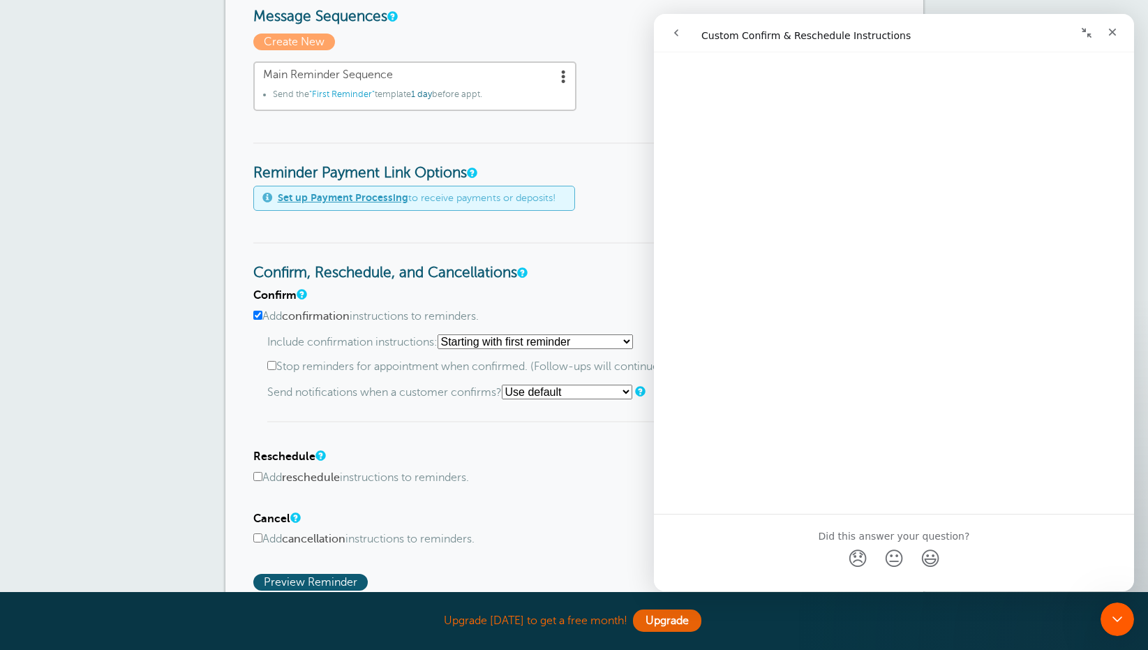
scroll to position [367, 0]
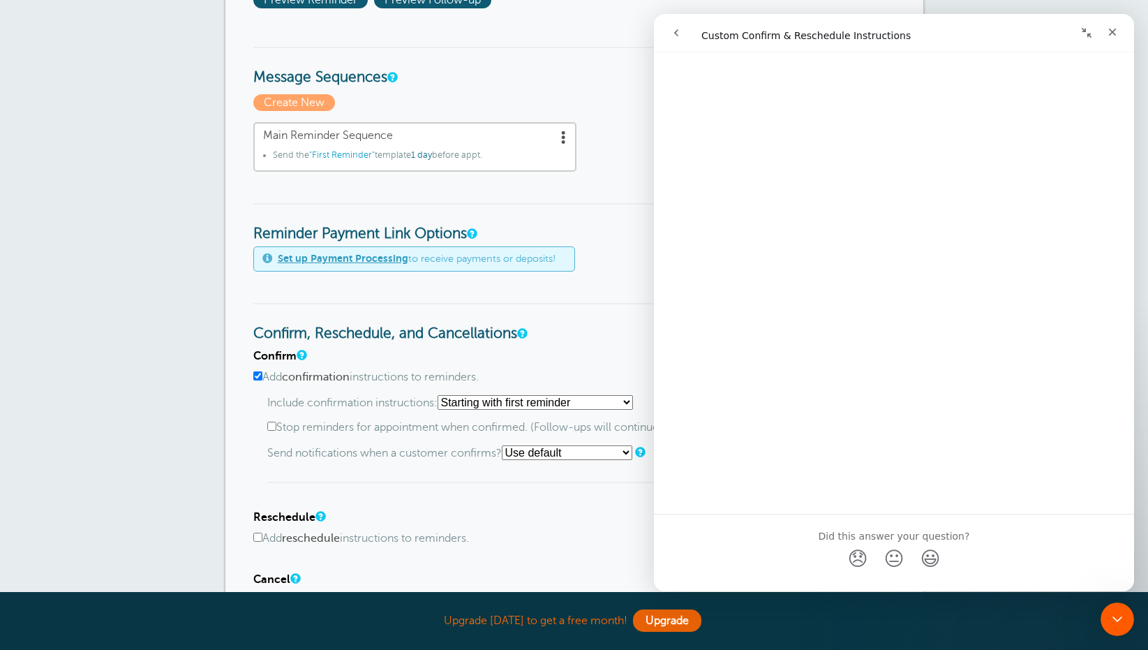
click at [257, 374] on input "Add confirmation instructions to reminders." at bounding box center [257, 375] width 9 height 9
checkbox input "false"
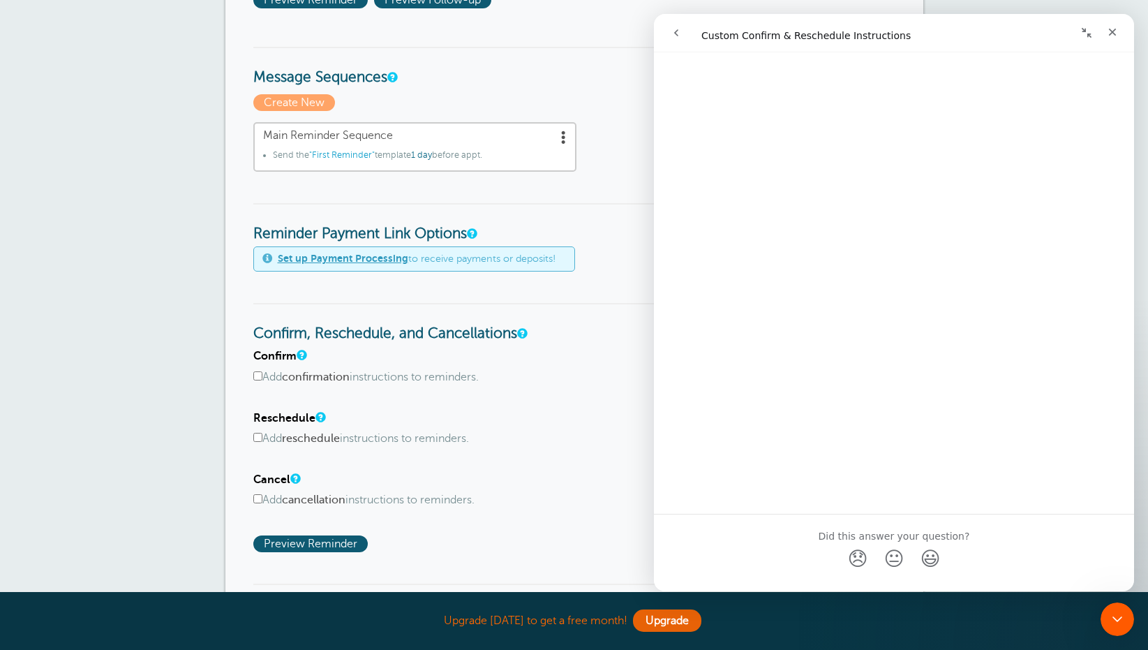
scroll to position [0, 0]
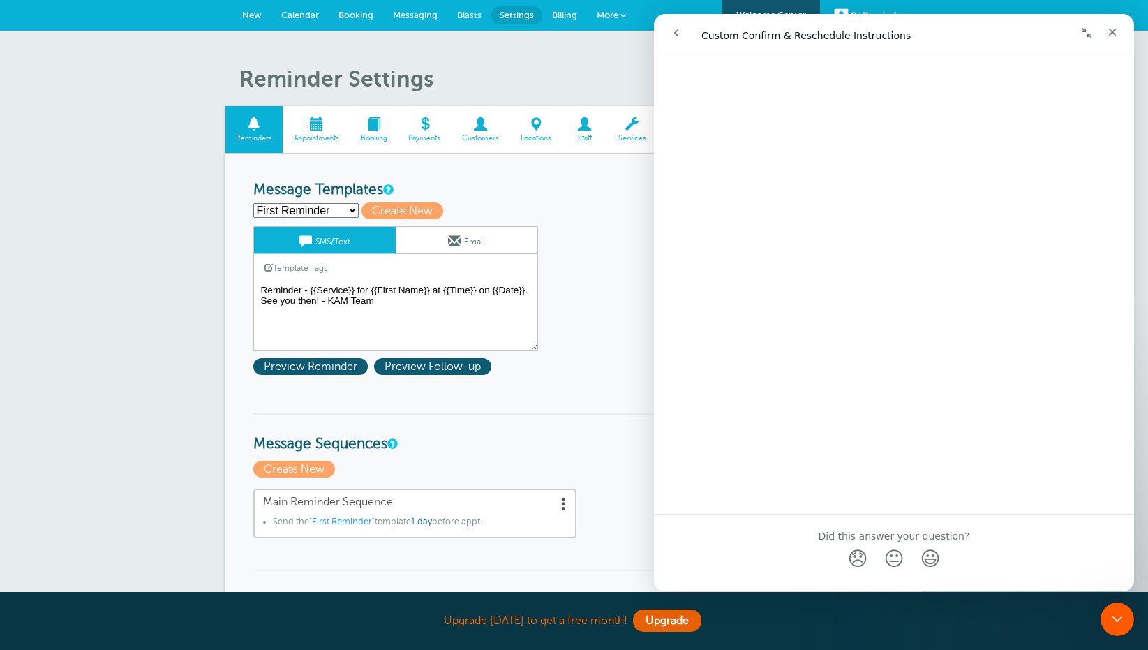
click at [401, 307] on textarea "Reminder - {{Service}} for {{First Name}} at {{Time}} on {{Date}}. See you then…" at bounding box center [395, 316] width 285 height 70
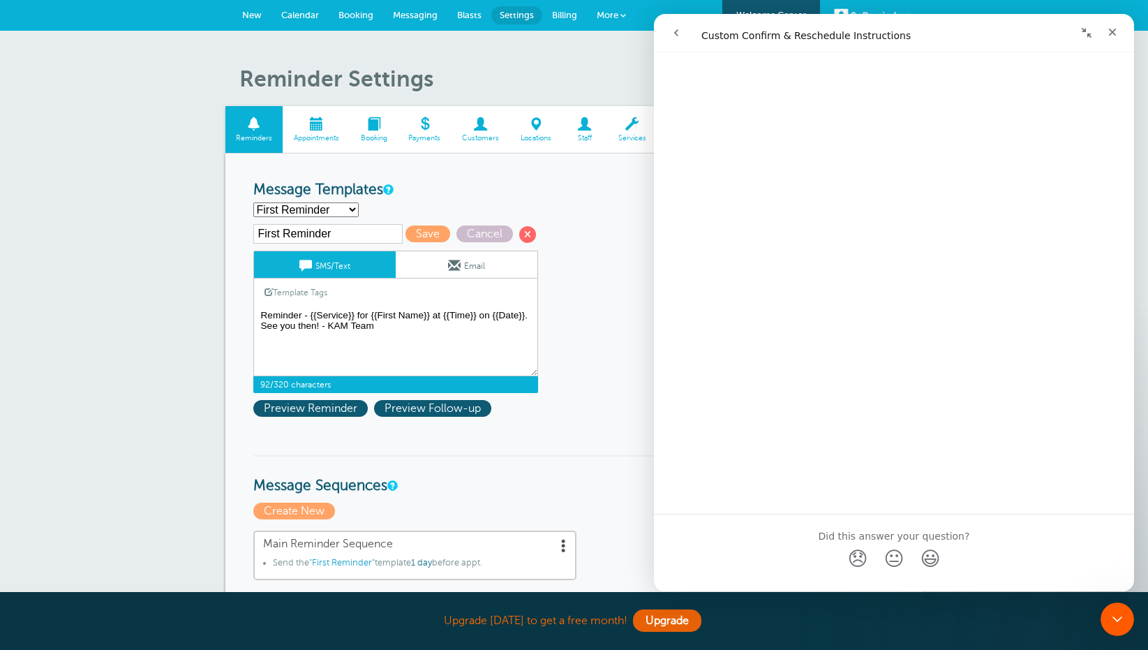
paste textarea "Please reply C to confirm your appointment or X to cancel. Call us at {PhoneNum…"
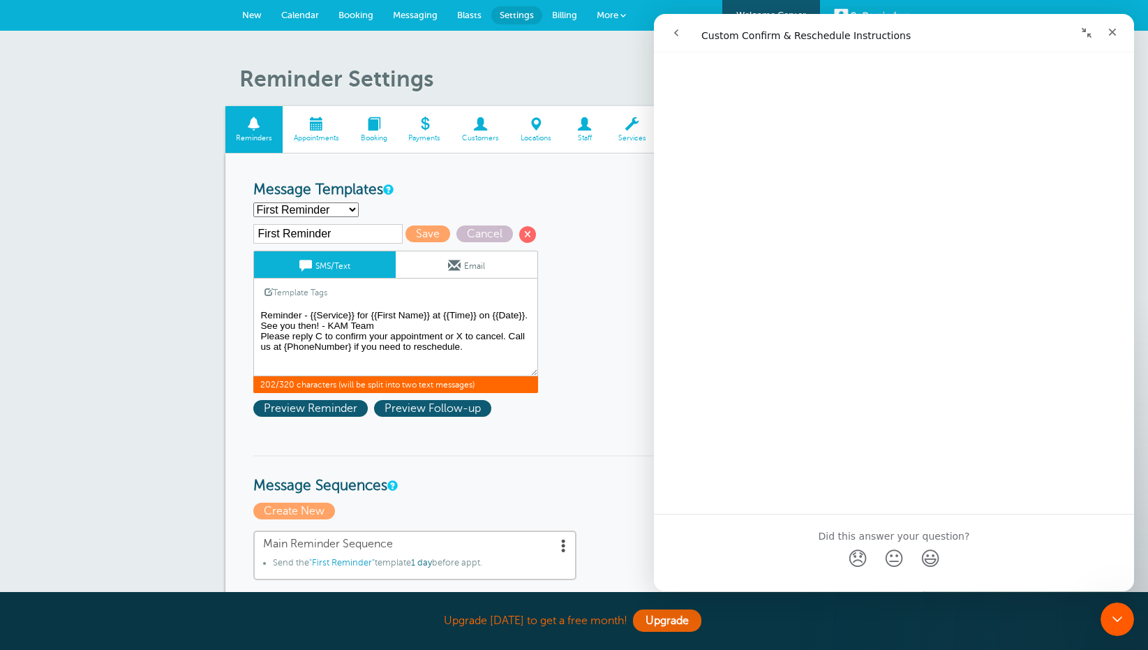
drag, startPoint x: 260, startPoint y: 337, endPoint x: 475, endPoint y: 353, distance: 215.6
click at [475, 353] on textarea "Reminder - {{Service}} for {{First Name}} at {{Time}} on {{Date}}. See you then…" at bounding box center [395, 341] width 285 height 70
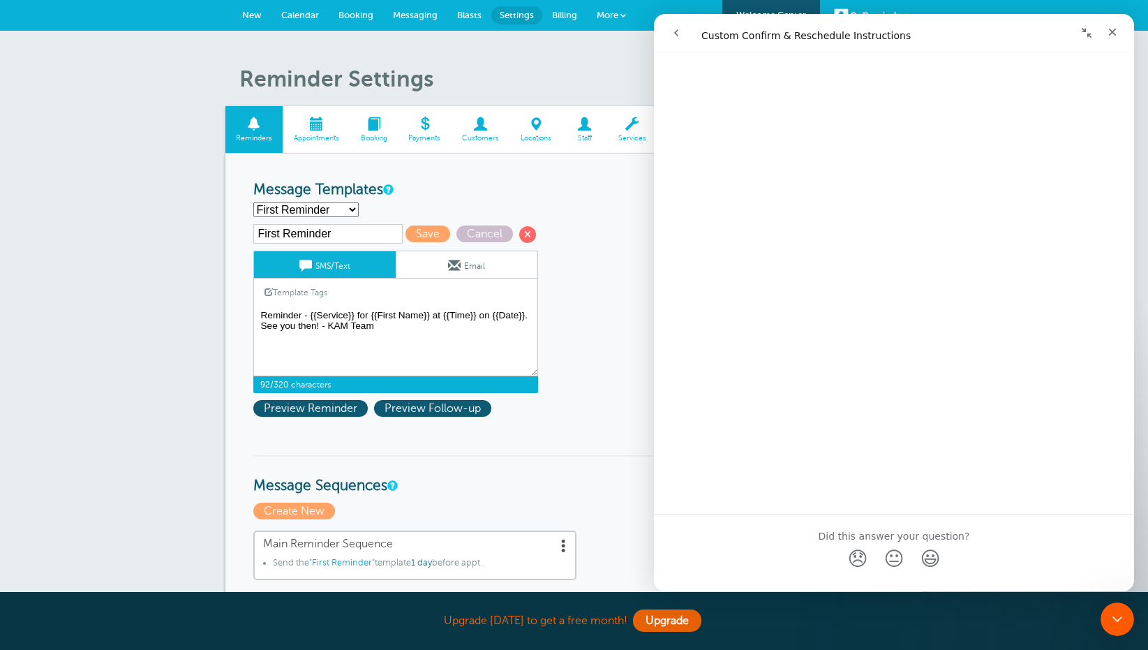
type textarea "Reminder - {{Service}} for {{First Name}} at {{Time}} on {{Date}}. See you then…"
click at [631, 519] on p "Create New" at bounding box center [574, 511] width 642 height 17
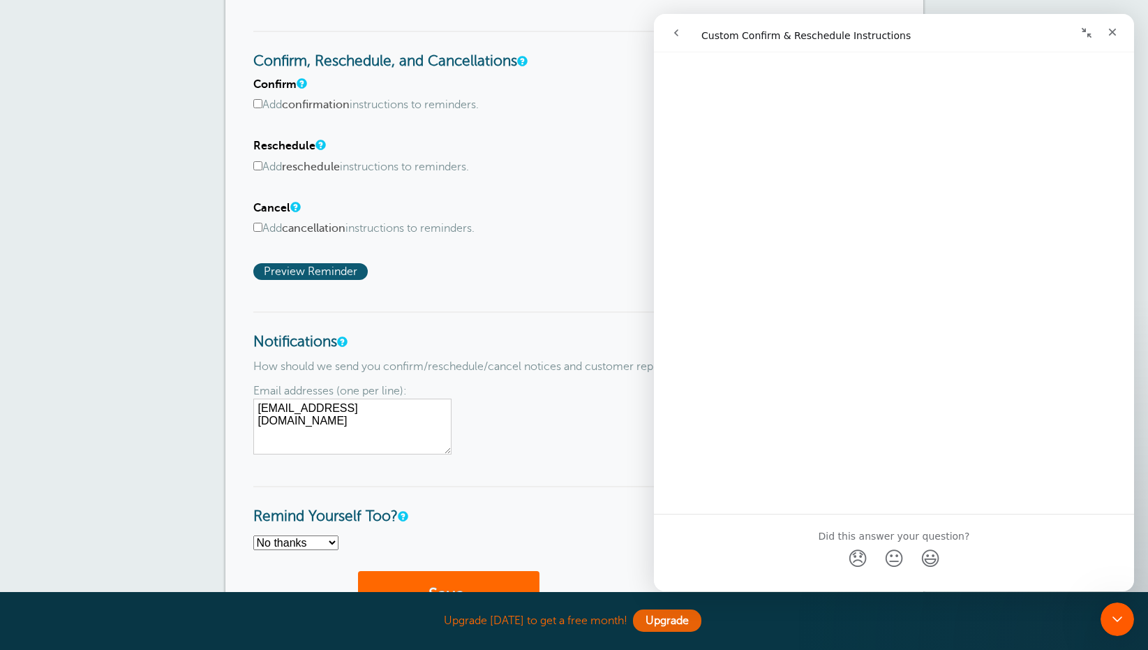
scroll to position [908, 0]
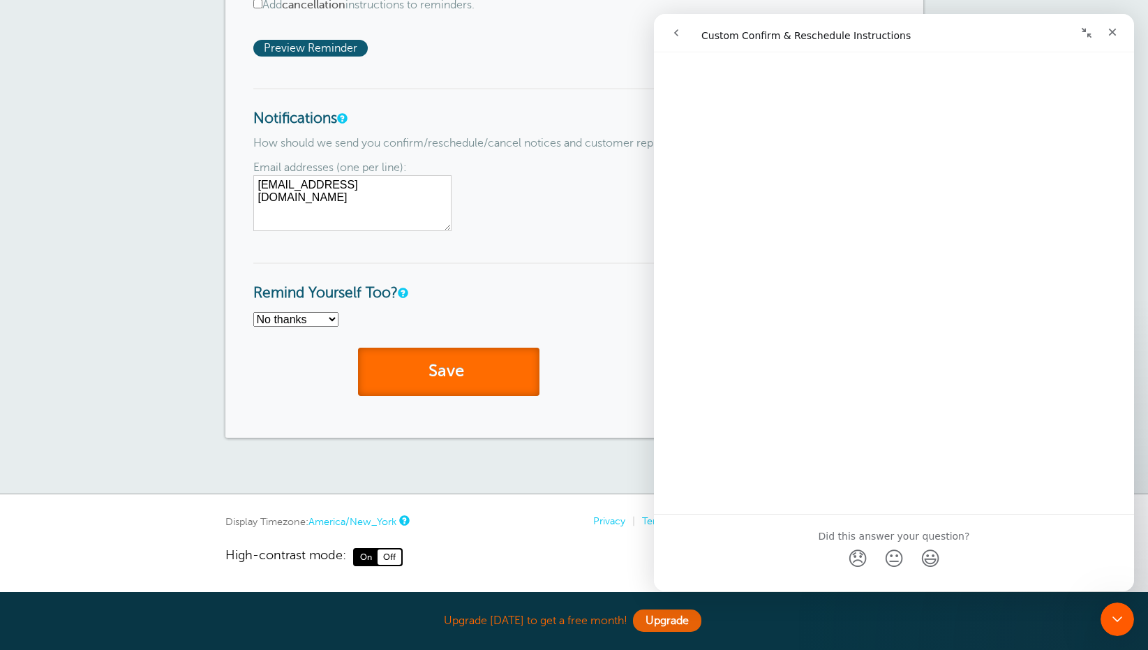
click at [490, 390] on button "Save" at bounding box center [449, 372] width 182 height 48
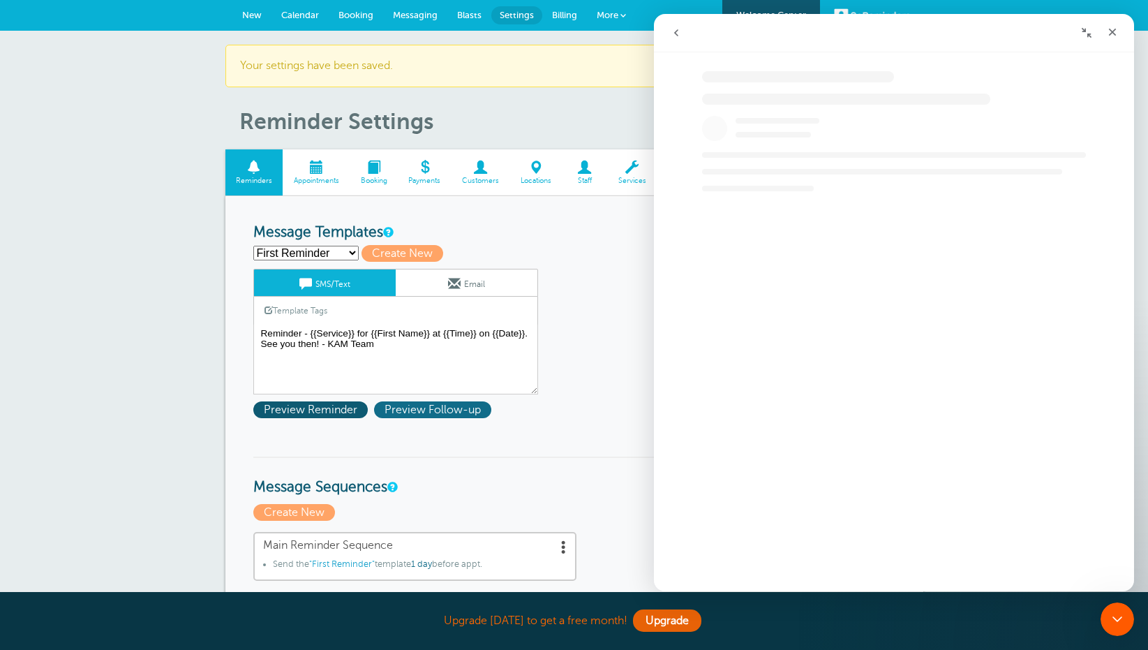
click at [454, 408] on span "Preview Follow-up" at bounding box center [432, 409] width 117 height 17
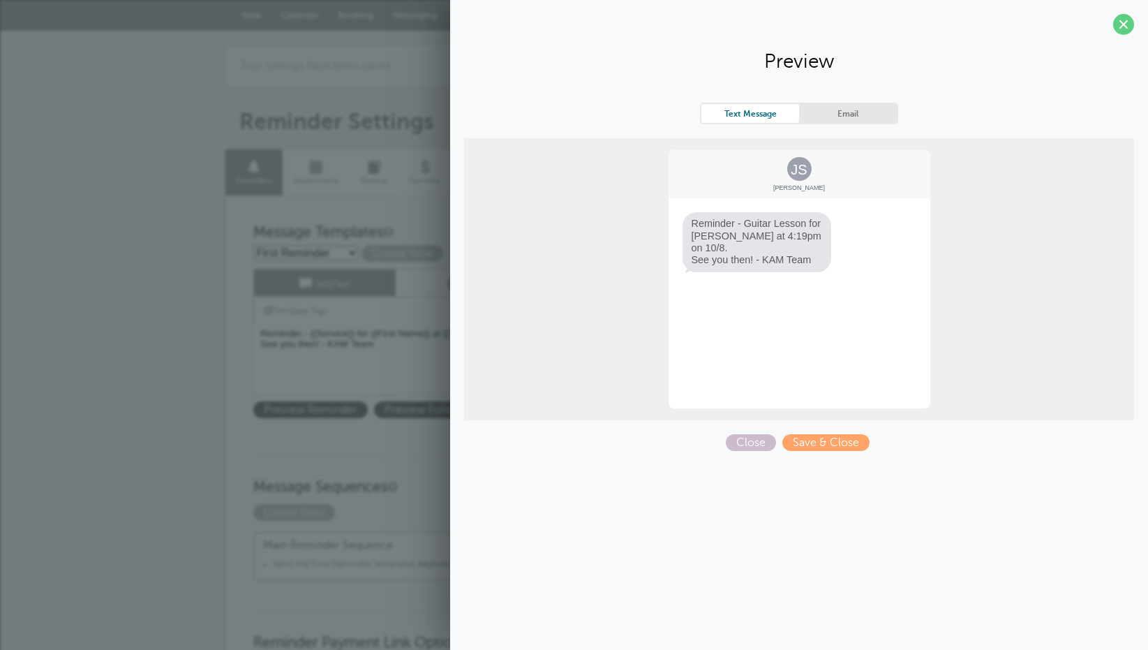
click at [877, 112] on link "Email" at bounding box center [848, 113] width 98 height 19
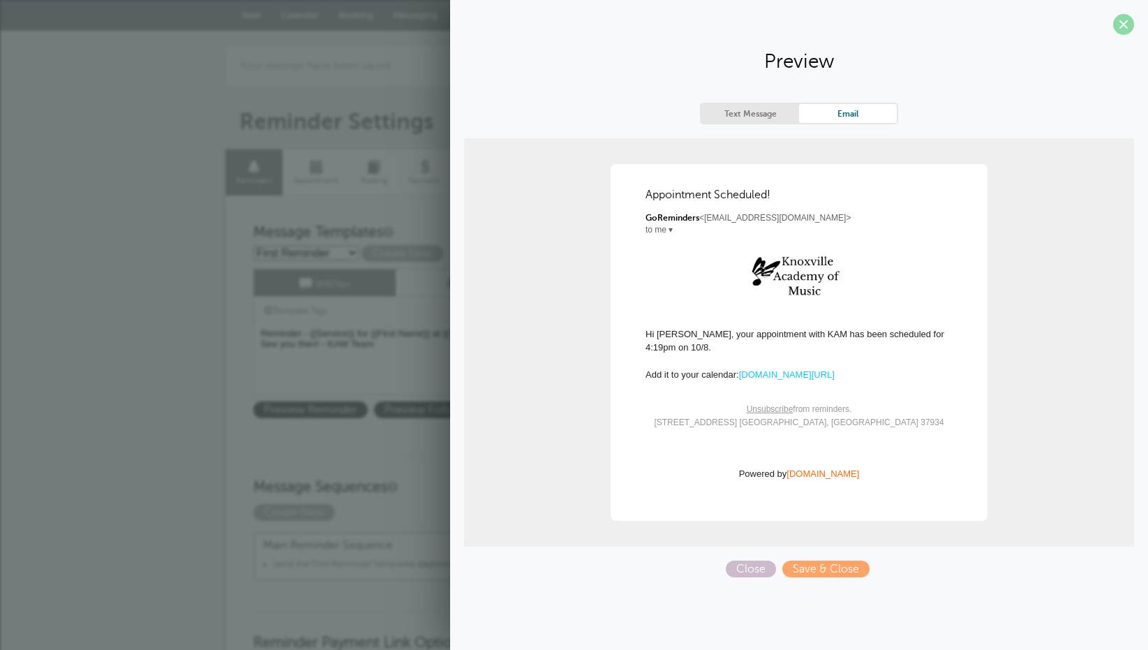
click at [1126, 24] on span at bounding box center [1124, 24] width 21 height 21
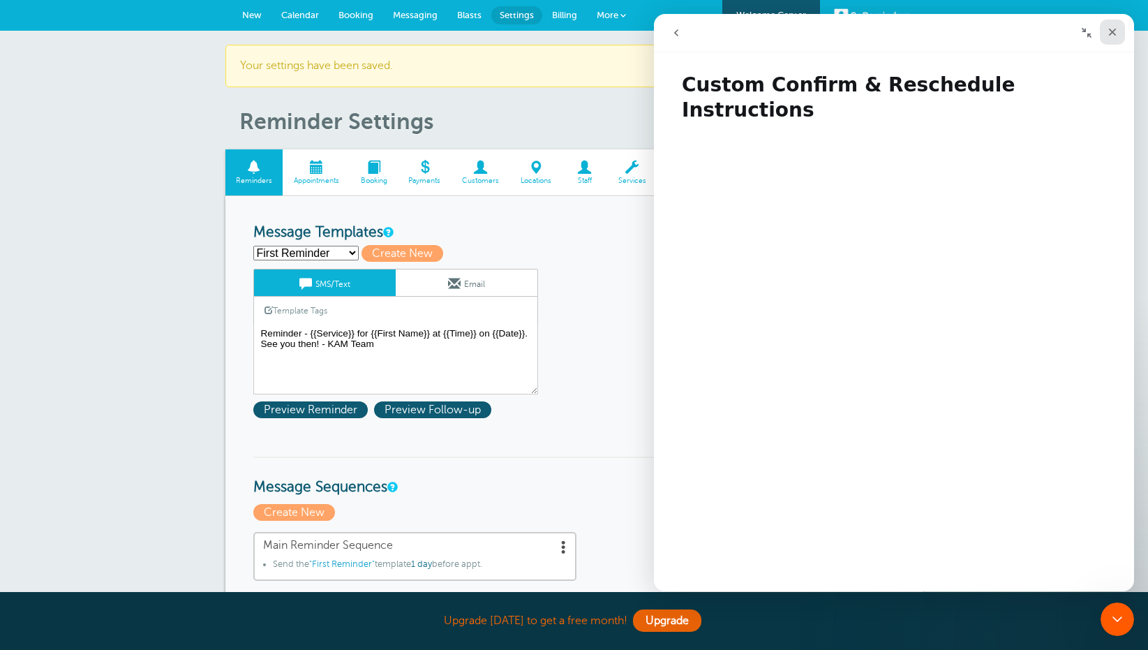
click at [1112, 34] on icon "Close" at bounding box center [1112, 32] width 11 height 11
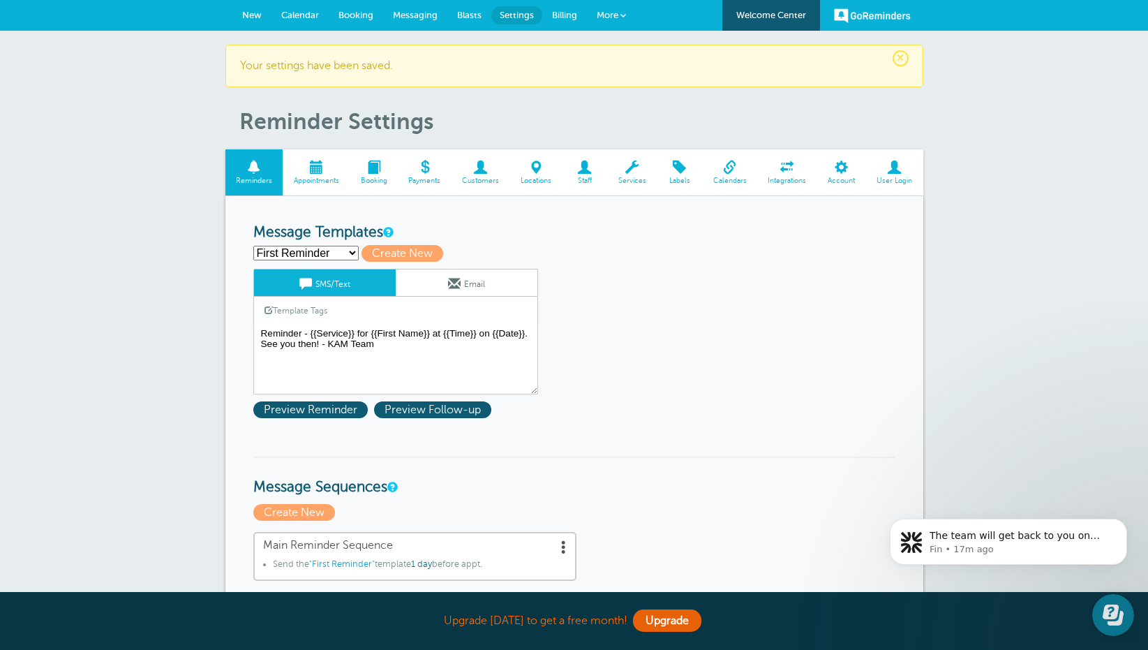
click at [306, 10] on span "Calendar" at bounding box center [300, 15] width 38 height 10
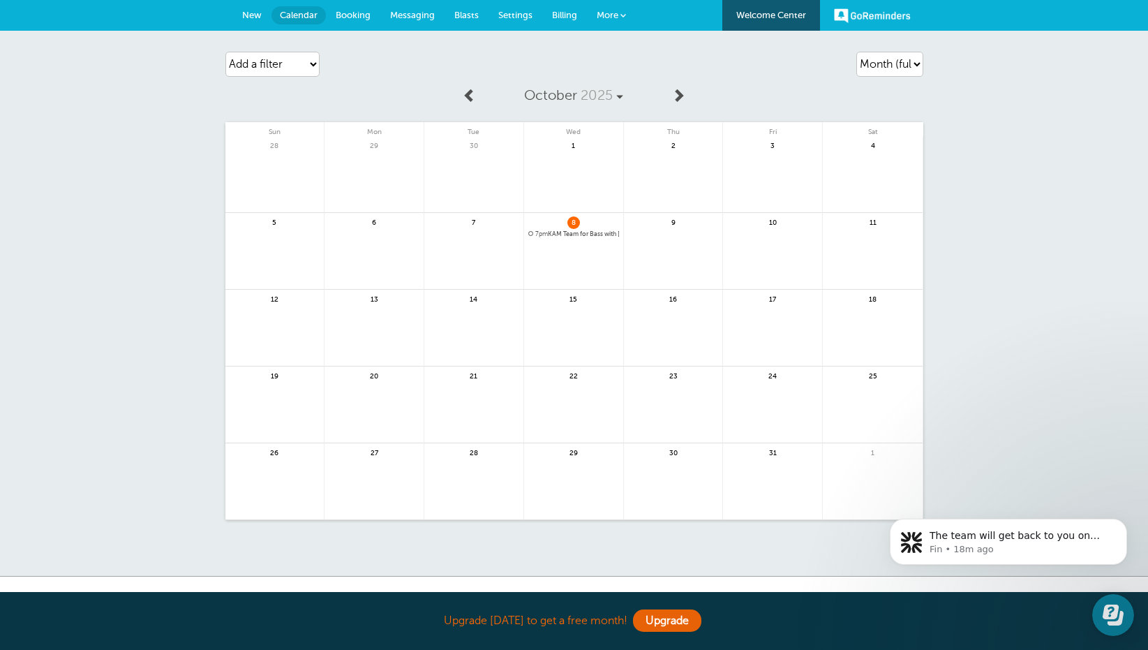
click at [346, 12] on span "Booking" at bounding box center [353, 15] width 35 height 10
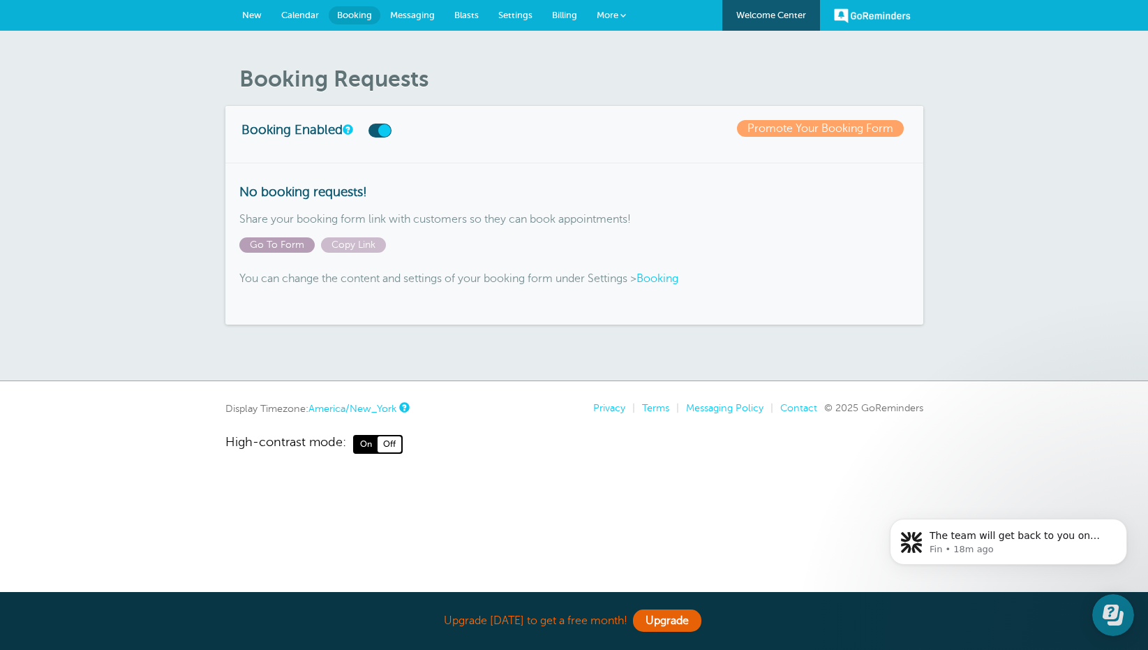
click at [293, 244] on span "Go To Form" at bounding box center [276, 244] width 75 height 15
click at [390, 133] on label at bounding box center [380, 131] width 23 height 14
click at [0, 0] on input "checkbox" at bounding box center [0, 0] width 0 height 0
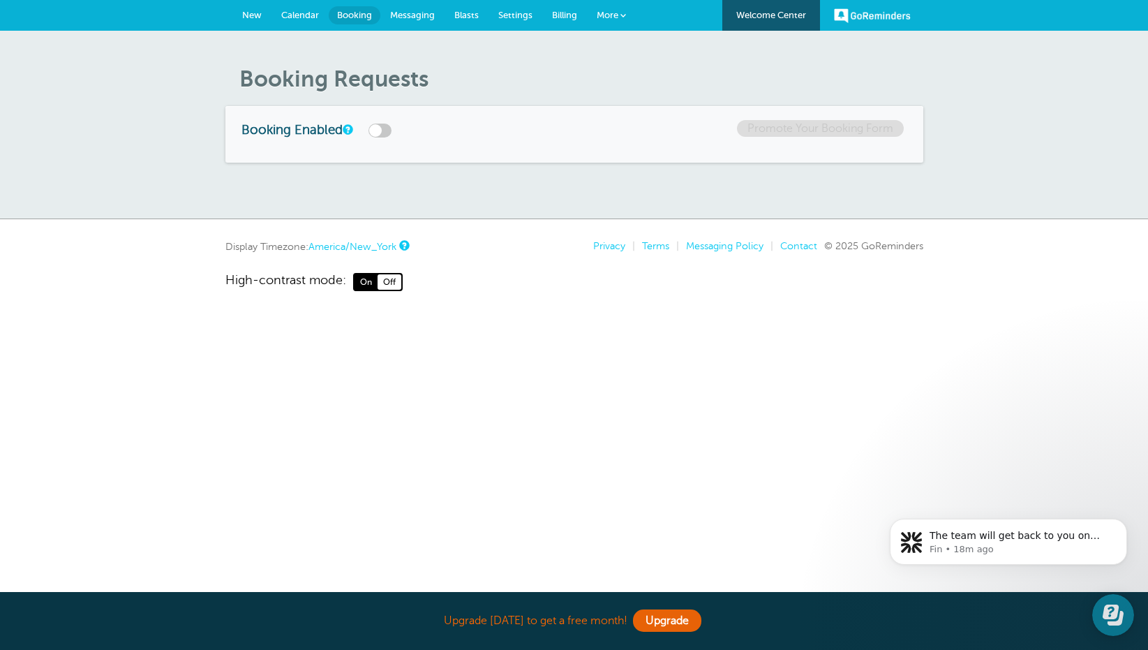
click at [426, 20] on link "Messaging" at bounding box center [412, 15] width 64 height 31
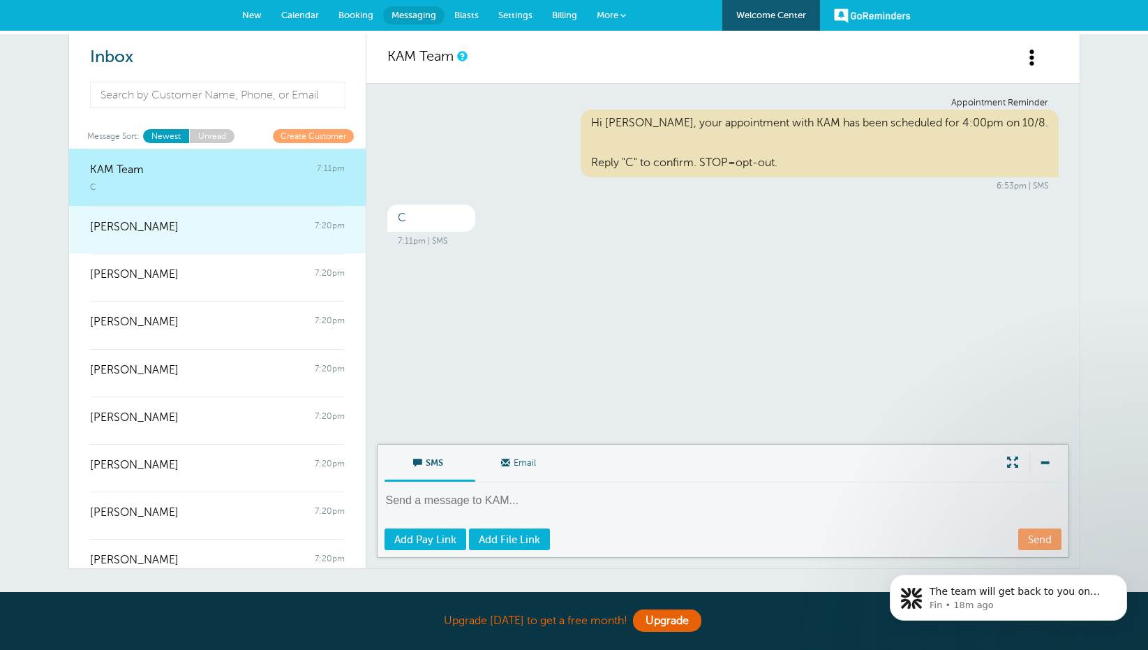
click at [191, 244] on link "Jason Gale 7:20pm" at bounding box center [217, 229] width 297 height 47
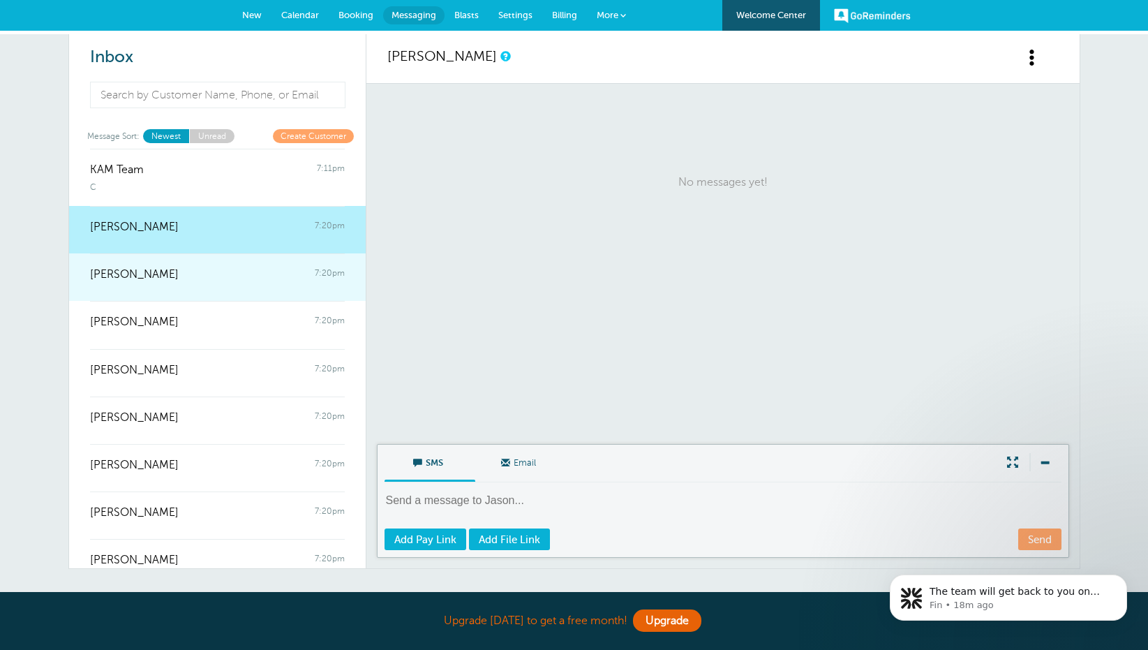
click at [184, 280] on div "Lisa Skaggs 7:20pm" at bounding box center [217, 267] width 255 height 28
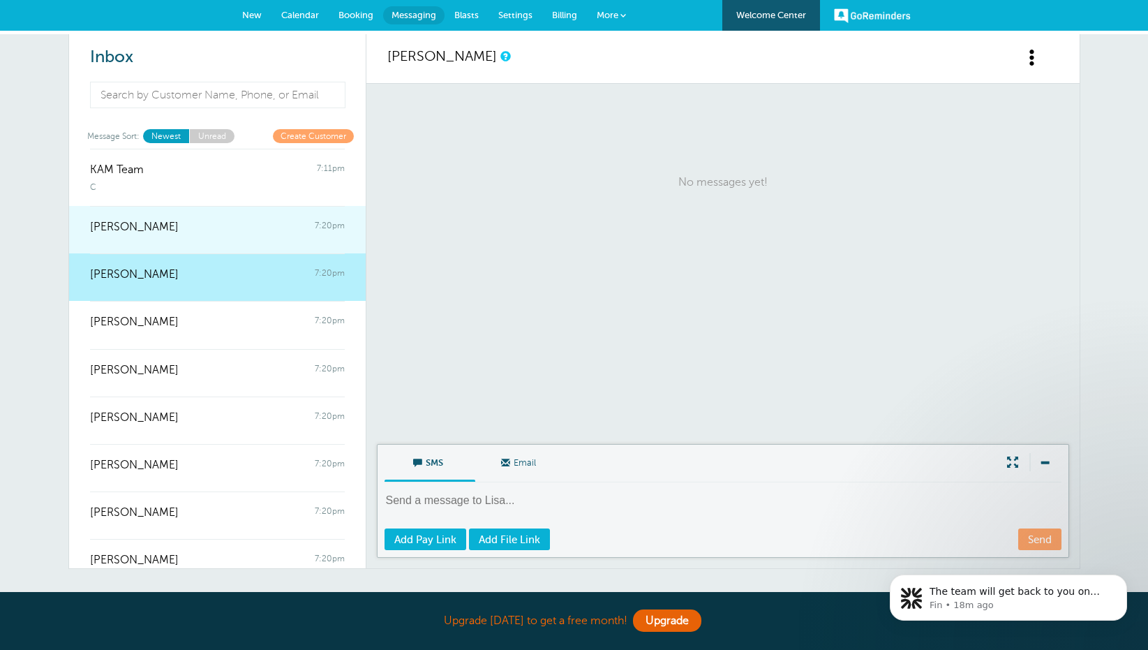
click at [183, 228] on div "Jason Gale 7:20pm" at bounding box center [217, 220] width 255 height 28
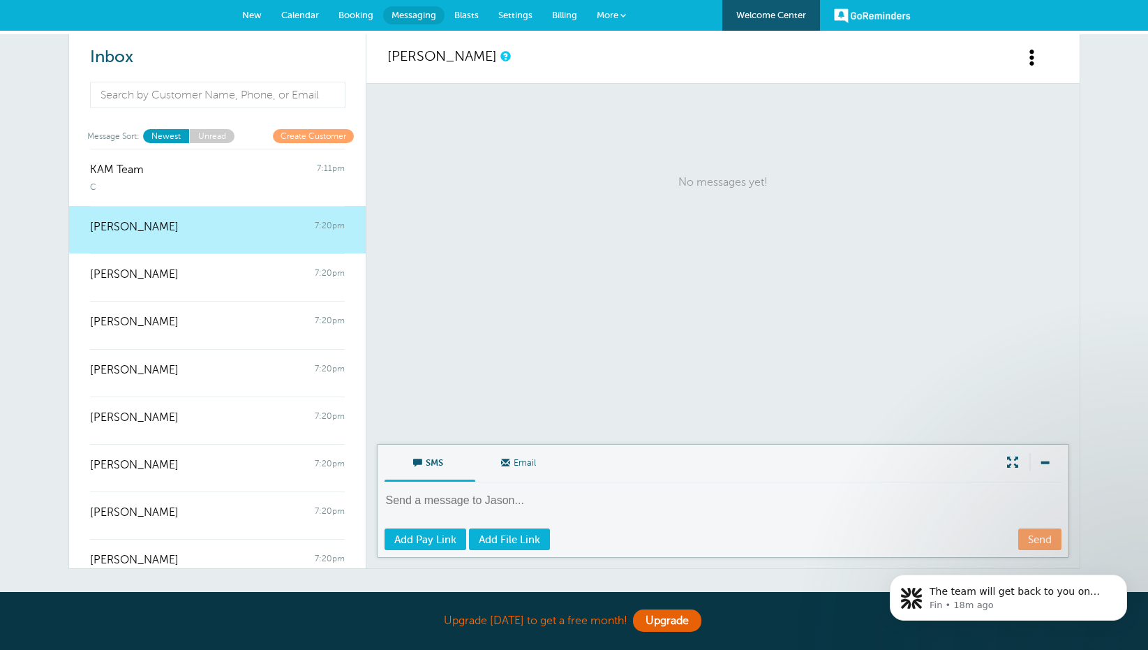
click at [251, 18] on span "New" at bounding box center [252, 15] width 20 height 10
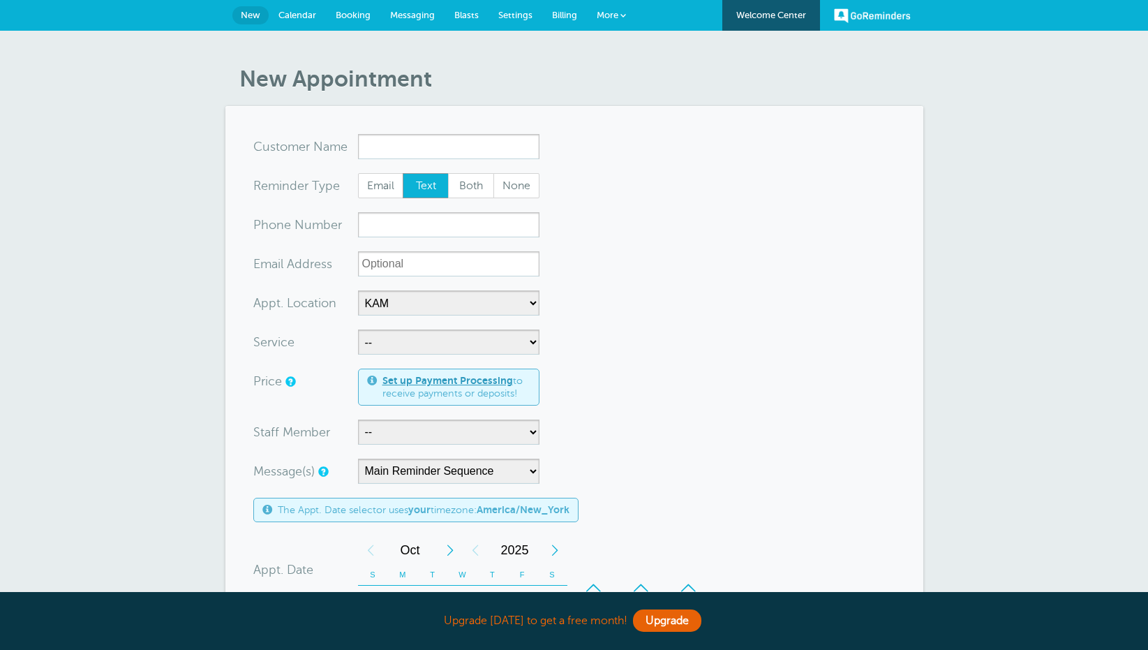
select select "25492"
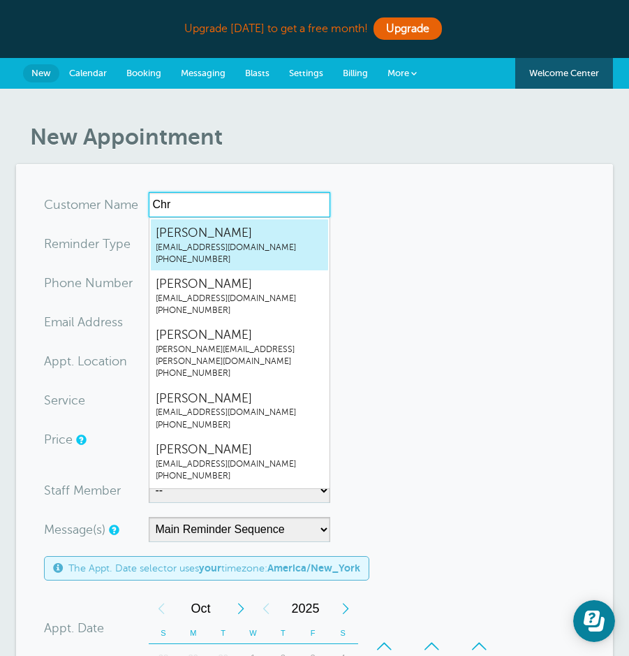
click at [226, 244] on span "staciabel1@mac.com" at bounding box center [240, 248] width 168 height 12
type input "ChristianAbelstaciabel1@mac.com4062242636"
type input "Christian Abel"
type input "(406) 224-2636"
type input "staciabel1@mac.com"
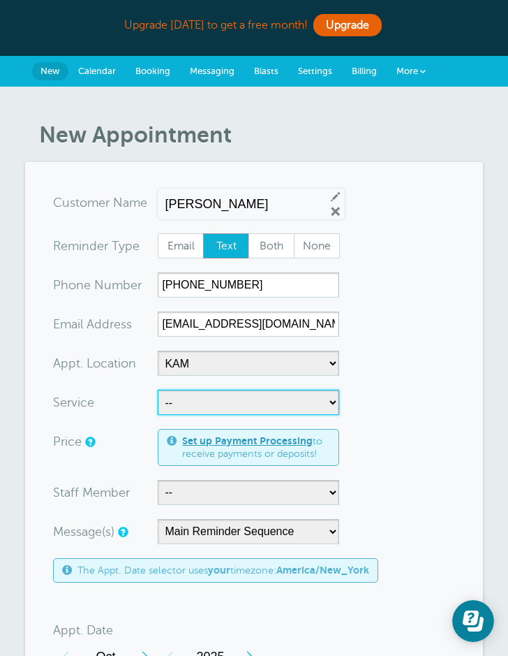
click at [309, 399] on select "-- Bass Cello Drum Group Guitar Kidz Rock Music Appreciation Piano Songwriting …" at bounding box center [249, 402] width 182 height 25
select select "28452"
click at [158, 390] on select "-- Bass Cello Drum Group Guitar Kidz Rock Music Appreciation Piano Songwriting …" at bounding box center [249, 402] width 182 height 25
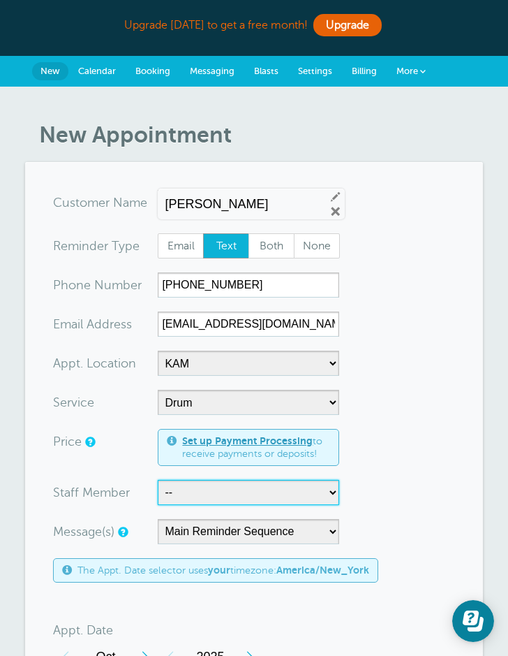
click at [295, 486] on select "-- Adam Millsaps Clay Cantrell Daniel Willsey Francesca Reggio Kaylie King Lesl…" at bounding box center [249, 492] width 182 height 25
select select "21749"
click at [158, 480] on select "-- Adam Millsaps Clay Cantrell Daniel Willsey Francesca Reggio Kaylie King Lesl…" at bounding box center [249, 492] width 182 height 25
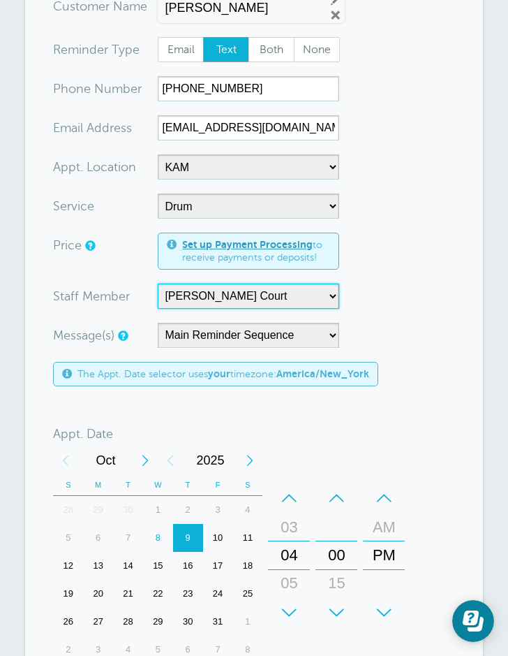
scroll to position [200, 0]
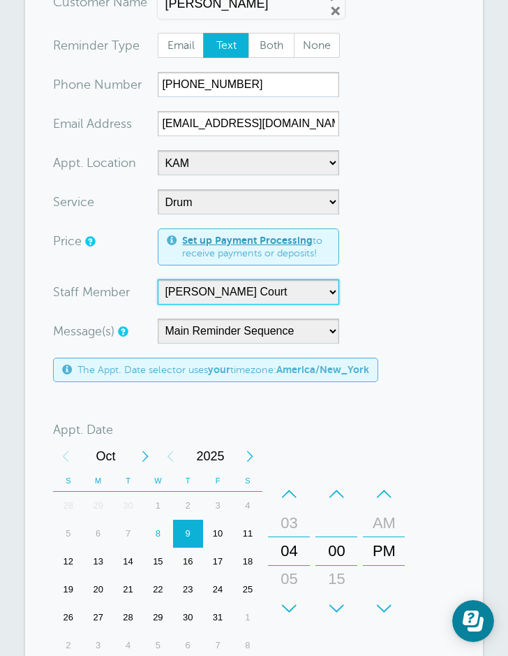
click at [126, 565] on div "14" at bounding box center [128, 561] width 30 height 28
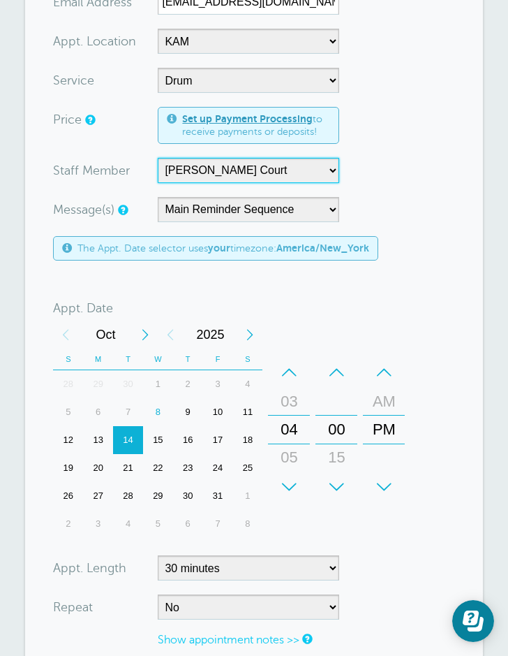
scroll to position [343, 0]
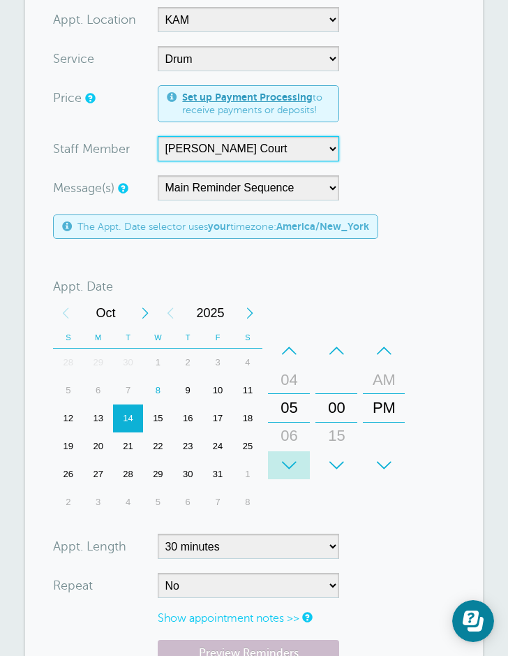
click at [290, 459] on div "+" at bounding box center [289, 465] width 42 height 28
click at [334, 461] on div "+" at bounding box center [337, 465] width 42 height 28
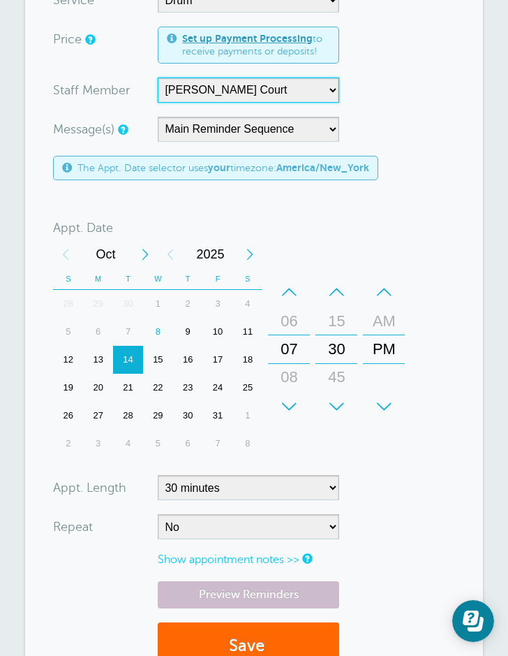
scroll to position [369, 0]
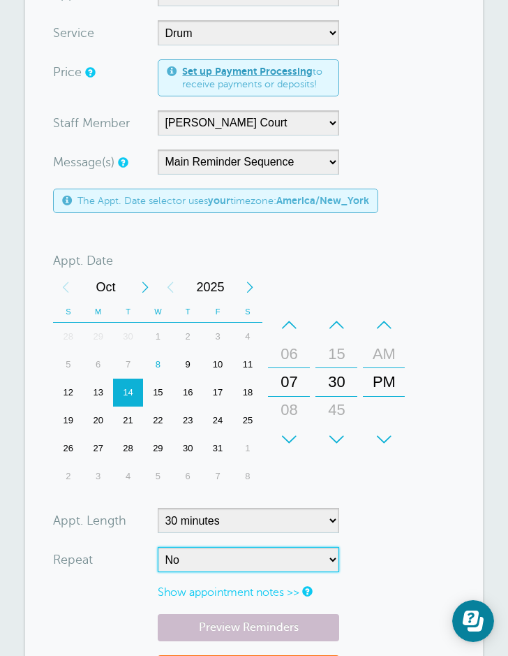
click at [323, 561] on select "No Daily Weekly Every 2 weeks Every 3 weeks Every 4 weeks Monthly Every 5 weeks…" at bounding box center [249, 559] width 182 height 25
select select "RRULE:FREQ=WEEKLY"
click at [158, 547] on select "No Daily Weekly Every 2 weeks Every 3 weeks Every 4 weeks Monthly Every 5 weeks…" at bounding box center [249, 559] width 182 height 25
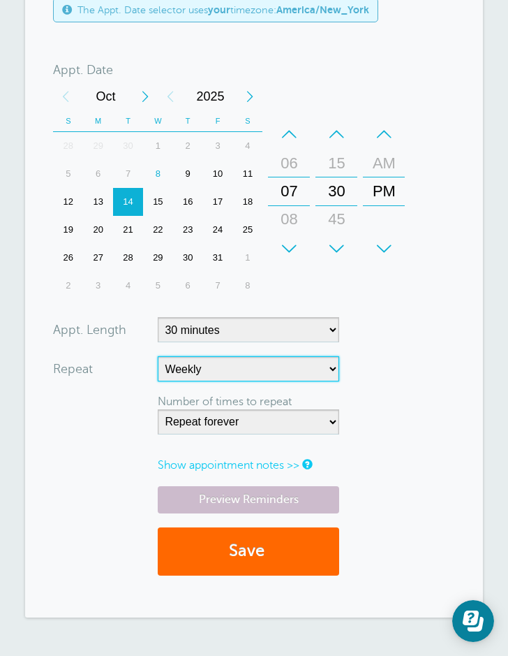
scroll to position [565, 0]
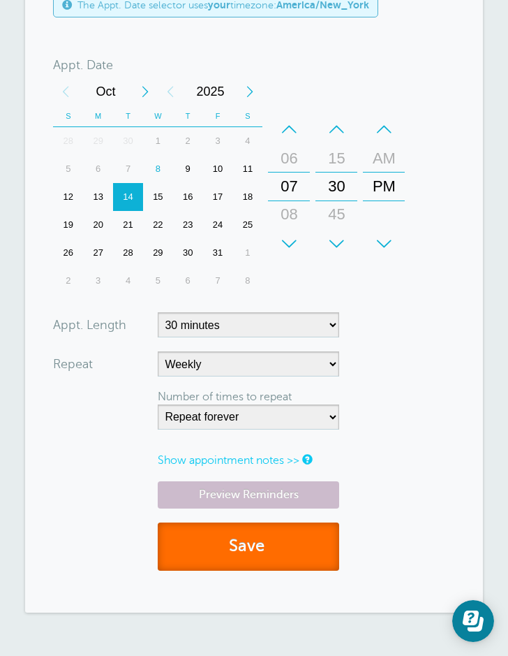
click at [332, 544] on button "Save" at bounding box center [249, 546] width 182 height 48
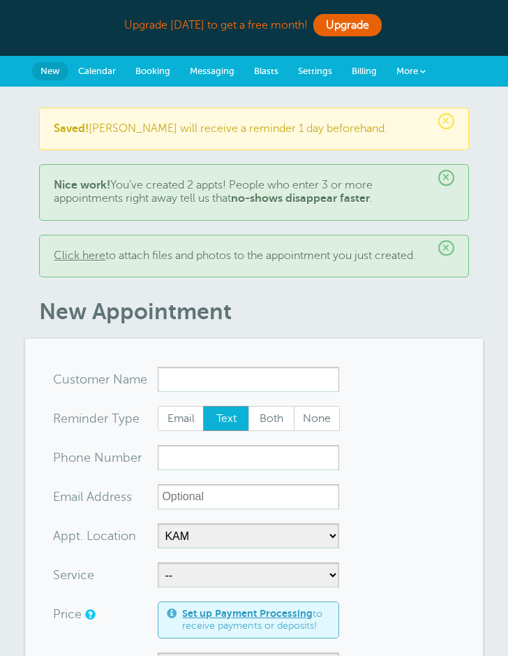
select select "25492"
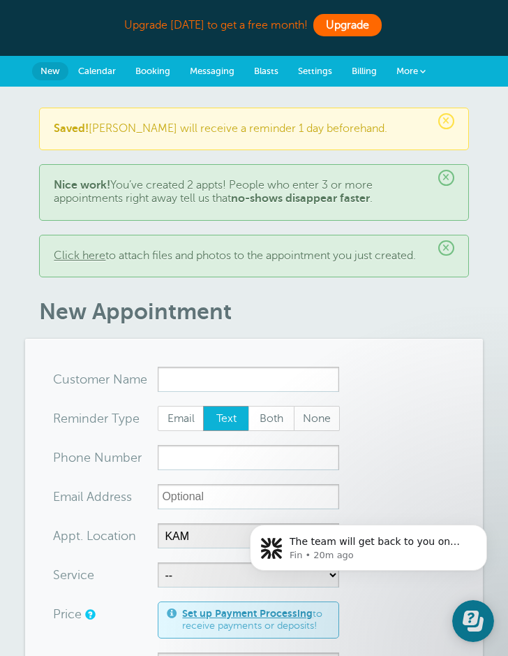
click at [369, 17] on link "Upgrade" at bounding box center [347, 25] width 68 height 22
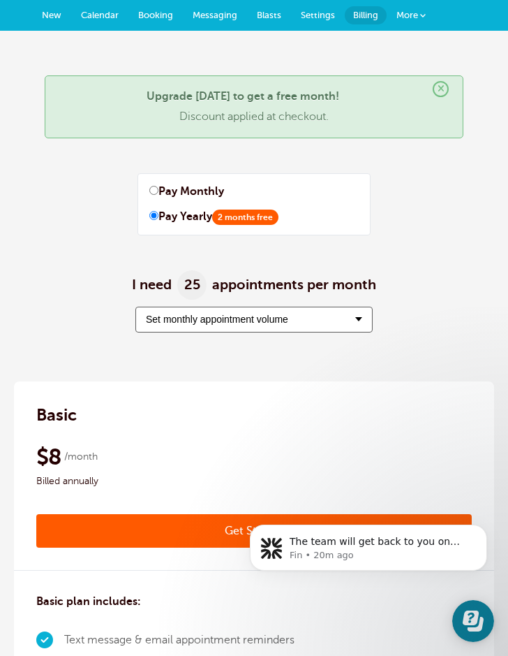
click at [346, 323] on button "Set monthly appointment volume" at bounding box center [253, 319] width 237 height 26
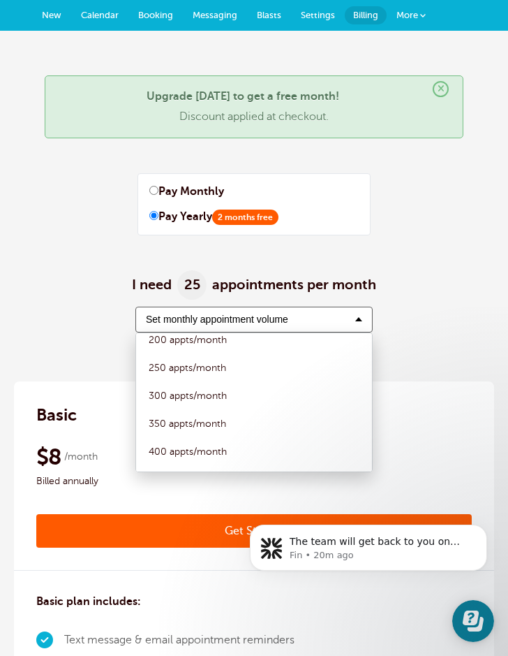
scroll to position [153, 0]
click at [223, 422] on label "350 appts/month" at bounding box center [253, 425] width 223 height 28
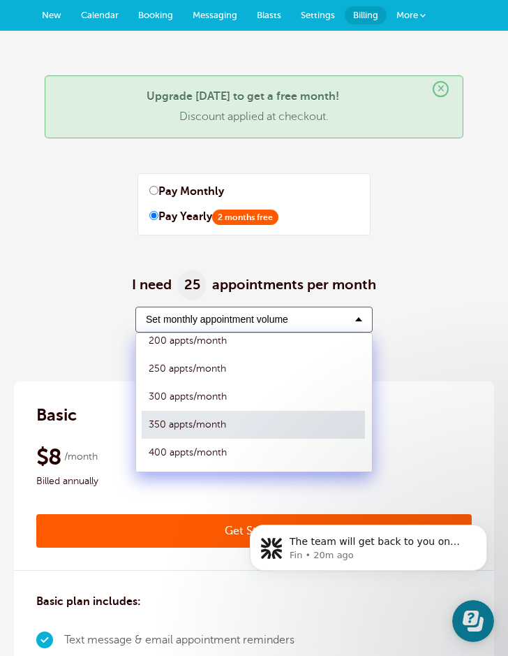
click at [142, 422] on input "350 appts/month" at bounding box center [142, 424] width 0 height 9
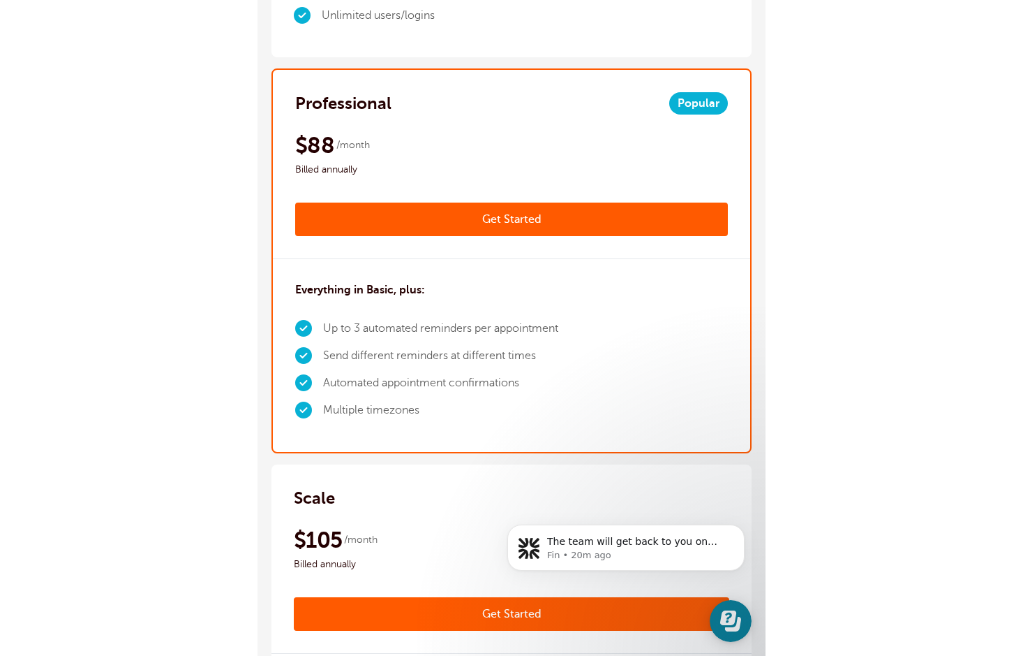
scroll to position [0, 0]
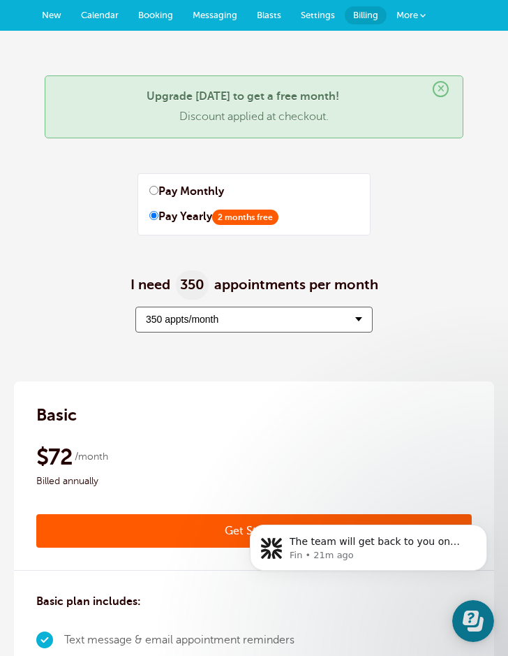
click at [505, 29] on div "GoReminders [GEOGRAPHIC_DATA] New Calendar Booking Messaging Blasts Settings Bi…" at bounding box center [254, 15] width 508 height 31
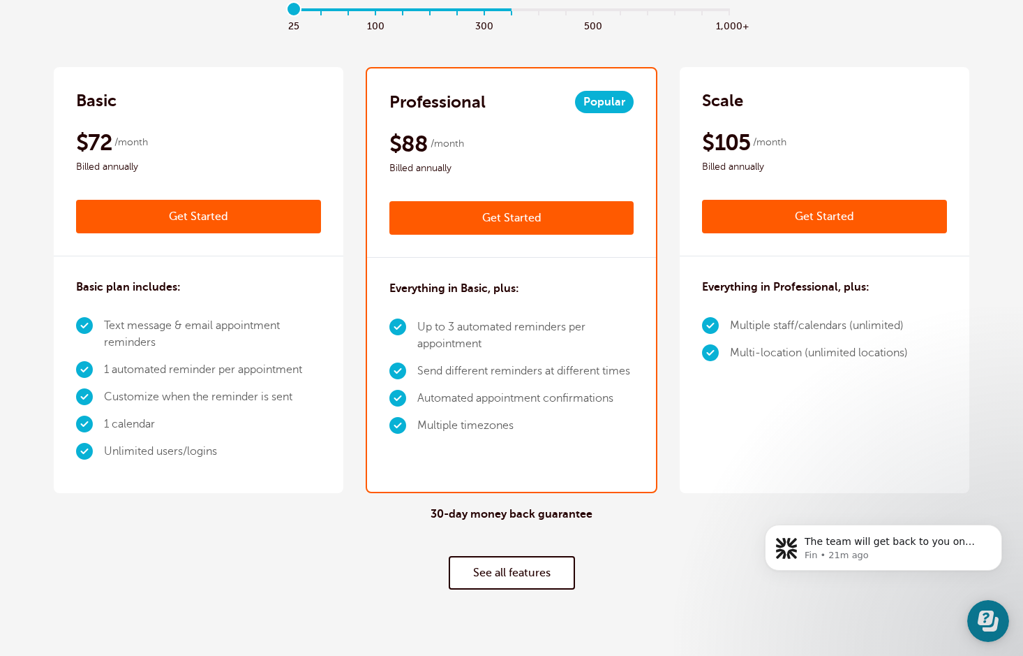
scroll to position [261, 0]
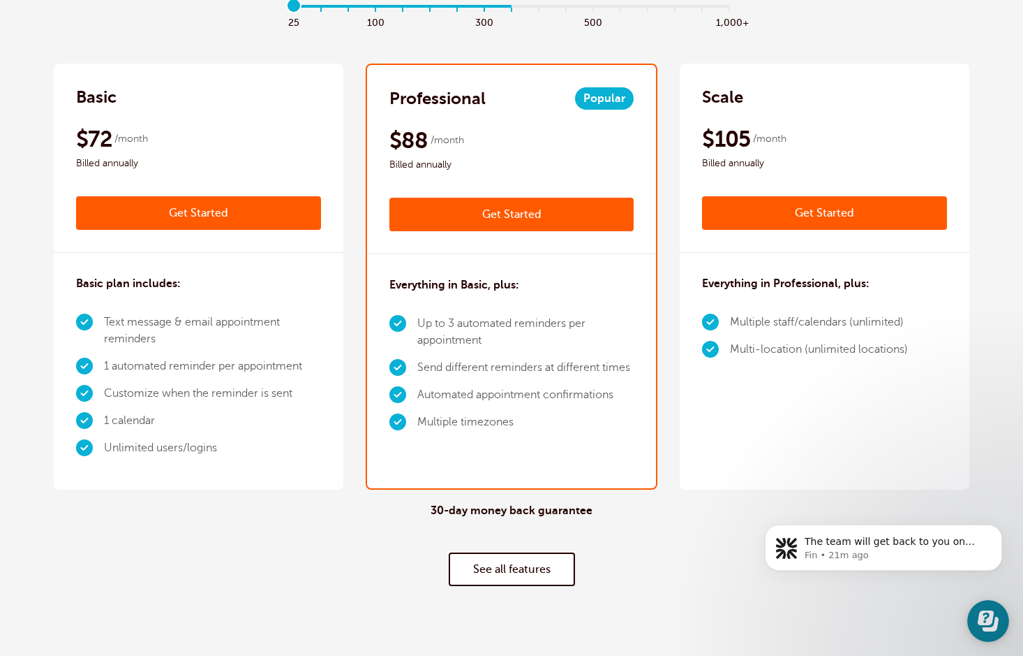
click at [508, 568] on link "See all features" at bounding box center [512, 569] width 126 height 34
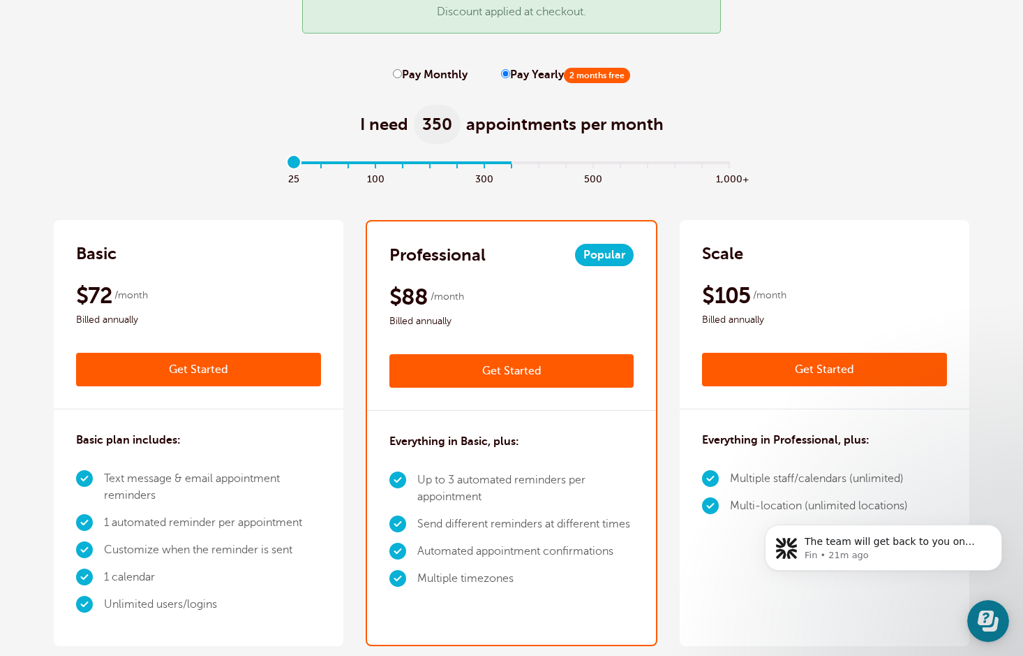
scroll to position [0, 0]
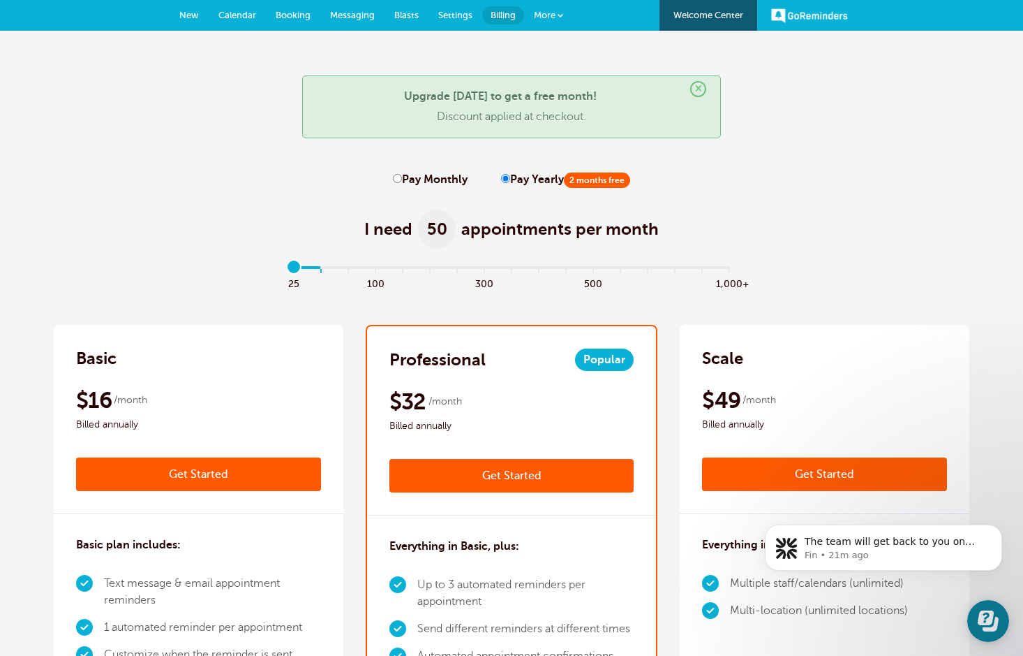
drag, startPoint x: 509, startPoint y: 269, endPoint x: 274, endPoint y: 281, distance: 235.6
click at [286, 271] on input "range" at bounding box center [512, 269] width 452 height 3
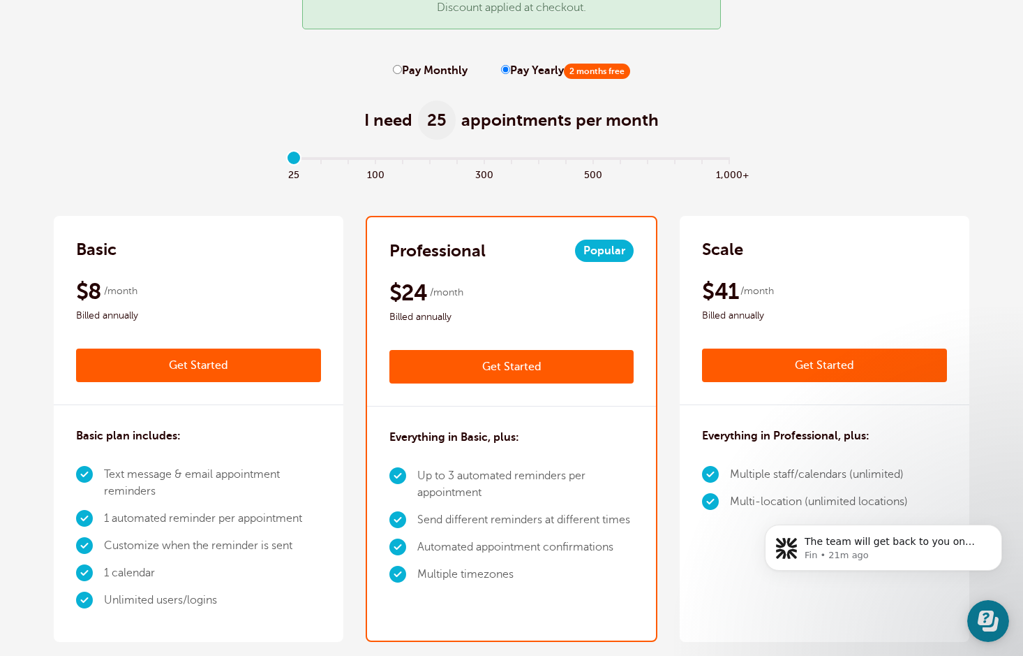
scroll to position [183, 0]
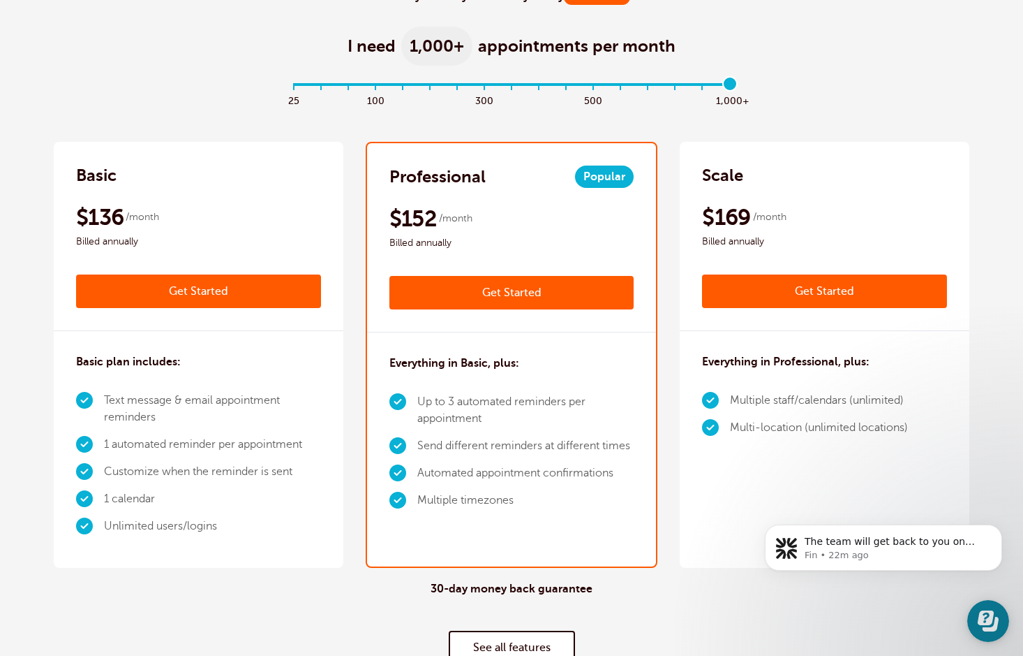
drag, startPoint x: 295, startPoint y: 84, endPoint x: 919, endPoint y: 113, distance: 624.1
type input "16"
click at [508, 88] on input "range" at bounding box center [512, 86] width 452 height 3
click at [508, 182] on div "Scale" at bounding box center [824, 175] width 245 height 22
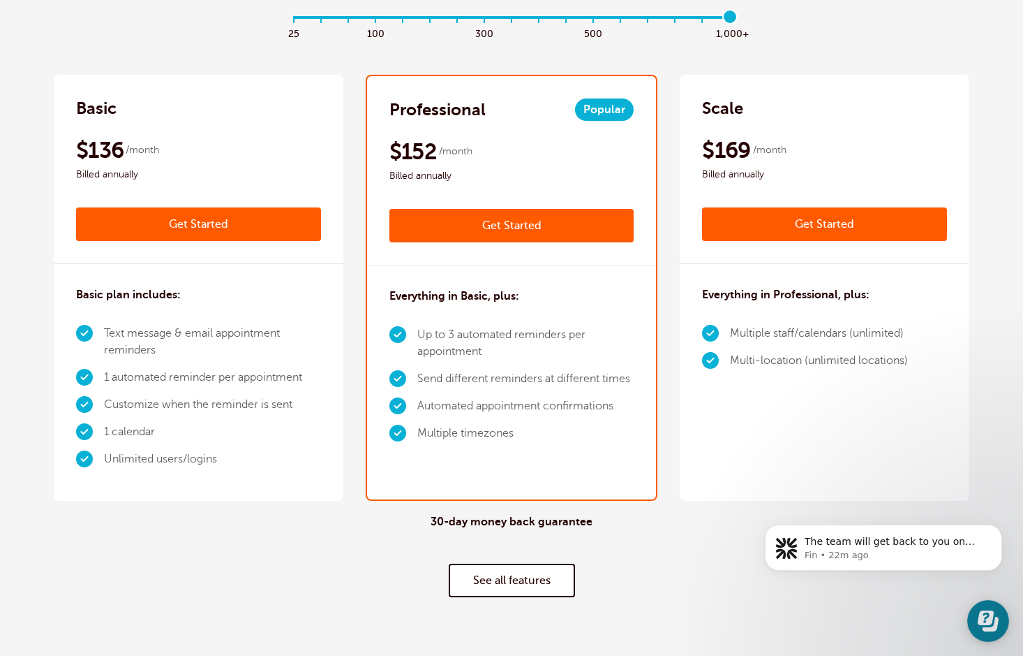
scroll to position [263, 0]
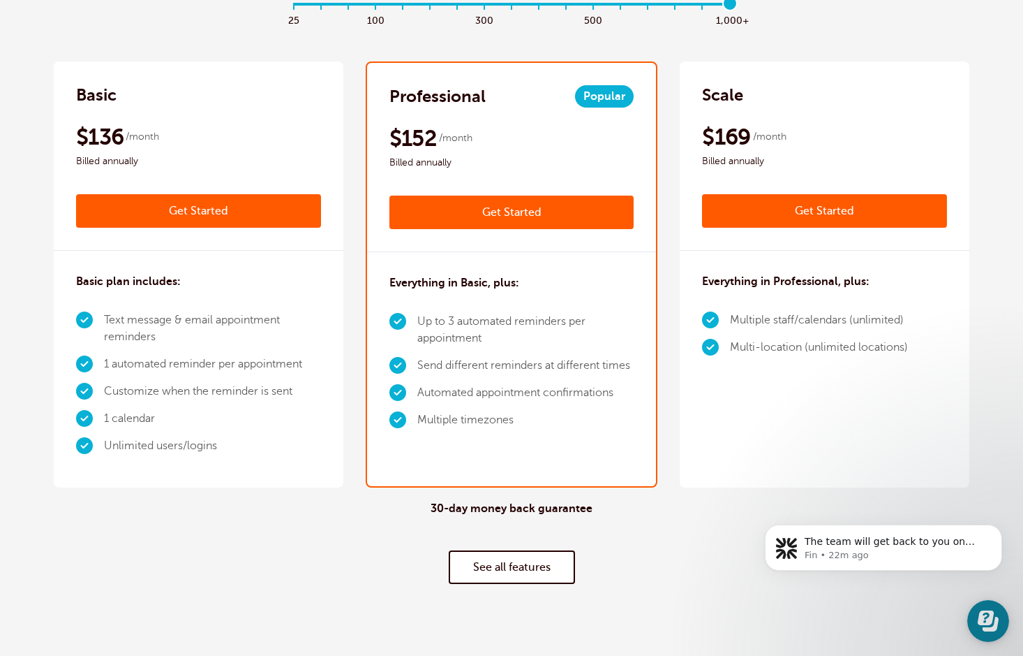
click at [508, 214] on link "Get Started" at bounding box center [824, 211] width 245 height 34
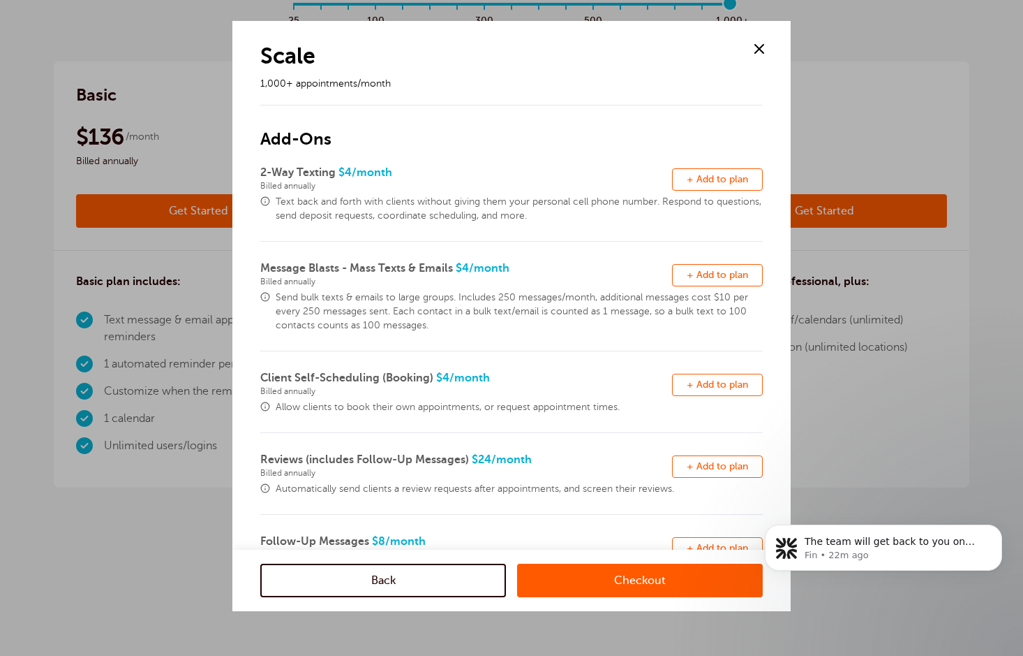
click at [508, 274] on span "+ Add to plan" at bounding box center [717, 274] width 61 height 10
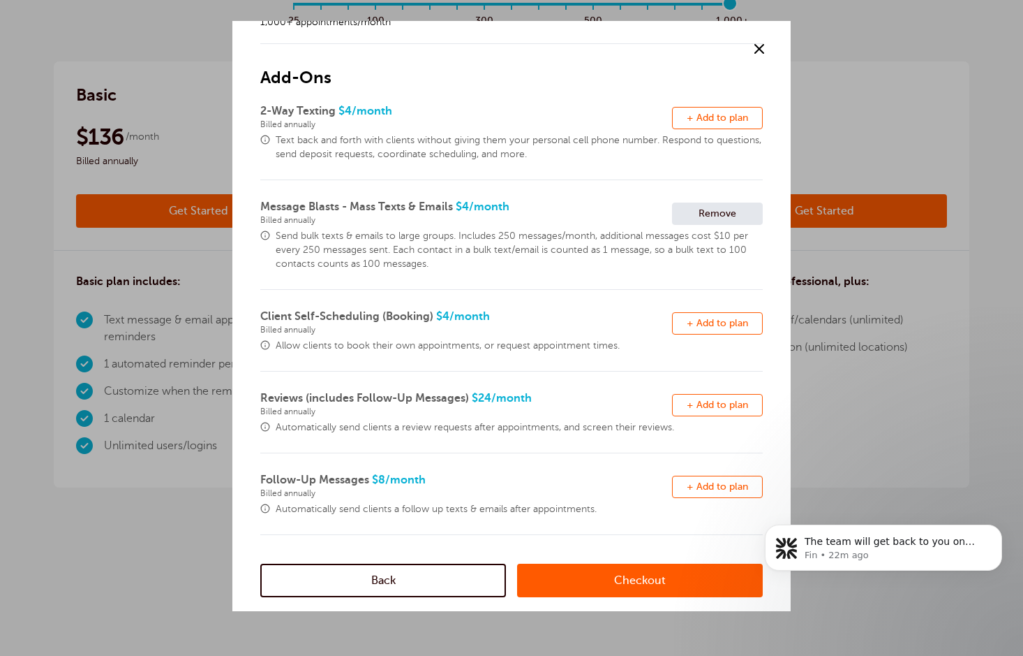
scroll to position [65, 0]
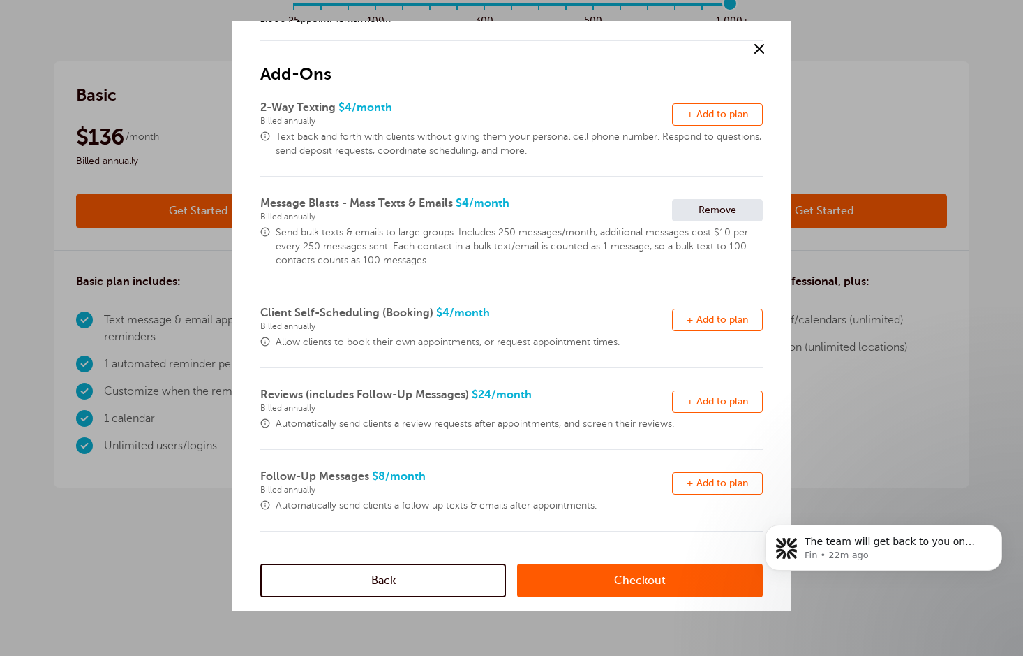
click at [508, 579] on link "Checkout" at bounding box center [640, 580] width 246 height 34
